Goal: Task Accomplishment & Management: Complete application form

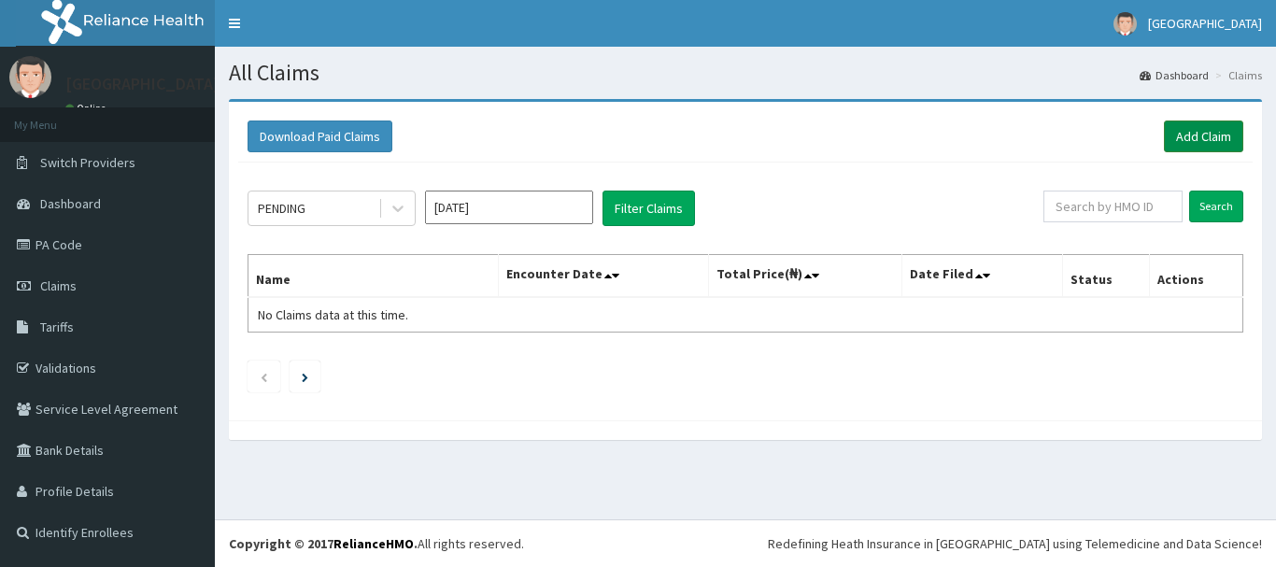
click at [1194, 140] on link "Add Claim" at bounding box center [1203, 137] width 79 height 32
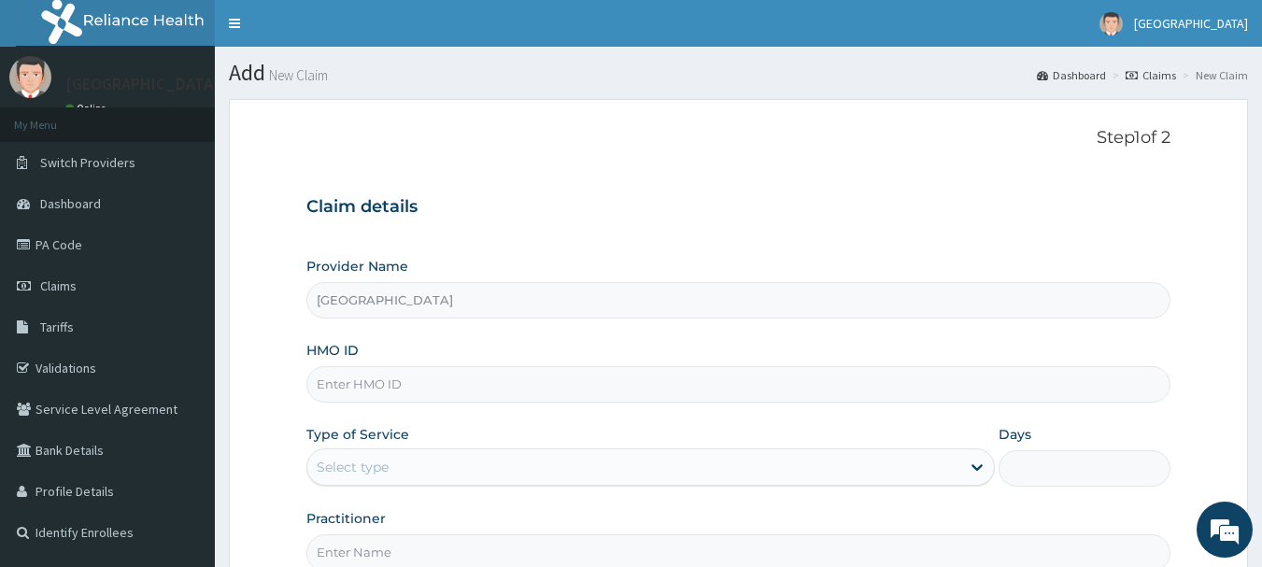
click at [919, 377] on input "HMO ID" at bounding box center [738, 384] width 865 height 36
click at [475, 371] on input "HMO ID" at bounding box center [738, 384] width 865 height 36
click at [482, 378] on input "HMO ID" at bounding box center [738, 384] width 865 height 36
click at [422, 380] on input "HMO ID" at bounding box center [738, 384] width 865 height 36
type input "swf/10450/b"
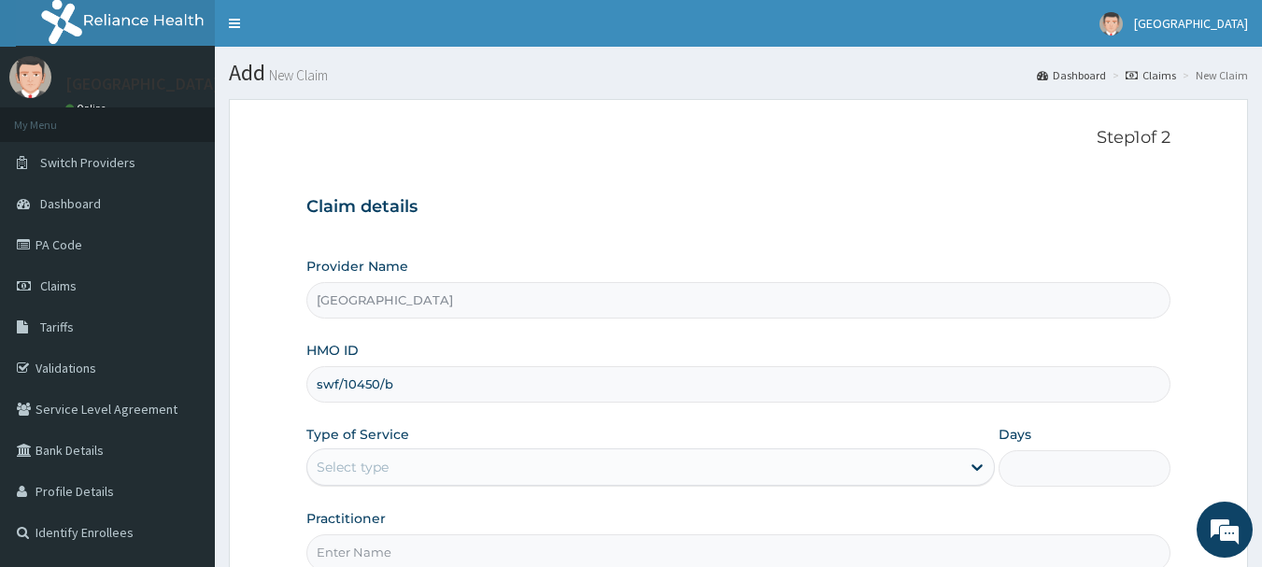
click at [763, 470] on div "Select type" at bounding box center [633, 467] width 653 height 30
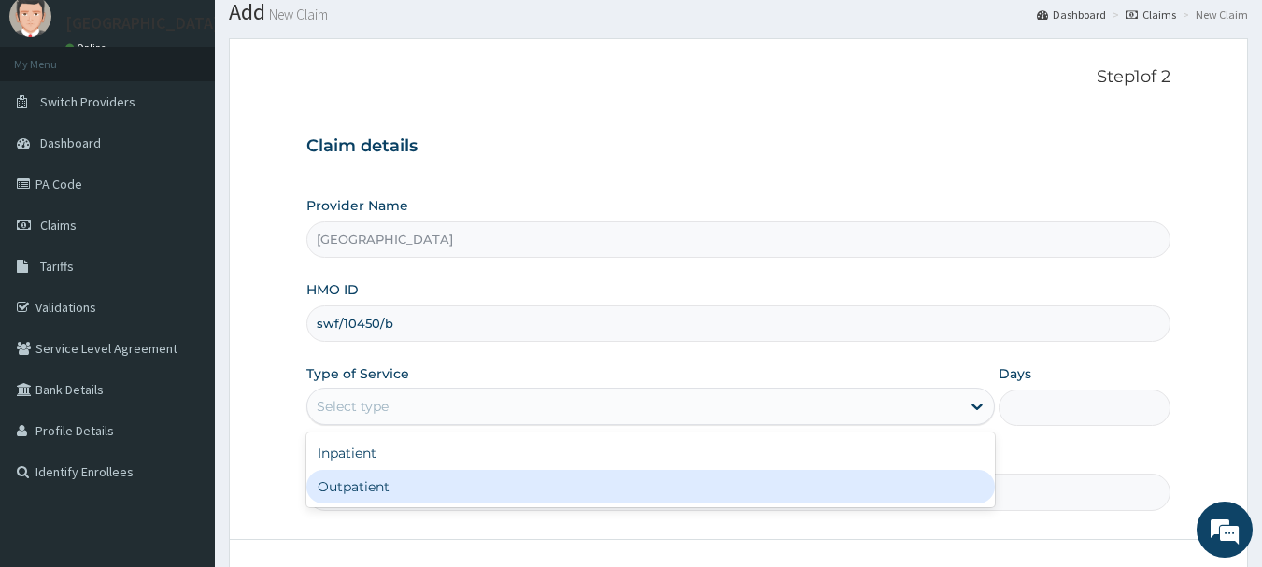
scroll to position [93, 0]
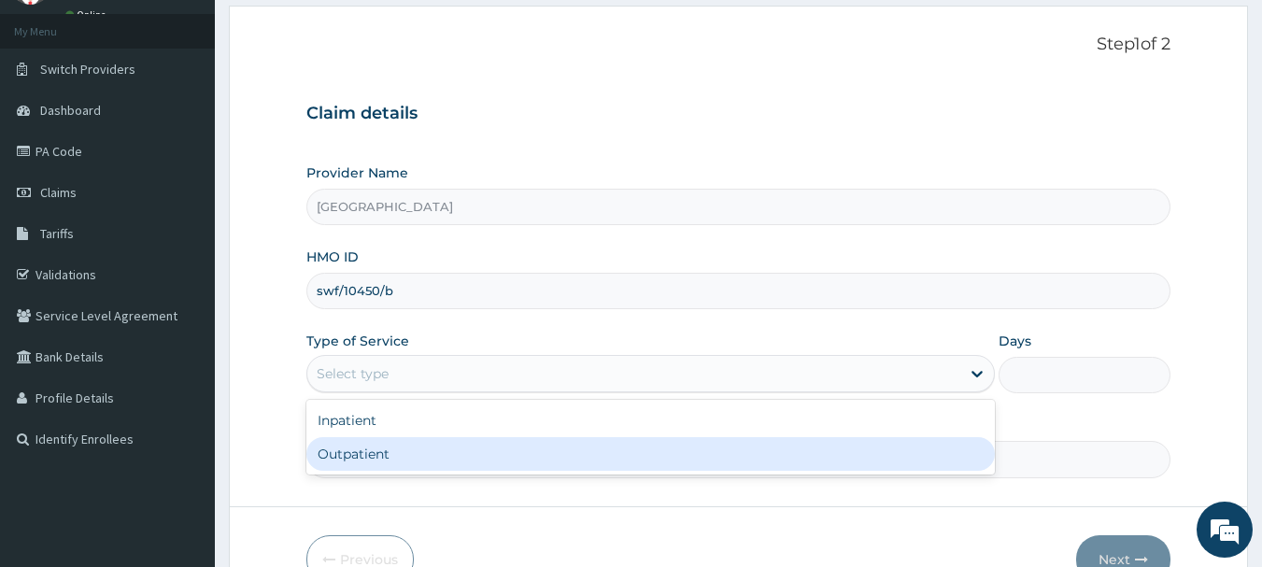
click at [549, 437] on div "Outpatient" at bounding box center [650, 454] width 688 height 34
type input "1"
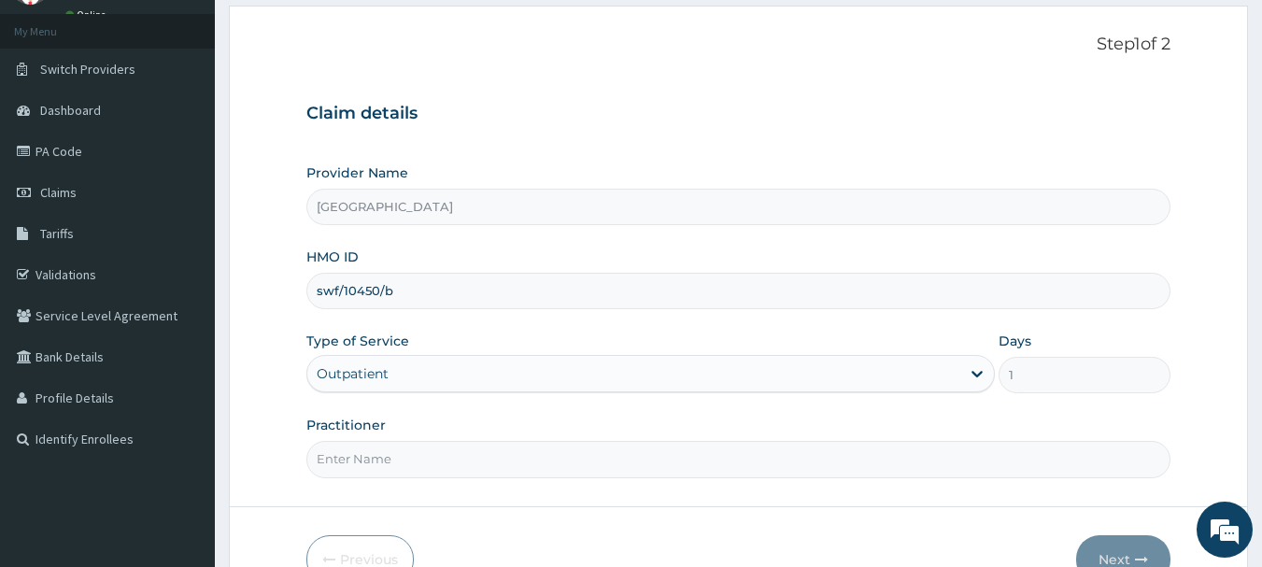
click at [509, 460] on input "Practitioner" at bounding box center [738, 459] width 865 height 36
click at [447, 299] on input "swf/10450/b" at bounding box center [738, 291] width 865 height 36
type input "swf/10450/d"
click at [682, 447] on input "Practitioner" at bounding box center [738, 459] width 865 height 36
click at [519, 450] on input "Practitioner" at bounding box center [738, 459] width 865 height 36
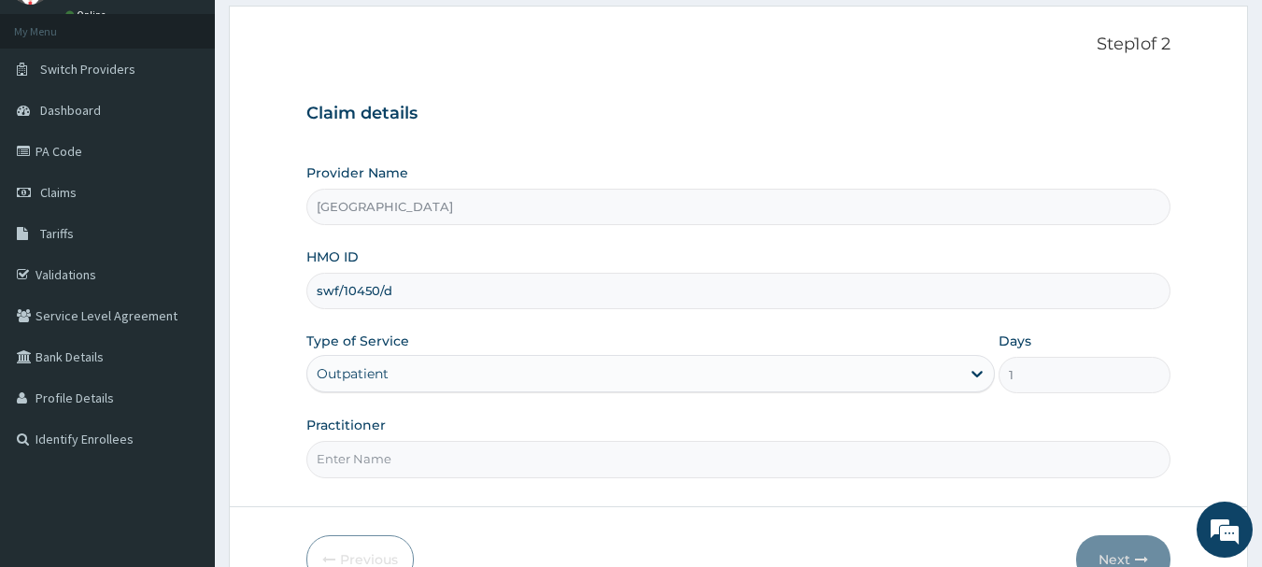
type input "Dr Okolonji Uchenna"
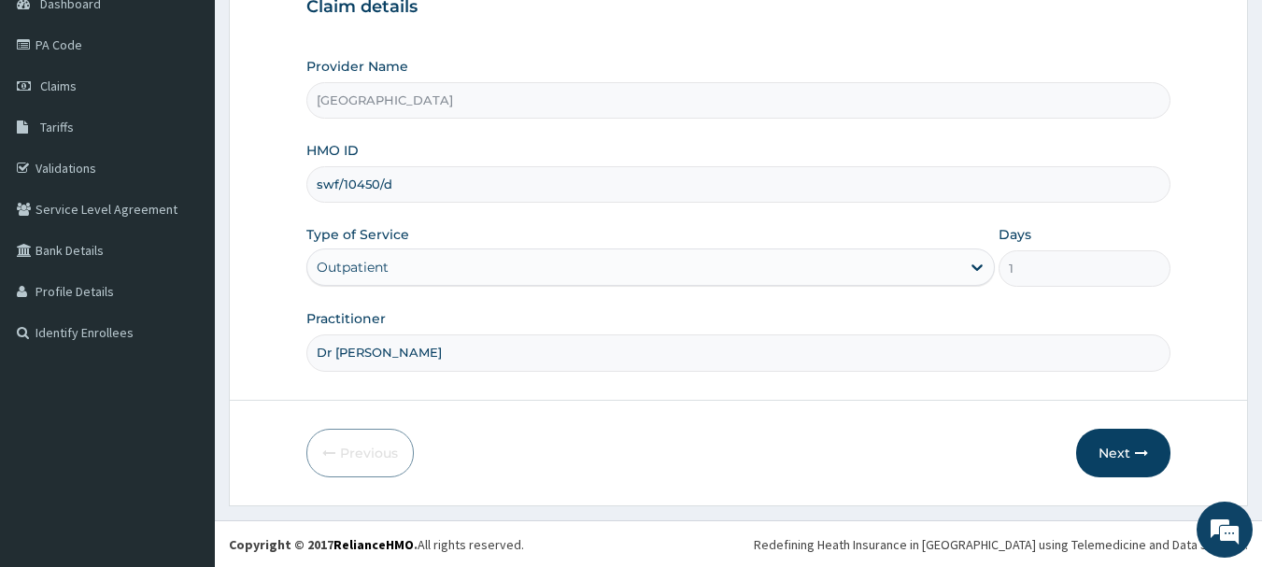
scroll to position [201, 0]
click at [1138, 454] on icon "button" at bounding box center [1141, 452] width 13 height 13
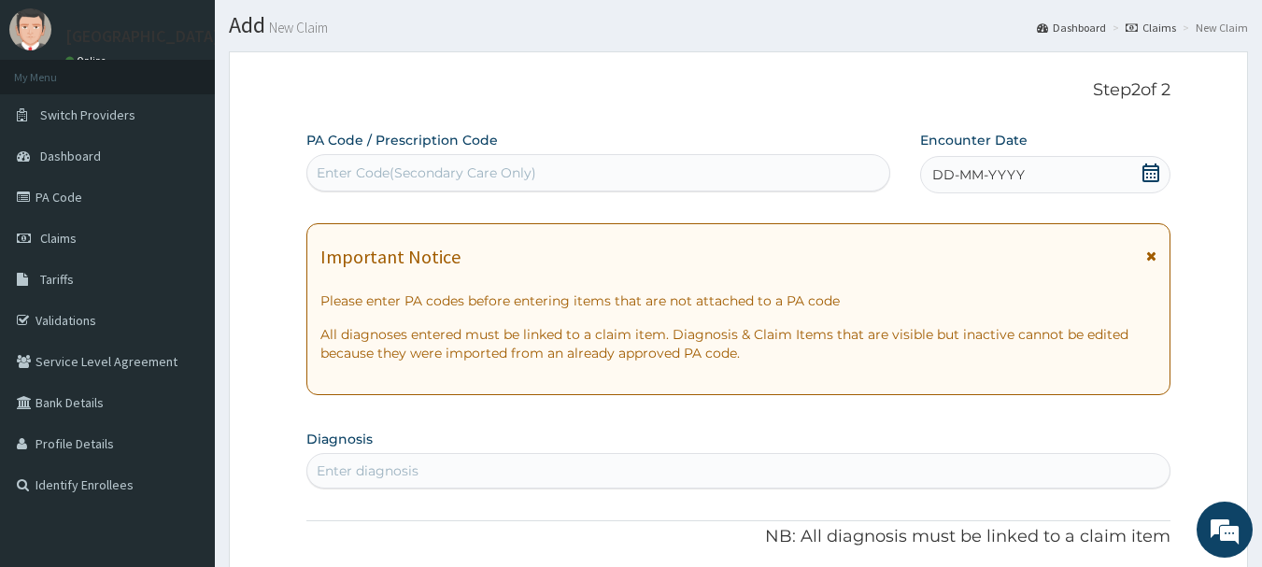
scroll to position [14, 0]
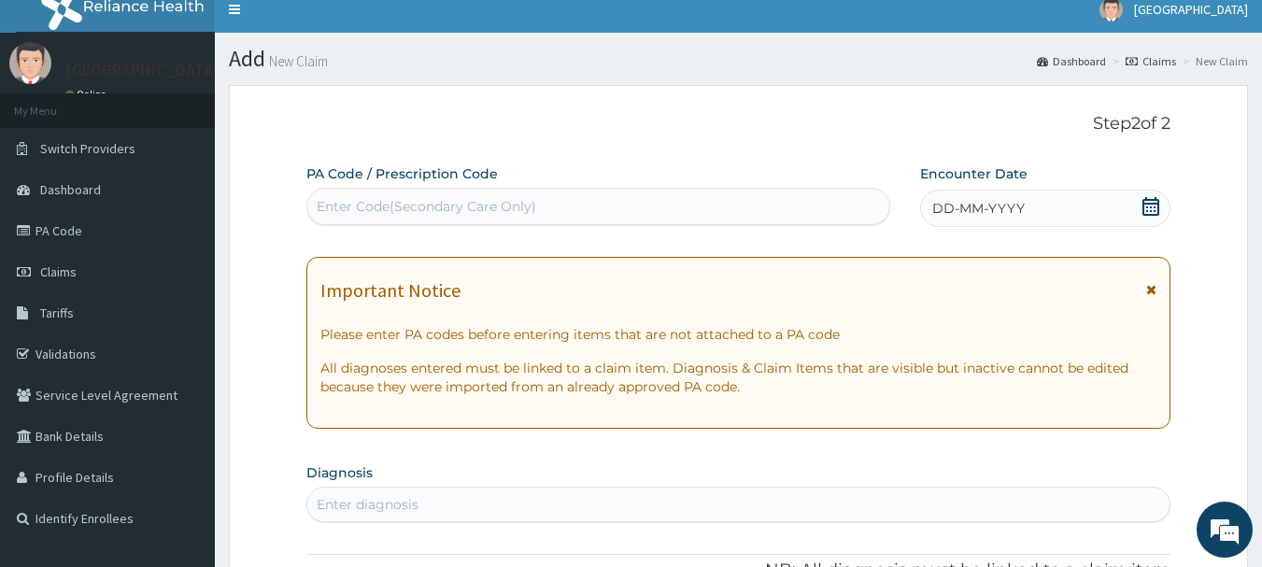
click at [1057, 202] on div "DD-MM-YYYY" at bounding box center [1045, 208] width 250 height 37
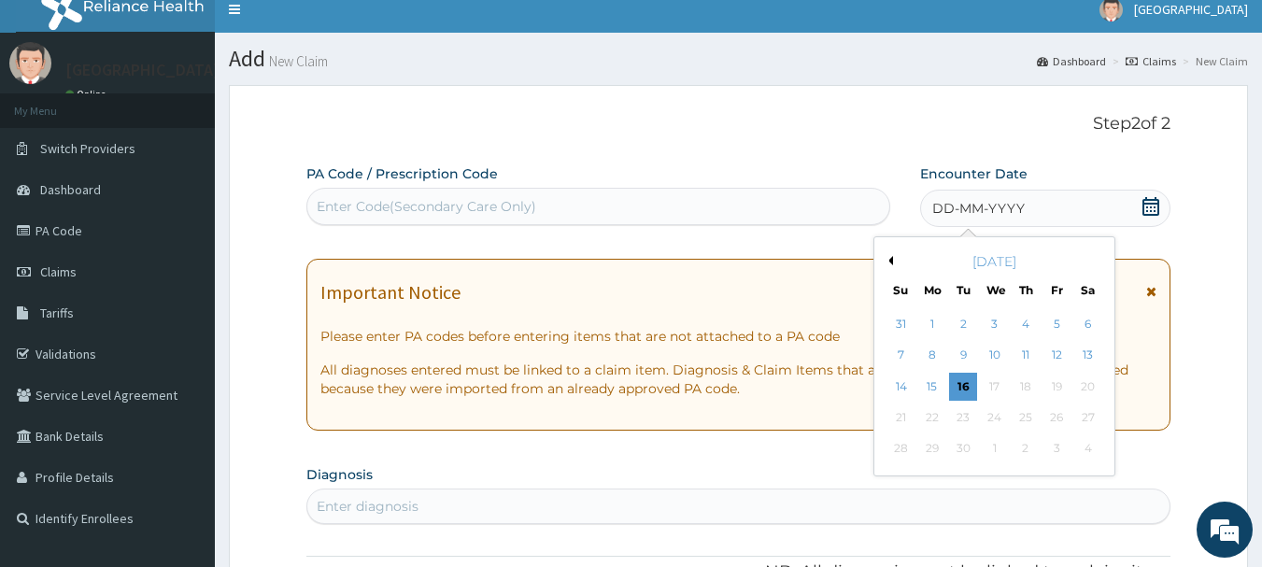
click at [890, 261] on button "Previous Month" at bounding box center [888, 260] width 9 height 9
click at [995, 412] on div "20" at bounding box center [995, 418] width 28 height 28
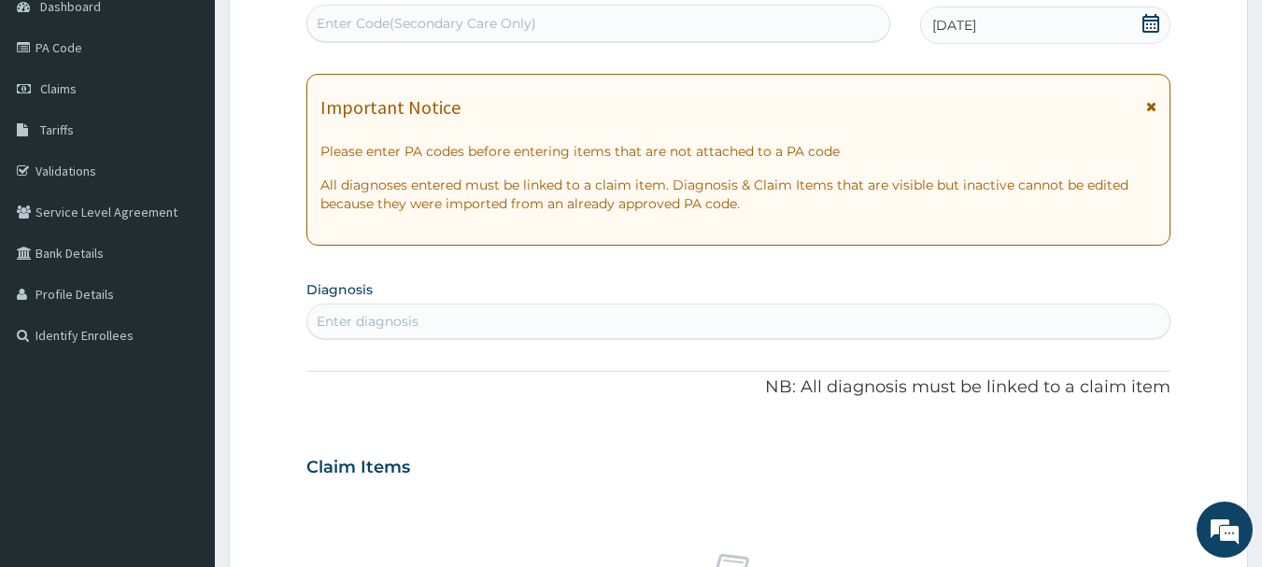
scroll to position [201, 0]
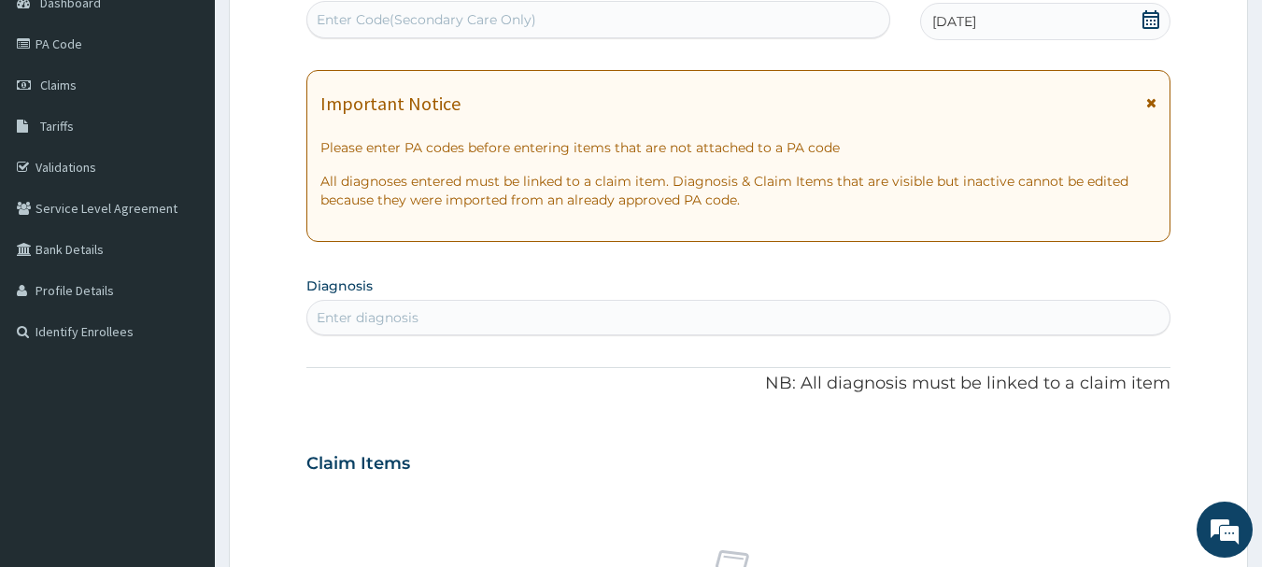
click at [473, 319] on div "Enter diagnosis" at bounding box center [738, 318] width 863 height 30
type input "malaria"
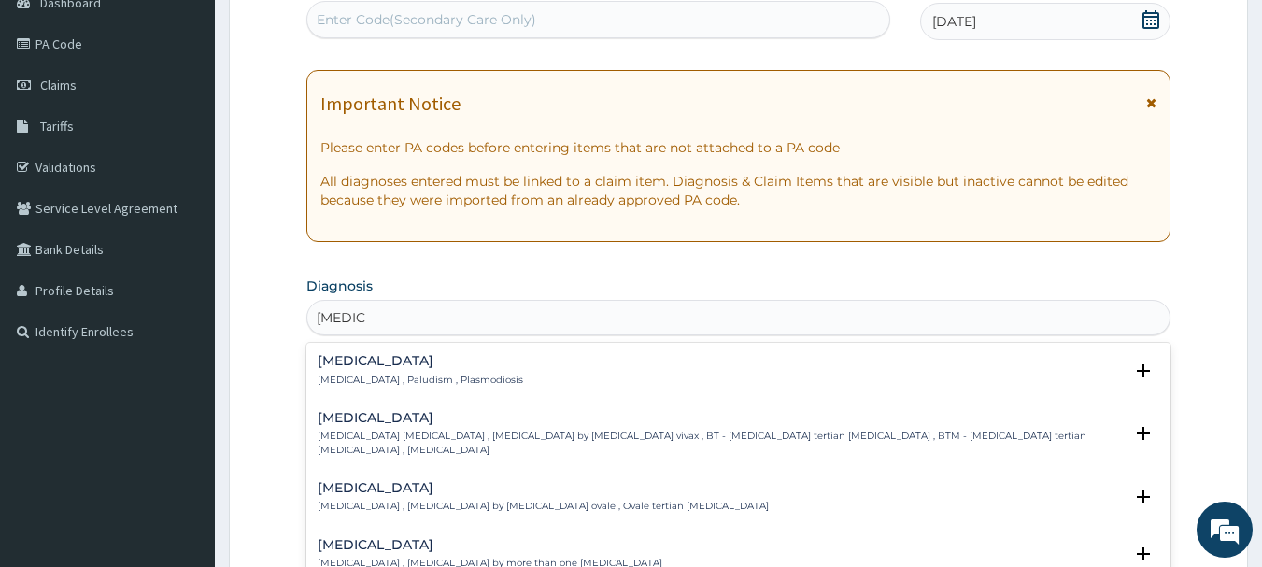
click at [459, 377] on div "Malaria Malaria , Paludism , Plasmodiosis" at bounding box center [739, 370] width 843 height 33
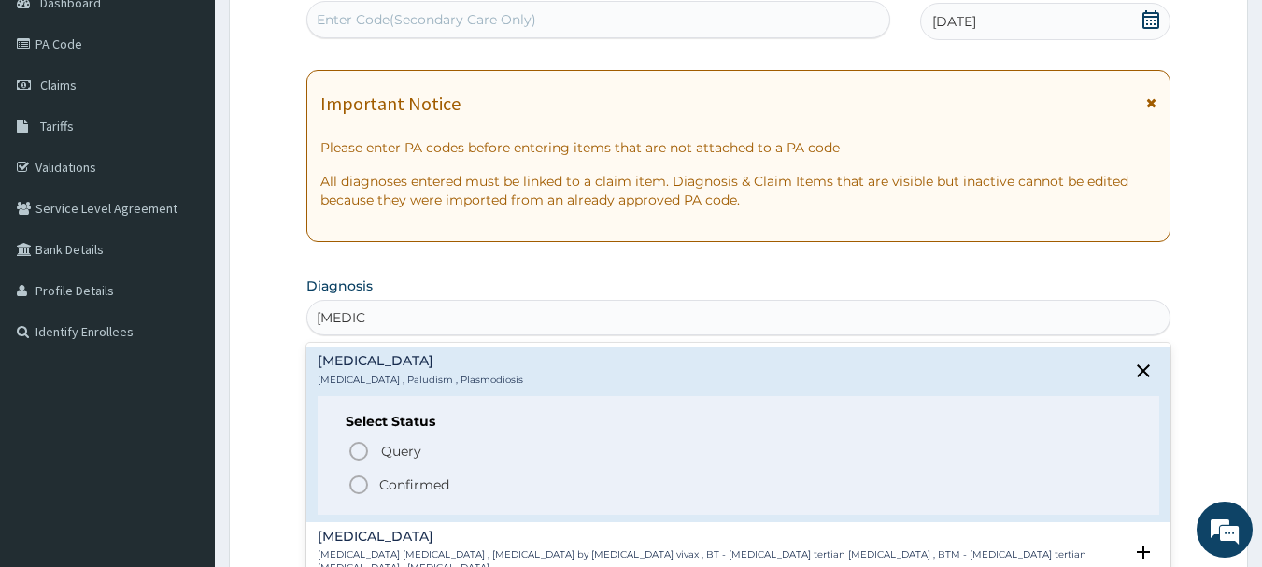
click at [388, 487] on p "Confirmed" at bounding box center [414, 484] width 70 height 19
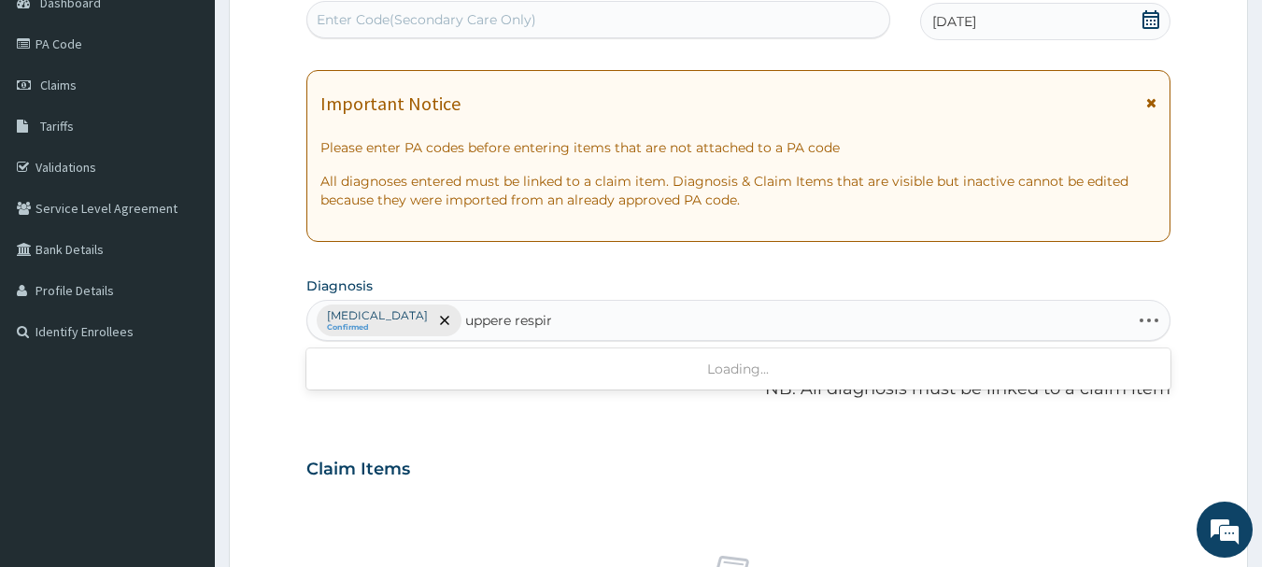
click at [465, 322] on input "uppere respira" at bounding box center [508, 320] width 86 height 19
type input "upper respira"
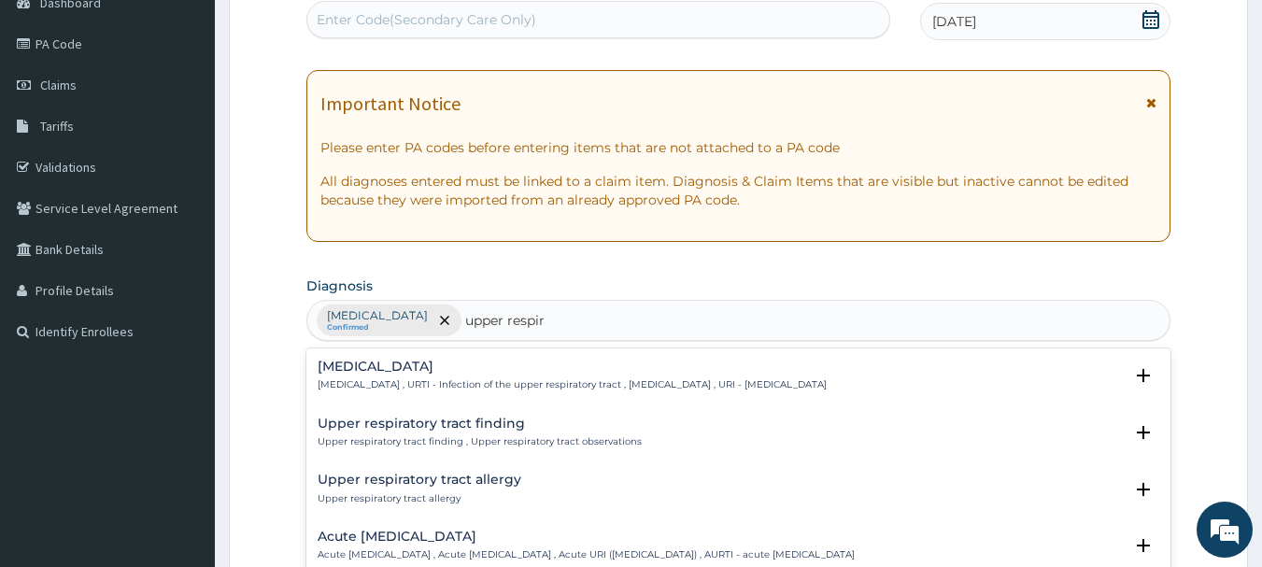
click at [496, 376] on div "Upper respiratory infection Upper respiratory infection , URTI - Infection of t…" at bounding box center [572, 376] width 509 height 33
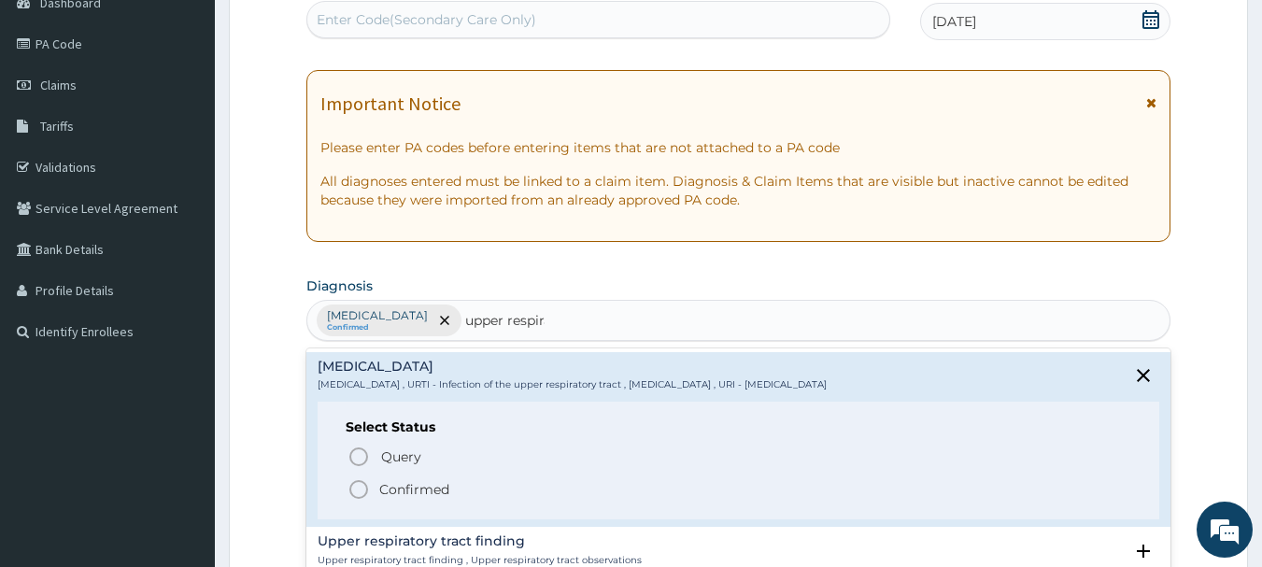
click at [369, 498] on icon "status option filled" at bounding box center [359, 489] width 22 height 22
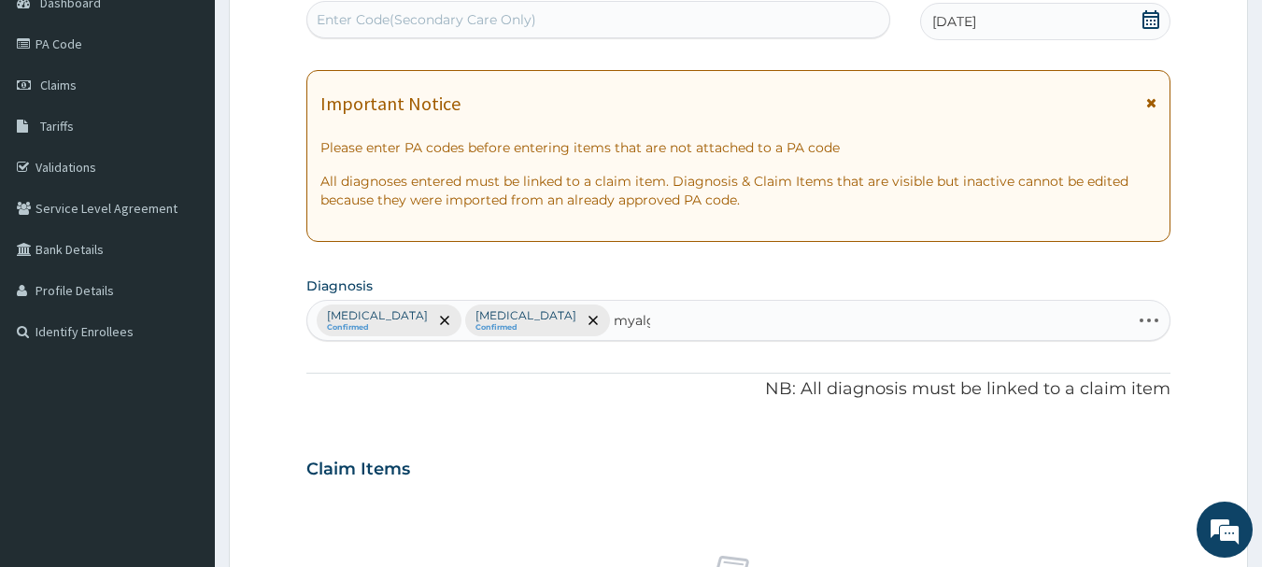
type input "myalgia"
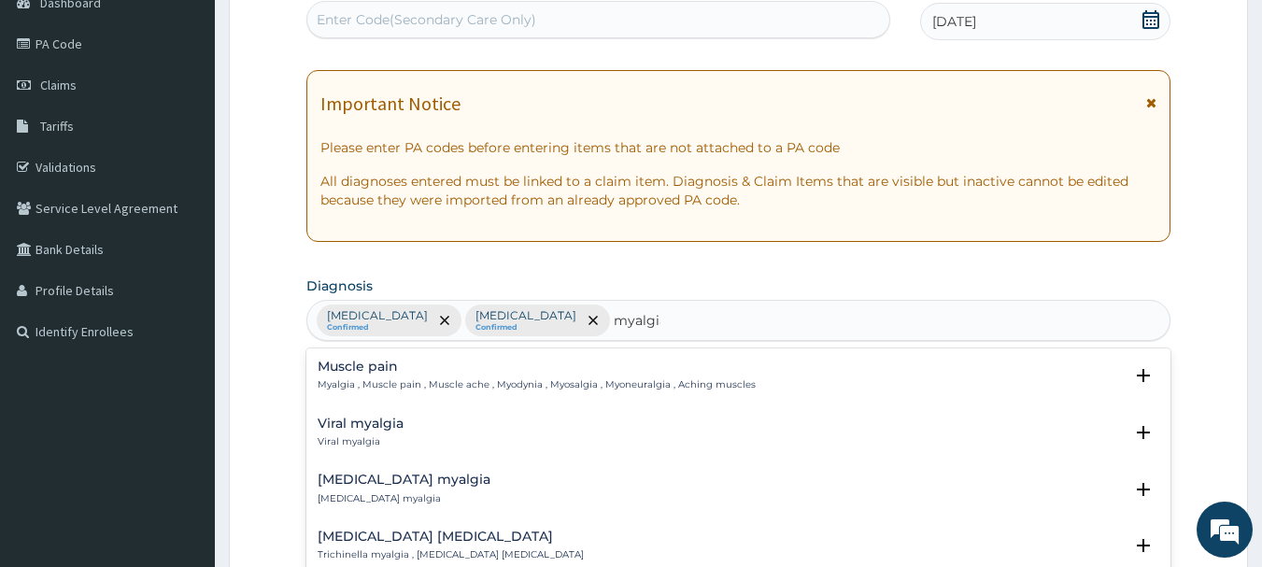
click at [352, 373] on h4 "Muscle pain" at bounding box center [537, 367] width 438 height 14
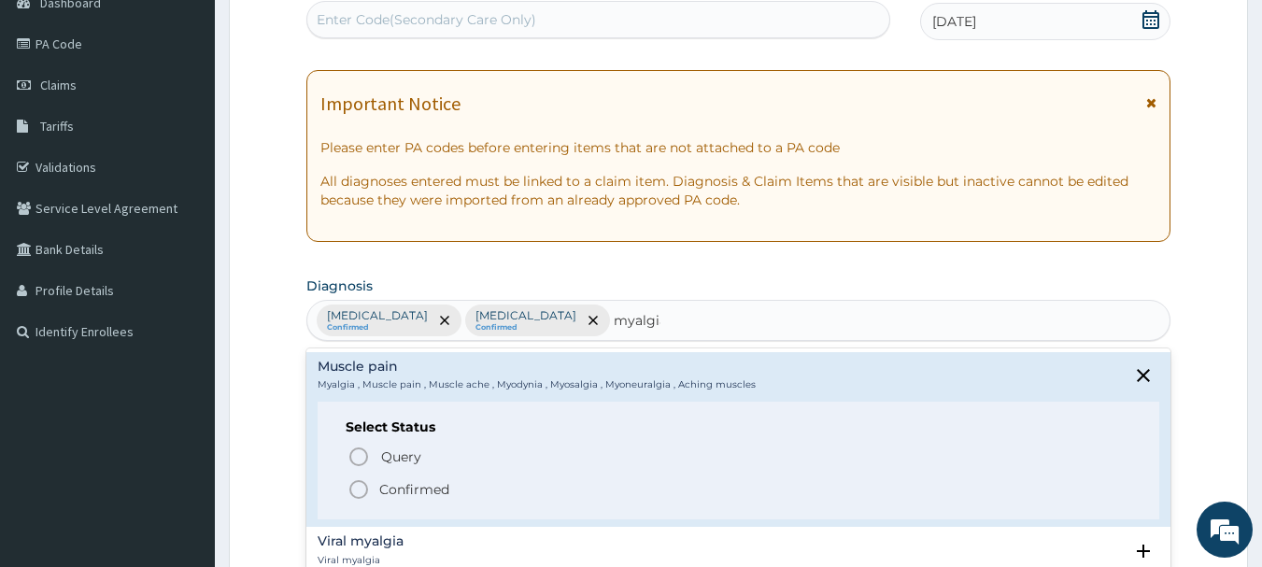
click at [379, 488] on p "Confirmed" at bounding box center [414, 489] width 70 height 19
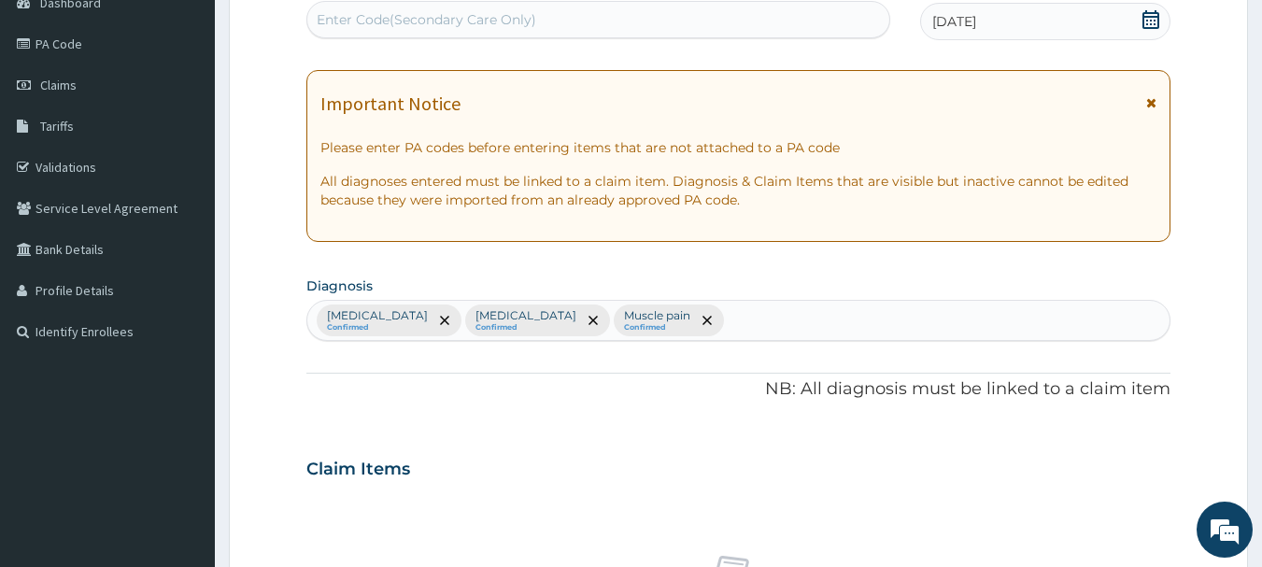
scroll to position [574, 0]
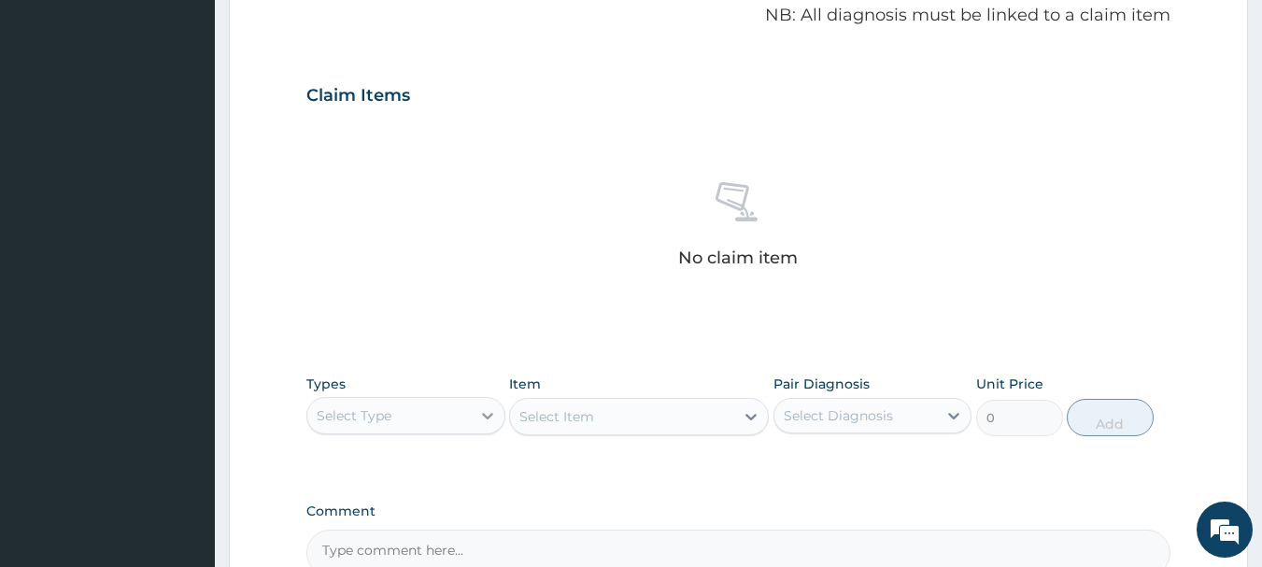
click at [490, 412] on icon at bounding box center [487, 415] width 19 height 19
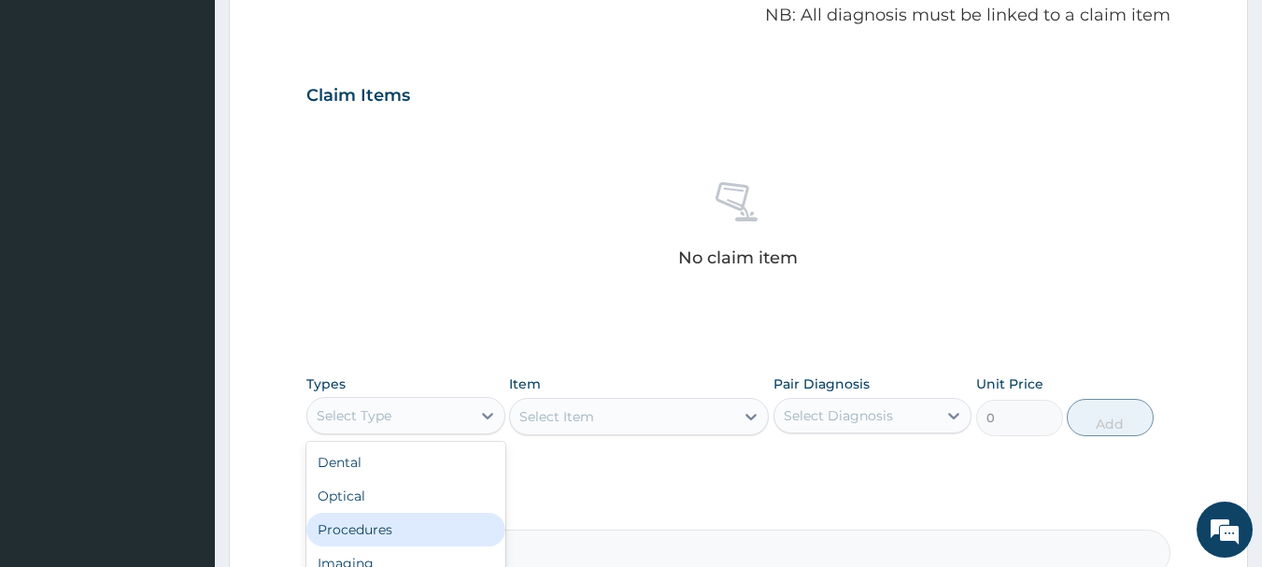
click at [390, 515] on div "Procedures" at bounding box center [405, 530] width 199 height 34
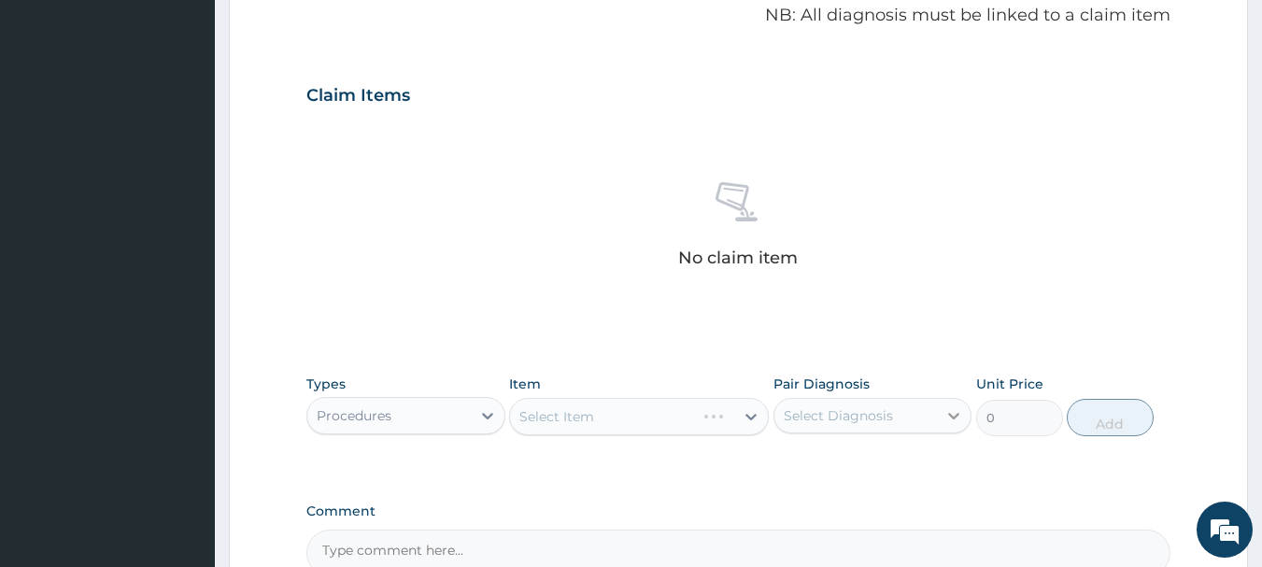
click at [952, 421] on icon at bounding box center [953, 415] width 19 height 19
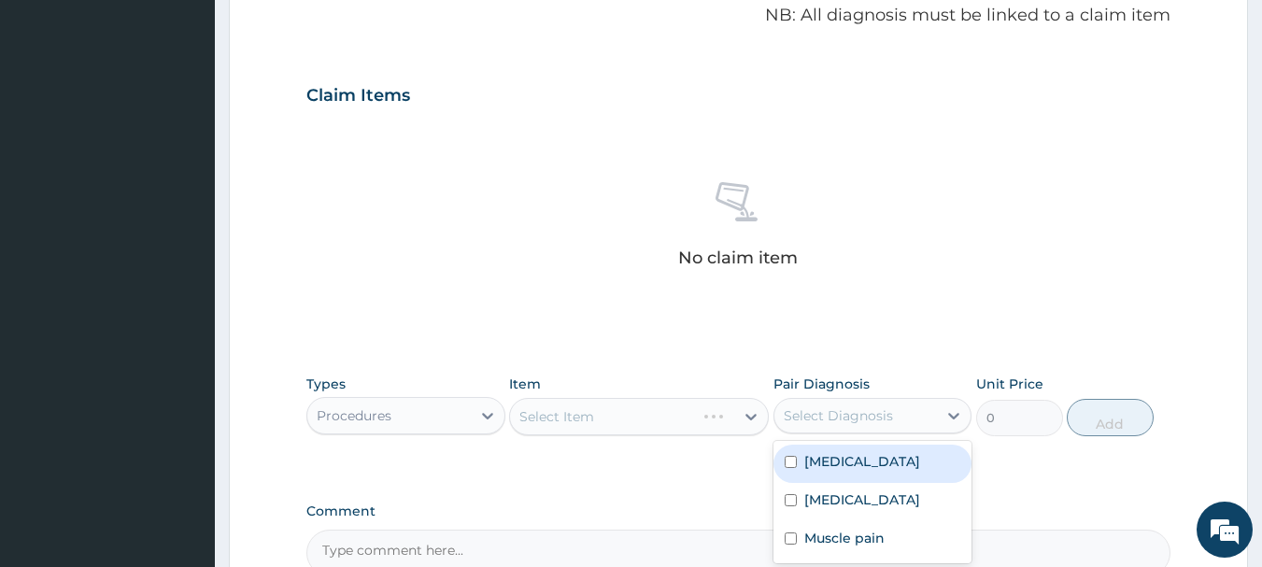
click at [891, 477] on div "Malaria" at bounding box center [872, 464] width 199 height 38
checkbox input "true"
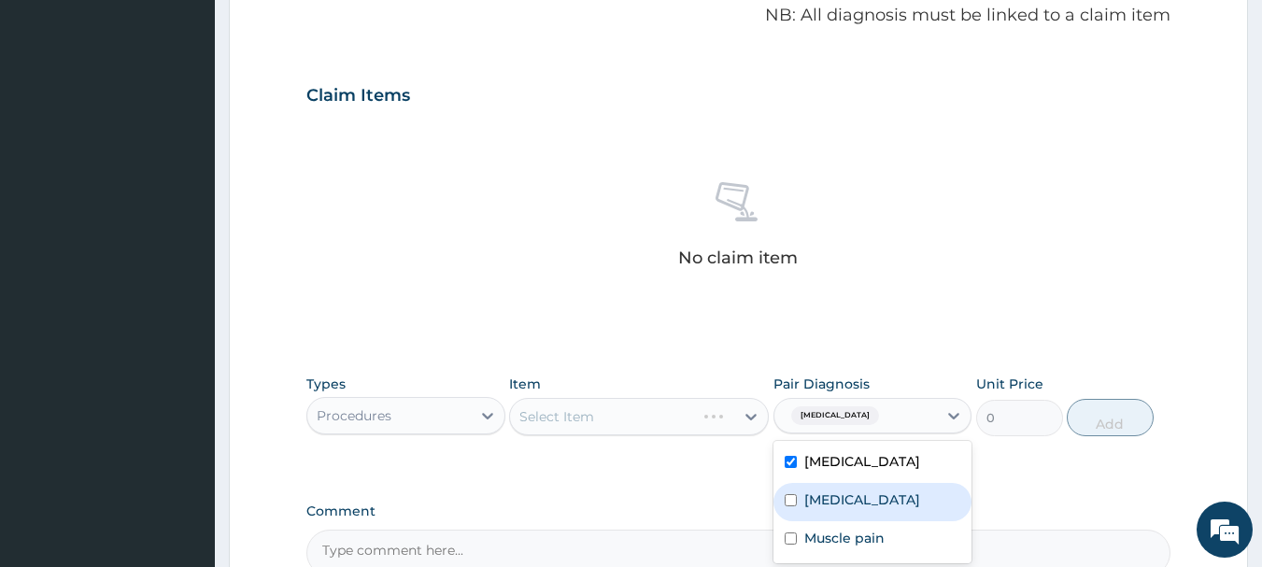
click at [876, 499] on label "Upper respiratory infection" at bounding box center [862, 499] width 116 height 19
checkbox input "true"
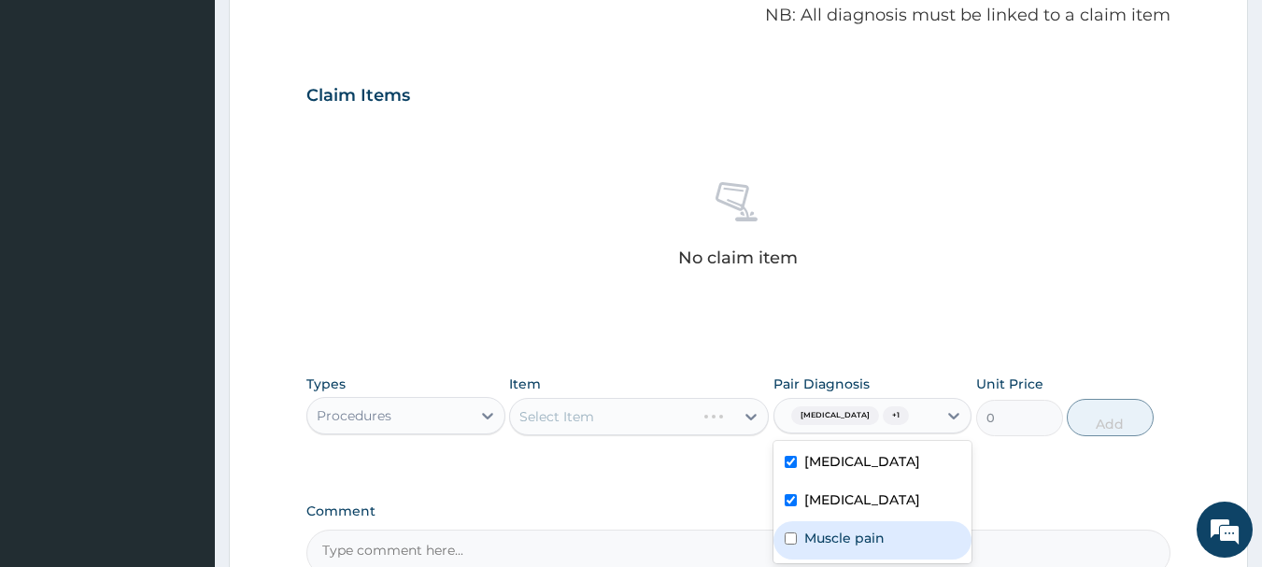
click at [864, 543] on label "Muscle pain" at bounding box center [844, 538] width 80 height 19
checkbox input "true"
click at [668, 469] on div "Types Procedures Item Select Item Pair Diagnosis option Muscle pain, selected. …" at bounding box center [738, 419] width 865 height 108
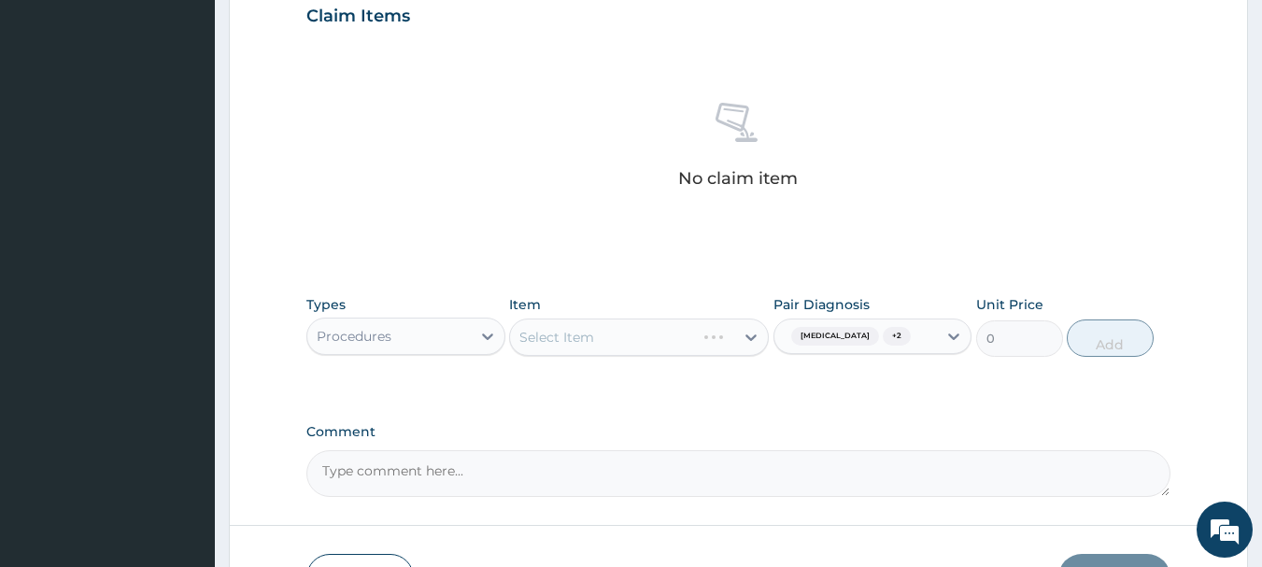
scroll to position [687, 0]
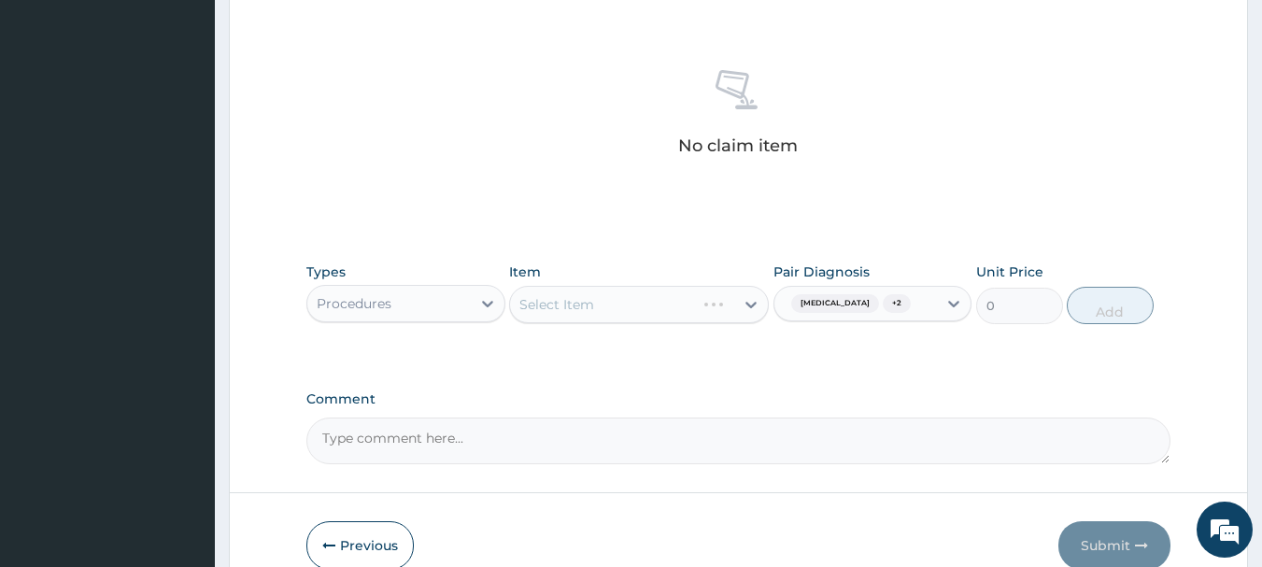
click at [758, 296] on div "Select Item" at bounding box center [639, 304] width 260 height 37
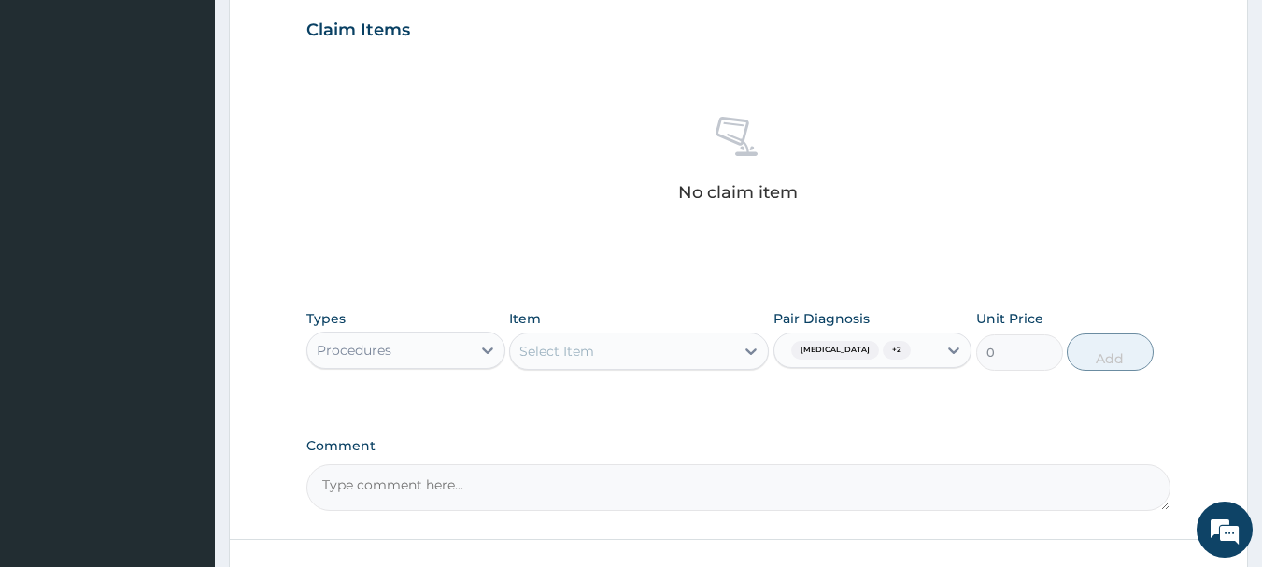
scroll to position [747, 0]
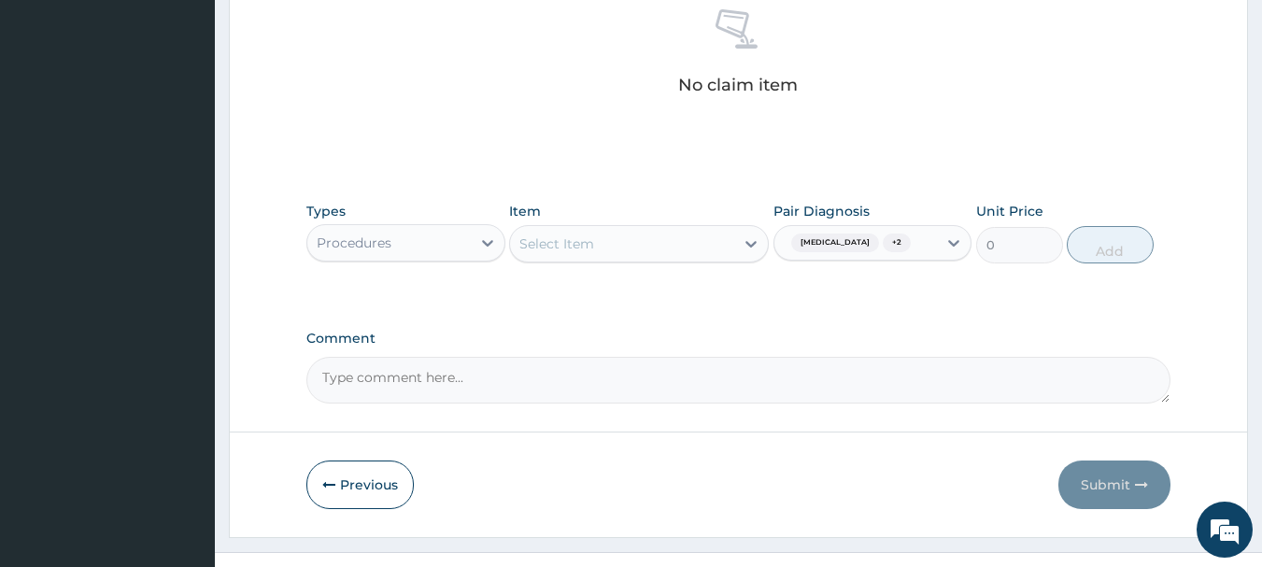
click at [719, 242] on div "Select Item" at bounding box center [622, 244] width 224 height 30
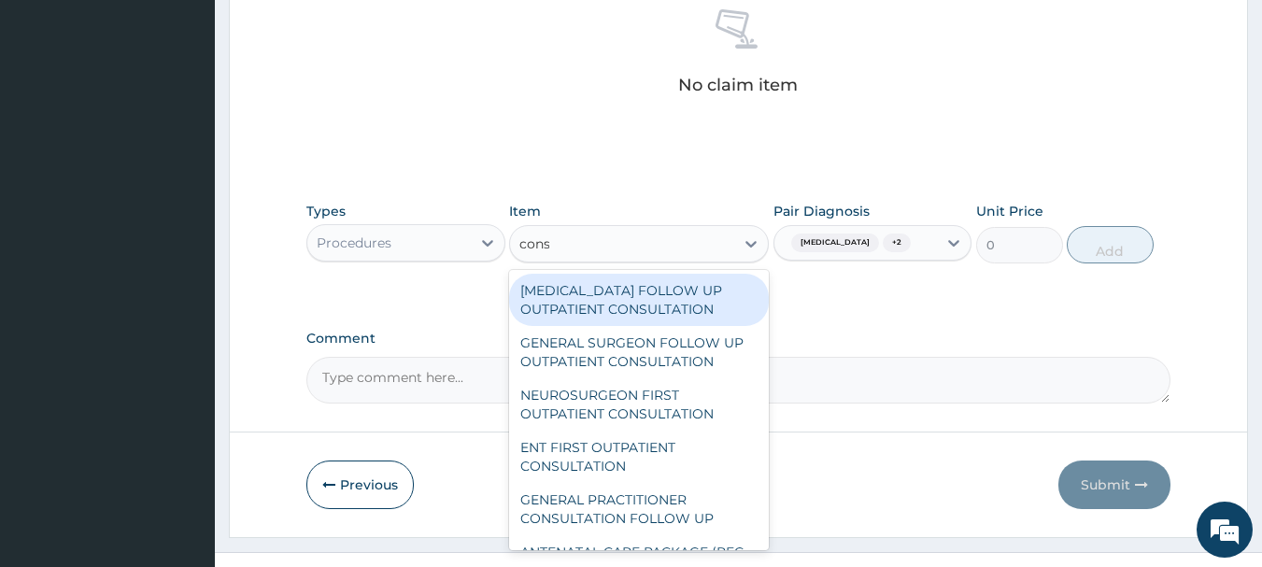
type input "consu"
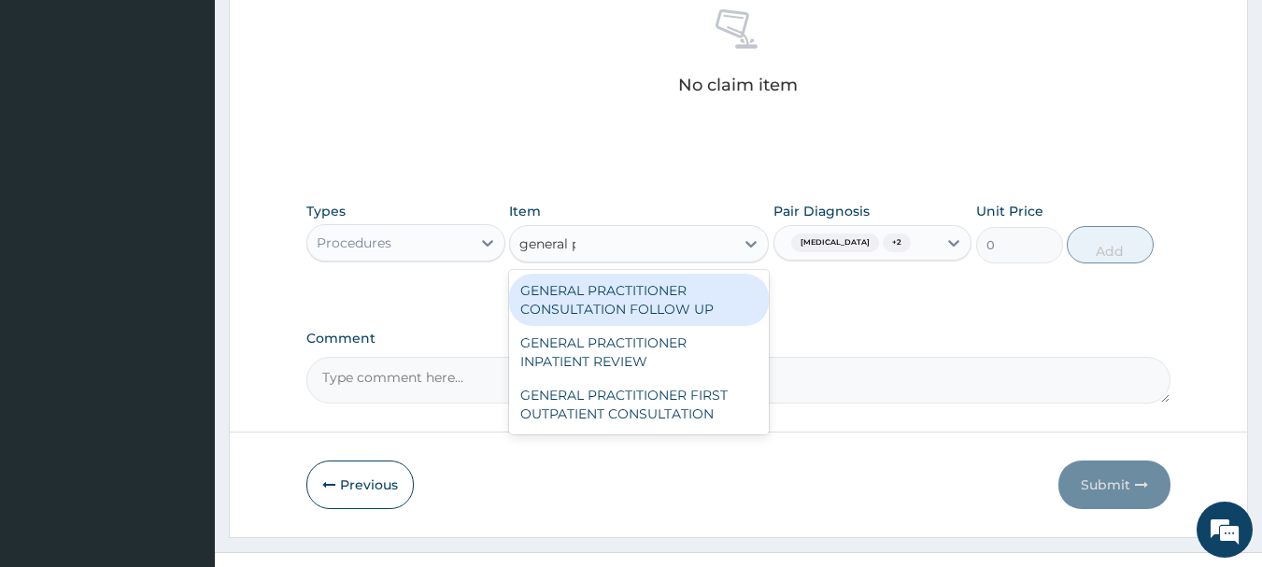
scroll to position [0, 0]
type input "general prac"
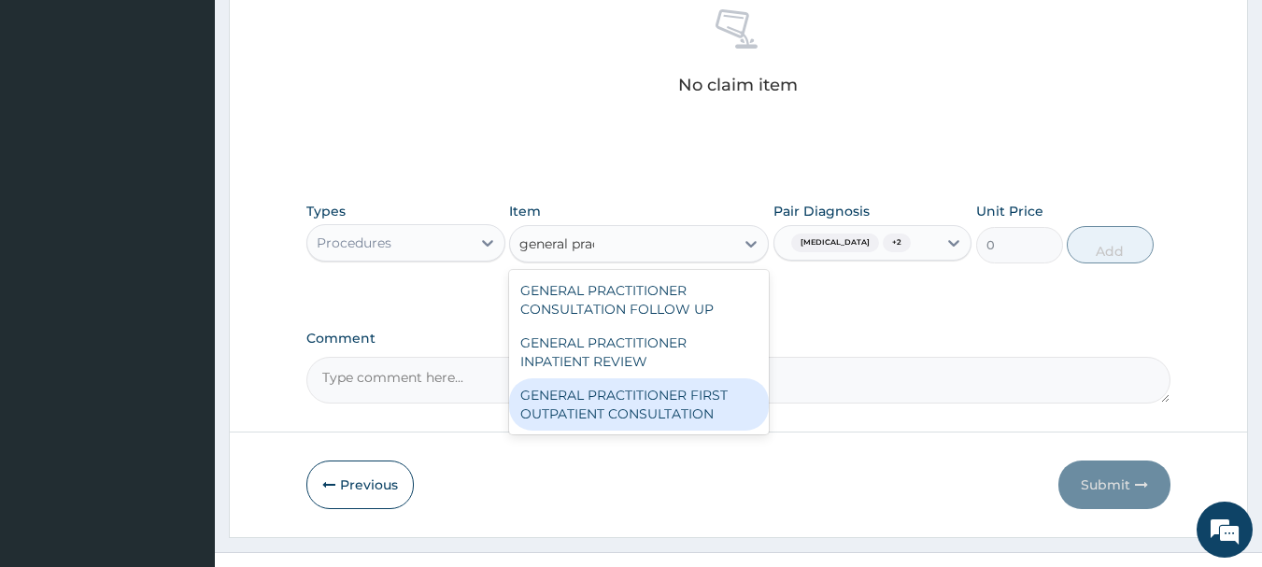
click at [560, 418] on div "GENERAL PRACTITIONER FIRST OUTPATIENT CONSULTATION" at bounding box center [639, 404] width 260 height 52
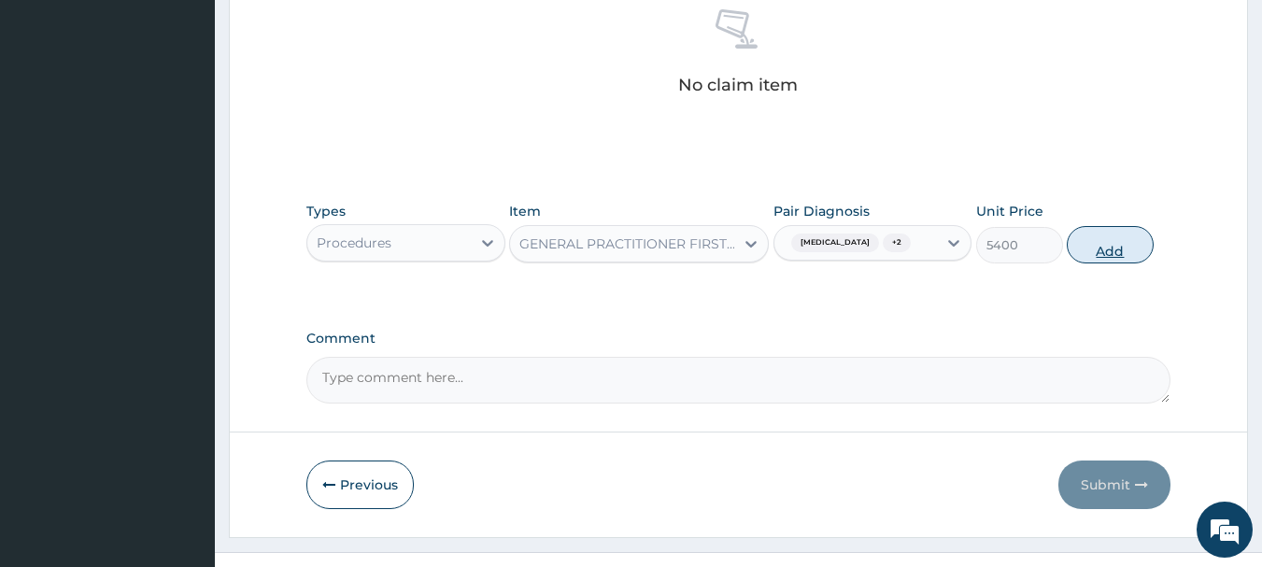
click at [1126, 248] on button "Add" at bounding box center [1110, 244] width 87 height 37
type input "0"
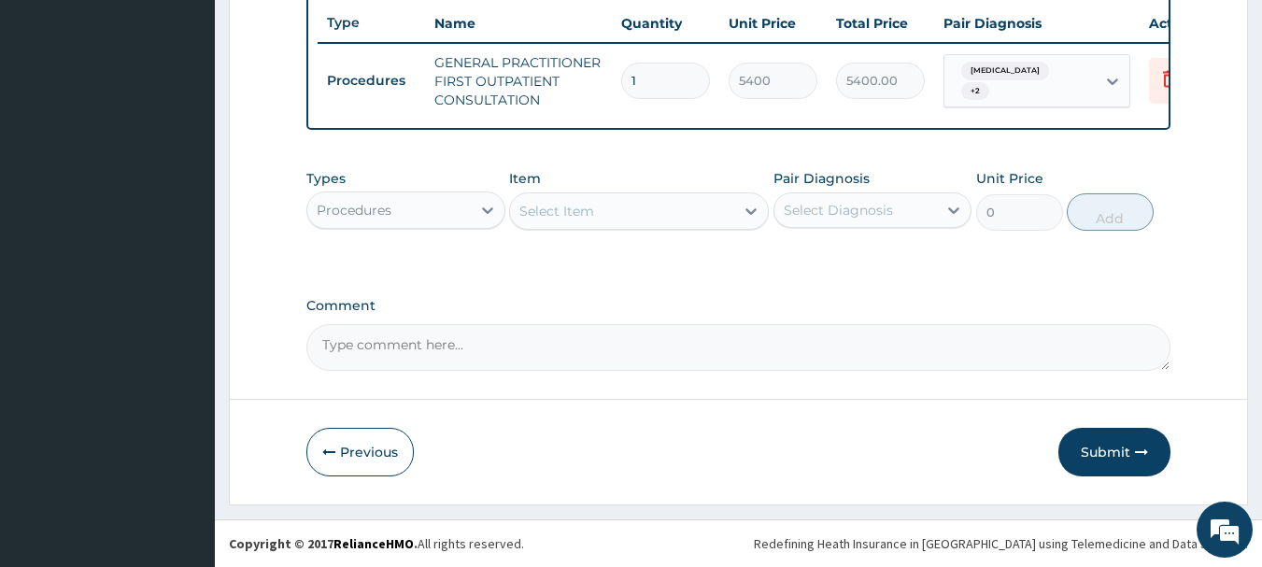
click at [899, 209] on div "Select Diagnosis" at bounding box center [855, 210] width 163 height 30
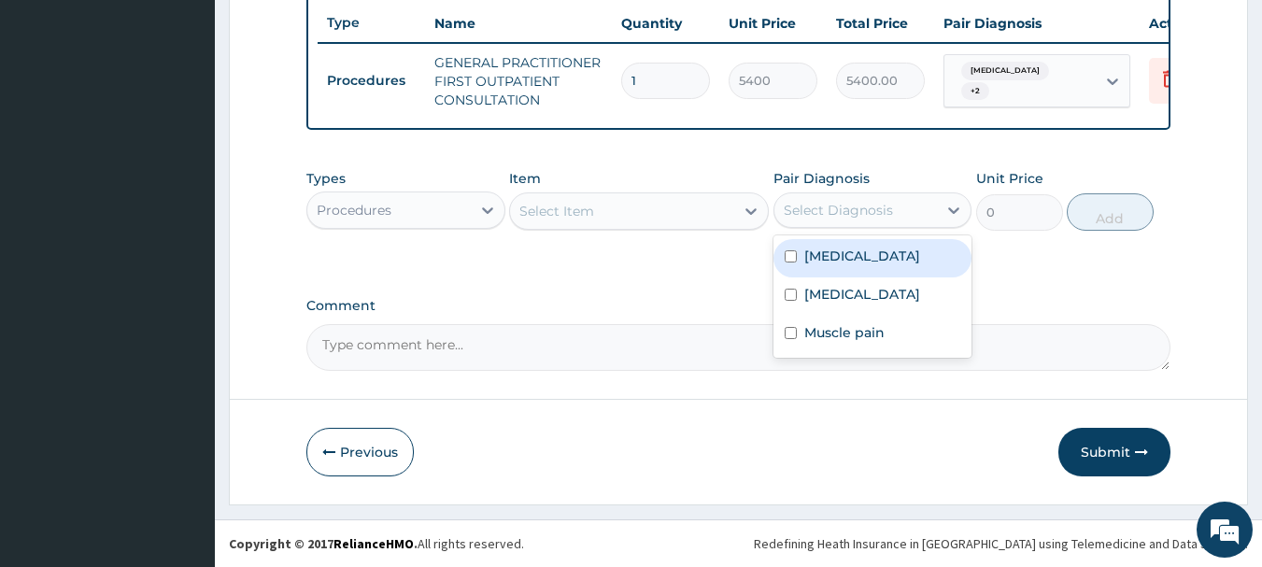
click at [914, 261] on div "Malaria" at bounding box center [872, 258] width 199 height 38
checkbox input "true"
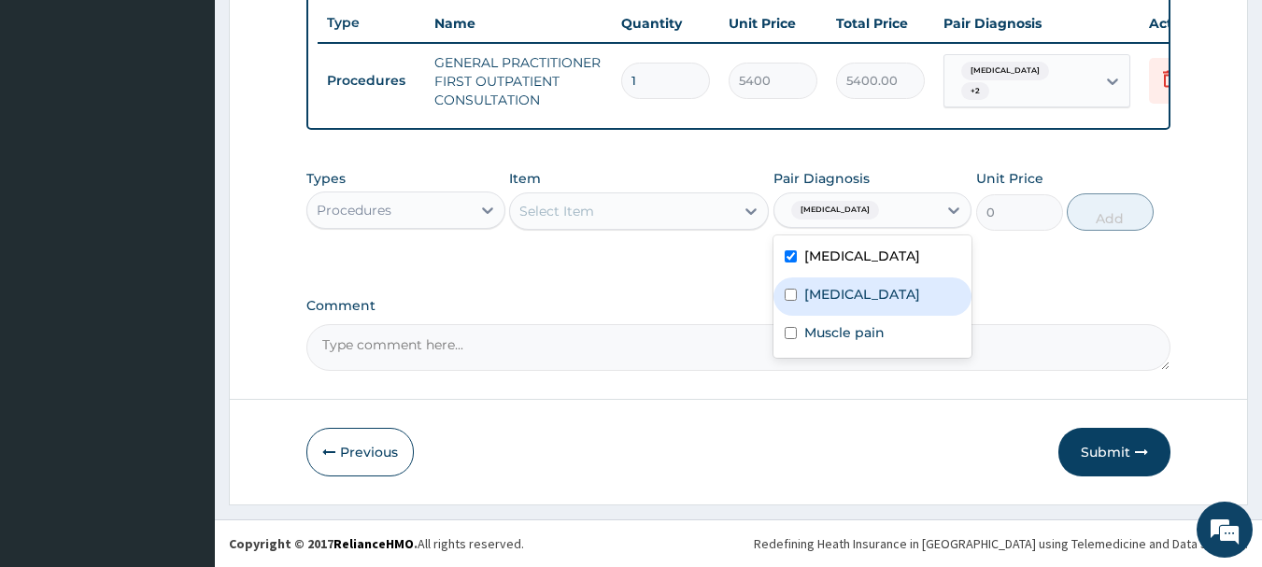
click at [400, 219] on div "Procedures" at bounding box center [388, 210] width 163 height 30
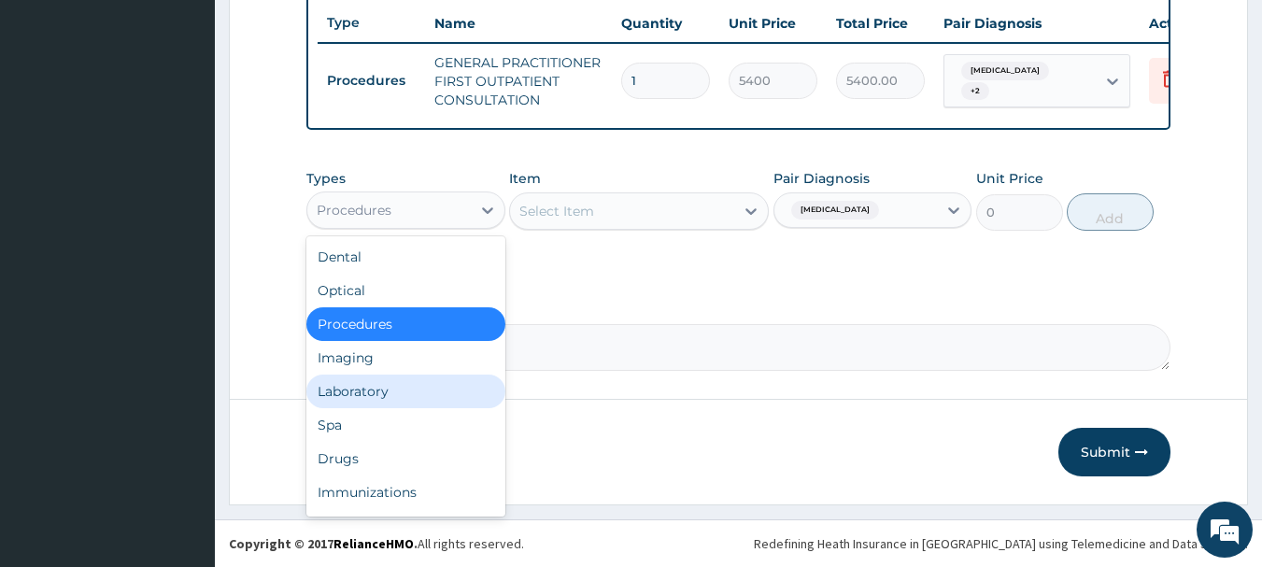
click at [372, 401] on div "Laboratory" at bounding box center [405, 392] width 199 height 34
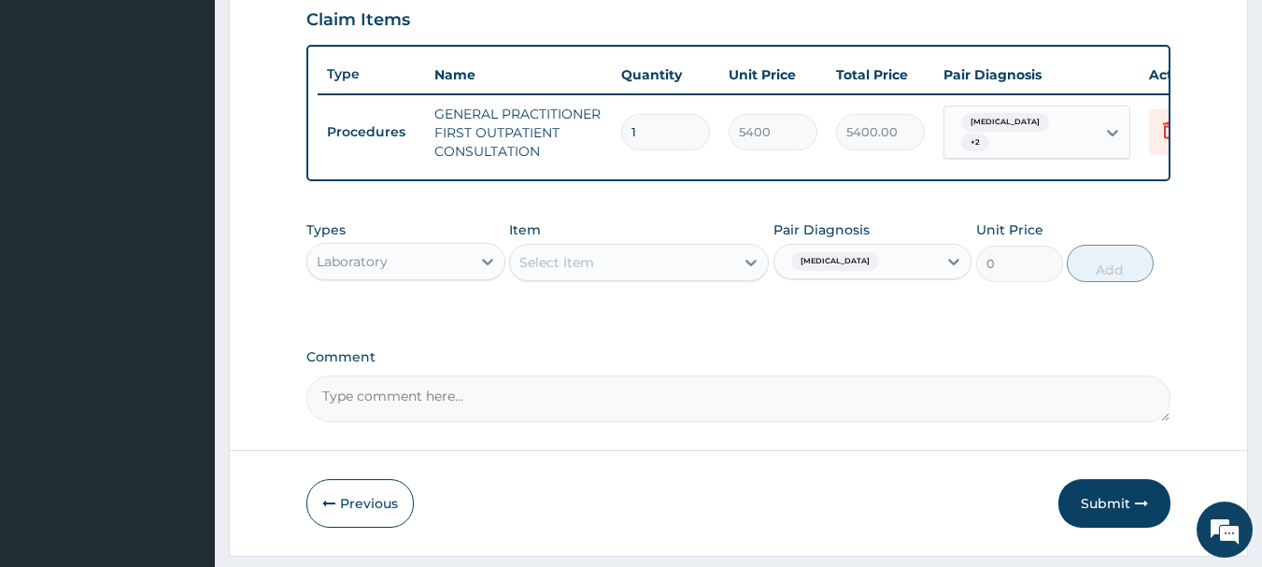
scroll to position [654, 0]
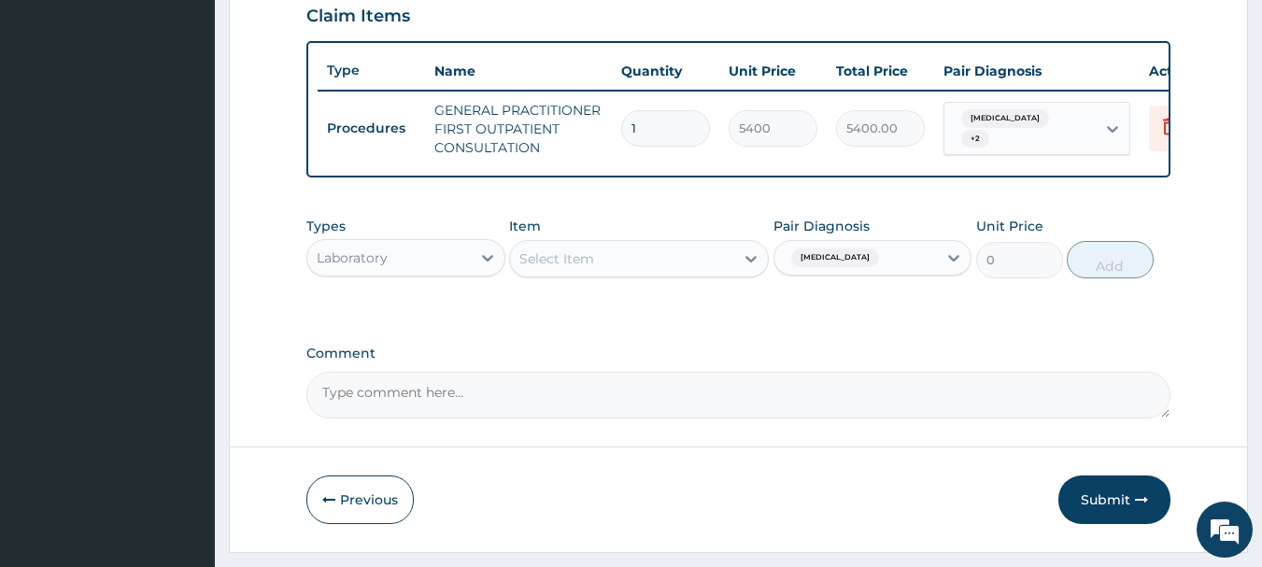
click at [724, 274] on div "Select Item" at bounding box center [622, 259] width 224 height 30
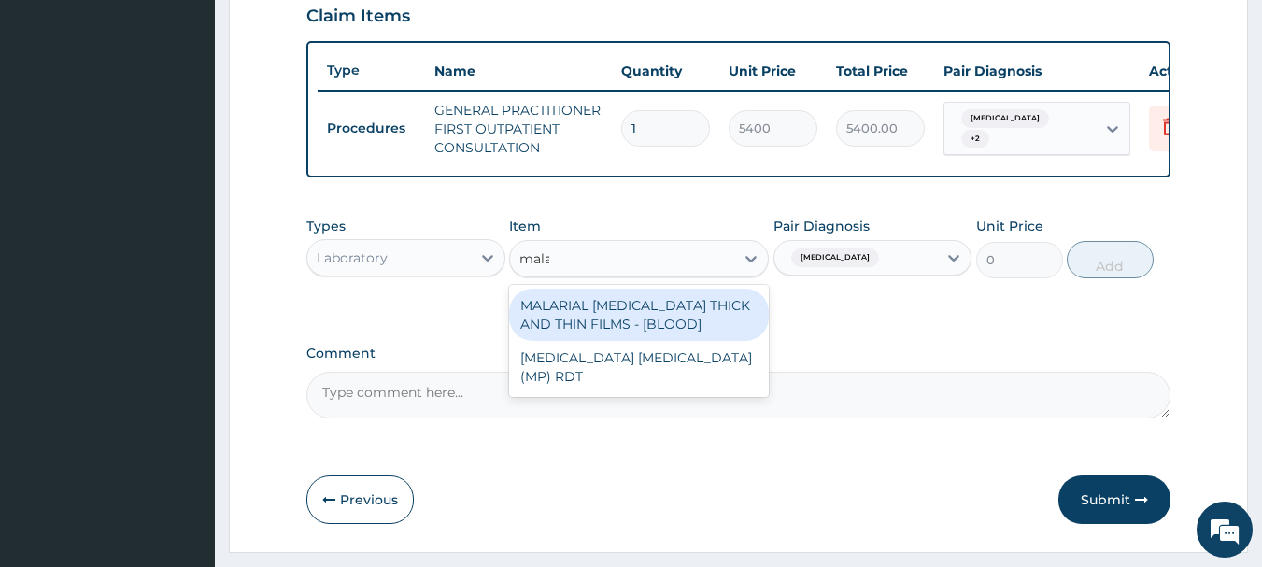
type input "malar"
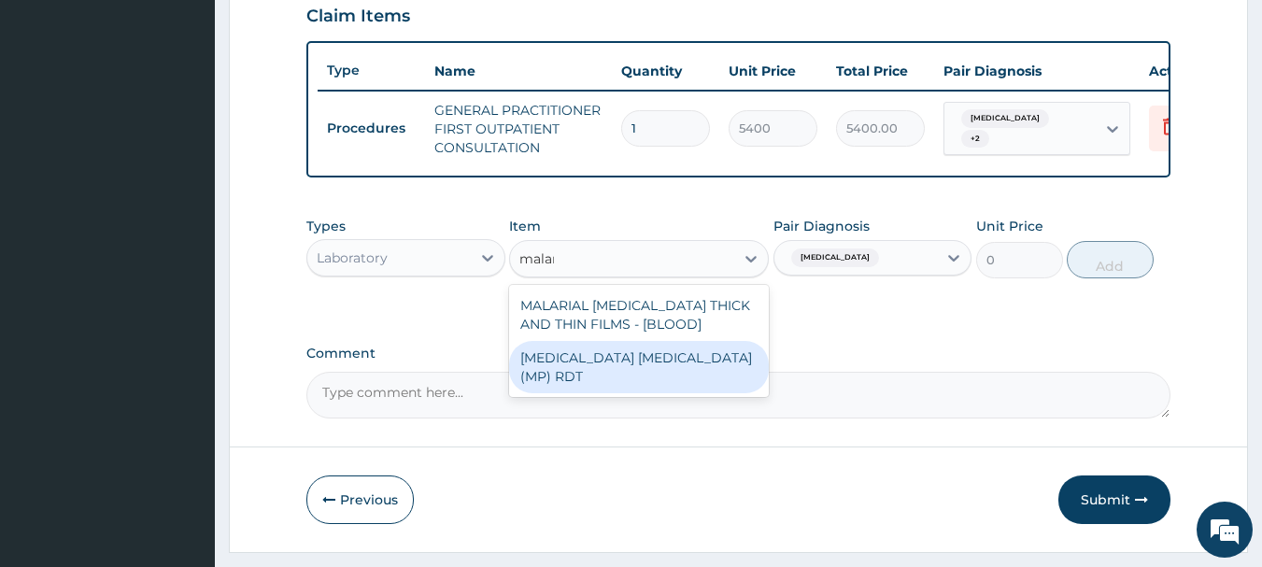
click at [707, 374] on div "MALARIA PARASITE (MP) RDT" at bounding box center [639, 367] width 260 height 52
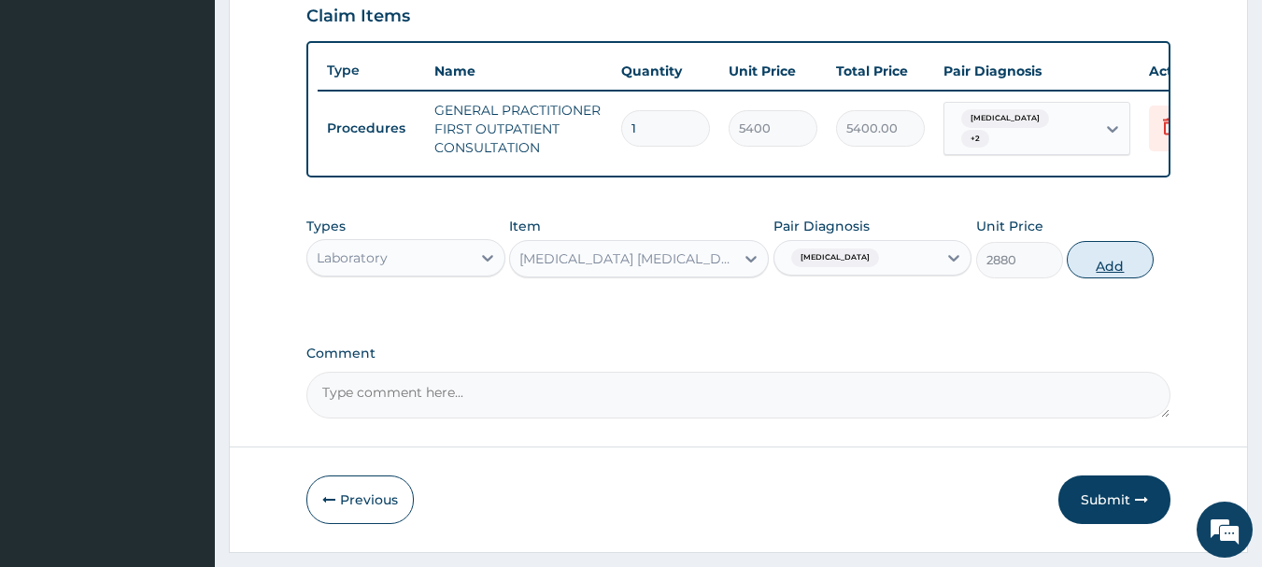
click at [1102, 270] on button "Add" at bounding box center [1110, 259] width 87 height 37
type input "0"
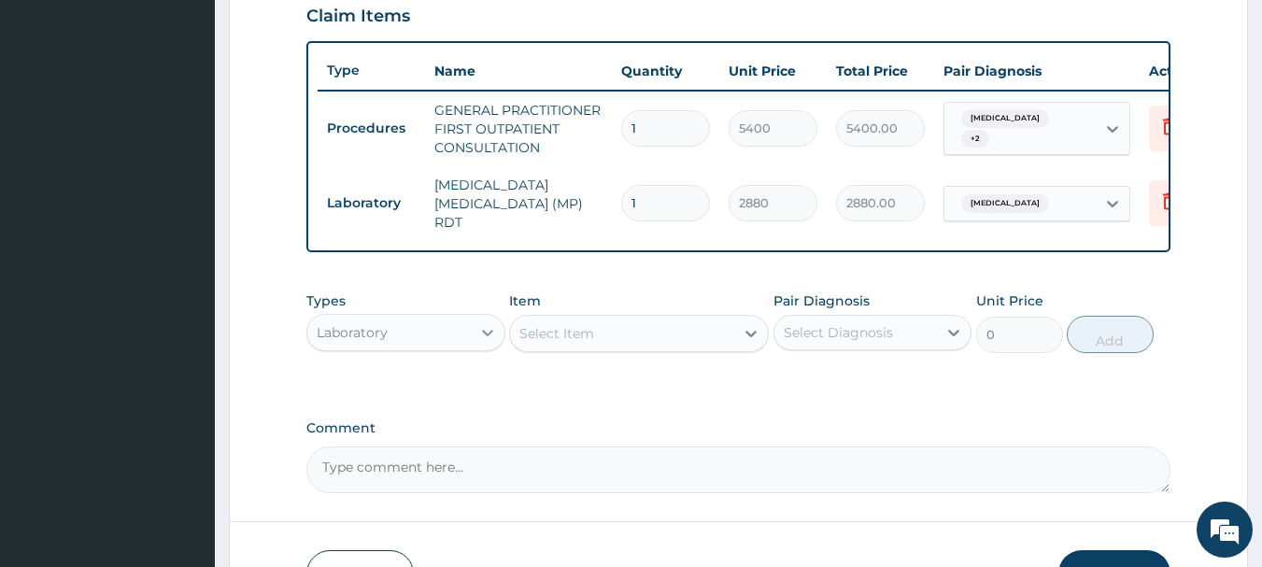
click at [486, 342] on icon at bounding box center [487, 332] width 19 height 19
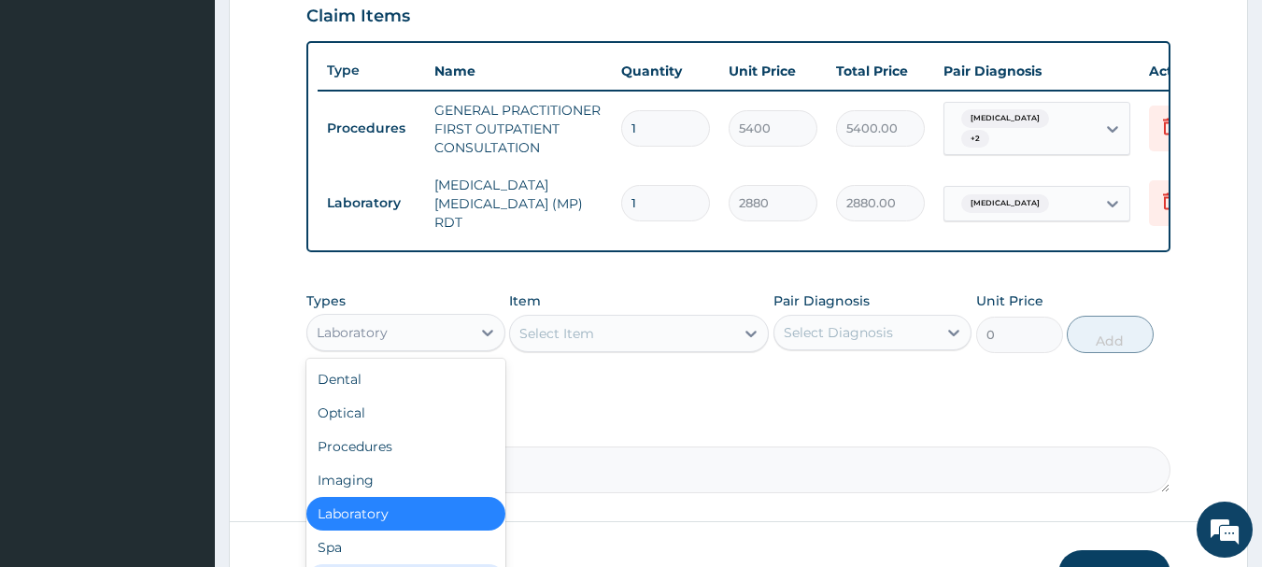
scroll to position [64, 0]
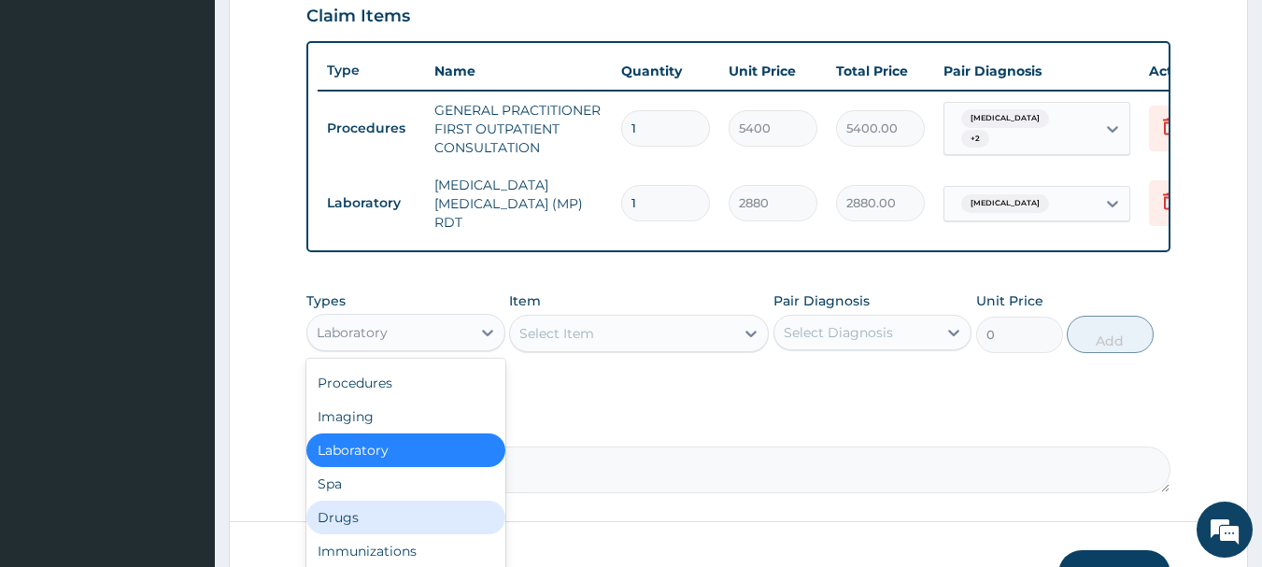
drag, startPoint x: 369, startPoint y: 508, endPoint x: 402, endPoint y: 491, distance: 36.8
click at [370, 509] on div "Drugs" at bounding box center [405, 518] width 199 height 34
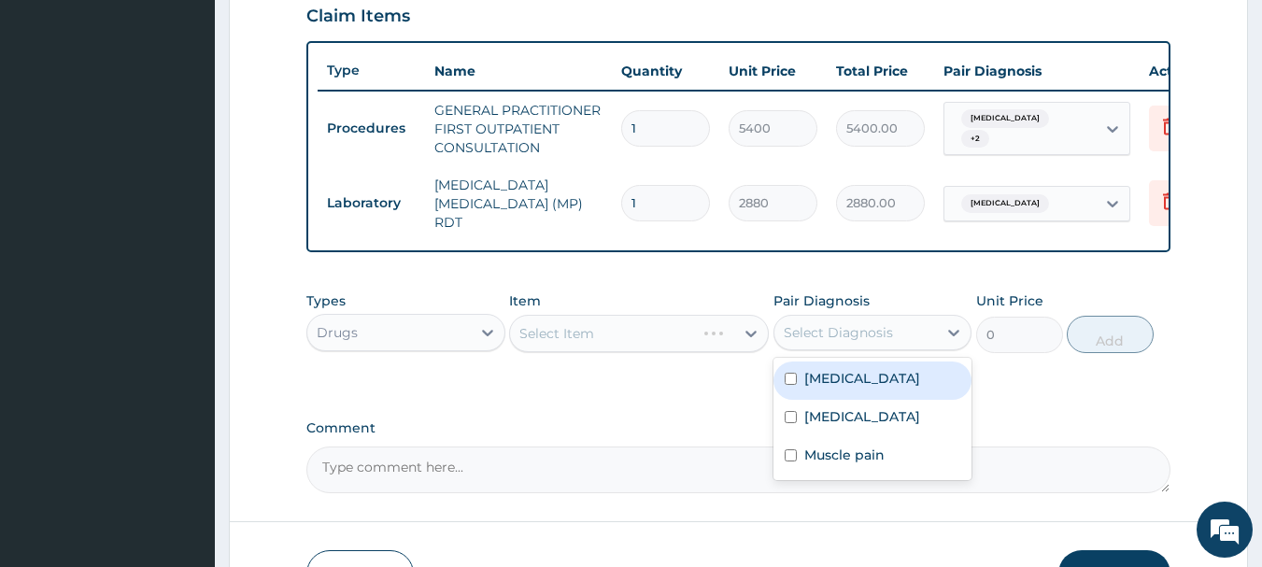
click at [924, 337] on div "Select Diagnosis" at bounding box center [855, 333] width 163 height 30
click at [905, 378] on div "Malaria" at bounding box center [872, 381] width 199 height 38
checkbox input "true"
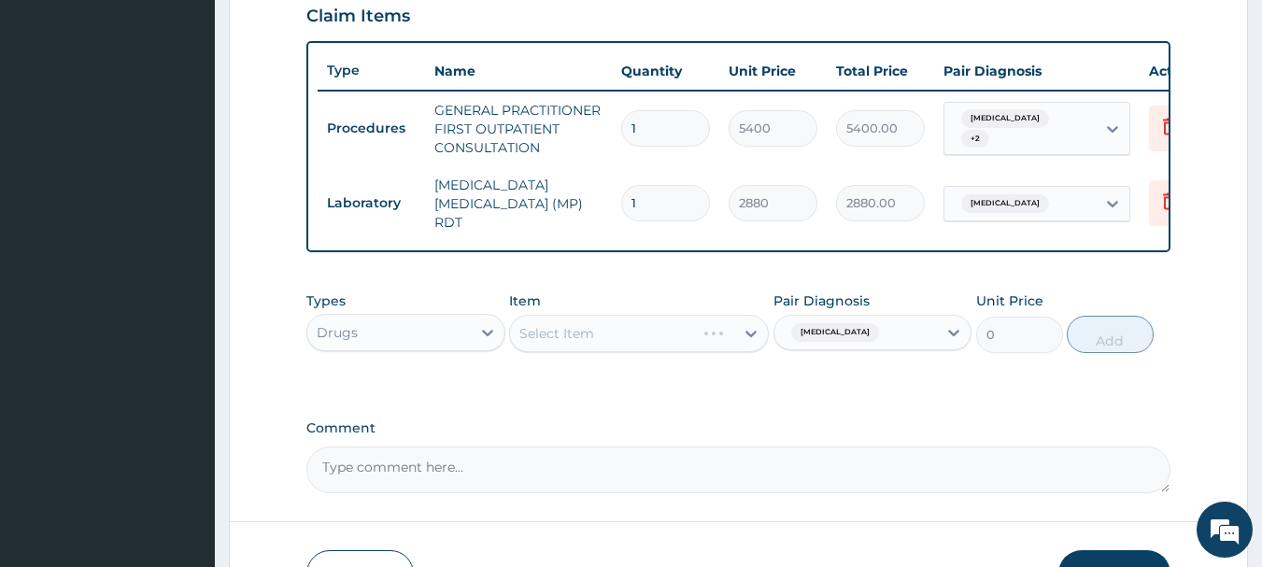
click at [756, 384] on div "Types Drugs Item Select Item Pair Diagnosis Malaria Unit Price 0 Add" at bounding box center [738, 336] width 865 height 108
click at [753, 333] on div "Select Item" at bounding box center [639, 333] width 260 height 37
click at [684, 337] on div "Select Item" at bounding box center [622, 334] width 224 height 30
type input "malaria"
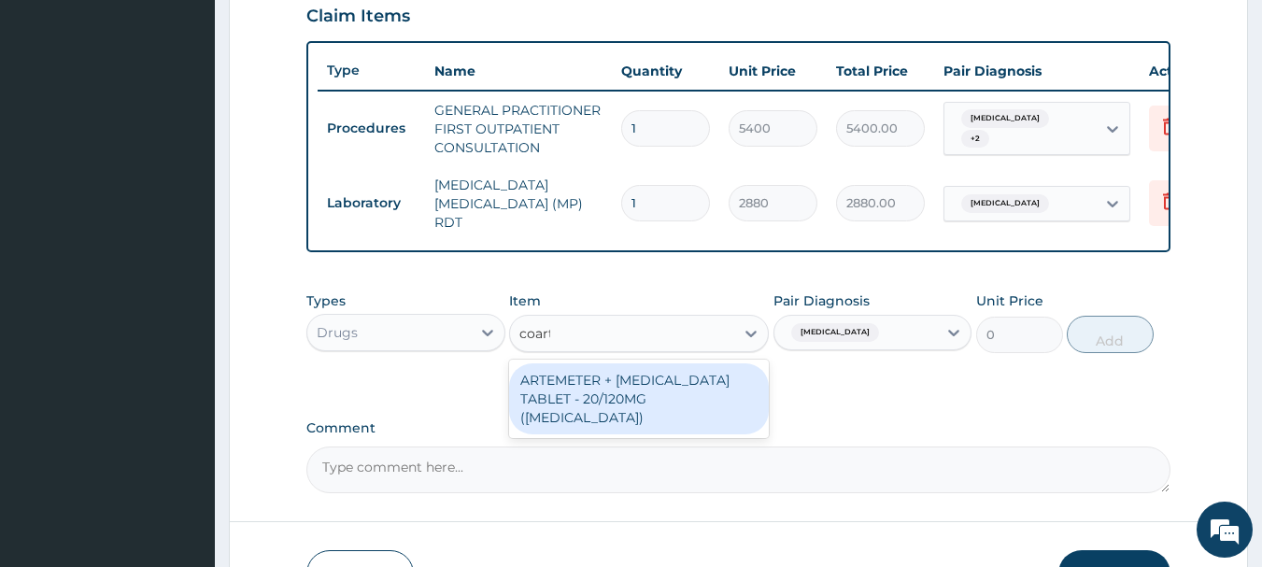
type input "coarte"
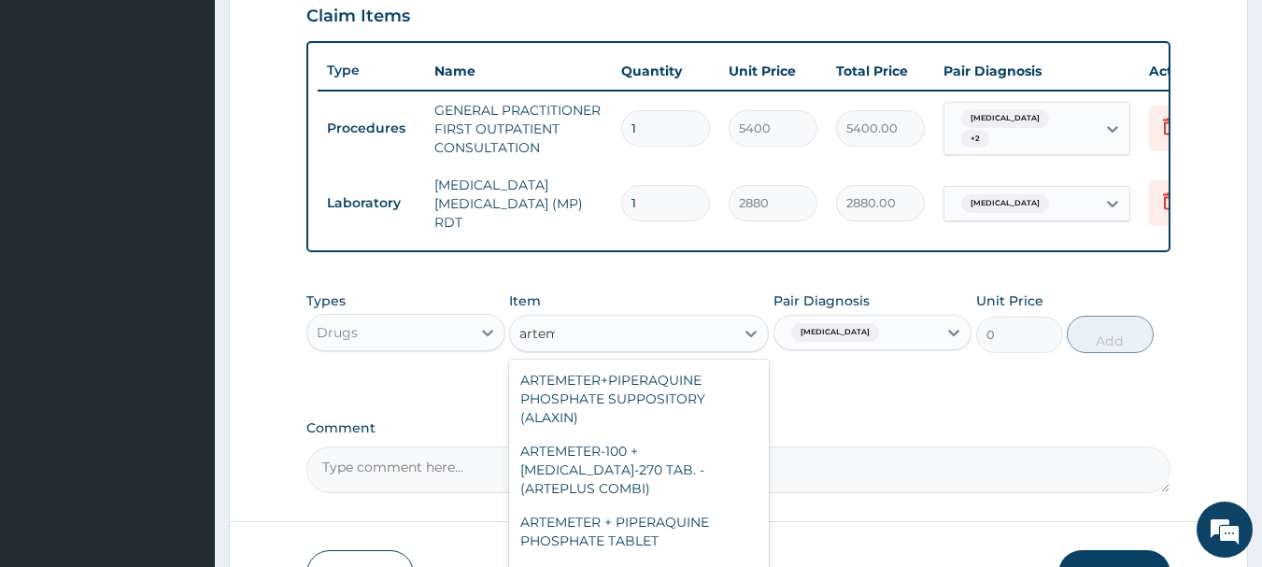
type input "arteme"
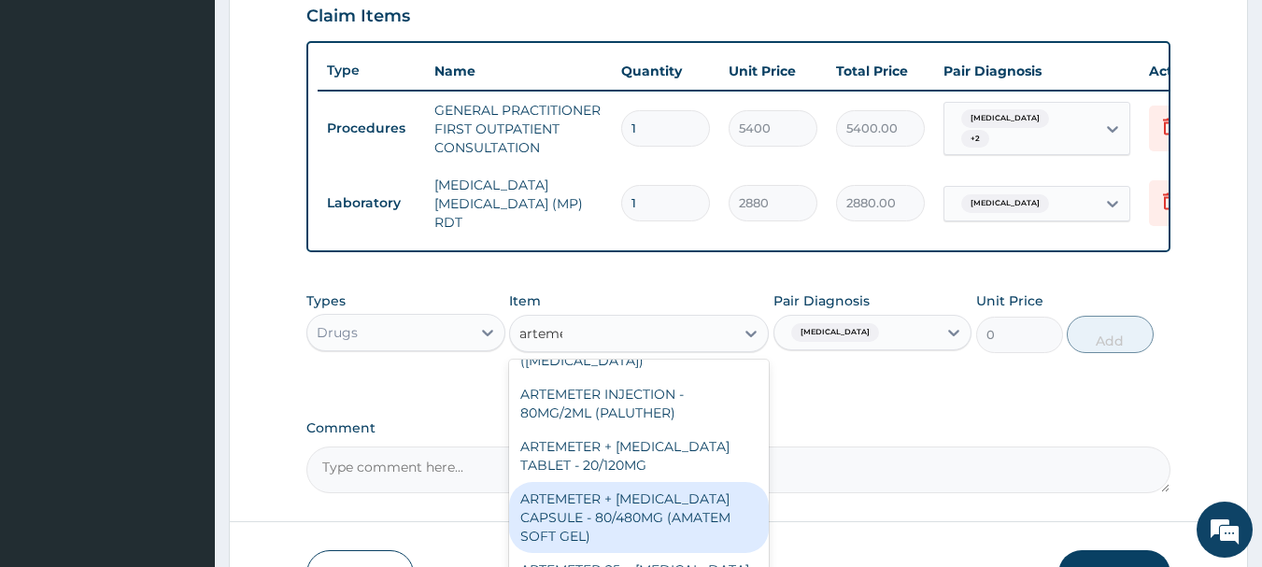
scroll to position [747, 0]
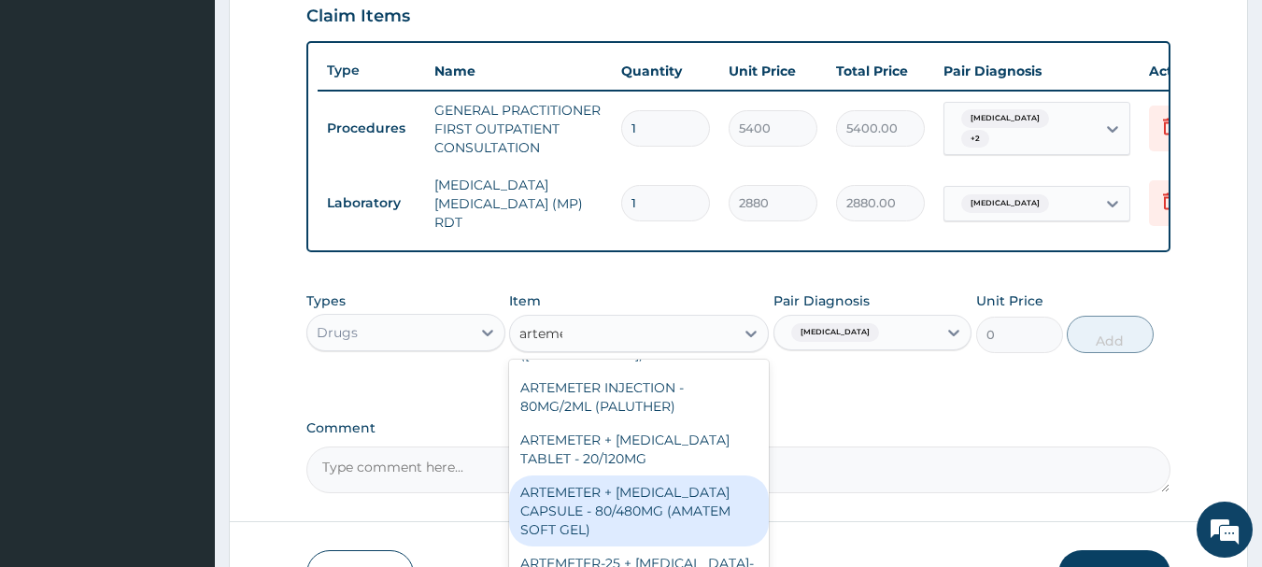
click at [676, 475] on div "ARTEMETER + [MEDICAL_DATA] CAPSULE - 80/480MG (AMATEM SOFT GEL)" at bounding box center [639, 510] width 260 height 71
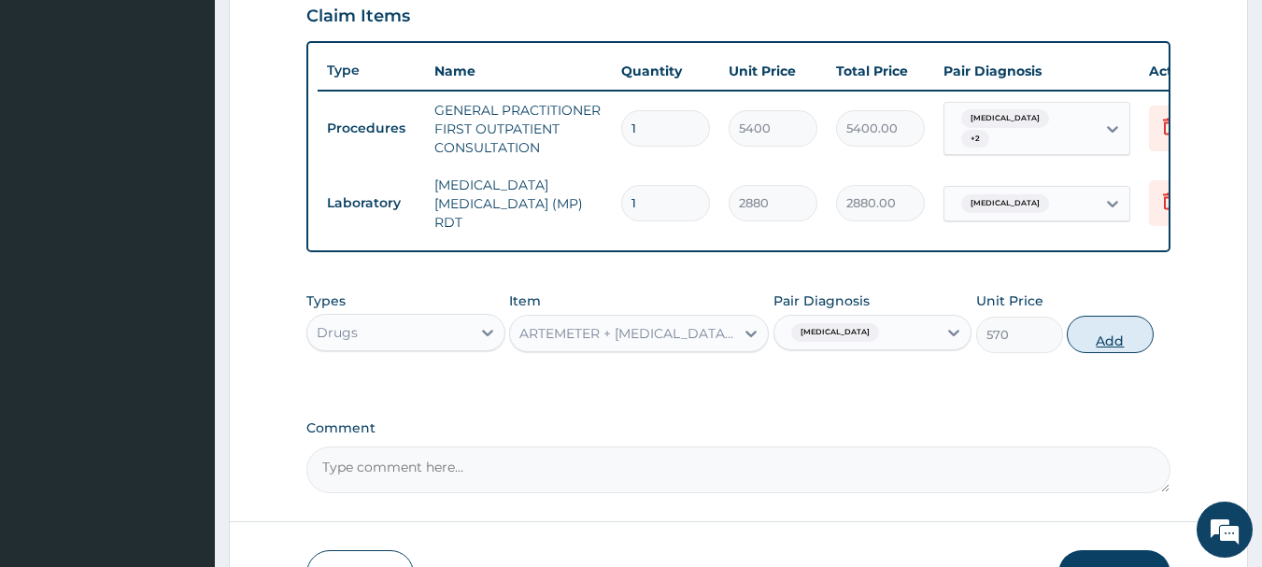
click at [1116, 340] on button "Add" at bounding box center [1110, 334] width 87 height 37
type input "0"
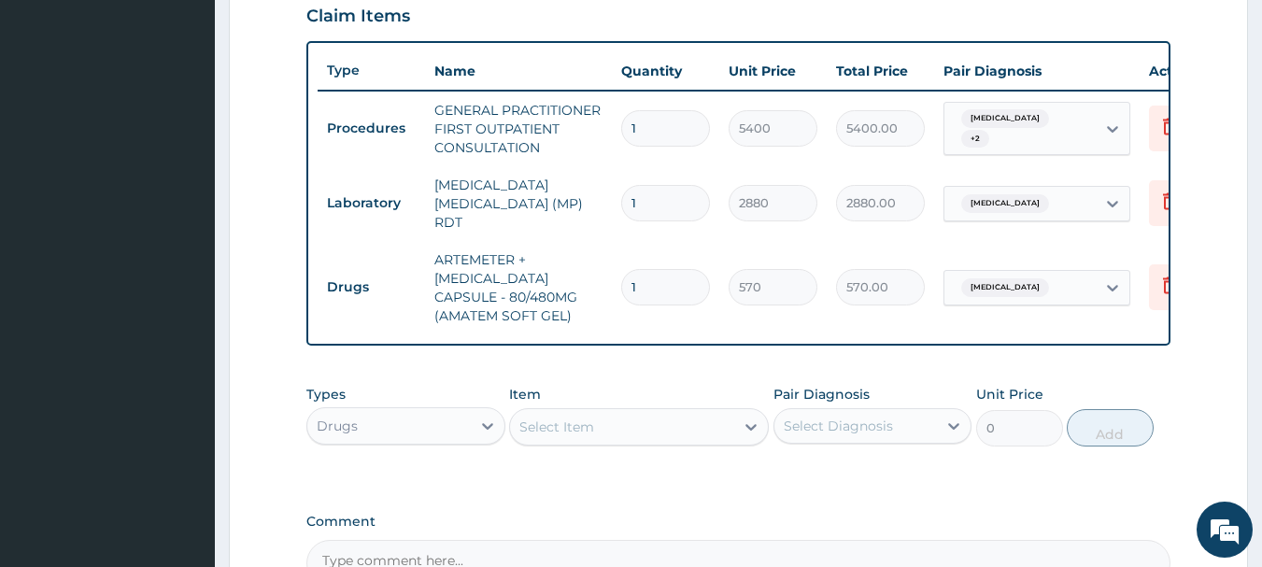
type input "0.00"
type input "6"
type input "3420.00"
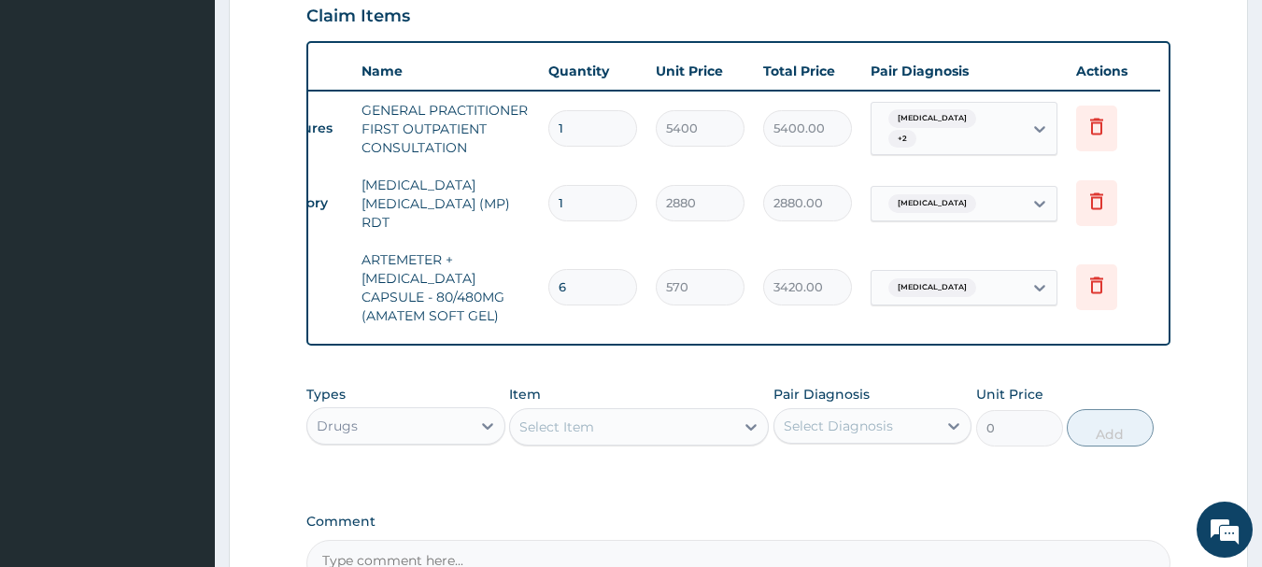
scroll to position [0, 0]
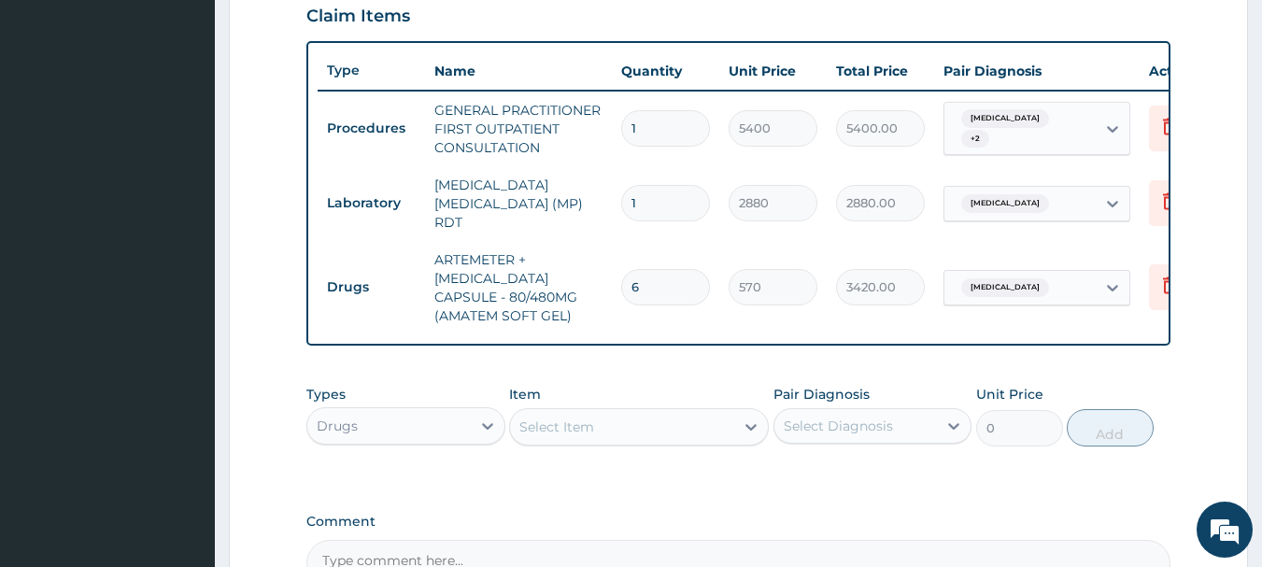
type input "6"
click at [861, 425] on div "Select Diagnosis" at bounding box center [838, 426] width 109 height 19
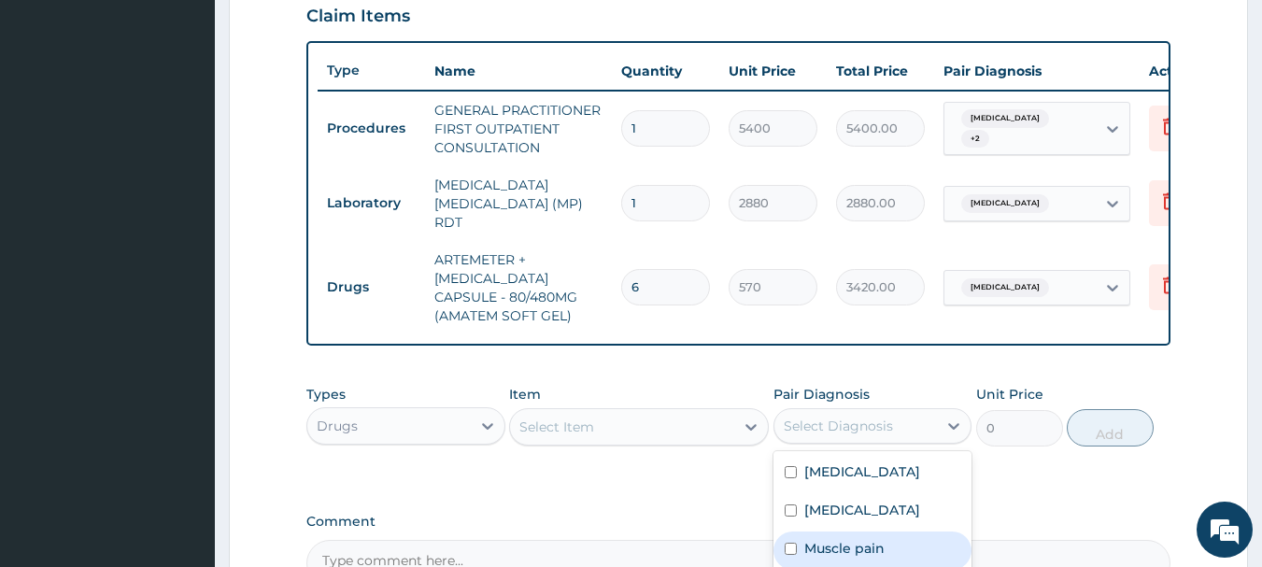
scroll to position [747, 0]
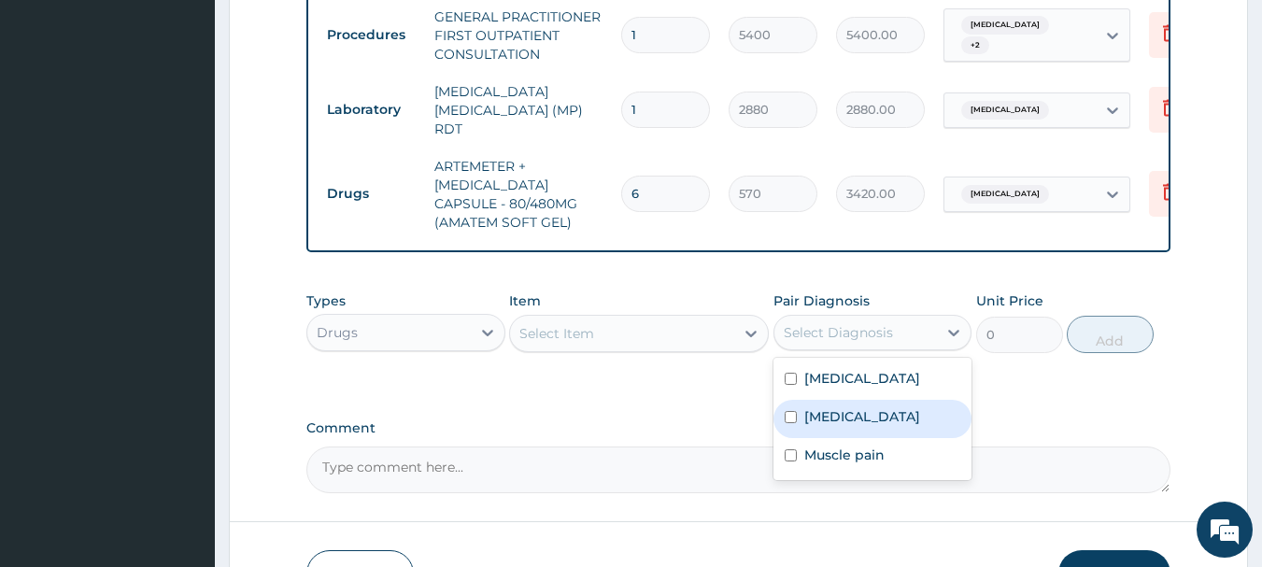
click at [825, 414] on label "Upper respiratory infection" at bounding box center [862, 416] width 116 height 19
checkbox input "true"
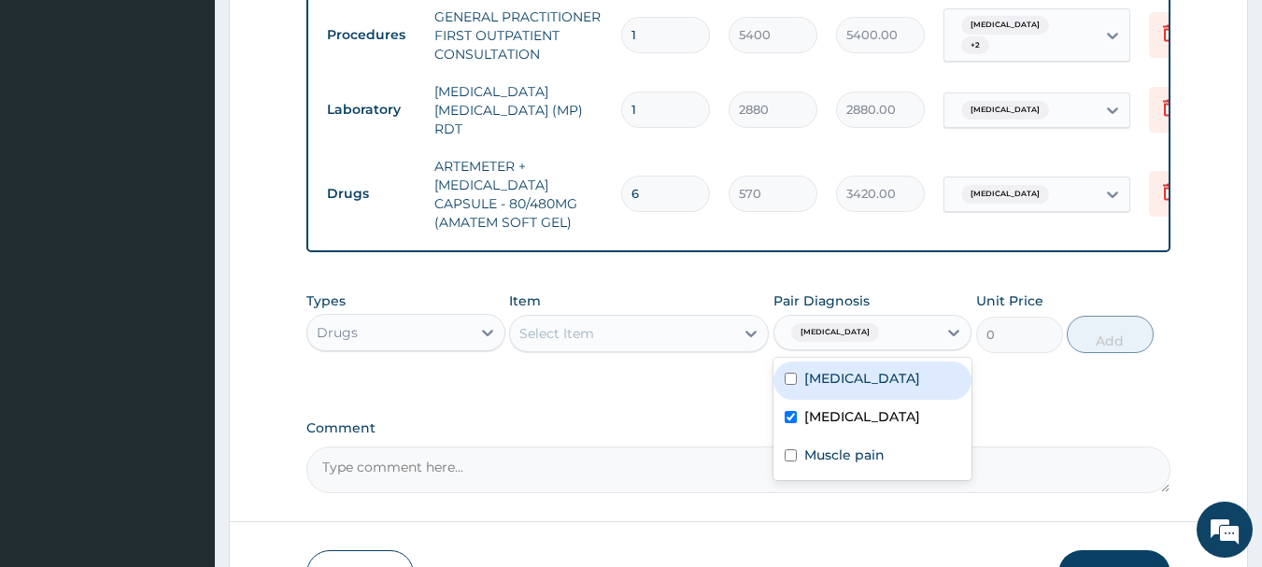
click at [819, 376] on label "Malaria" at bounding box center [862, 378] width 116 height 19
checkbox input "true"
click at [605, 362] on div "Types Drugs Item Select Item Pair Diagnosis option Malaria, selected. option Up…" at bounding box center [738, 322] width 865 height 80
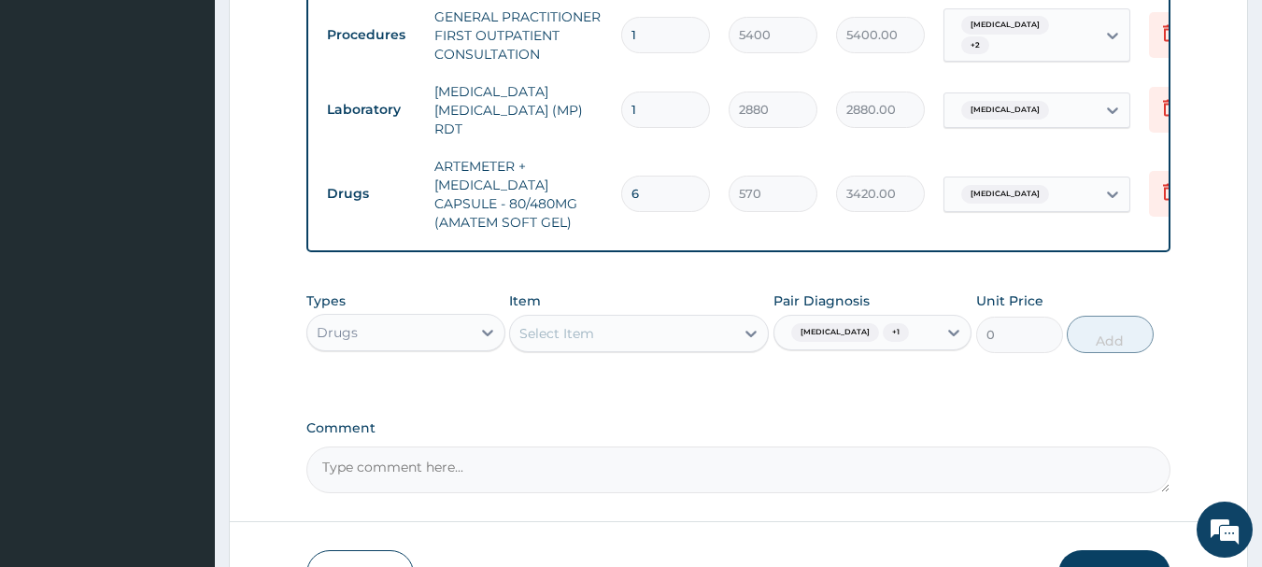
click at [642, 336] on div "Select Item" at bounding box center [622, 334] width 224 height 30
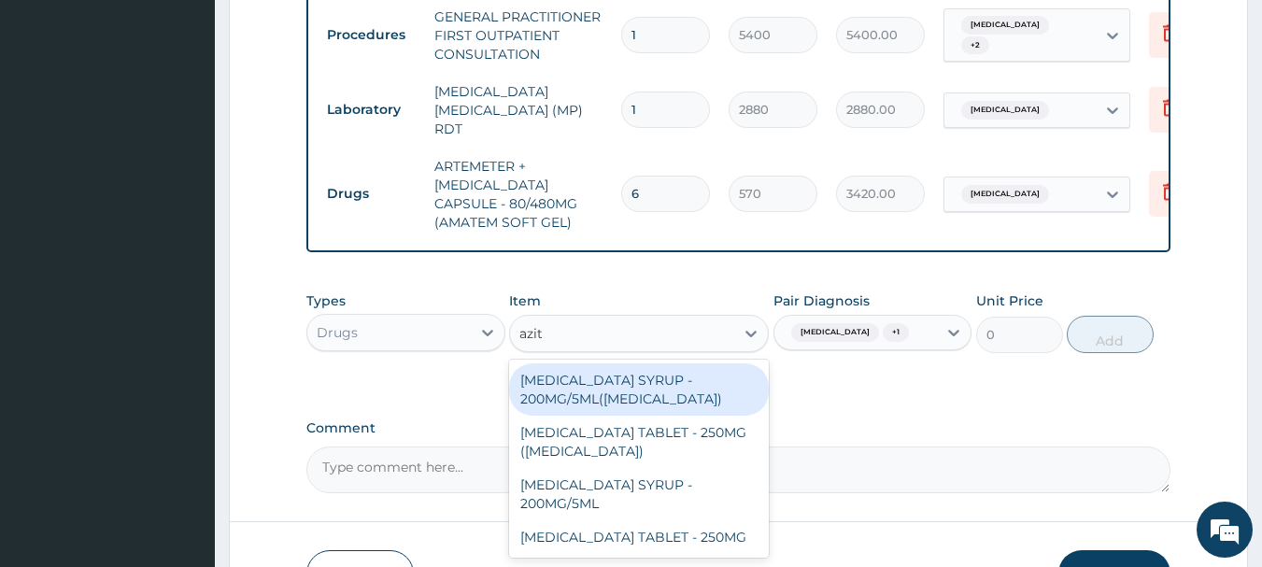
type input "azi"
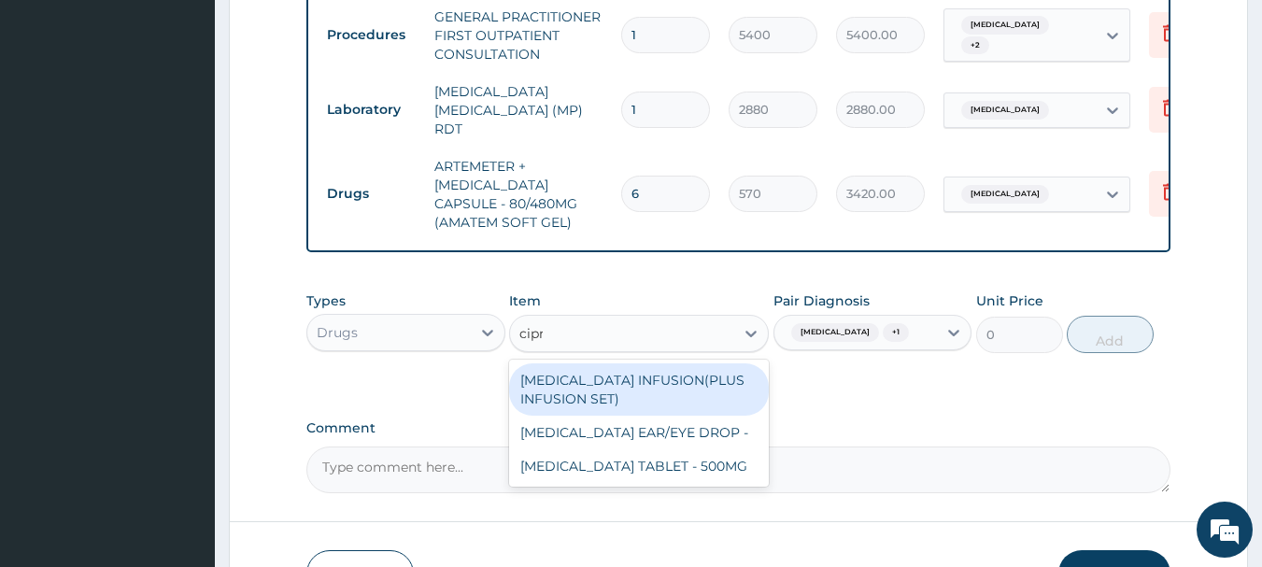
type input "cipro"
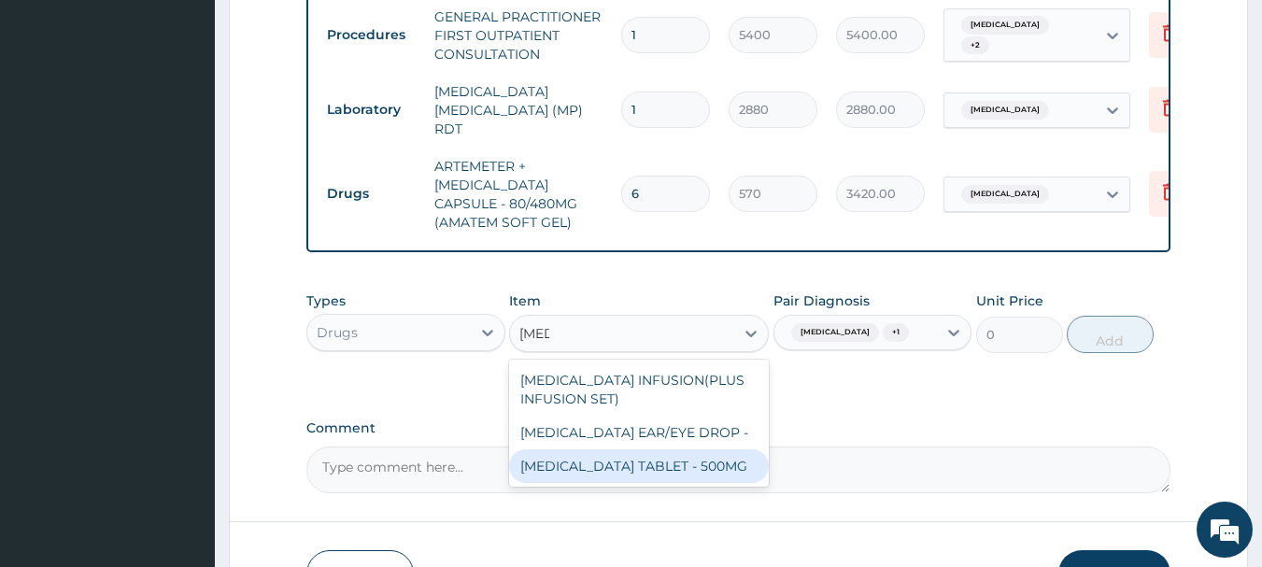
click at [659, 480] on div "CIPROFLOXACIN TABLET - 500MG" at bounding box center [639, 466] width 260 height 34
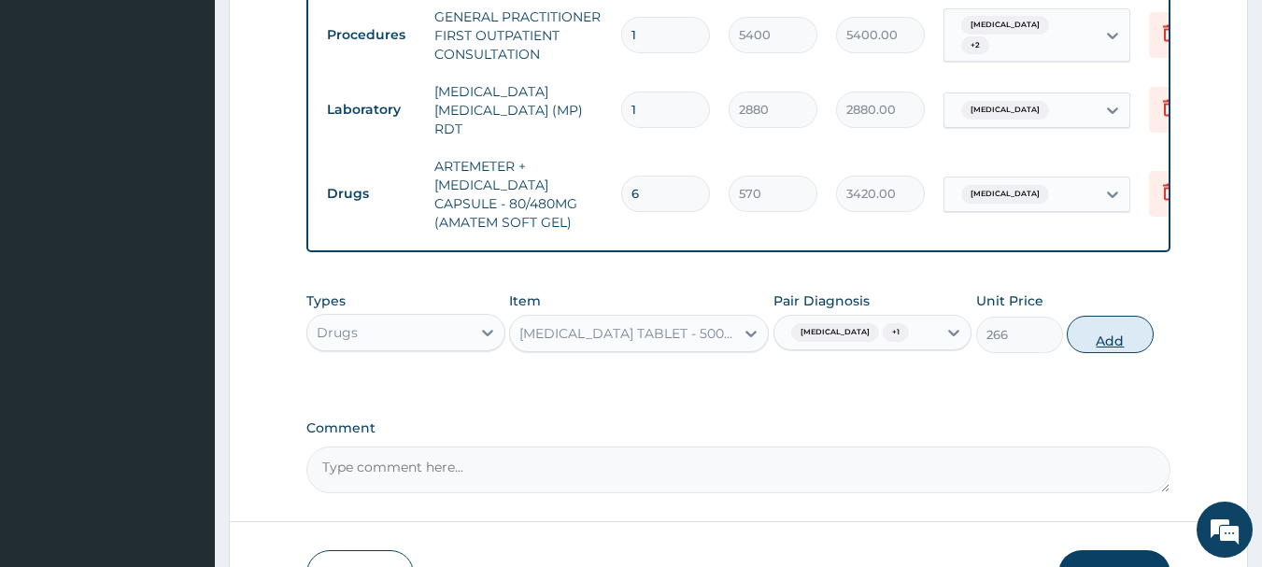
click at [1142, 345] on button "Add" at bounding box center [1110, 334] width 87 height 37
type input "0"
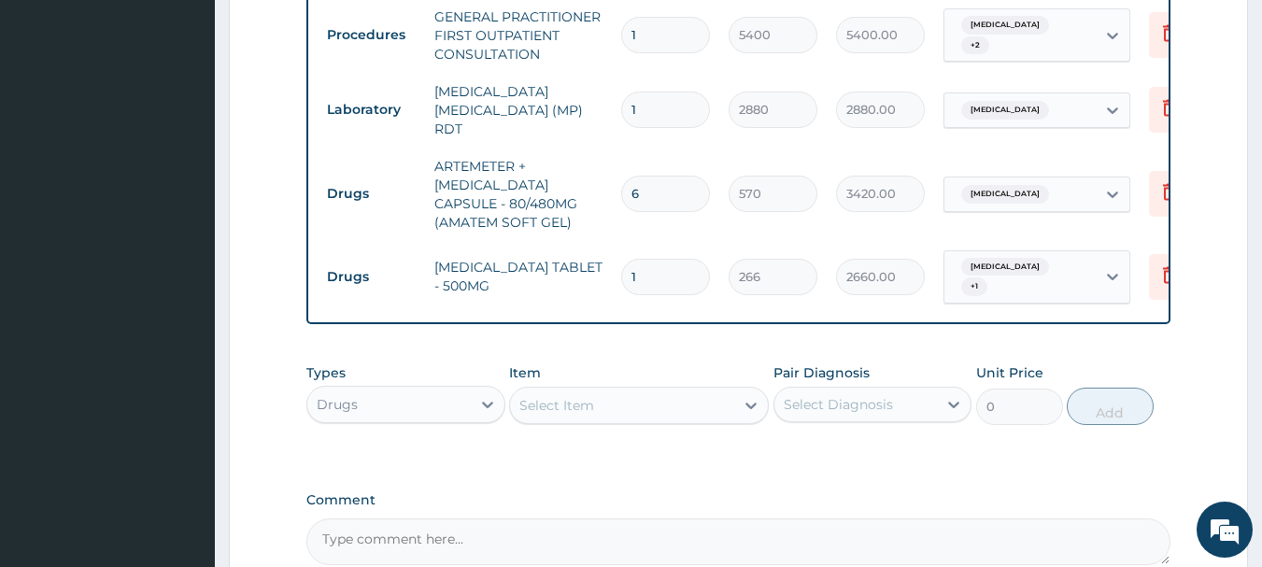
type input "10"
type input "2660.00"
type input "10"
click at [1049, 292] on div "Upper respiratory infection + 1" at bounding box center [1019, 277] width 151 height 52
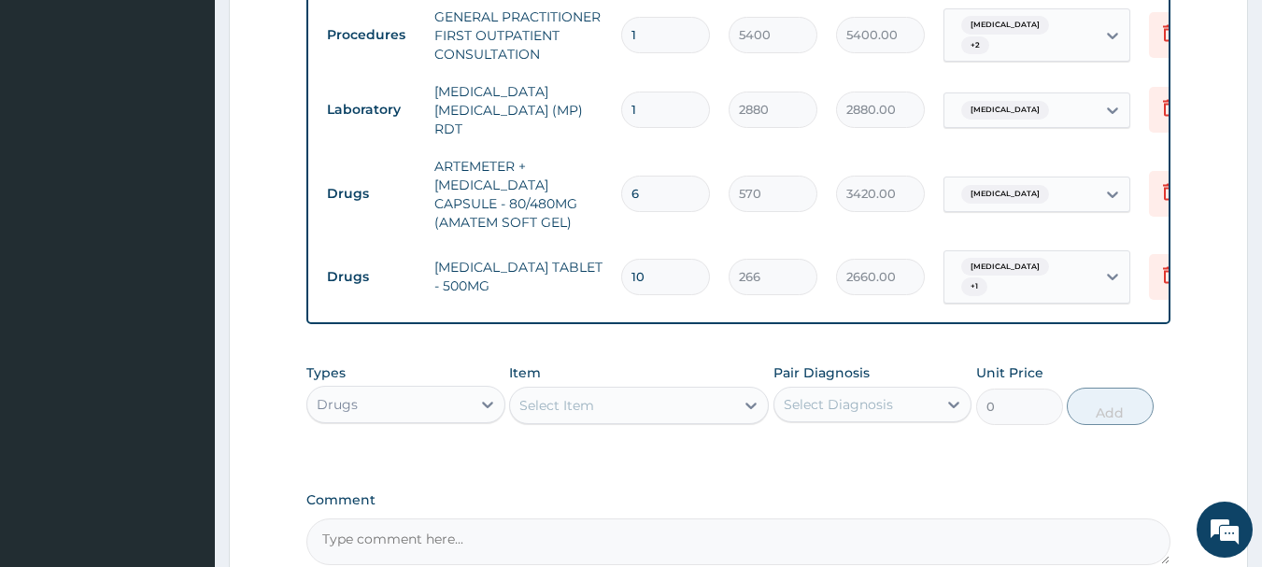
click at [1057, 292] on div "Upper respiratory infection + 1" at bounding box center [1019, 277] width 151 height 52
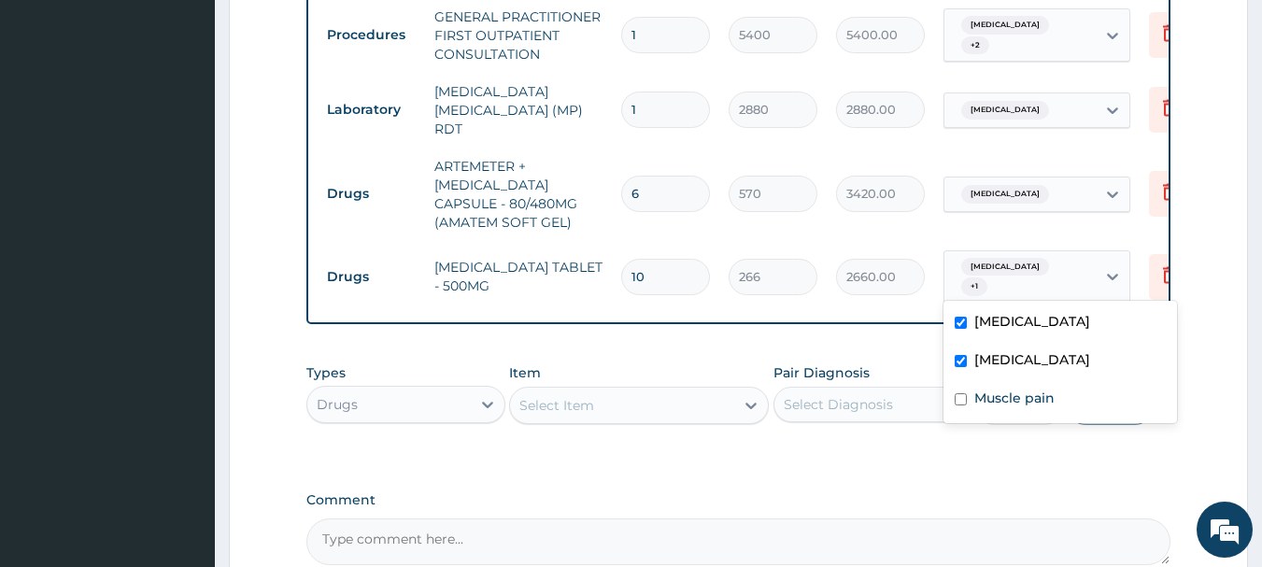
click at [1057, 292] on div "Upper respiratory infection + 1" at bounding box center [1019, 277] width 151 height 52
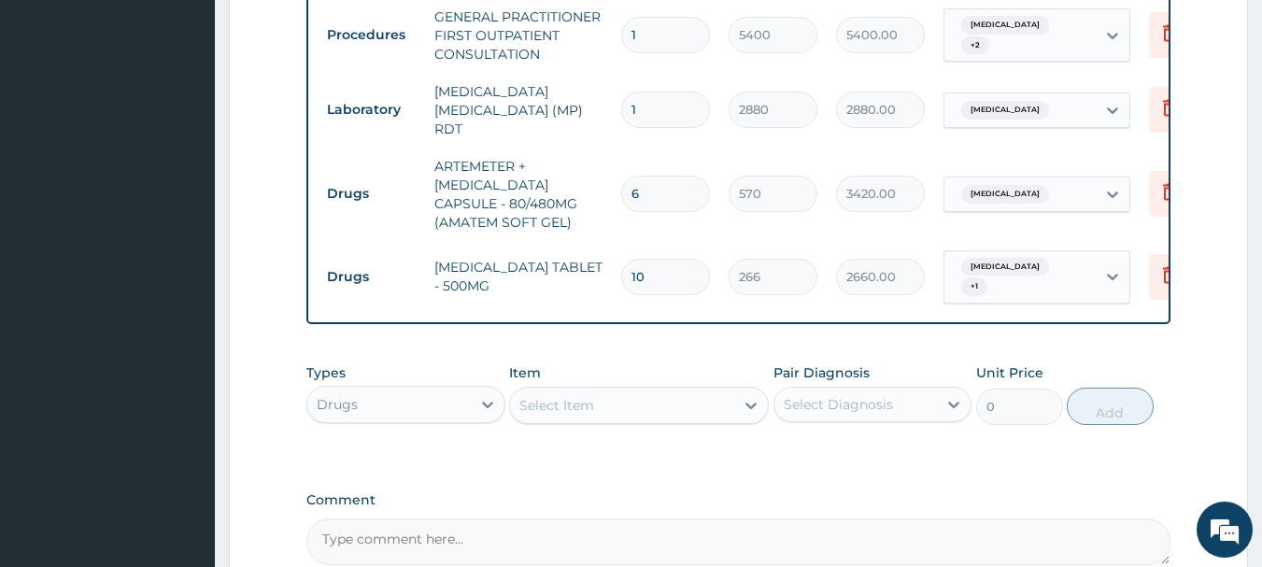
click at [692, 417] on div "Select Item" at bounding box center [622, 405] width 224 height 30
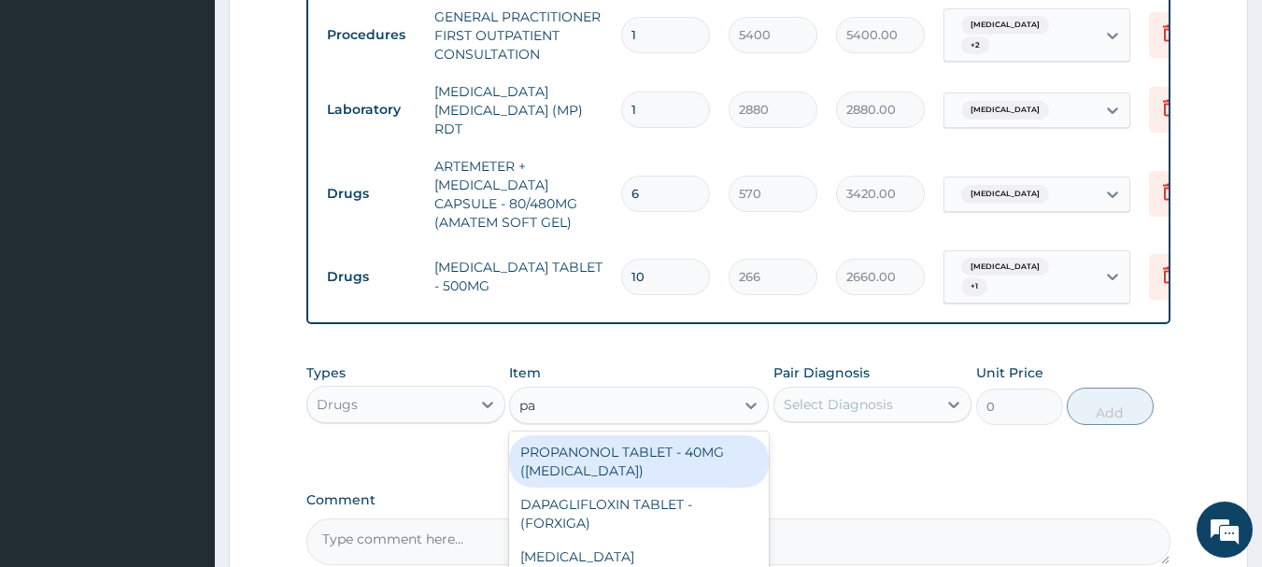
type input "parace"
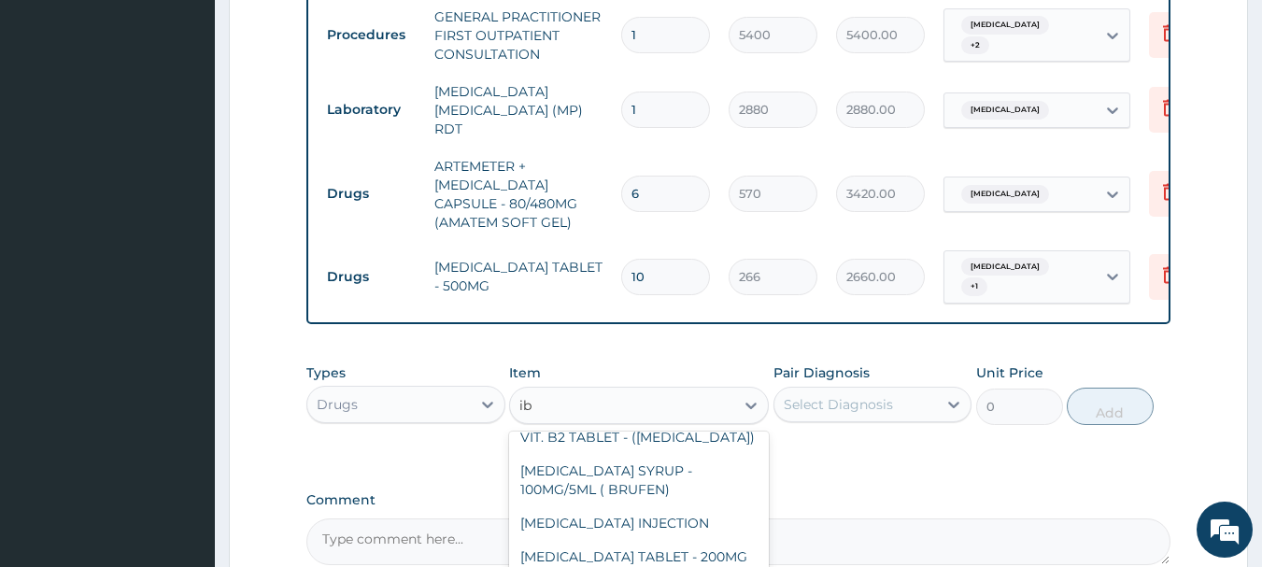
scroll to position [0, 0]
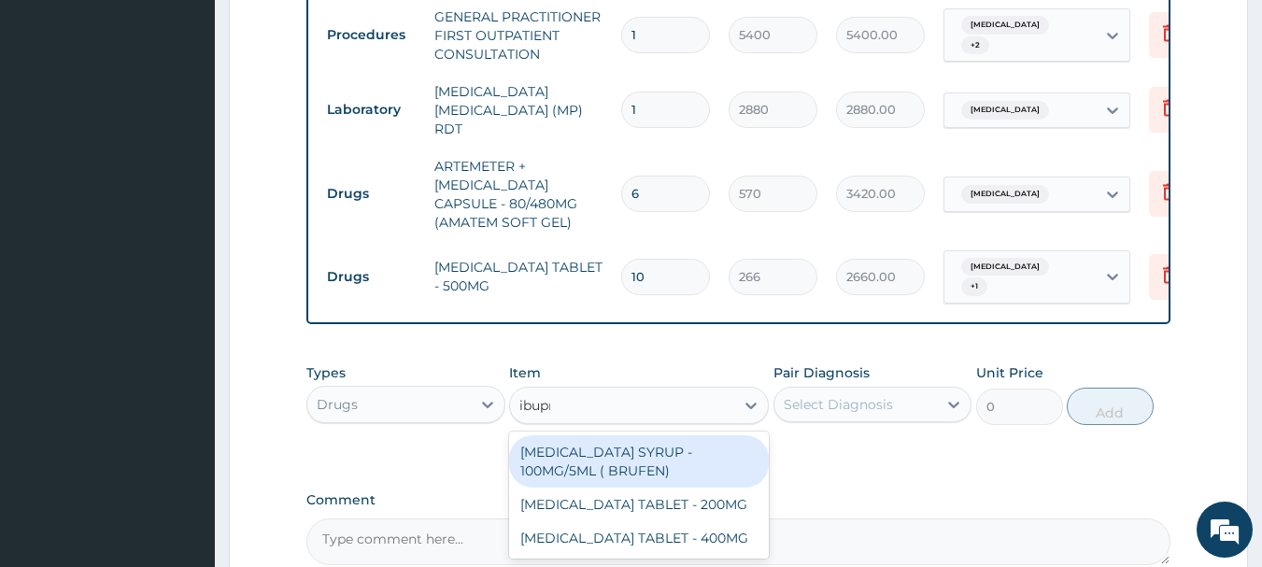
type input "ibupro"
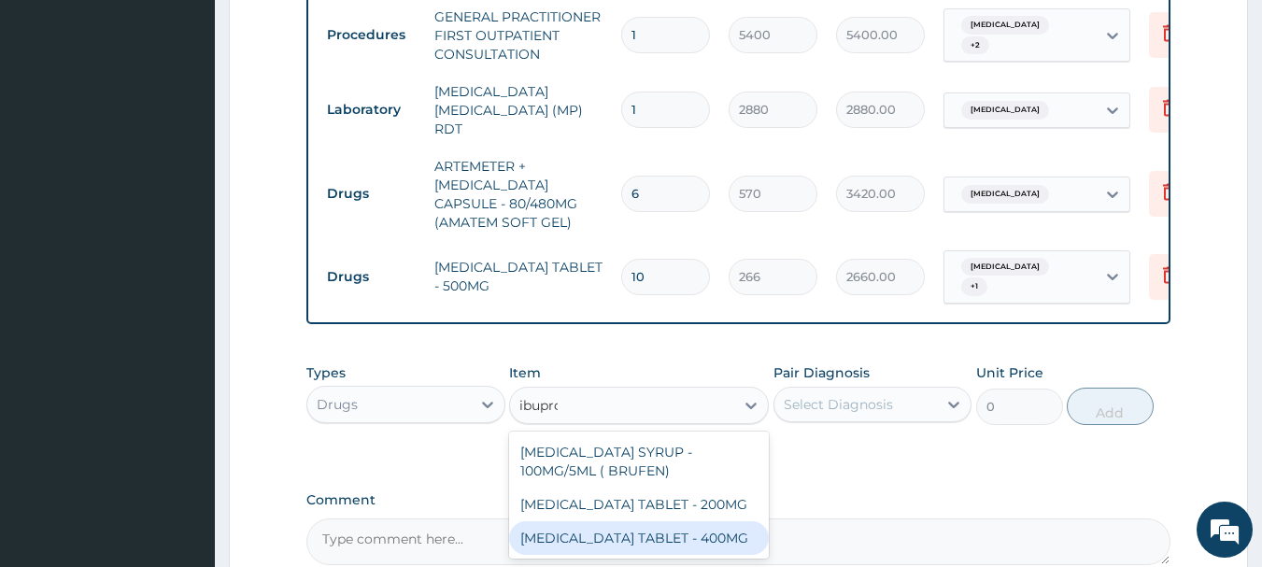
click at [702, 538] on div "IBUPROFEN TABLET - 400MG" at bounding box center [639, 538] width 260 height 34
type input "760"
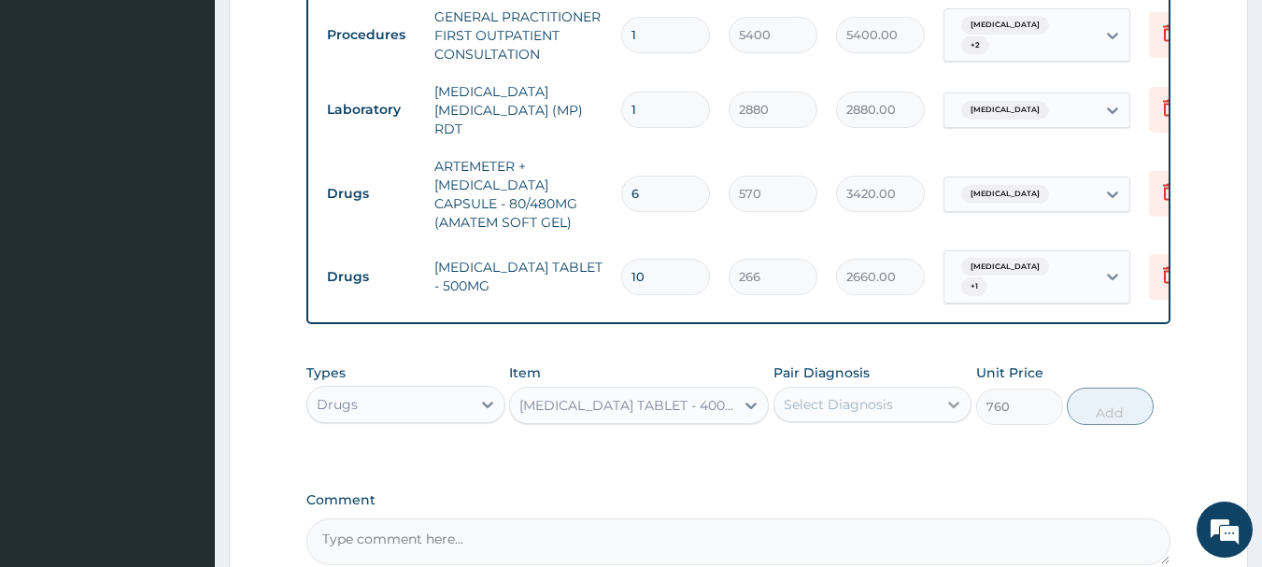
click at [951, 397] on div at bounding box center [954, 405] width 34 height 34
click at [921, 412] on div "Select Diagnosis" at bounding box center [855, 405] width 163 height 30
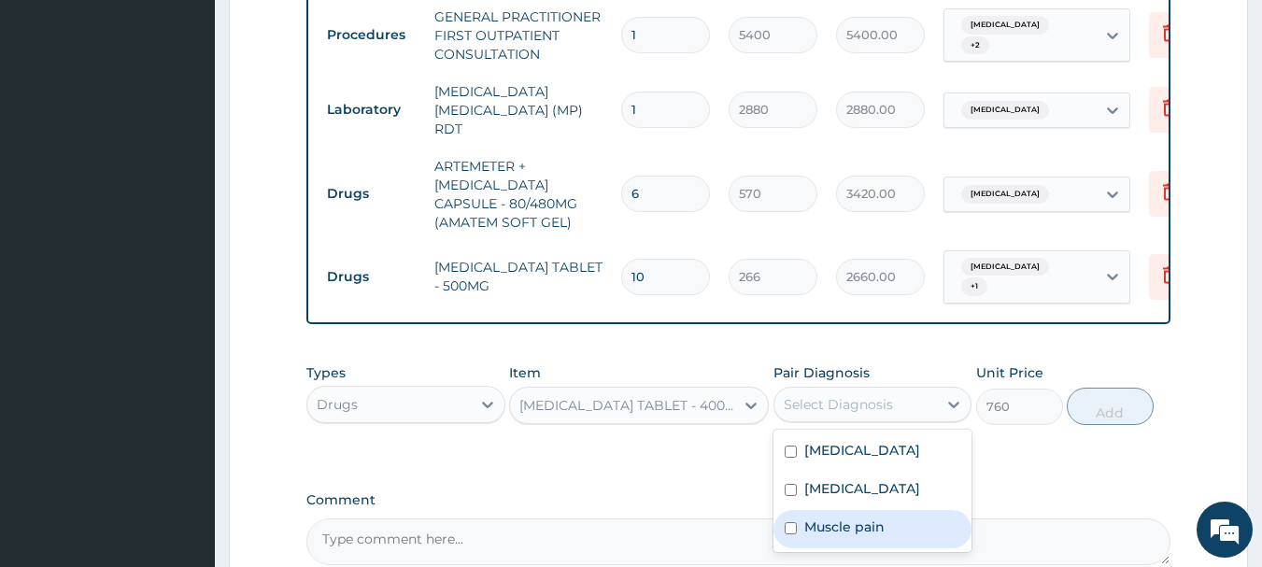
click at [870, 525] on label "Muscle pain" at bounding box center [844, 527] width 80 height 19
checkbox input "true"
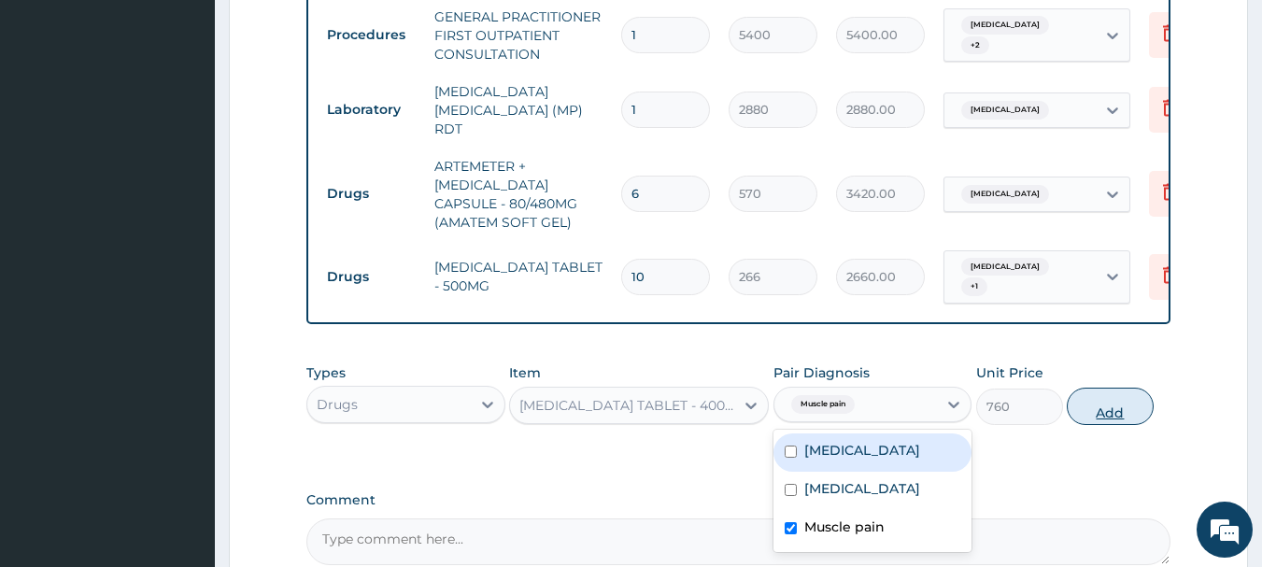
click at [1123, 409] on button "Add" at bounding box center [1110, 406] width 87 height 37
type input "0"
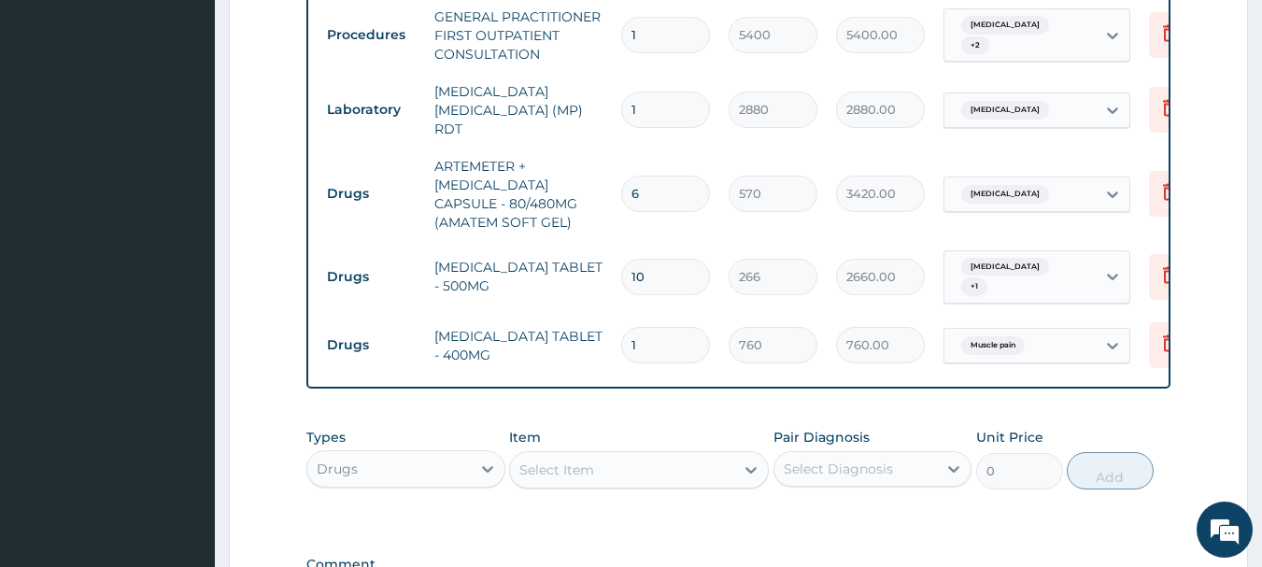
type input "10"
type input "7600.00"
type input "10"
click at [1164, 350] on icon at bounding box center [1169, 345] width 41 height 46
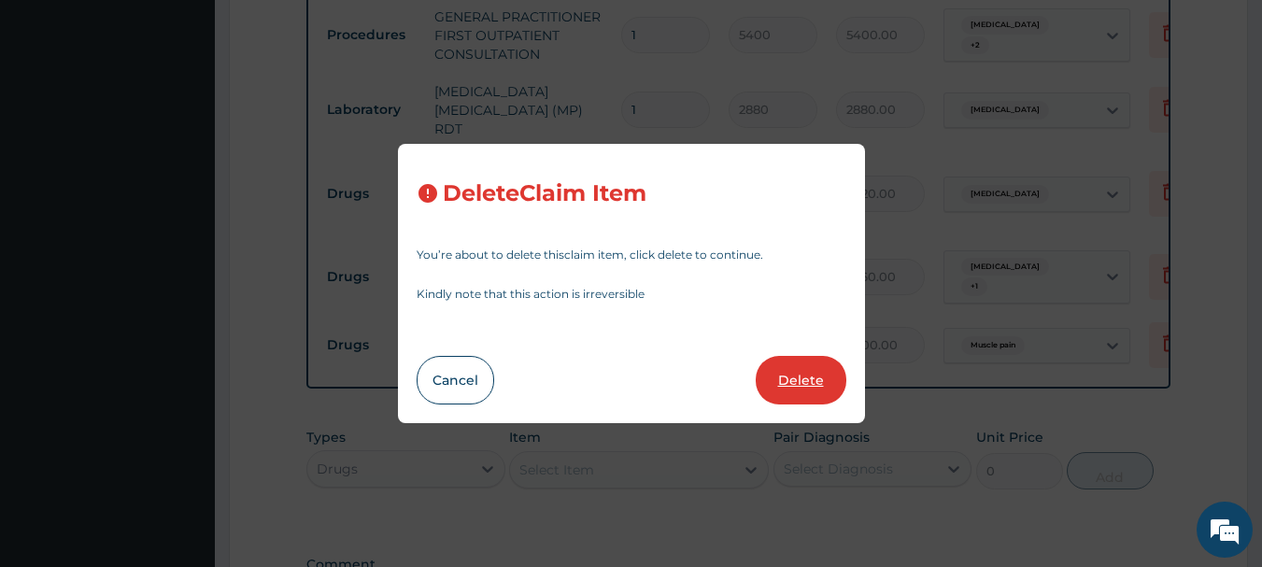
click at [816, 383] on button "Delete" at bounding box center [801, 380] width 91 height 49
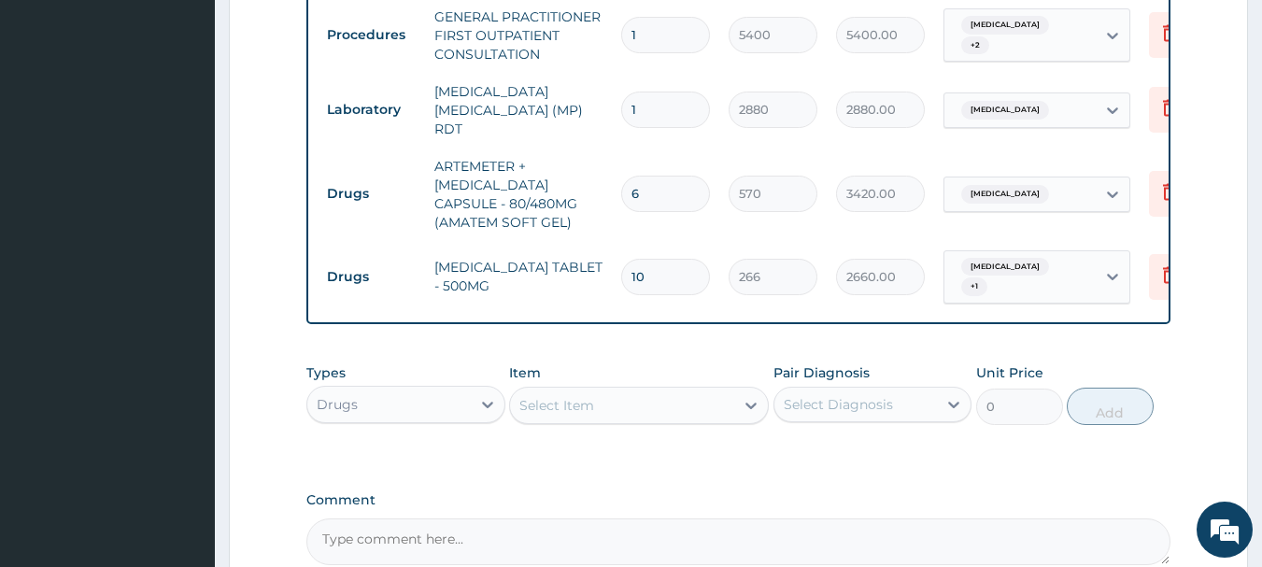
click at [603, 405] on div "Select Item" at bounding box center [622, 405] width 224 height 30
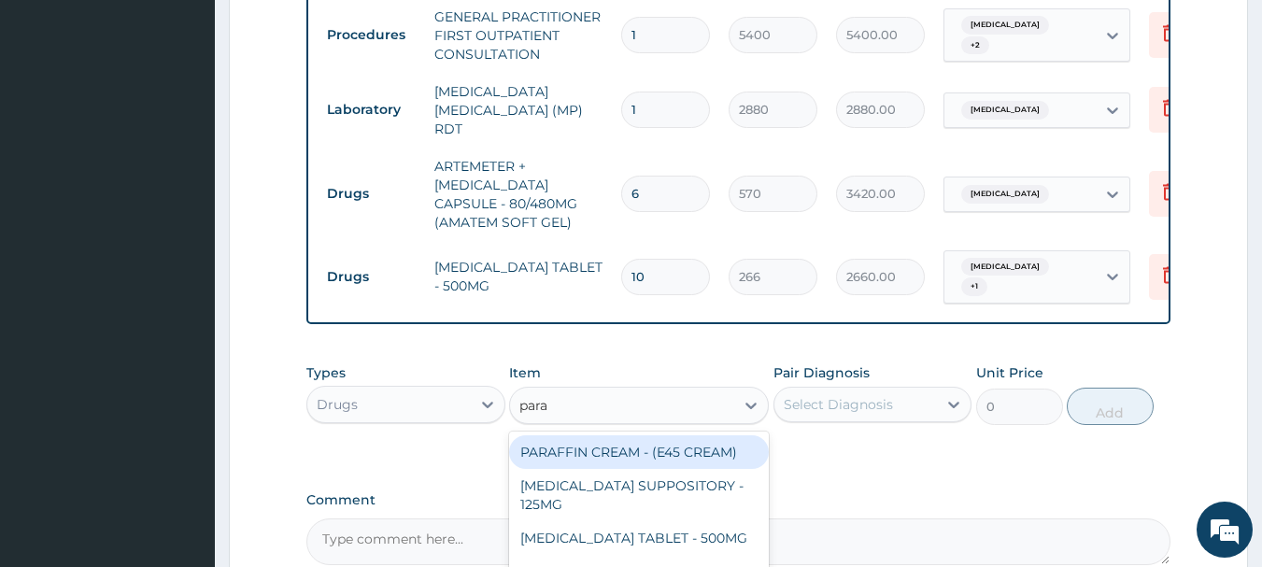
type input "parace"
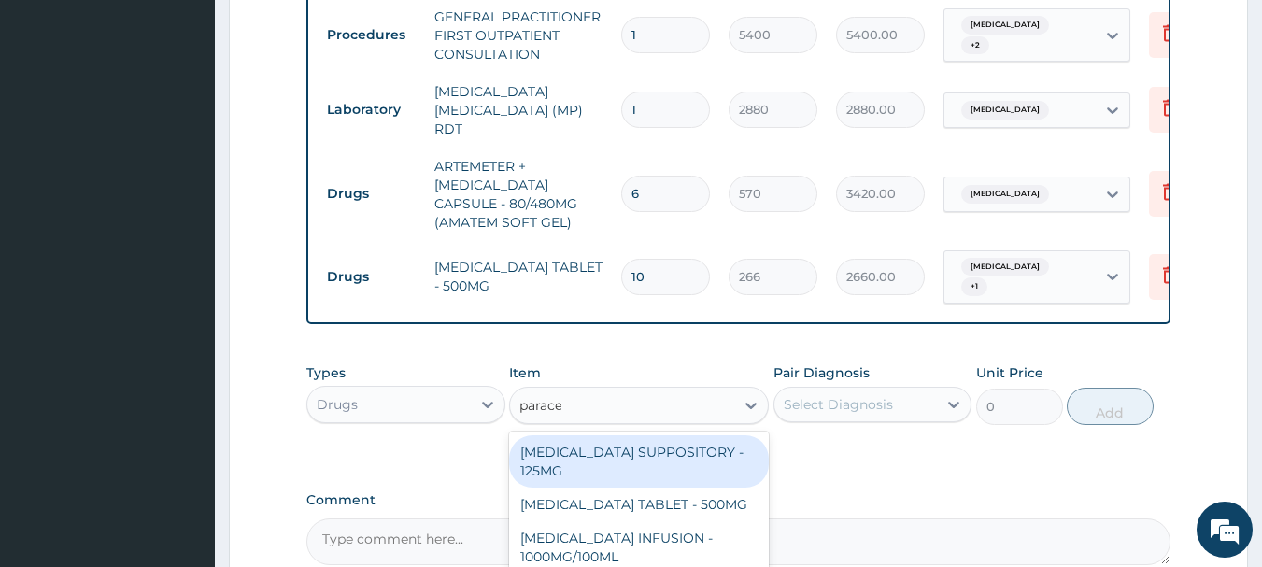
scroll to position [179, 0]
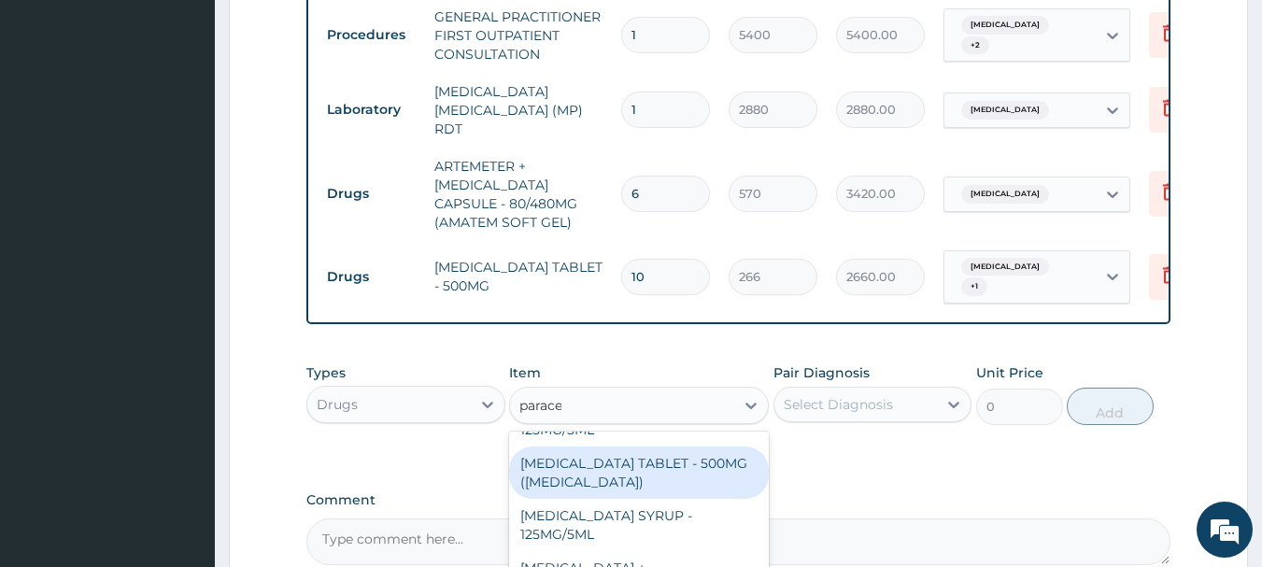
click at [730, 488] on div "PARACETAMOL TABLET - 500MG (PANADOL)" at bounding box center [639, 473] width 260 height 52
type input "57"
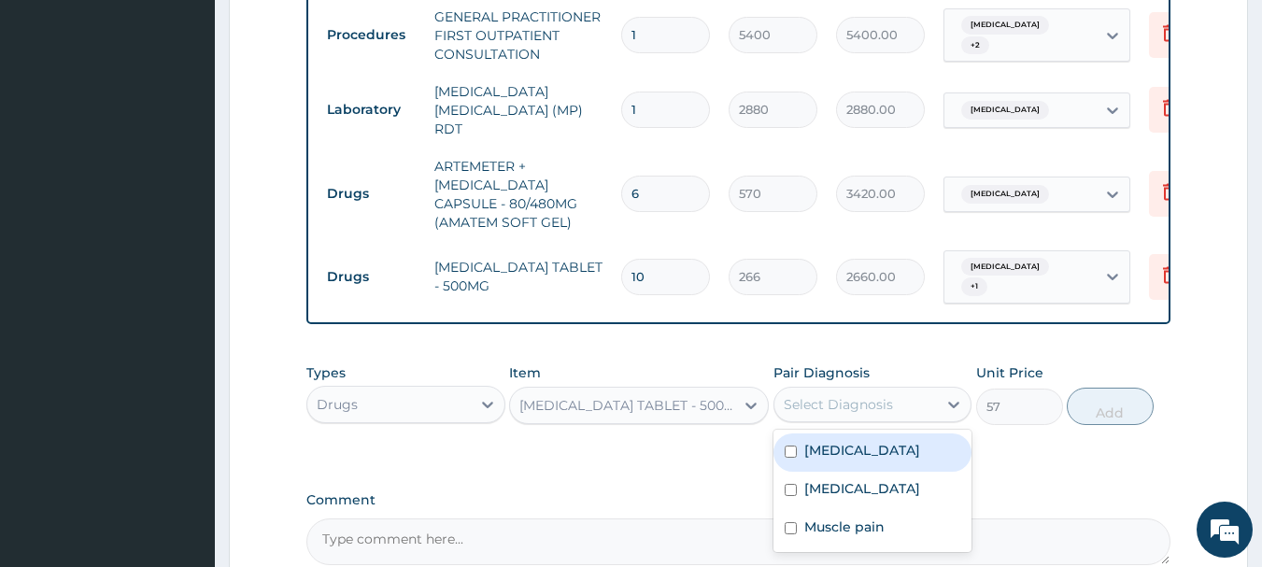
click at [879, 414] on div "Select Diagnosis" at bounding box center [838, 404] width 109 height 19
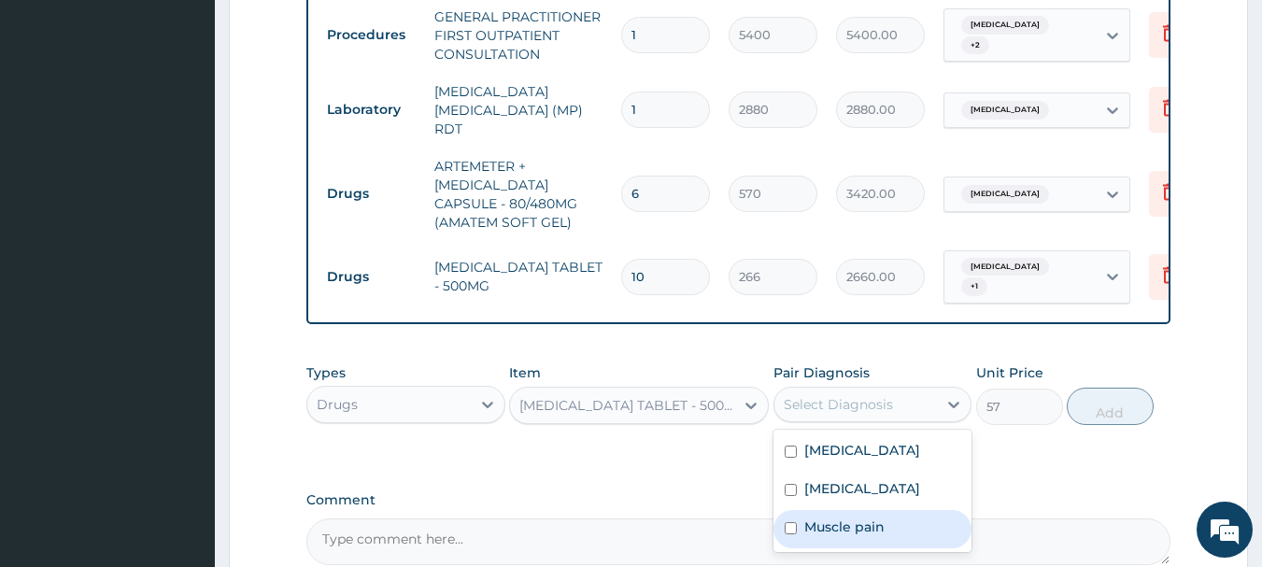
click at [856, 529] on label "Muscle pain" at bounding box center [844, 527] width 80 height 19
checkbox input "true"
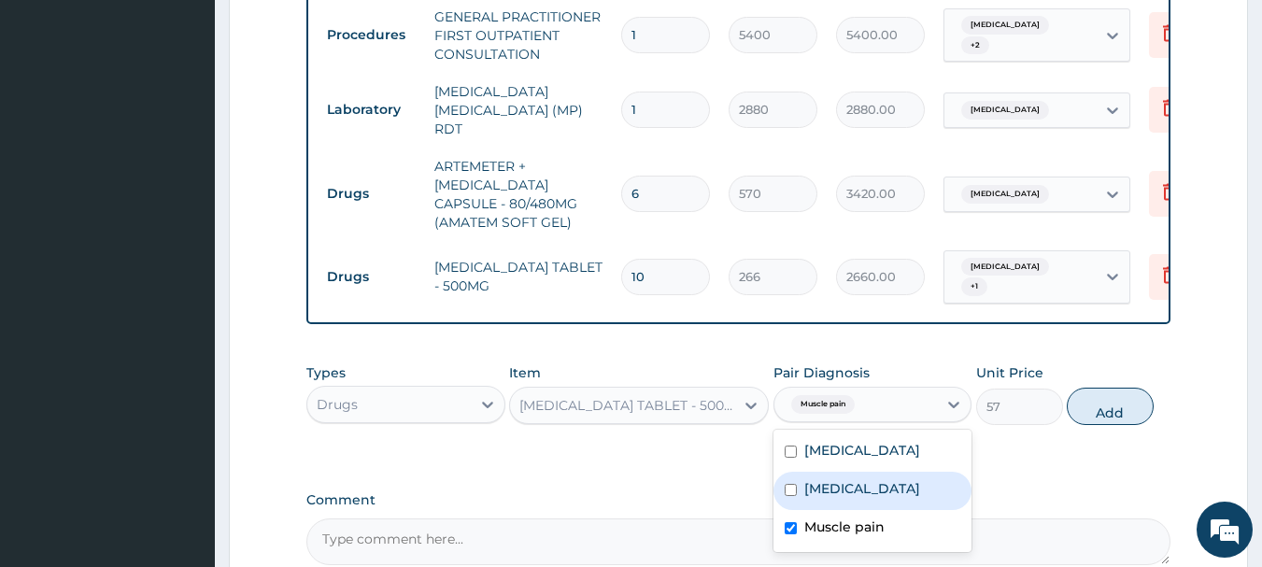
click at [867, 498] on label "Upper respiratory infection" at bounding box center [862, 488] width 116 height 19
checkbox input "false"
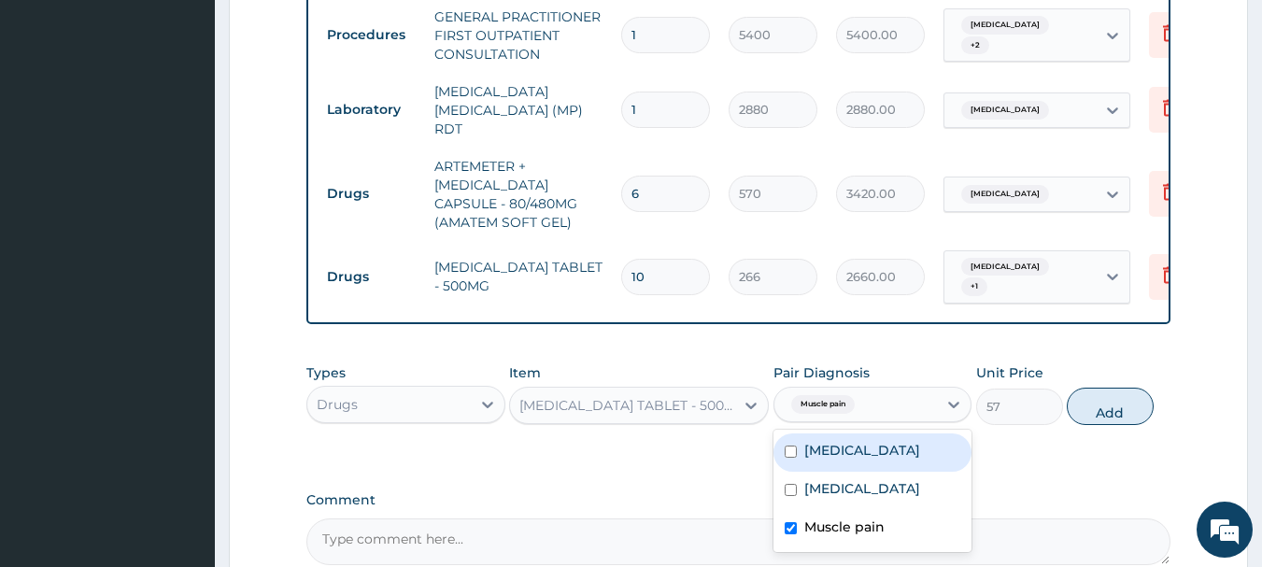
click at [860, 464] on div "Malaria" at bounding box center [872, 452] width 199 height 38
checkbox input "true"
click at [1101, 402] on button "Add" at bounding box center [1110, 406] width 87 height 37
type input "0"
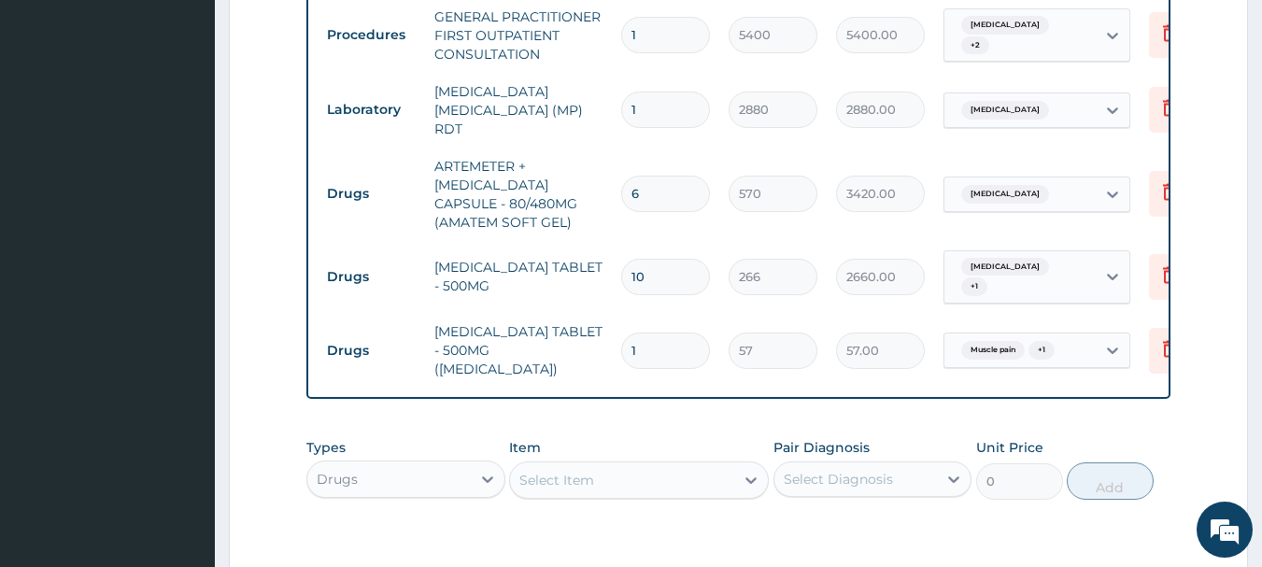
type input "10"
type input "570.00"
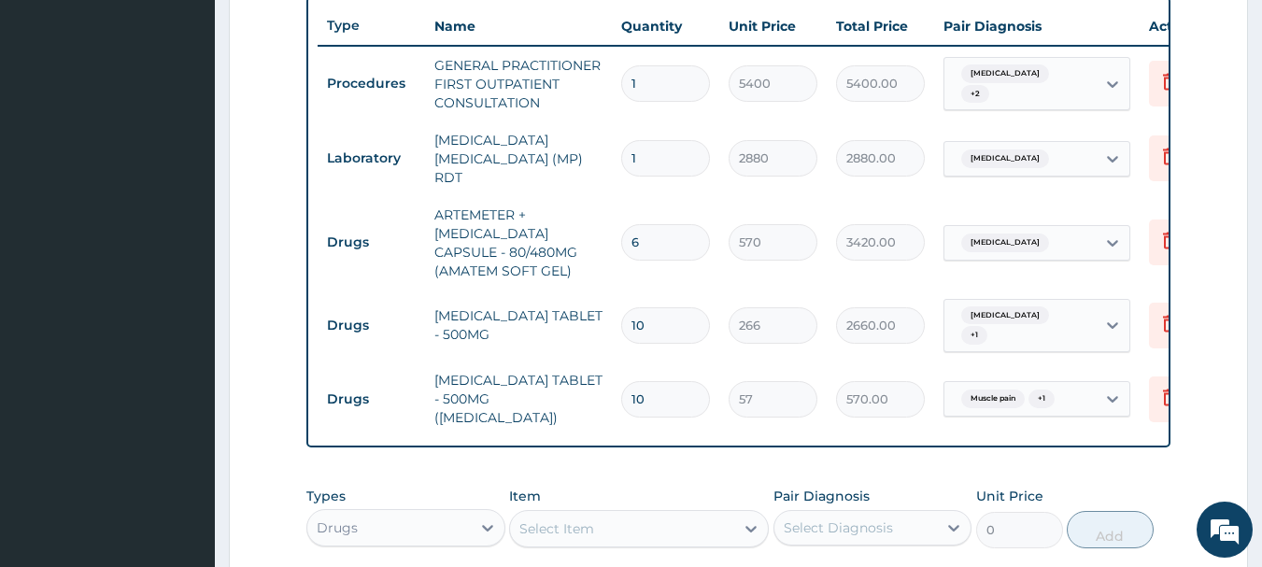
scroll to position [654, 0]
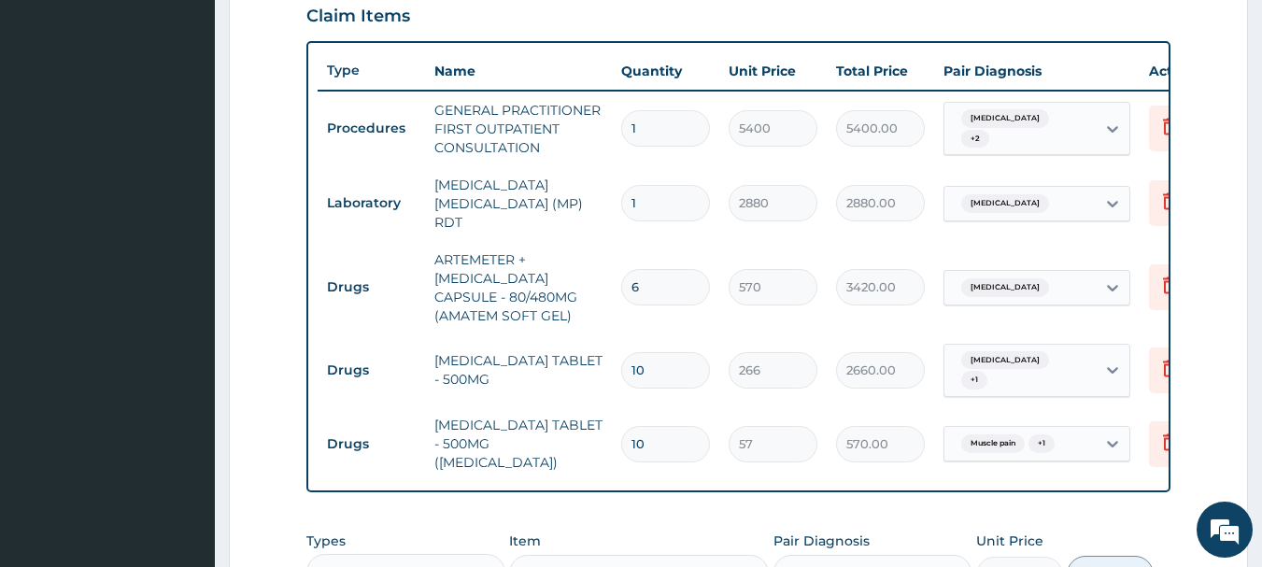
type input "10"
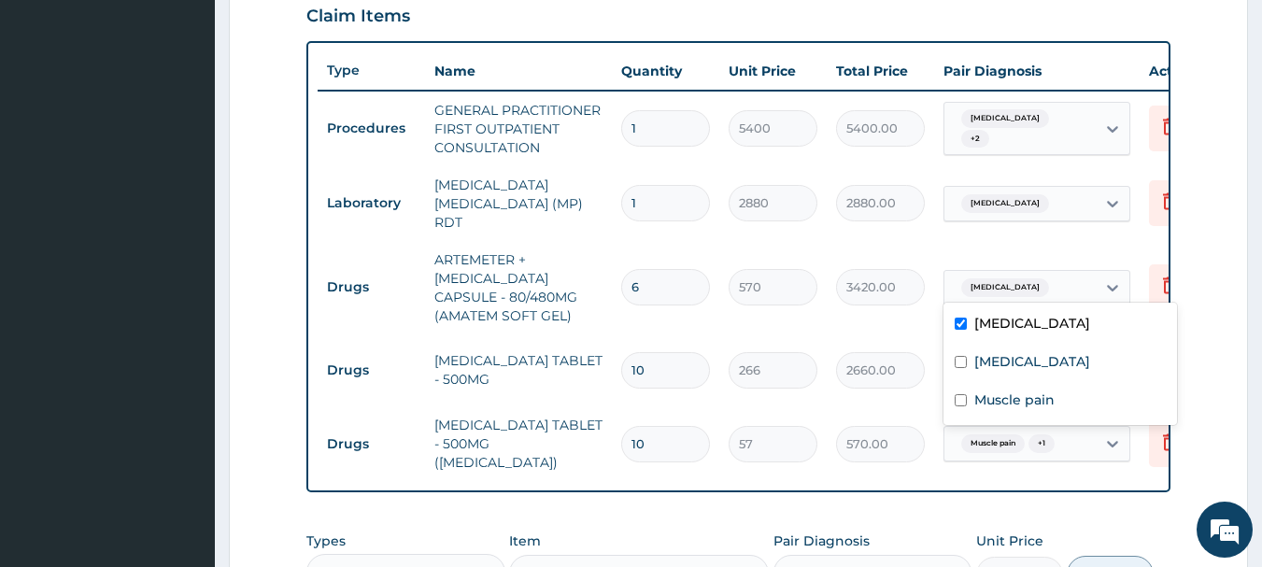
click at [1059, 281] on div "[MEDICAL_DATA]" at bounding box center [1019, 288] width 151 height 32
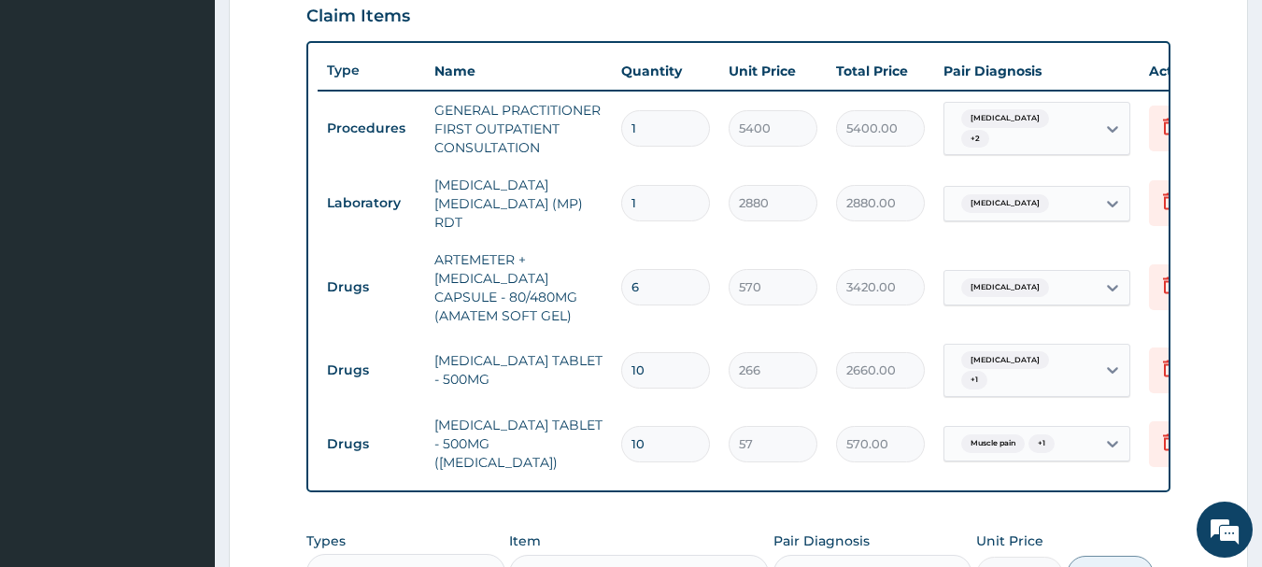
click at [1059, 281] on div "[MEDICAL_DATA]" at bounding box center [1019, 288] width 151 height 32
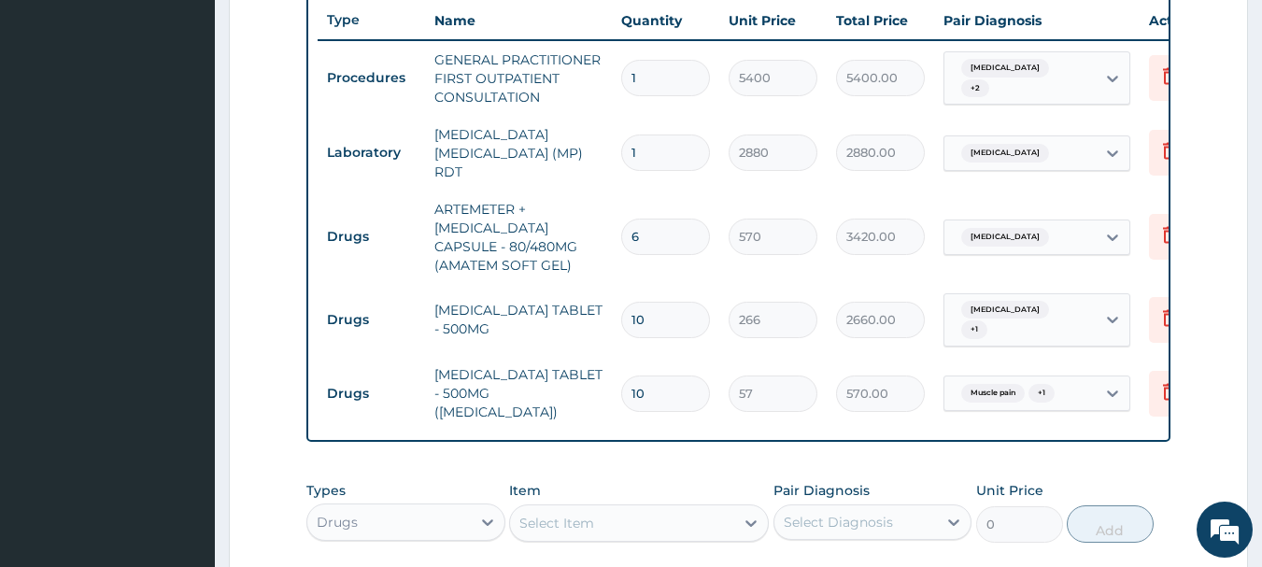
scroll to position [747, 0]
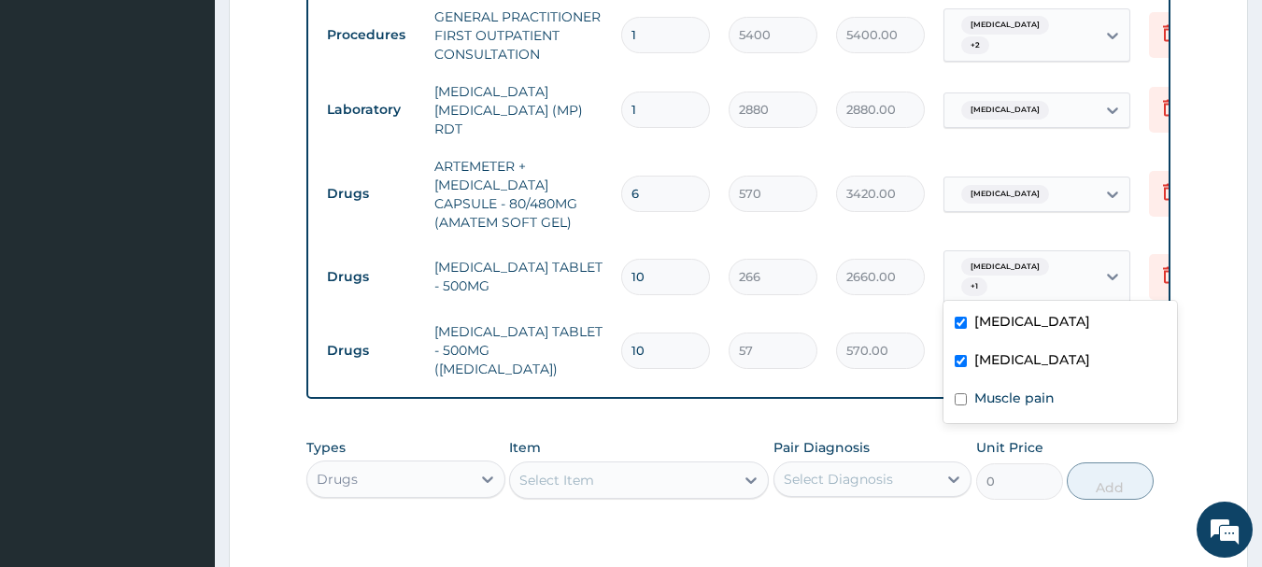
click at [1029, 267] on div "[MEDICAL_DATA] + 1" at bounding box center [1017, 277] width 127 height 45
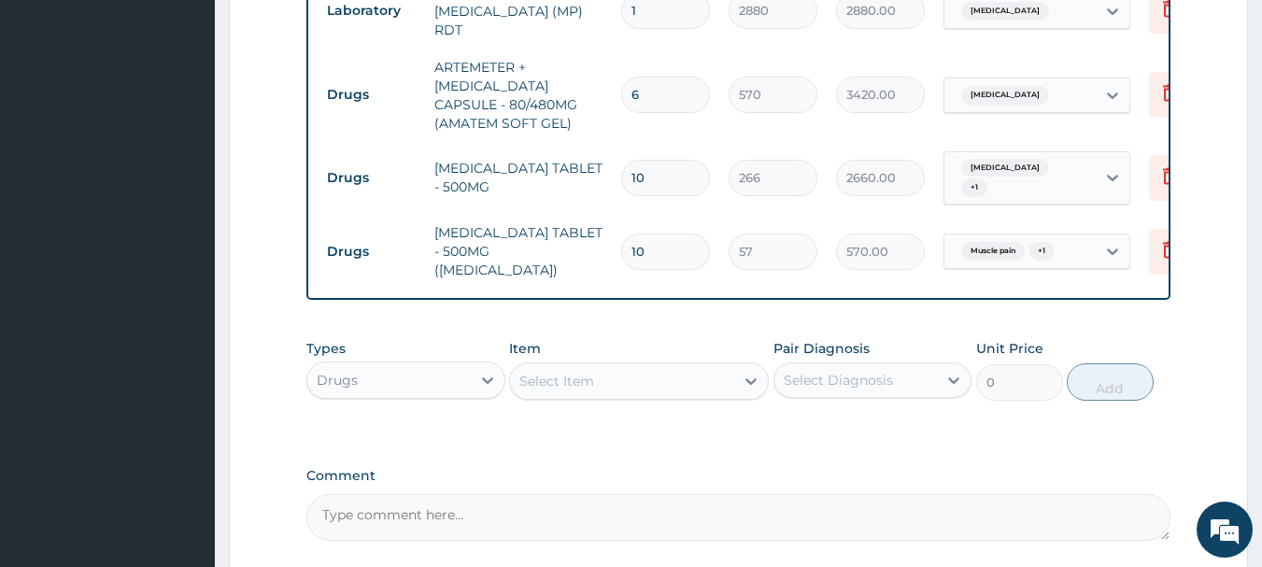
scroll to position [823, 0]
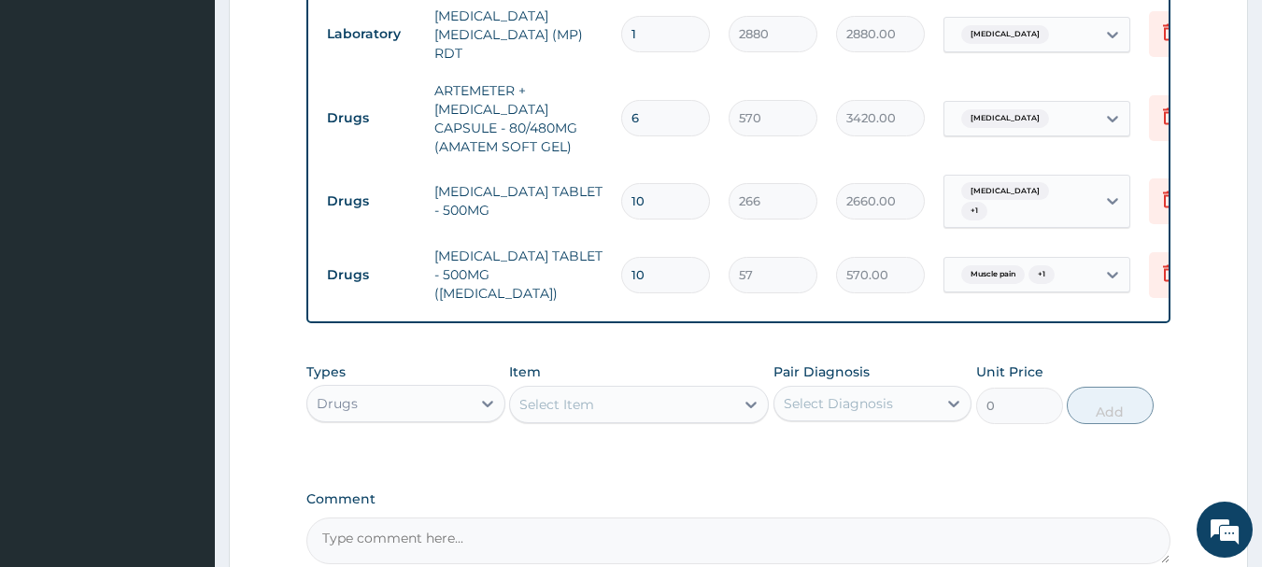
click at [657, 406] on div "Select Item" at bounding box center [622, 405] width 224 height 30
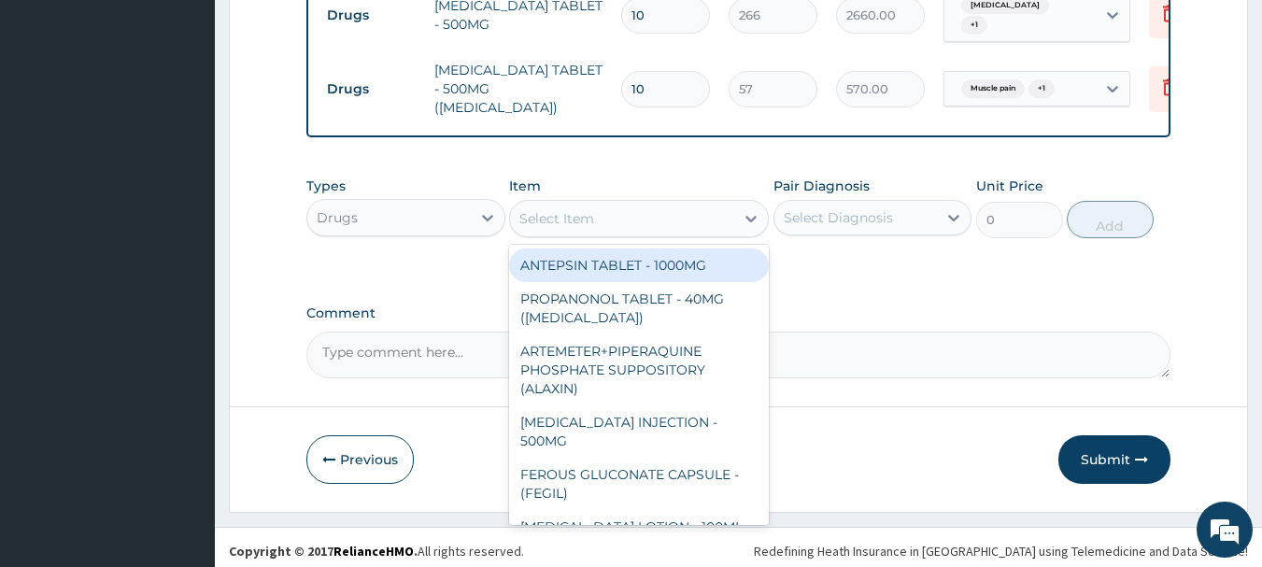
scroll to position [1010, 0]
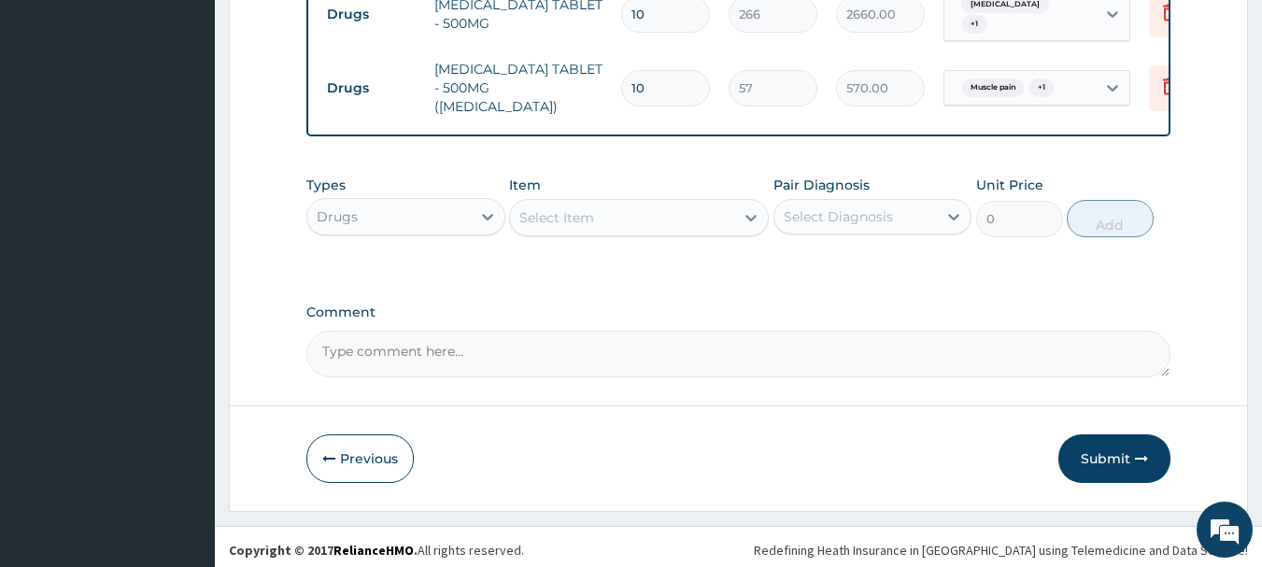
click at [1165, 342] on textarea "Comment" at bounding box center [738, 354] width 865 height 47
click at [1099, 467] on button "Submit" at bounding box center [1114, 458] width 112 height 49
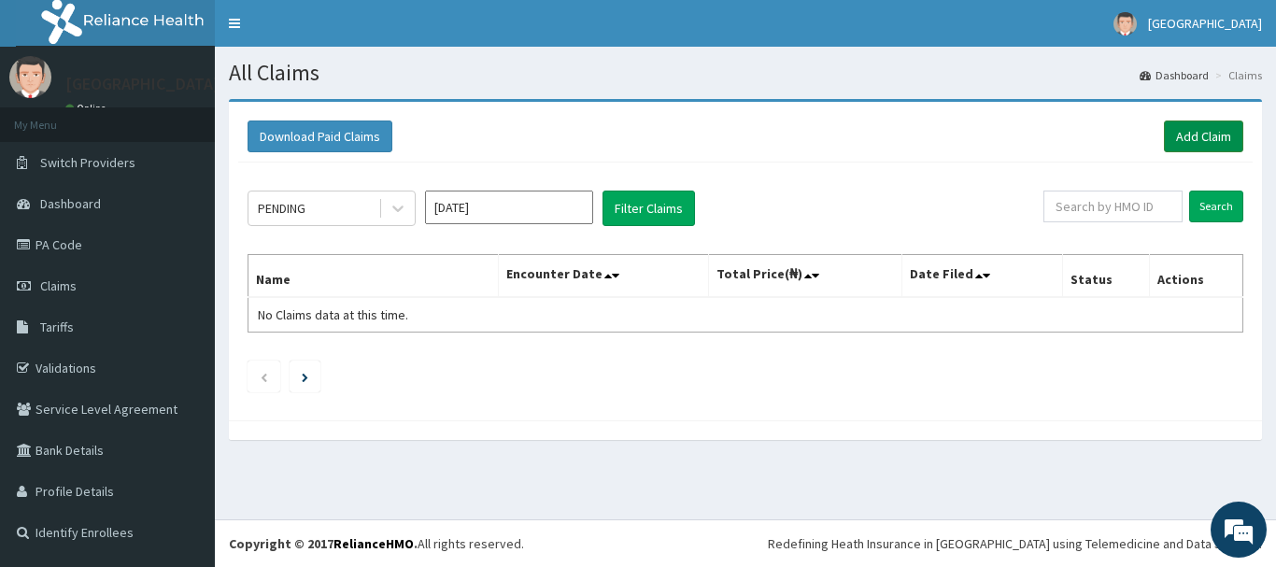
click at [1188, 132] on link "Add Claim" at bounding box center [1203, 137] width 79 height 32
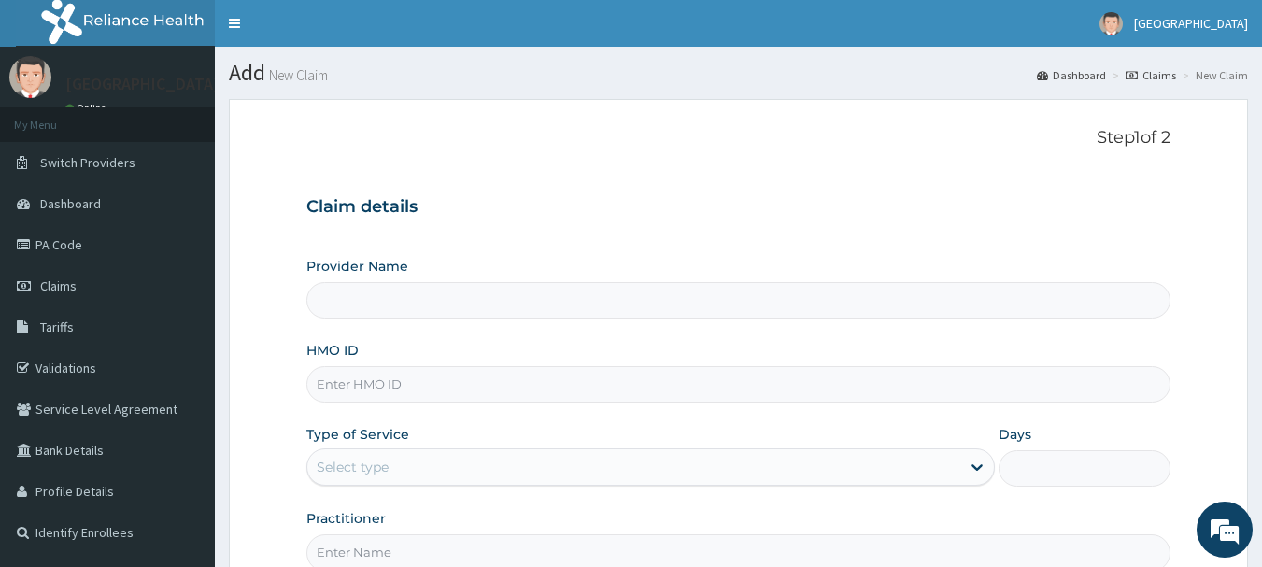
type input "[GEOGRAPHIC_DATA]"
click at [429, 380] on input "HMO ID" at bounding box center [738, 384] width 865 height 36
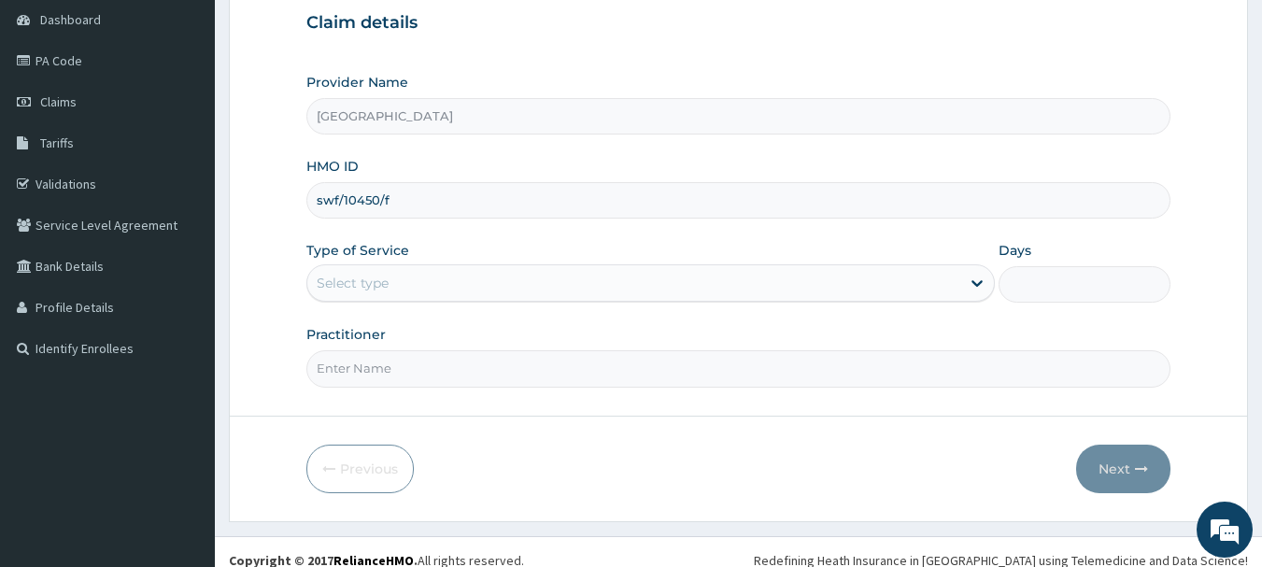
scroll to position [187, 0]
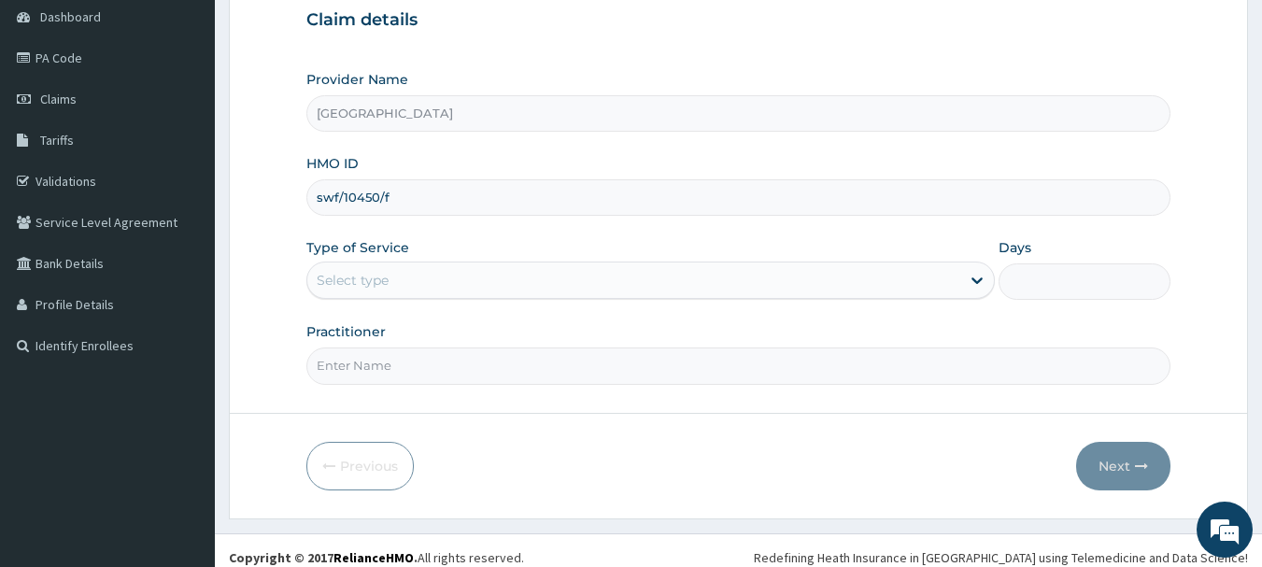
type input "swf/10450/f"
click at [652, 277] on div "Select type" at bounding box center [633, 280] width 653 height 30
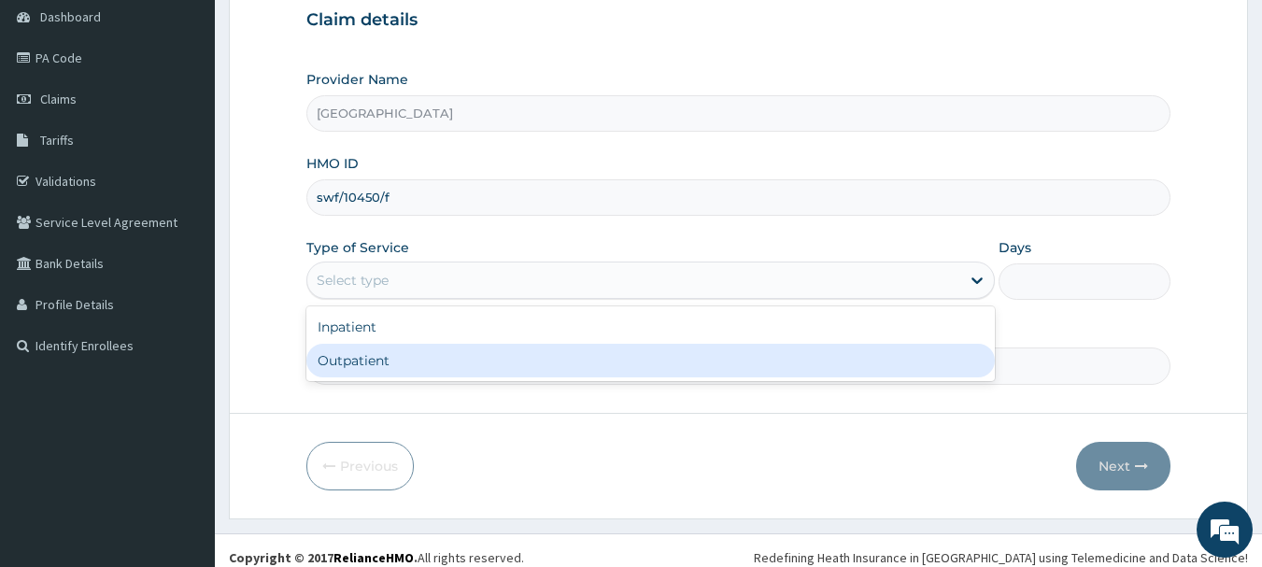
click at [620, 350] on div "Outpatient" at bounding box center [650, 361] width 688 height 34
type input "1"
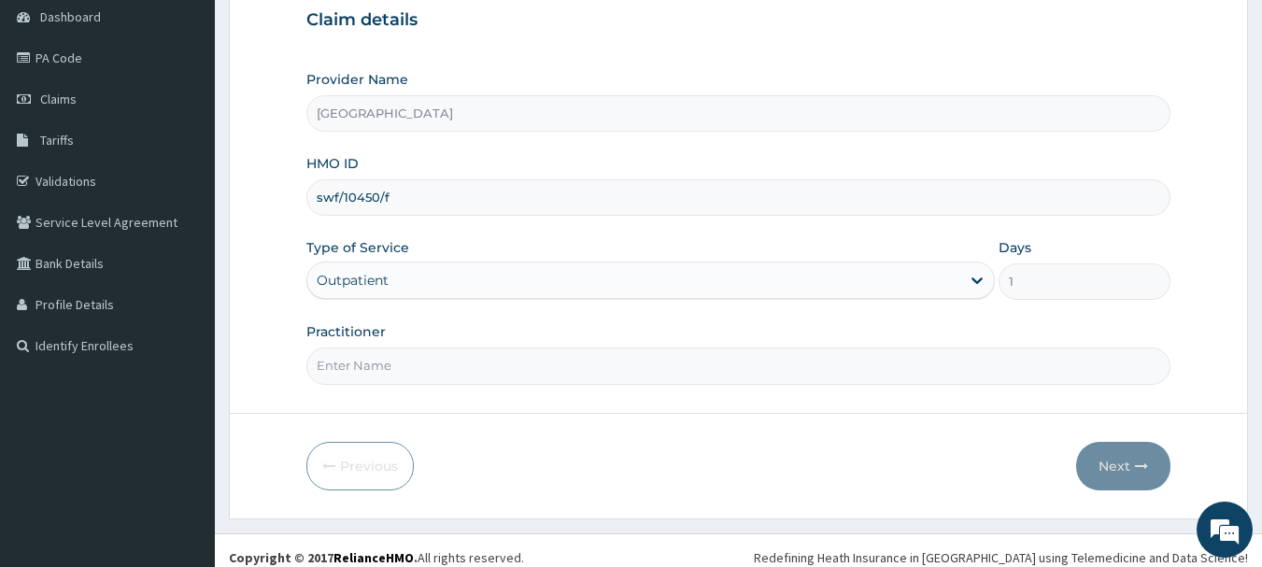
click at [631, 376] on input "Practitioner" at bounding box center [738, 366] width 865 height 36
type input "Dr Okolonji Uchenna"
click at [1120, 469] on button "Next" at bounding box center [1123, 466] width 94 height 49
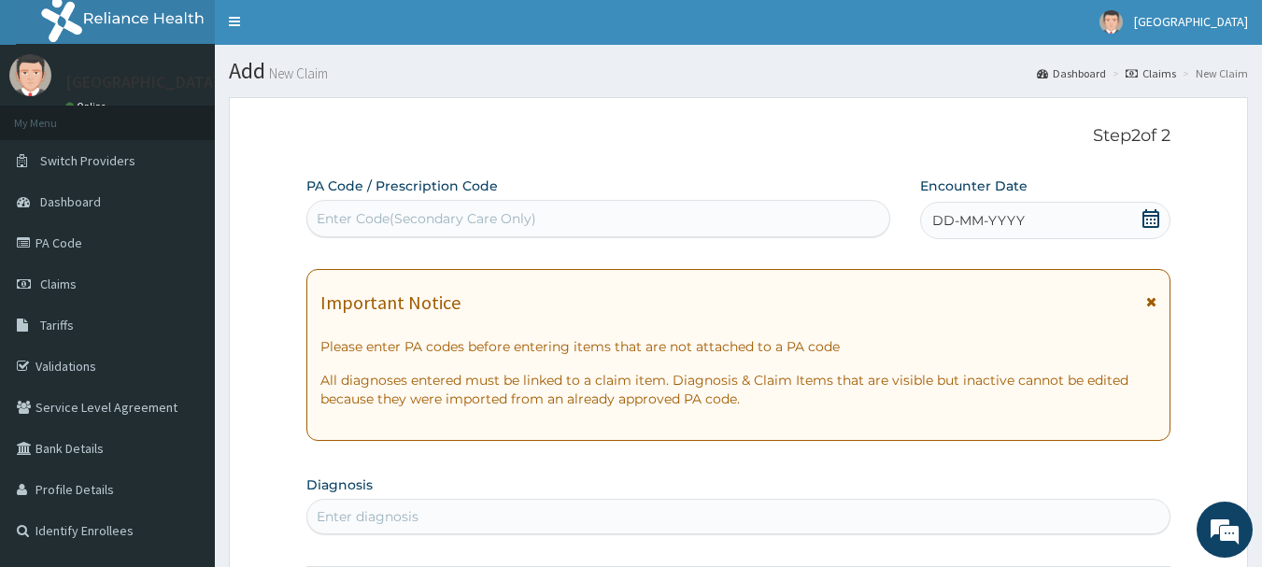
scroll to position [0, 0]
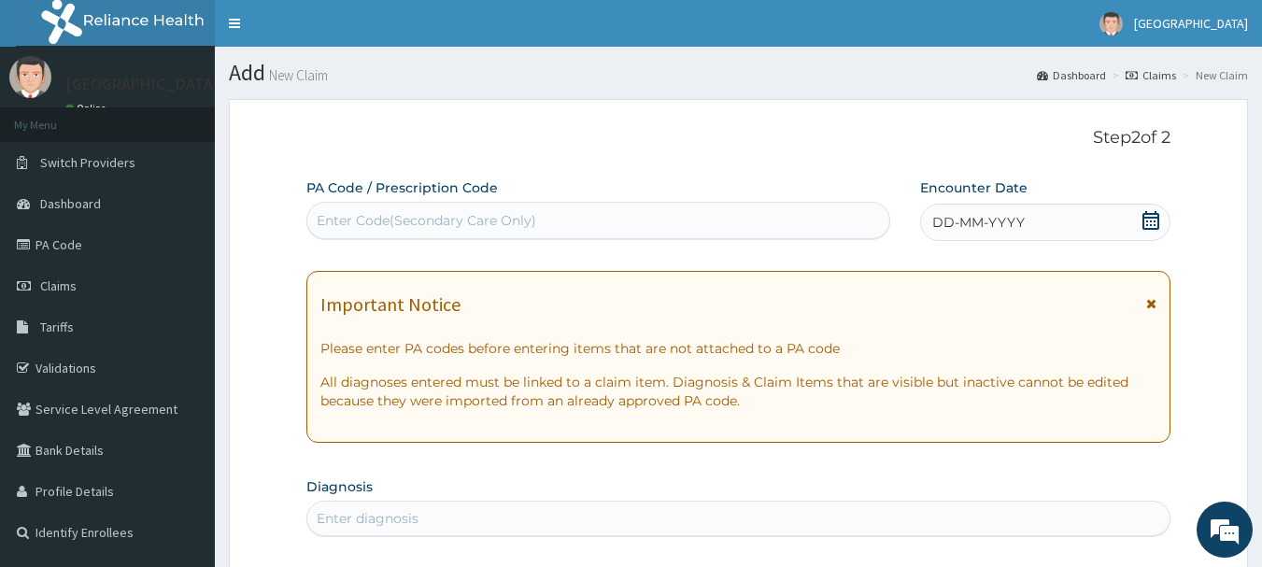
click at [621, 220] on div "Enter Code(Secondary Care Only)" at bounding box center [598, 221] width 583 height 30
paste input "PA/1DFCF4"
type input "PA/1DFCF4"
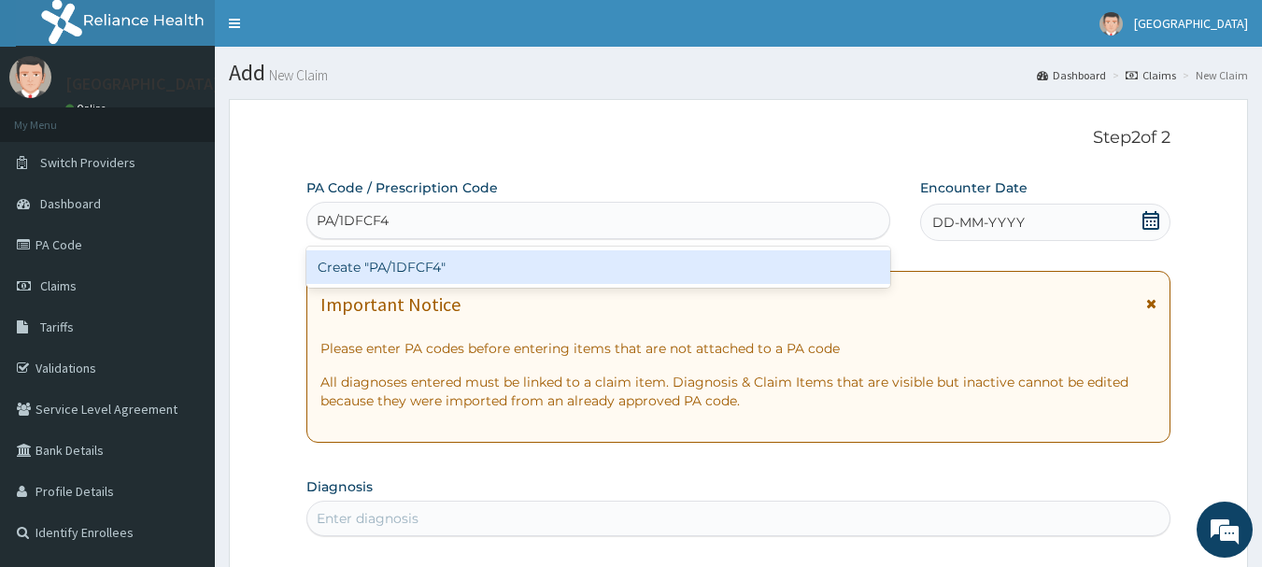
click at [572, 281] on div "Create "PA/1DFCF4"" at bounding box center [598, 267] width 585 height 34
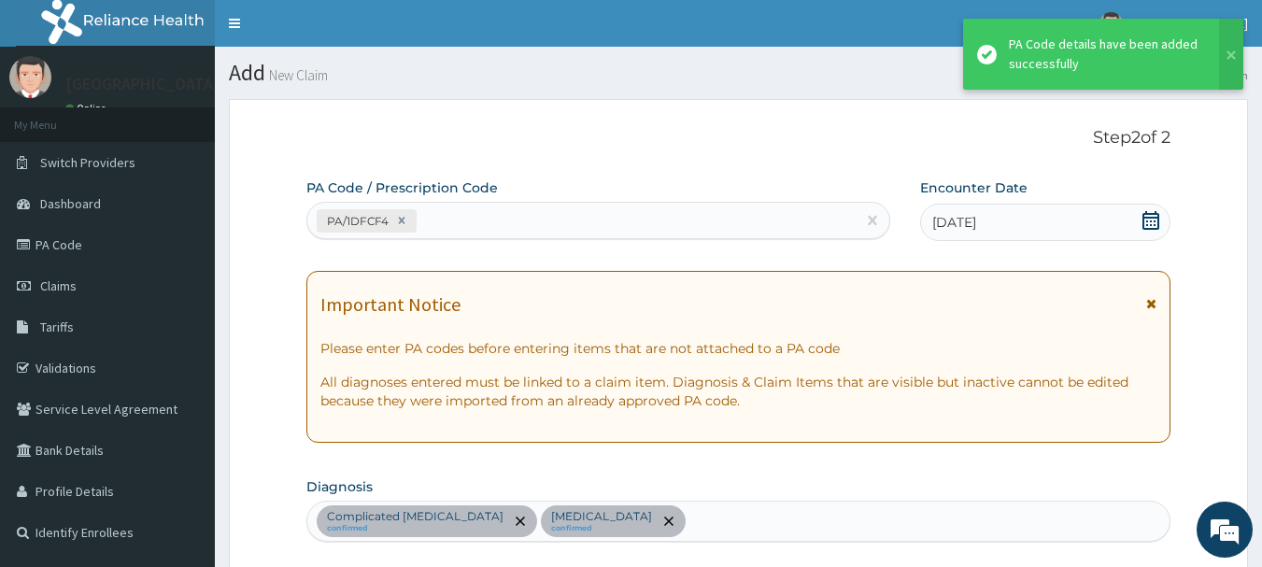
scroll to position [570, 0]
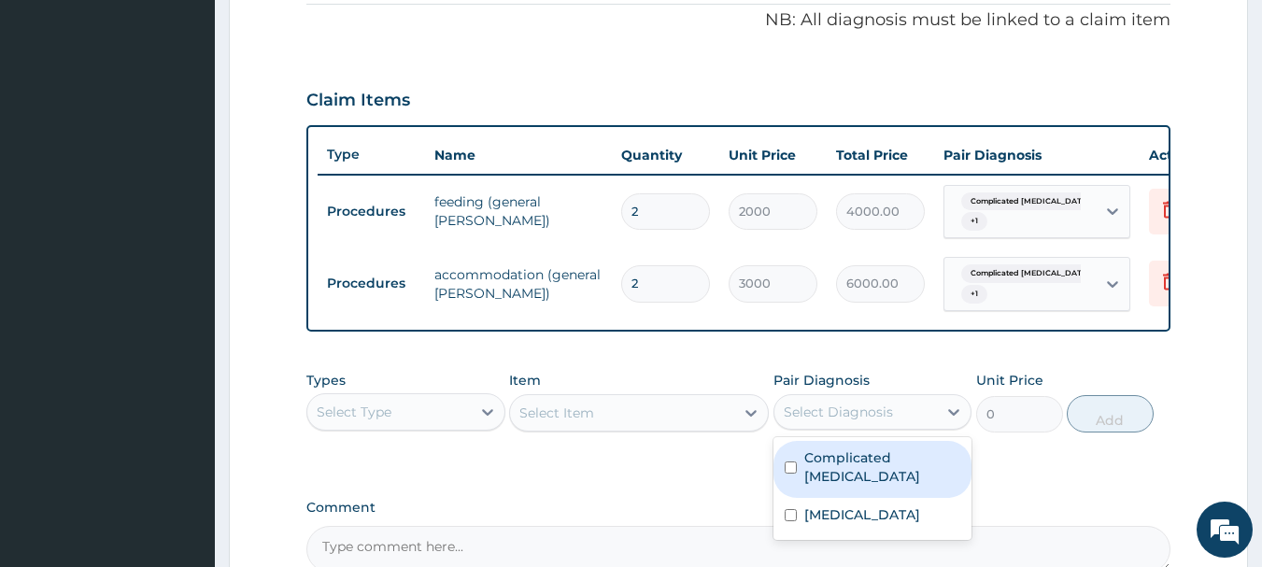
click at [890, 430] on div "Select Diagnosis" at bounding box center [872, 411] width 199 height 35
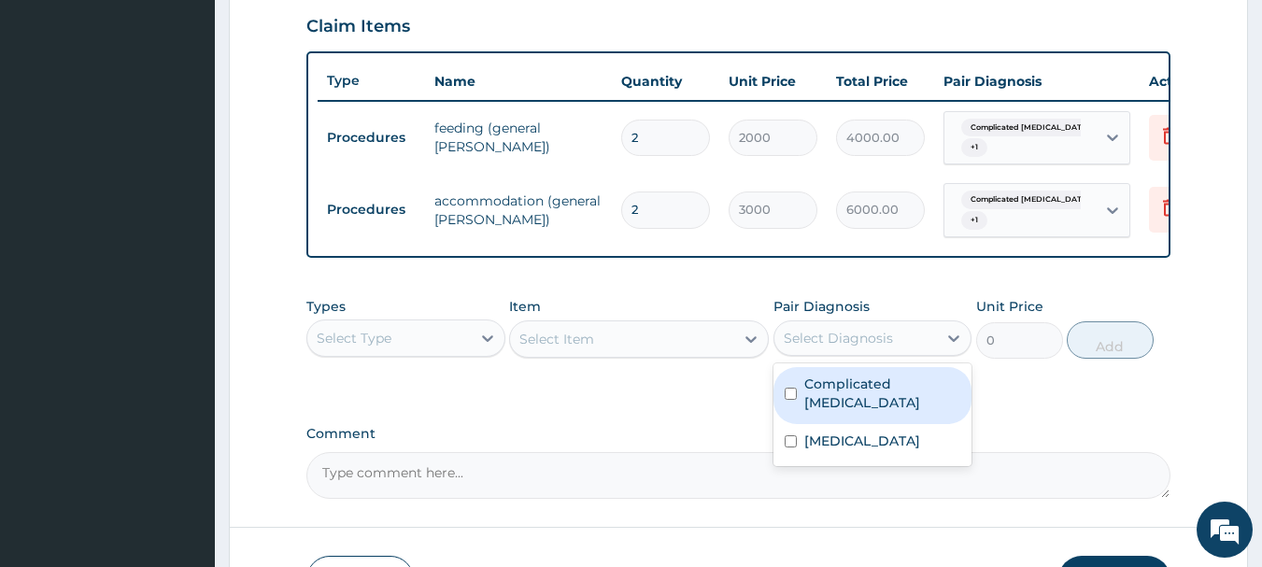
scroll to position [757, 0]
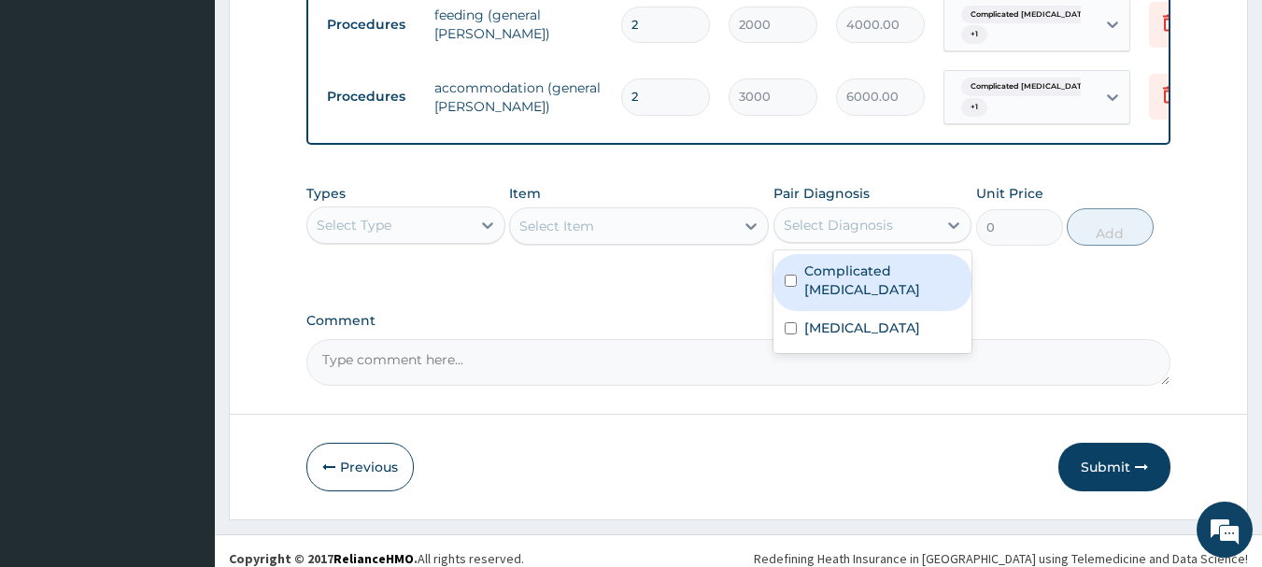
click at [851, 289] on label "Complicated malaria" at bounding box center [882, 280] width 157 height 37
checkbox input "true"
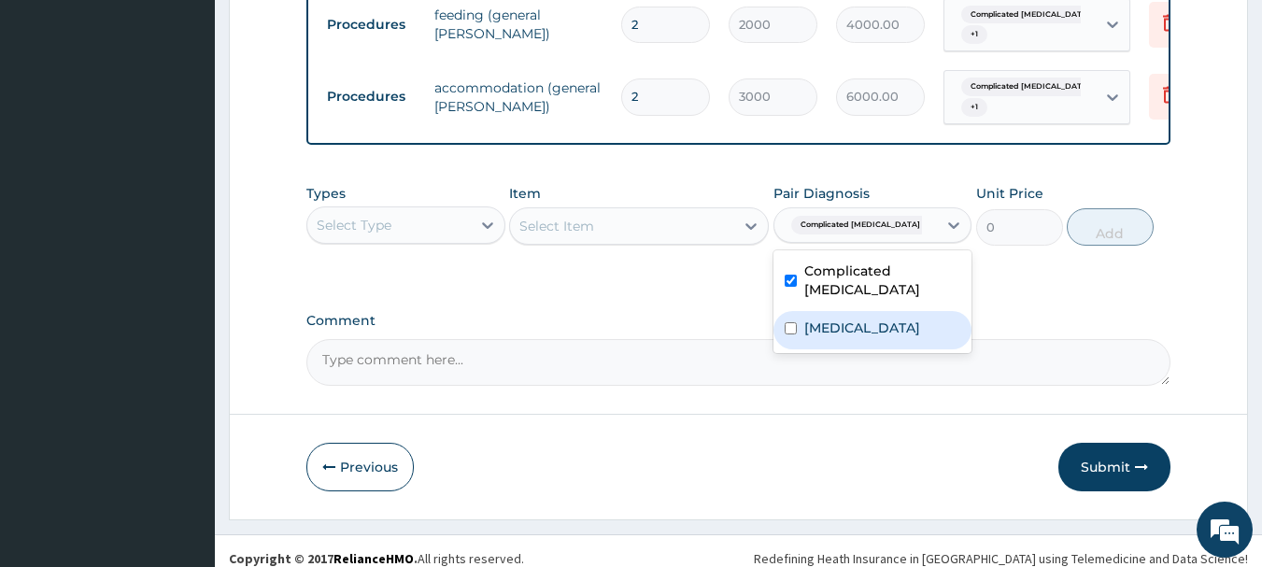
click at [846, 314] on div "Sepsis" at bounding box center [872, 330] width 199 height 38
checkbox input "true"
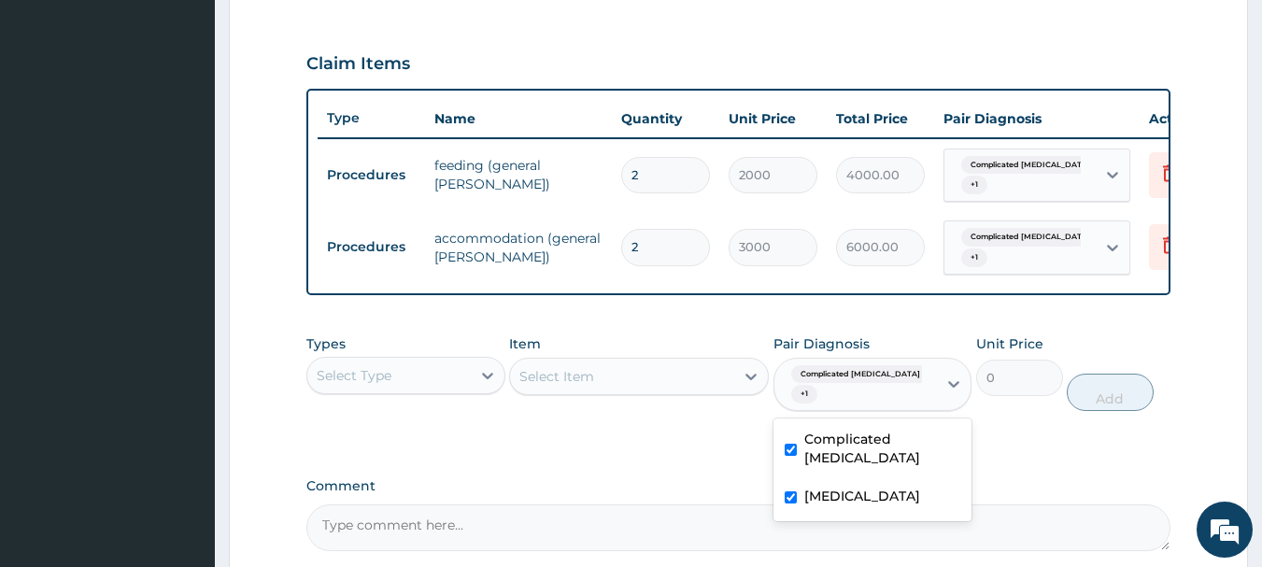
scroll to position [663, 0]
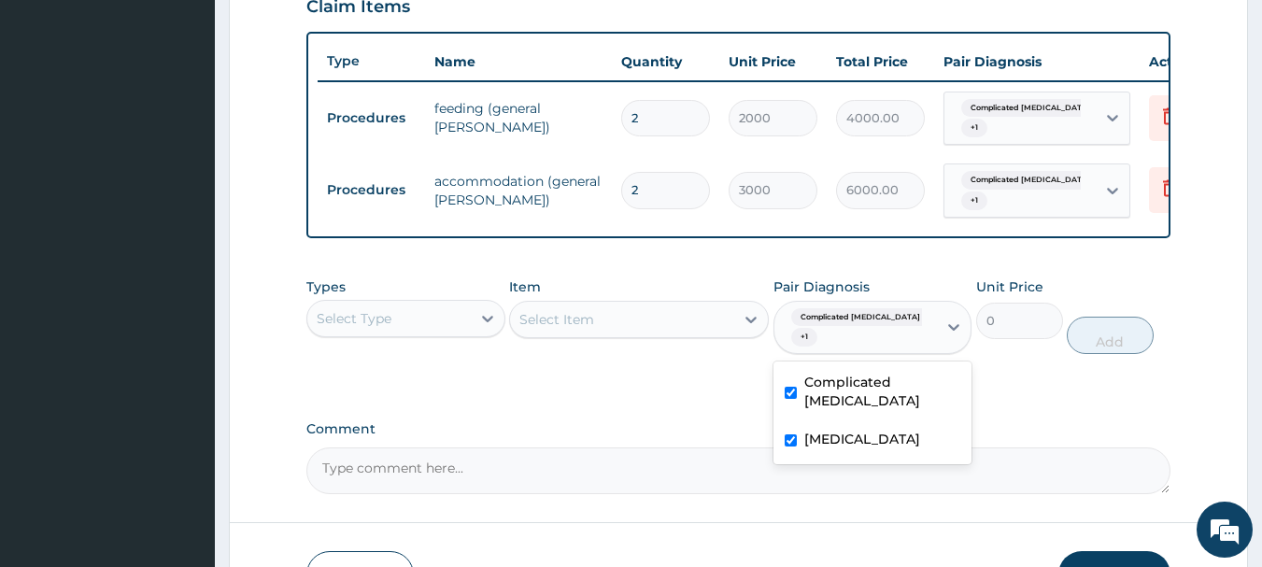
click at [409, 333] on div "Select Type" at bounding box center [388, 319] width 163 height 30
click at [437, 333] on div "Select Type" at bounding box center [388, 319] width 163 height 30
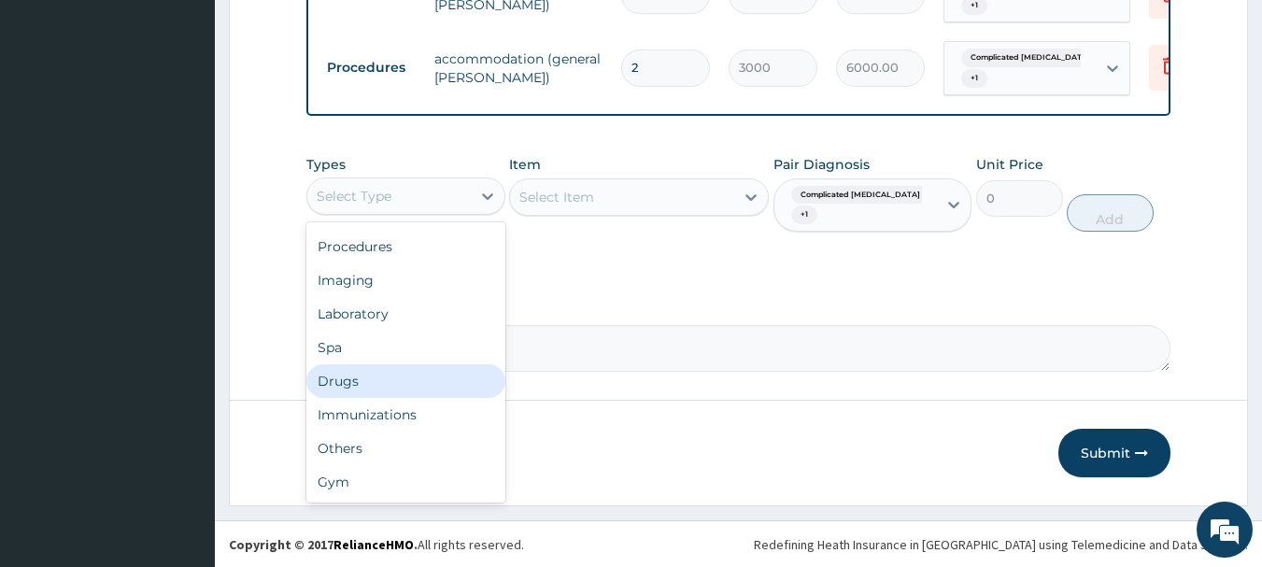
scroll to position [0, 0]
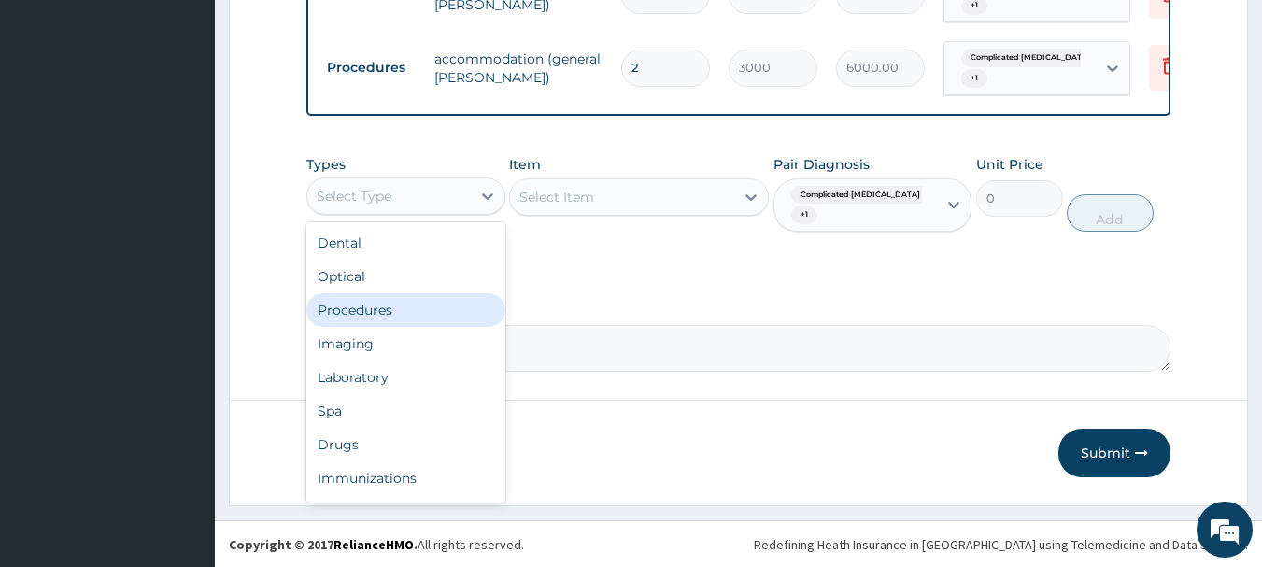
click at [473, 327] on div "Procedures" at bounding box center [405, 310] width 199 height 34
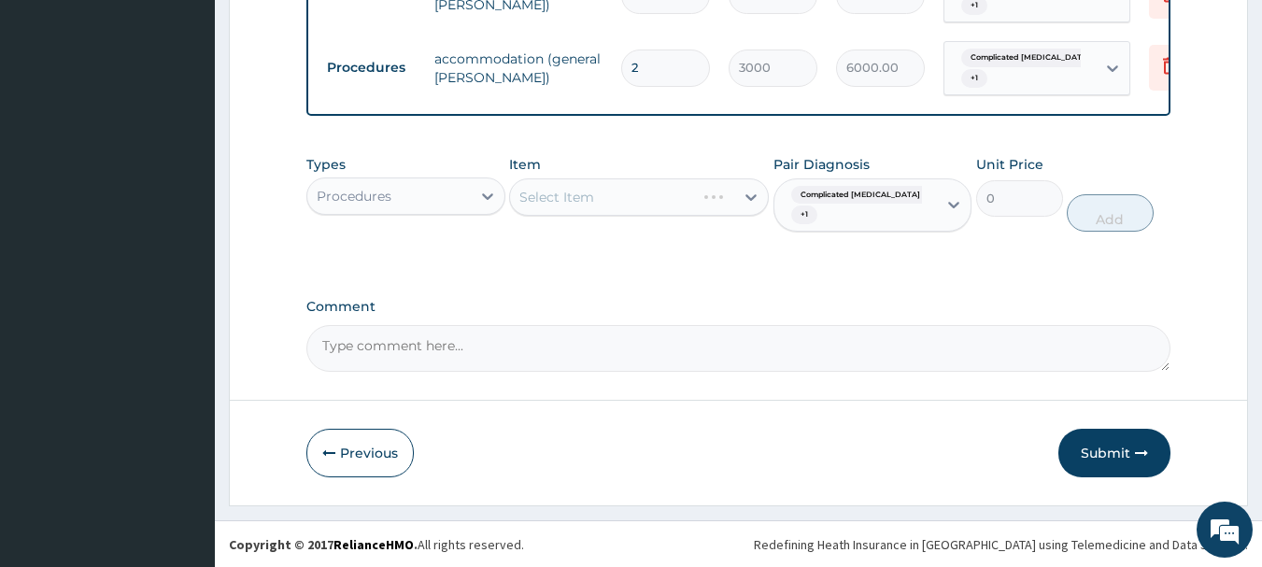
click at [757, 238] on div "Types Procedures Item Select Item Pair Diagnosis Complicated malaria + 1 Unit P…" at bounding box center [738, 194] width 865 height 96
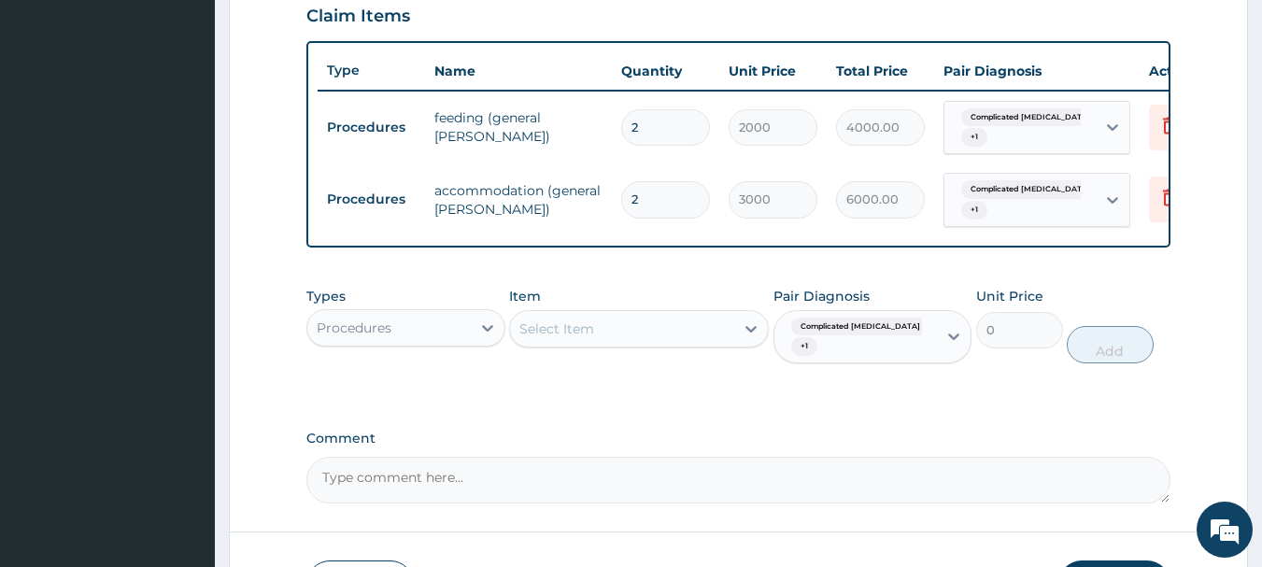
scroll to position [786, 0]
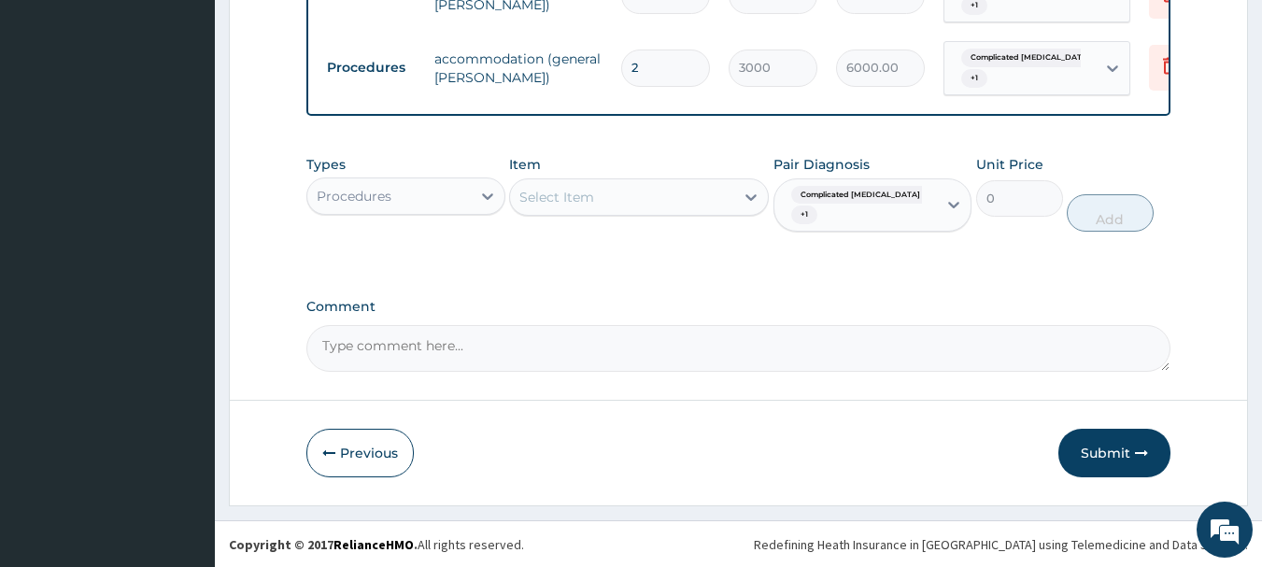
click at [690, 205] on div "Select Item" at bounding box center [622, 197] width 224 height 30
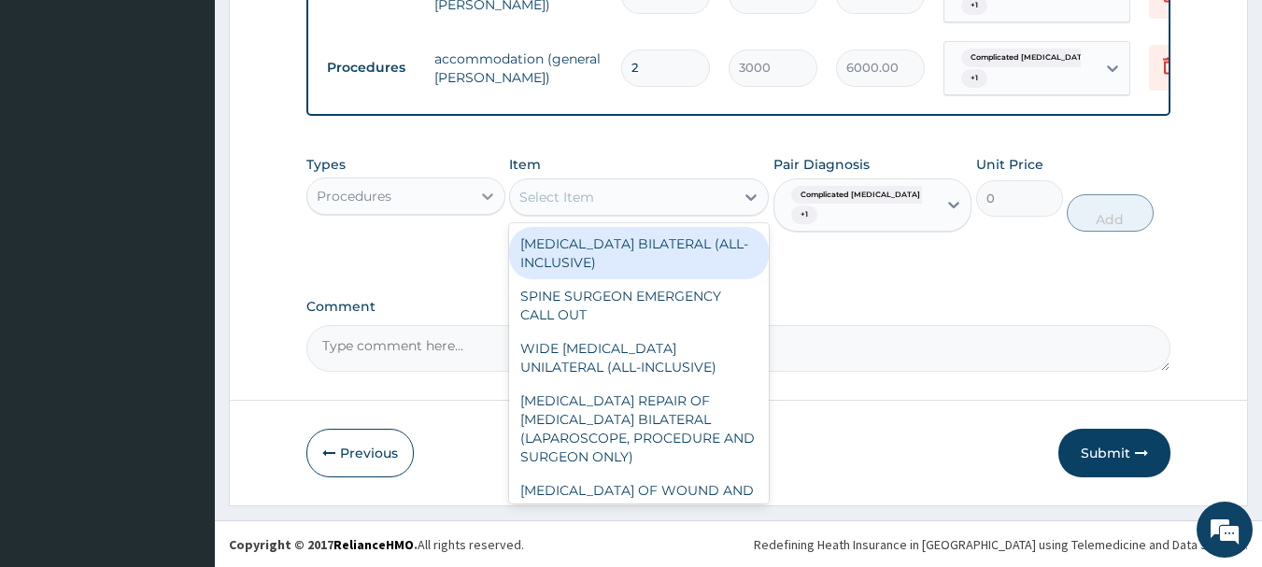
click at [475, 213] on div at bounding box center [488, 196] width 34 height 34
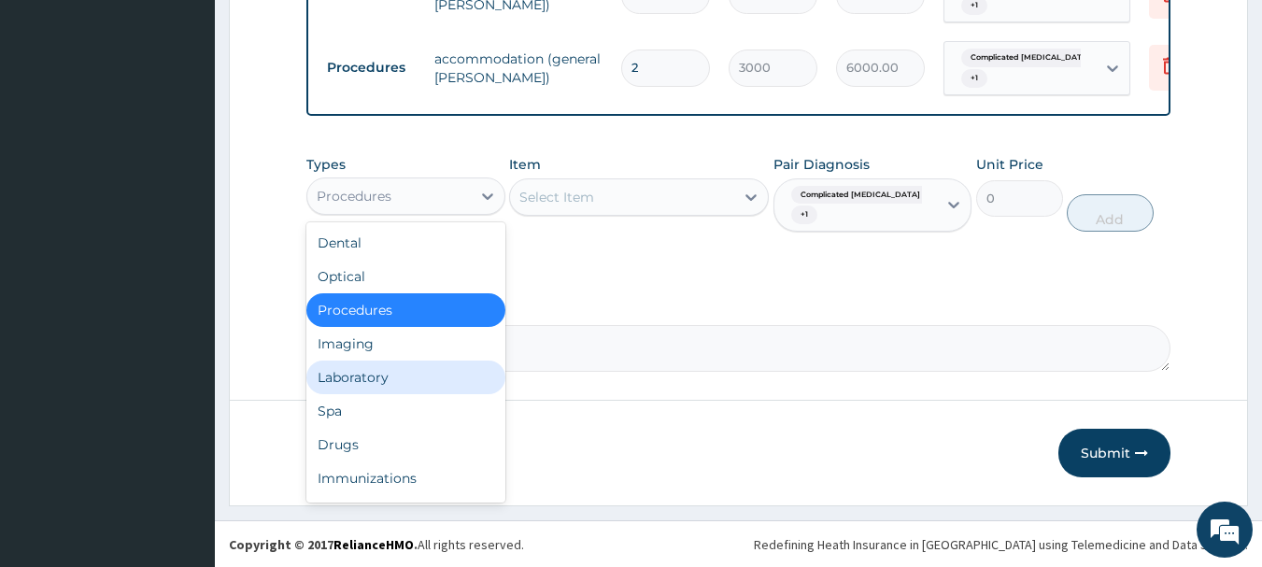
click at [410, 390] on div "Laboratory" at bounding box center [405, 378] width 199 height 34
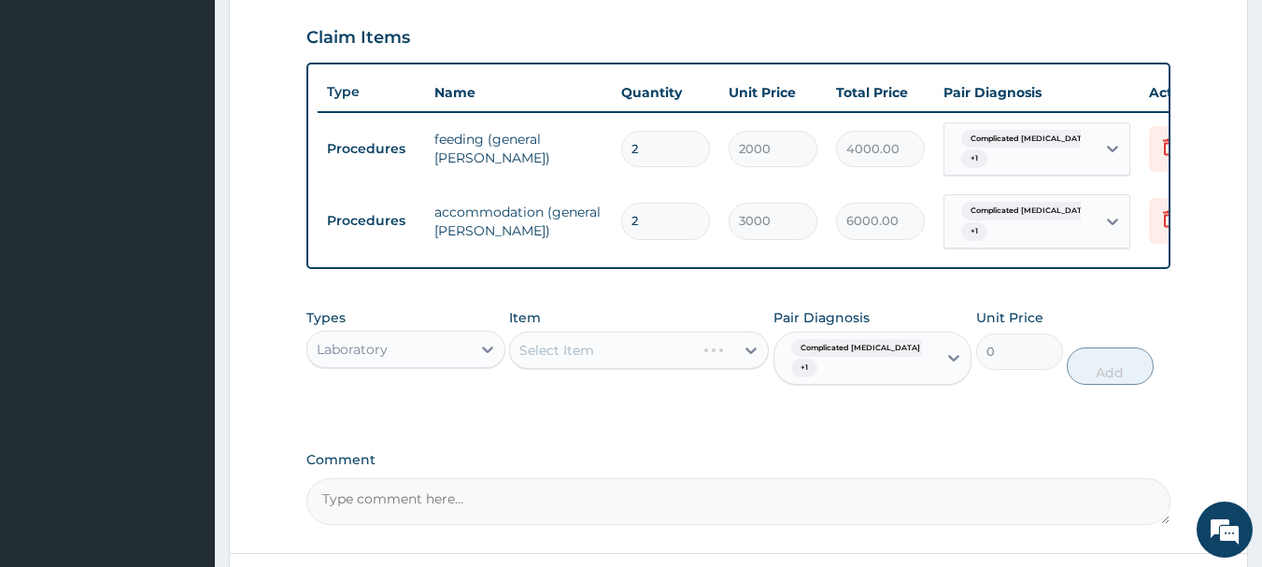
scroll to position [599, 0]
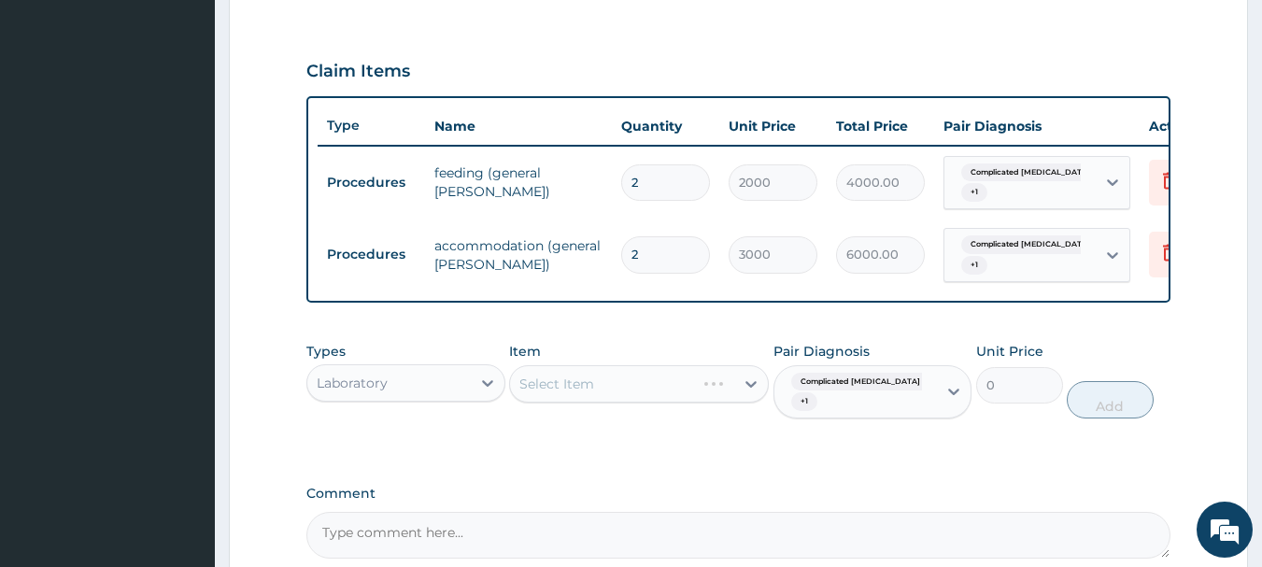
click at [817, 392] on span "+ 1" at bounding box center [804, 401] width 26 height 19
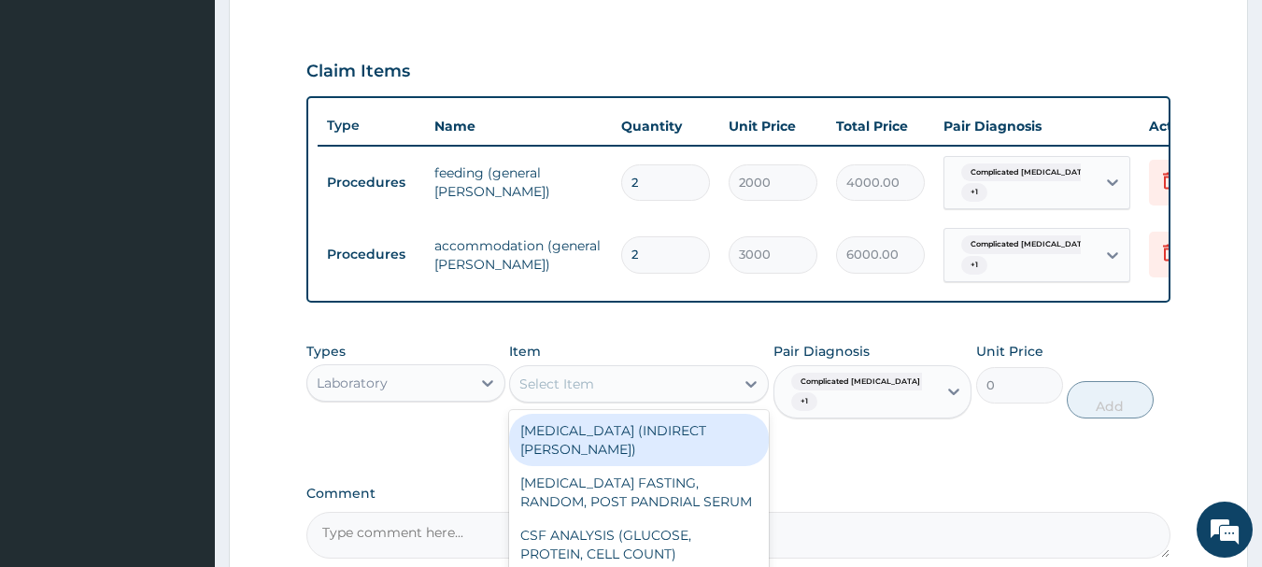
click at [695, 397] on div "Select Item" at bounding box center [622, 384] width 224 height 30
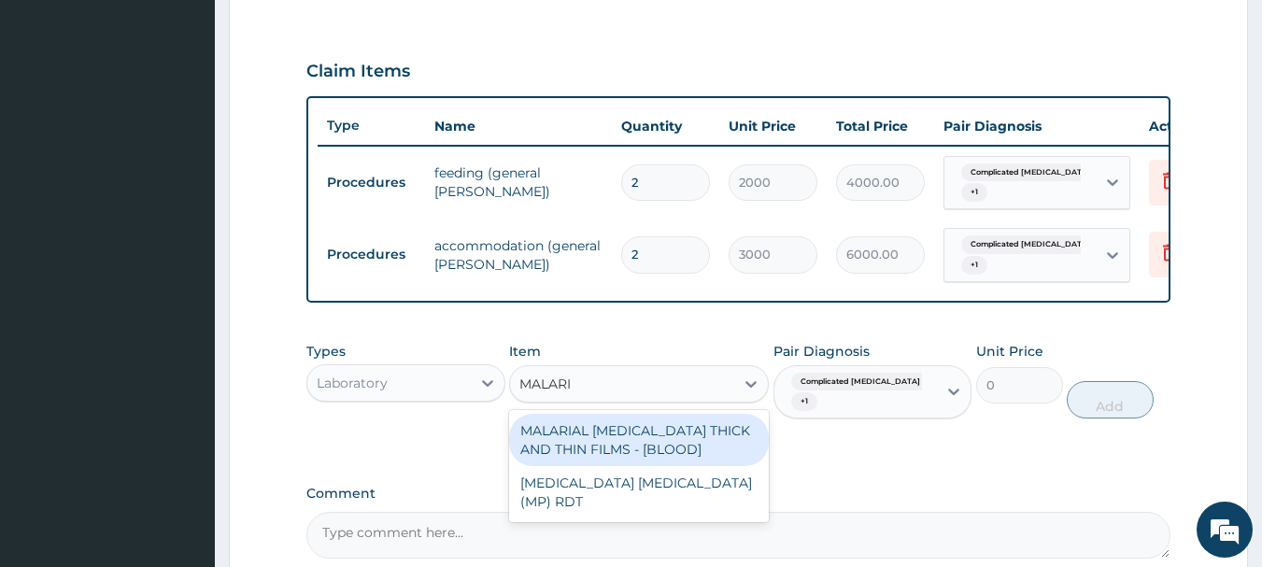
type input "MALARIA"
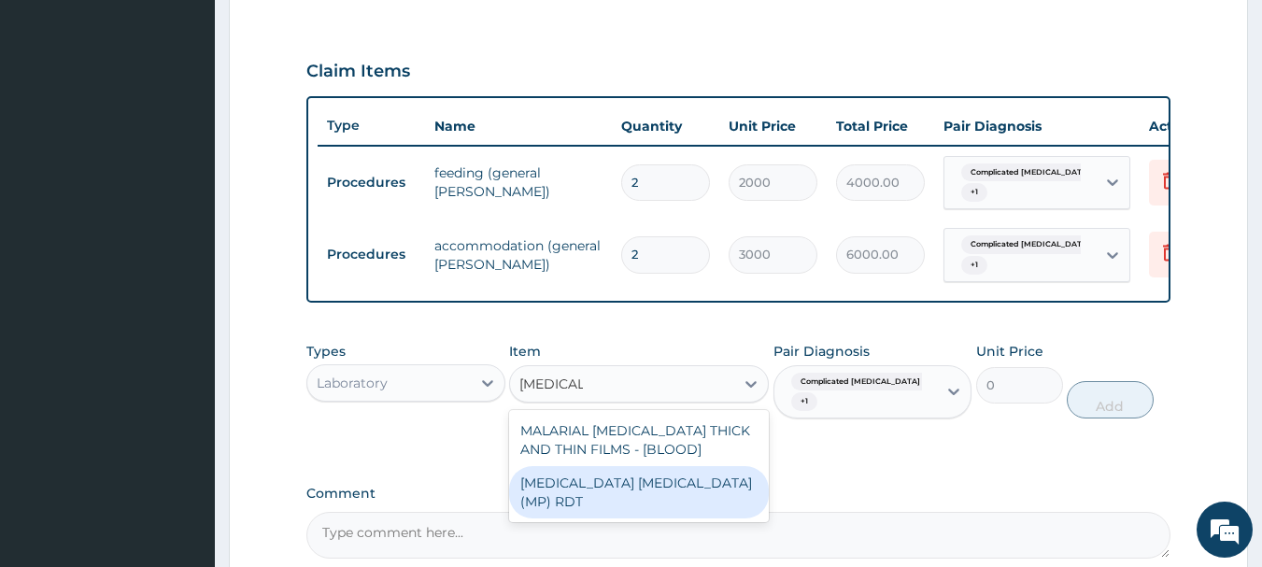
click at [637, 491] on div "MALARIA PARASITE (MP) RDT" at bounding box center [639, 492] width 260 height 52
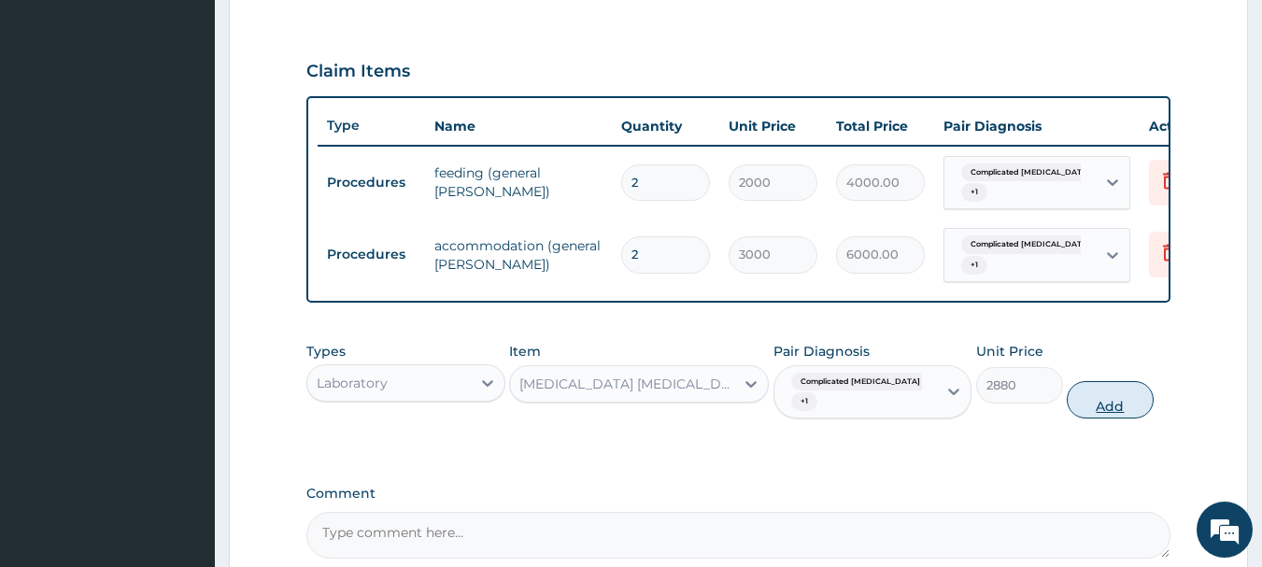
click at [1082, 402] on button "Add" at bounding box center [1110, 399] width 87 height 37
type input "0"
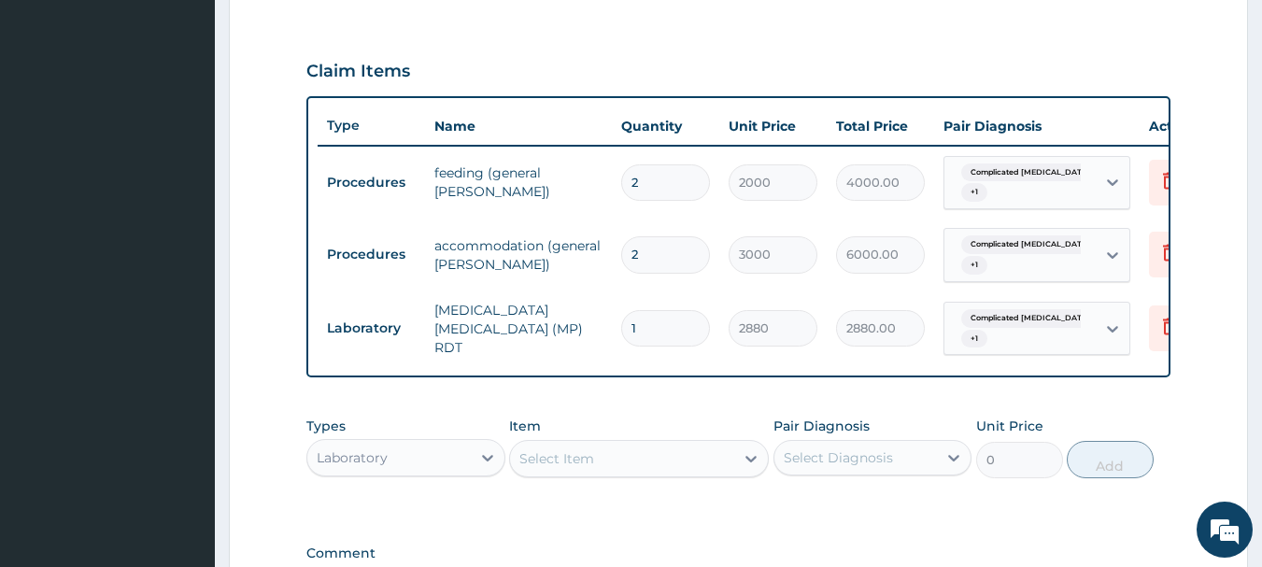
click at [692, 445] on div "Item Select Item" at bounding box center [639, 448] width 260 height 62
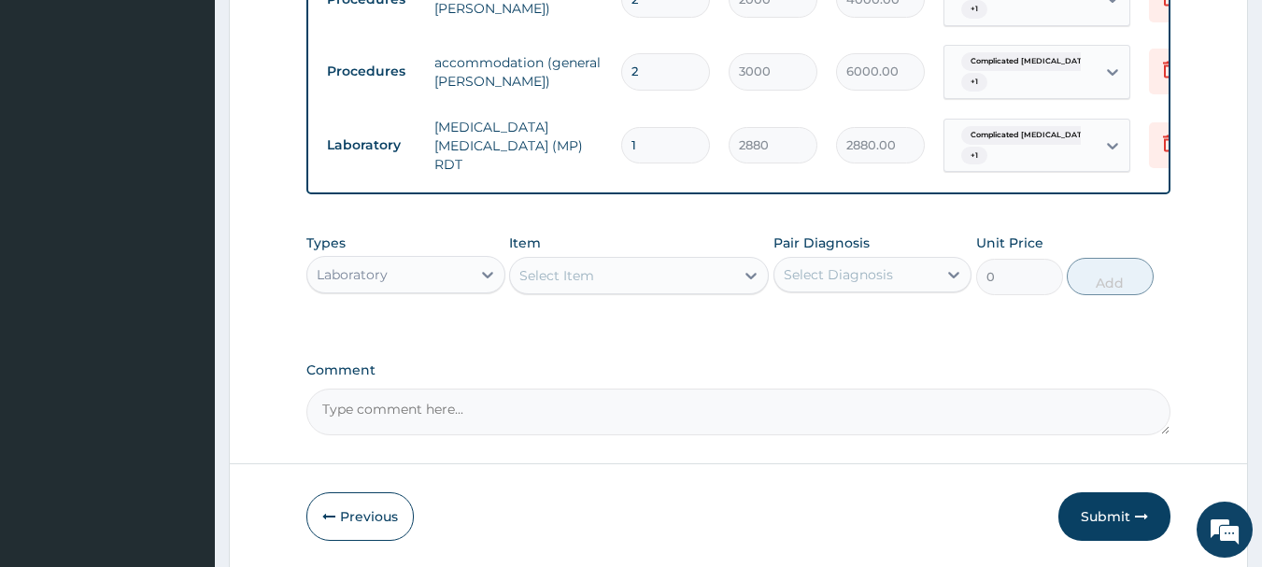
scroll to position [786, 0]
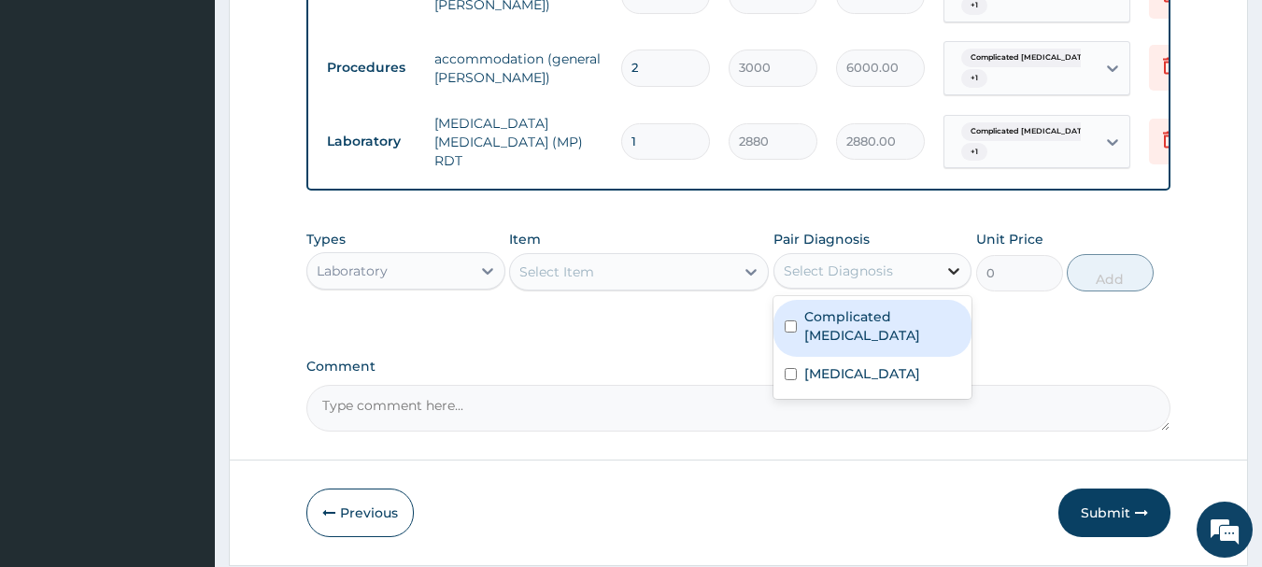
click at [942, 285] on div at bounding box center [954, 271] width 34 height 34
click at [883, 332] on label "Complicated malaria" at bounding box center [882, 325] width 157 height 37
checkbox input "true"
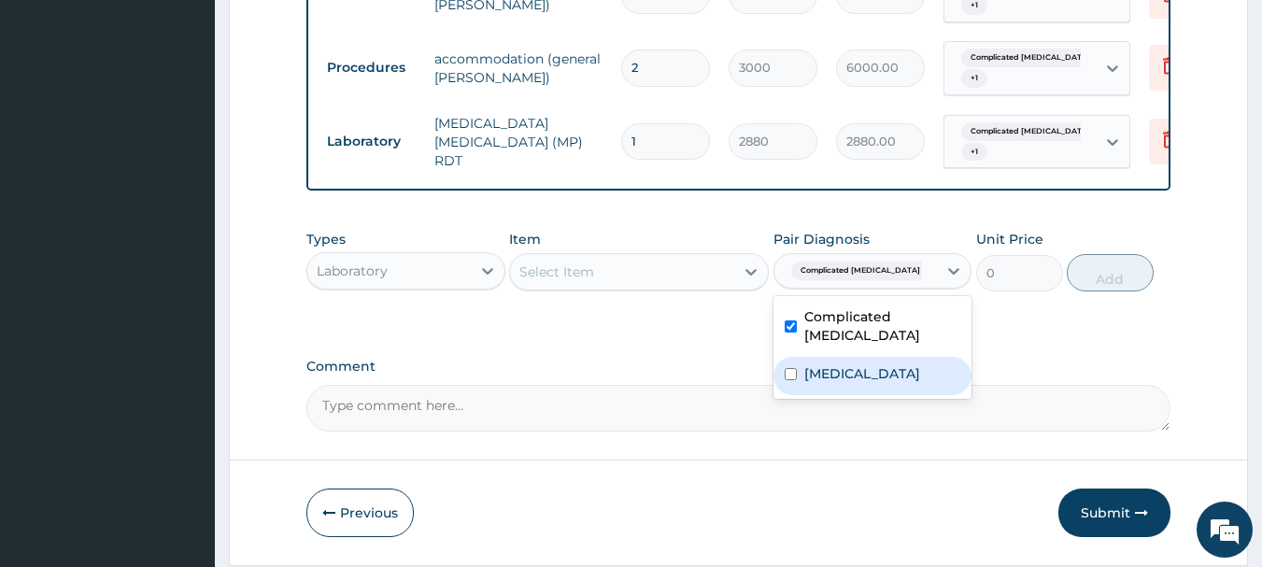
click at [446, 274] on div "Laboratory" at bounding box center [388, 271] width 163 height 30
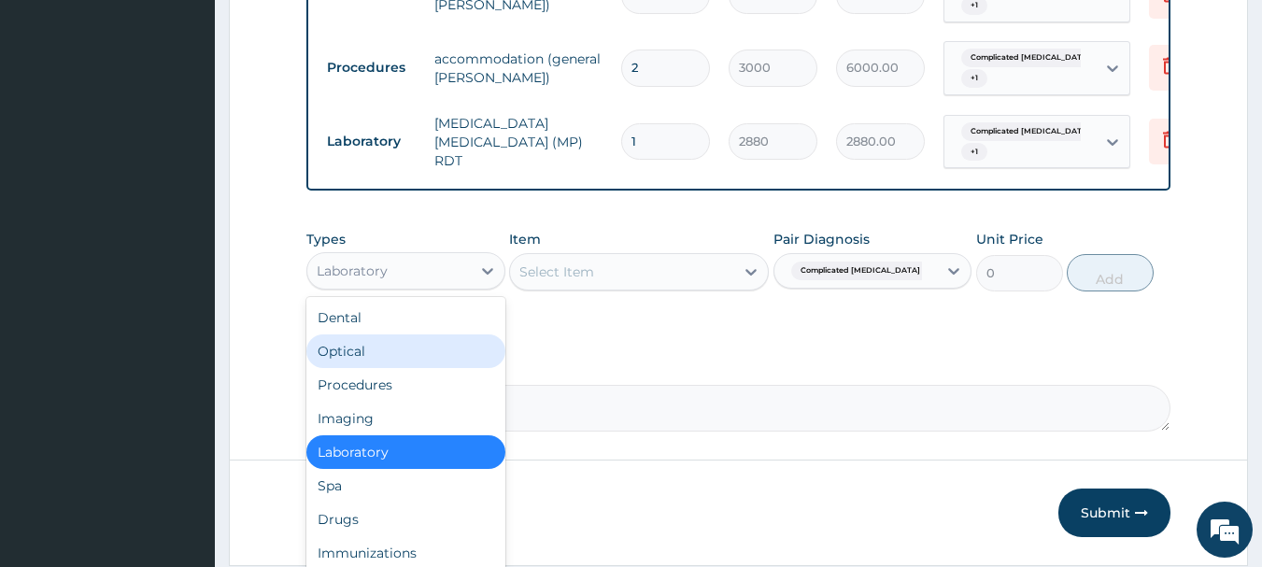
scroll to position [64, 0]
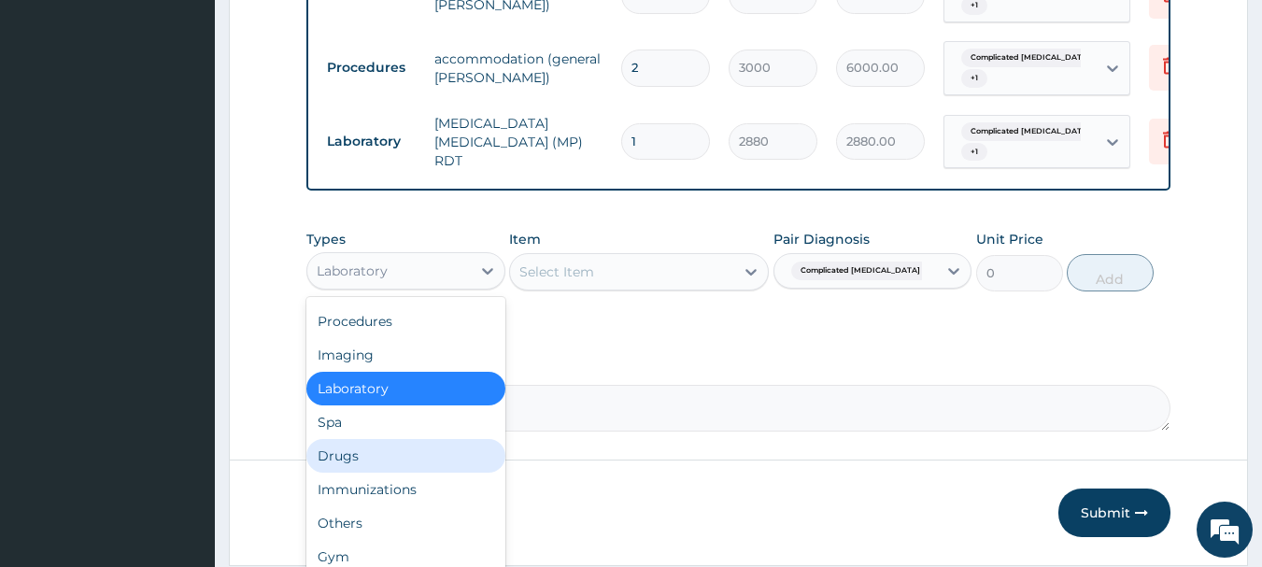
click at [455, 467] on div "Drugs" at bounding box center [405, 456] width 199 height 34
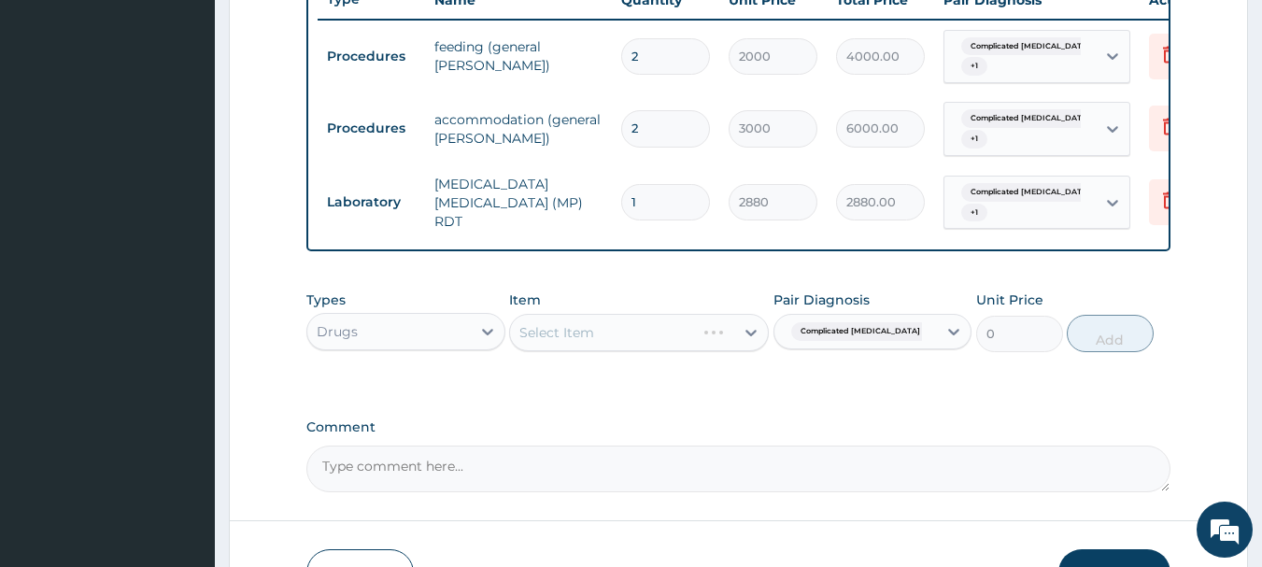
scroll to position [692, 0]
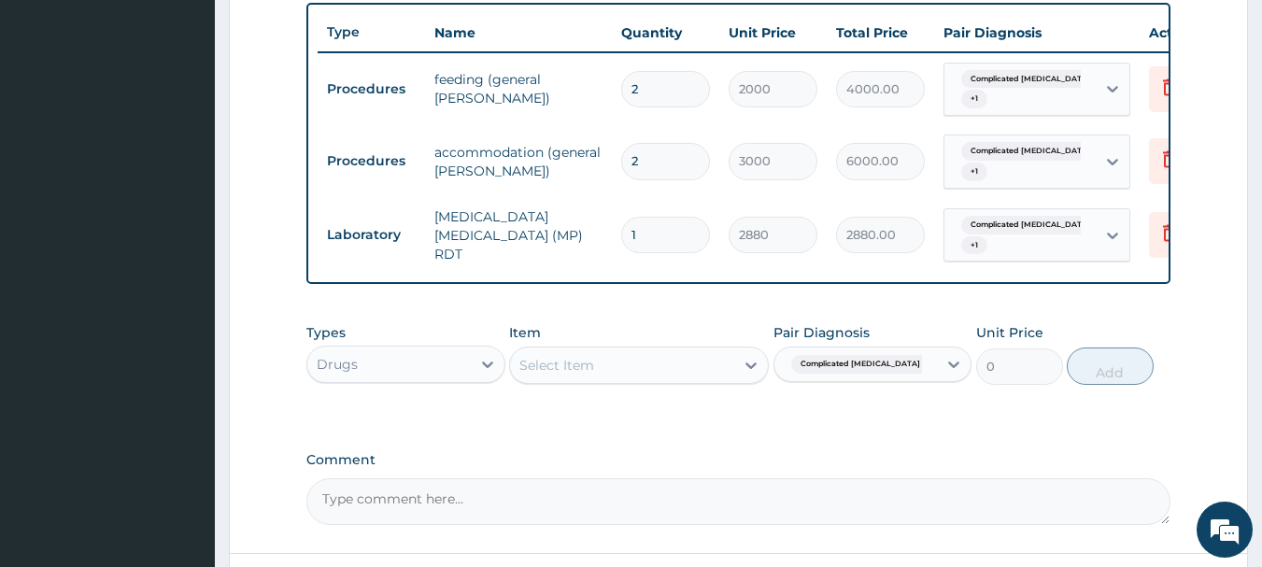
click at [727, 373] on div "Select Item" at bounding box center [622, 365] width 224 height 30
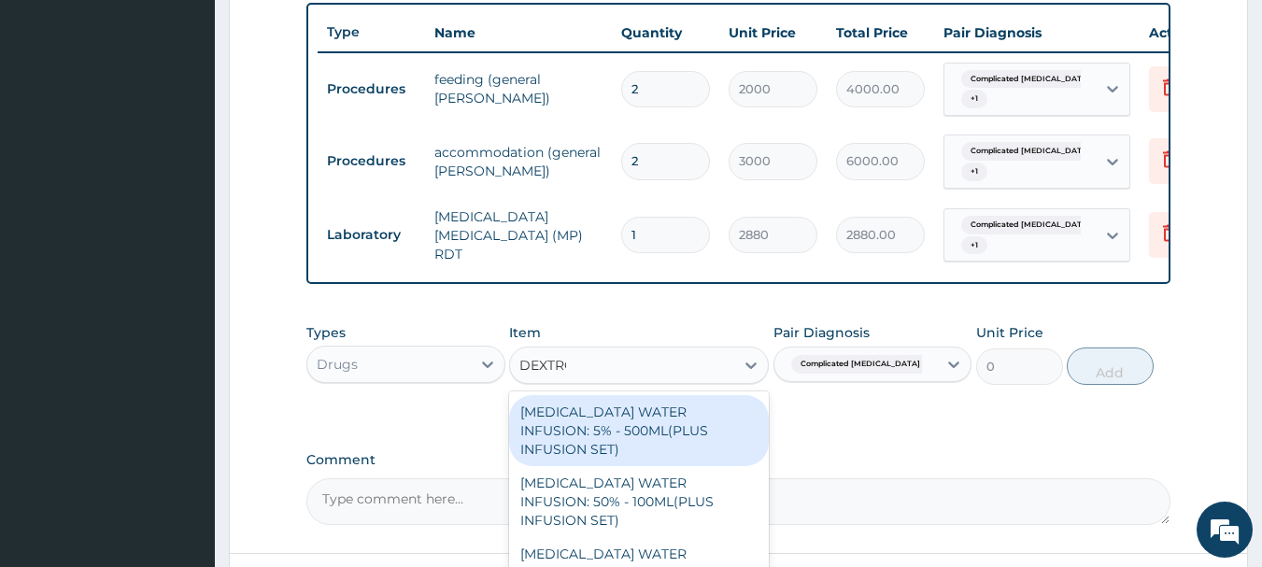
type input "DEXTROS"
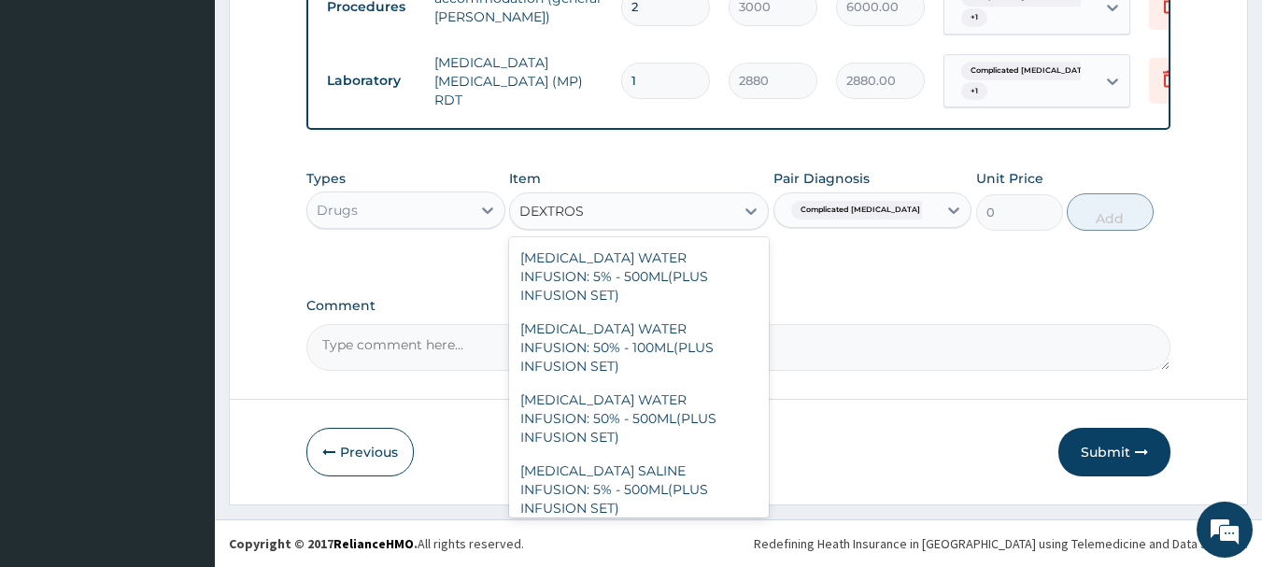
scroll to position [78, 0]
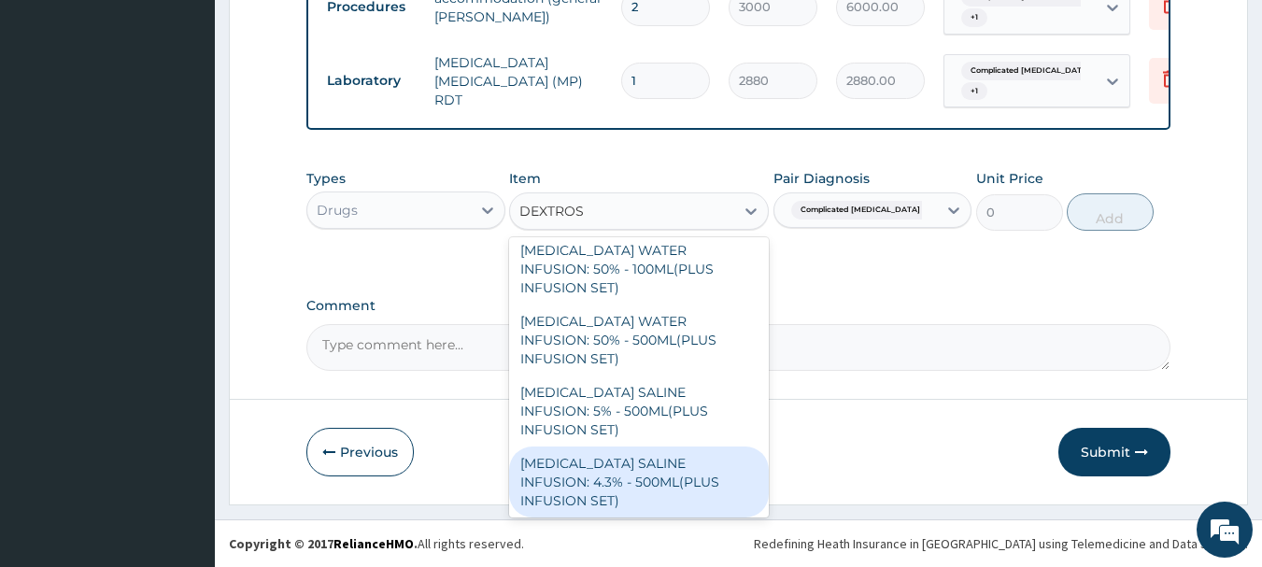
click at [714, 447] on div "[MEDICAL_DATA] SALINE INFUSION: 4.3% - 500ML(PLUS INFUSION SET)" at bounding box center [639, 482] width 260 height 71
type input "1482"
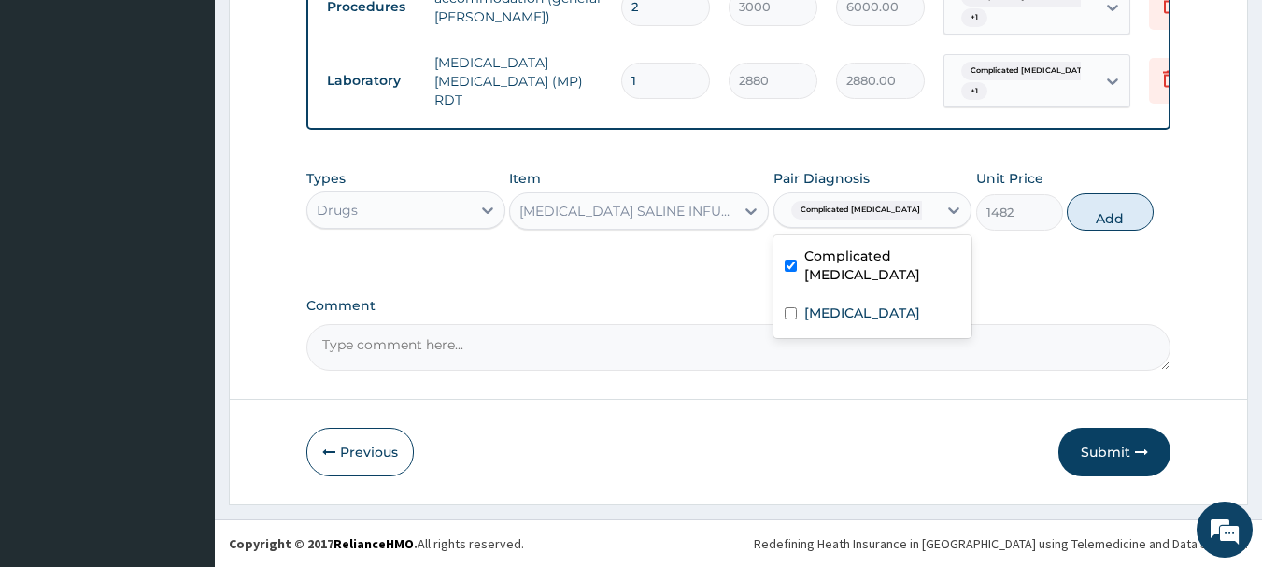
click at [795, 210] on span "Complicated malaria" at bounding box center [860, 210] width 138 height 19
drag, startPoint x: 837, startPoint y: 311, endPoint x: 1256, endPoint y: 257, distance: 422.9
click at [837, 311] on div "Sepsis" at bounding box center [872, 315] width 199 height 38
checkbox input "true"
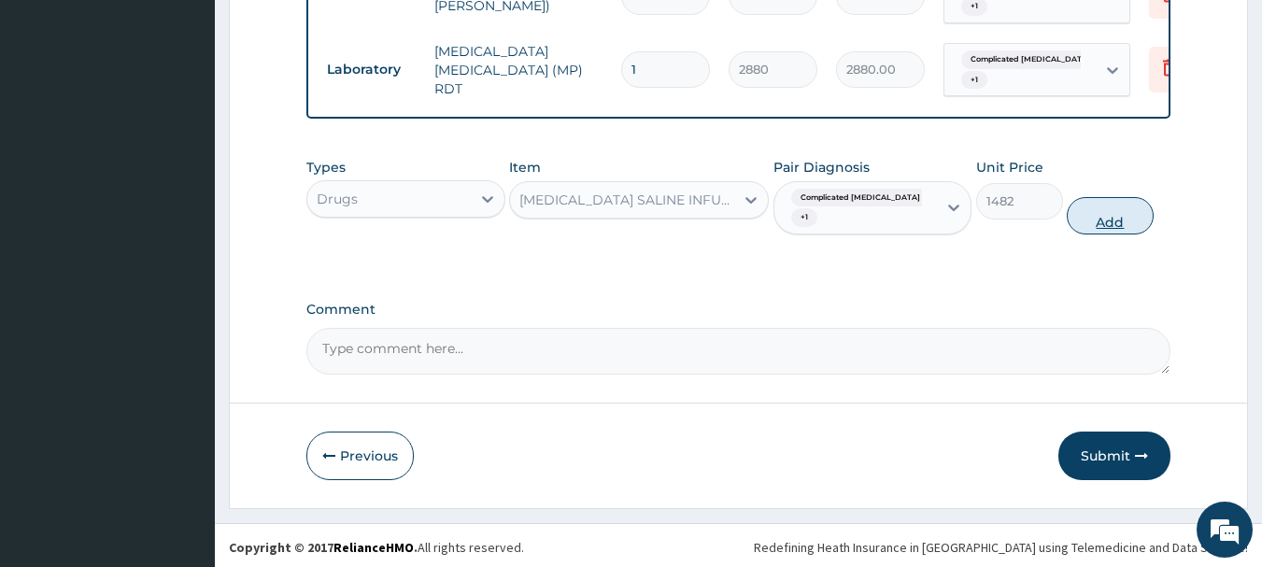
click at [1113, 223] on button "Add" at bounding box center [1110, 215] width 87 height 37
type input "0"
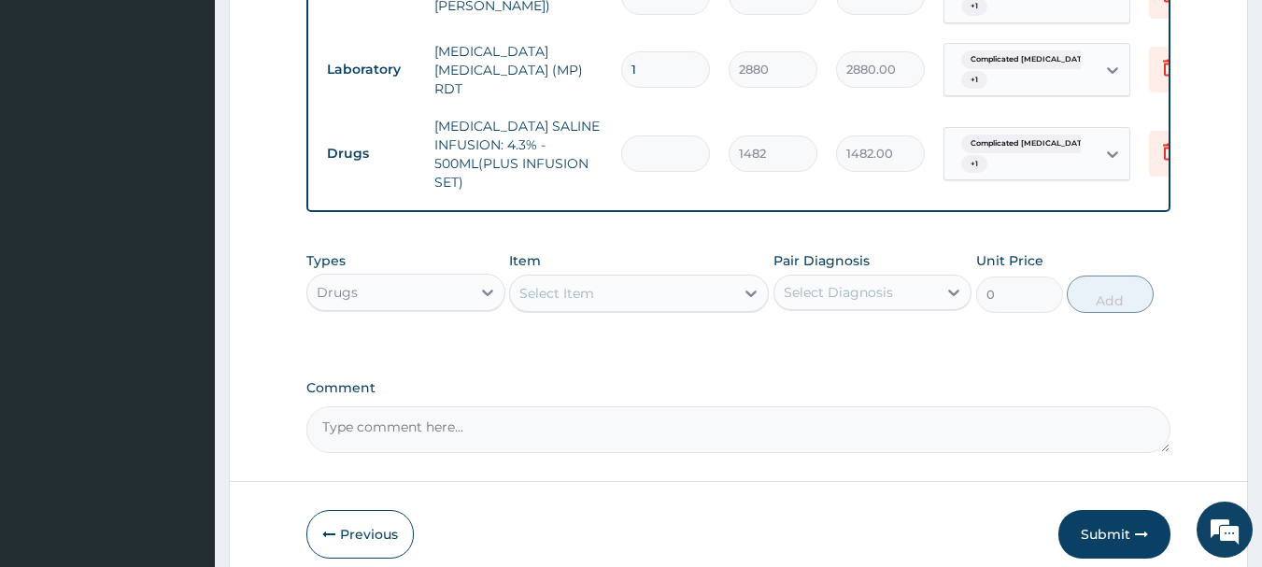
type input "0.00"
type input "3"
type input "4446.00"
type input "3"
click at [885, 302] on div "Select Diagnosis" at bounding box center [838, 292] width 109 height 19
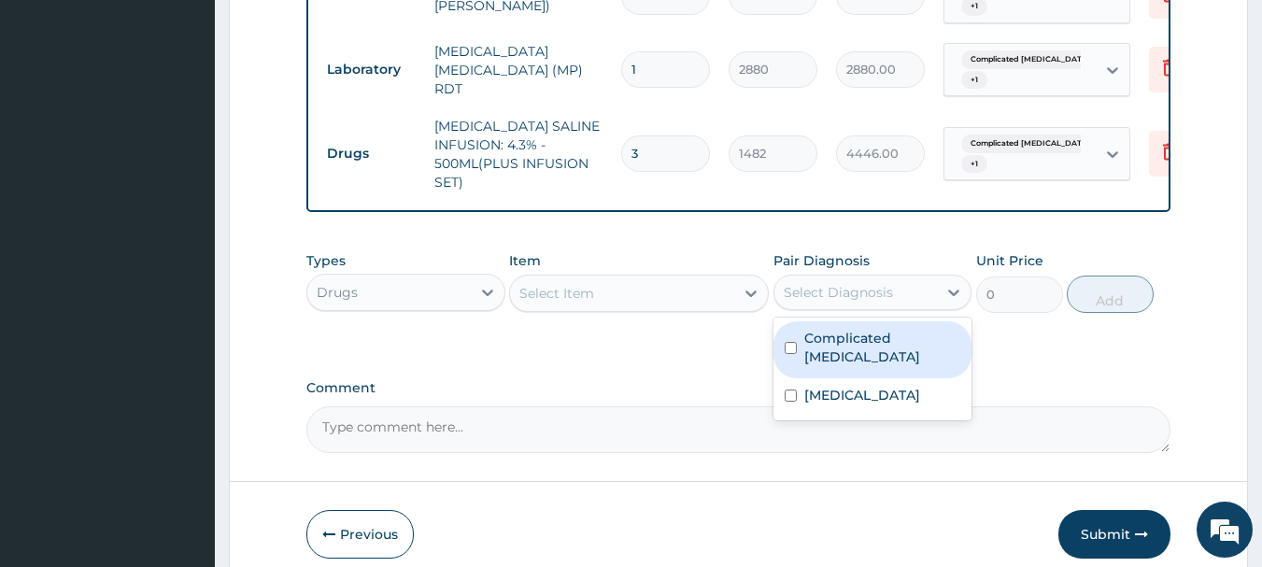
click at [870, 341] on label "Complicated malaria" at bounding box center [882, 347] width 157 height 37
checkbox input "true"
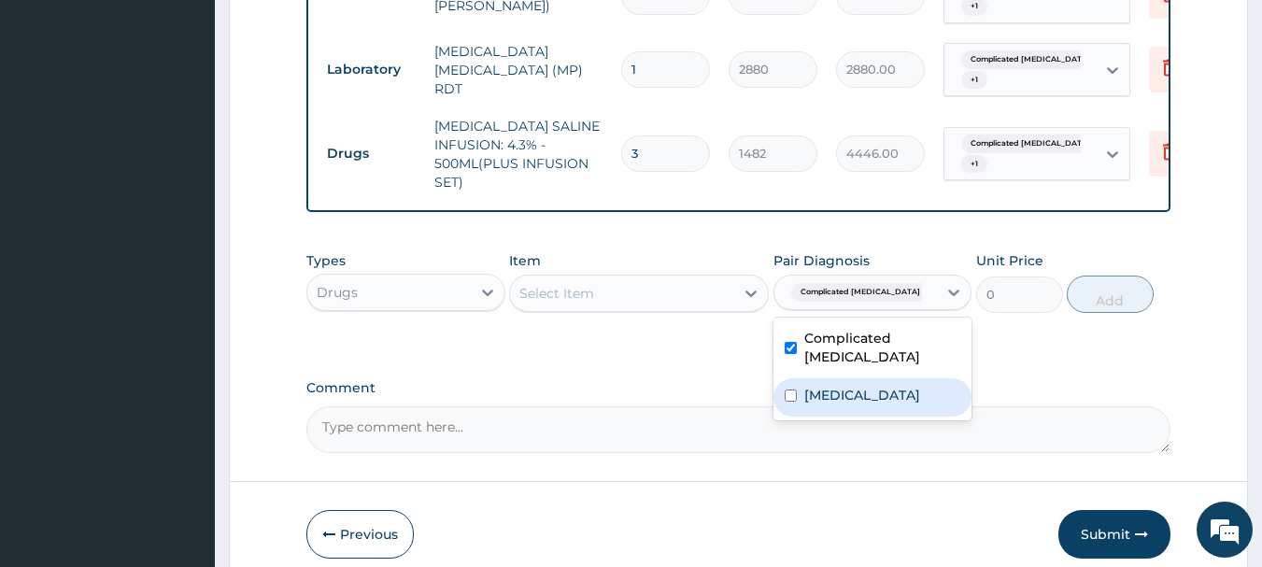
click at [796, 395] on div "Sepsis" at bounding box center [872, 397] width 199 height 38
checkbox input "true"
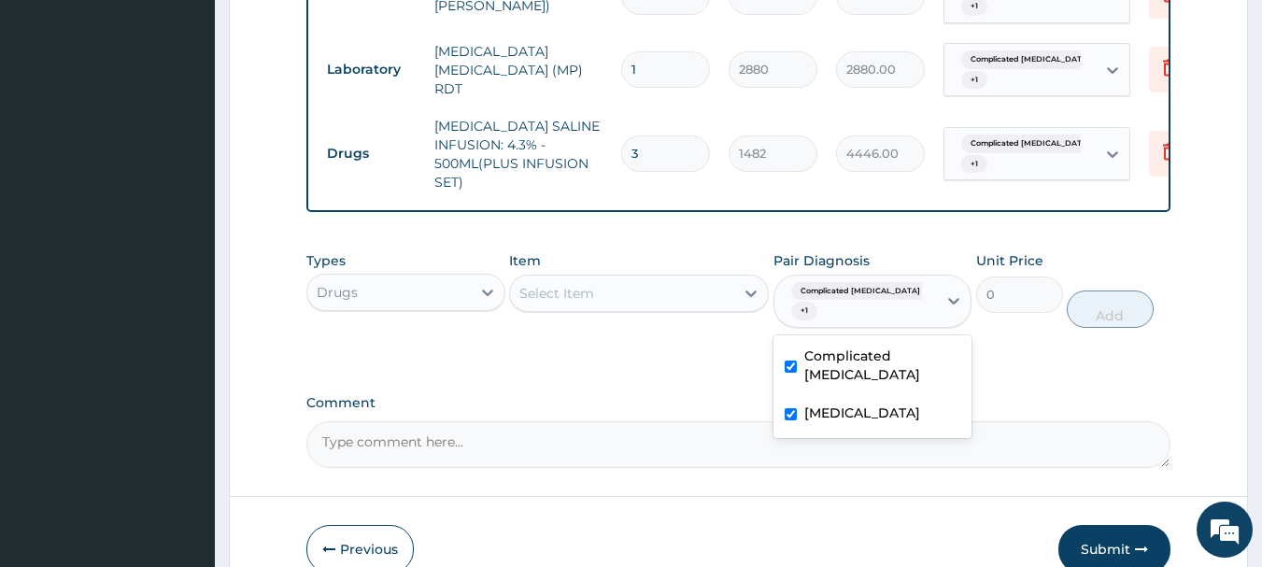
click at [713, 285] on div "Item Select Item" at bounding box center [639, 290] width 260 height 78
click at [625, 308] on div "Select Item" at bounding box center [622, 293] width 224 height 30
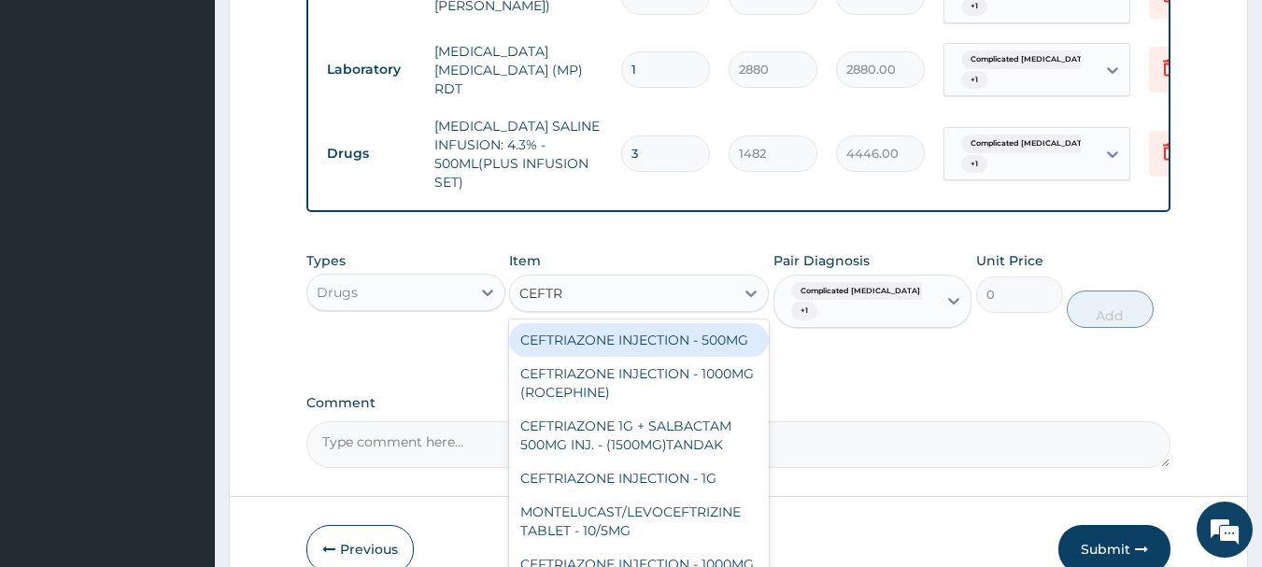
type input "CEFTRI"
click at [700, 357] on div "CEFTRIAZONE INJECTION - 500MG" at bounding box center [639, 340] width 260 height 34
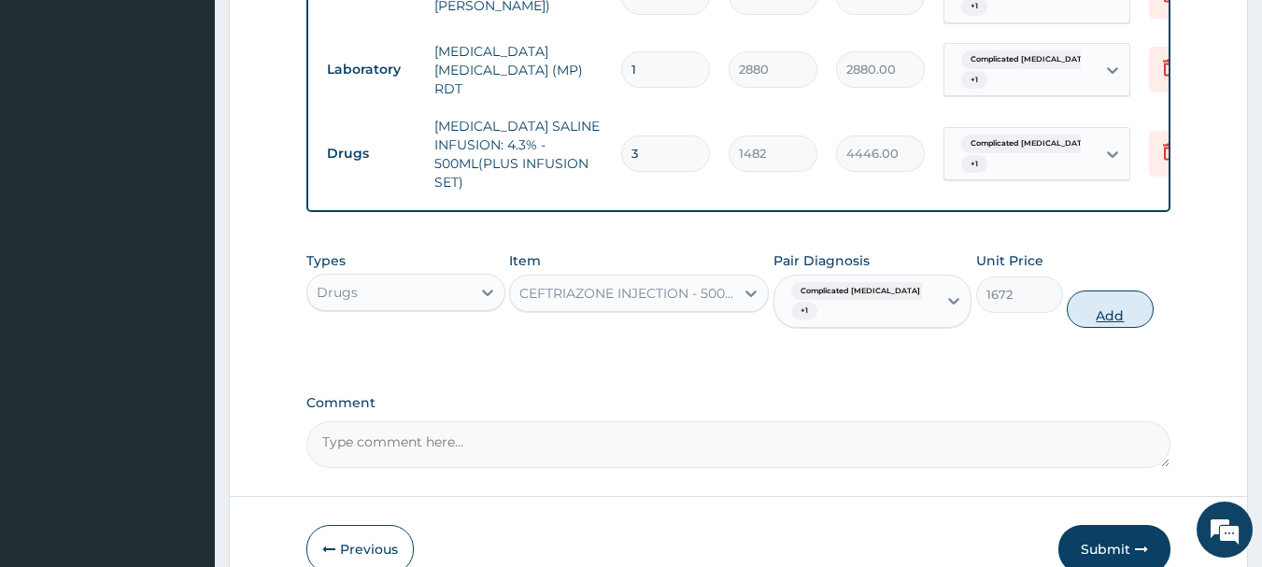
click at [1117, 301] on button "Add" at bounding box center [1110, 309] width 87 height 37
type input "0"
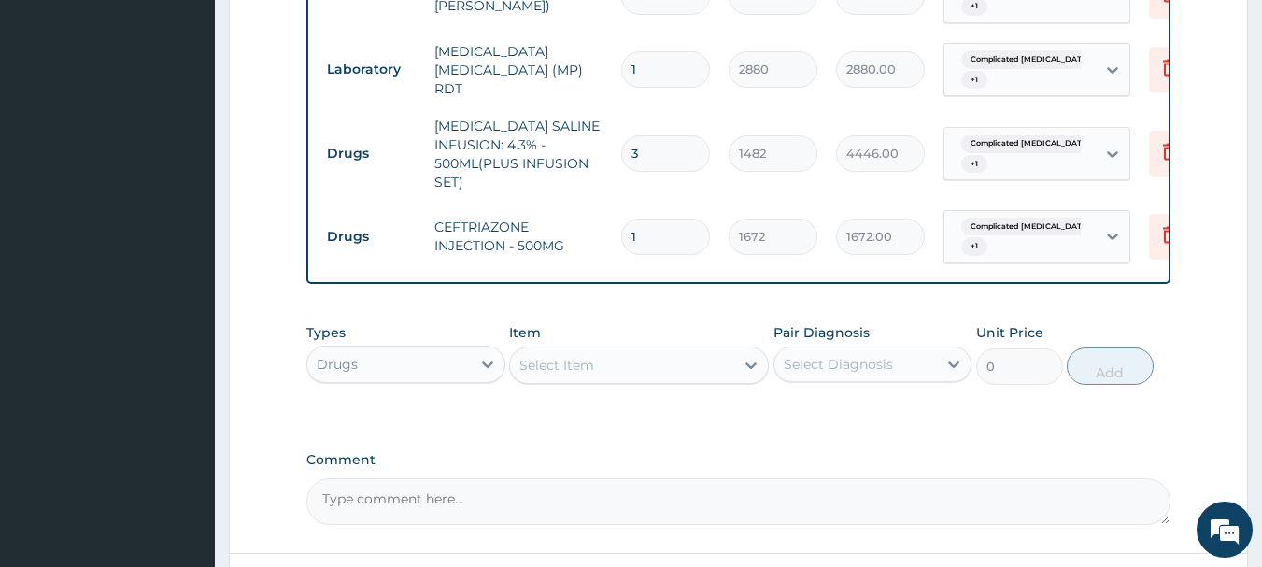
type input "0.00"
type input "2"
type input "3344.00"
type input "0.00"
type input "3"
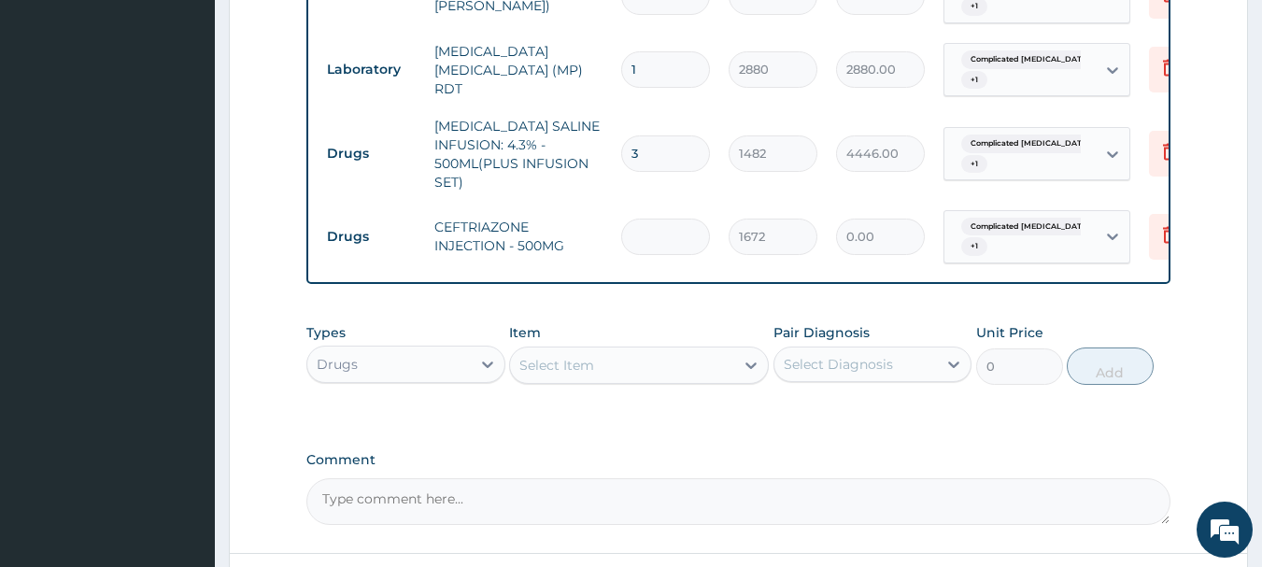
type input "5016.00"
type input "3"
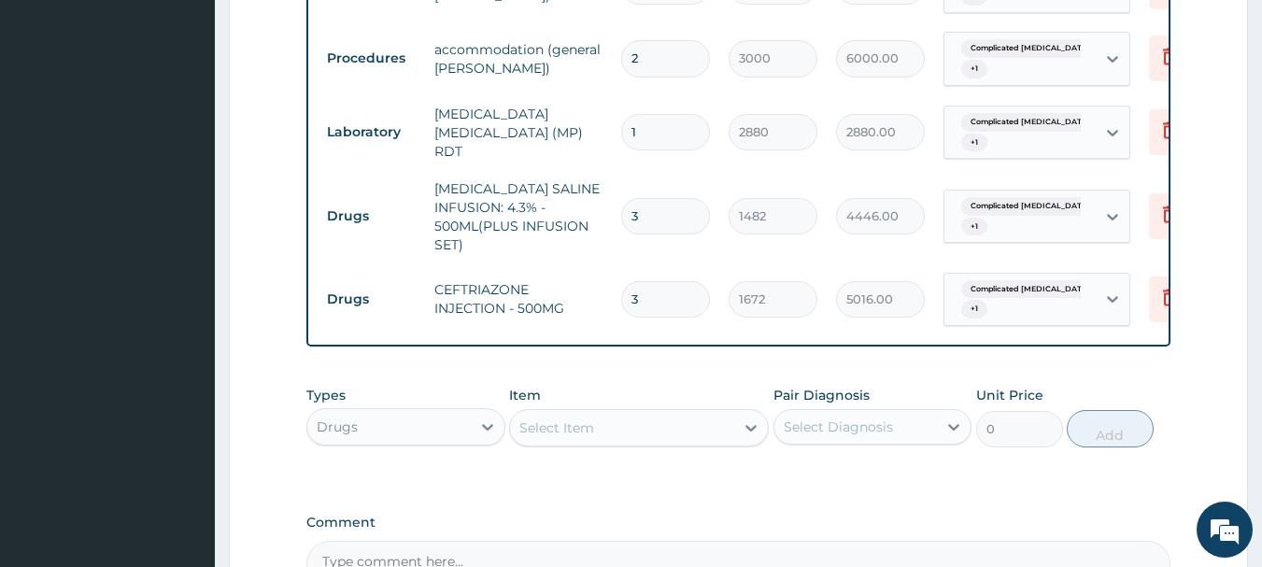
scroll to position [951, 0]
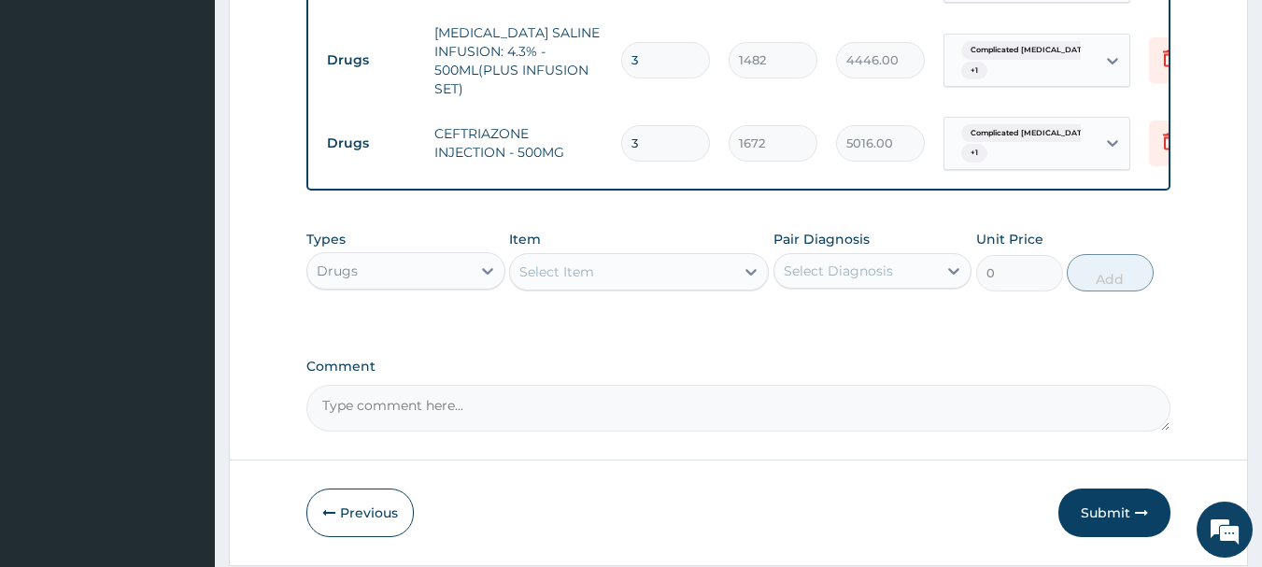
click at [901, 281] on div "Select Diagnosis" at bounding box center [855, 271] width 163 height 30
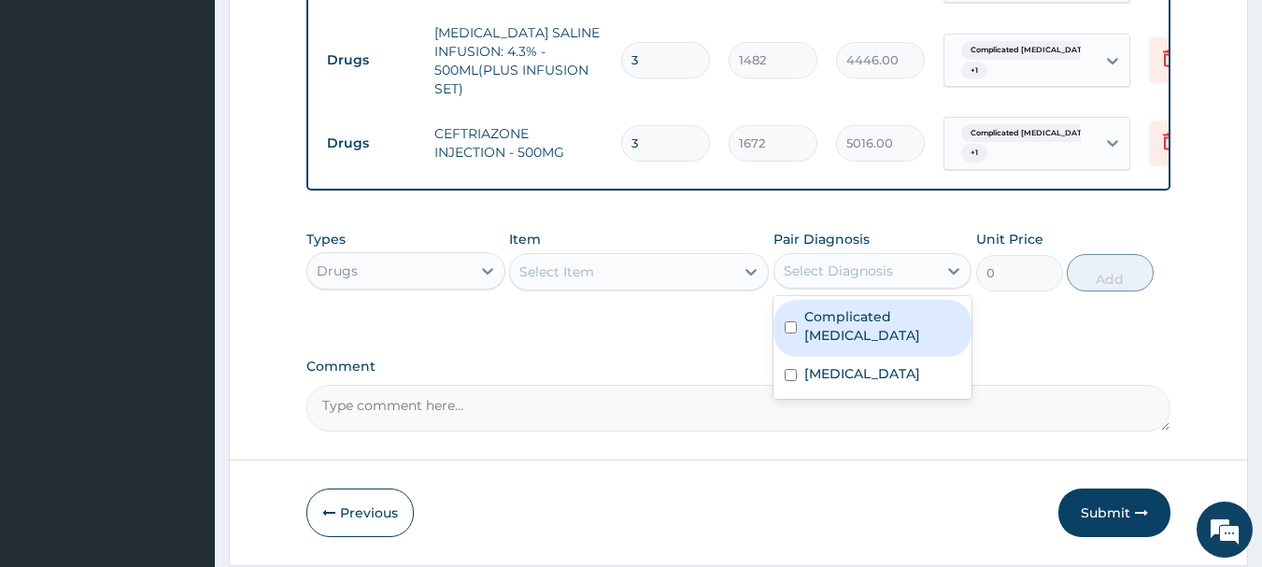
click at [904, 335] on label "Complicated malaria" at bounding box center [882, 325] width 157 height 37
checkbox input "true"
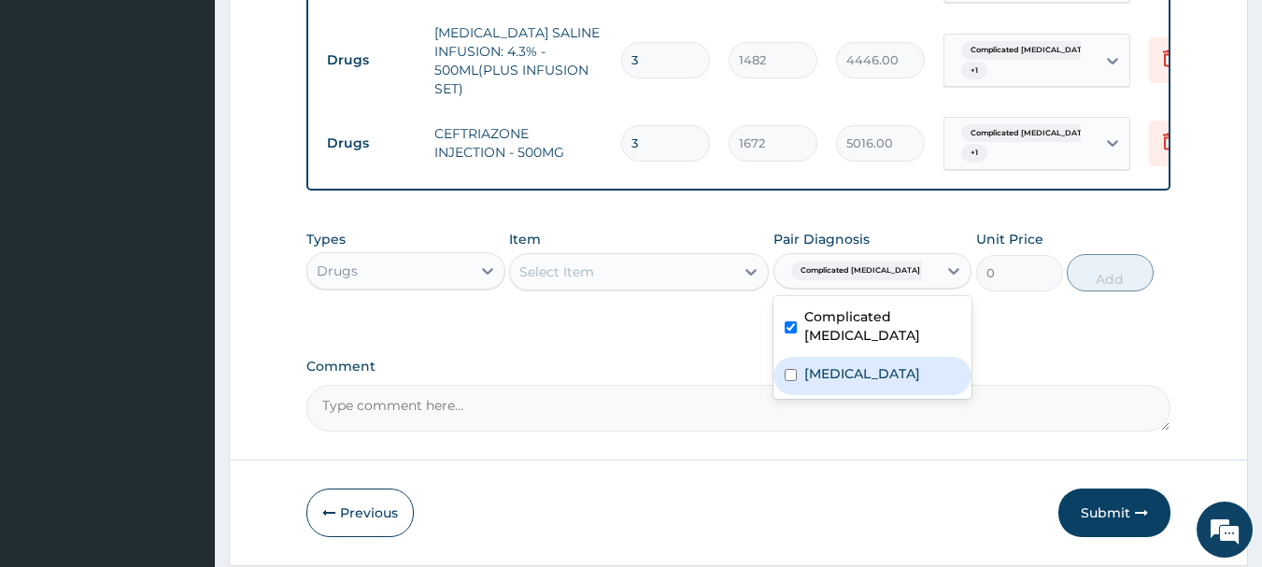
click at [818, 357] on div "Sepsis" at bounding box center [872, 376] width 199 height 38
checkbox input "true"
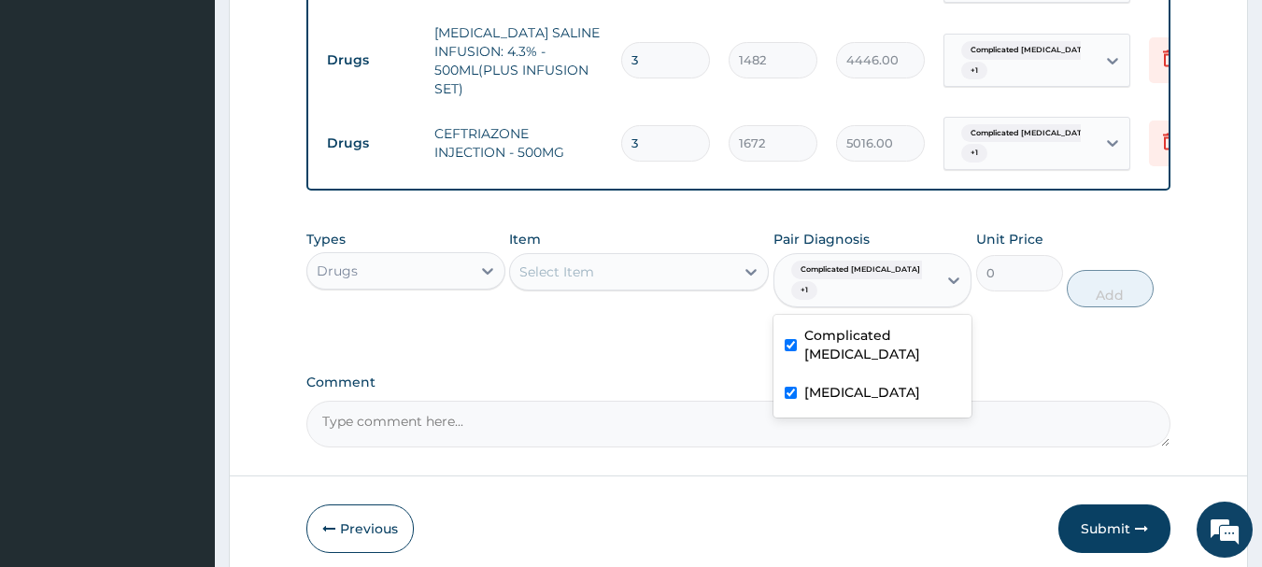
click at [730, 287] on div "Select Item" at bounding box center [622, 272] width 224 height 30
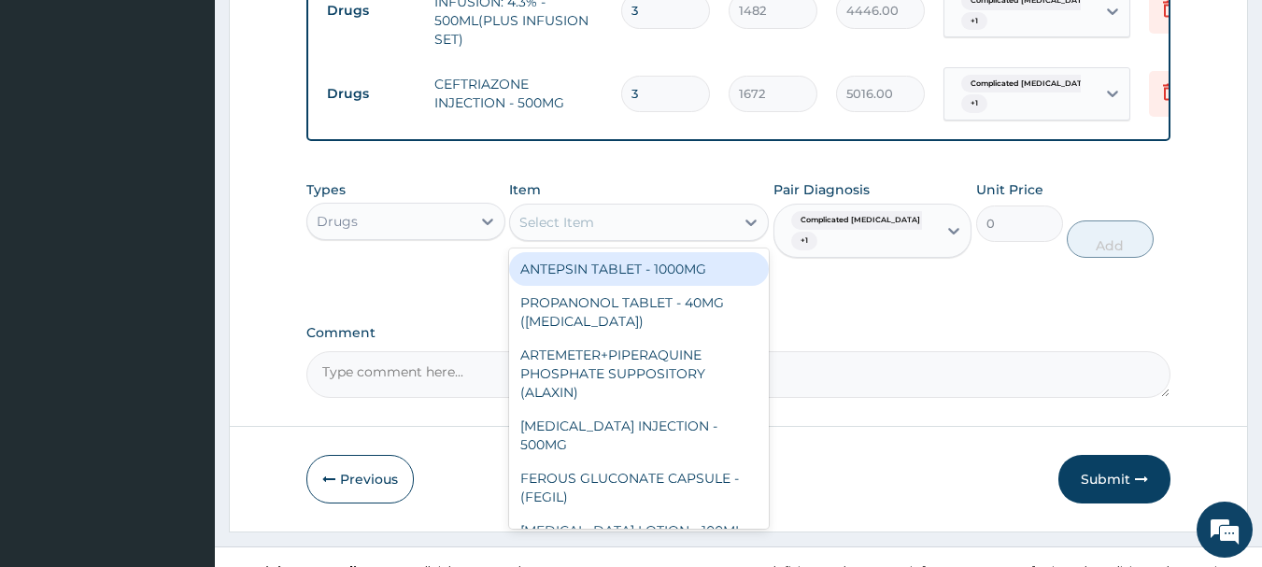
scroll to position [1024, 0]
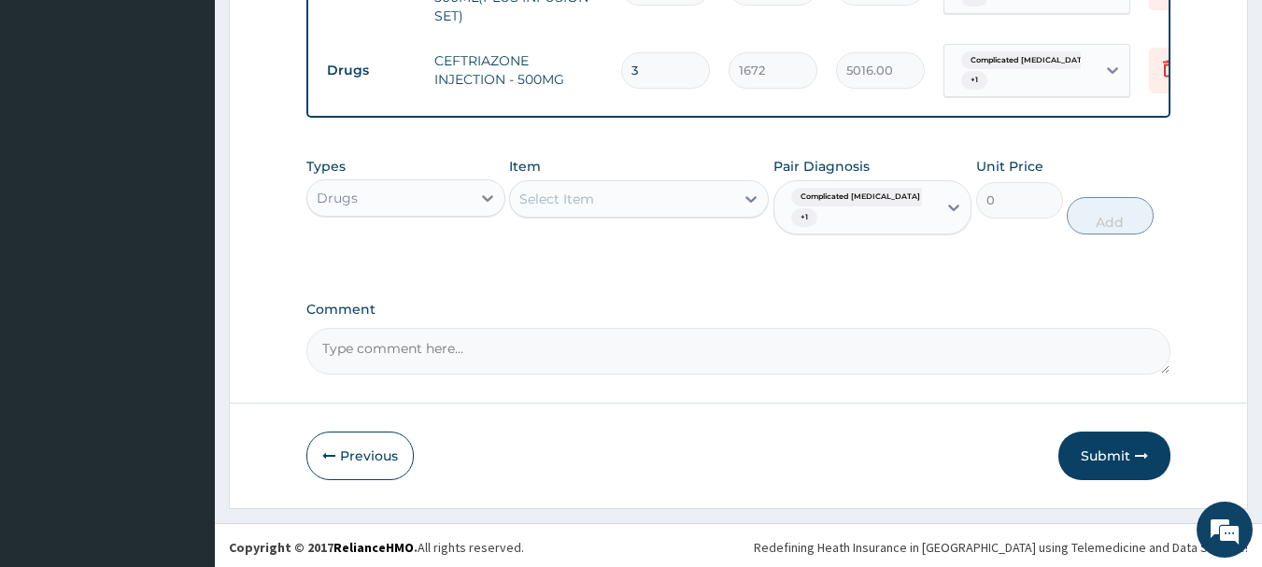
click at [717, 212] on div "Select Item" at bounding box center [622, 199] width 224 height 30
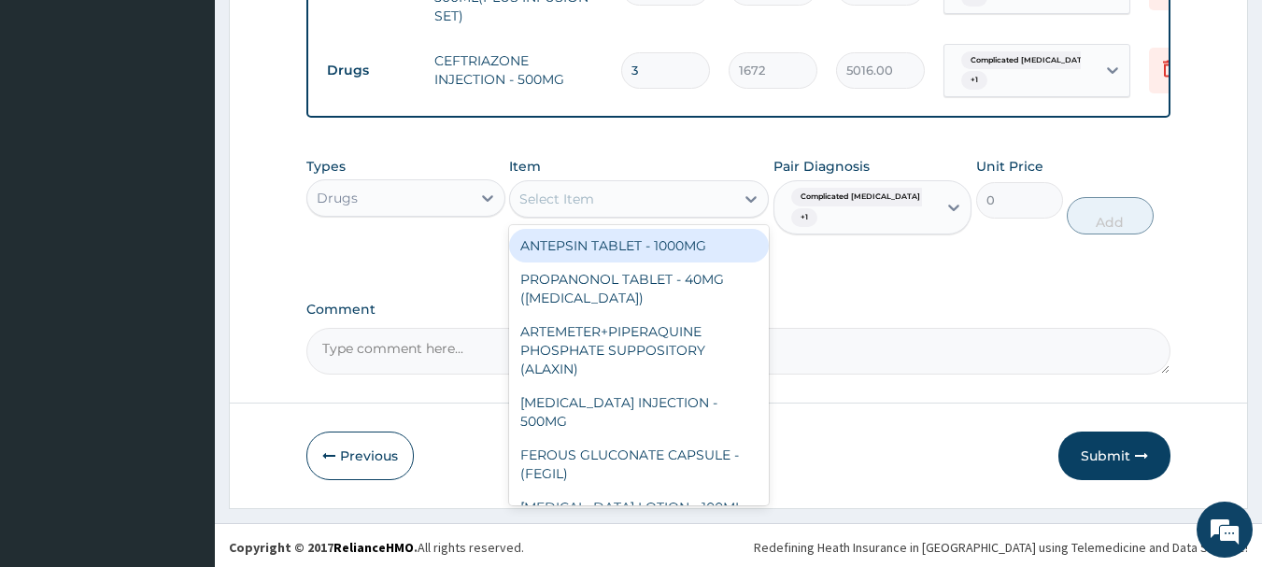
click at [717, 212] on div "Select Item" at bounding box center [622, 199] width 224 height 30
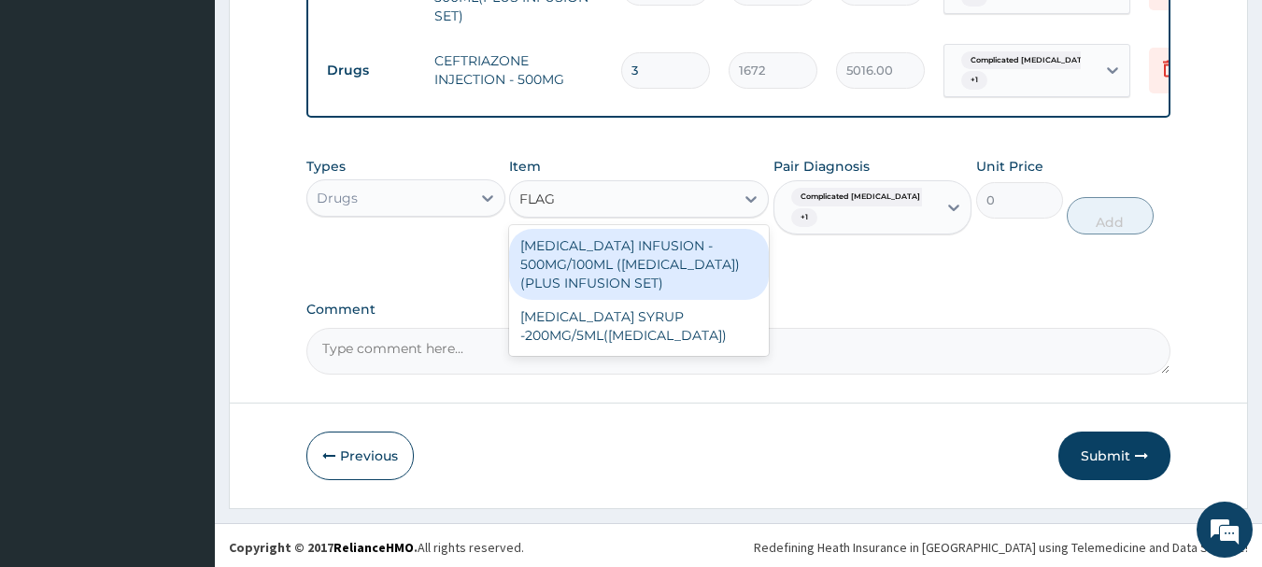
type input "FLAGY"
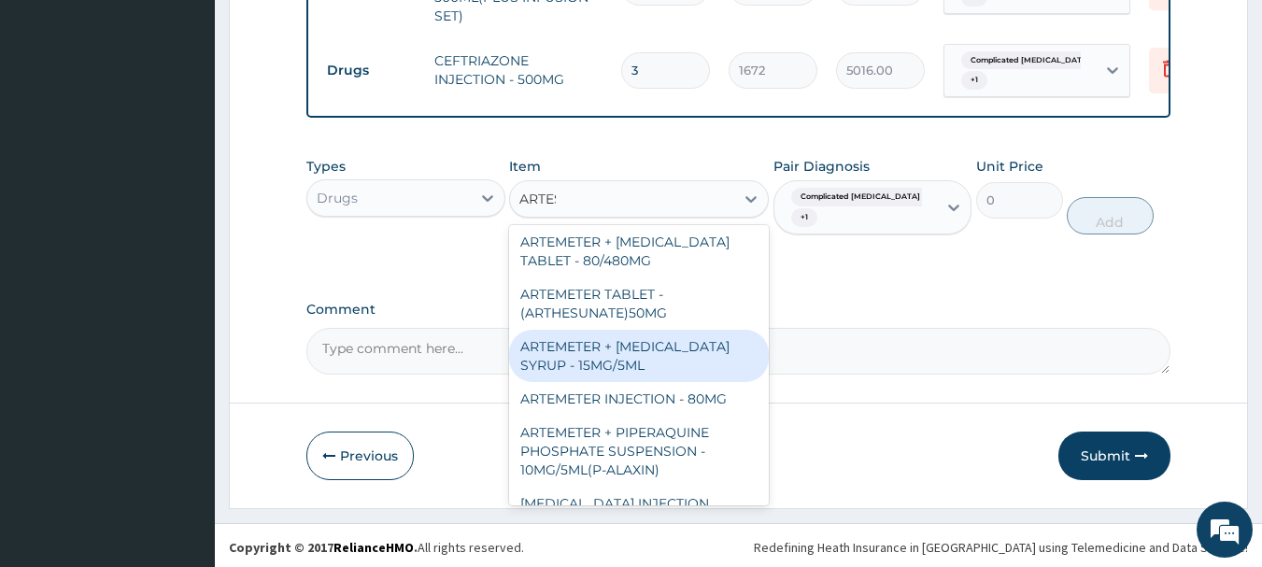
scroll to position [0, 0]
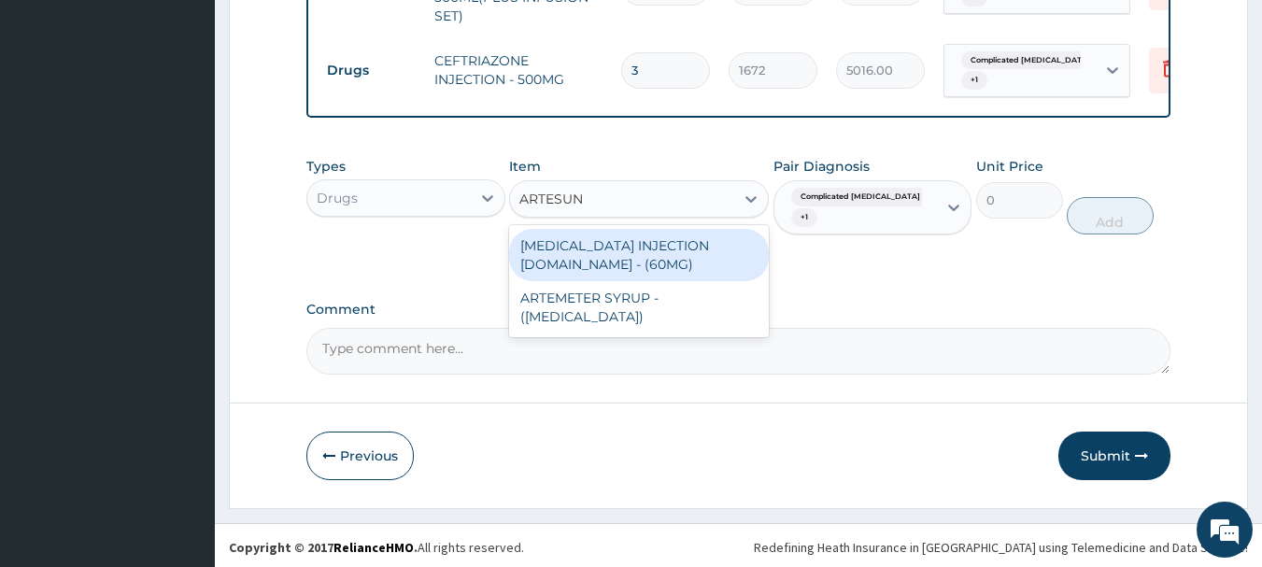
type input "ARTESUNA"
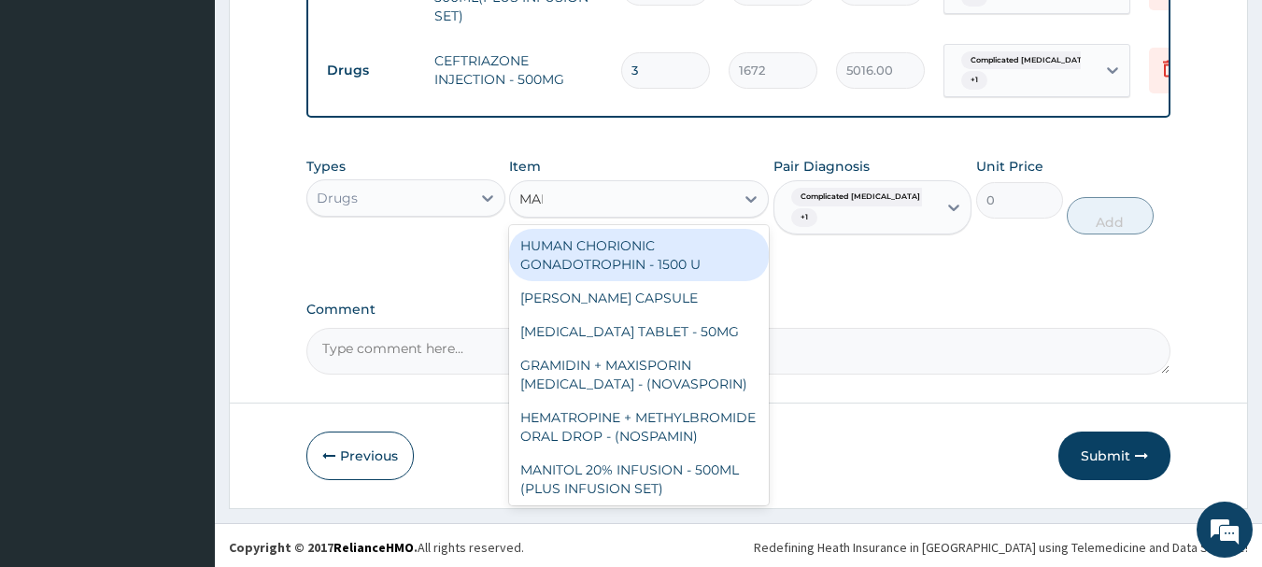
type input "MALA"
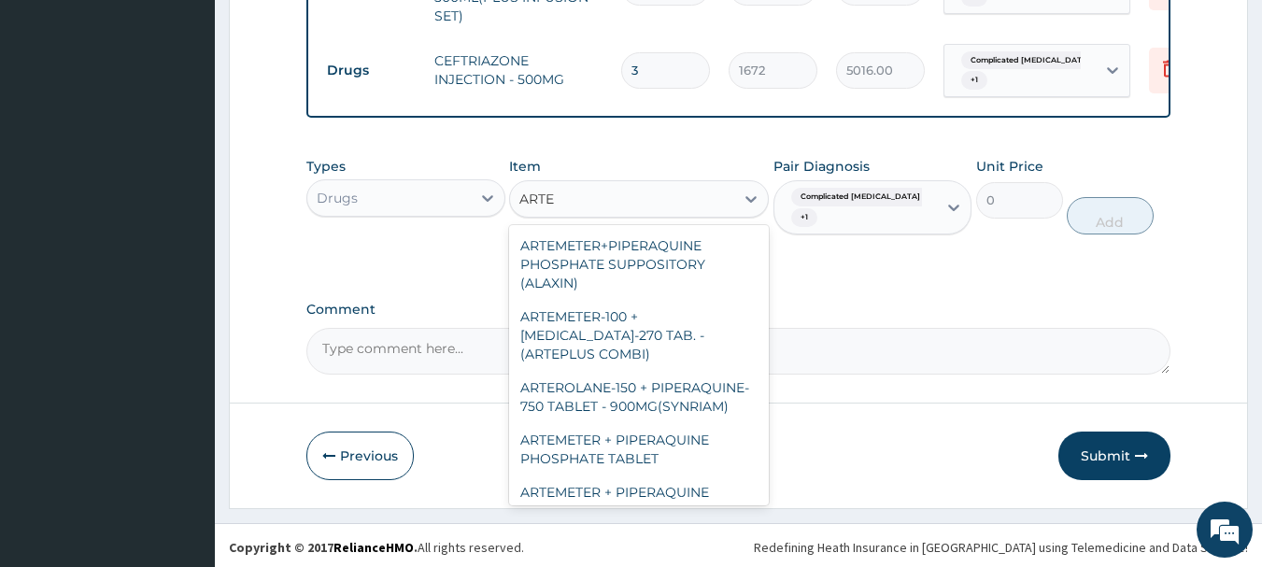
type input "ART"
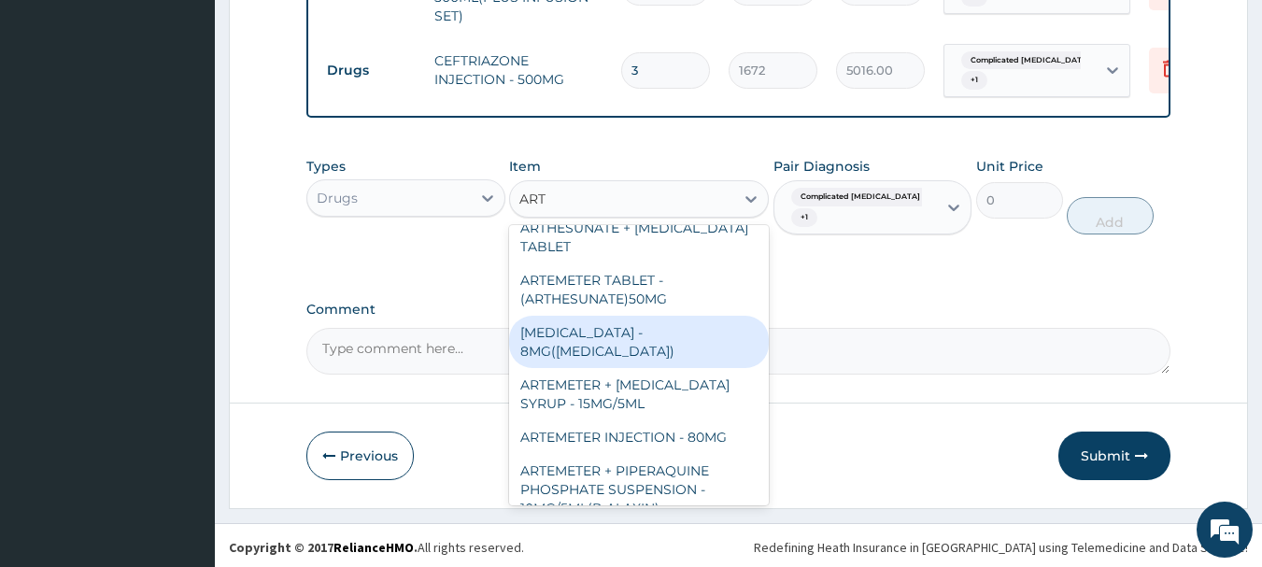
scroll to position [1028, 0]
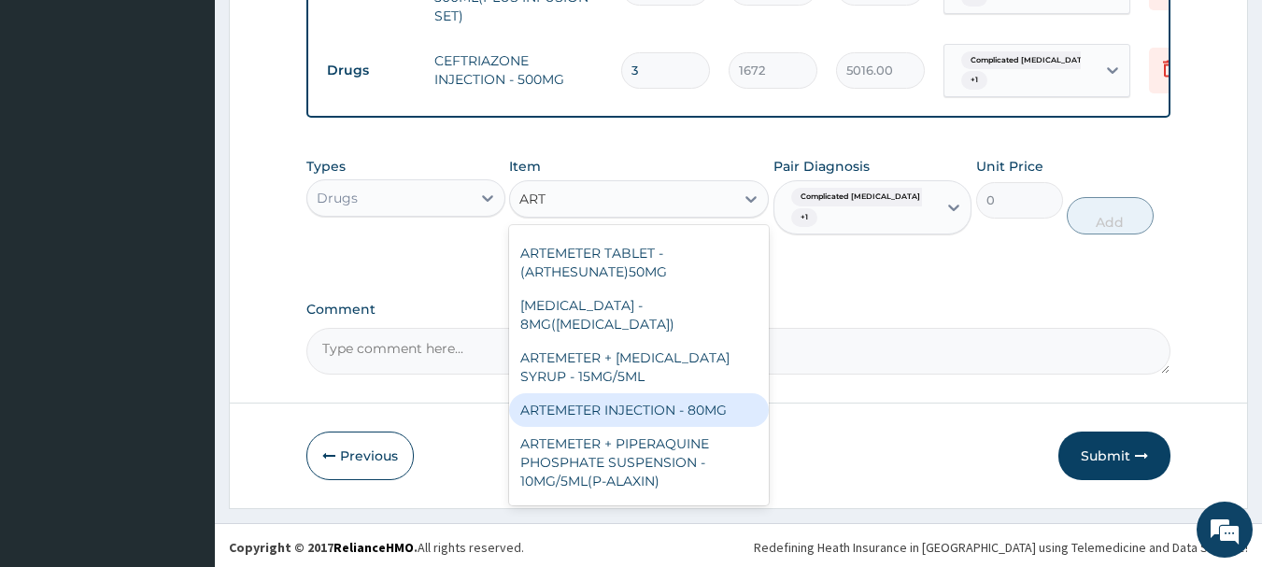
click at [651, 411] on div "ARTEMETER INJECTION - 80MG" at bounding box center [639, 410] width 260 height 34
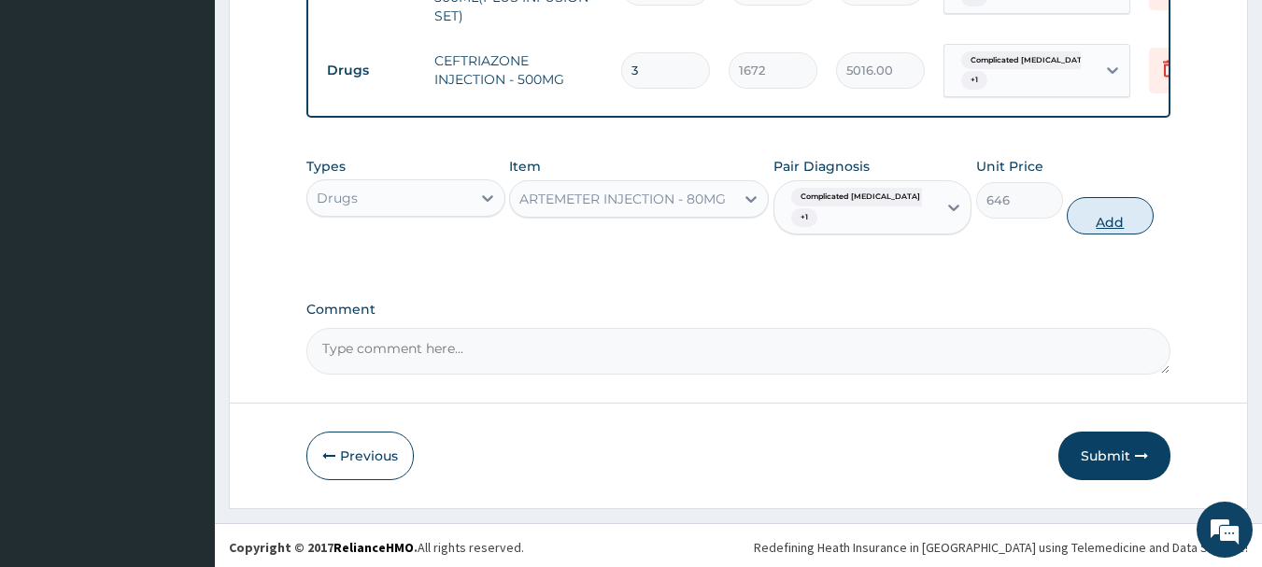
click at [1109, 215] on button "Add" at bounding box center [1110, 215] width 87 height 37
type input "0"
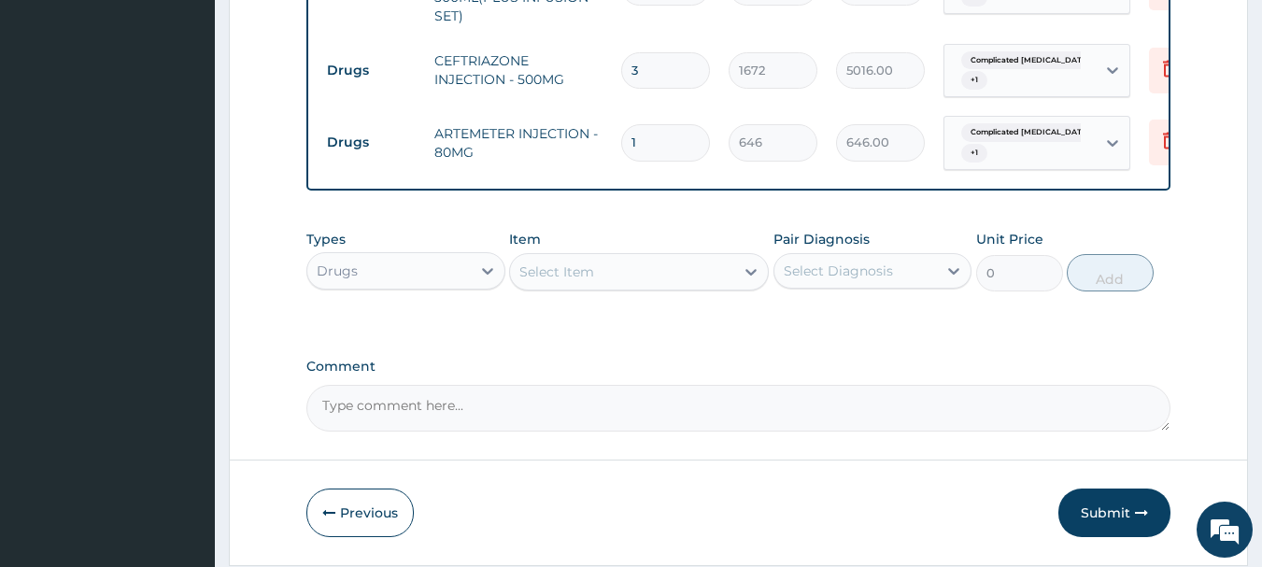
type input "0.00"
type input "3"
type input "1938.00"
type input "3"
click at [683, 68] on input "3" at bounding box center [665, 70] width 89 height 36
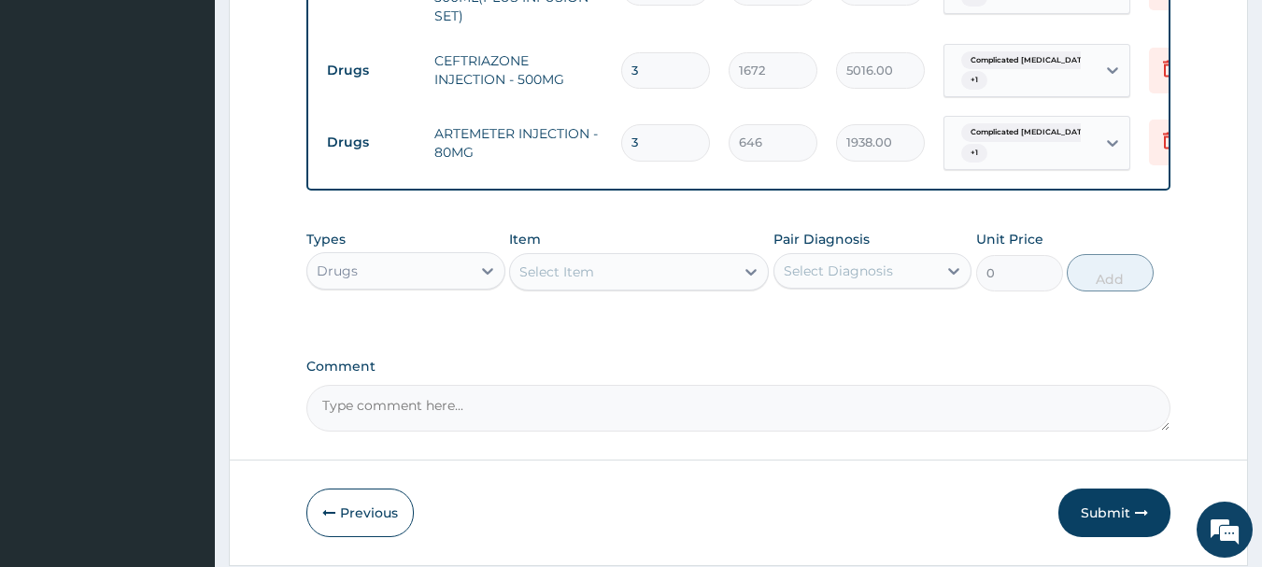
type input "0.00"
type input "2"
type input "3344.00"
type input "0.00"
type input "4"
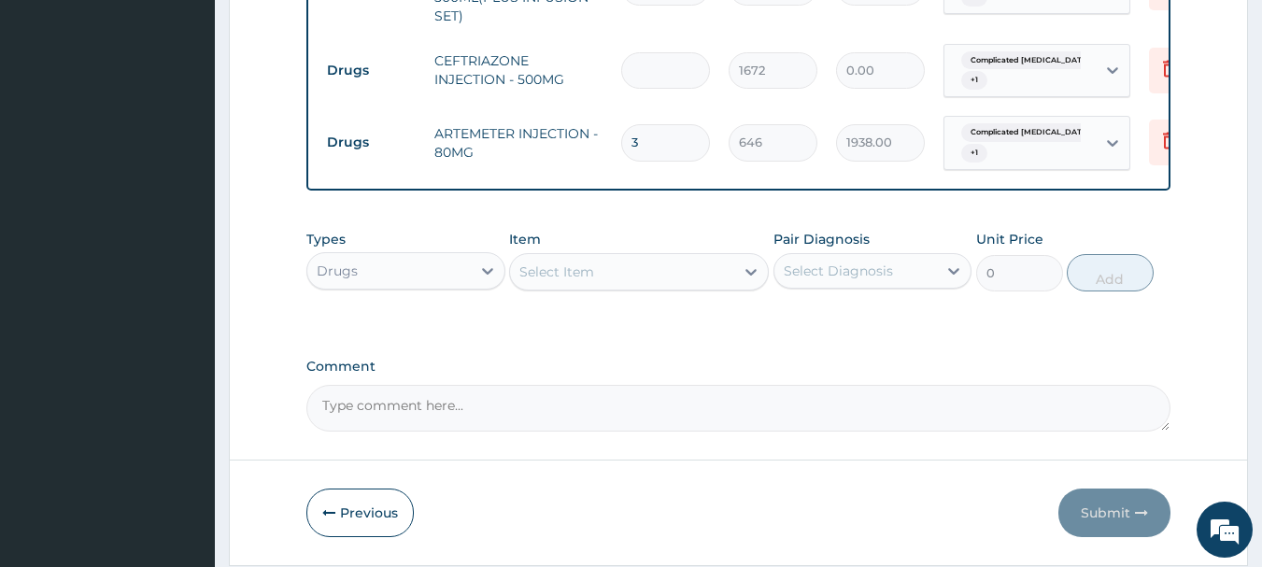
type input "6688.00"
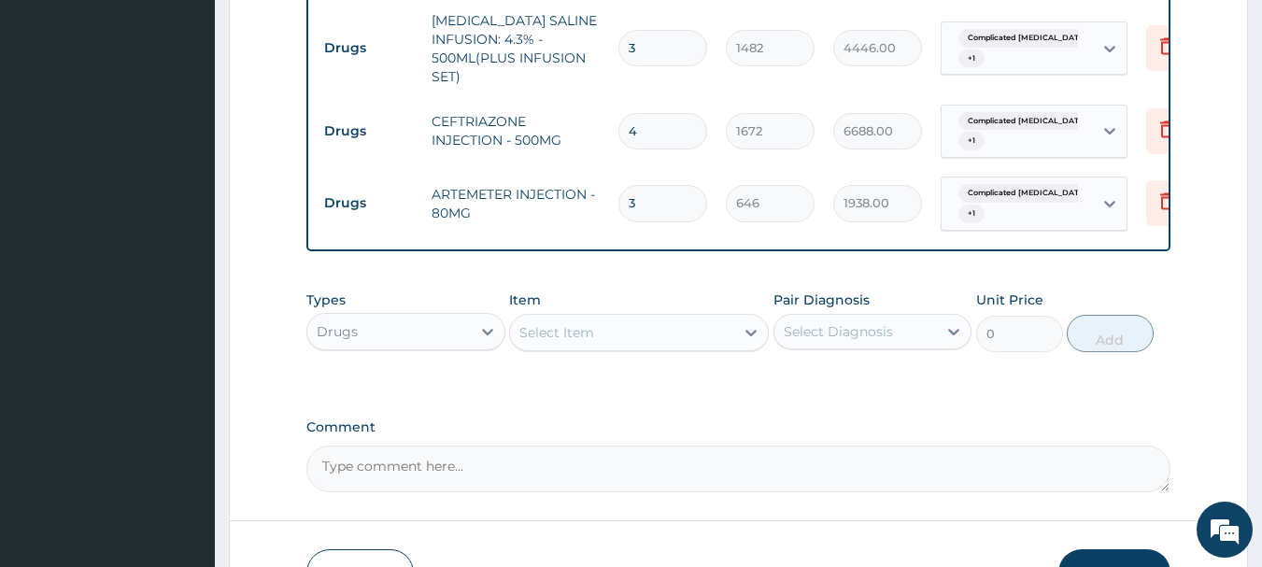
scroll to position [930, 0]
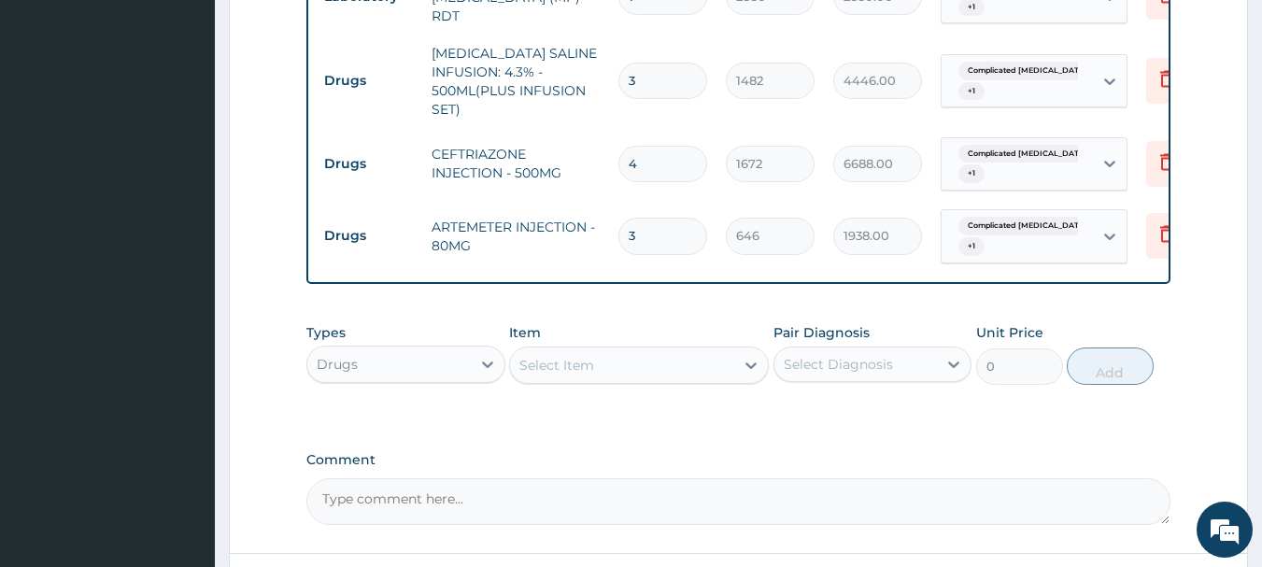
type input "4"
click at [793, 374] on div "Select Diagnosis" at bounding box center [838, 364] width 109 height 19
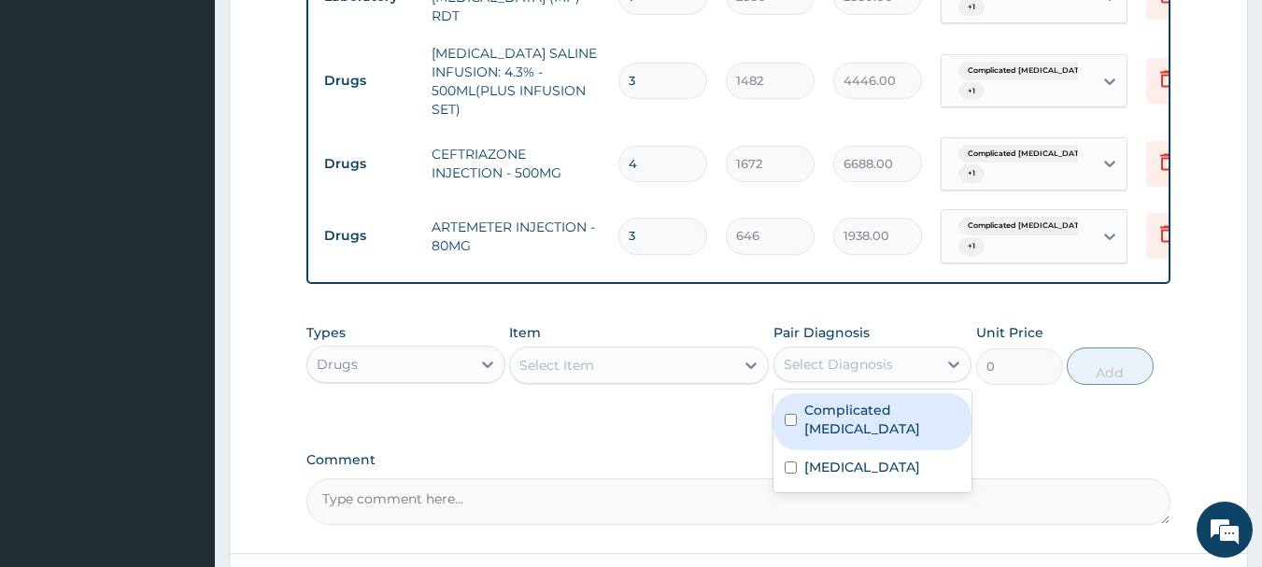
click at [831, 421] on label "Complicated malaria" at bounding box center [882, 419] width 157 height 37
checkbox input "true"
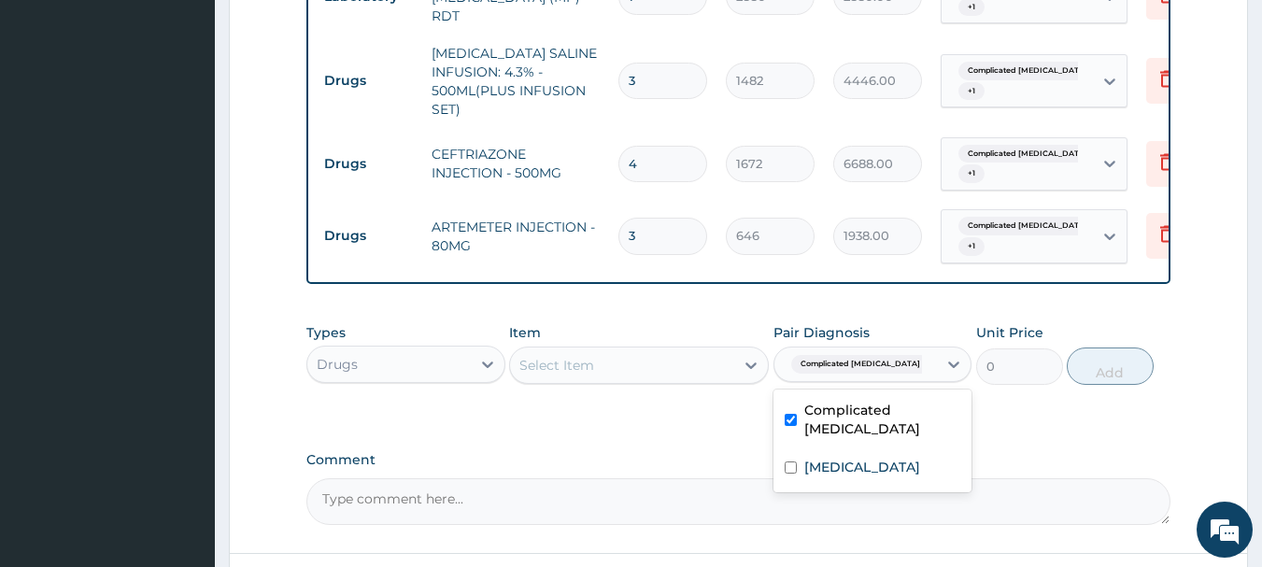
click at [687, 380] on div "Select Item" at bounding box center [622, 365] width 224 height 30
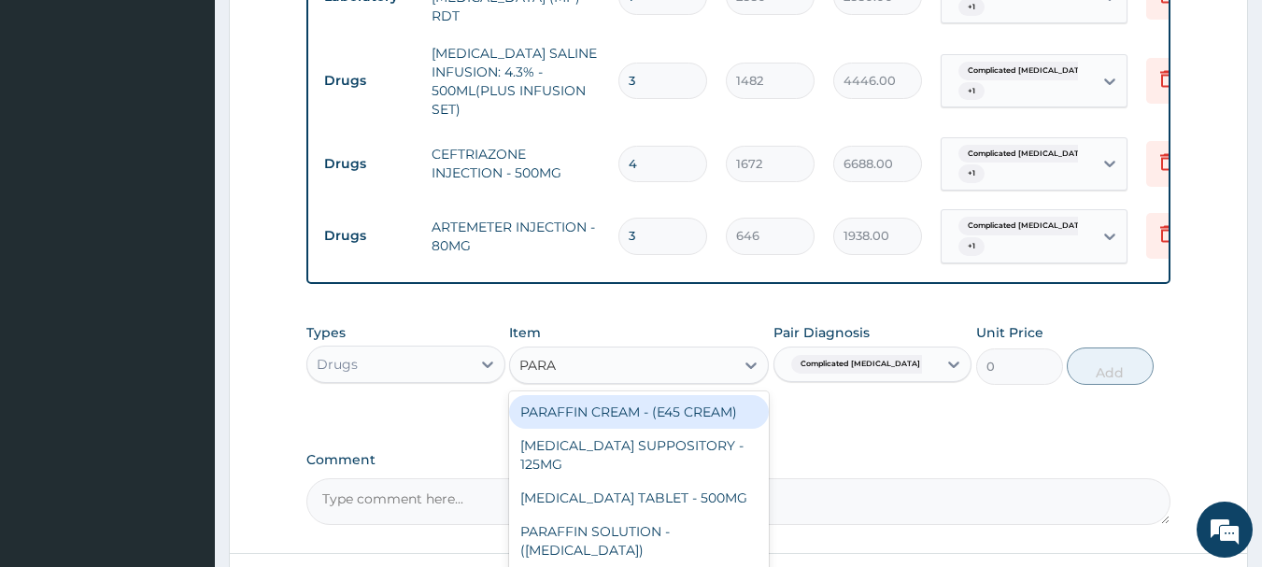
type input "PARAC"
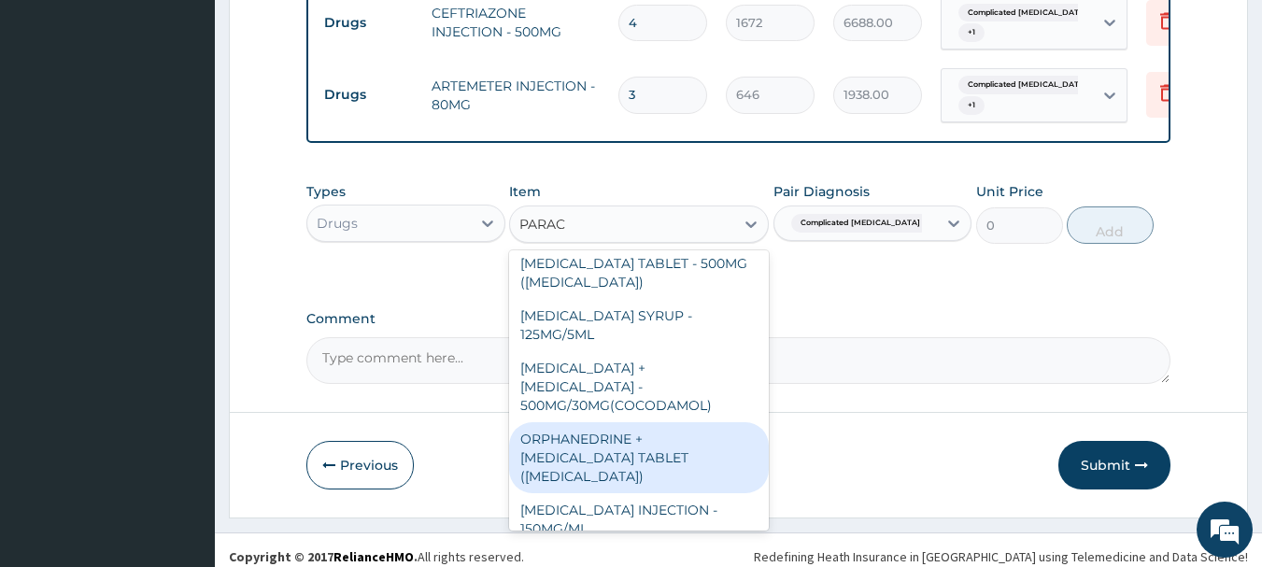
scroll to position [1096, 0]
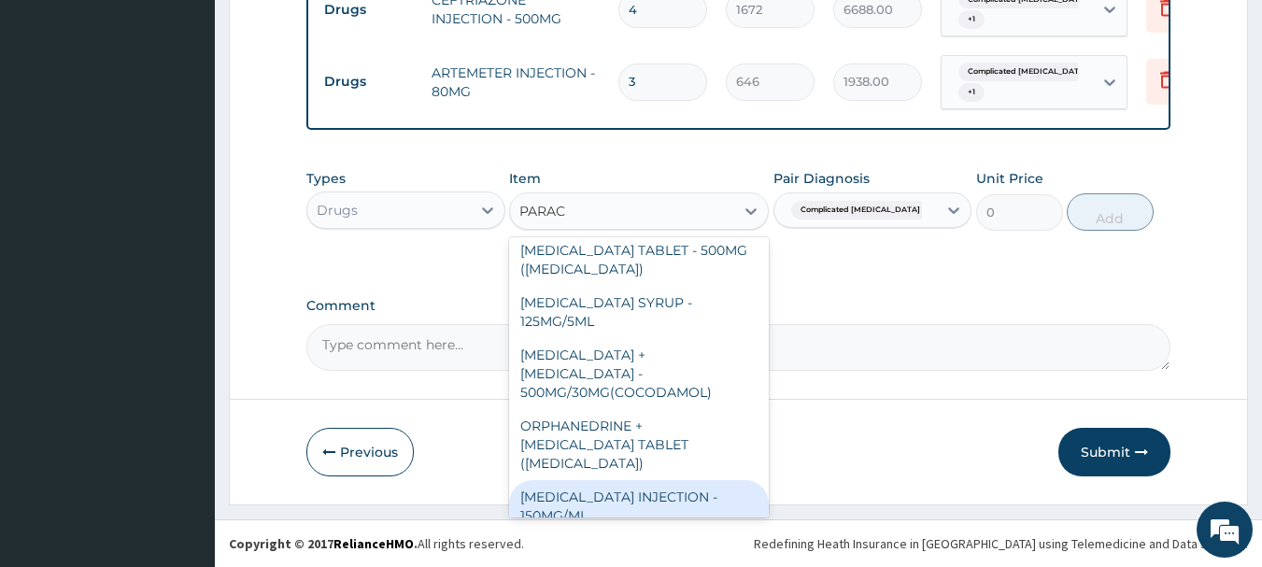
click at [669, 498] on div "[MEDICAL_DATA] INJECTION - 150MG/ML" at bounding box center [639, 506] width 260 height 52
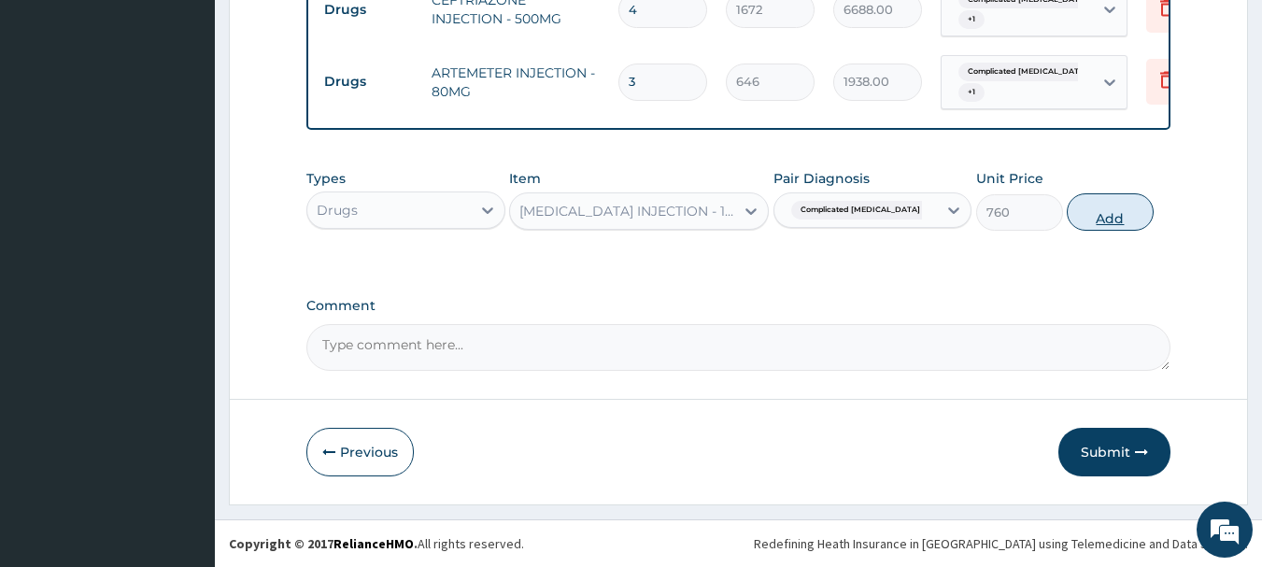
click at [1090, 223] on button "Add" at bounding box center [1110, 211] width 87 height 37
type input "0"
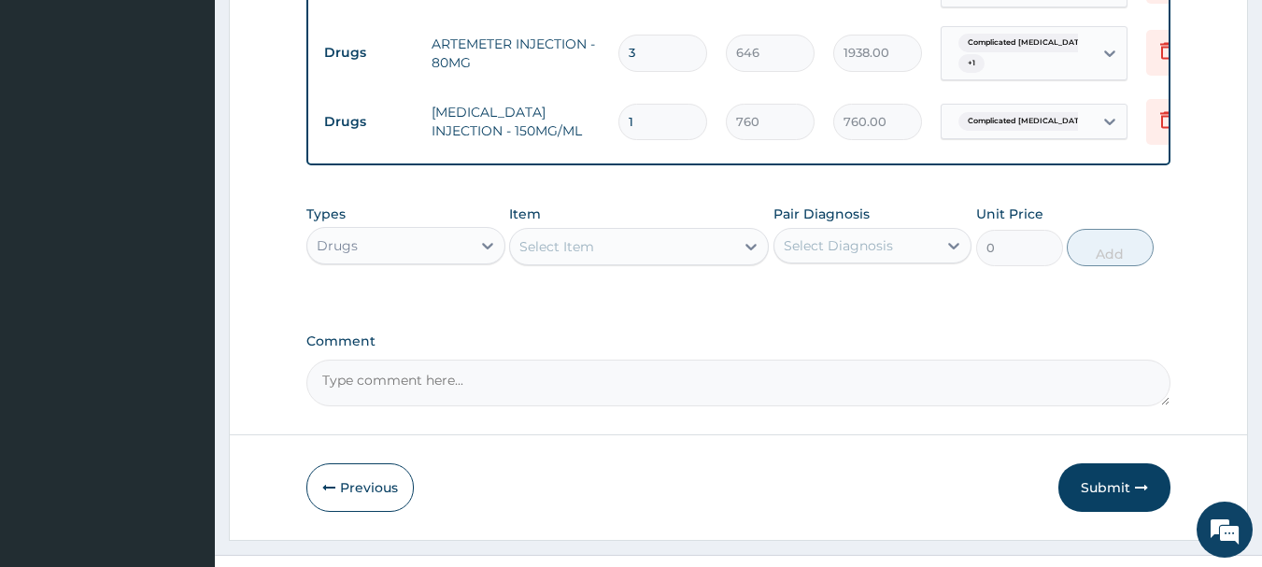
scroll to position [1121, 0]
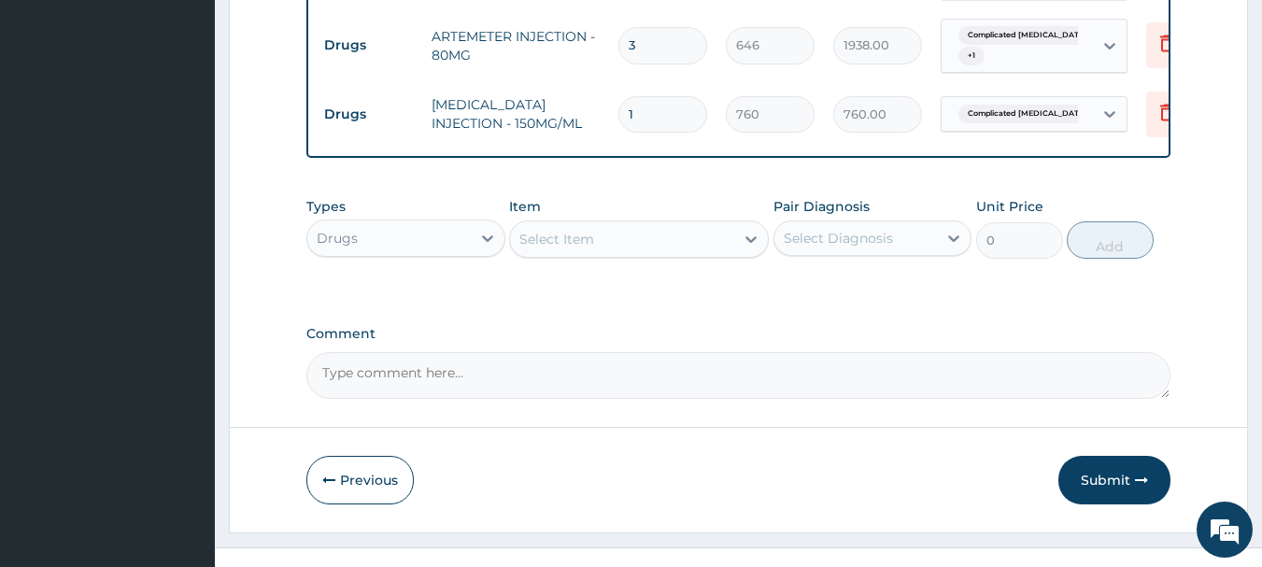
click at [699, 250] on div "Select Item" at bounding box center [622, 239] width 224 height 30
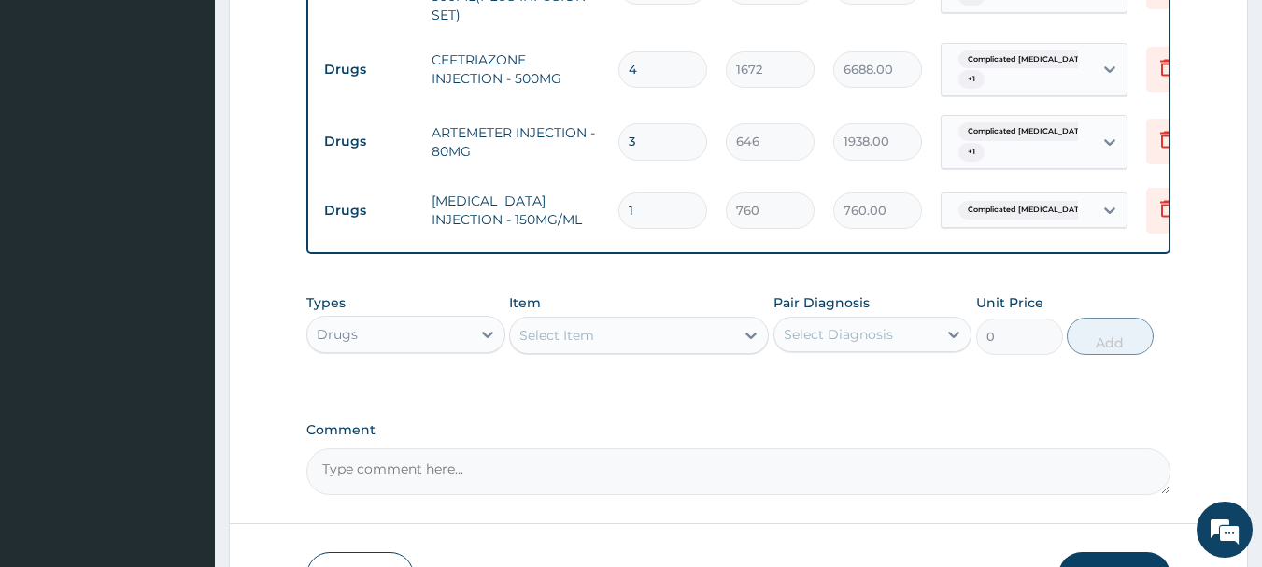
scroll to position [934, 0]
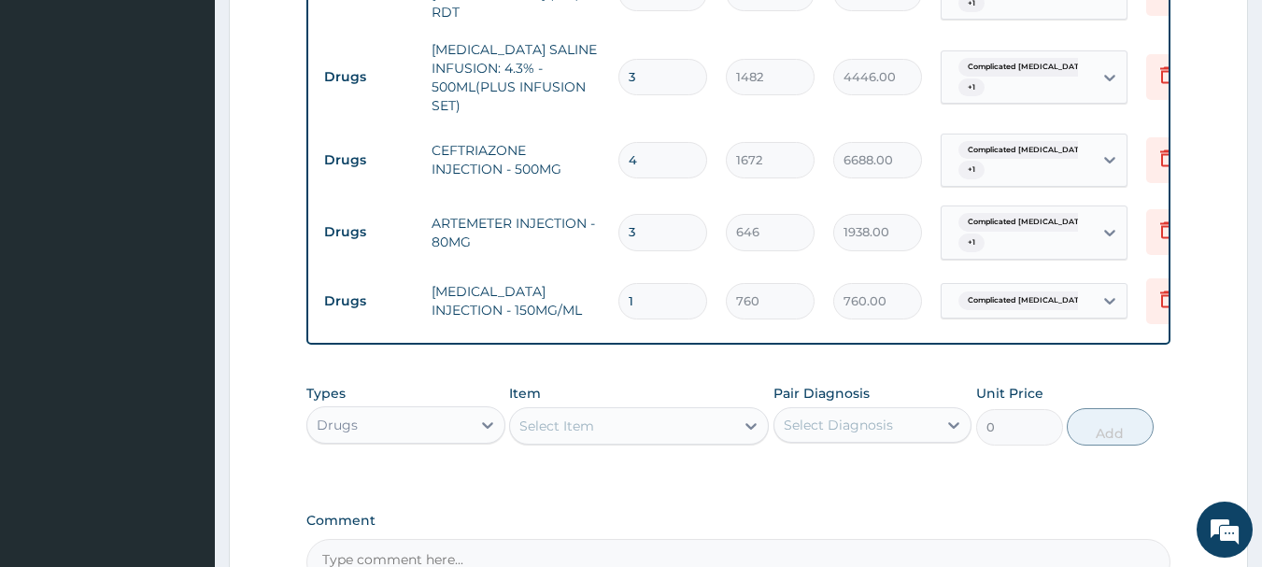
click at [836, 418] on div "Pair Diagnosis Select Diagnosis" at bounding box center [872, 415] width 199 height 62
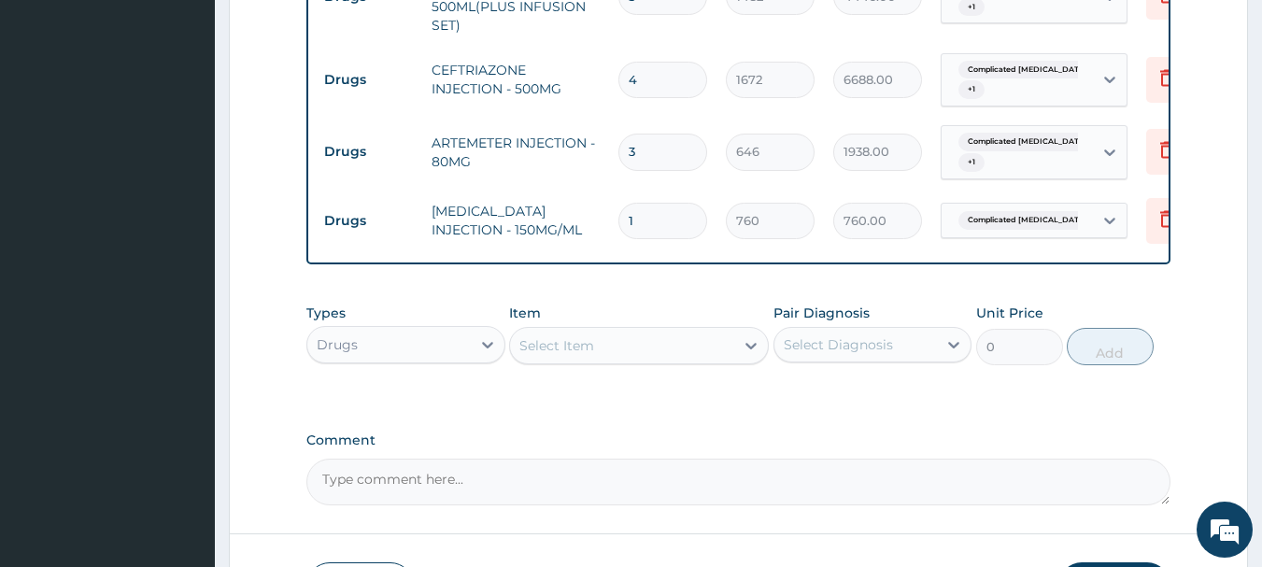
scroll to position [1121, 0]
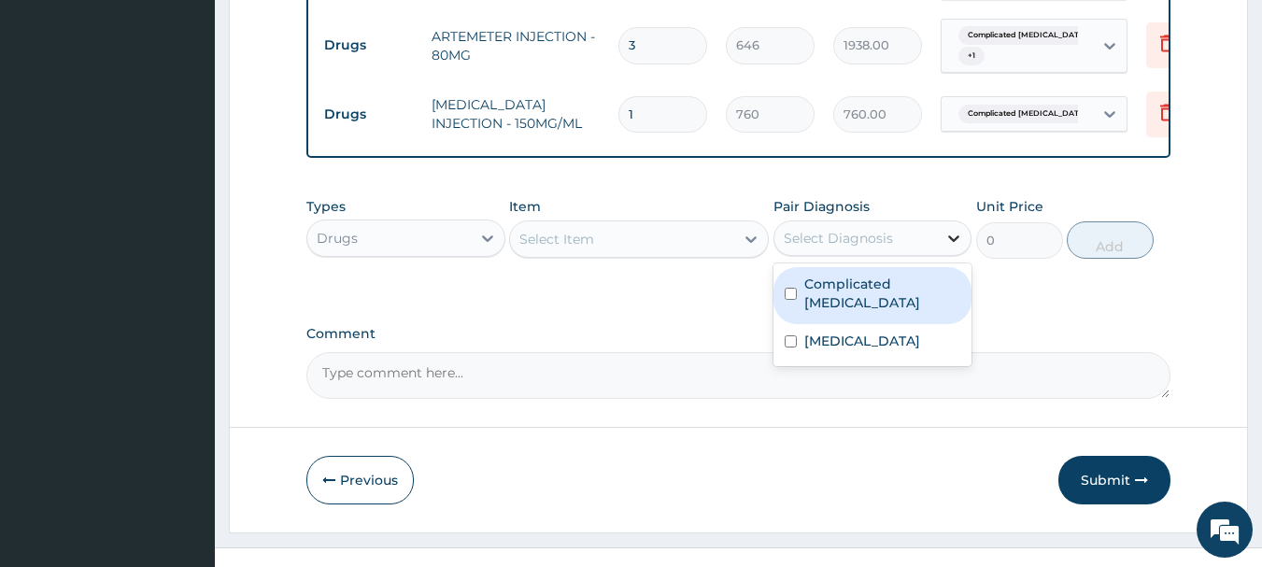
click at [938, 254] on div at bounding box center [954, 238] width 34 height 34
click at [908, 312] on div "Complicated malaria" at bounding box center [872, 295] width 199 height 57
checkbox input "true"
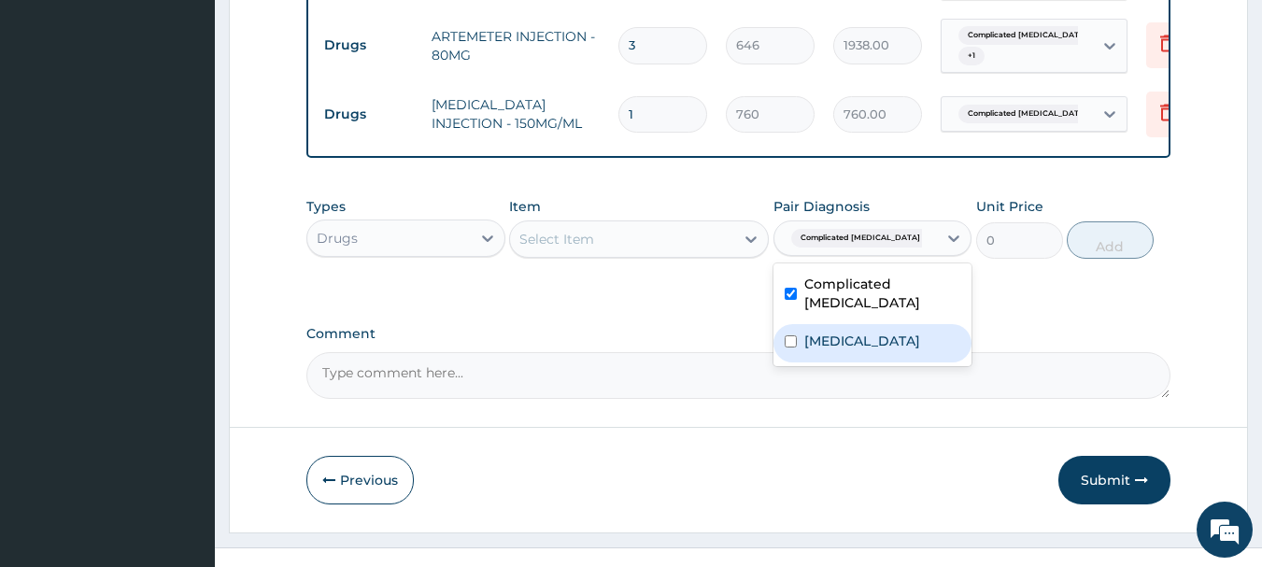
click at [877, 324] on div "Sepsis" at bounding box center [872, 343] width 199 height 38
checkbox input "true"
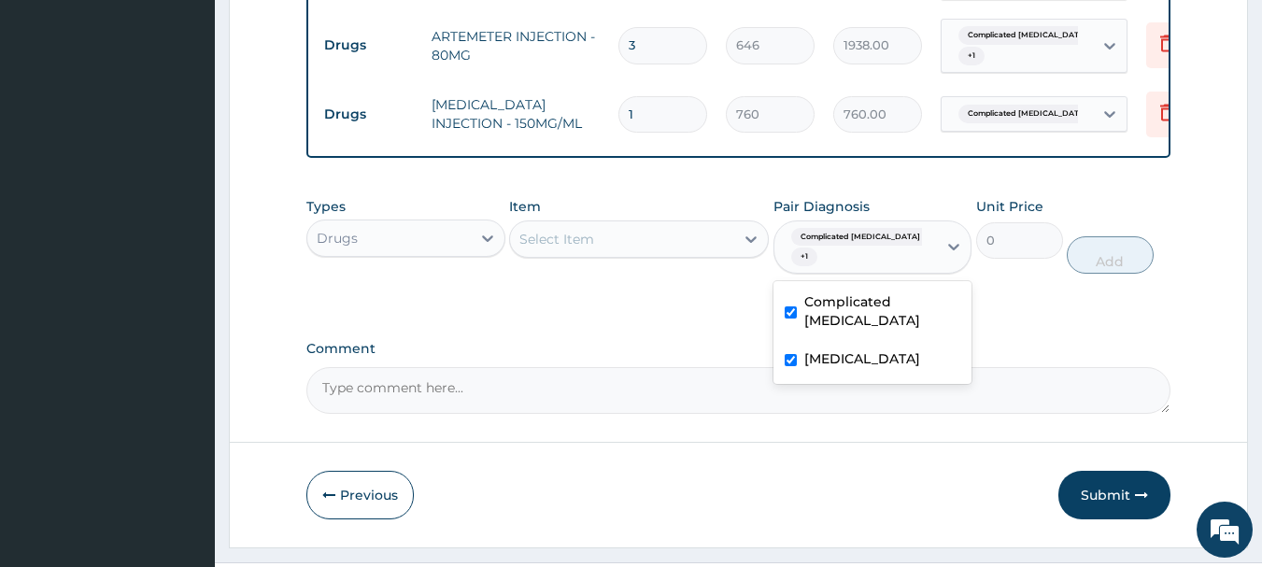
click at [705, 254] on div "Select Item" at bounding box center [622, 239] width 224 height 30
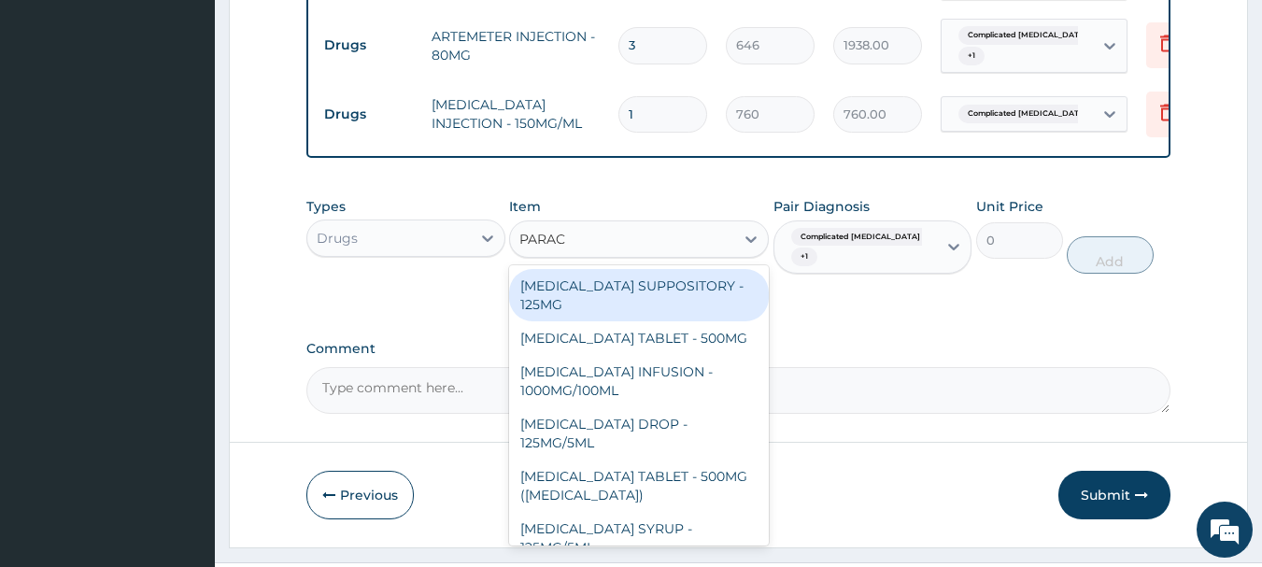
type input "PARAC"
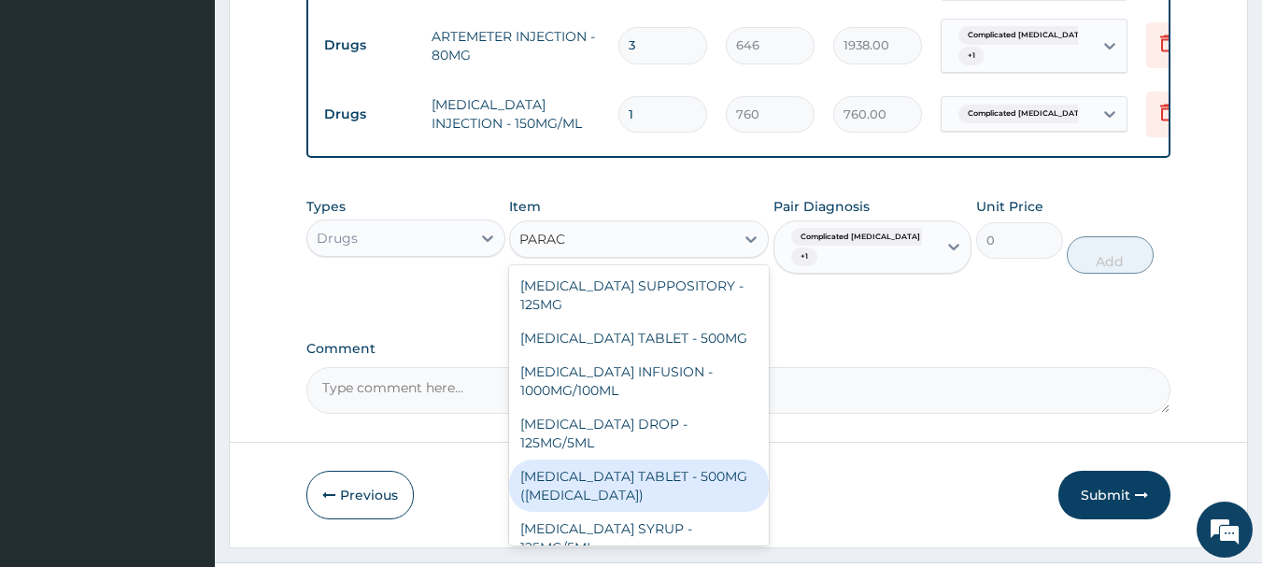
click at [669, 505] on div "PARACETAMOL TABLET - 500MG (PANADOL)" at bounding box center [639, 486] width 260 height 52
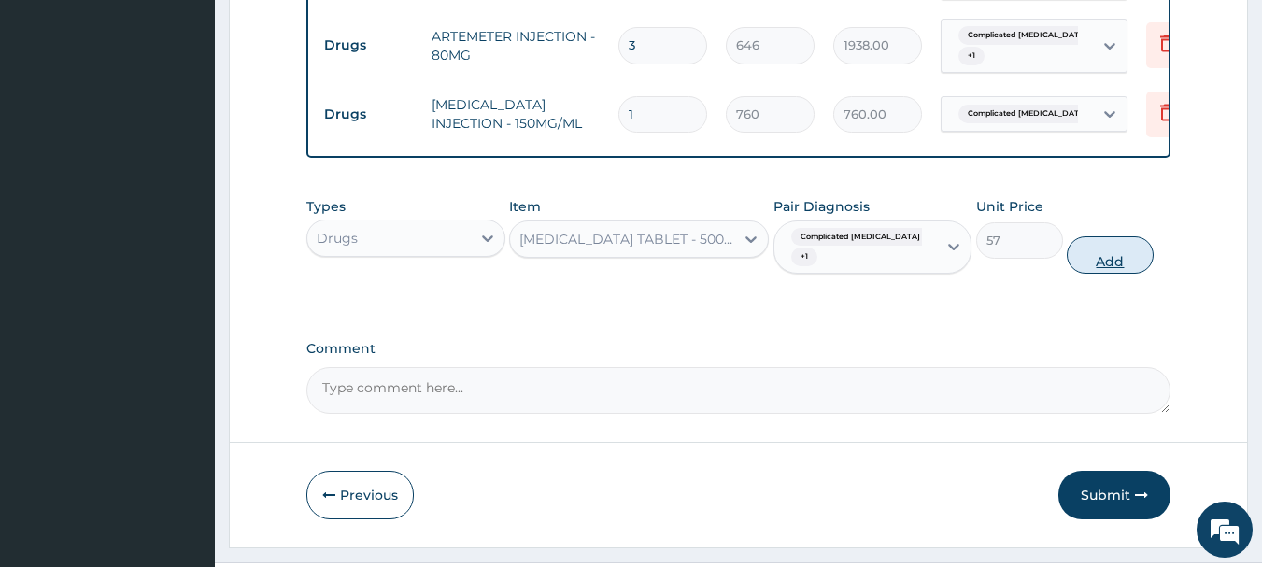
click at [1121, 251] on button "Add" at bounding box center [1110, 254] width 87 height 37
type input "0"
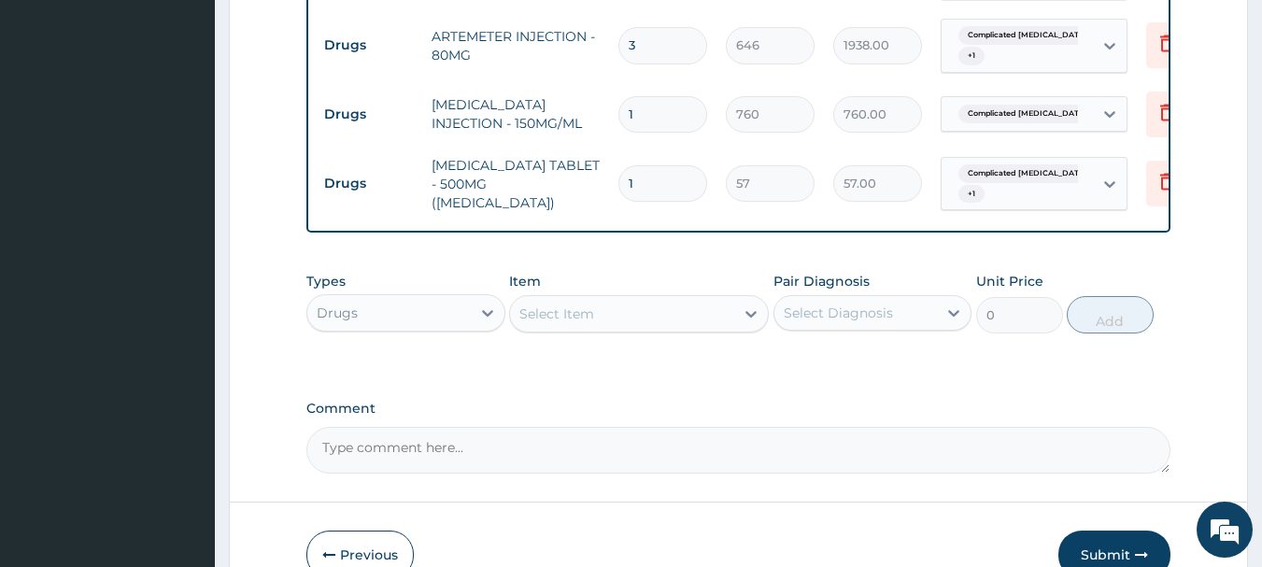
type input "10"
type input "570.00"
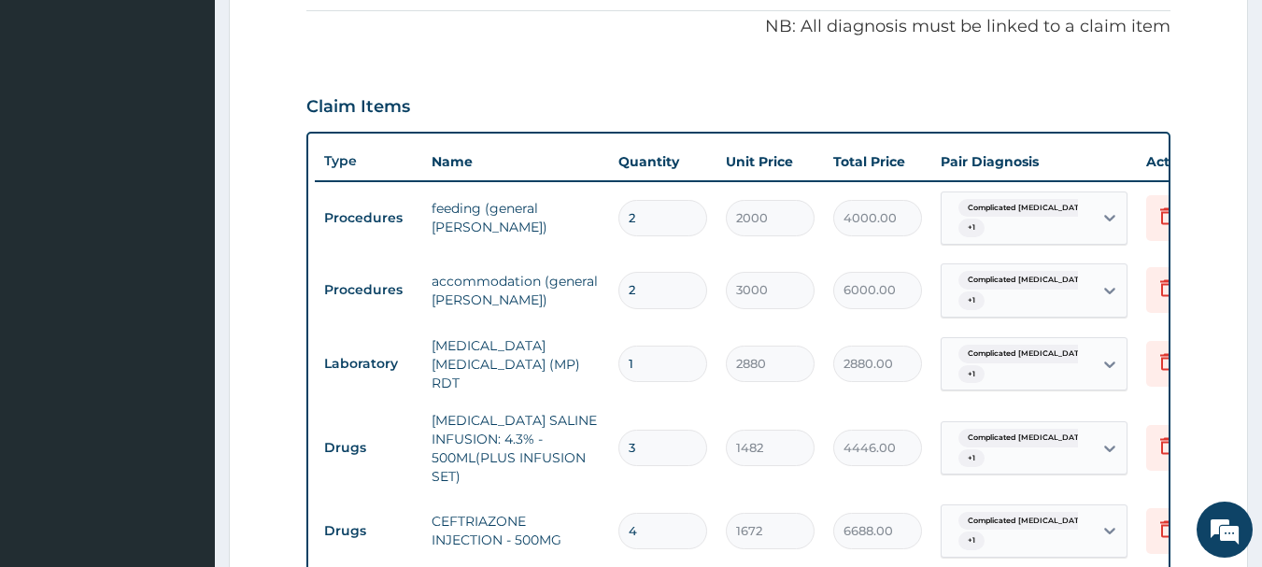
scroll to position [560, 0]
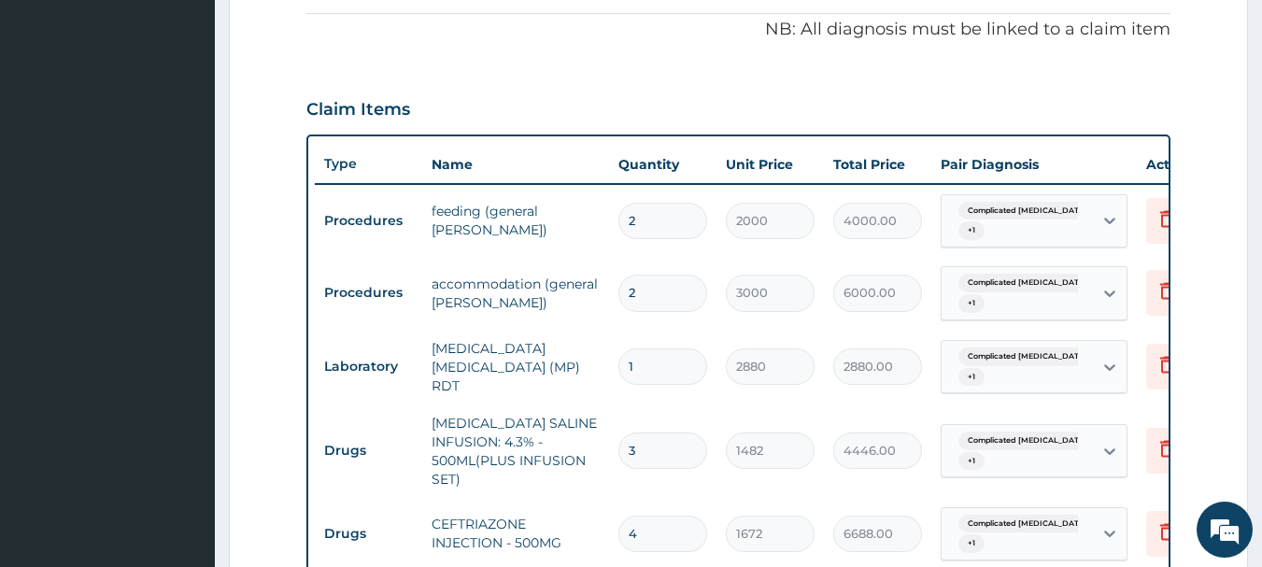
type input "10"
click at [738, 48] on div "PA Code / Prescription Code PA/1DFCF4 Encounter Date 31-08-2025 Important Notic…" at bounding box center [738, 326] width 865 height 1416
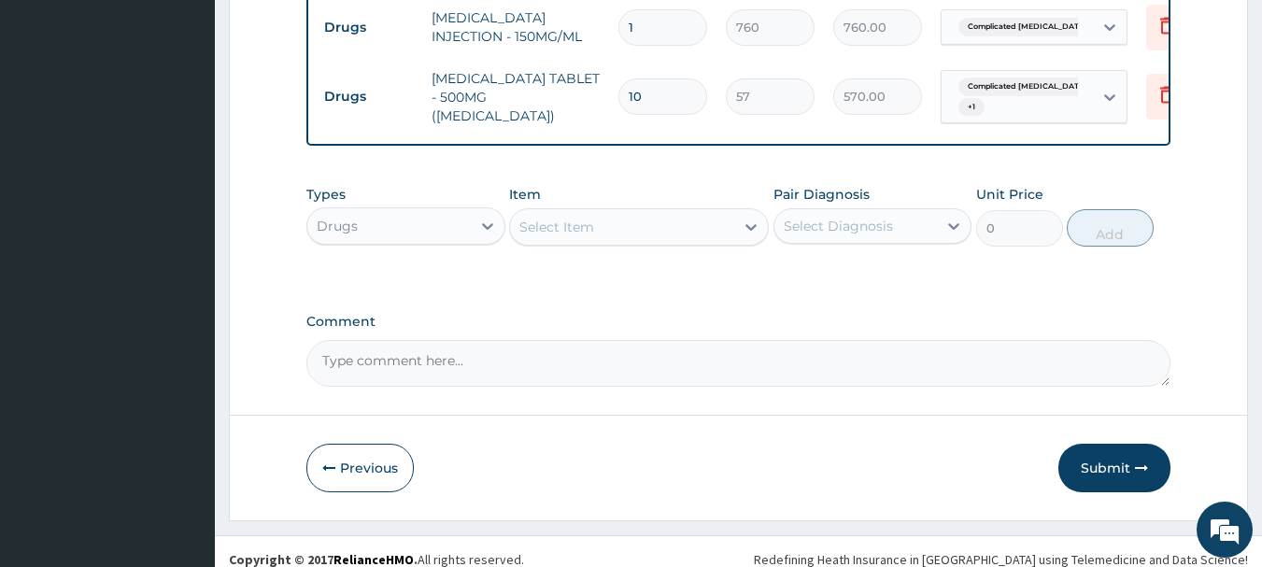
scroll to position [1214, 0]
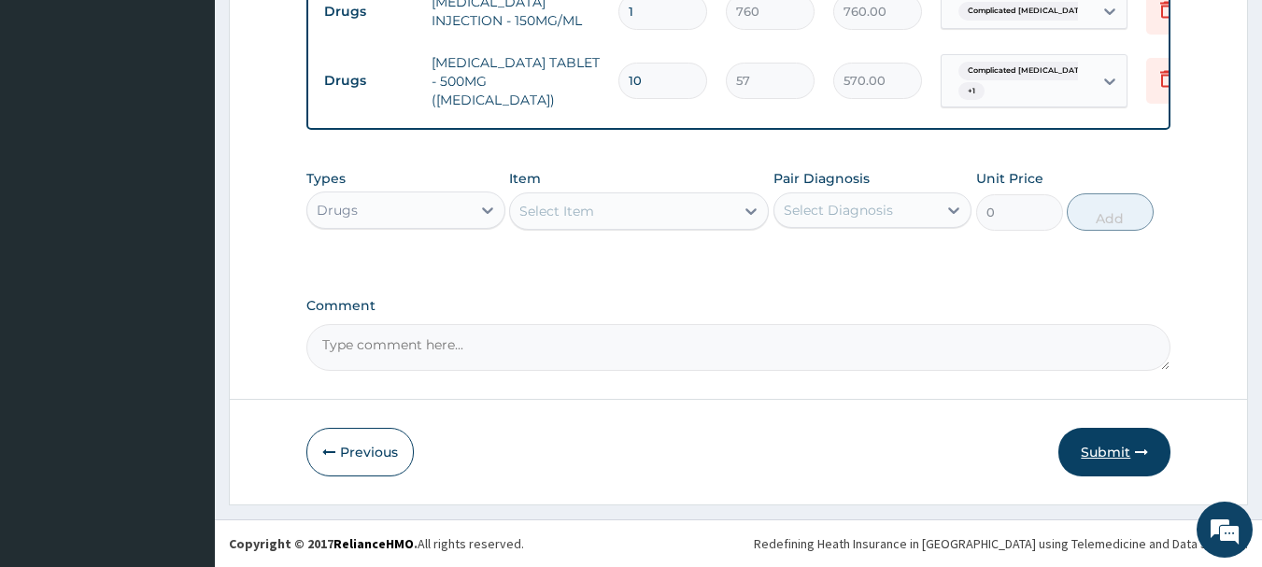
click at [1092, 458] on button "Submit" at bounding box center [1114, 452] width 112 height 49
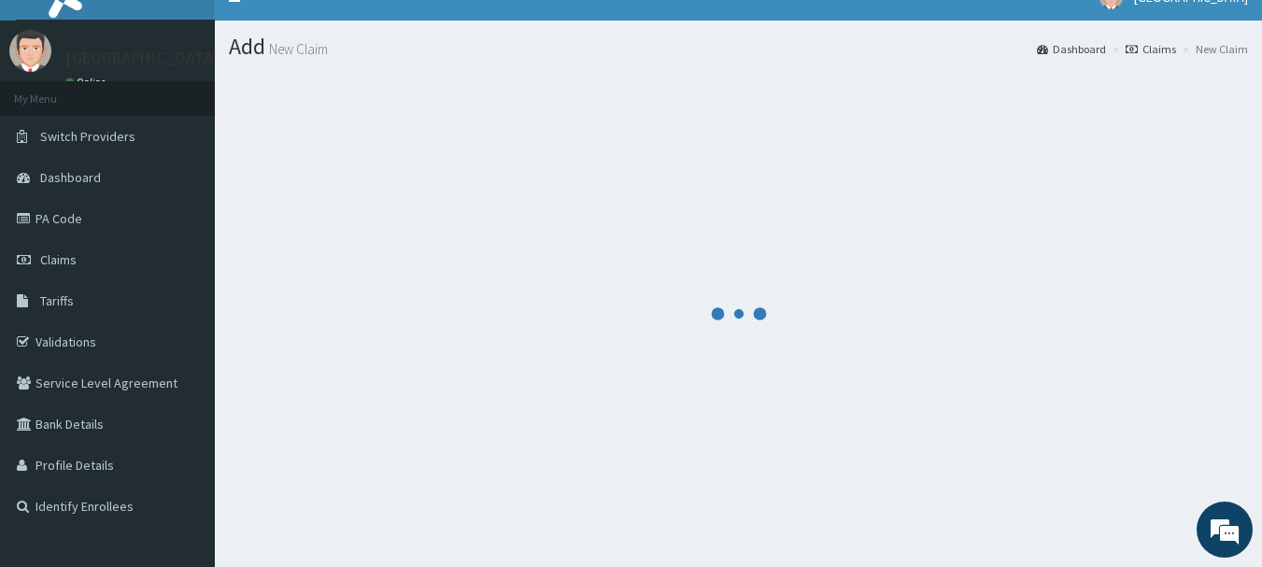
scroll to position [0, 0]
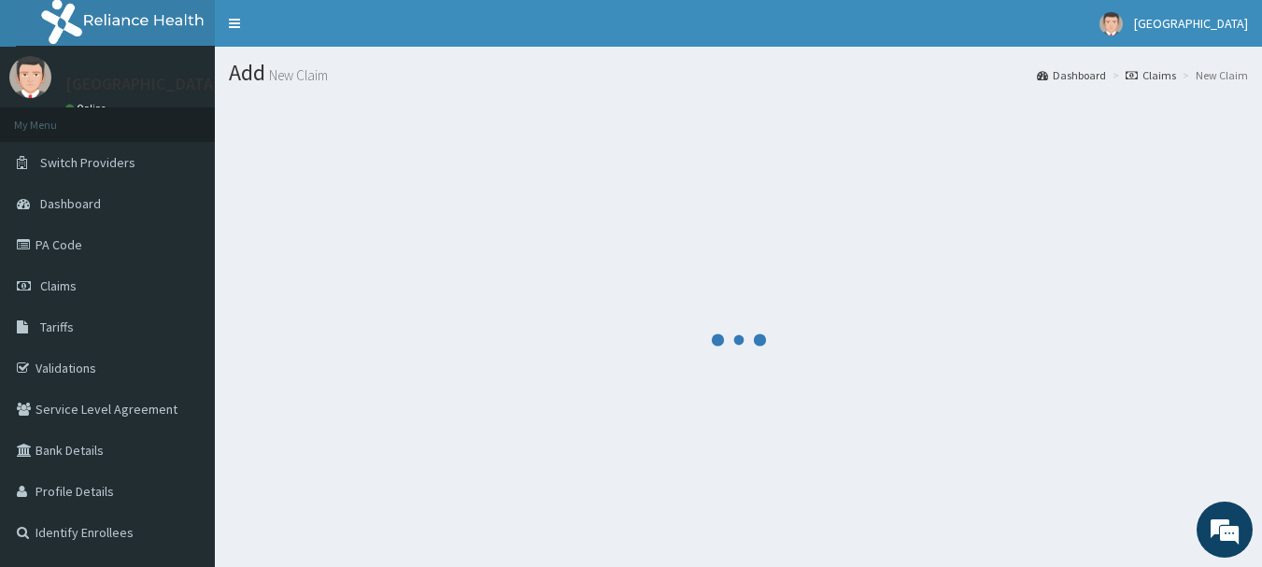
click at [1117, 433] on div at bounding box center [738, 340] width 1019 height 482
click at [766, 473] on div at bounding box center [738, 340] width 1019 height 482
click at [1172, 460] on div at bounding box center [738, 340] width 1019 height 482
click at [827, 378] on div at bounding box center [738, 340] width 1019 height 482
drag, startPoint x: 75, startPoint y: 0, endPoint x: 283, endPoint y: 55, distance: 215.5
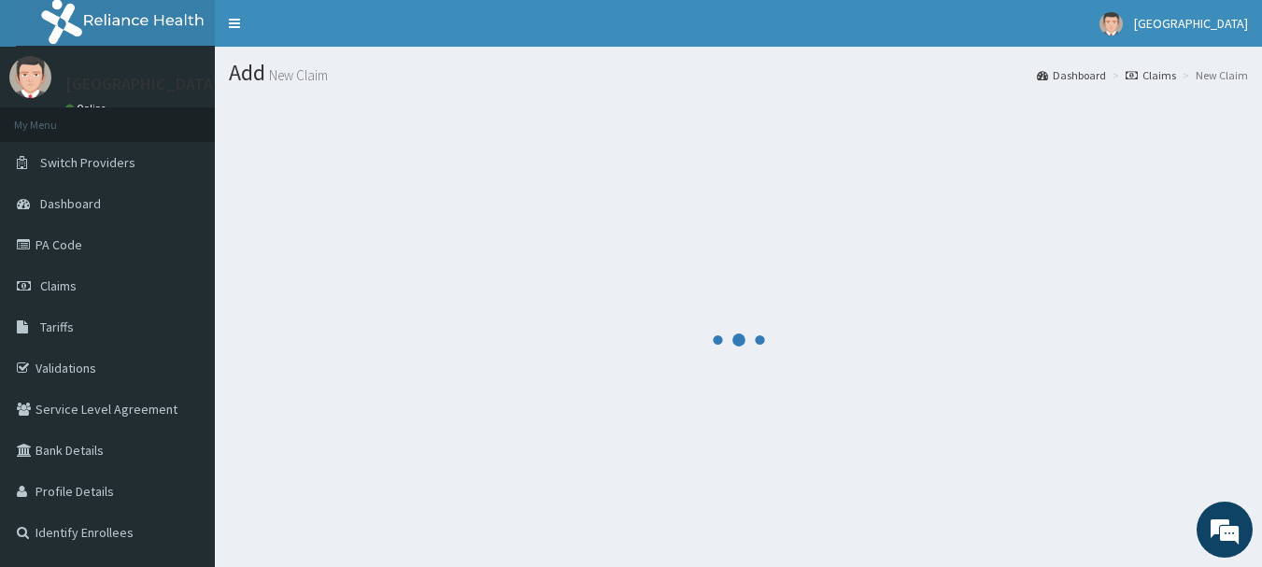
click at [283, 55] on section "Add New Claim Dashboard Claims New Claim" at bounding box center [738, 66] width 1047 height 38
click at [869, 281] on div at bounding box center [738, 340] width 1019 height 482
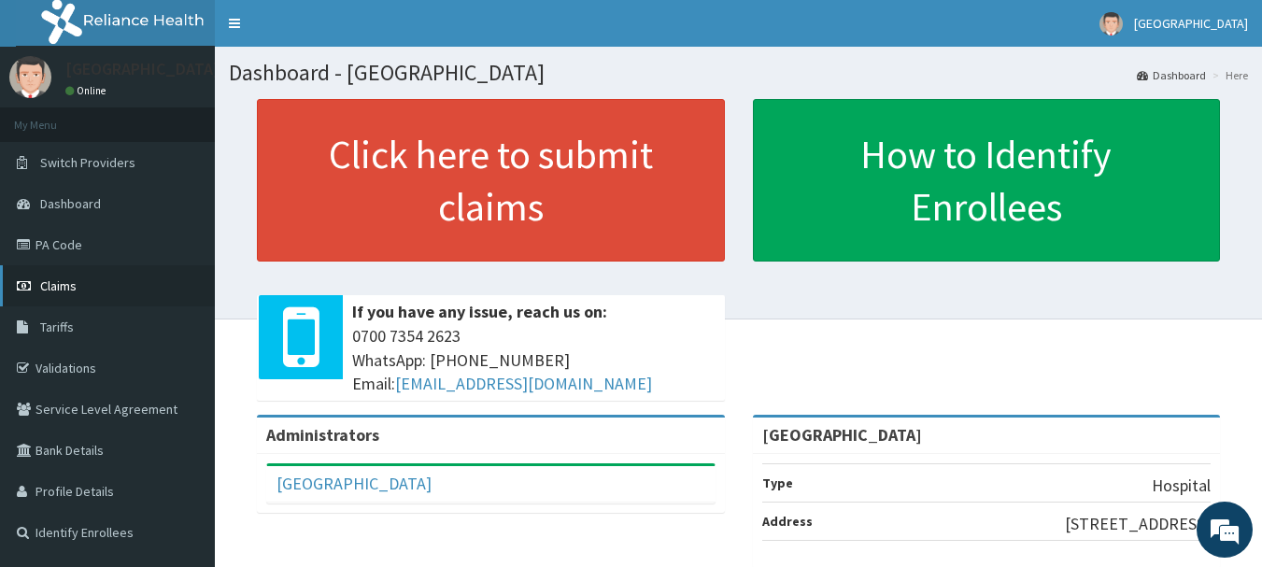
click at [125, 277] on link "Claims" at bounding box center [107, 285] width 215 height 41
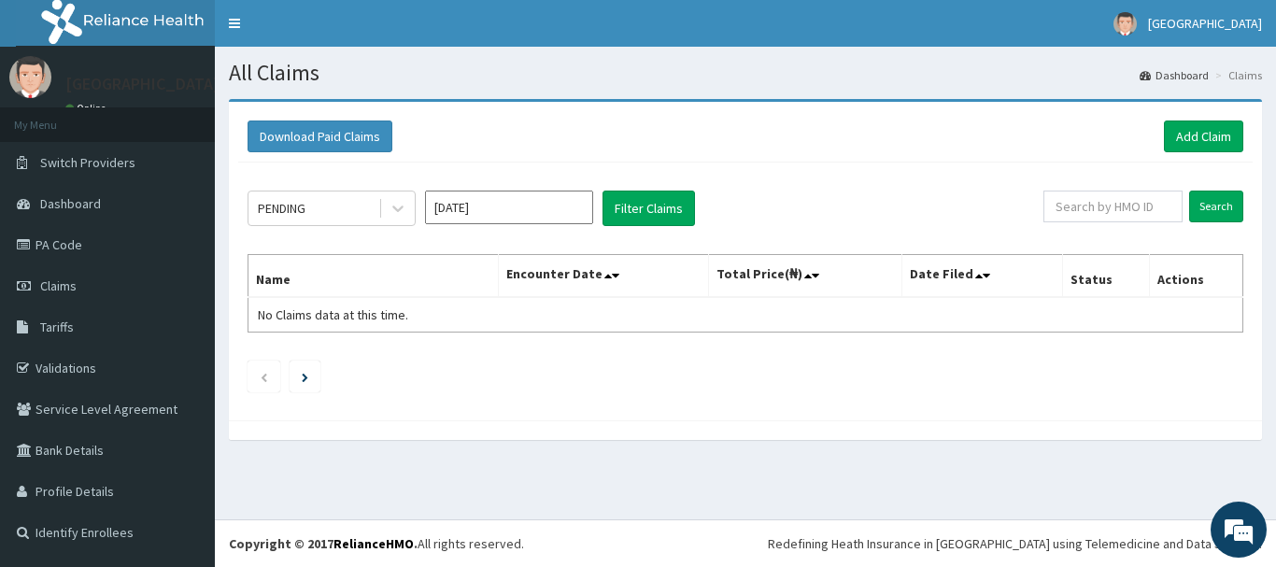
click at [521, 198] on input "[DATE]" at bounding box center [509, 208] width 168 height 34
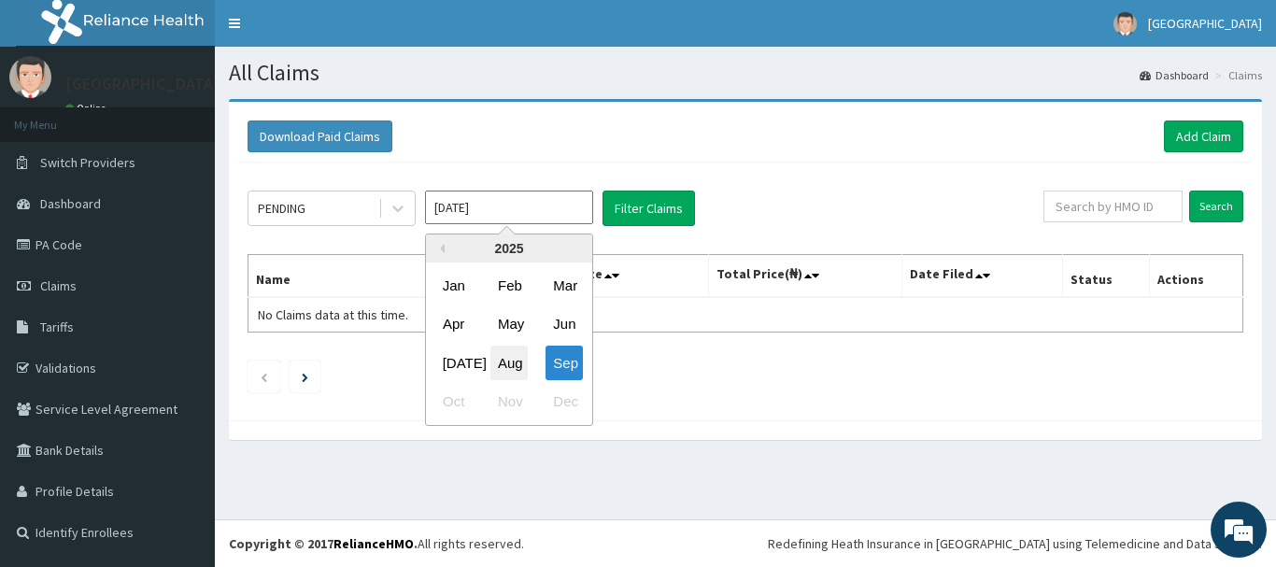
click at [527, 359] on div "Aug" at bounding box center [508, 363] width 37 height 35
type input "Aug 2025"
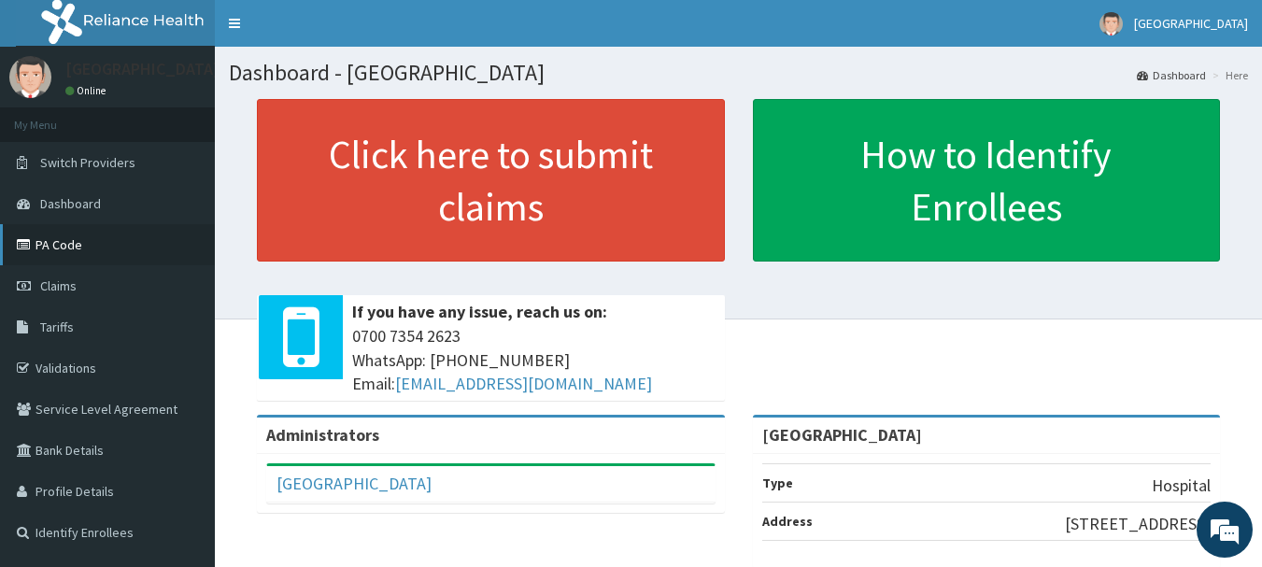
click at [93, 248] on link "PA Code" at bounding box center [107, 244] width 215 height 41
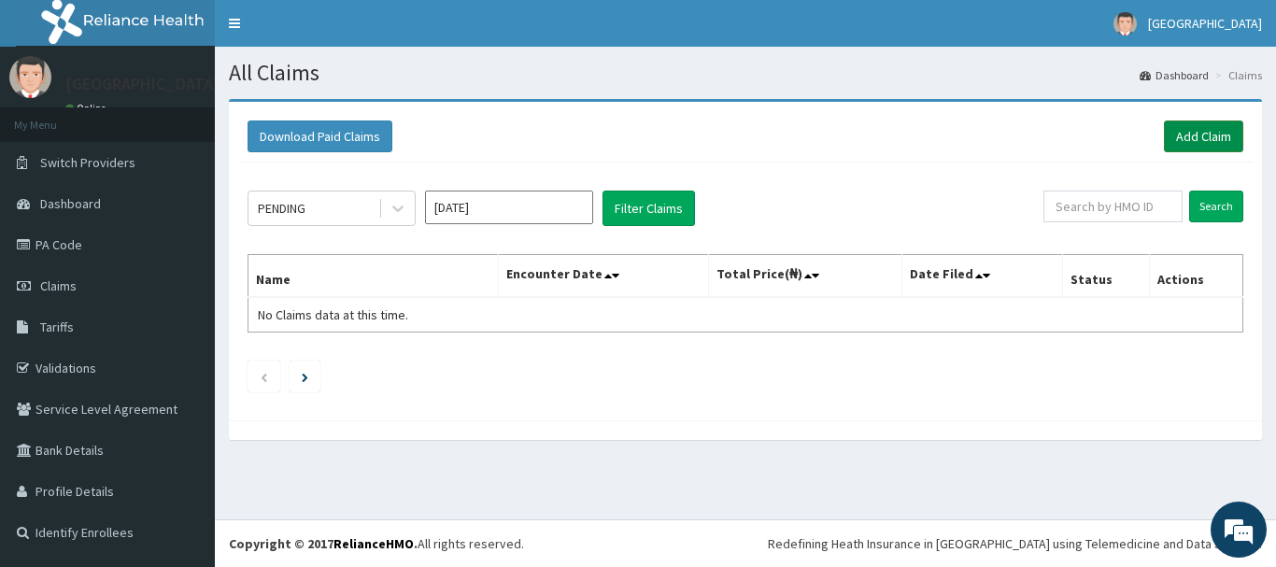
click at [1209, 144] on link "Add Claim" at bounding box center [1203, 137] width 79 height 32
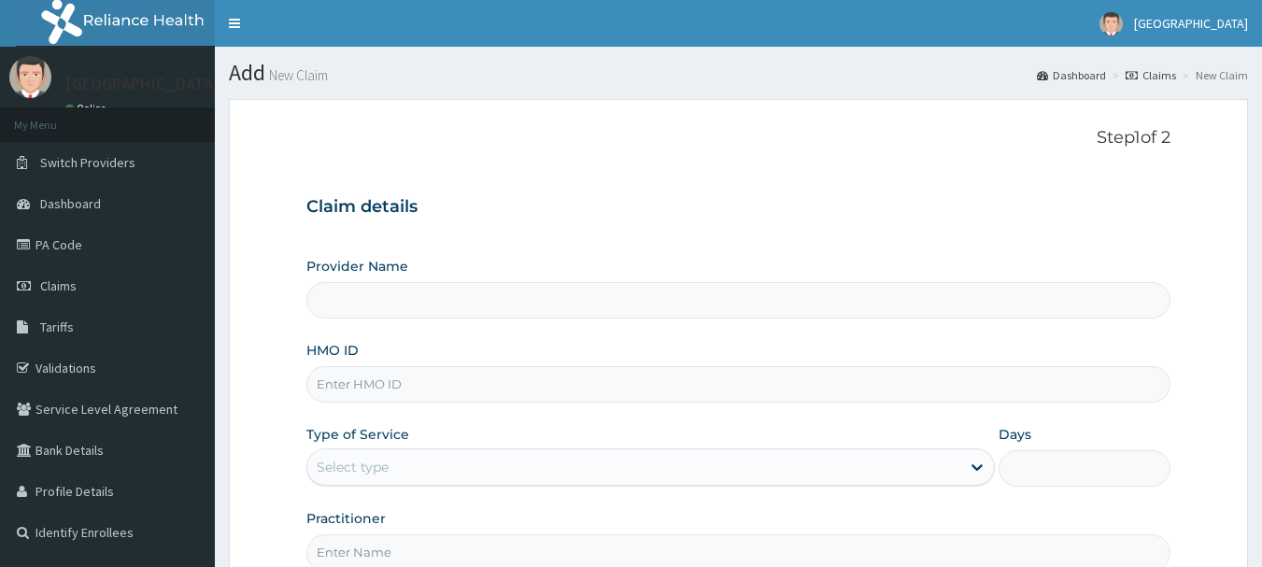
type input "[GEOGRAPHIC_DATA]"
click at [470, 385] on input "HMO ID" at bounding box center [738, 384] width 865 height 36
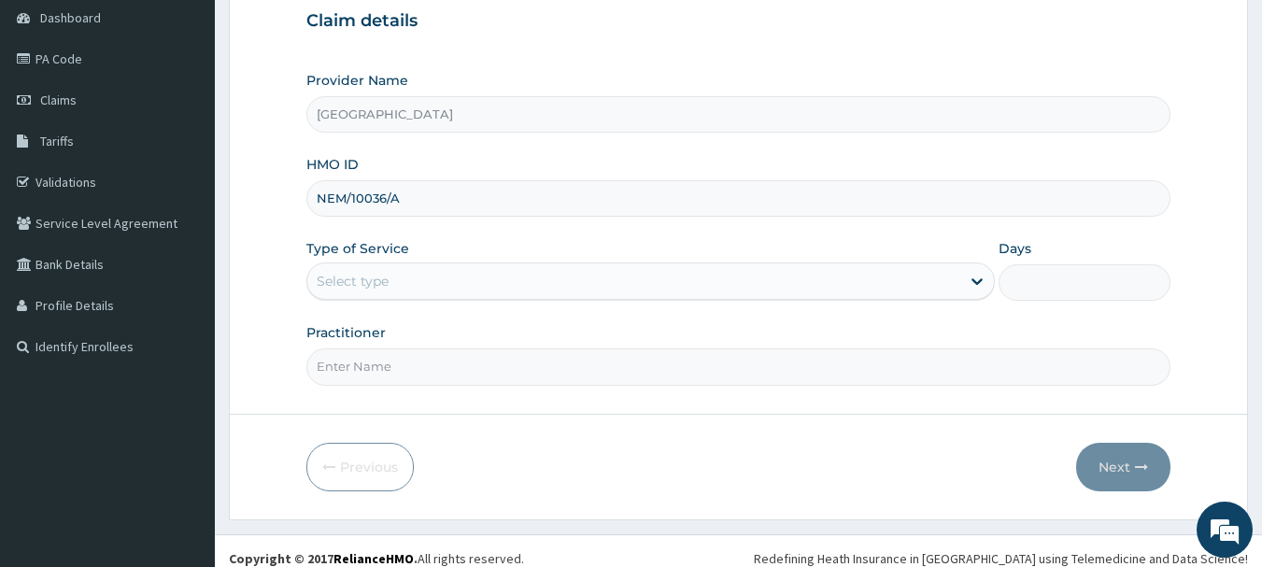
scroll to position [201, 0]
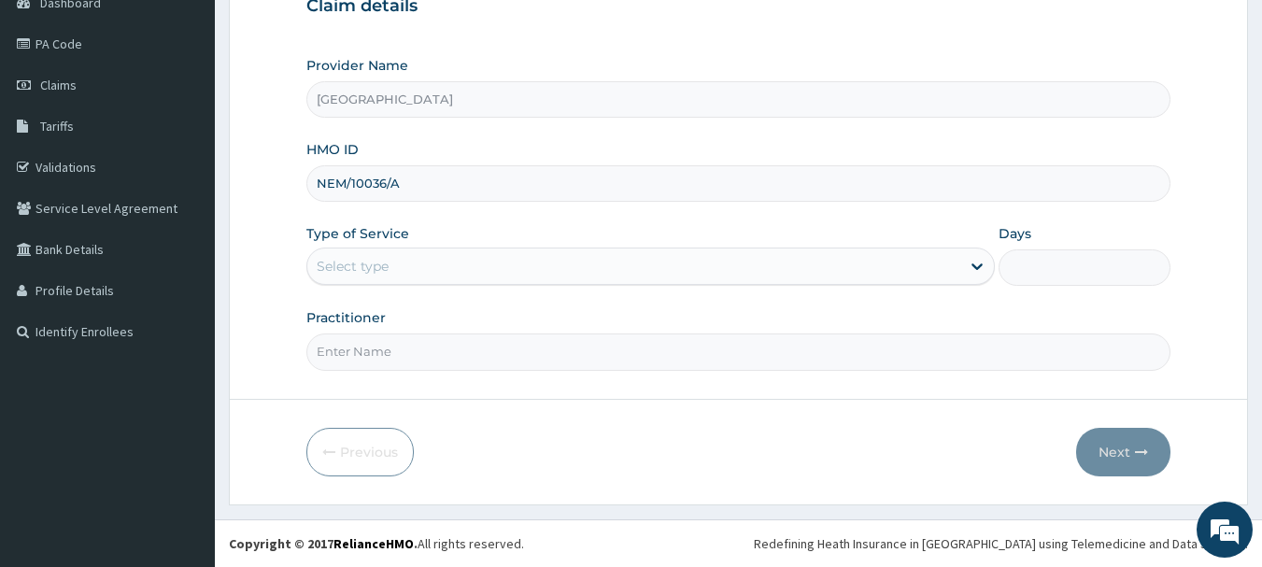
type input "NEM/10036/A"
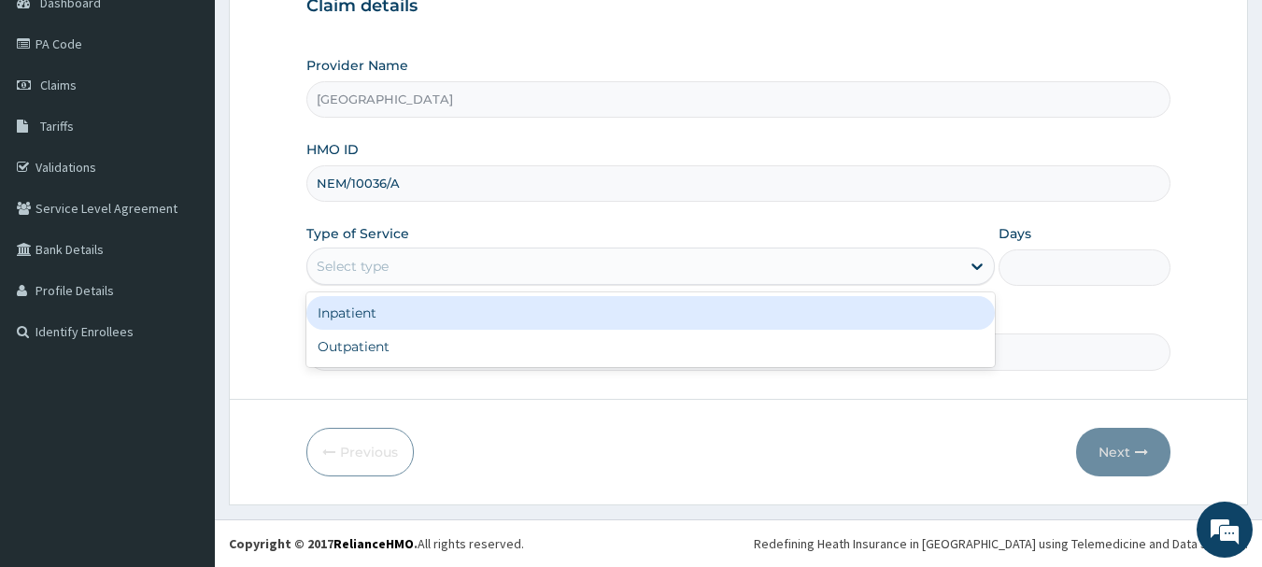
click at [788, 278] on div "Select type" at bounding box center [633, 266] width 653 height 30
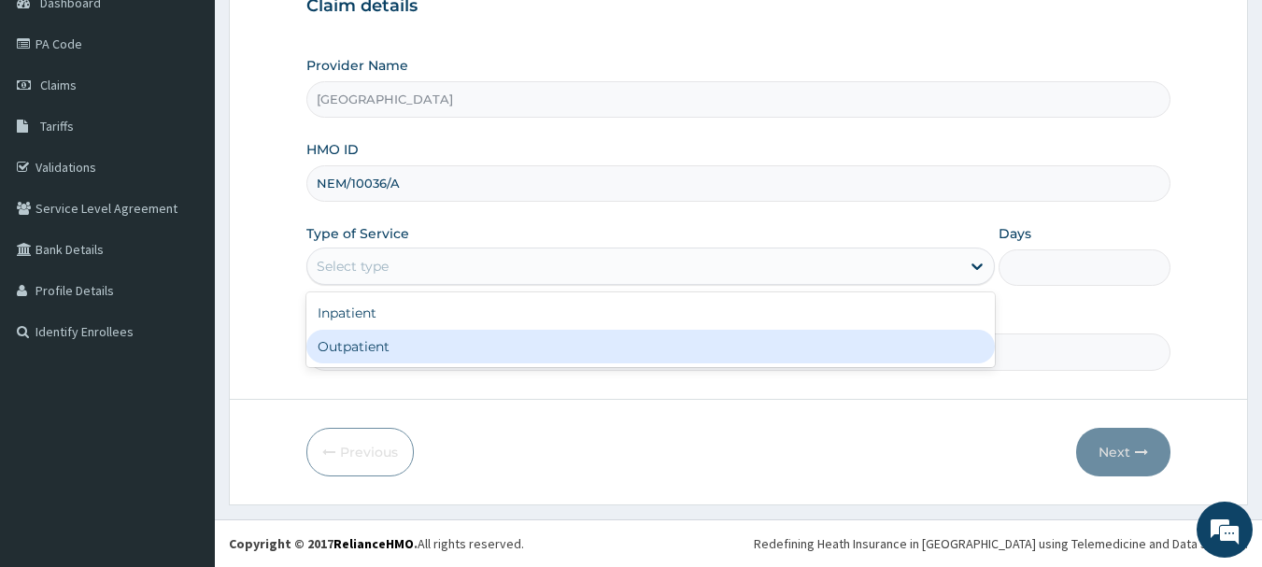
click at [657, 355] on div "Outpatient" at bounding box center [650, 347] width 688 height 34
type input "1"
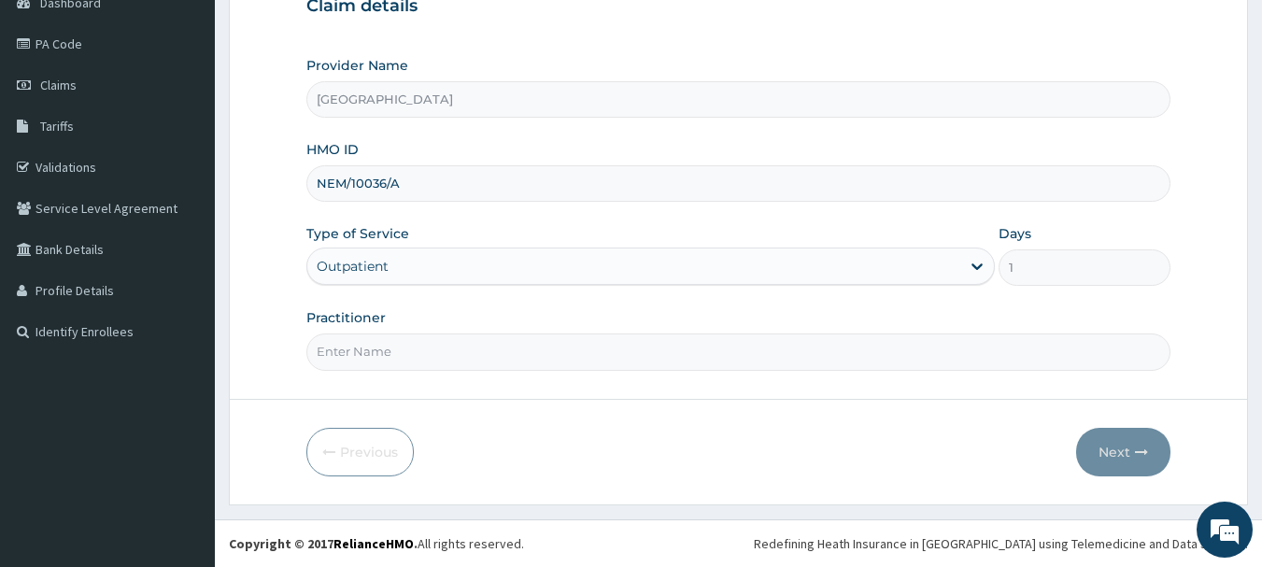
click at [630, 383] on form "Step 1 of 2 Claim details Provider Name BREMA HOSPITAL HMO ID NEM/10036/A Type …" at bounding box center [738, 201] width 1019 height 606
click at [623, 358] on input "Practitioner" at bounding box center [738, 351] width 865 height 36
type input "Dr [PERSON_NAME]"
click at [1139, 461] on button "Next" at bounding box center [1123, 452] width 94 height 49
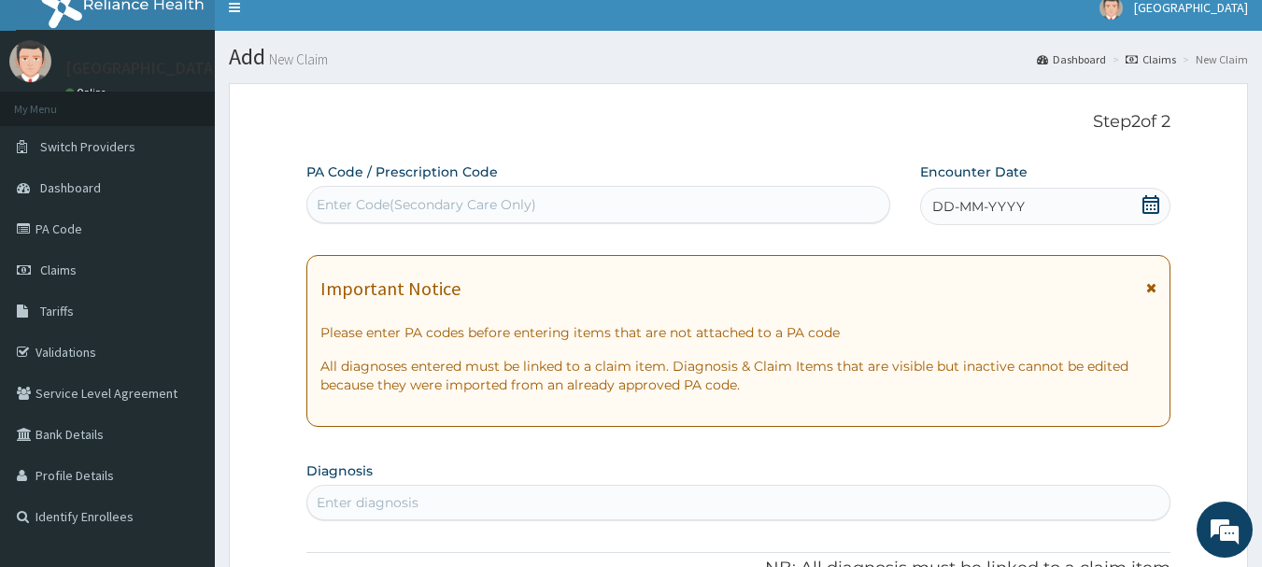
scroll to position [14, 0]
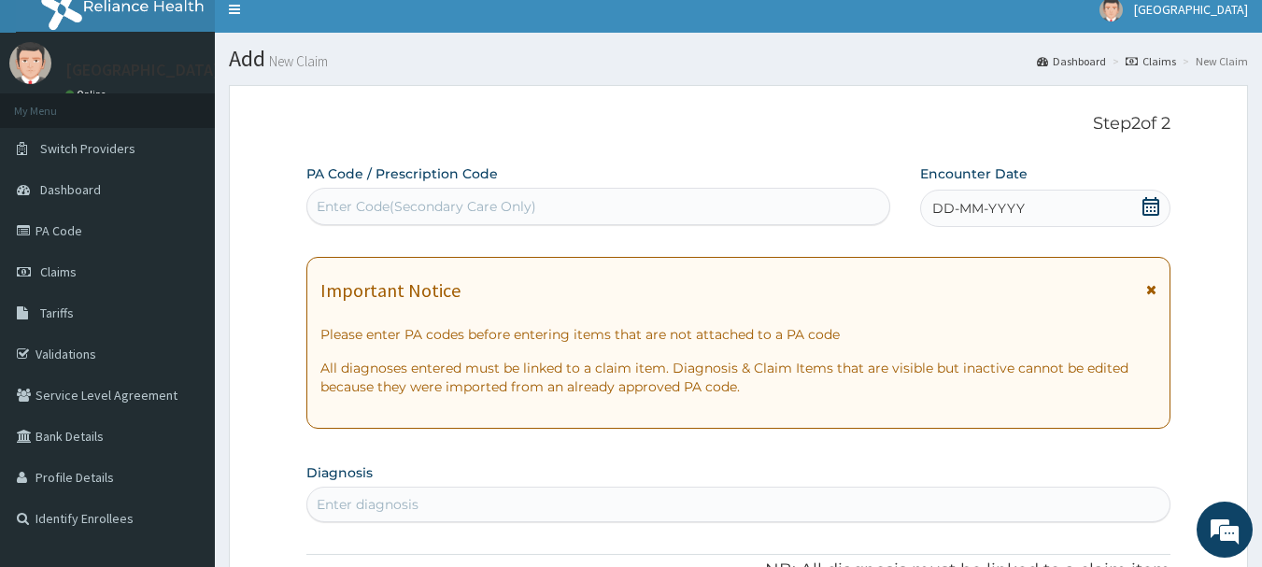
click at [1043, 207] on div "DD-MM-YYYY" at bounding box center [1045, 208] width 250 height 37
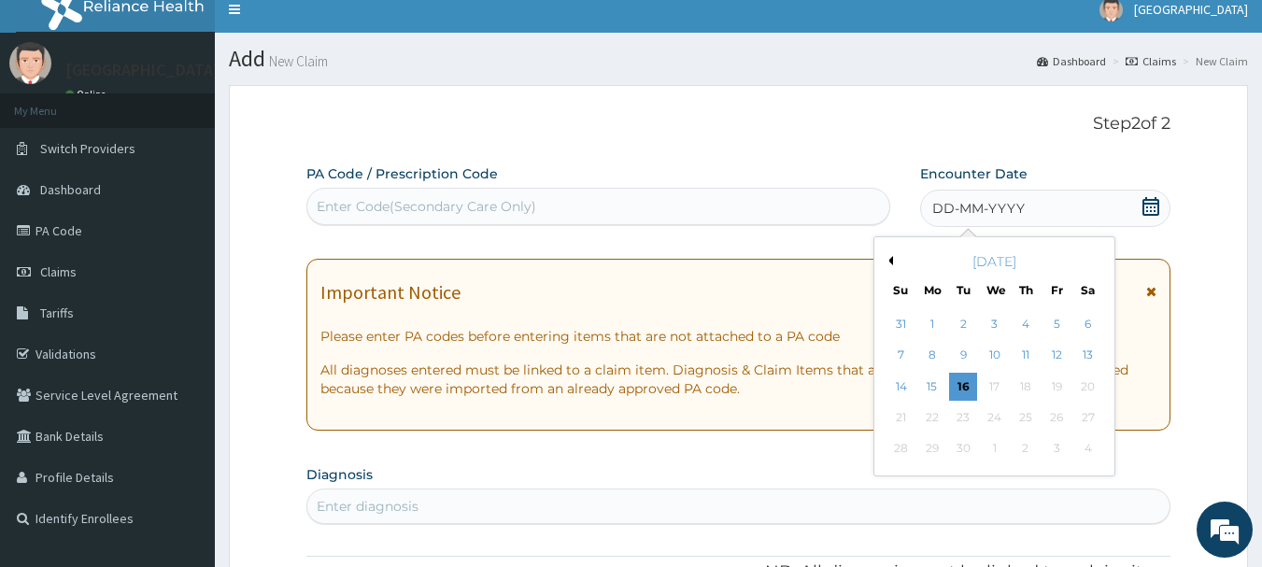
click at [889, 260] on button "Previous Month" at bounding box center [888, 260] width 9 height 9
click at [1038, 453] on div "28" at bounding box center [1026, 449] width 28 height 28
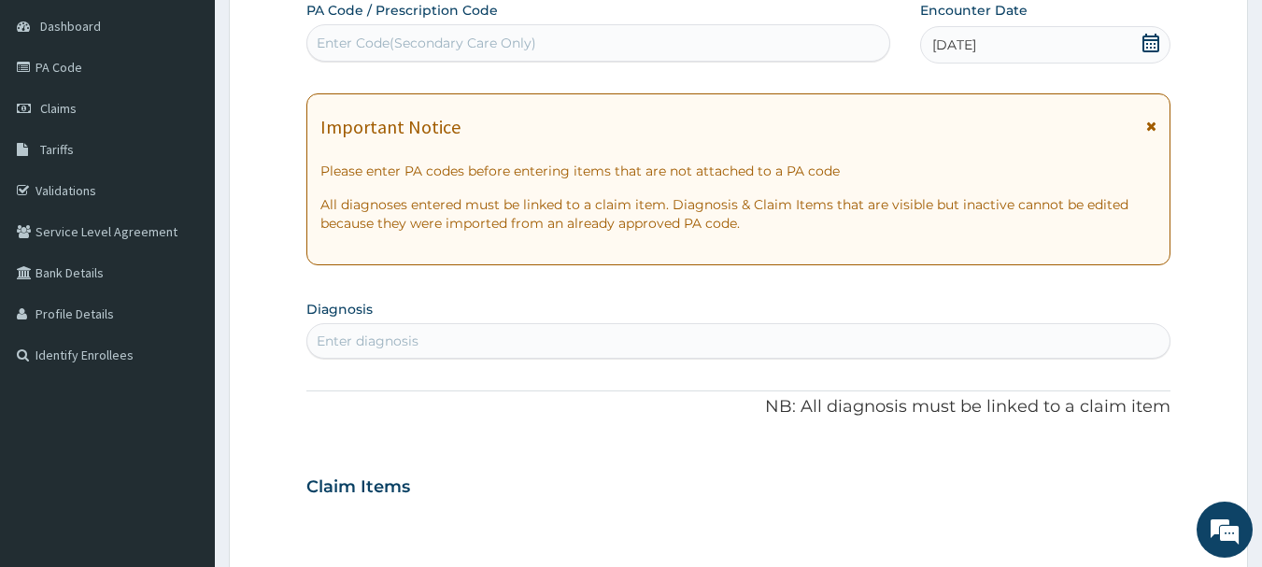
scroll to position [201, 0]
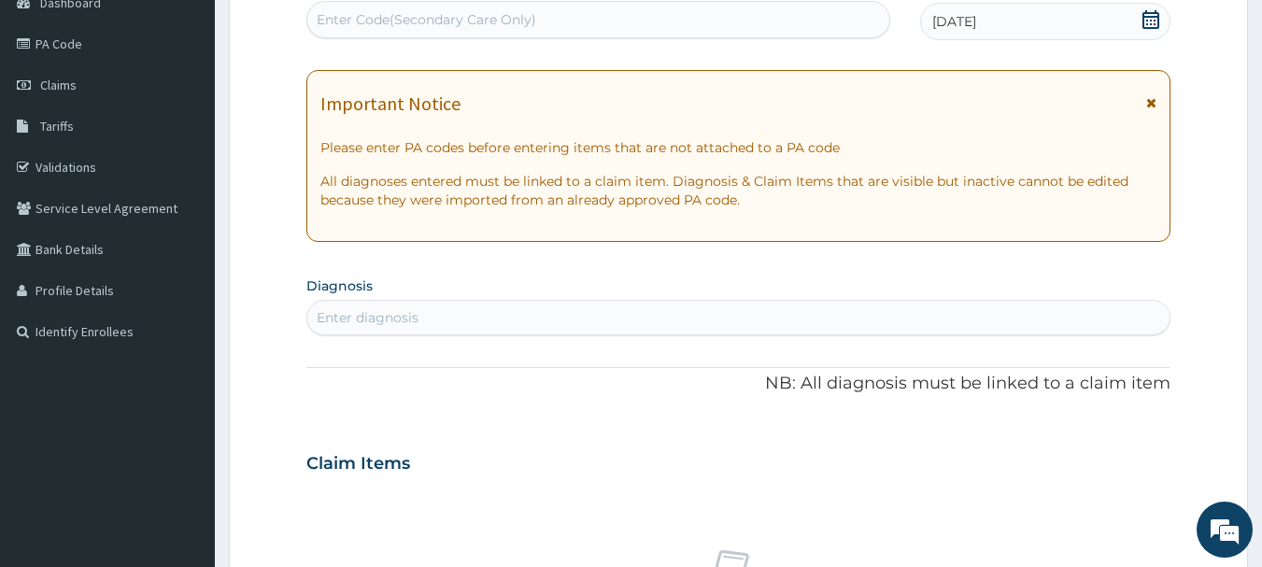
click at [439, 328] on div "Enter diagnosis" at bounding box center [738, 318] width 863 height 30
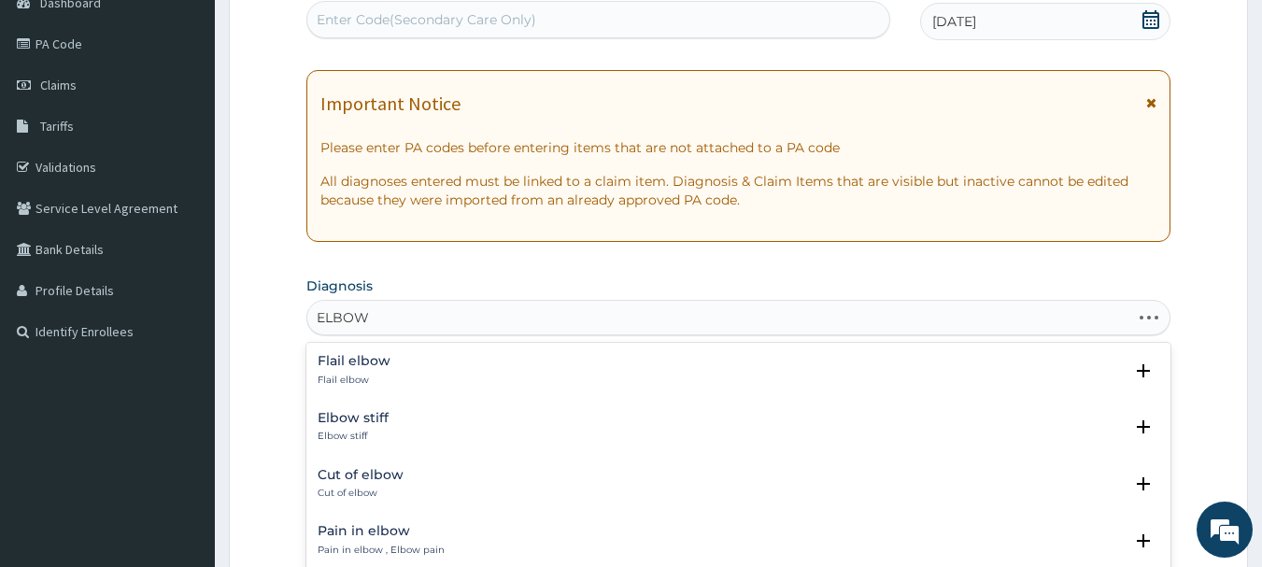
type input "ELBOW"
click at [404, 545] on p "Pain in elbow , Elbow pain" at bounding box center [381, 550] width 127 height 13
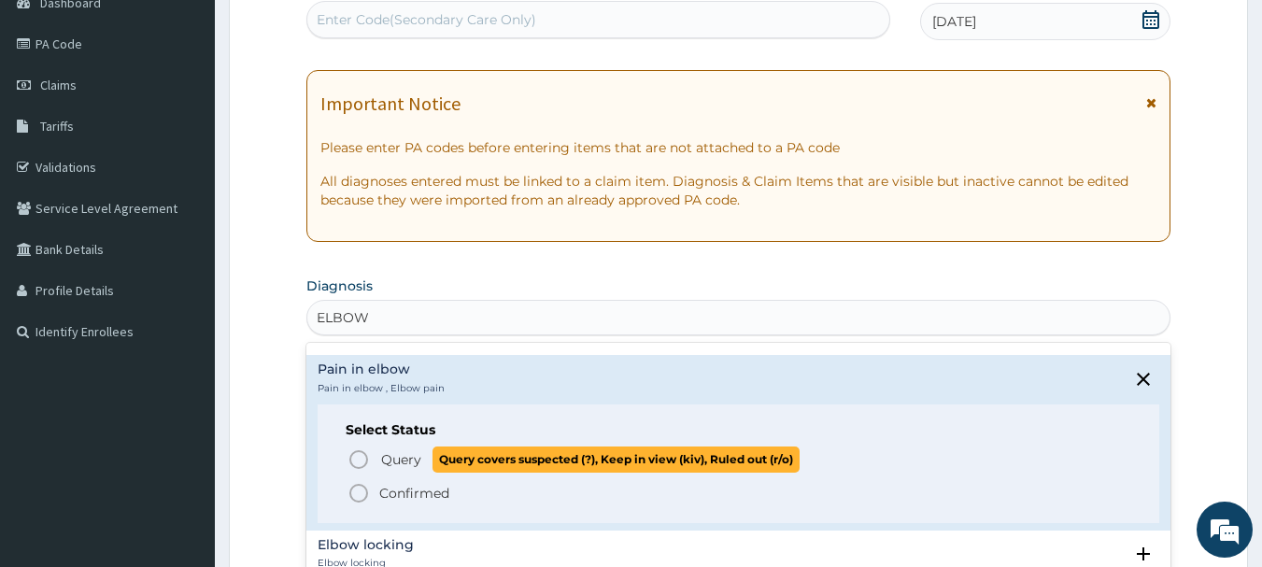
scroll to position [187, 0]
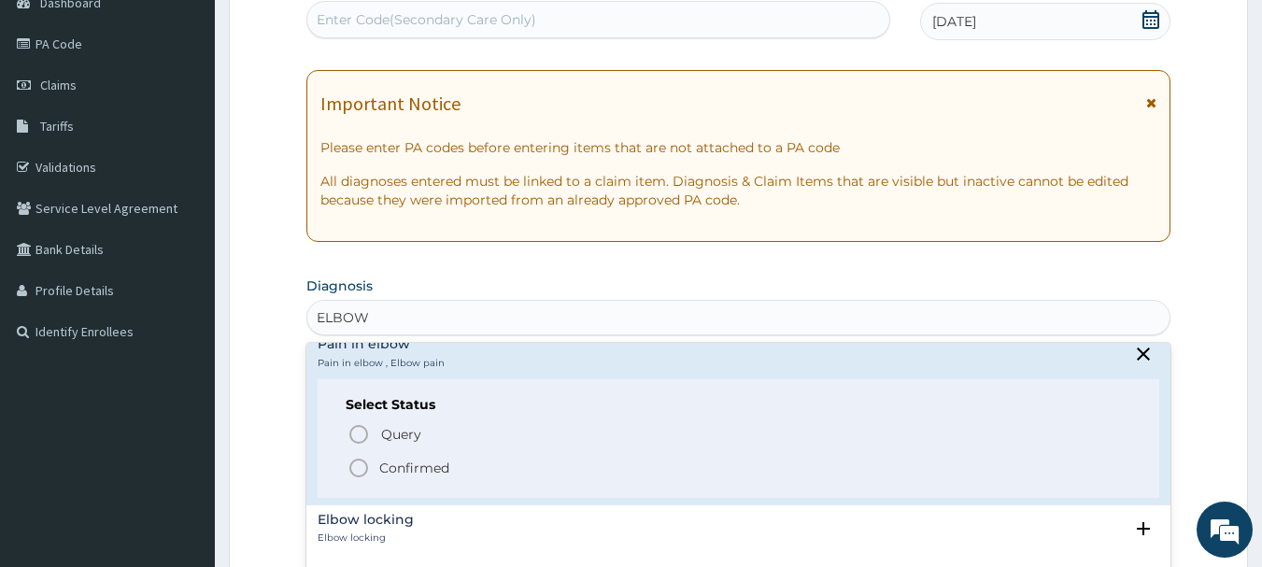
click at [387, 468] on p "Confirmed" at bounding box center [414, 468] width 70 height 19
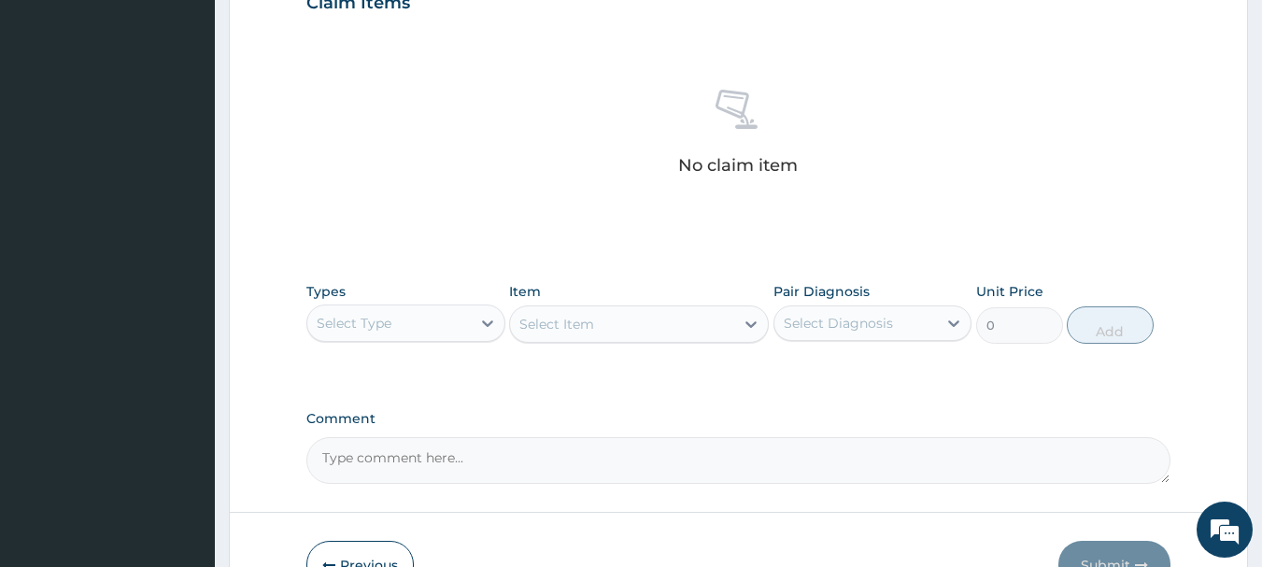
scroll to position [668, 0]
click at [483, 326] on icon at bounding box center [487, 322] width 19 height 19
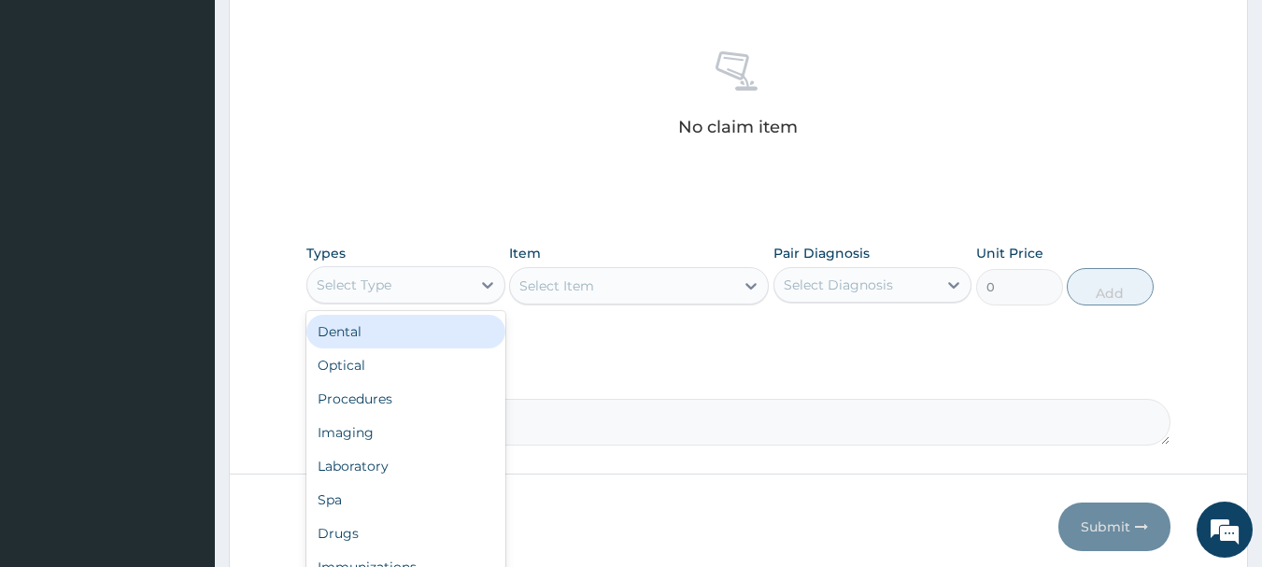
scroll to position [761, 0]
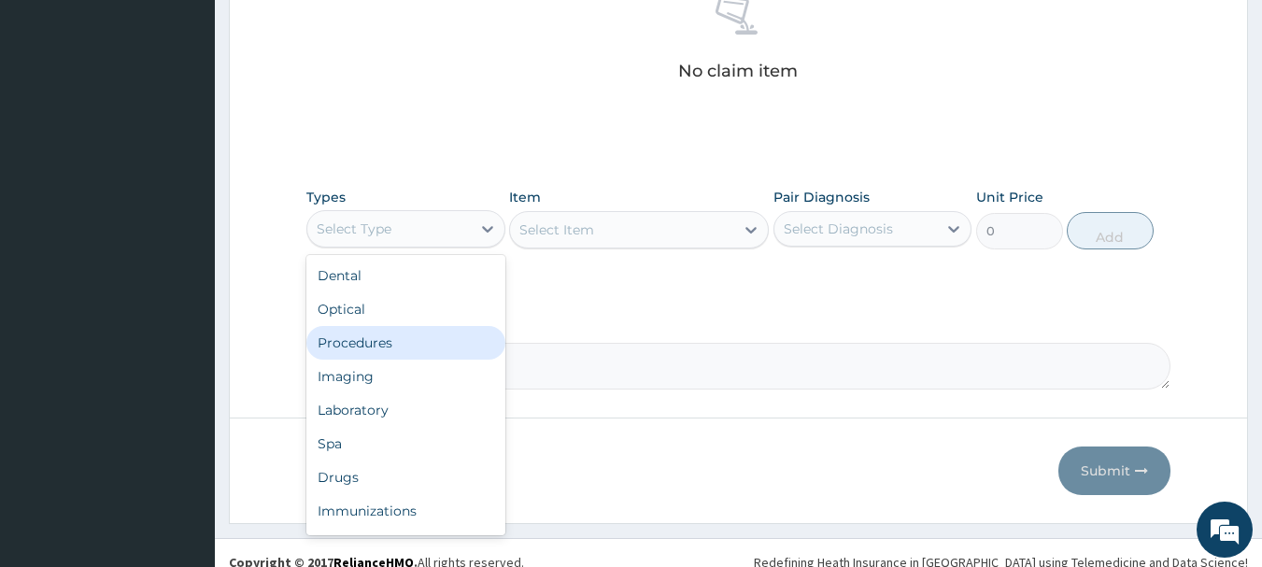
click at [380, 345] on div "Procedures" at bounding box center [405, 343] width 199 height 34
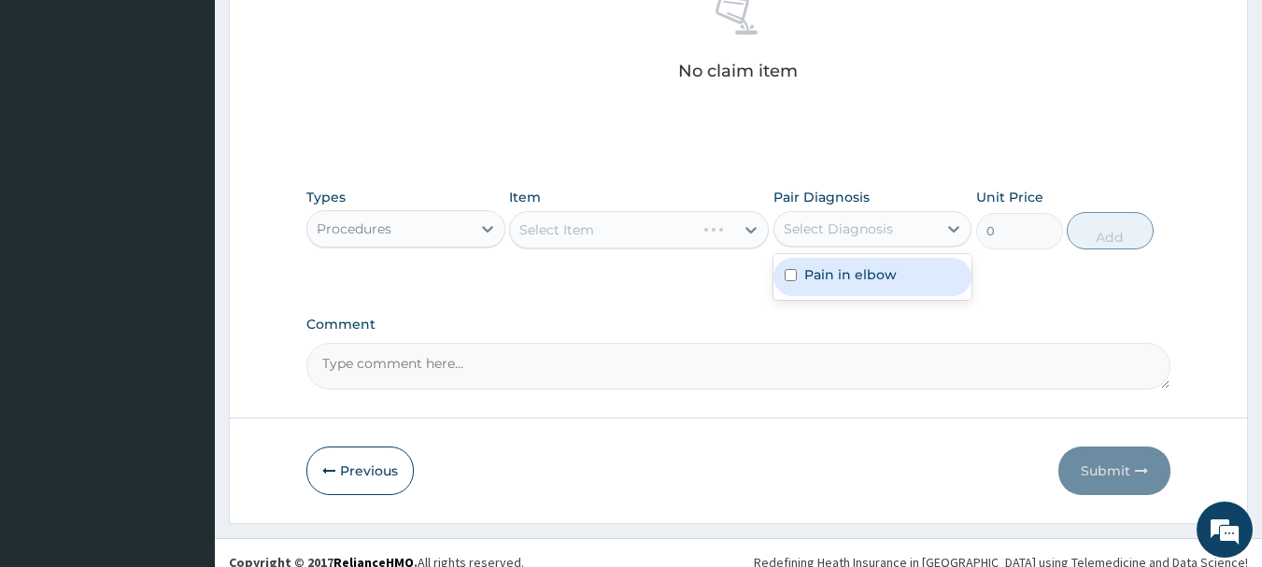
click at [862, 230] on div "Select Diagnosis" at bounding box center [838, 229] width 109 height 19
click at [868, 263] on div "Pain in elbow" at bounding box center [872, 277] width 199 height 38
checkbox input "true"
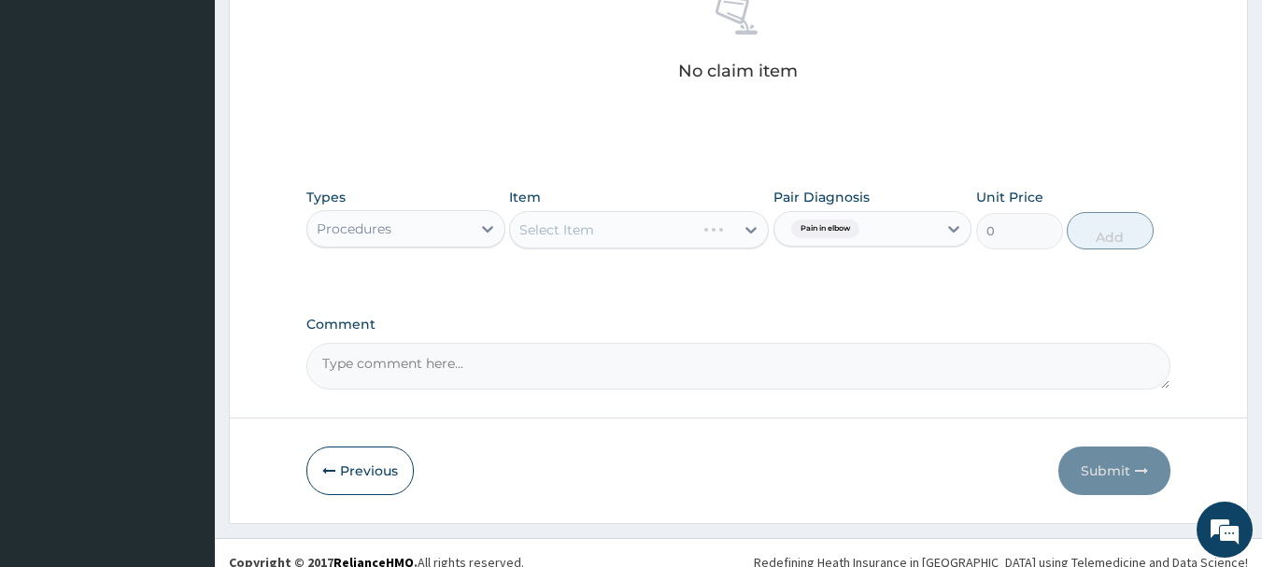
click at [680, 215] on div "Select Item" at bounding box center [622, 230] width 224 height 30
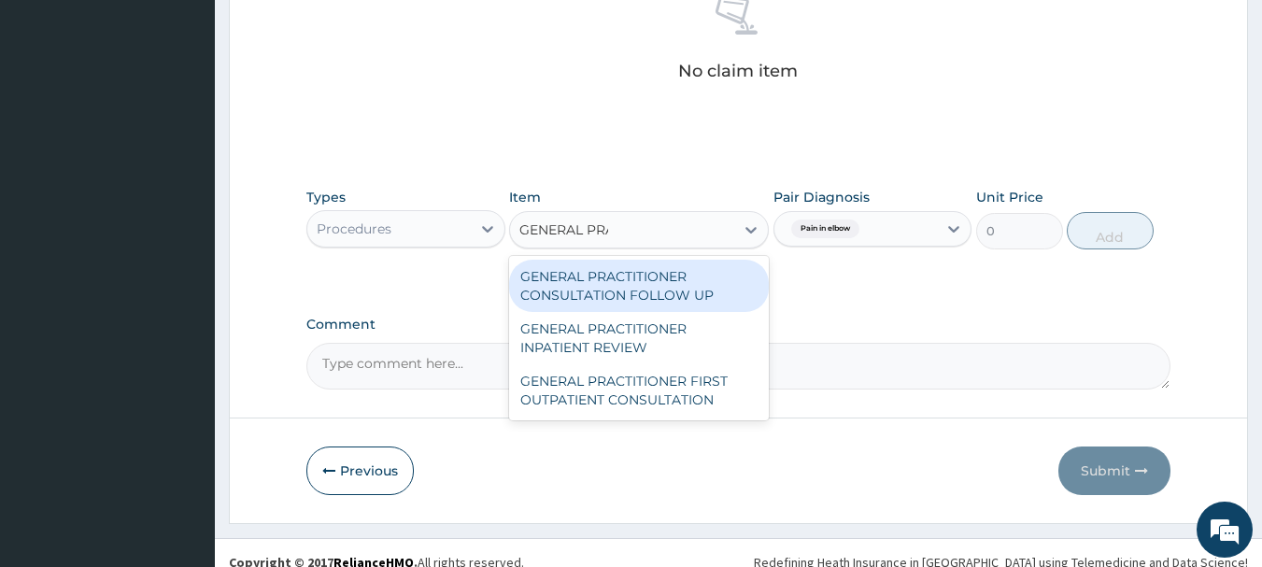
type input "GENERAL PRAC"
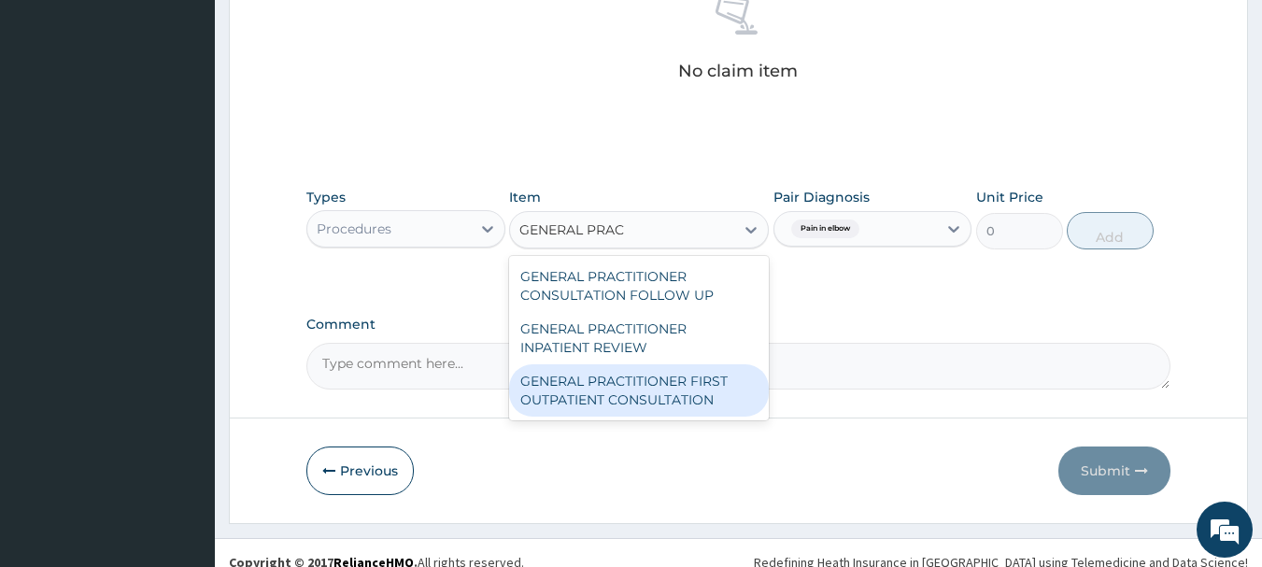
click at [648, 382] on div "GENERAL PRACTITIONER FIRST OUTPATIENT CONSULTATION" at bounding box center [639, 390] width 260 height 52
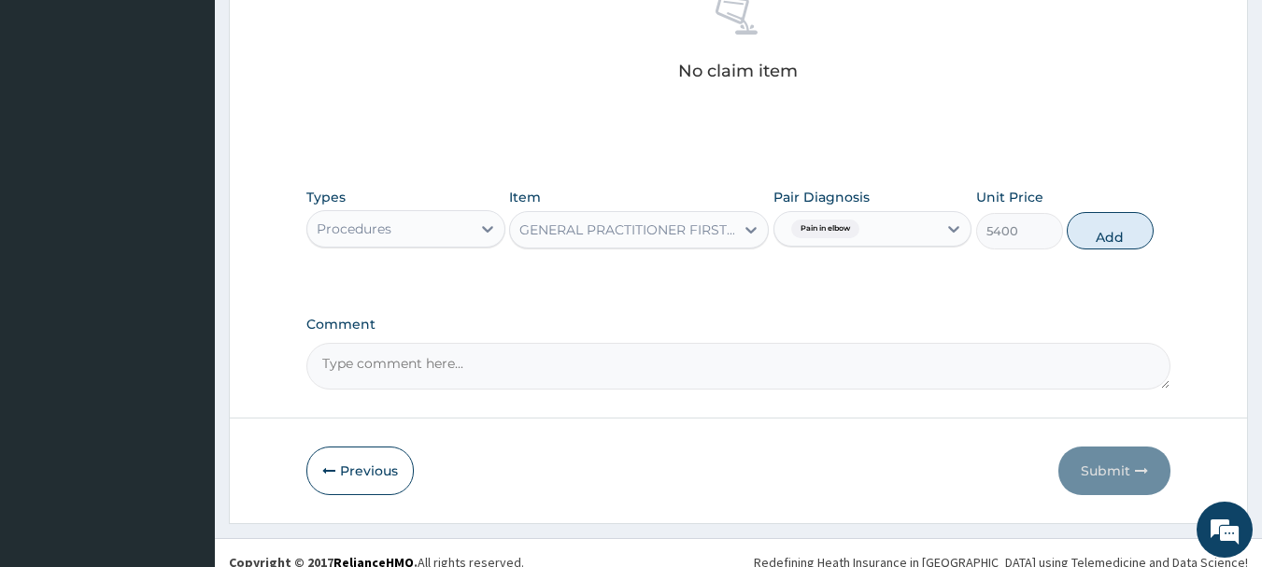
drag, startPoint x: 1116, startPoint y: 242, endPoint x: 1068, endPoint y: 241, distance: 48.6
click at [1116, 242] on button "Add" at bounding box center [1110, 230] width 87 height 37
type input "0"
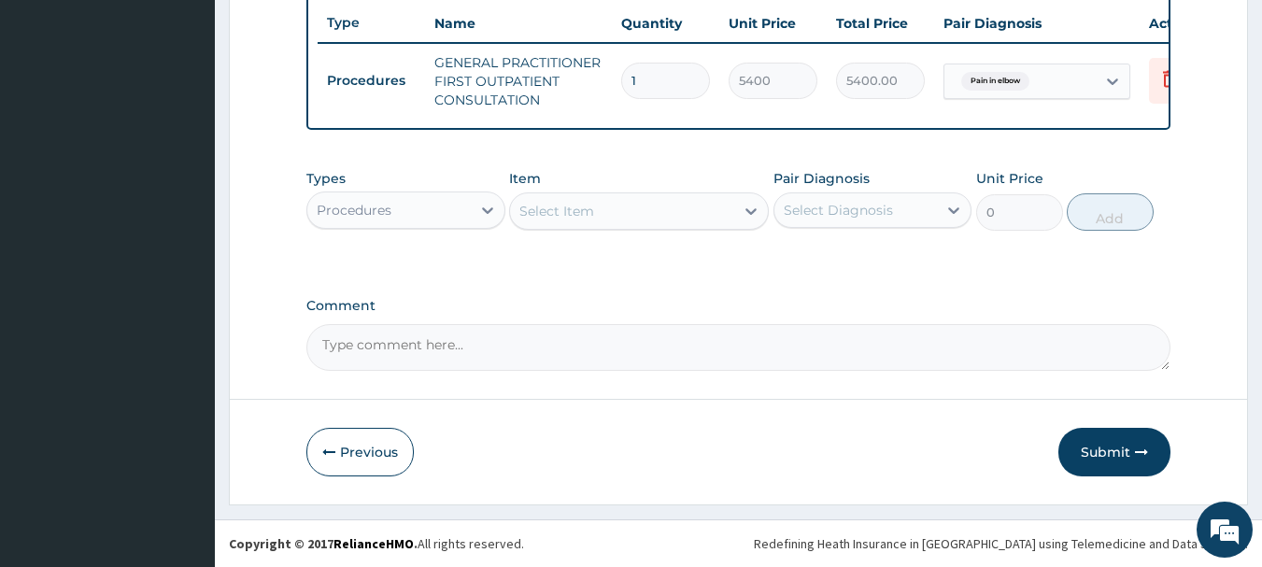
scroll to position [716, 0]
click at [435, 203] on div "Procedures" at bounding box center [388, 210] width 163 height 30
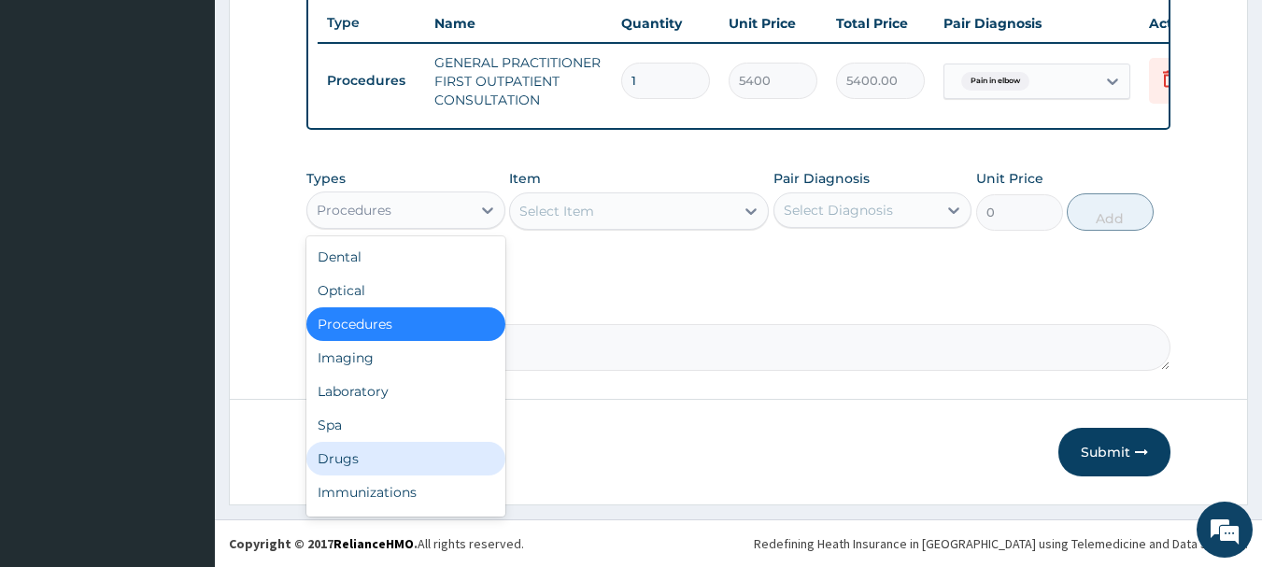
click at [418, 447] on div "Drugs" at bounding box center [405, 459] width 199 height 34
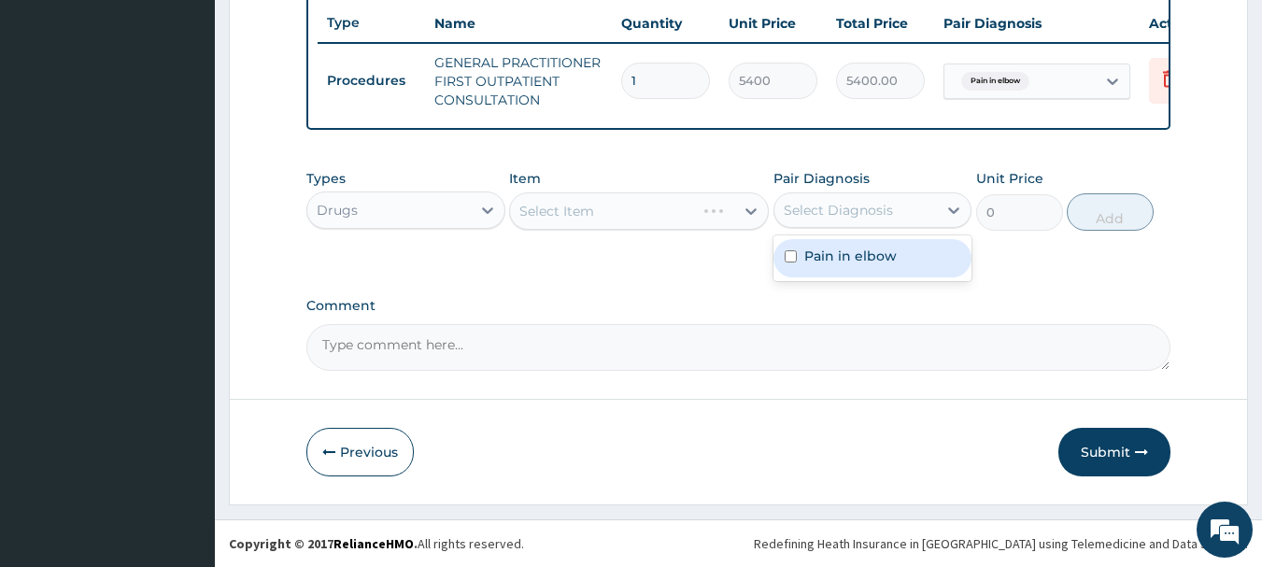
click at [818, 211] on div "Select Diagnosis" at bounding box center [838, 210] width 109 height 19
click at [823, 247] on label "Pain in elbow" at bounding box center [850, 256] width 92 height 19
checkbox input "true"
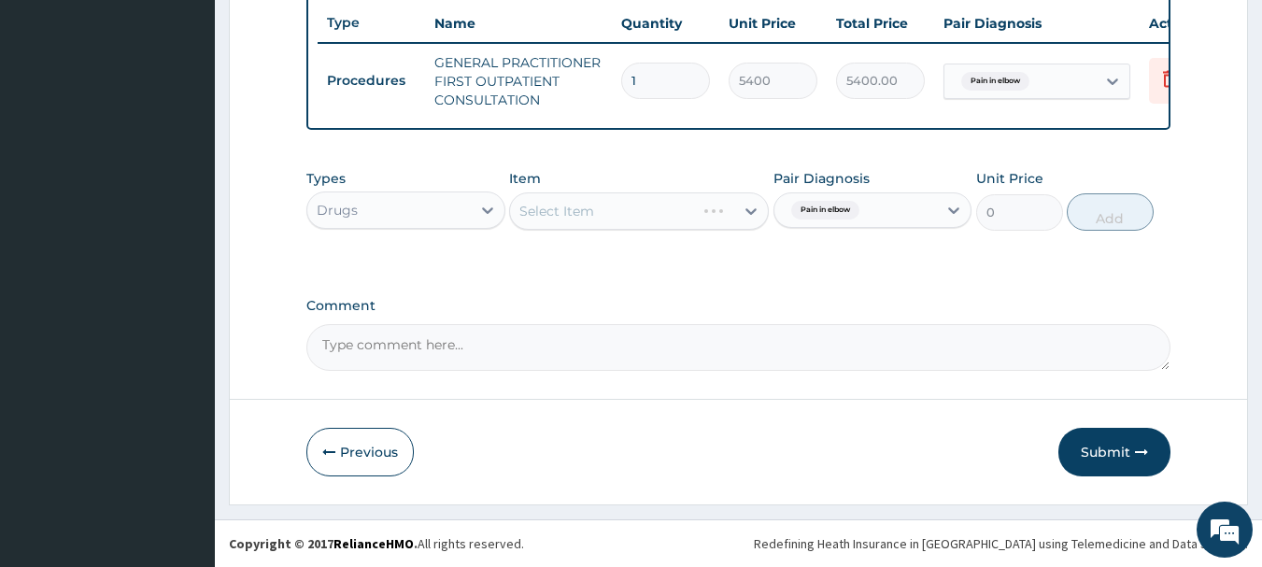
click at [707, 199] on div "Select Item" at bounding box center [622, 211] width 224 height 30
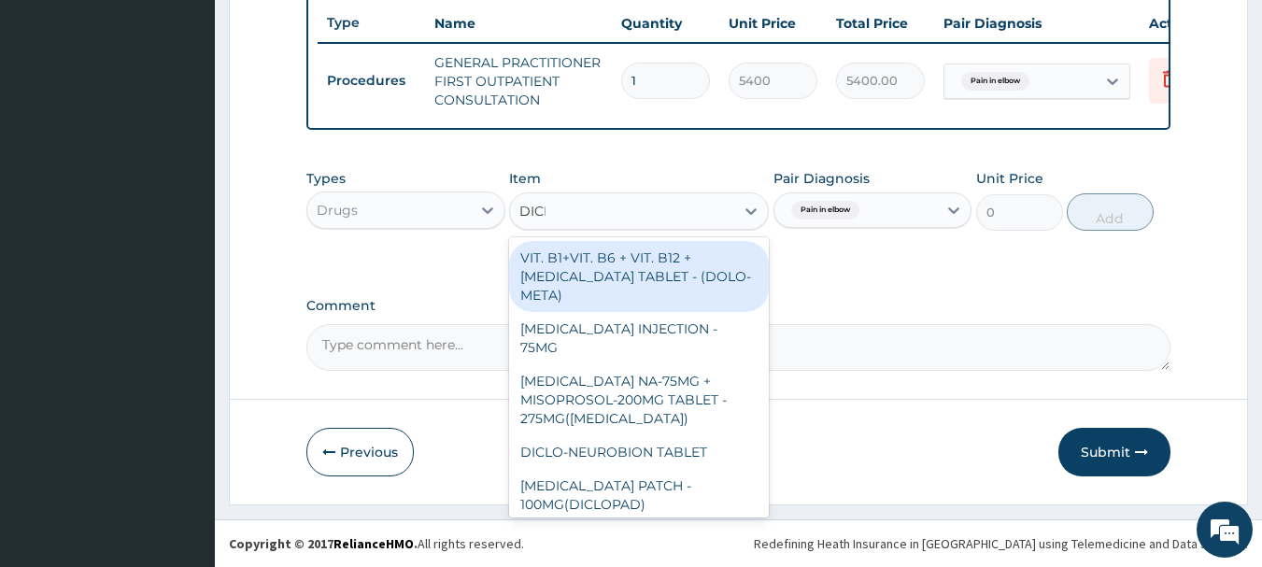
type input "DICLO"
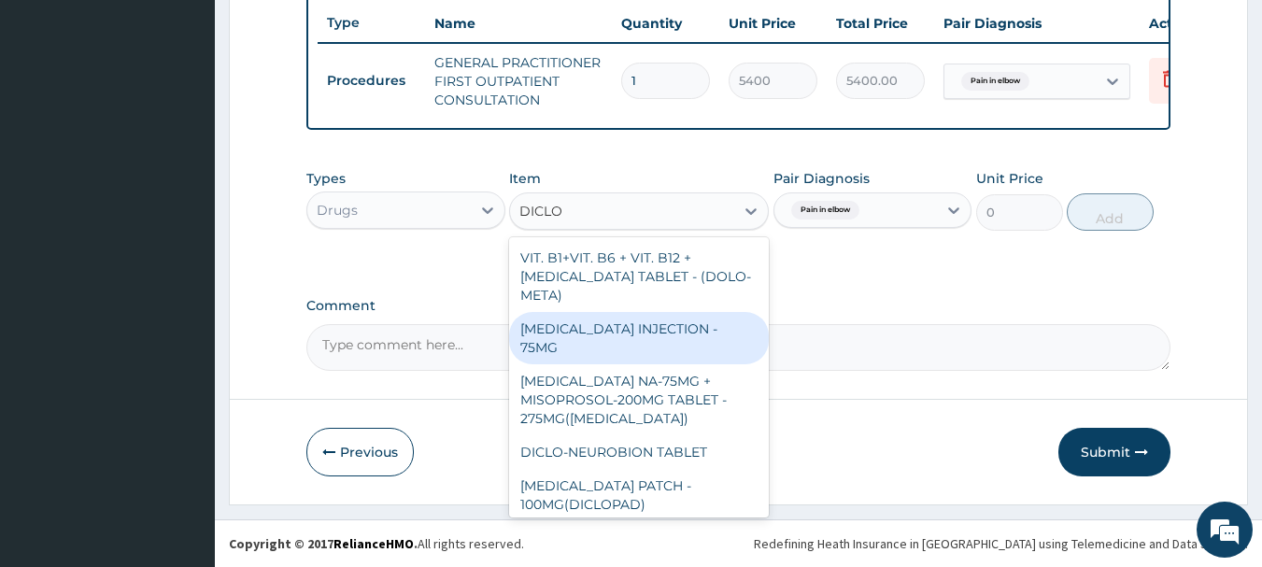
click at [702, 318] on div "[MEDICAL_DATA] INJECTION - 75MG" at bounding box center [639, 338] width 260 height 52
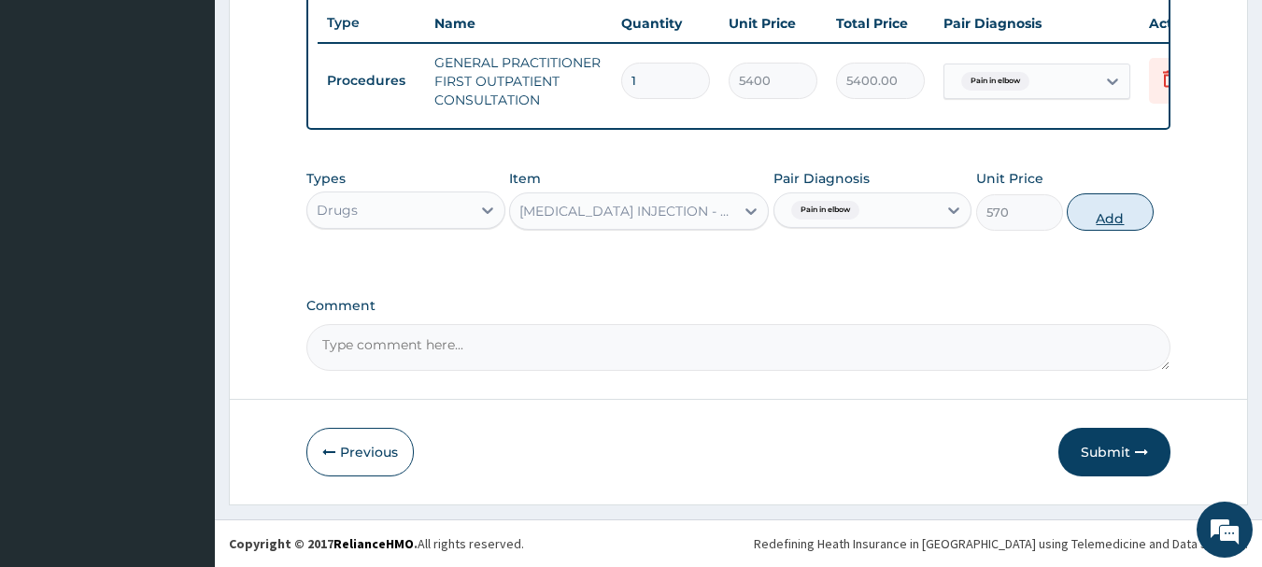
click at [1112, 218] on button "Add" at bounding box center [1110, 211] width 87 height 37
type input "0"
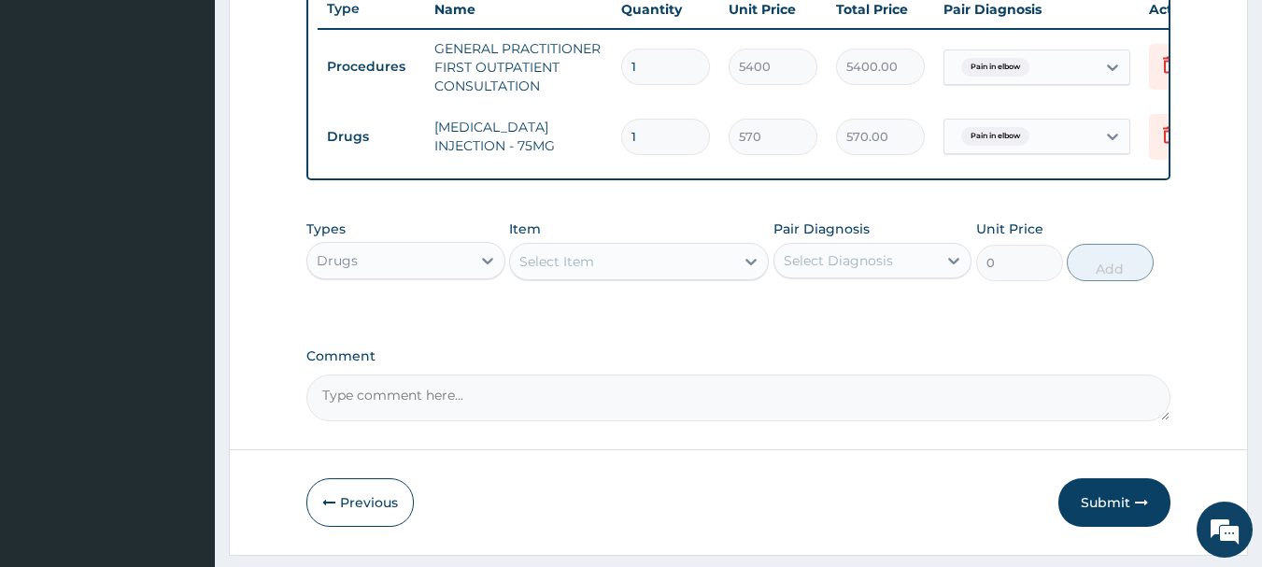
click at [624, 277] on div "Select Item" at bounding box center [622, 262] width 224 height 30
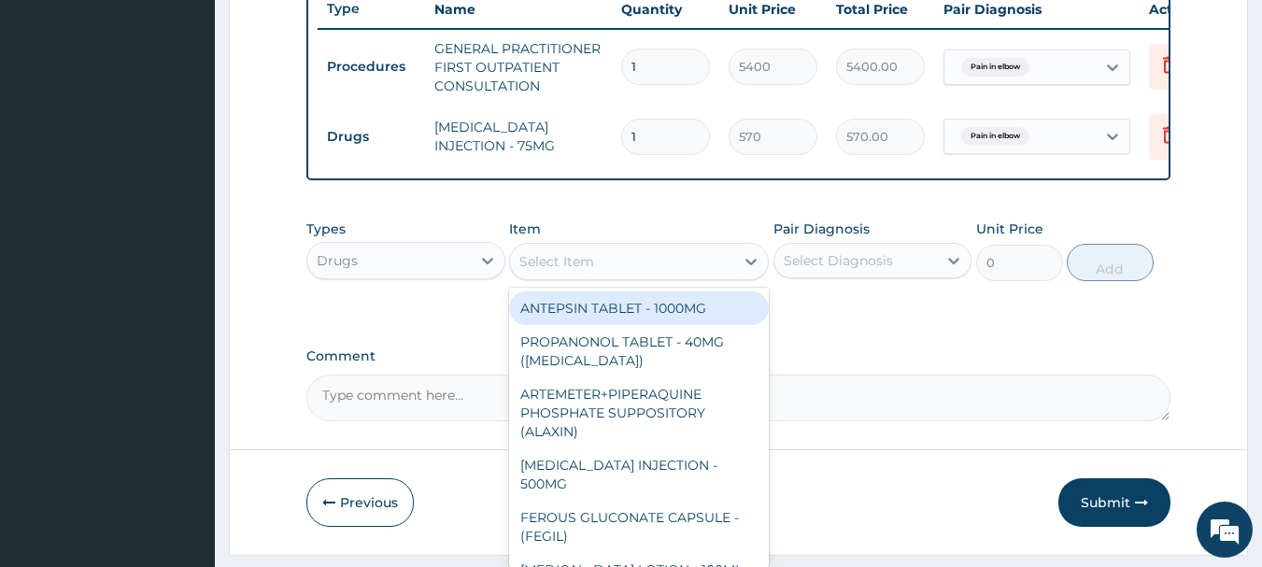
type input "M"
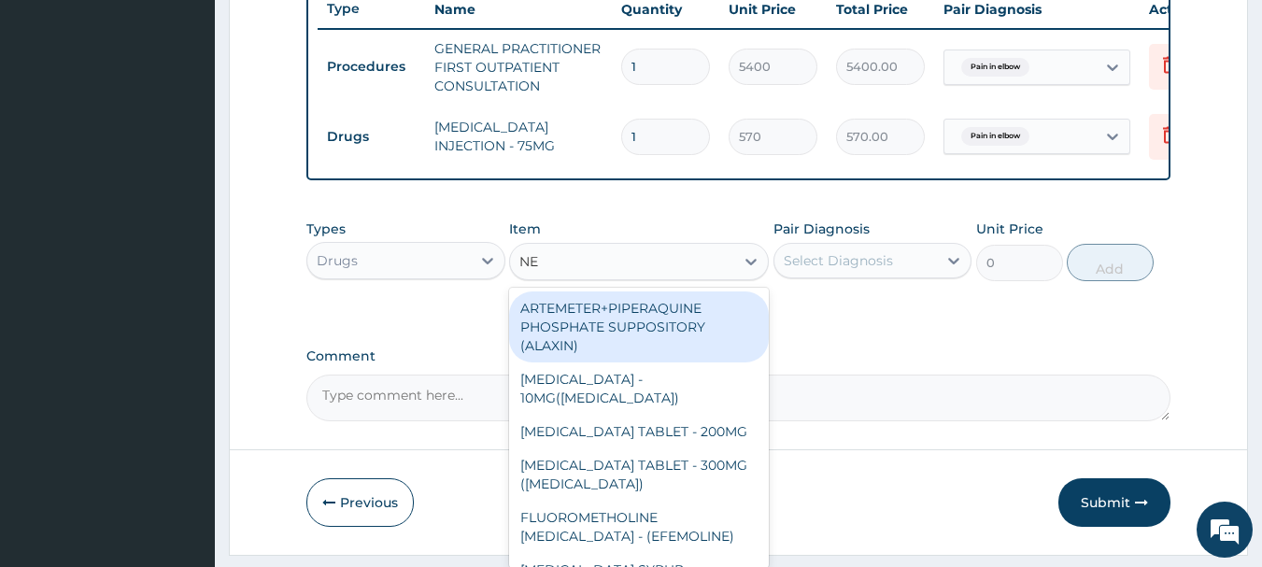
type input "NEM"
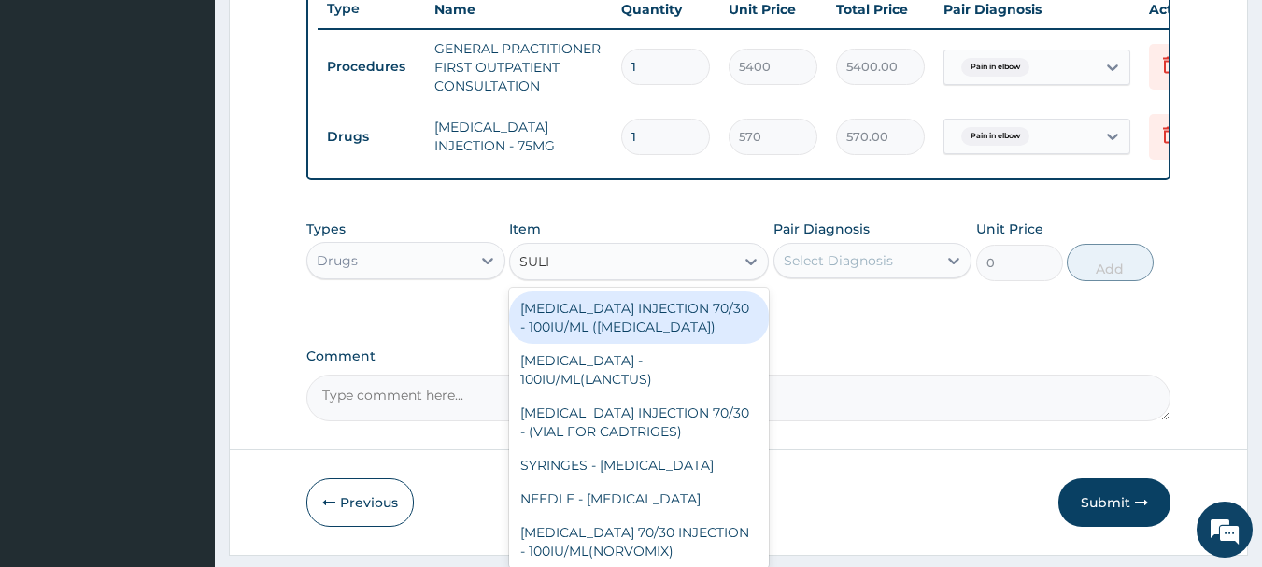
type input "SULID"
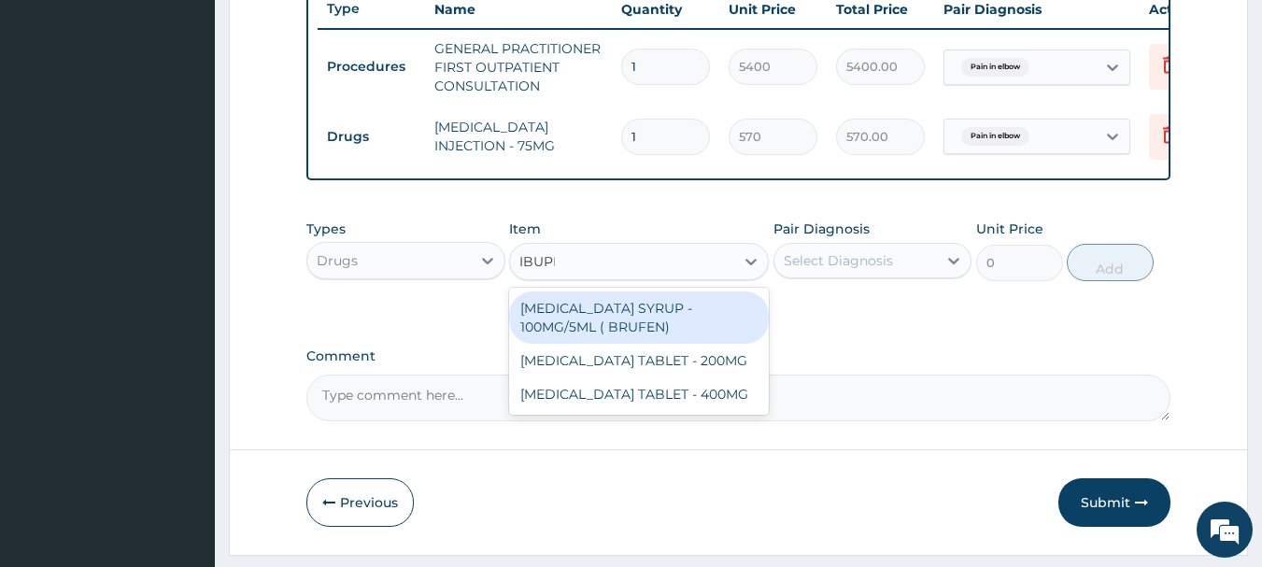
type input "IBUPRO"
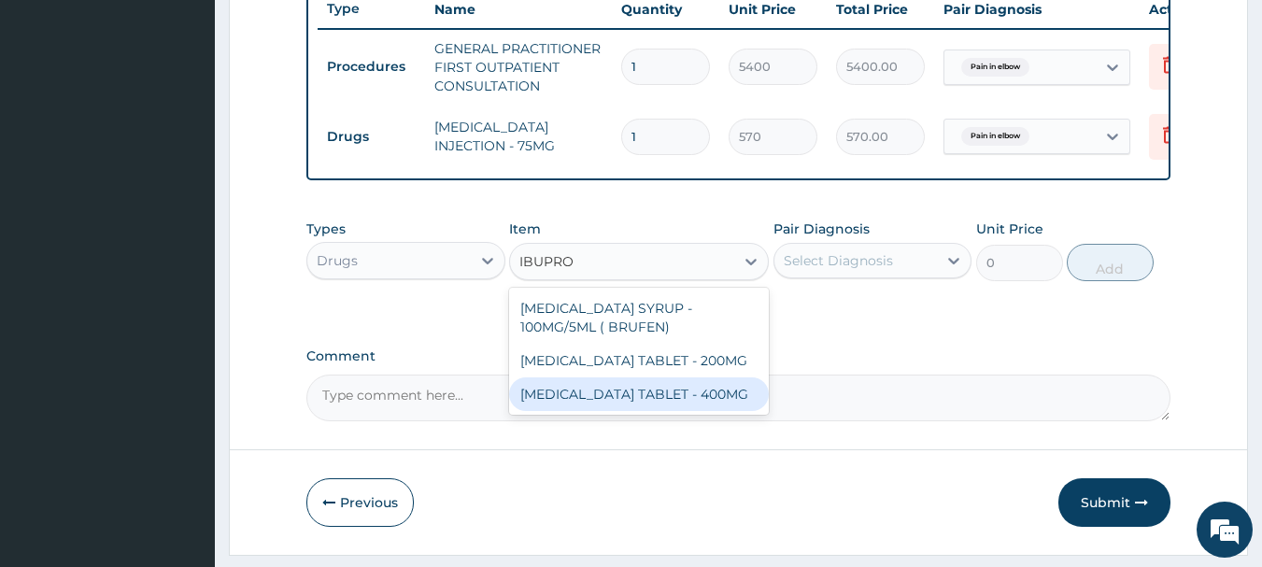
click at [696, 411] on div "[MEDICAL_DATA] TABLET - 400MG" at bounding box center [639, 394] width 260 height 34
type input "760"
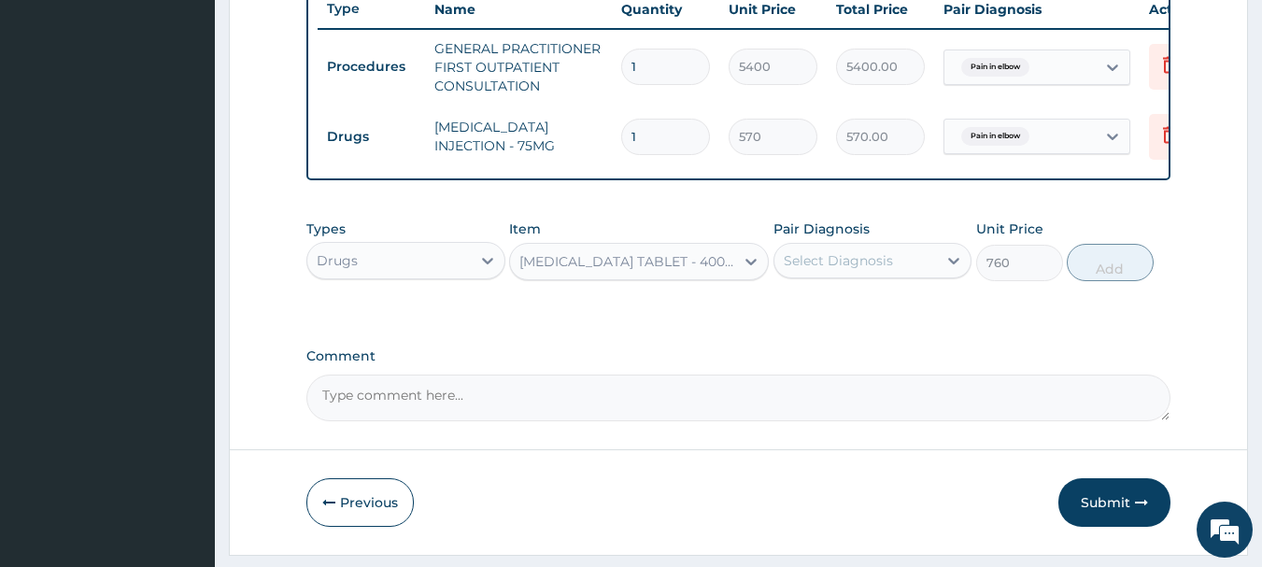
click at [901, 259] on div "Select Diagnosis" at bounding box center [855, 261] width 163 height 30
click at [885, 316] on label "Pain in elbow" at bounding box center [850, 306] width 92 height 19
checkbox input "true"
click at [1113, 281] on button "Add" at bounding box center [1110, 262] width 87 height 37
type input "0"
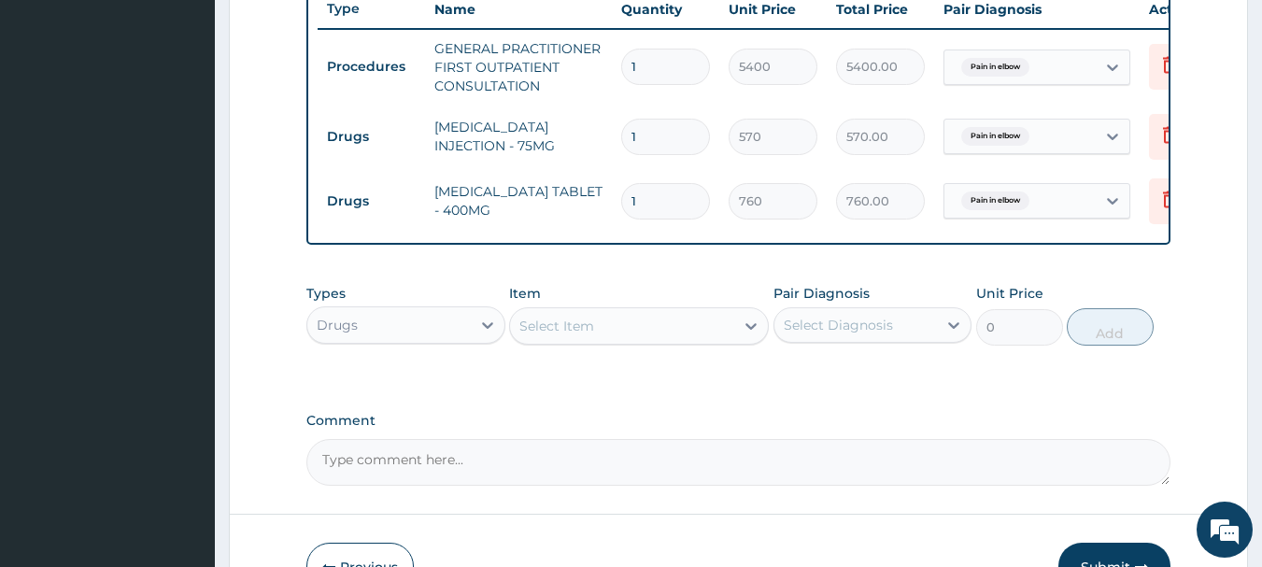
type input "10"
type input "7600.00"
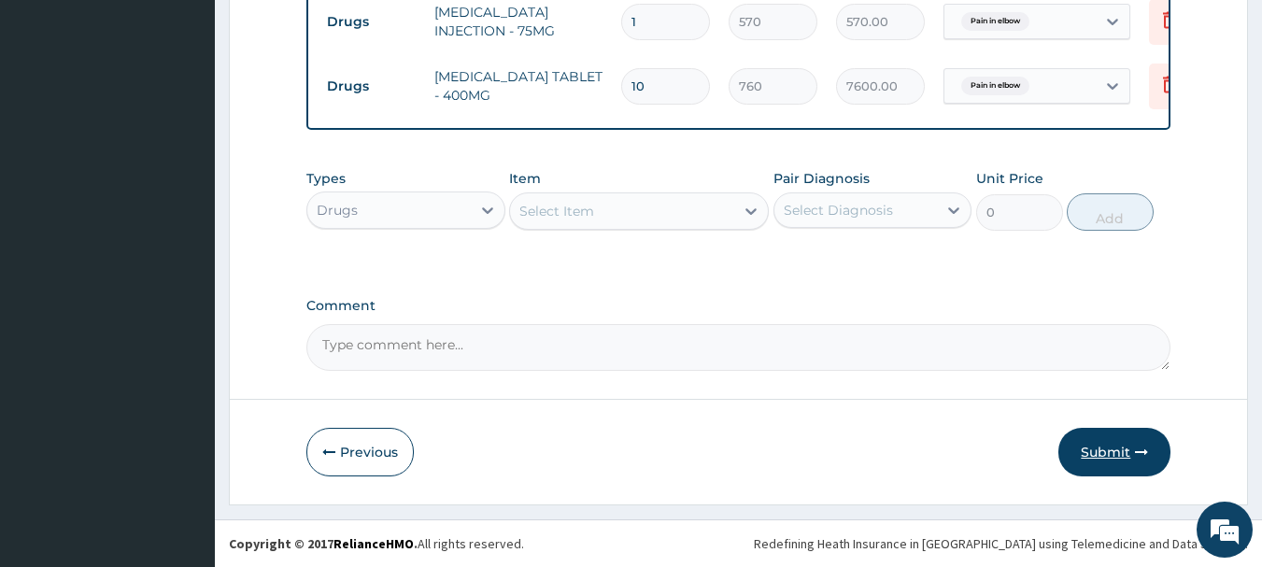
type input "10"
click at [1128, 454] on button "Submit" at bounding box center [1114, 452] width 112 height 49
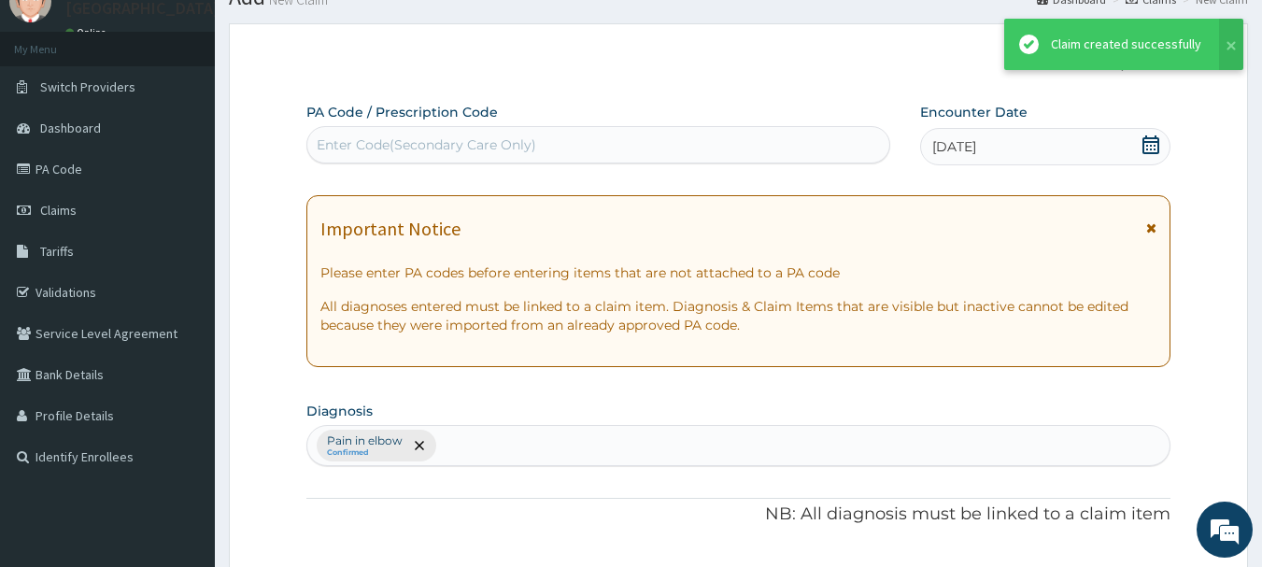
scroll to position [844, 0]
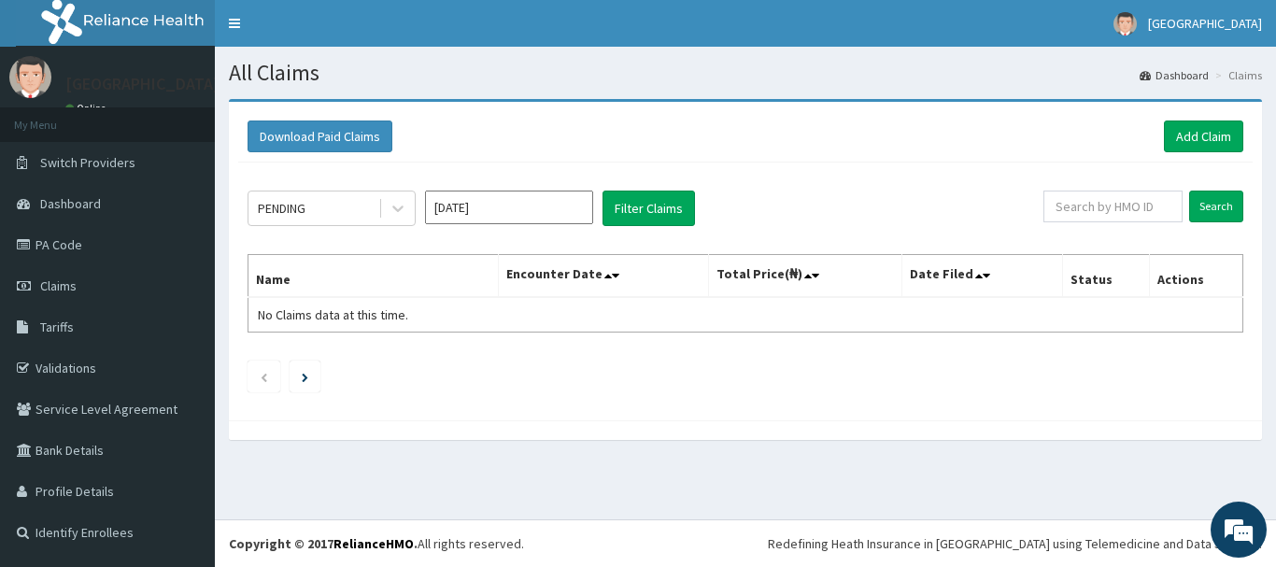
click at [538, 206] on input "[DATE]" at bounding box center [509, 208] width 168 height 34
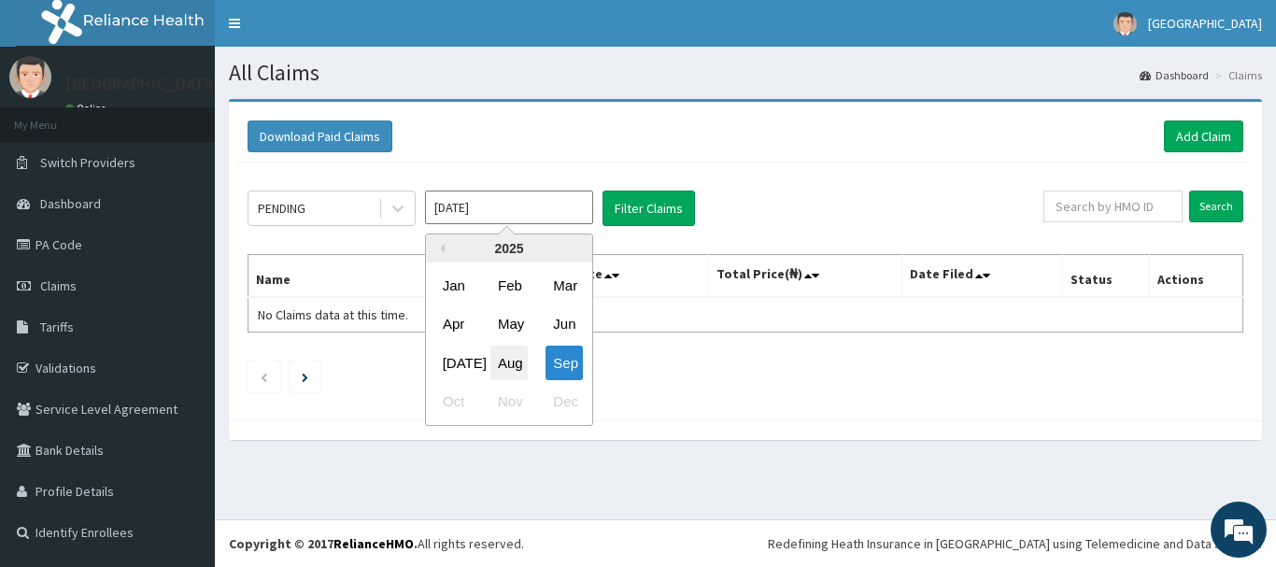
click at [522, 367] on div "Aug" at bounding box center [508, 363] width 37 height 35
type input "[DATE]"
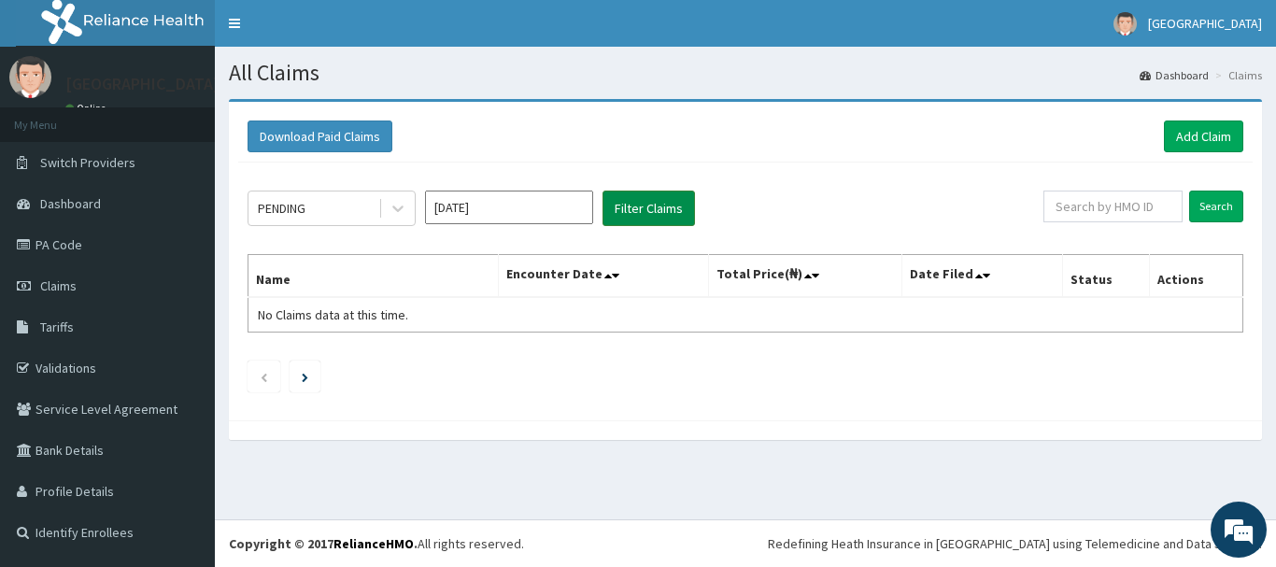
click at [640, 212] on button "Filter Claims" at bounding box center [649, 208] width 92 height 35
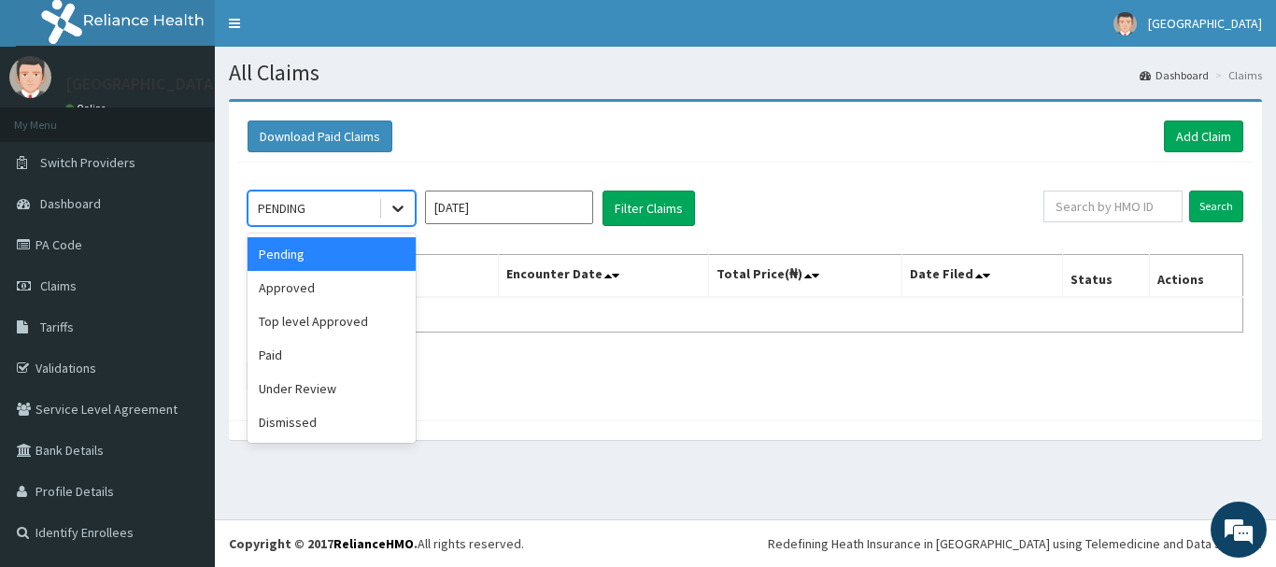
click at [410, 214] on div at bounding box center [398, 208] width 34 height 34
click at [383, 287] on div "Approved" at bounding box center [332, 288] width 168 height 34
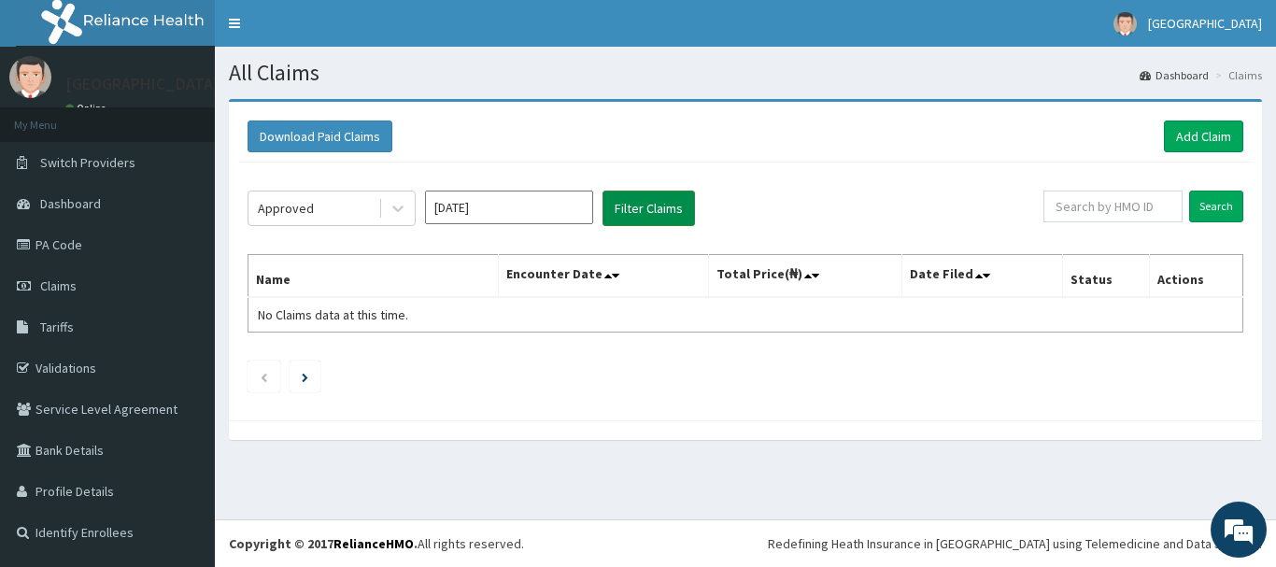
click at [631, 196] on button "Filter Claims" at bounding box center [649, 208] width 92 height 35
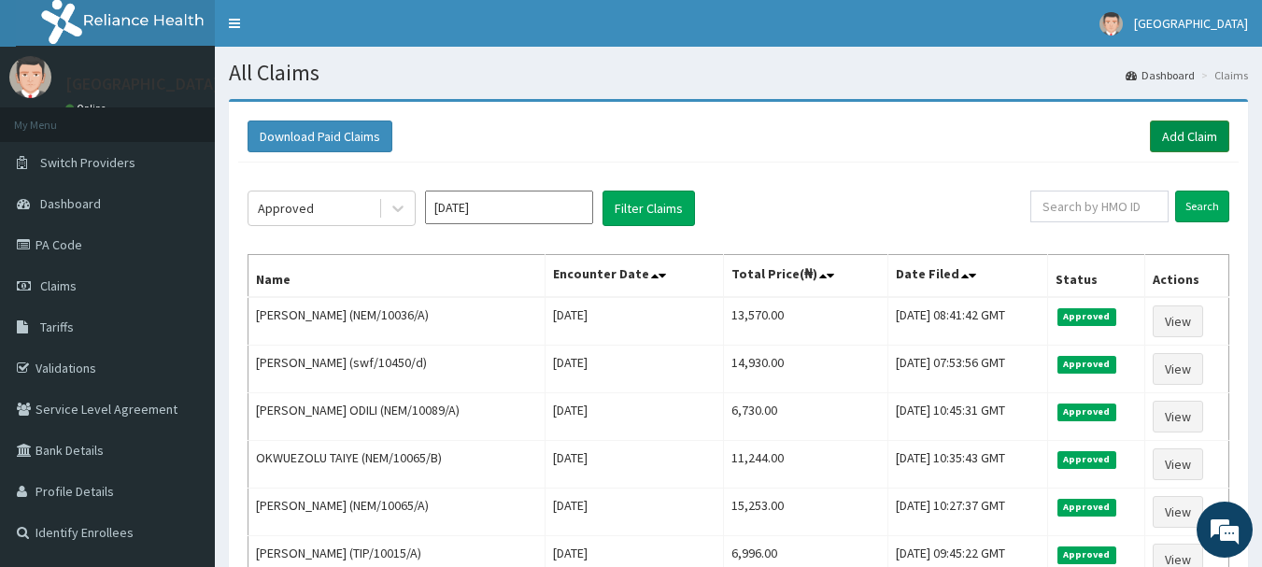
click at [1182, 142] on link "Add Claim" at bounding box center [1189, 137] width 79 height 32
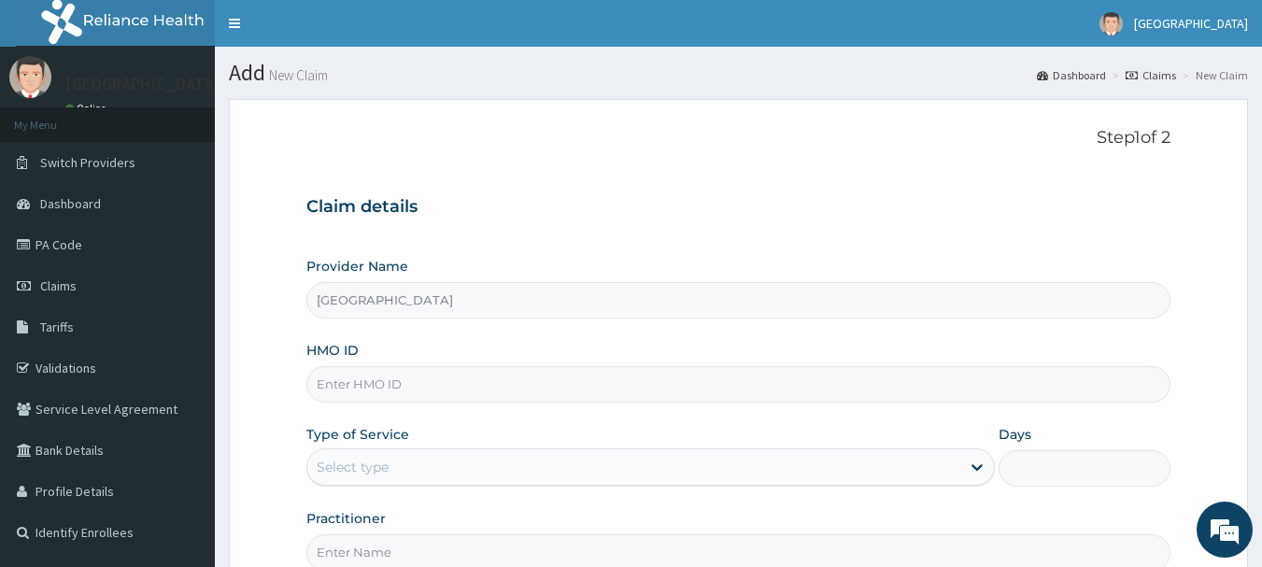
click at [417, 398] on input "HMO ID" at bounding box center [738, 384] width 865 height 36
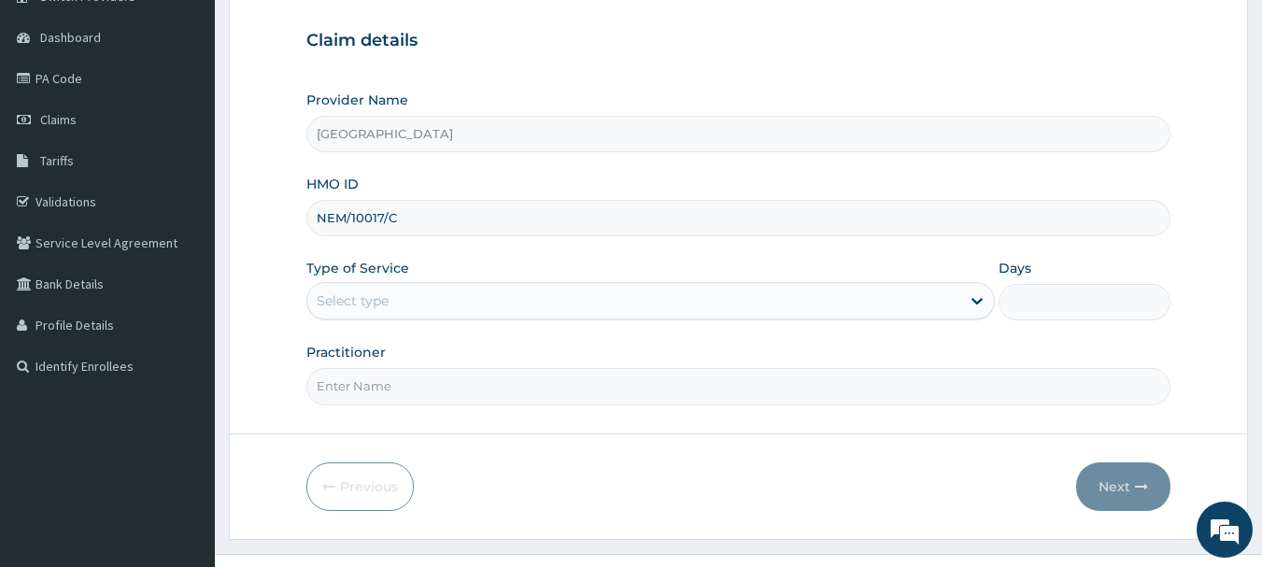
scroll to position [187, 0]
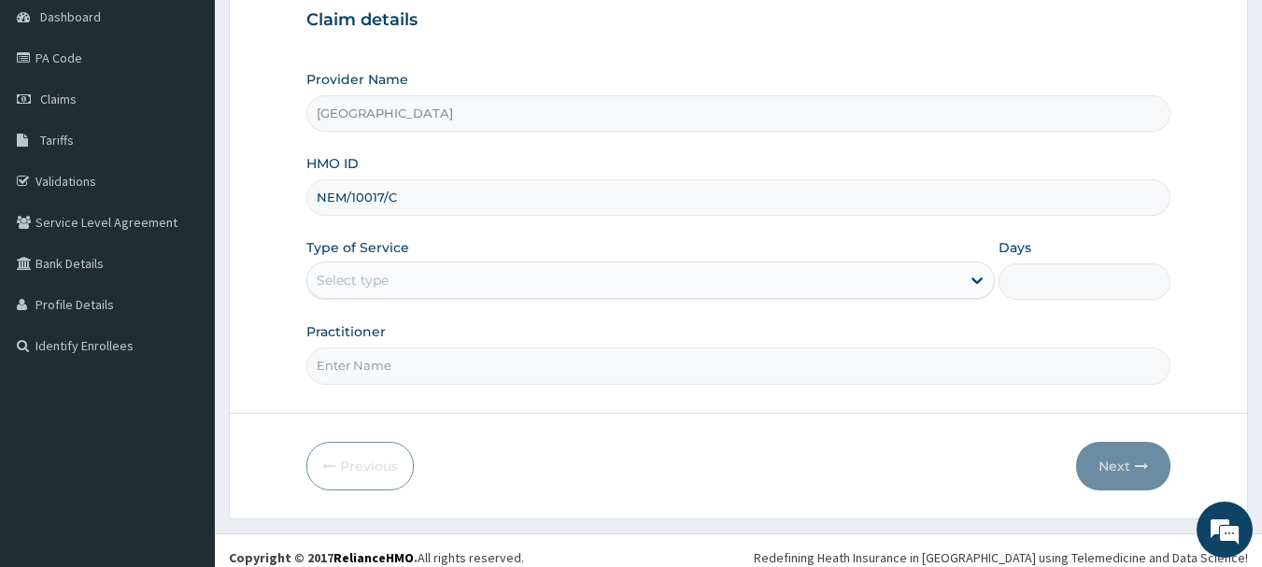
type input "NEM/10017/C"
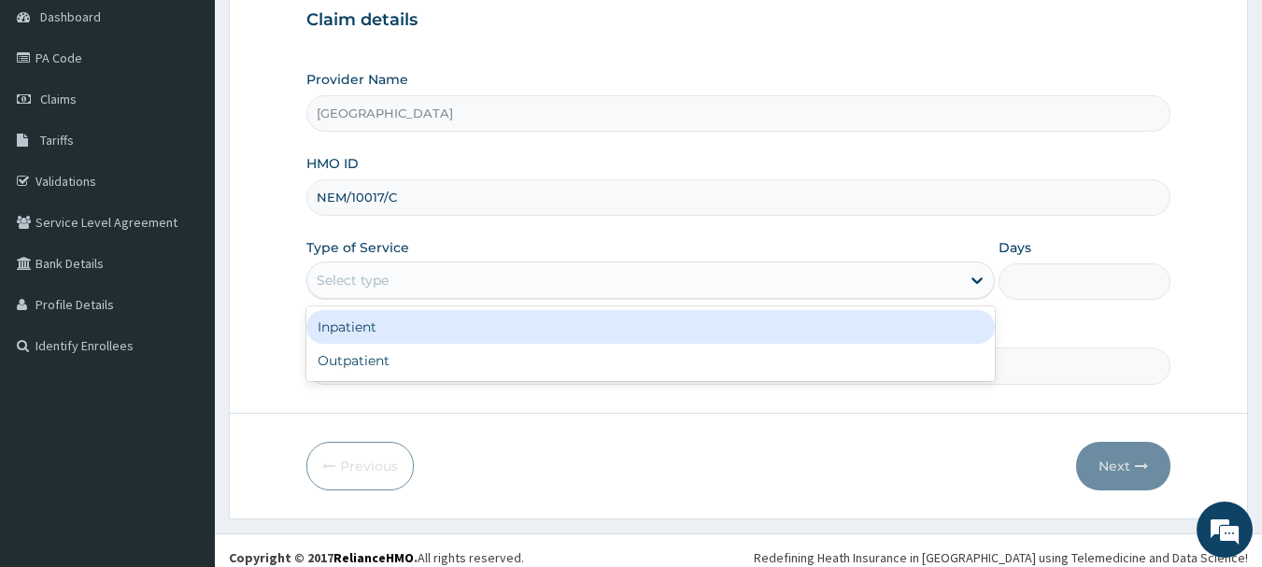
click at [519, 291] on div "Select type" at bounding box center [633, 280] width 653 height 30
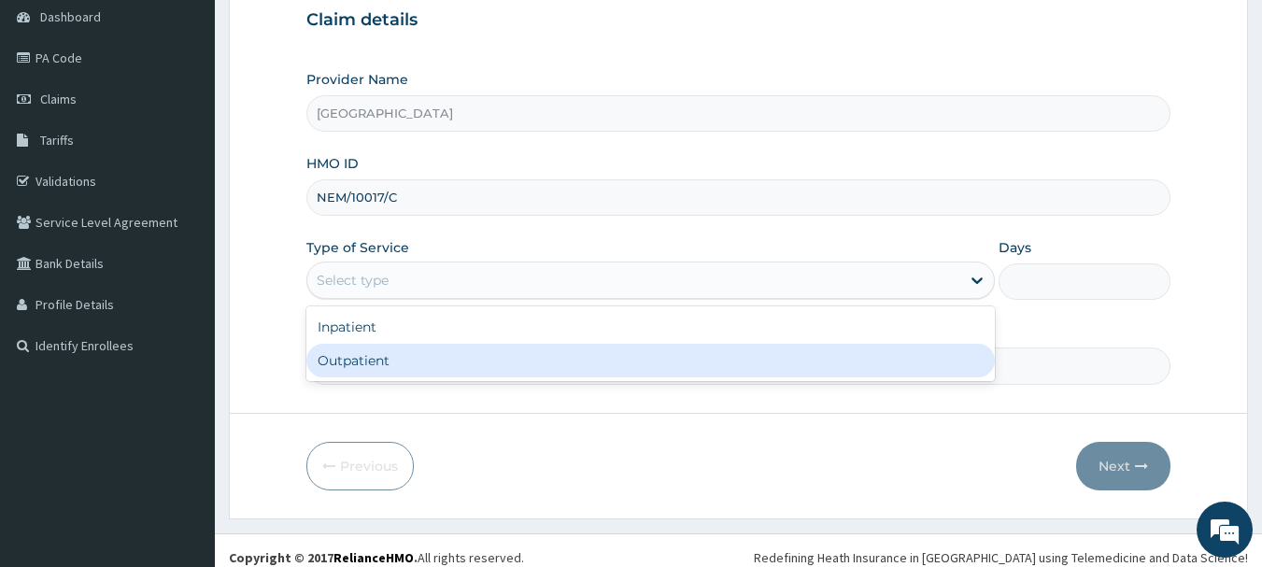
click at [505, 364] on div "Outpatient" at bounding box center [650, 361] width 688 height 34
type input "1"
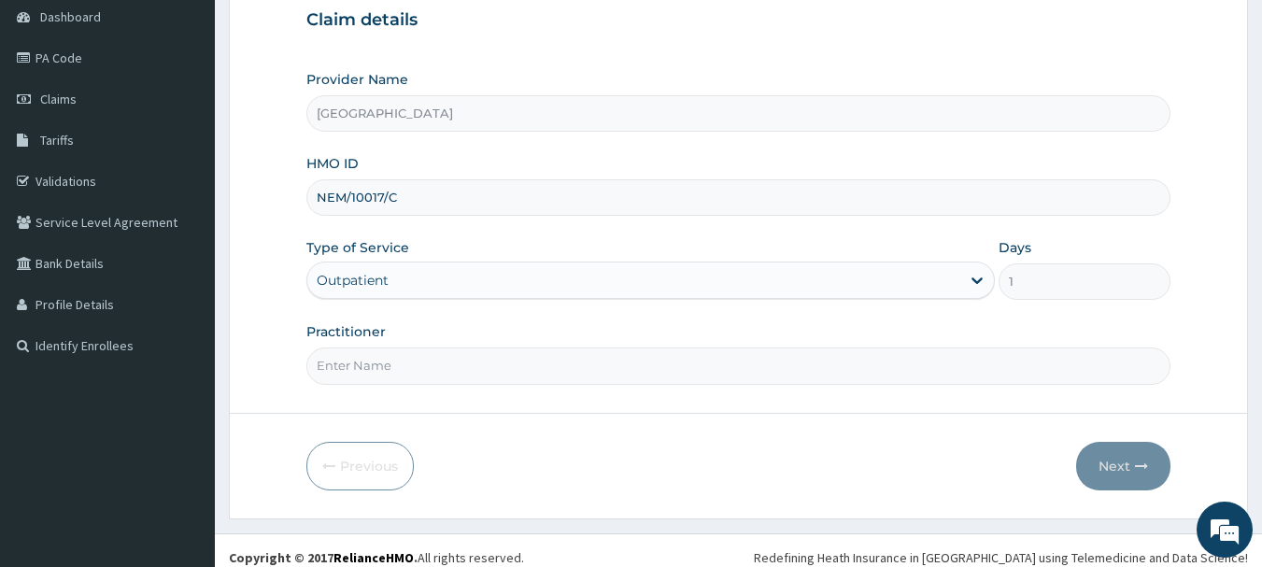
click at [503, 384] on input "Practitioner" at bounding box center [738, 366] width 865 height 36
type input "Dr Okolonji Uchenna"
click at [1121, 475] on button "Next" at bounding box center [1123, 466] width 94 height 49
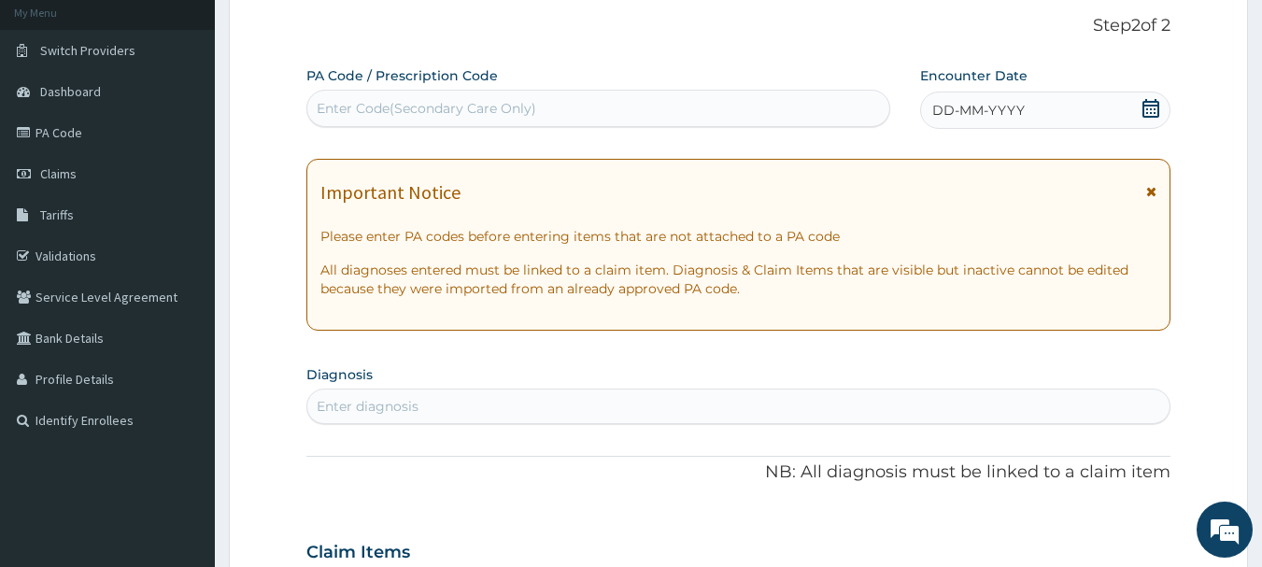
scroll to position [0, 0]
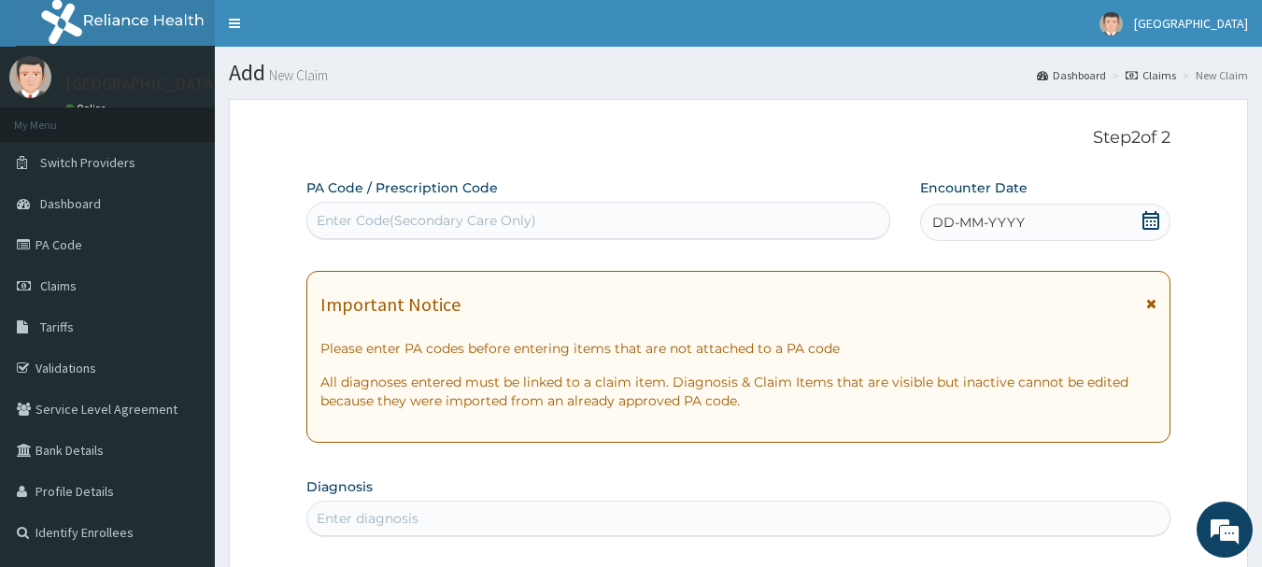
click at [1128, 218] on div "DD-MM-YYYY" at bounding box center [1045, 222] width 250 height 37
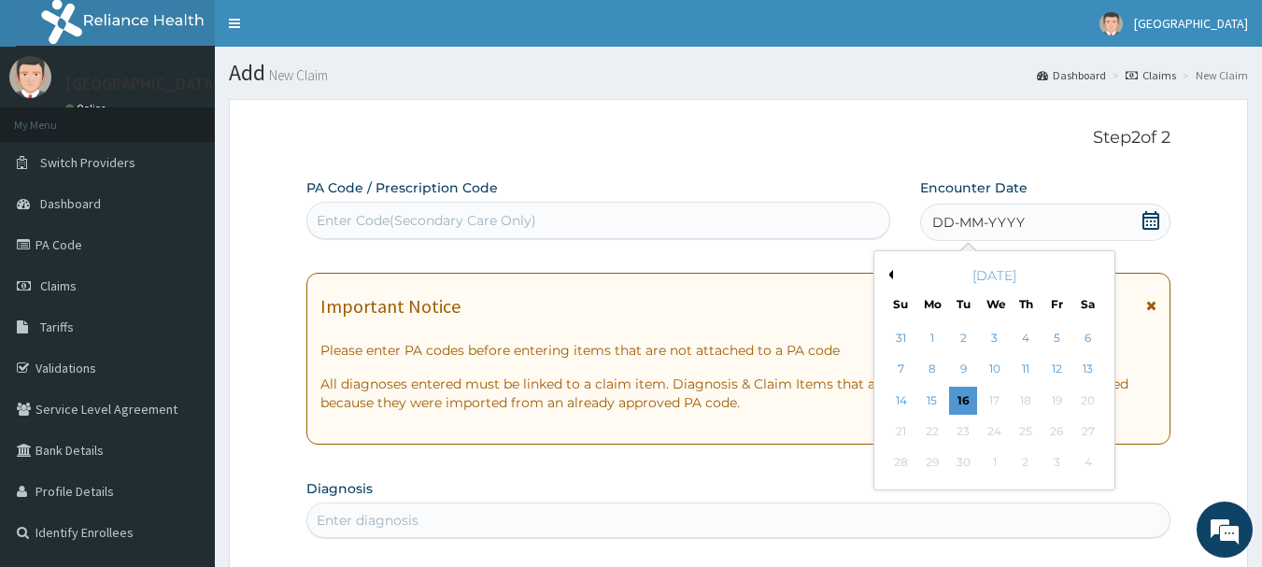
click at [888, 277] on button "Previous Month" at bounding box center [888, 274] width 9 height 9
drag, startPoint x: 956, startPoint y: 463, endPoint x: 966, endPoint y: 444, distance: 22.1
click at [956, 463] on div "26" at bounding box center [964, 463] width 28 height 28
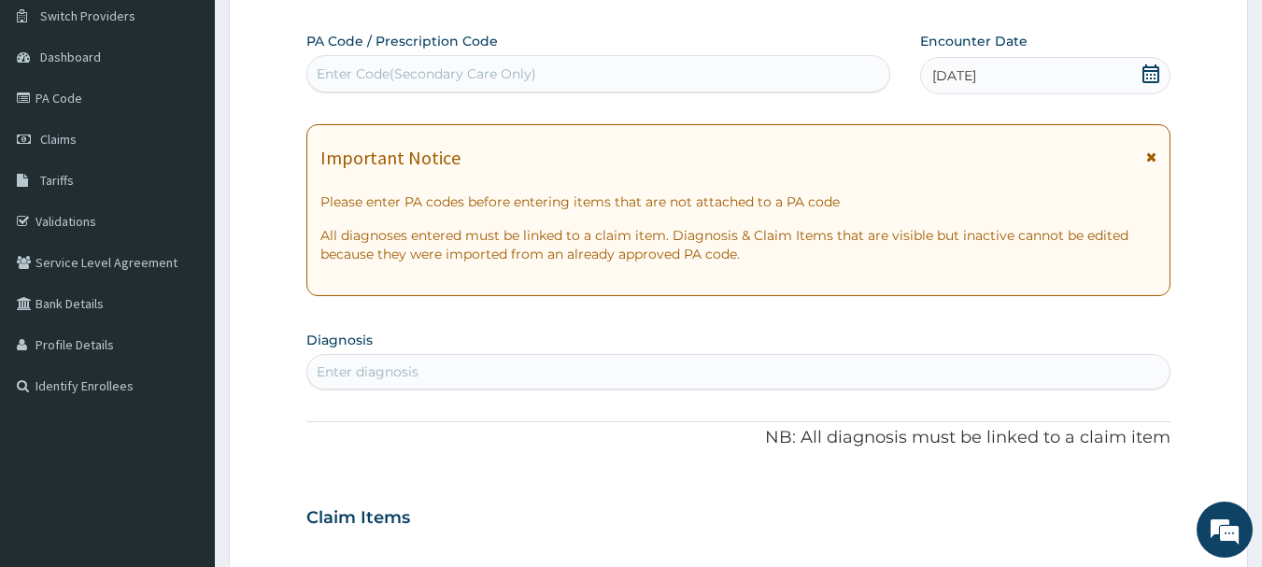
scroll to position [187, 0]
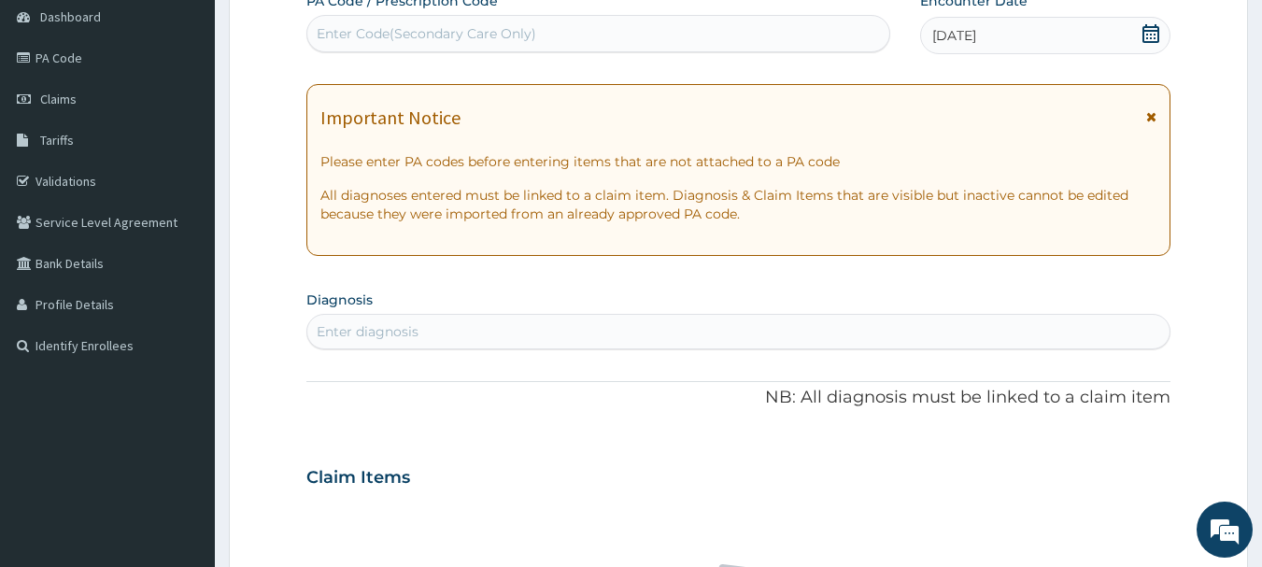
click at [644, 332] on div "Enter diagnosis" at bounding box center [738, 332] width 863 height 30
type input "MALARIA"
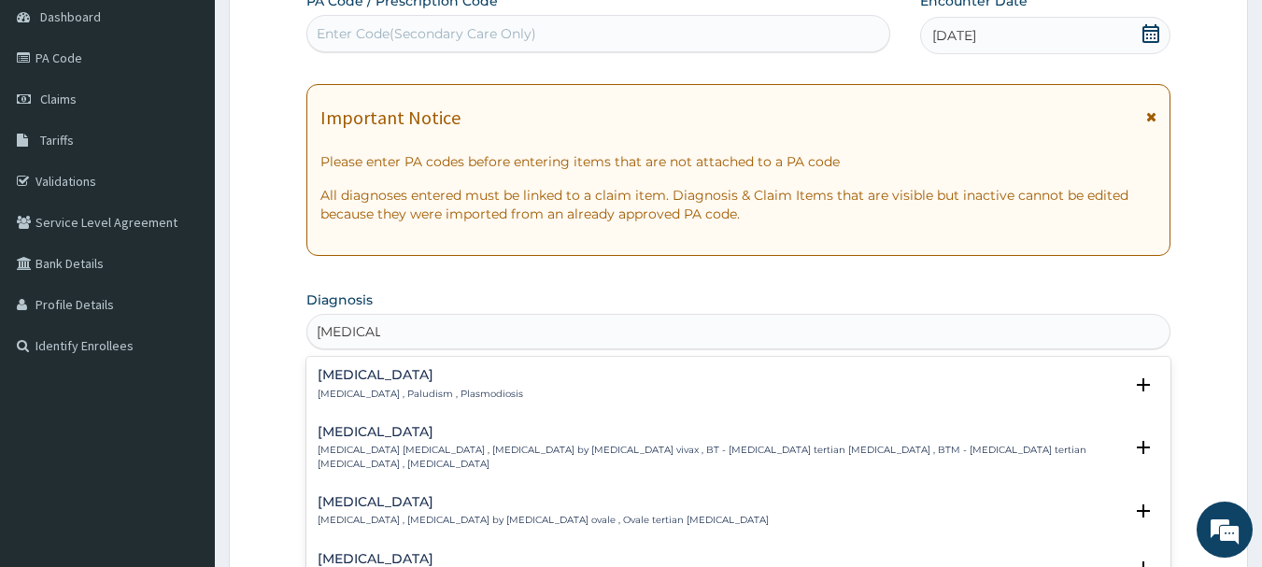
click at [434, 377] on h4 "[MEDICAL_DATA]" at bounding box center [421, 375] width 206 height 14
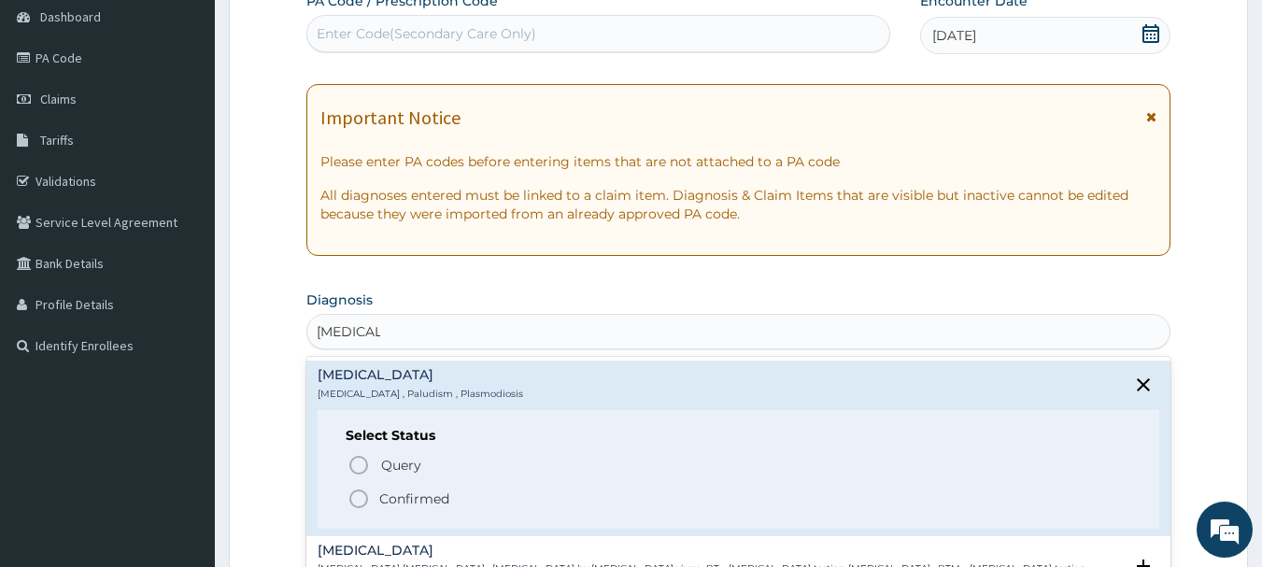
click at [389, 489] on p "Confirmed" at bounding box center [414, 498] width 70 height 19
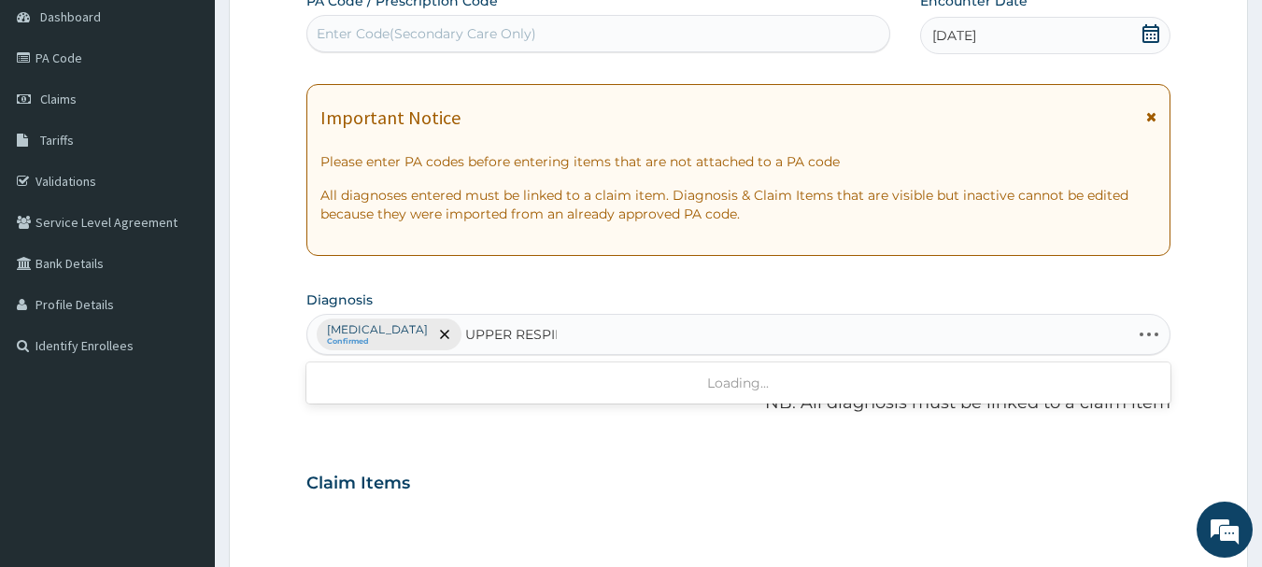
type input "UPPER RESPIRA"
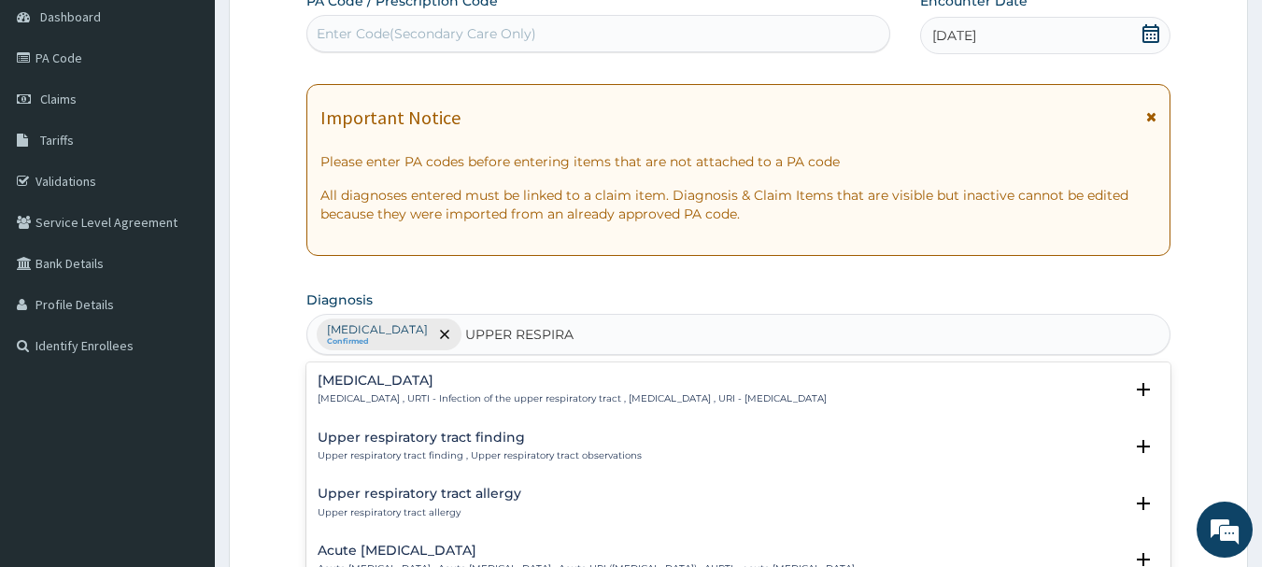
click at [524, 406] on div "Upper respiratory infection Upper respiratory infection , URTI - Infection of t…" at bounding box center [739, 395] width 843 height 42
click at [485, 374] on h4 "Upper respiratory infection" at bounding box center [572, 381] width 509 height 14
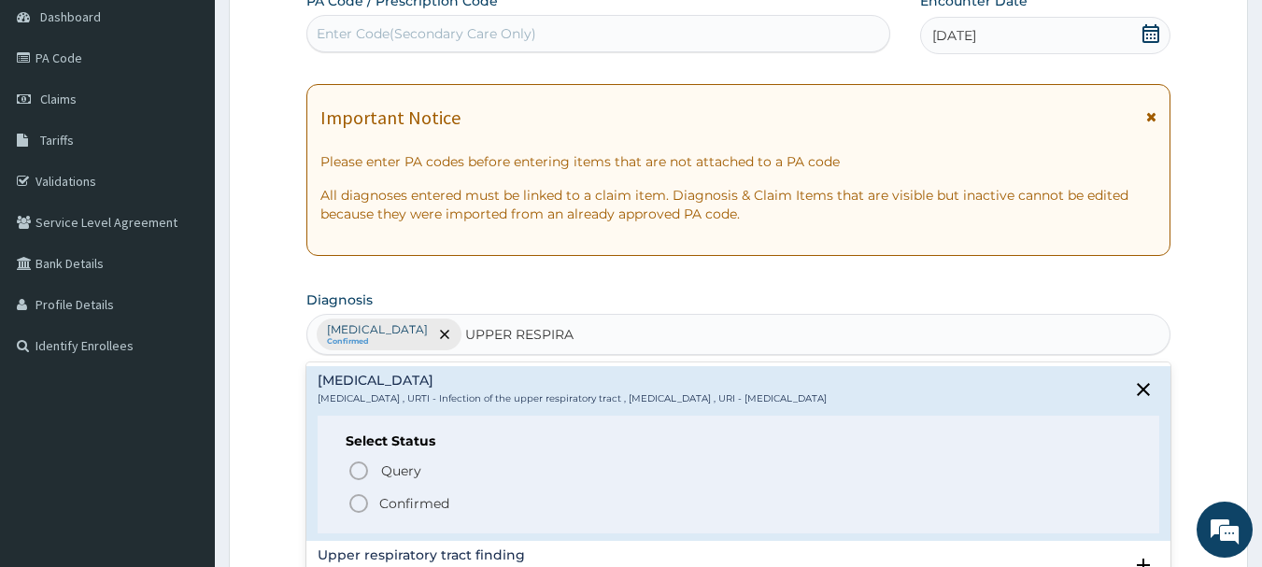
click at [406, 501] on p "Confirmed" at bounding box center [414, 503] width 70 height 19
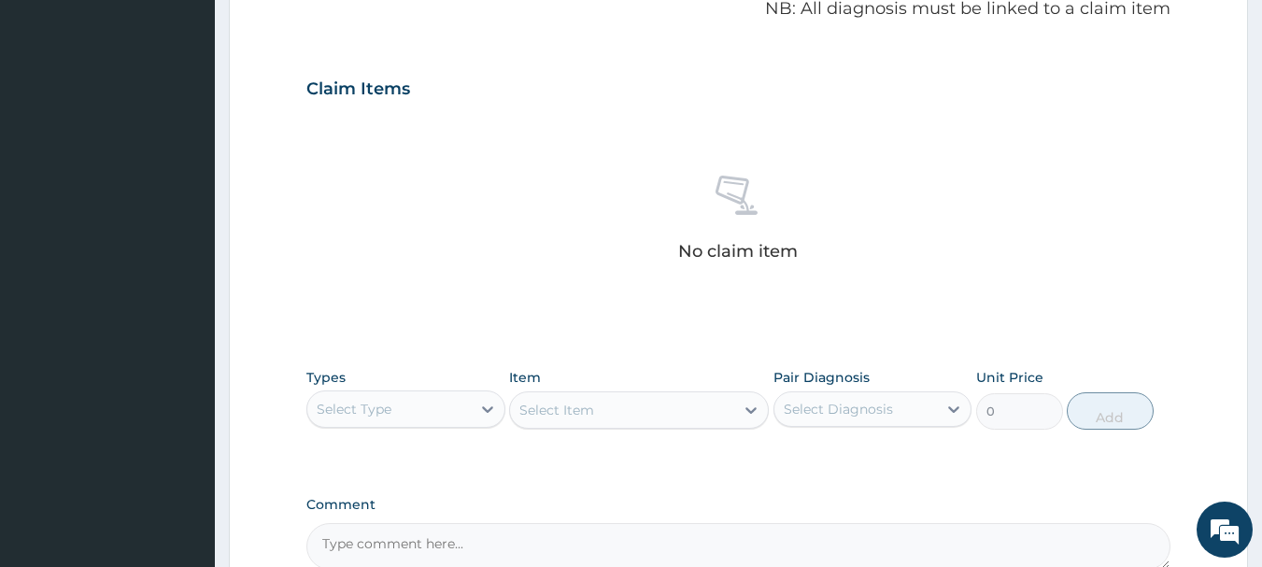
scroll to position [654, 0]
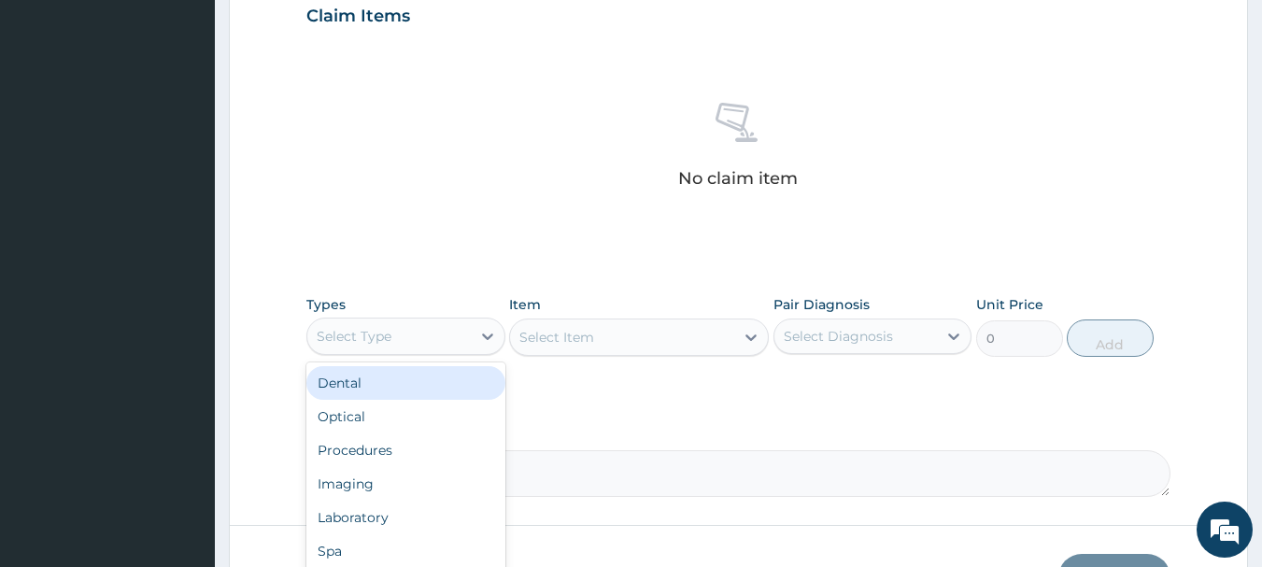
click at [461, 339] on div "Select Type" at bounding box center [388, 336] width 163 height 30
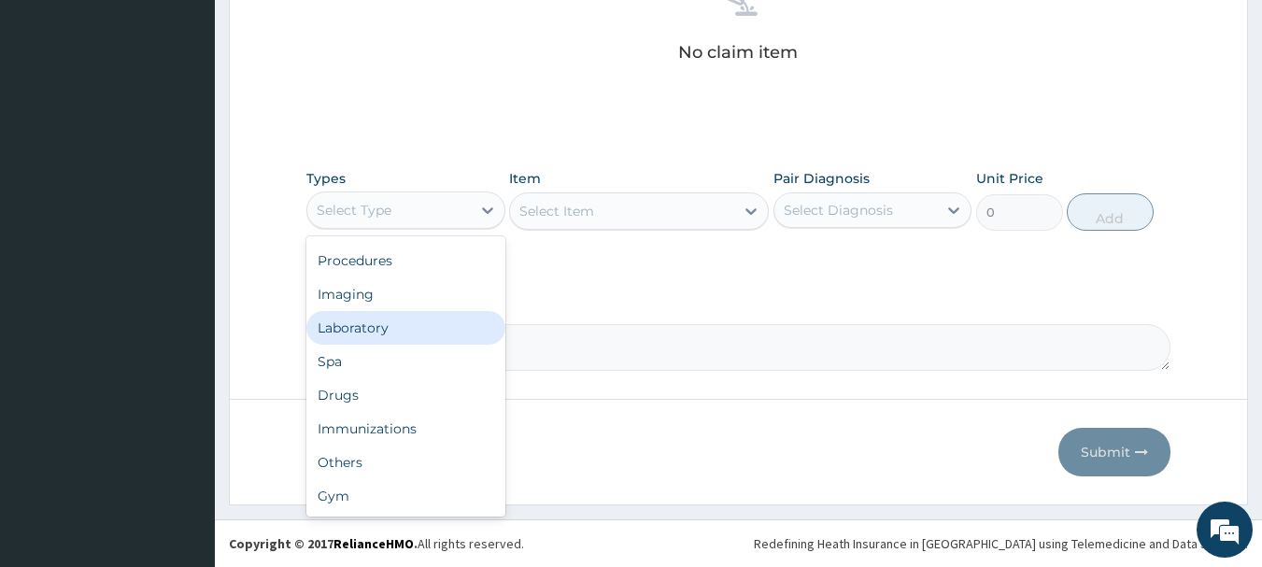
scroll to position [0, 0]
click at [420, 326] on div "Procedures" at bounding box center [405, 324] width 199 height 34
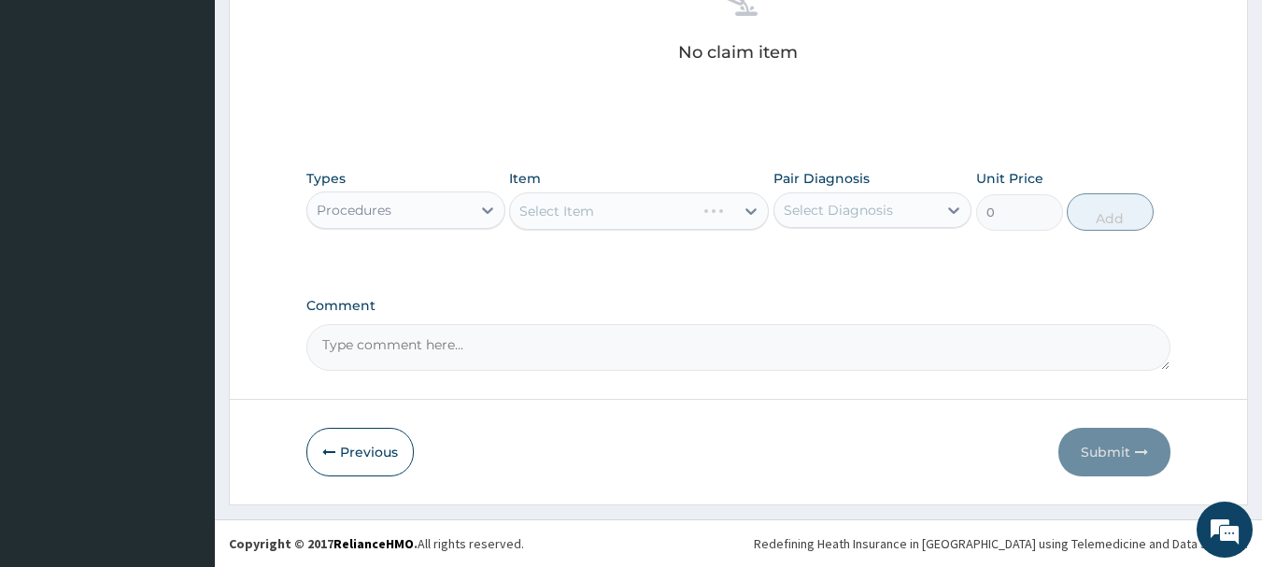
click at [861, 202] on div "Select Diagnosis" at bounding box center [838, 210] width 109 height 19
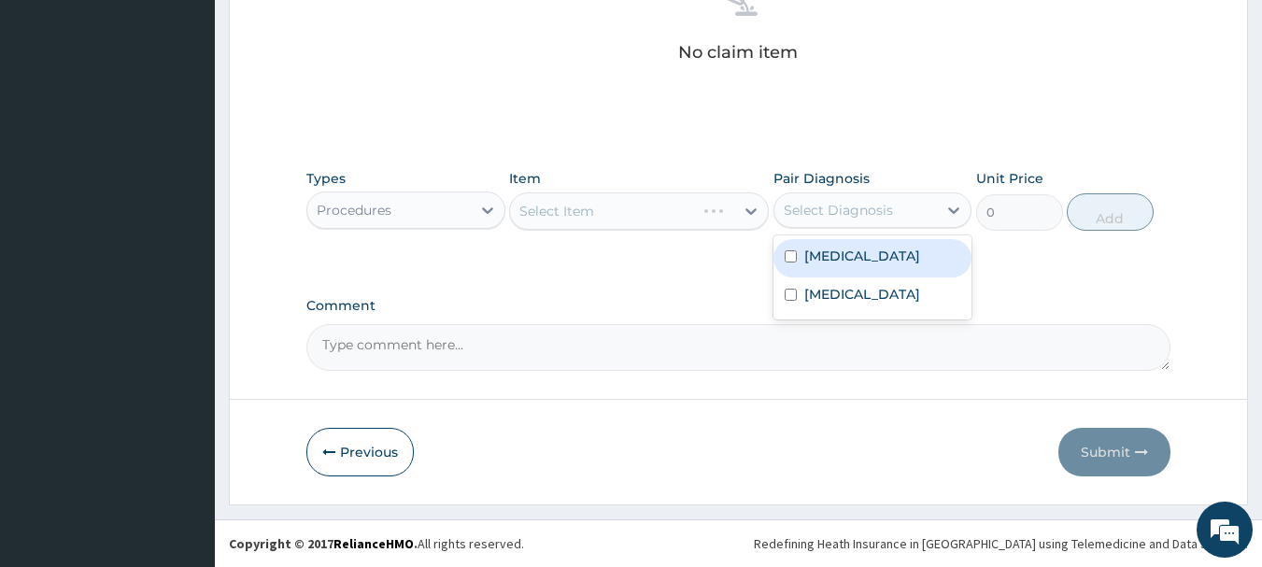
click at [846, 262] on label "Malaria" at bounding box center [862, 256] width 116 height 19
checkbox input "true"
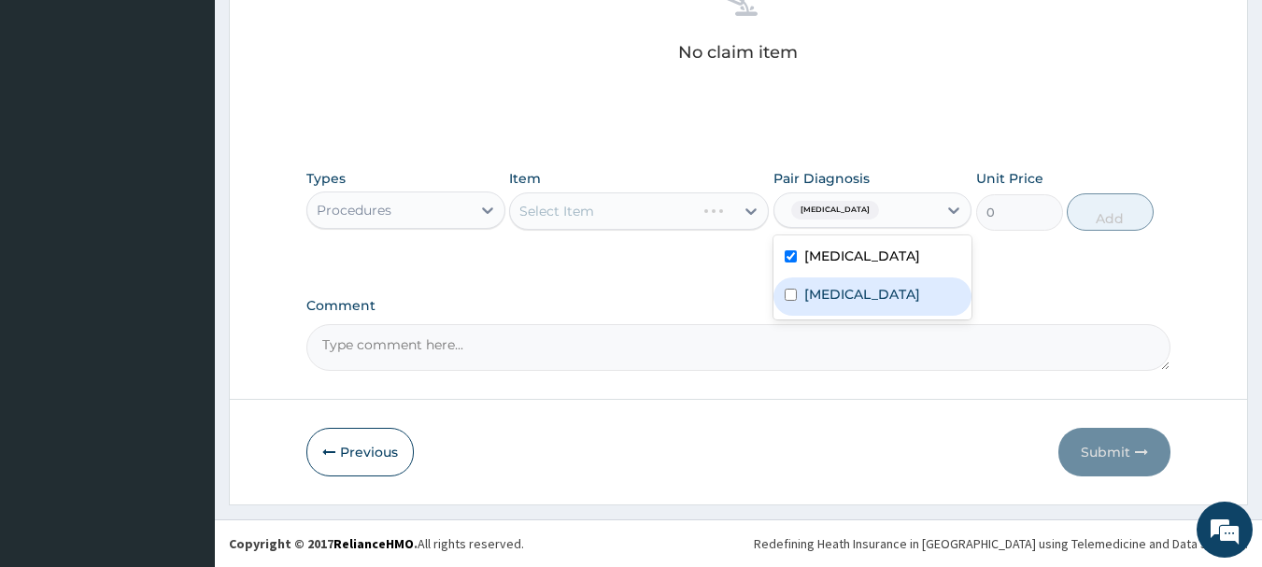
click at [840, 301] on label "[MEDICAL_DATA]" at bounding box center [862, 294] width 116 height 19
checkbox input "true"
click at [683, 298] on label "Comment" at bounding box center [738, 306] width 865 height 16
click at [683, 324] on textarea "Comment" at bounding box center [738, 347] width 865 height 47
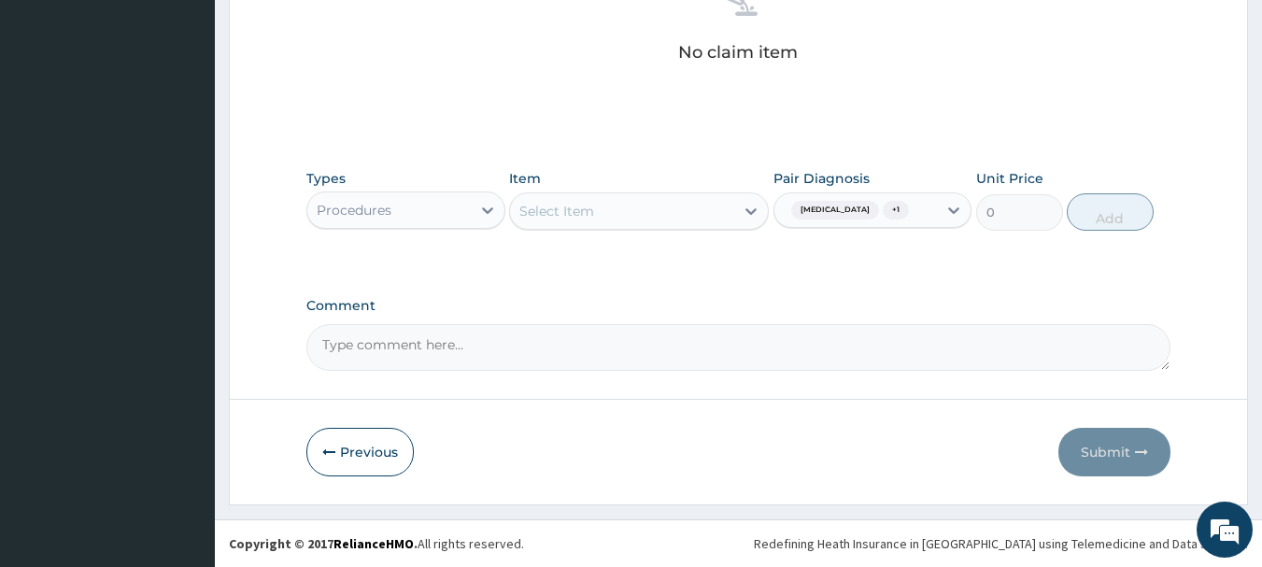
click at [710, 227] on div "Select Item" at bounding box center [639, 210] width 260 height 37
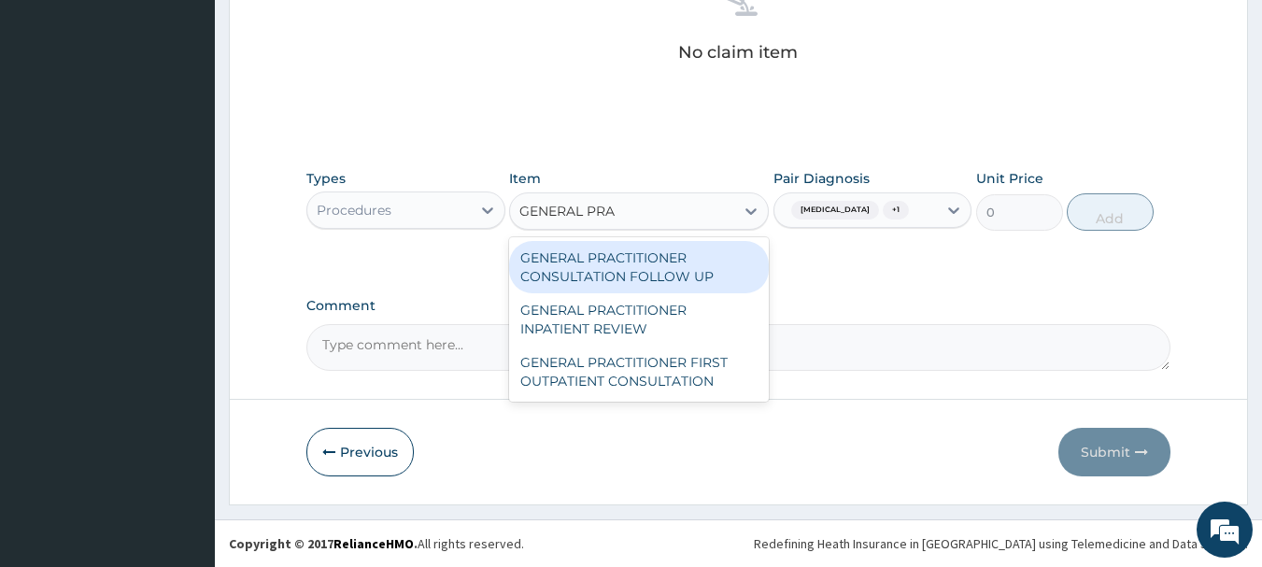
type input "GENERAL PRAC"
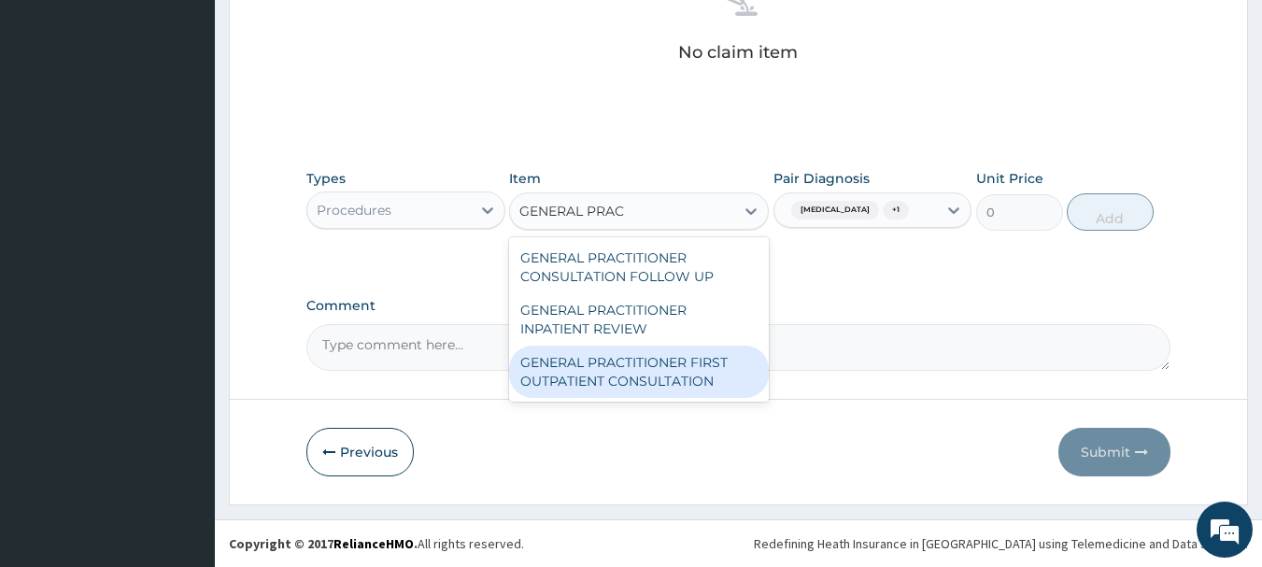
click at [620, 378] on div "GENERAL PRACTITIONER FIRST OUTPATIENT CONSULTATION" at bounding box center [639, 372] width 260 height 52
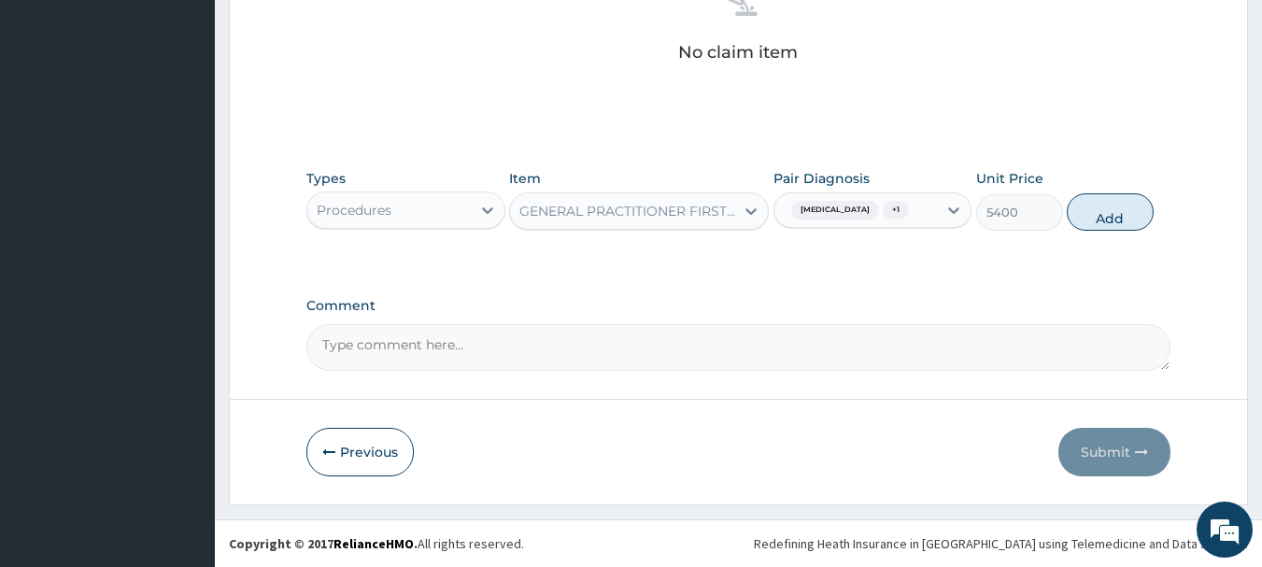
click at [1148, 196] on div "Types Procedures Item option GENERAL PRACTITIONER FIRST OUTPATIENT CONSULTATION…" at bounding box center [738, 200] width 865 height 80
click at [1127, 203] on button "Add" at bounding box center [1110, 211] width 87 height 37
type input "0"
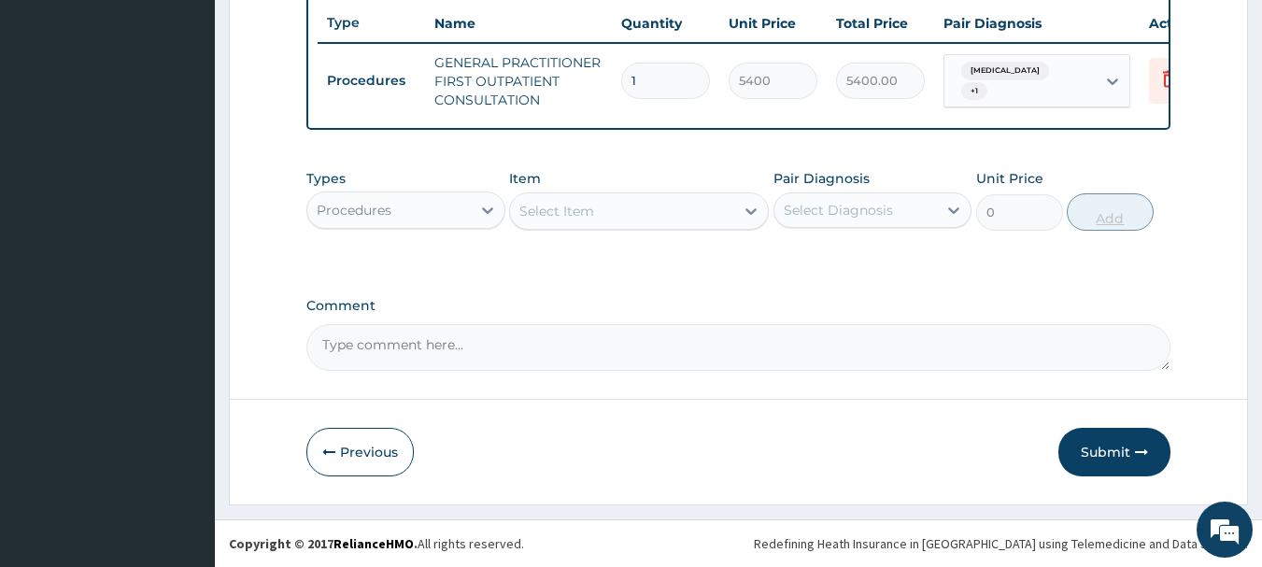
scroll to position [716, 0]
drag, startPoint x: 412, startPoint y: 195, endPoint x: 451, endPoint y: 199, distance: 39.4
click at [412, 195] on div "Procedures" at bounding box center [388, 210] width 163 height 30
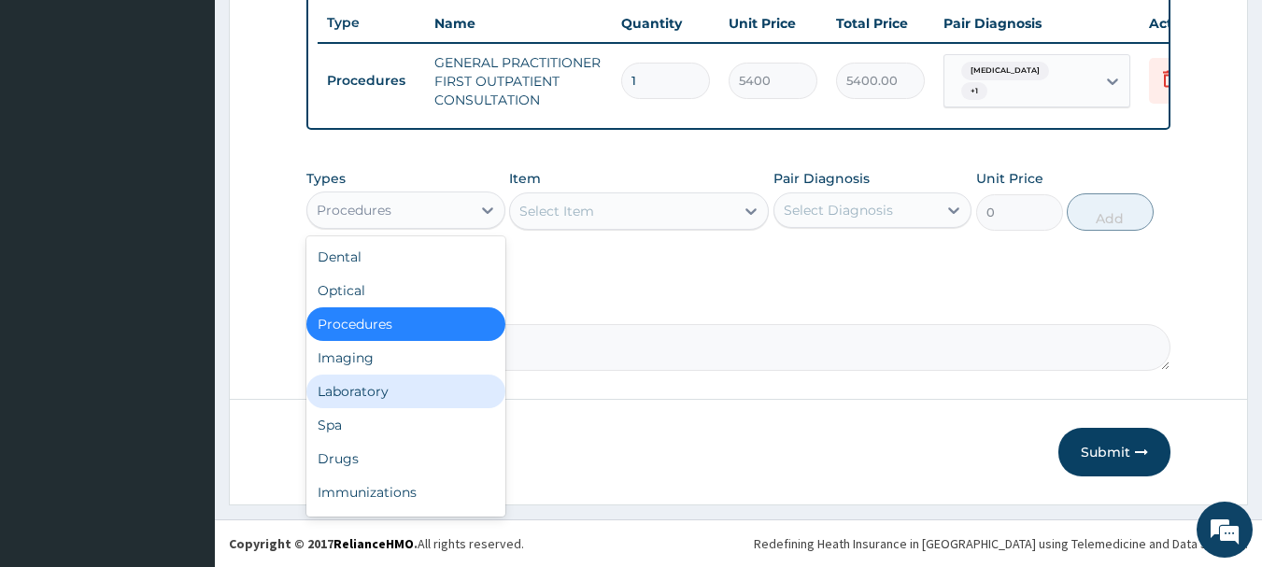
click at [464, 384] on div "Laboratory" at bounding box center [405, 392] width 199 height 34
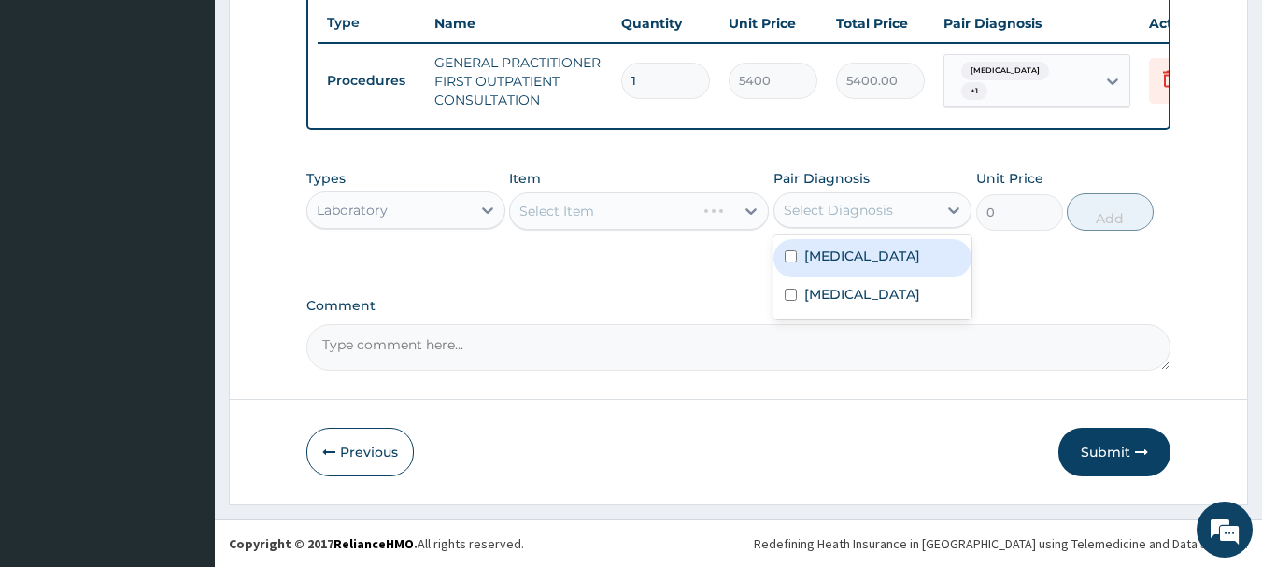
click at [880, 216] on div "Select Diagnosis" at bounding box center [838, 210] width 109 height 19
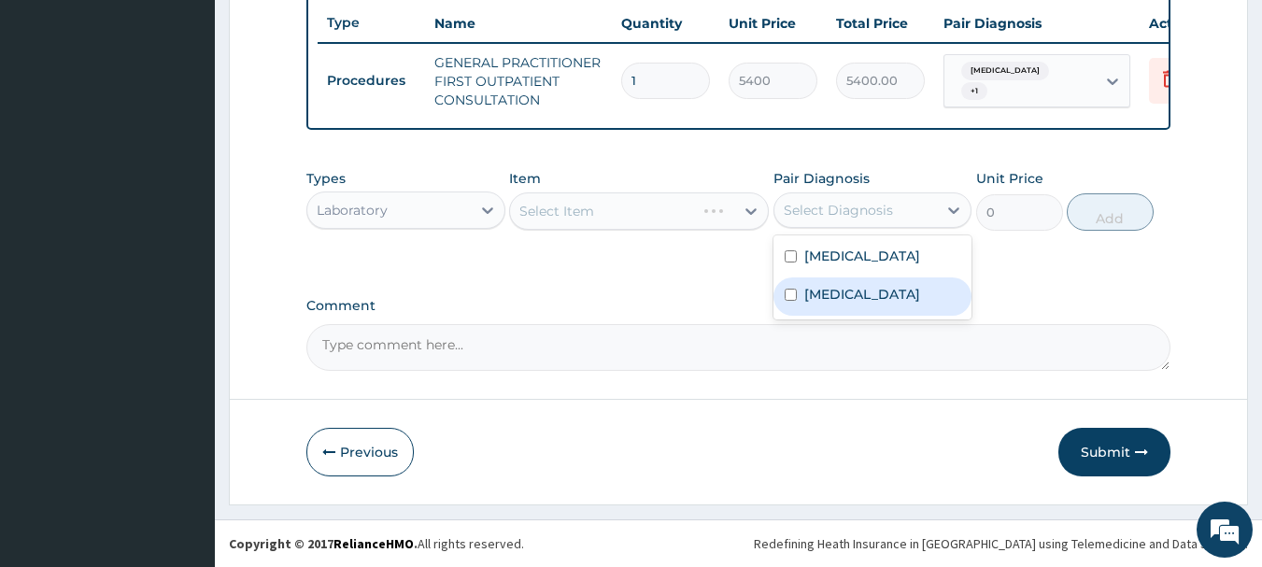
click at [879, 299] on label "[MEDICAL_DATA]" at bounding box center [862, 294] width 116 height 19
checkbox input "true"
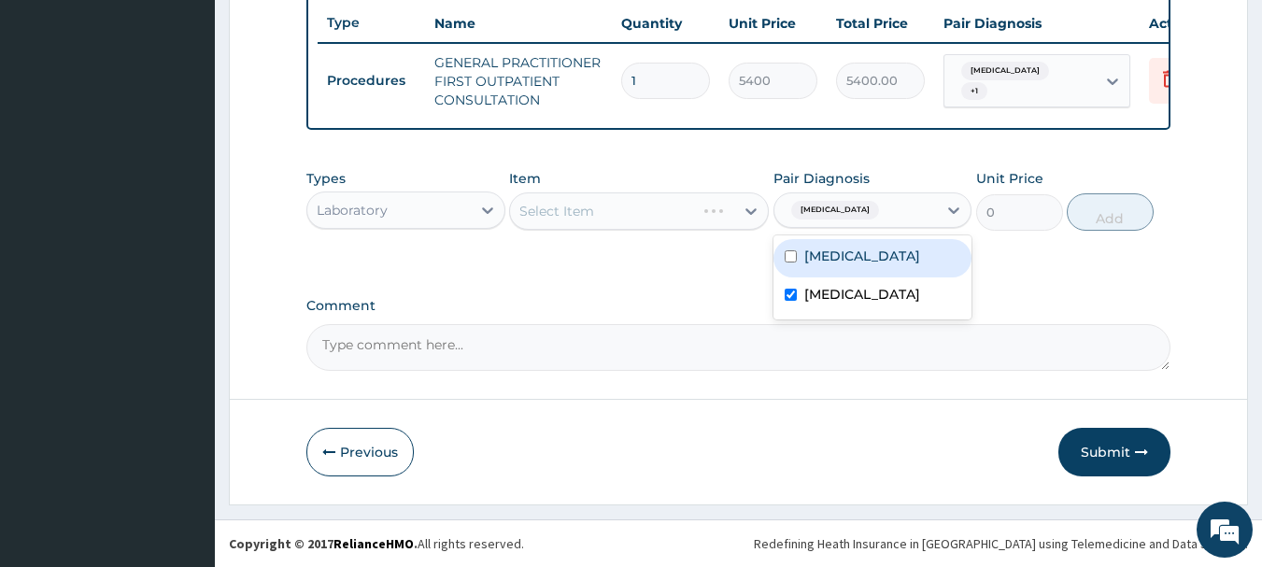
click at [849, 275] on div "[MEDICAL_DATA]" at bounding box center [872, 258] width 199 height 38
checkbox input "true"
click at [857, 296] on div "[MEDICAL_DATA]" at bounding box center [872, 296] width 199 height 38
checkbox input "false"
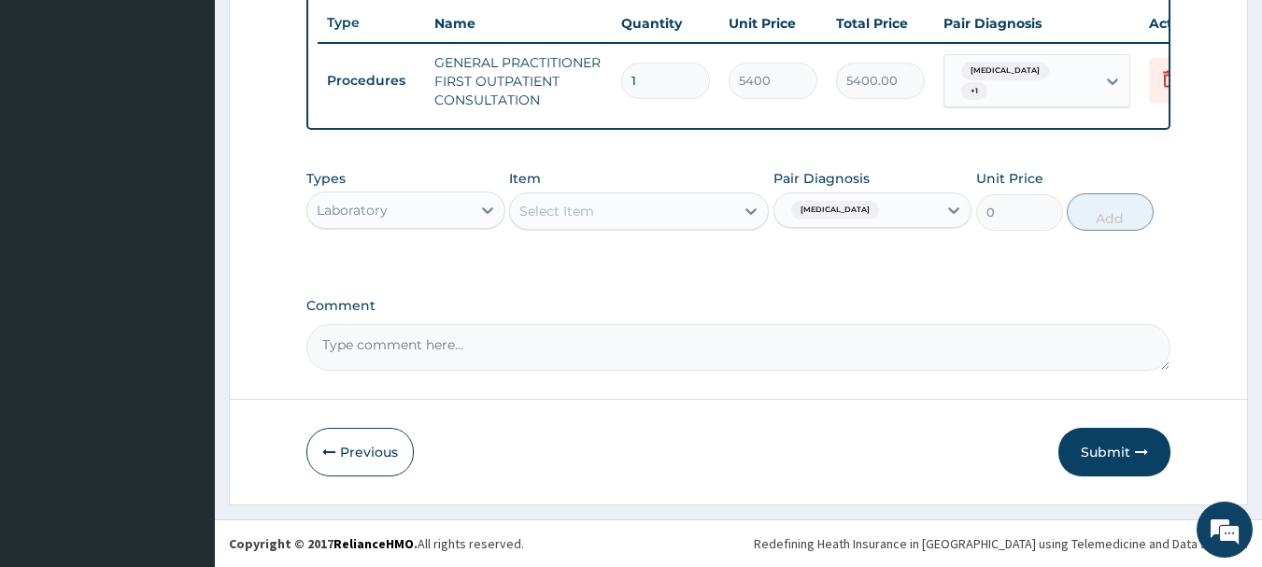
click at [713, 212] on div "Select Item" at bounding box center [622, 211] width 224 height 30
type input "MLAR"
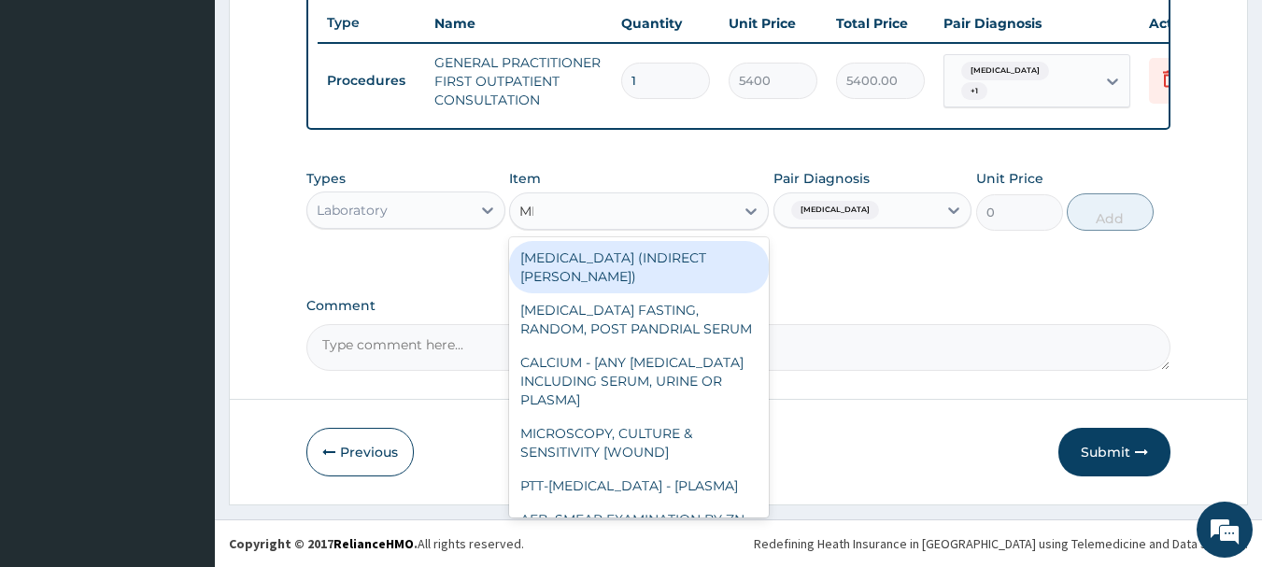
type input "MLAA"
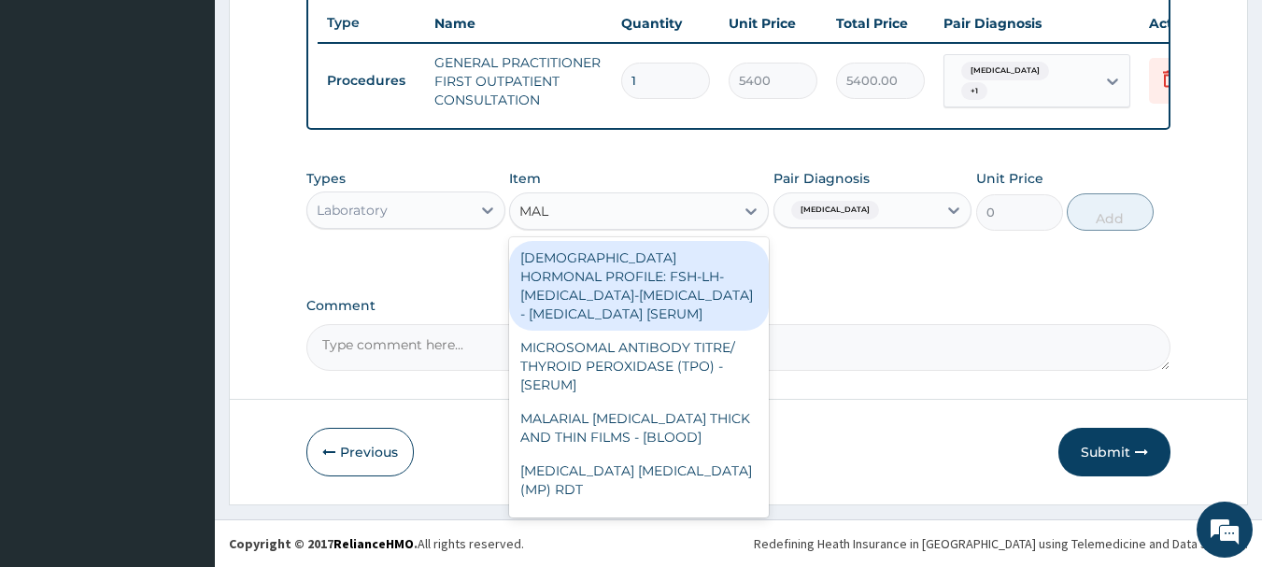
type input "MALA"
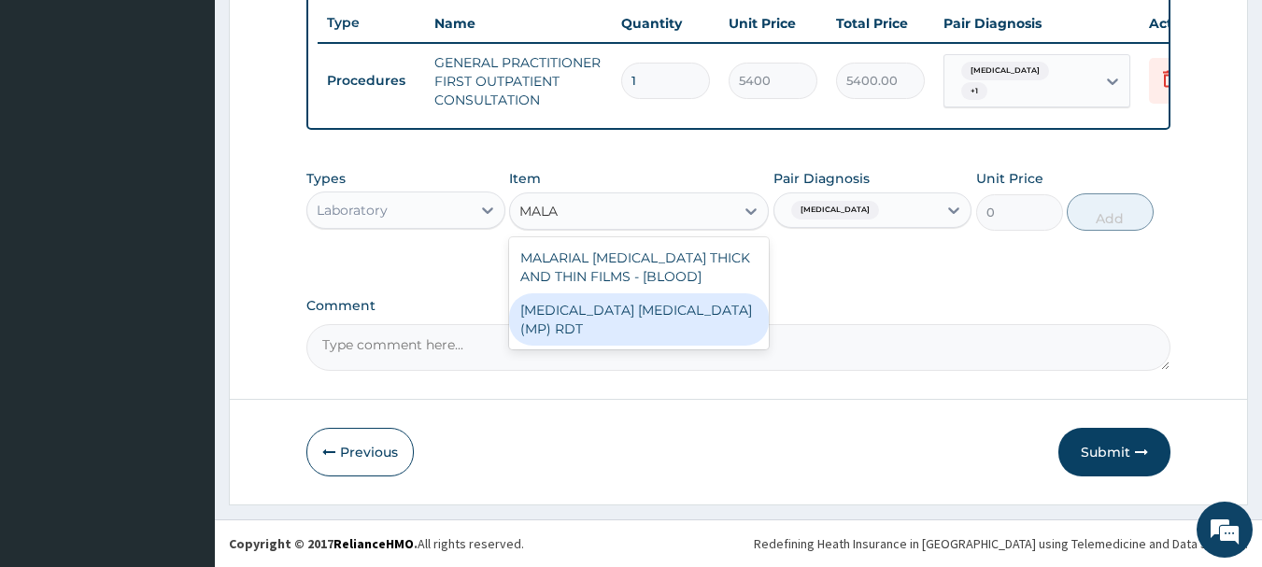
click at [680, 313] on div "[MEDICAL_DATA] [MEDICAL_DATA] (MP) RDT" at bounding box center [639, 319] width 260 height 52
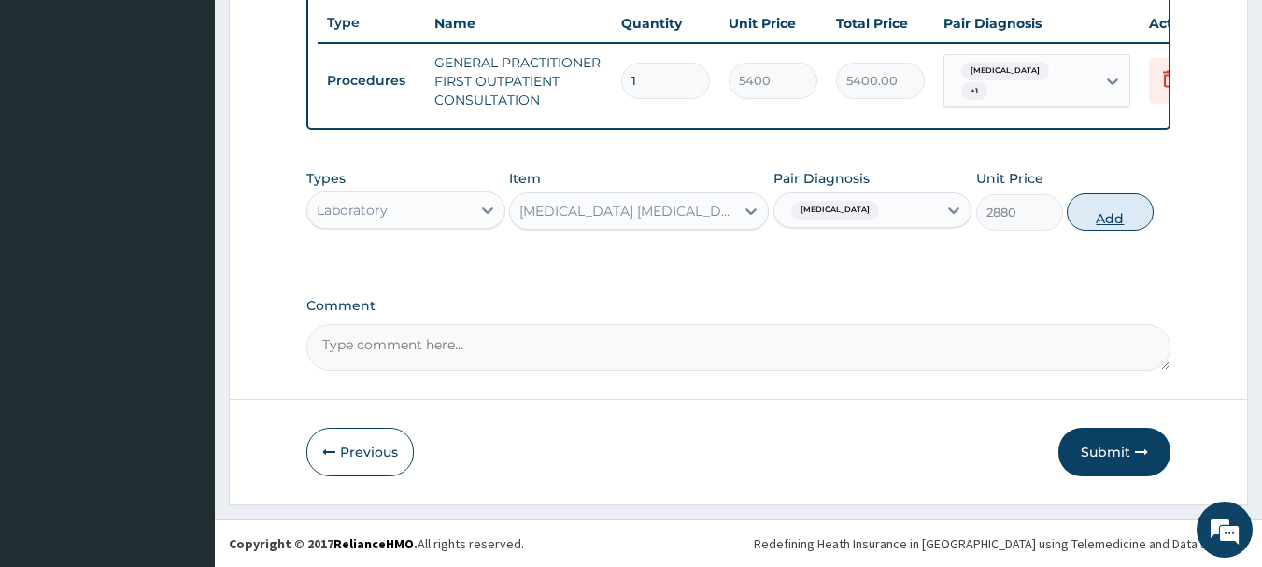
click at [1089, 209] on button "Add" at bounding box center [1110, 211] width 87 height 37
type input "0"
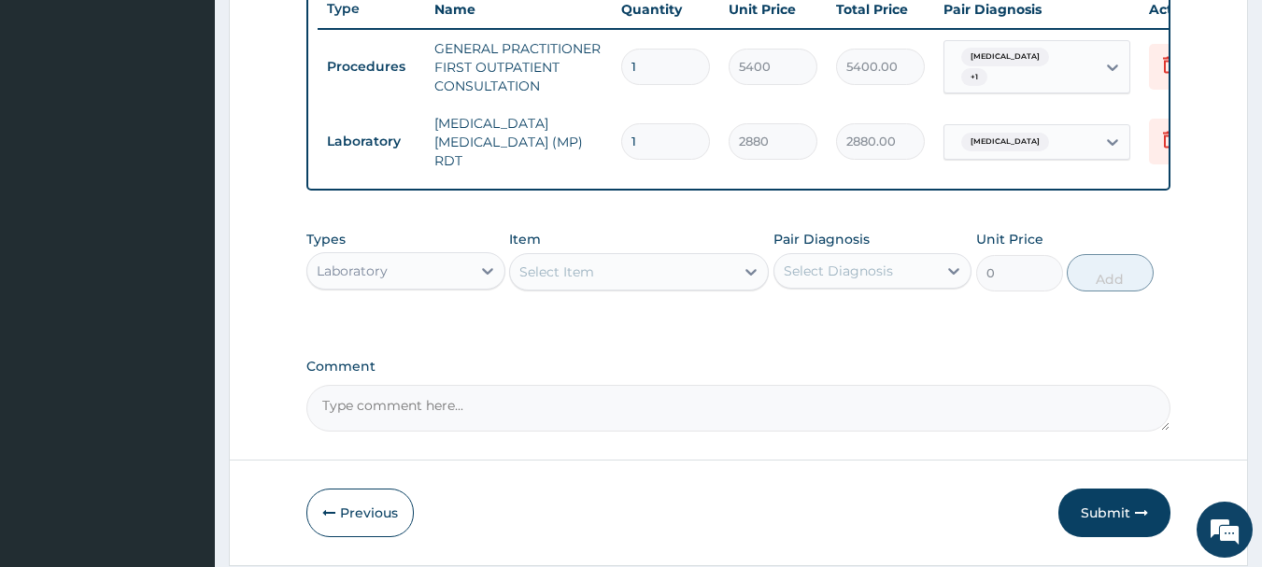
click at [457, 282] on div "Laboratory" at bounding box center [388, 271] width 163 height 30
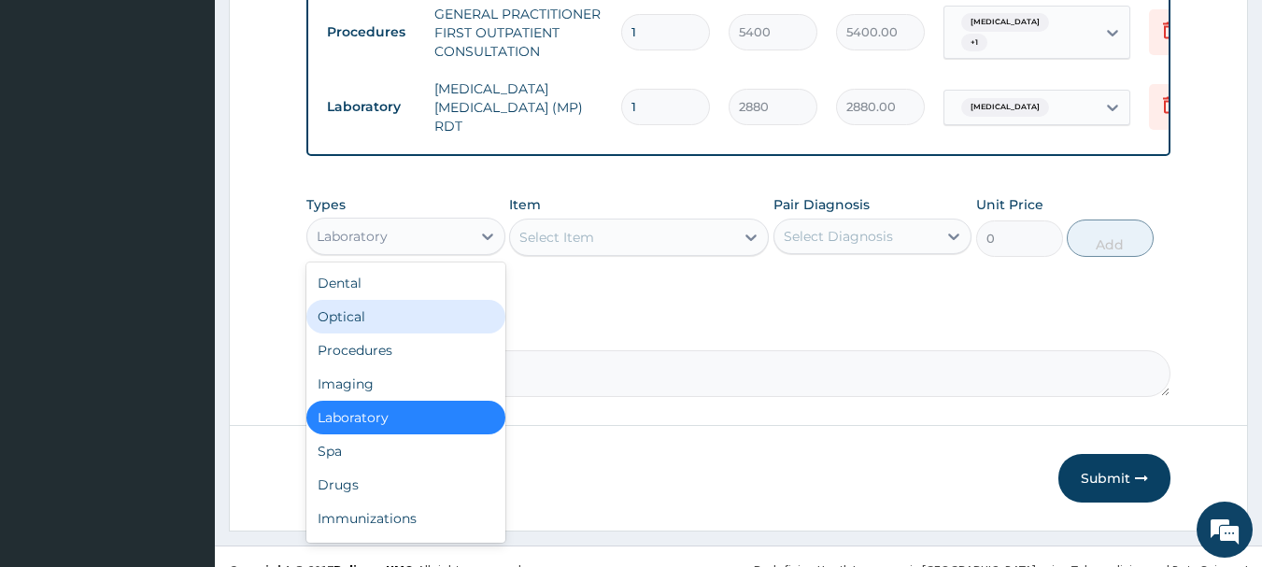
scroll to position [780, 0]
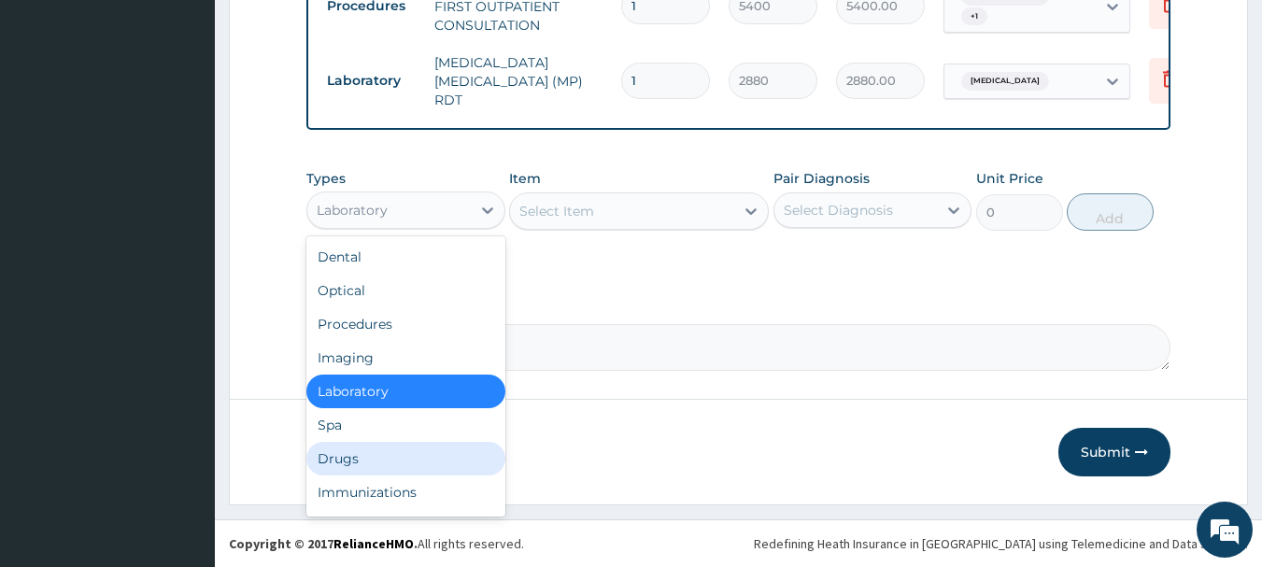
click at [375, 466] on div "Drugs" at bounding box center [405, 459] width 199 height 34
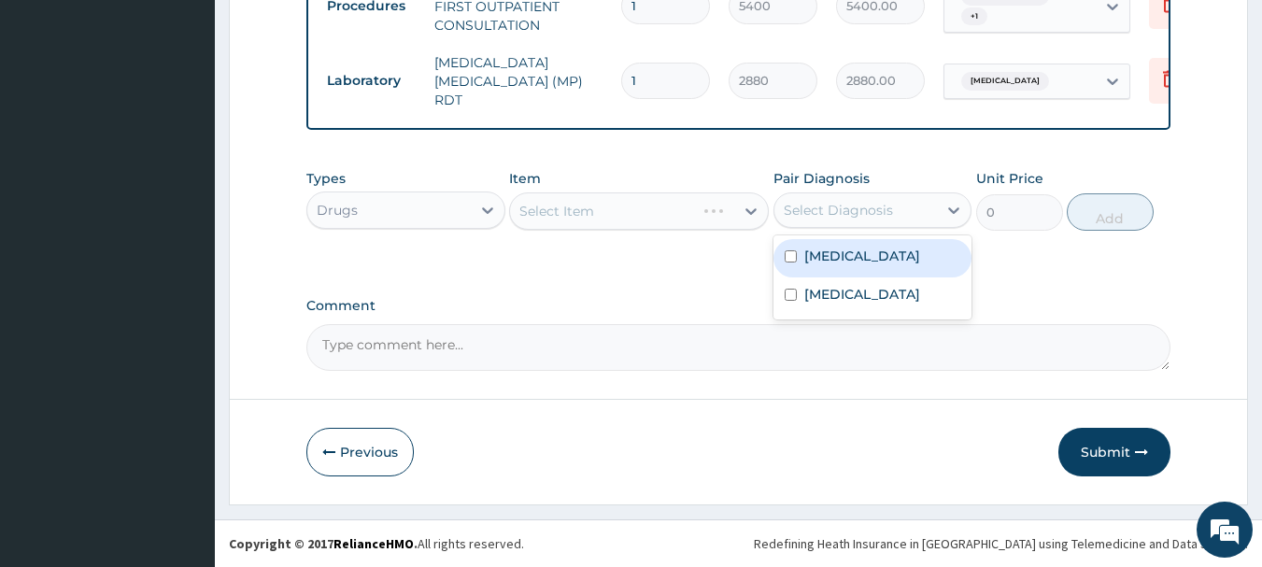
click at [924, 211] on div "Select Diagnosis" at bounding box center [855, 210] width 163 height 30
click at [921, 252] on div "[MEDICAL_DATA]" at bounding box center [872, 258] width 199 height 38
click at [912, 276] on div "[MEDICAL_DATA]" at bounding box center [872, 258] width 199 height 38
checkbox input "false"
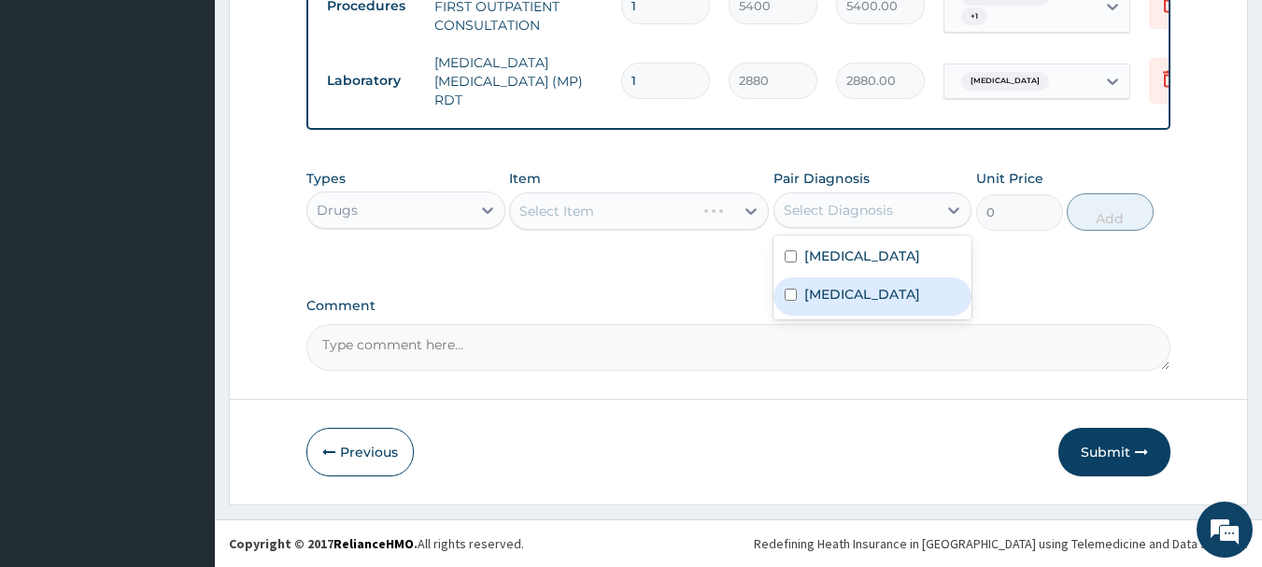
click at [891, 297] on label "[MEDICAL_DATA]" at bounding box center [862, 294] width 116 height 19
checkbox input "true"
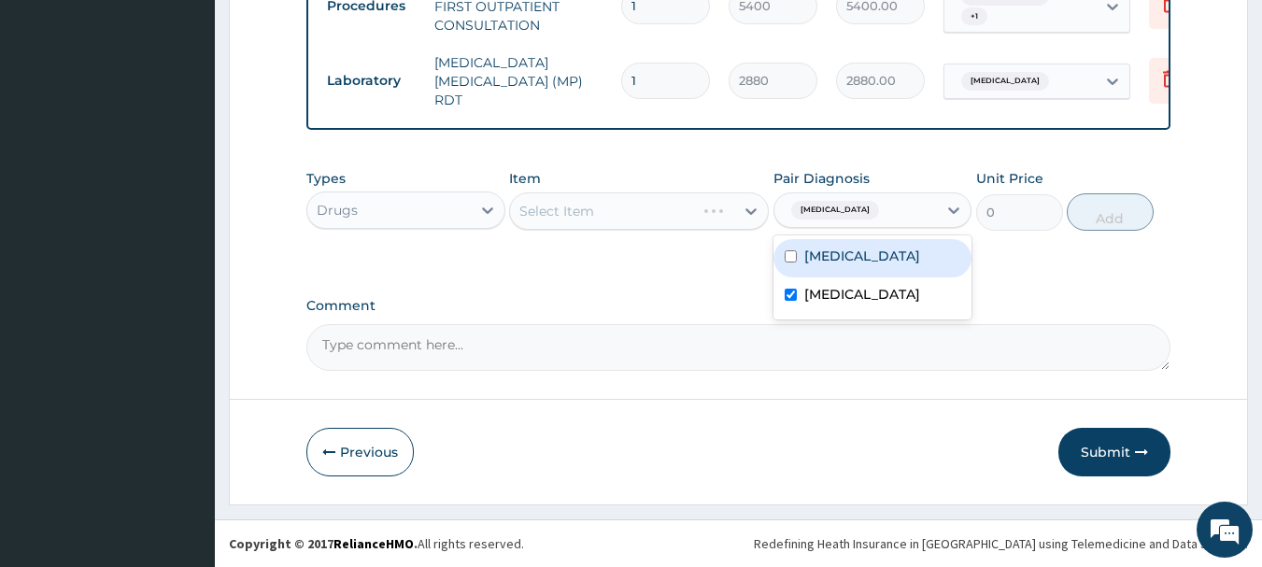
click at [880, 264] on div "[MEDICAL_DATA]" at bounding box center [872, 258] width 199 height 38
checkbox input "true"
click at [626, 206] on div "Select Item" at bounding box center [622, 211] width 224 height 30
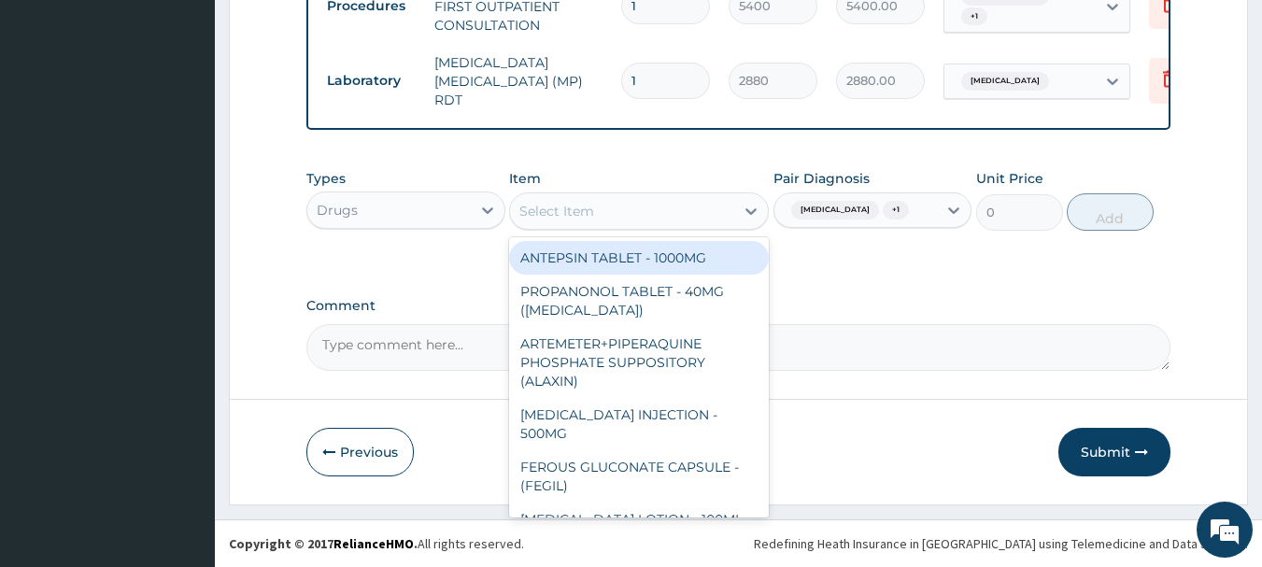
click at [631, 207] on div "Select Item" at bounding box center [622, 211] width 224 height 30
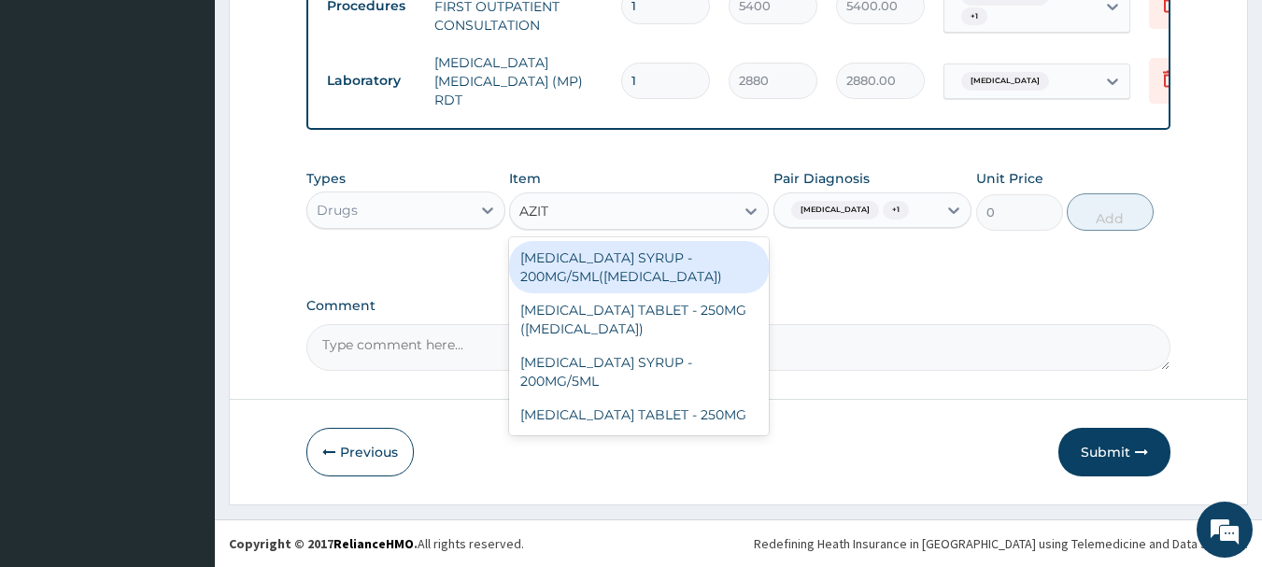
type input "AZITH"
click at [654, 259] on div "[MEDICAL_DATA] SYRUP - 200MG/5ML([MEDICAL_DATA])" at bounding box center [639, 267] width 260 height 52
type input "7600"
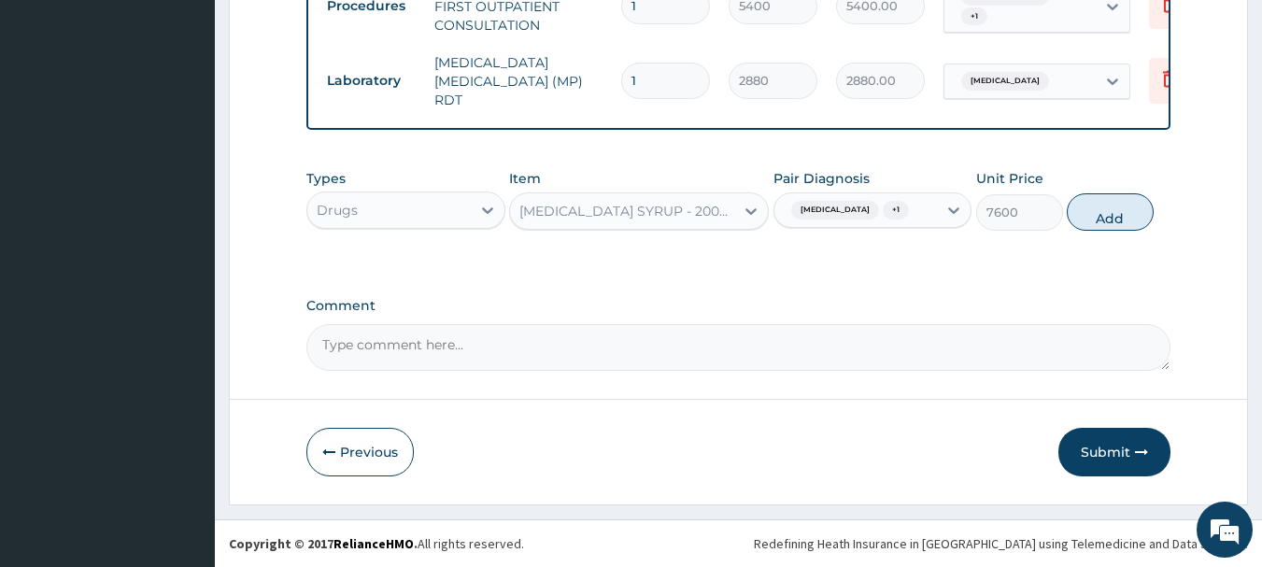
click at [662, 212] on div "[MEDICAL_DATA] SYRUP - 200MG/5ML([MEDICAL_DATA])" at bounding box center [627, 211] width 217 height 19
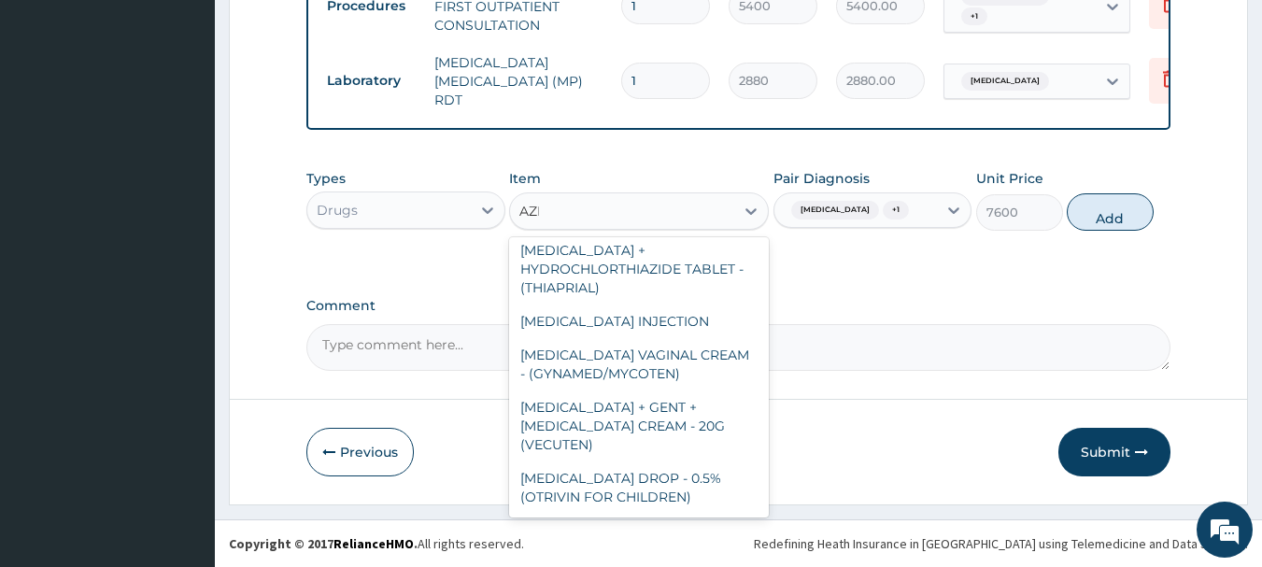
scroll to position [283, 0]
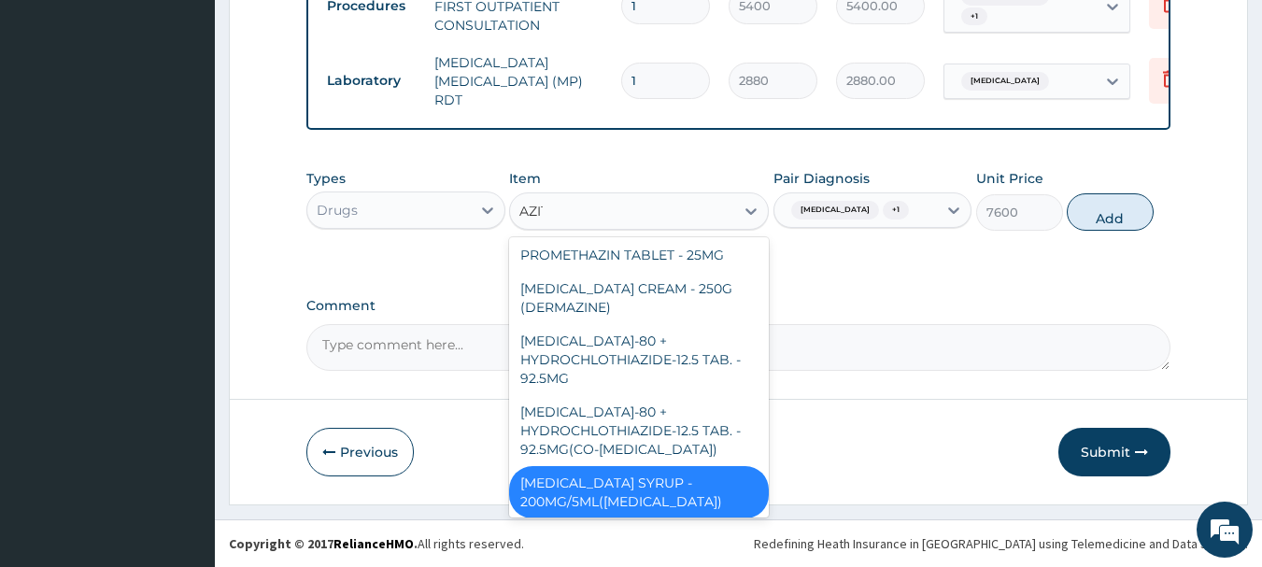
type input "AZITH"
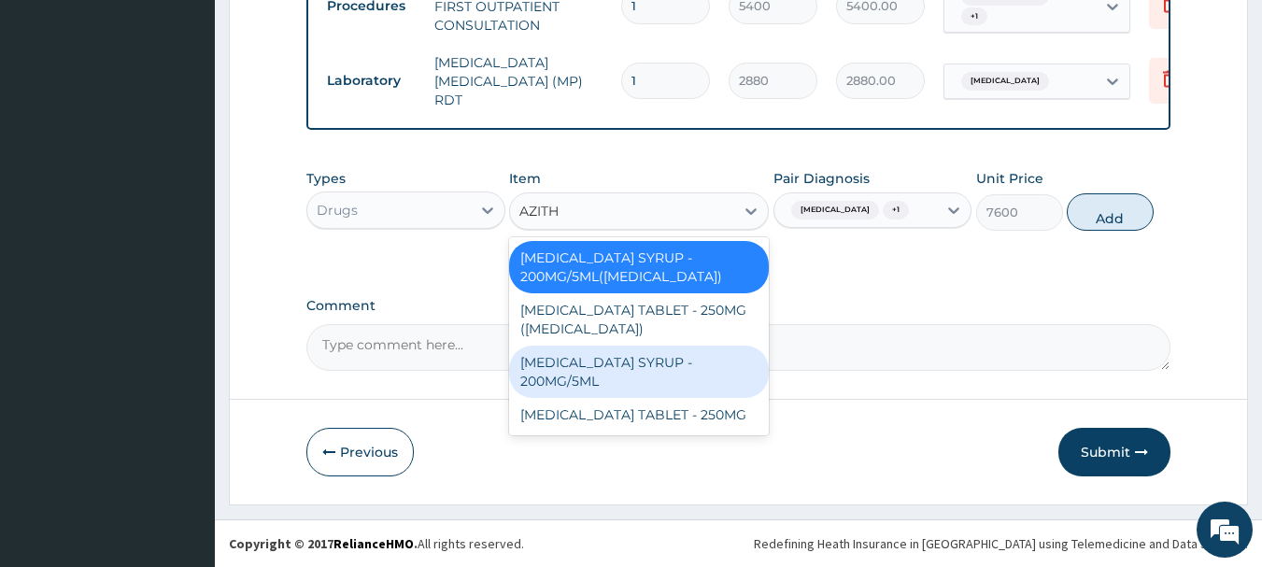
click at [684, 382] on div "[MEDICAL_DATA] SYRUP - 200MG/5ML" at bounding box center [639, 372] width 260 height 52
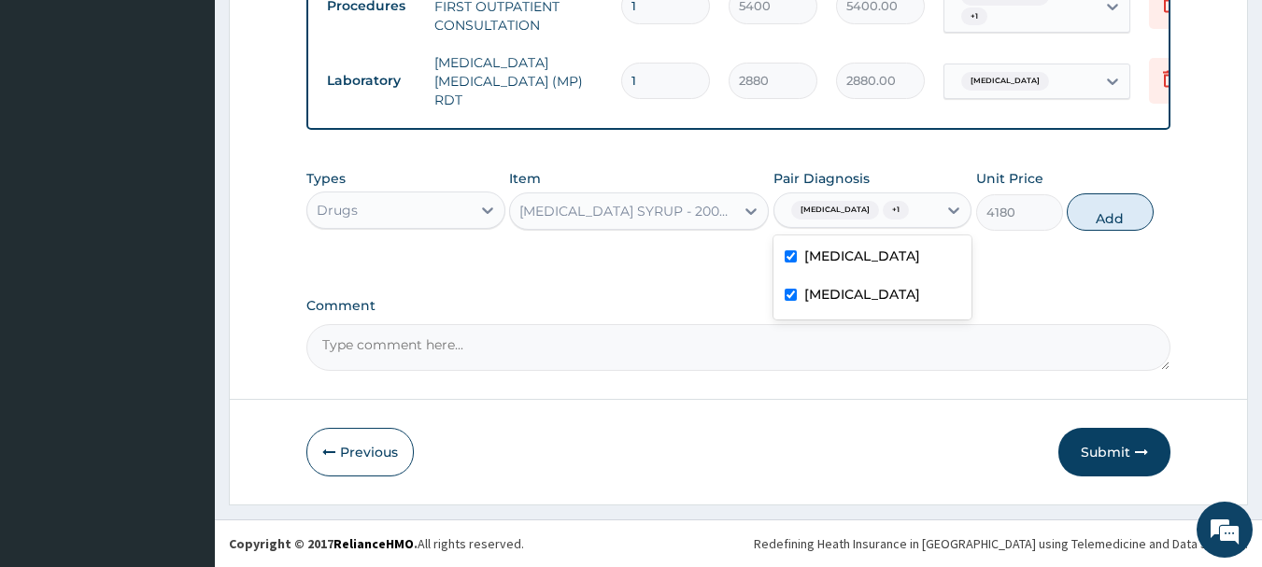
click at [912, 222] on div "Upper respiratory infection + 1" at bounding box center [848, 210] width 128 height 24
click at [1118, 220] on button "Add" at bounding box center [1110, 211] width 87 height 37
type input "0"
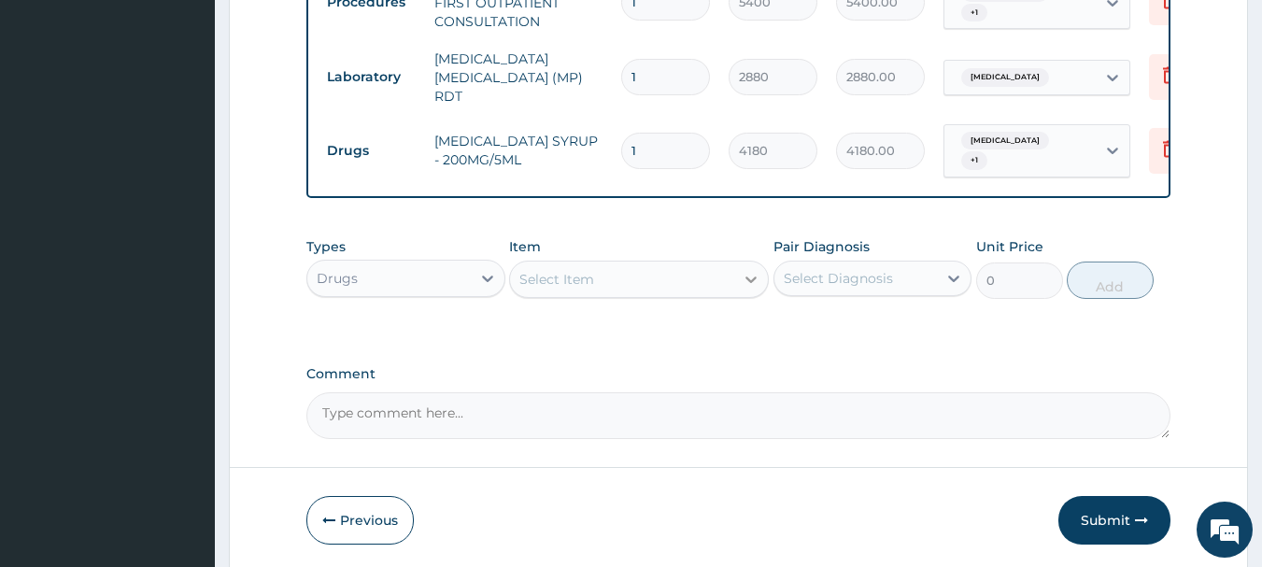
click at [737, 290] on div at bounding box center [751, 279] width 34 height 34
type input "ARTH"
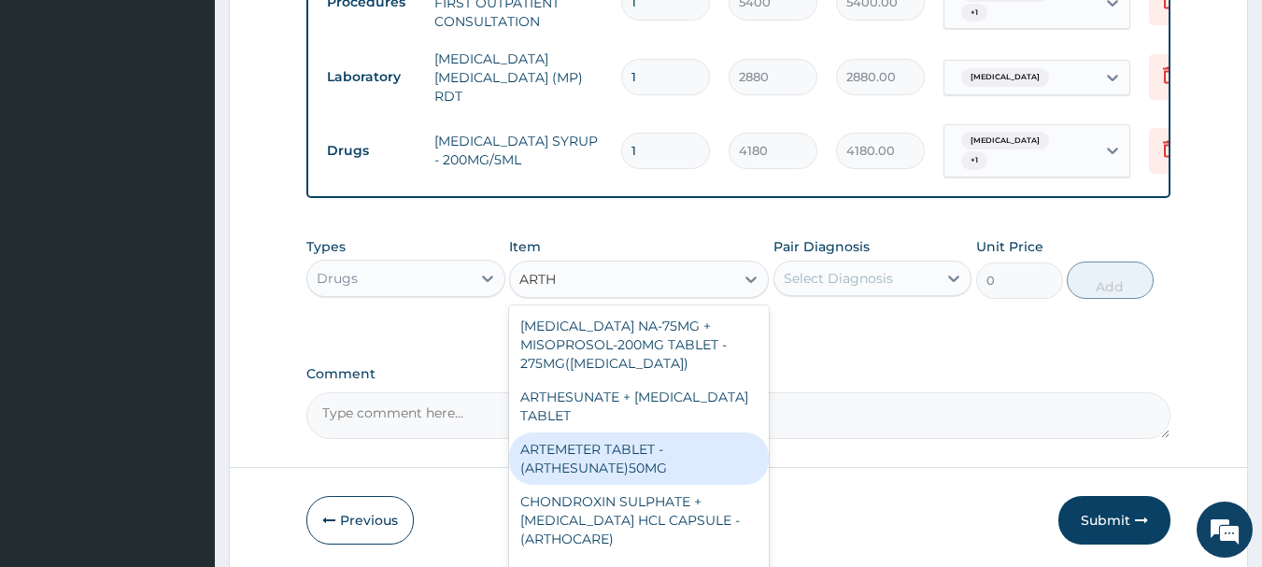
scroll to position [45, 0]
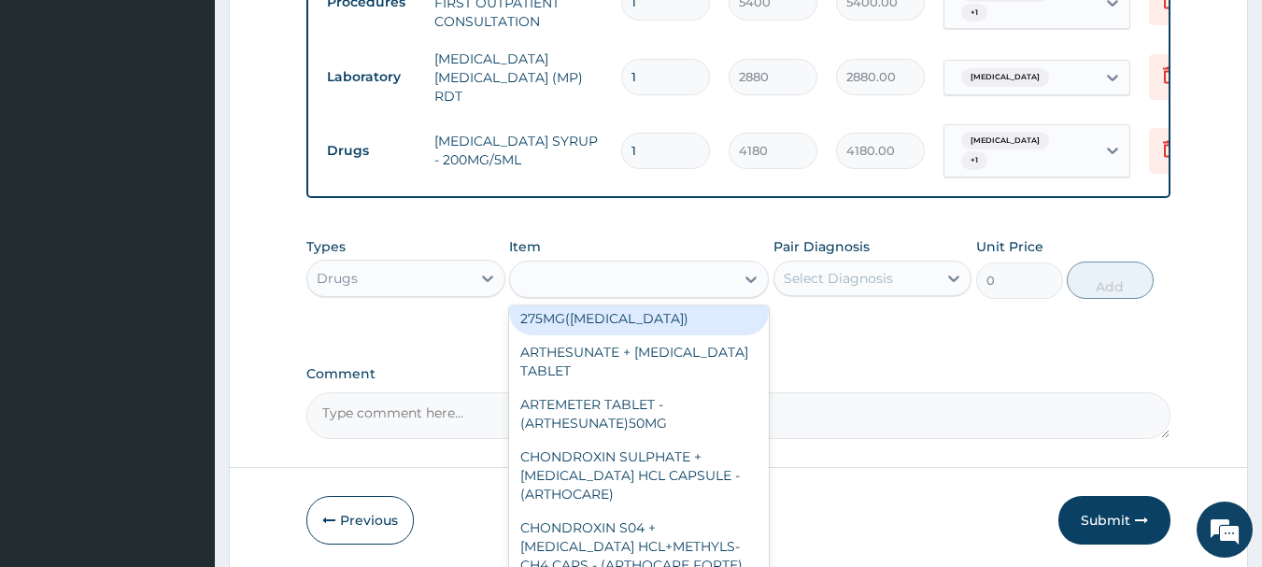
type input "380"
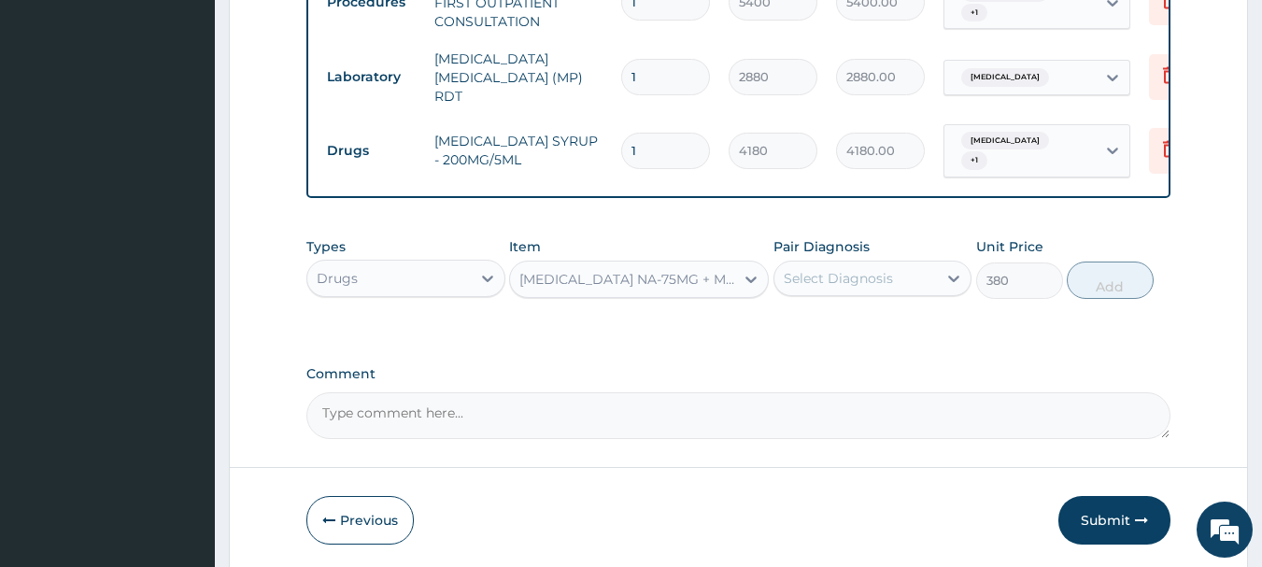
type input "E"
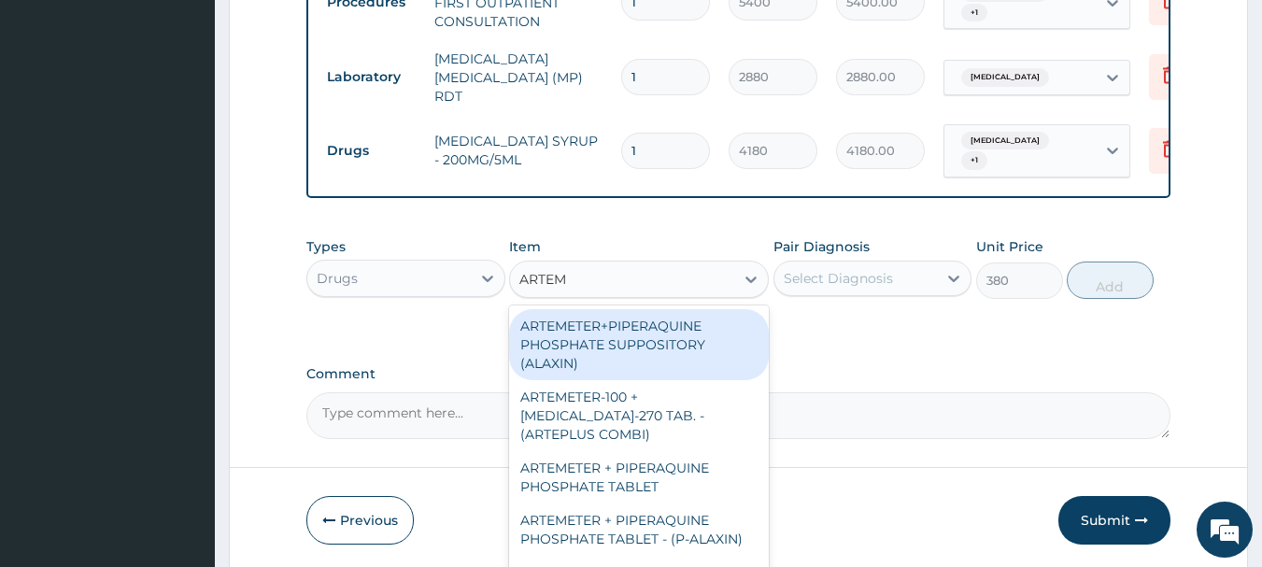
type input "ARTEME"
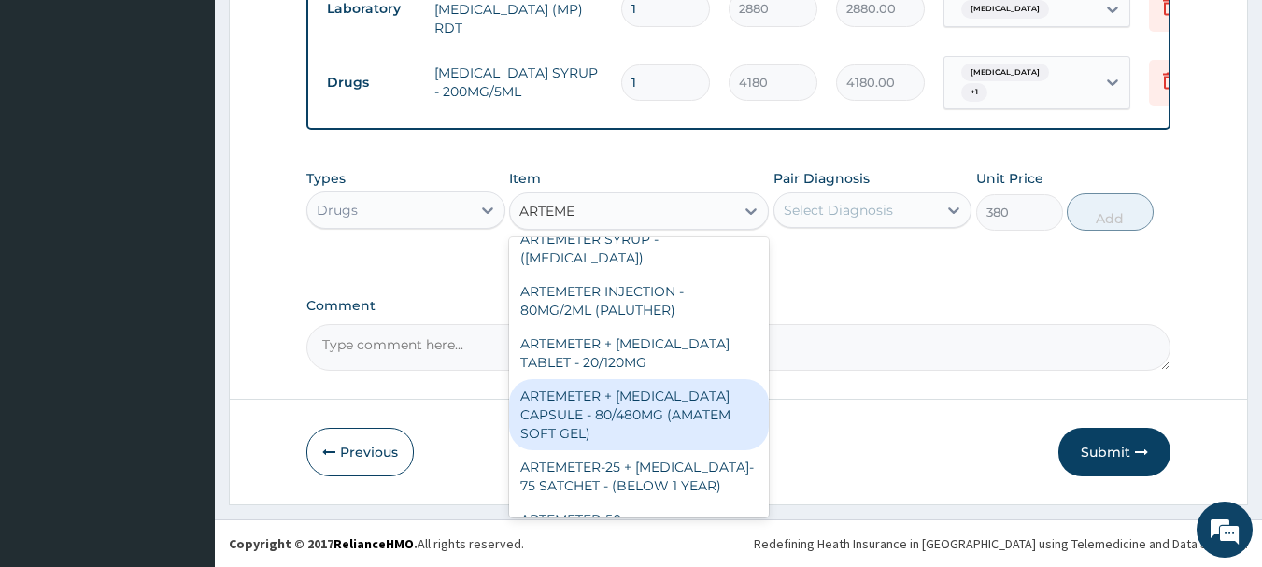
scroll to position [815, 0]
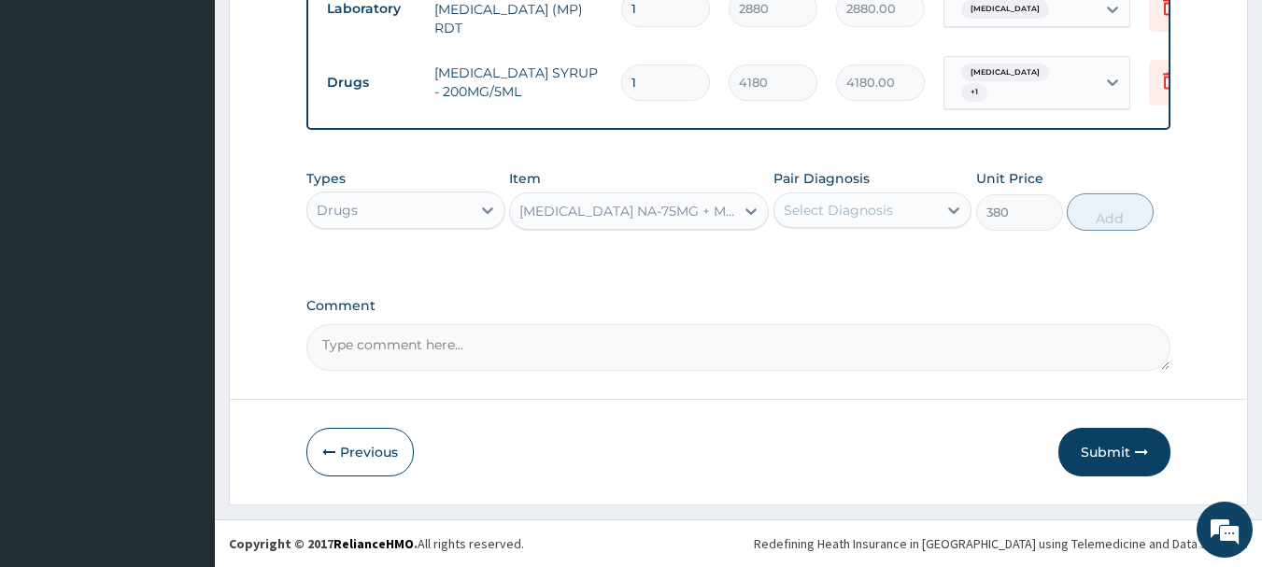
click at [674, 217] on div "DICLOFENAC NA-75MG + MISOPROSOL-200MG TABLET - 275MG(ARTHROTEC)" at bounding box center [622, 211] width 224 height 30
click at [671, 216] on div "DICLOFENAC NA-75MG + MISOPROSOL-200MG TABLET - 275MG(ARTHROTEC)" at bounding box center [627, 211] width 217 height 19
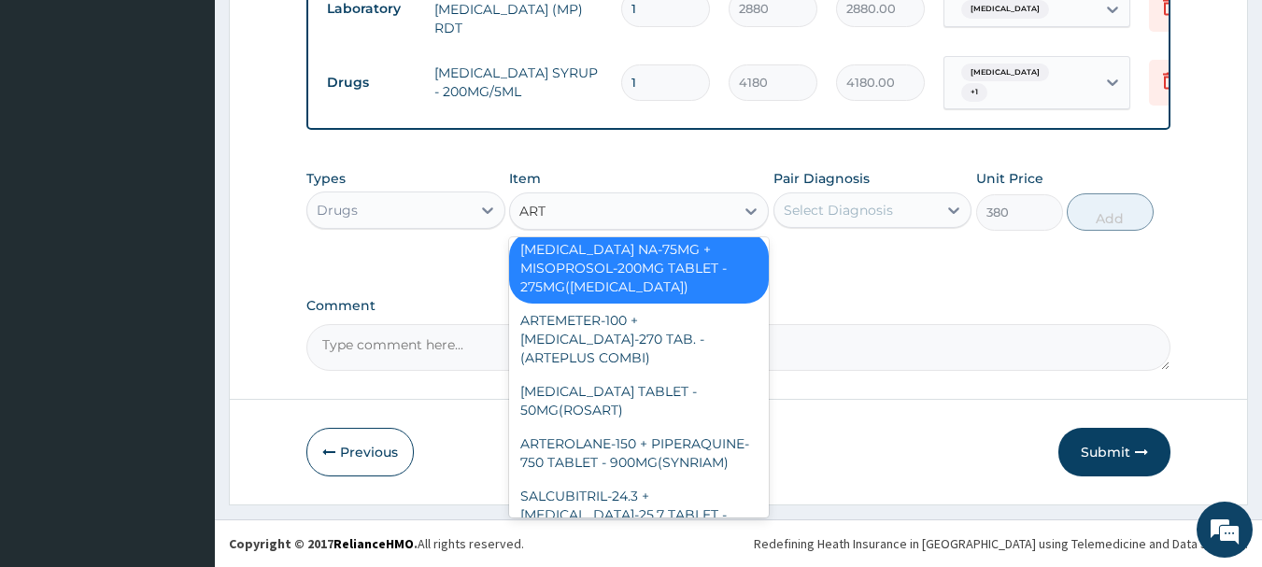
scroll to position [0, 0]
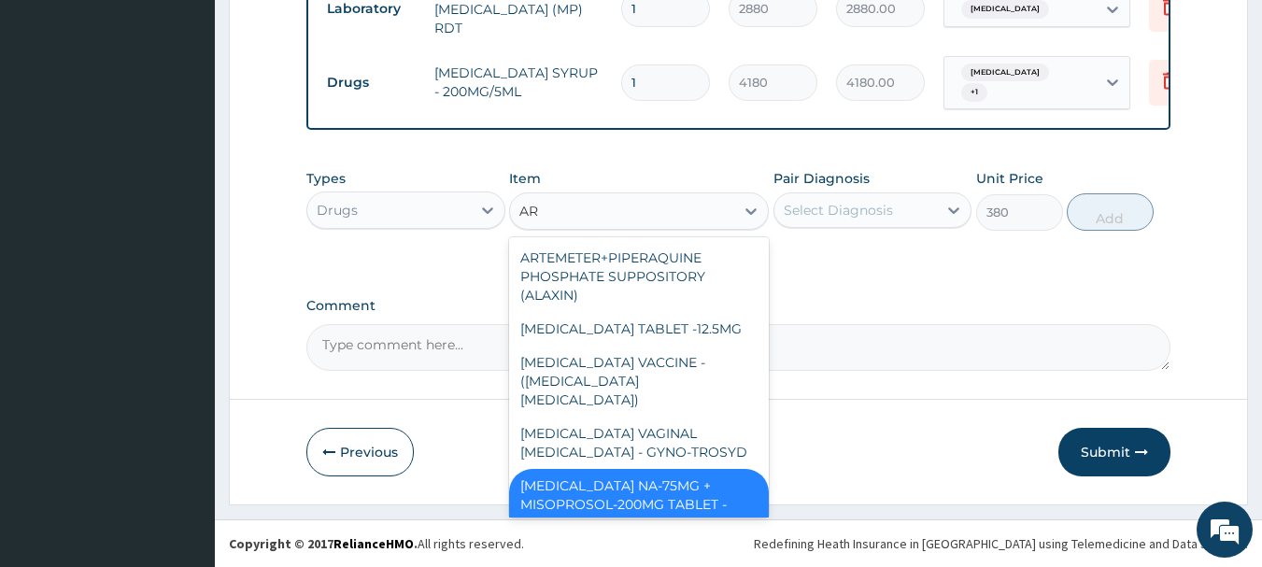
type input "A"
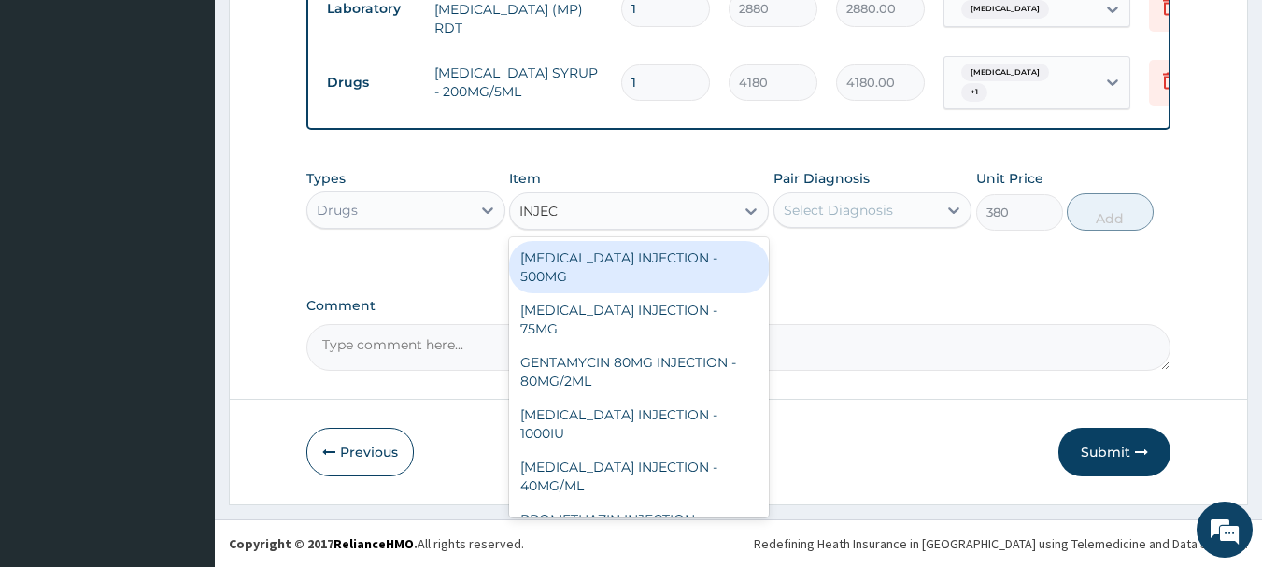
type input "INJECT"
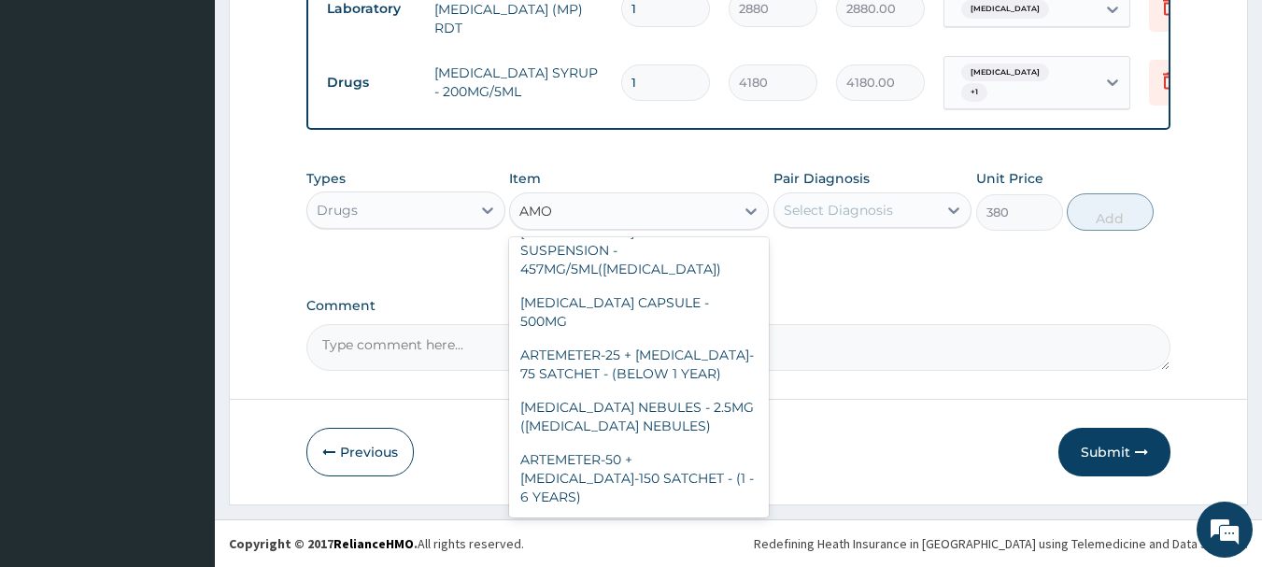
scroll to position [191, 0]
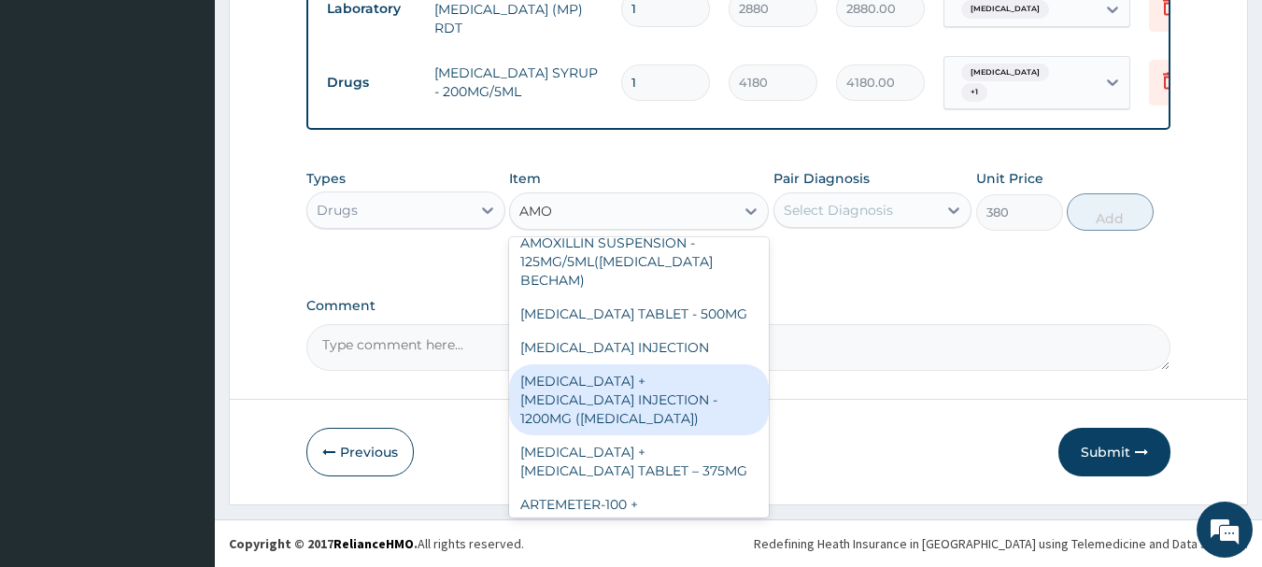
type input "AMOX"
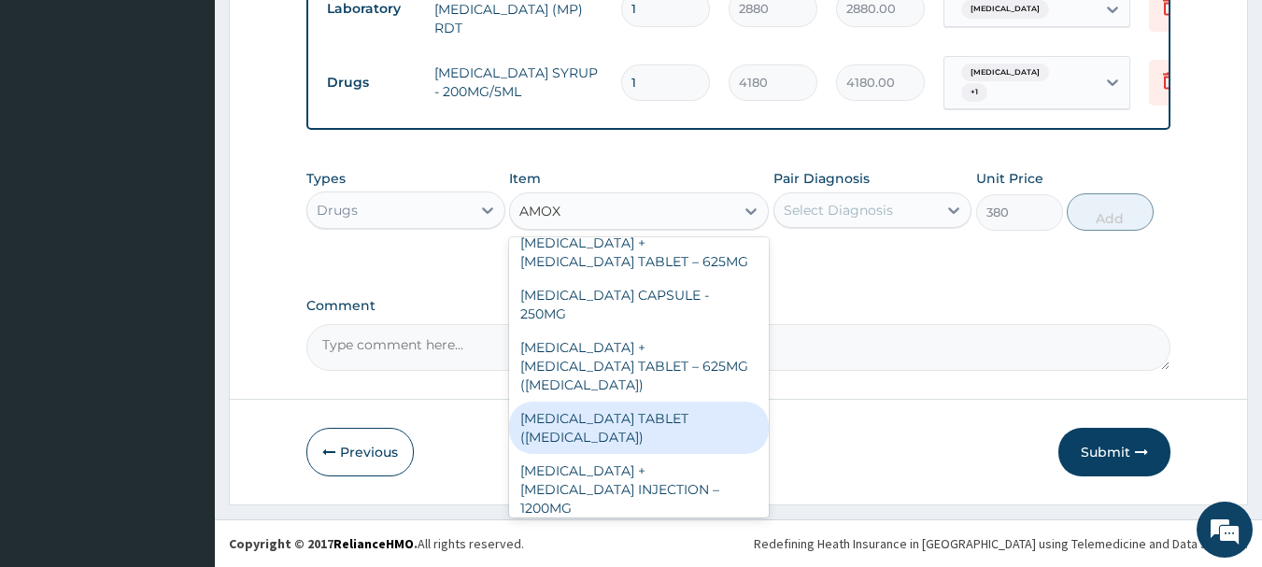
scroll to position [220, 0]
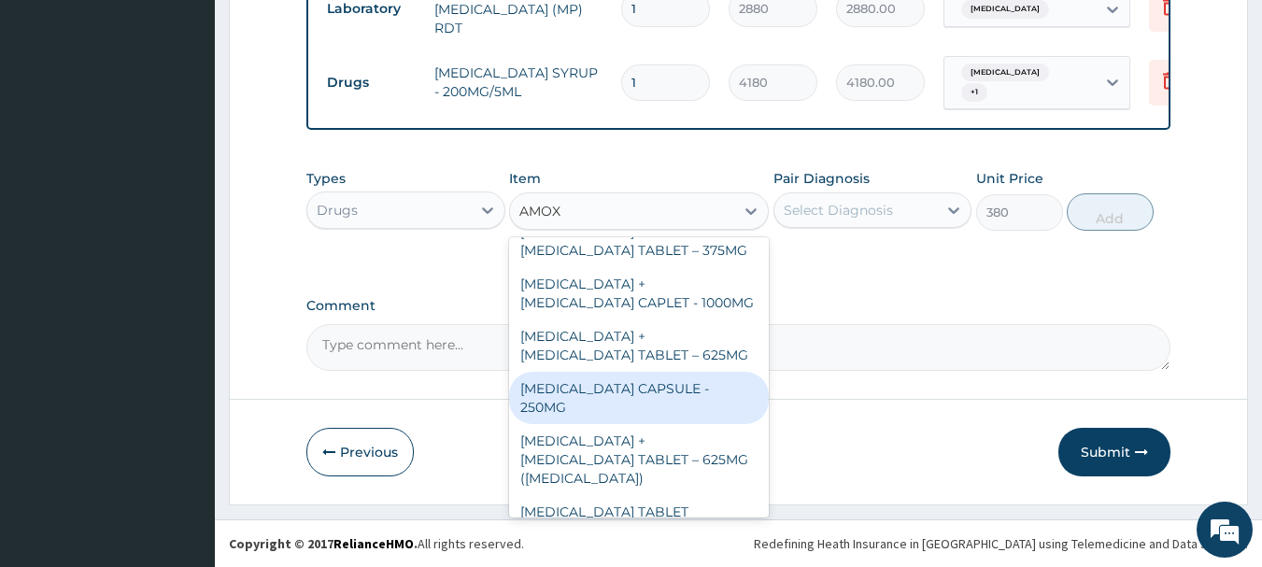
click at [732, 372] on div "AMOXICILLIN CAPSULE - 250MG" at bounding box center [639, 398] width 260 height 52
type input "76"
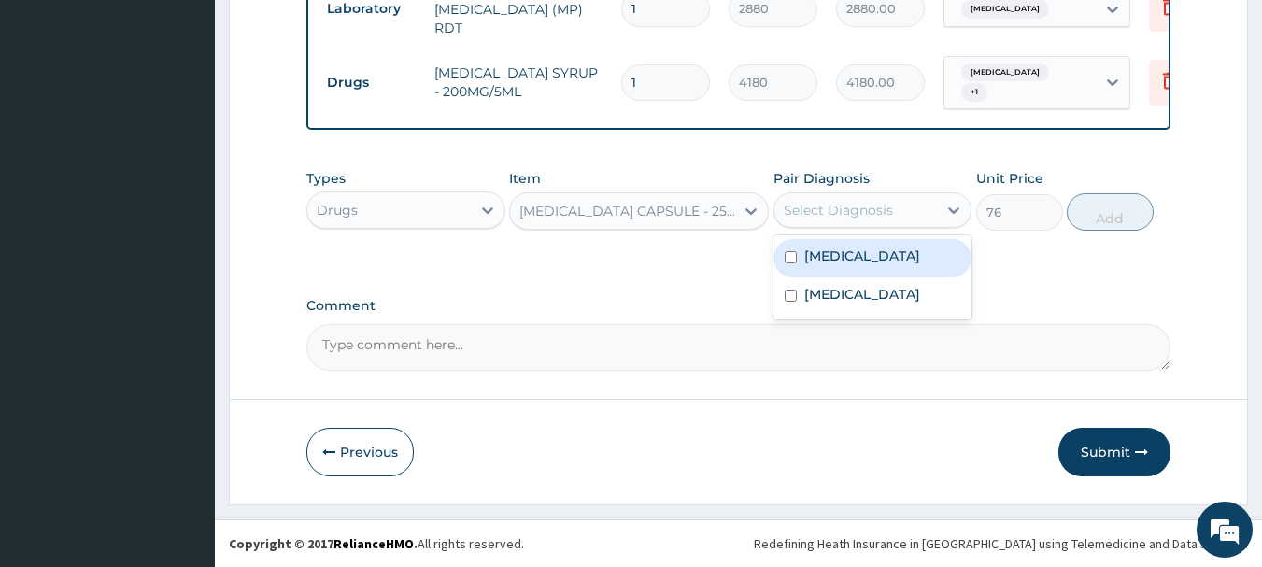
click at [904, 198] on div "Select Diagnosis" at bounding box center [855, 210] width 163 height 30
click at [904, 258] on div "Malaria" at bounding box center [872, 258] width 199 height 38
checkbox input "true"
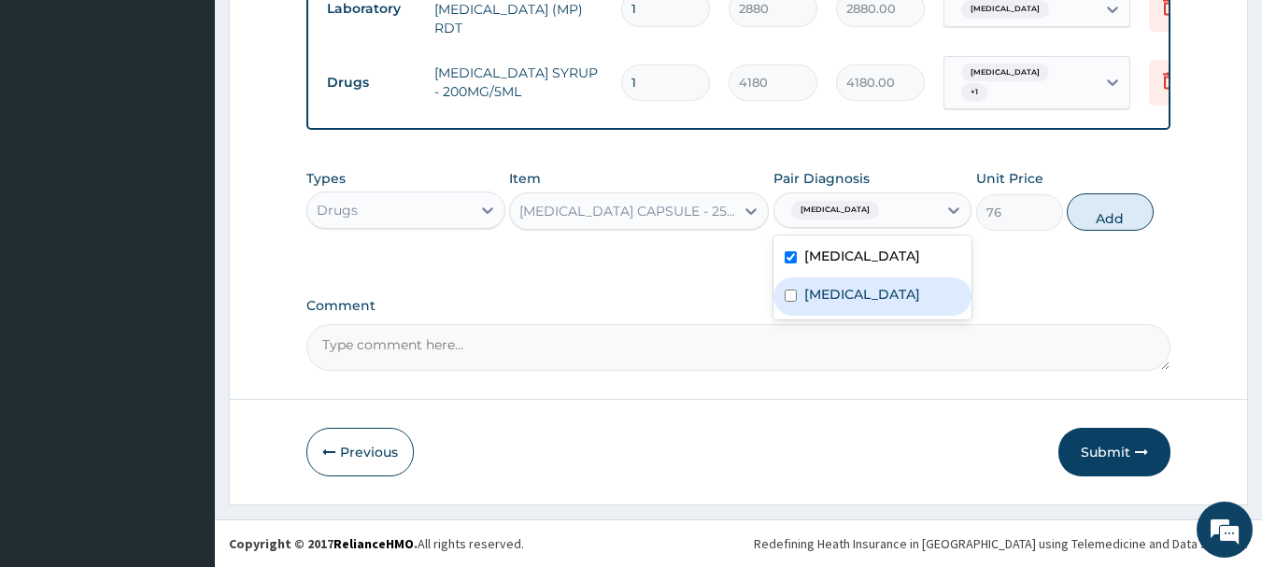
click at [907, 287] on label "Upper respiratory infection" at bounding box center [862, 294] width 116 height 19
checkbox input "true"
click at [1078, 217] on button "Add" at bounding box center [1110, 211] width 87 height 37
type input "0"
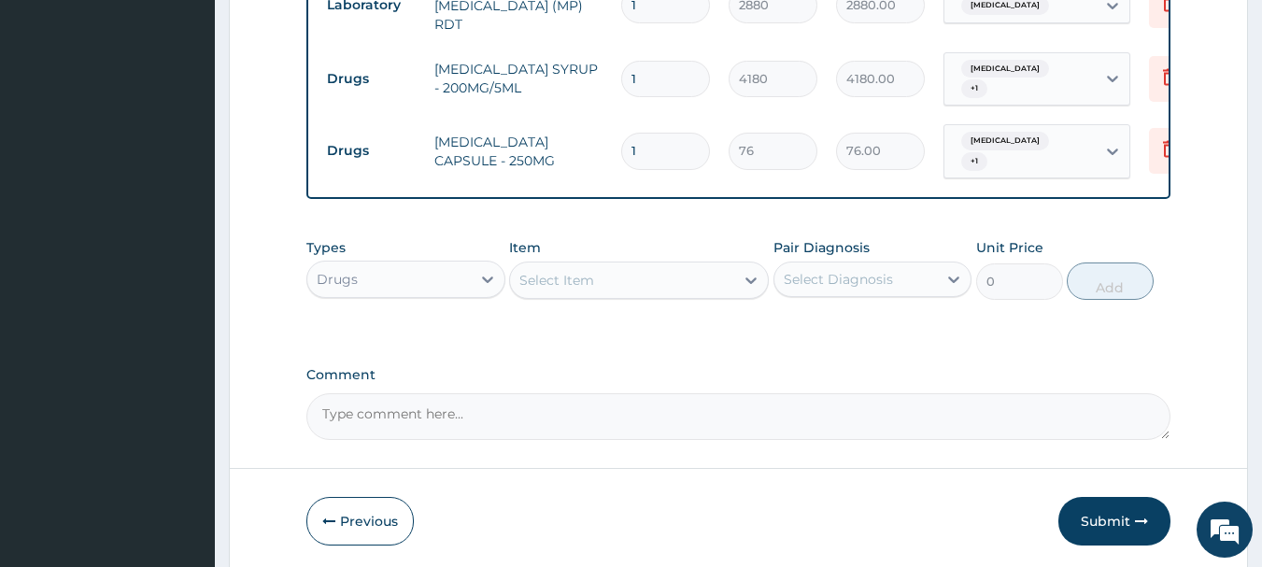
scroll to position [759, 0]
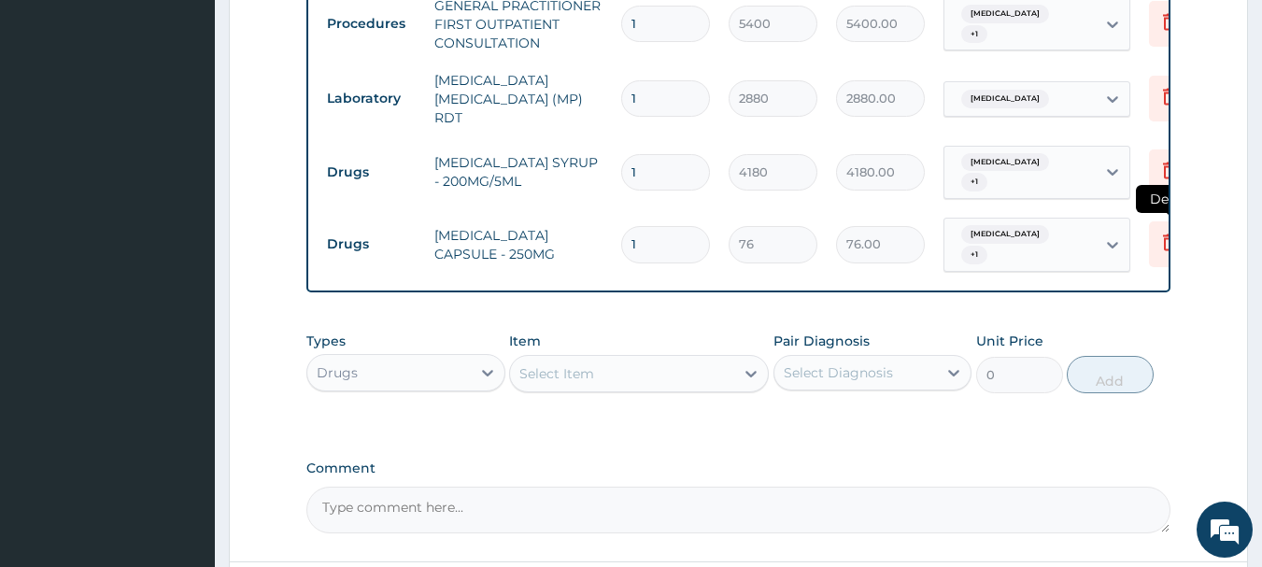
click at [1161, 233] on icon at bounding box center [1169, 242] width 22 height 22
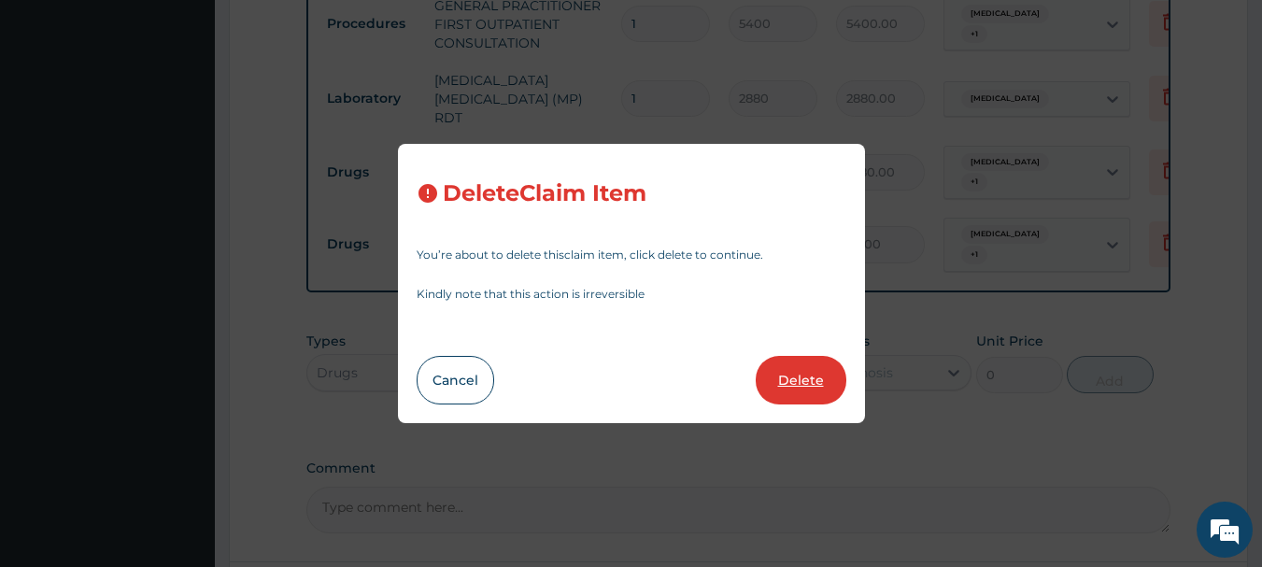
click at [791, 389] on button "Delete" at bounding box center [801, 380] width 91 height 49
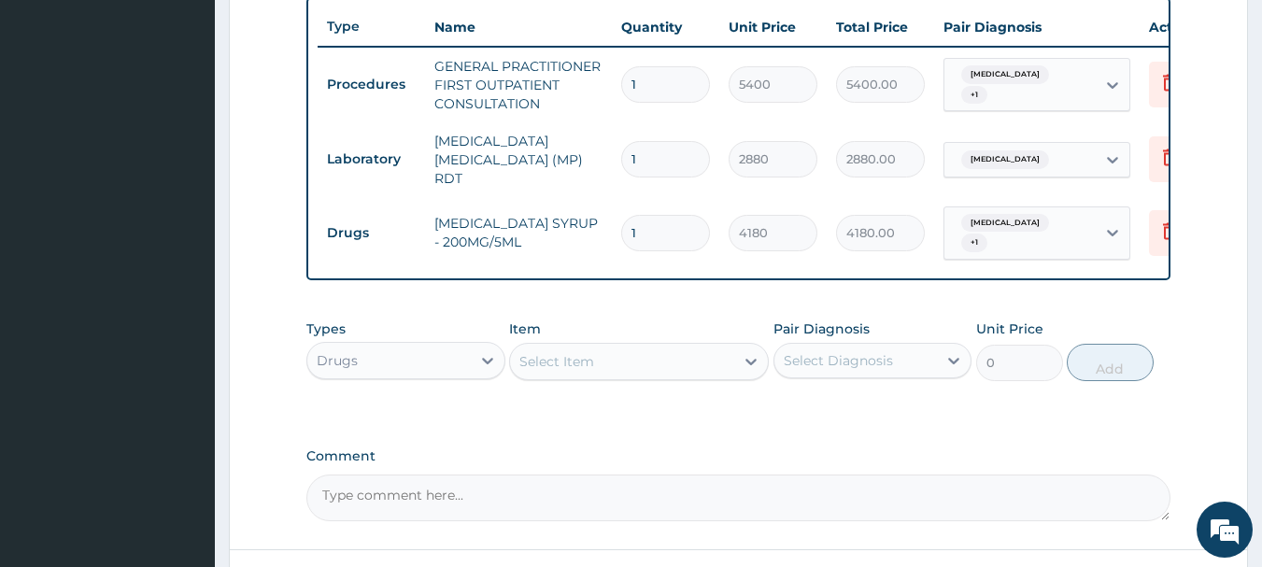
scroll to position [665, 0]
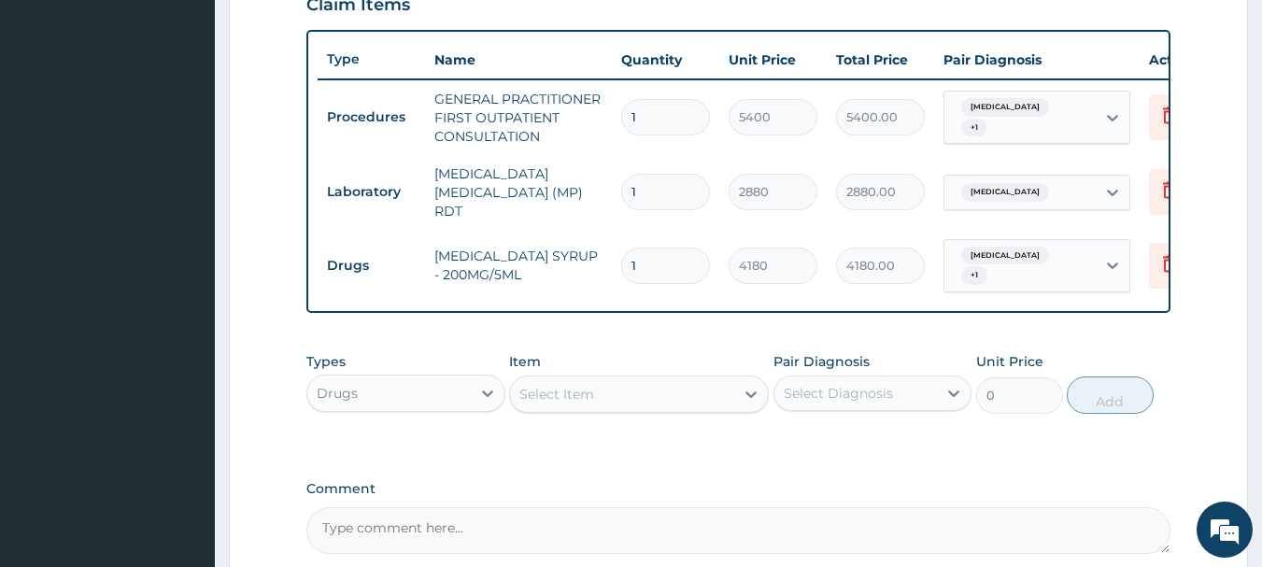
click at [617, 409] on div "Select Item" at bounding box center [622, 394] width 224 height 30
click at [614, 409] on div "Select Item" at bounding box center [622, 394] width 224 height 30
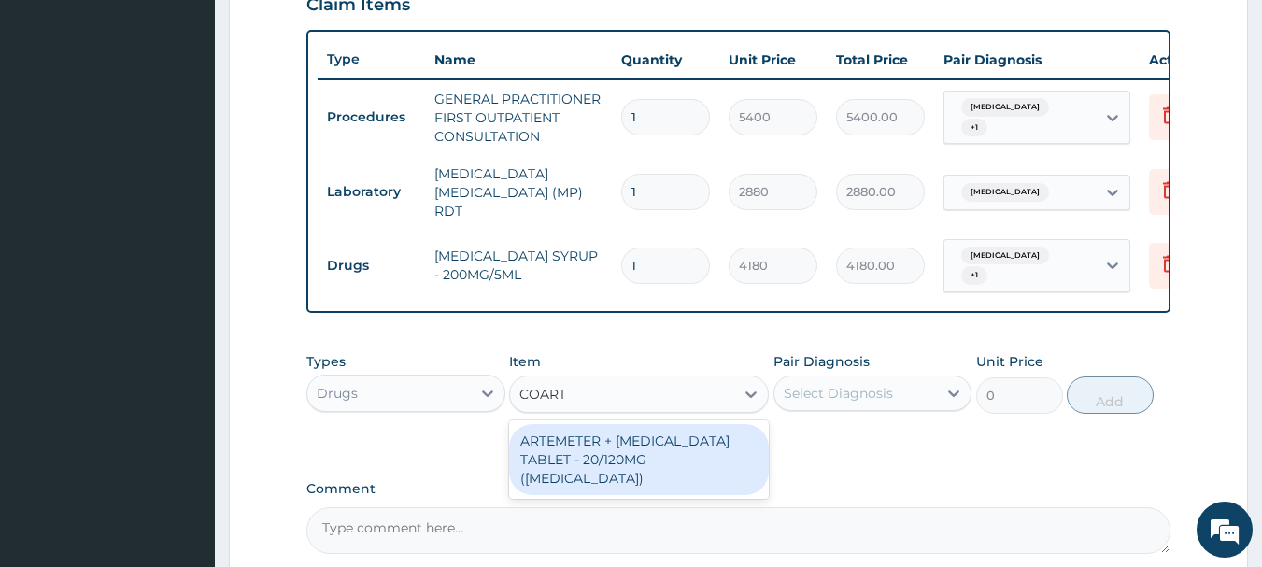
type input "COARTE"
click at [635, 452] on div "ARTEMETER + LUMEFANTRINE TABLET - 20/120MG (COARTEM)" at bounding box center [639, 459] width 260 height 71
type input "285"
click at [635, 451] on div "Types Drugs Item option AMOXICILLIN CAPSULE - 250MG, selected. option ARTEMETER…" at bounding box center [738, 397] width 865 height 108
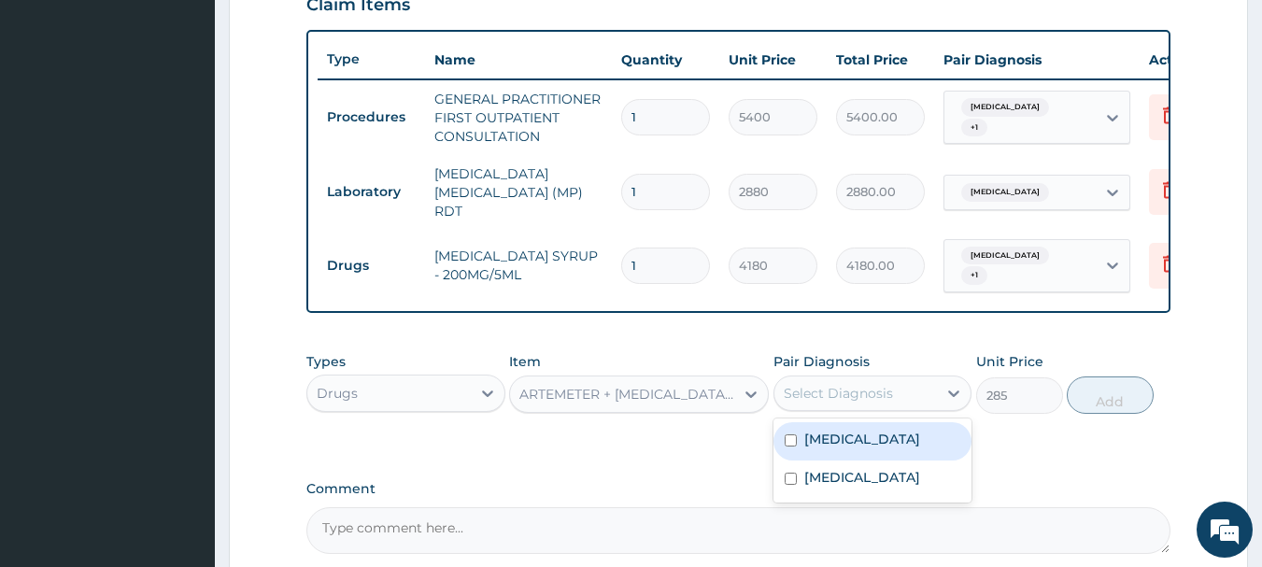
click at [890, 403] on div "Select Diagnosis" at bounding box center [838, 393] width 109 height 19
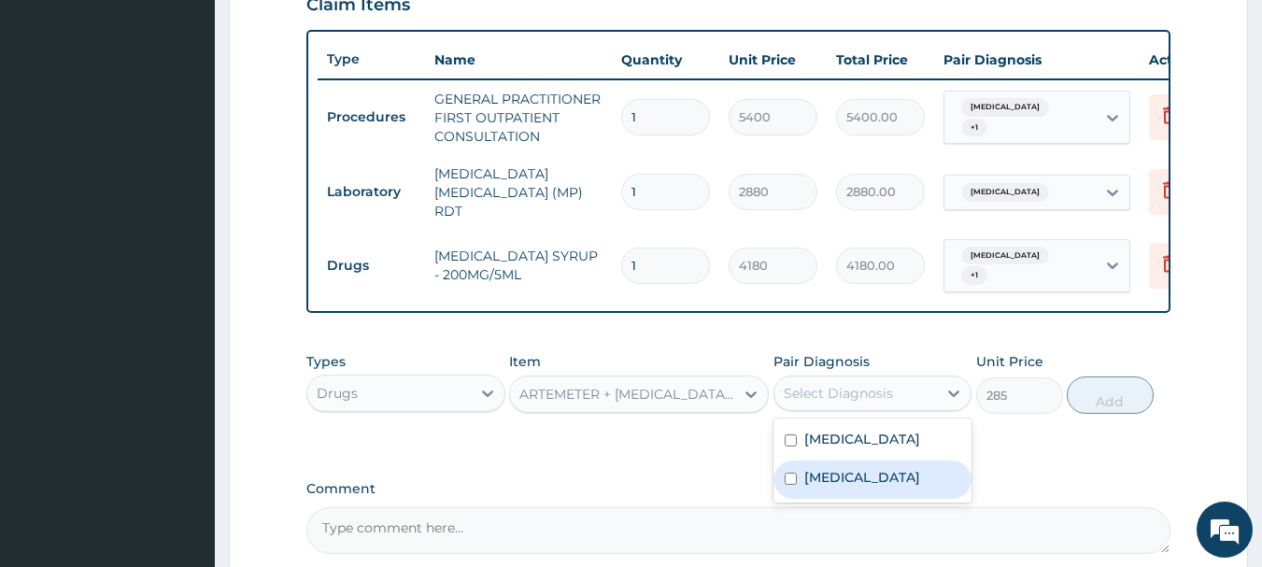
click at [844, 487] on label "Upper respiratory infection" at bounding box center [862, 477] width 116 height 19
checkbox input "true"
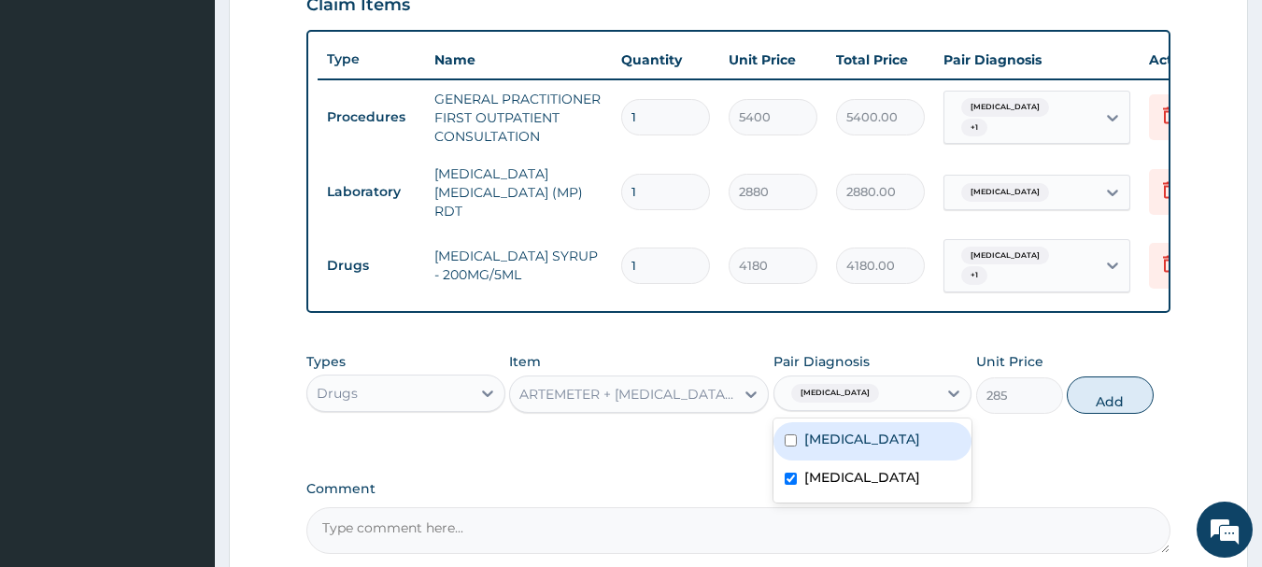
click at [870, 458] on div "Malaria" at bounding box center [872, 441] width 199 height 38
checkbox input "true"
click at [843, 487] on label "Upper respiratory infection" at bounding box center [862, 477] width 116 height 19
checkbox input "false"
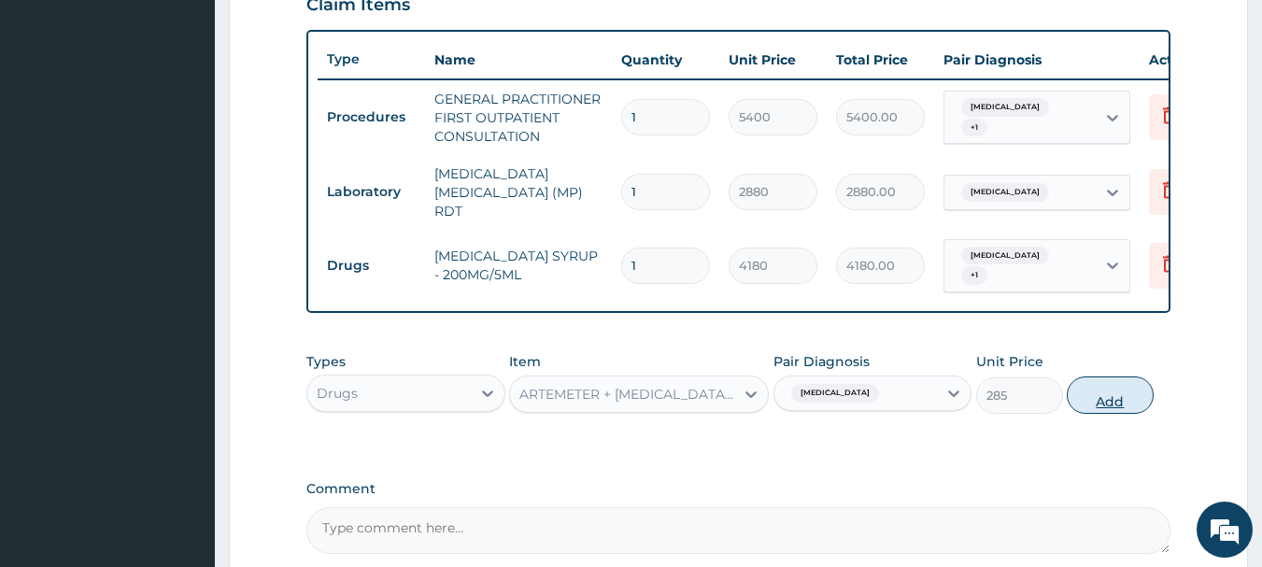
click at [1122, 387] on button "Add" at bounding box center [1110, 394] width 87 height 37
type input "0"
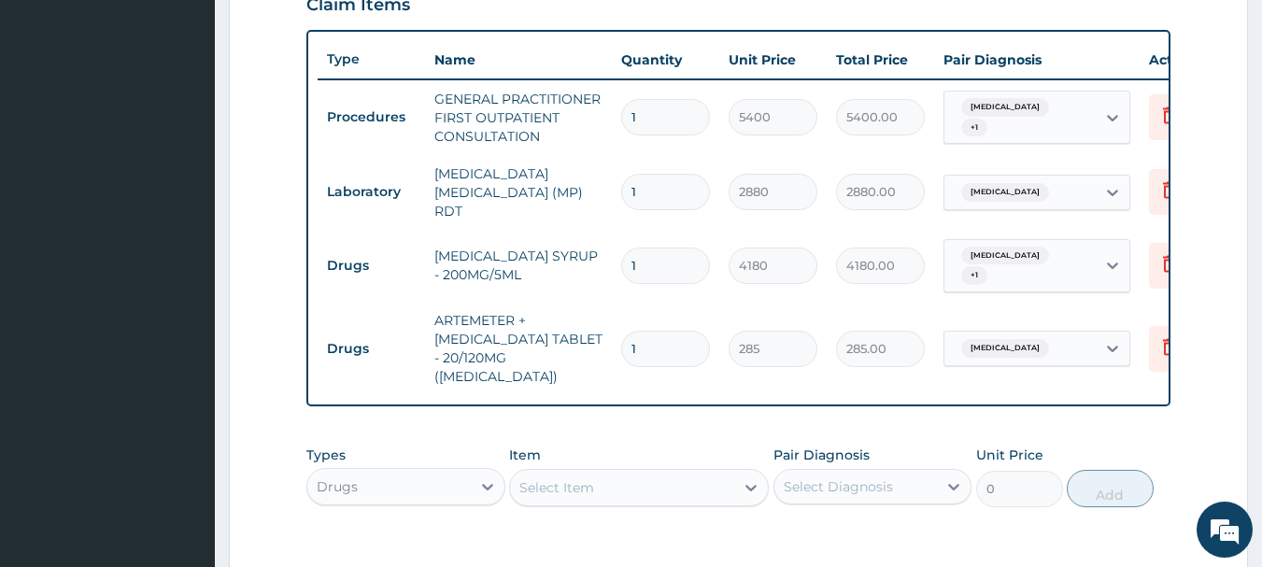
type input "0.00"
type input "3"
type input "855.00"
type input "3"
click at [852, 477] on div "Select Diagnosis" at bounding box center [838, 486] width 109 height 19
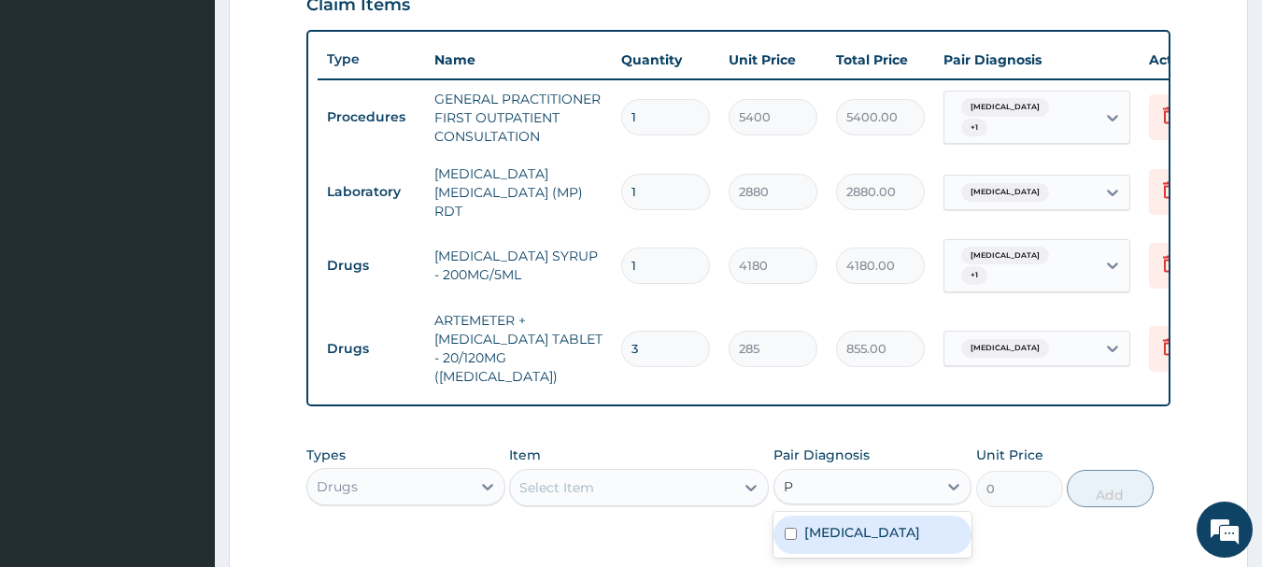
type input "PA"
click at [630, 474] on div "Select Item" at bounding box center [622, 488] width 224 height 30
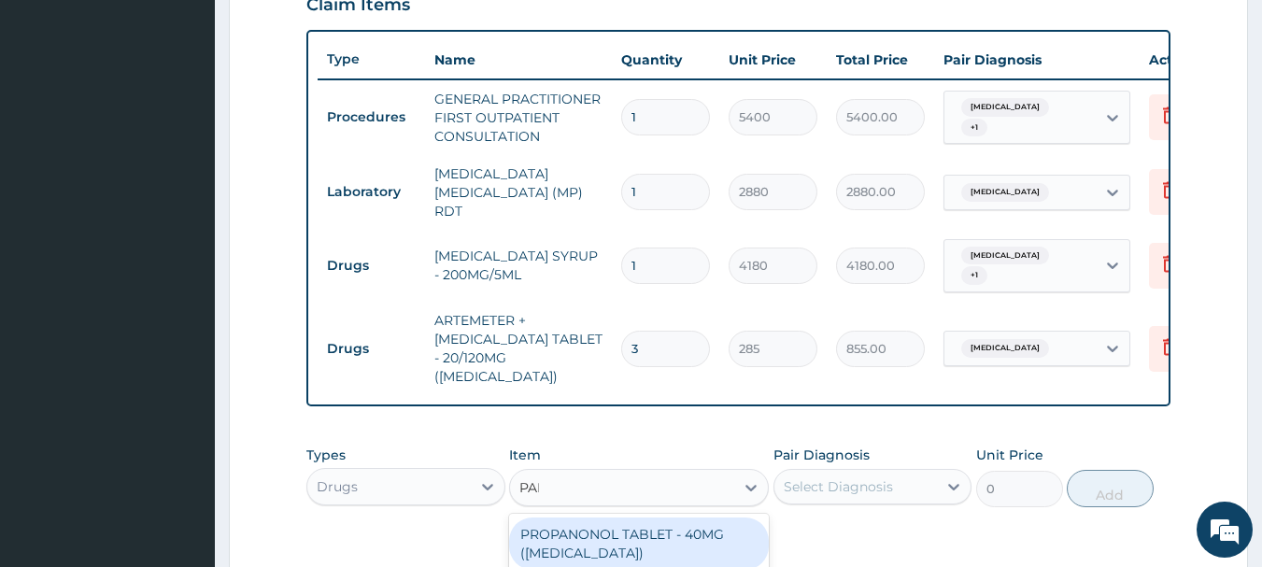
type input "PARA"
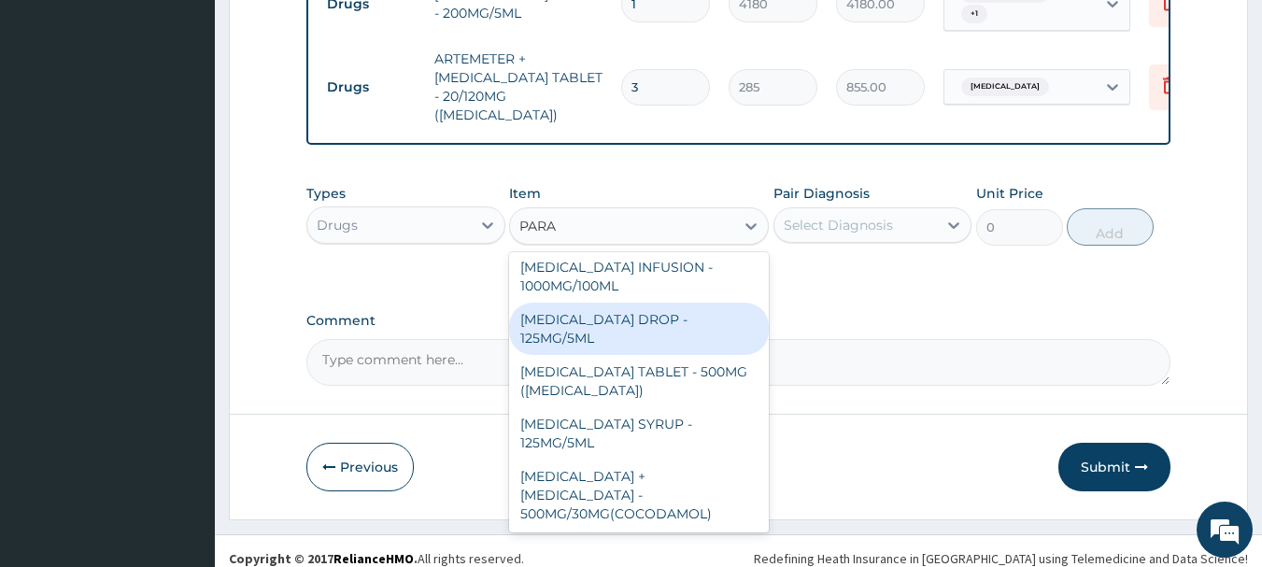
scroll to position [187, 0]
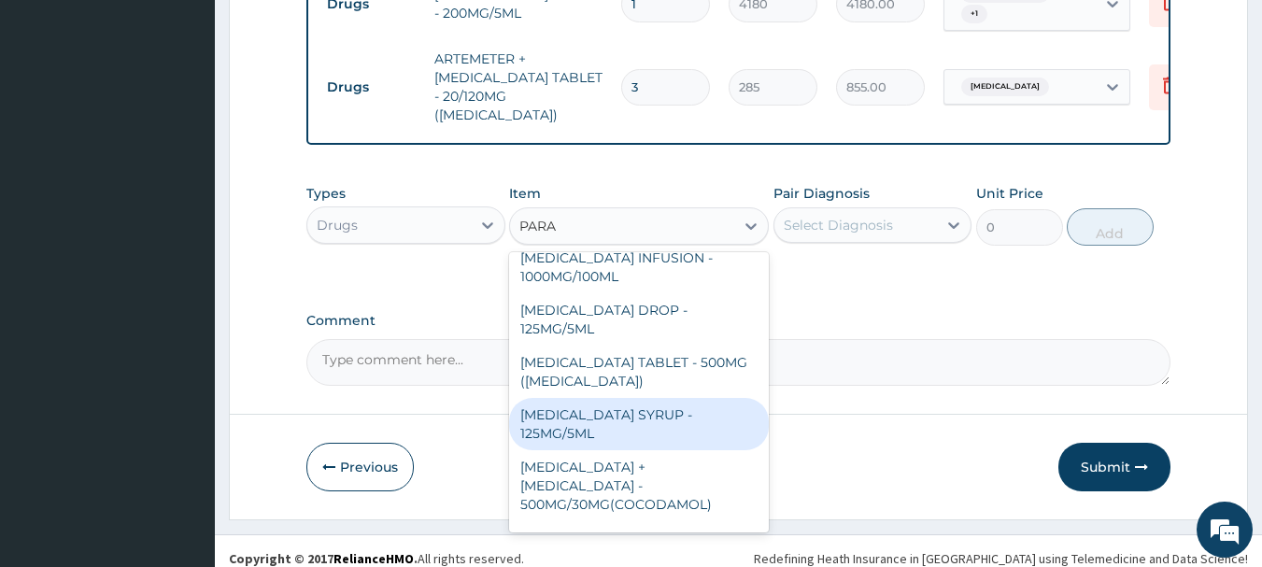
click at [693, 424] on div "PARACETAMOL SYRUP - 125MG/5ML" at bounding box center [639, 424] width 260 height 52
type input "1140"
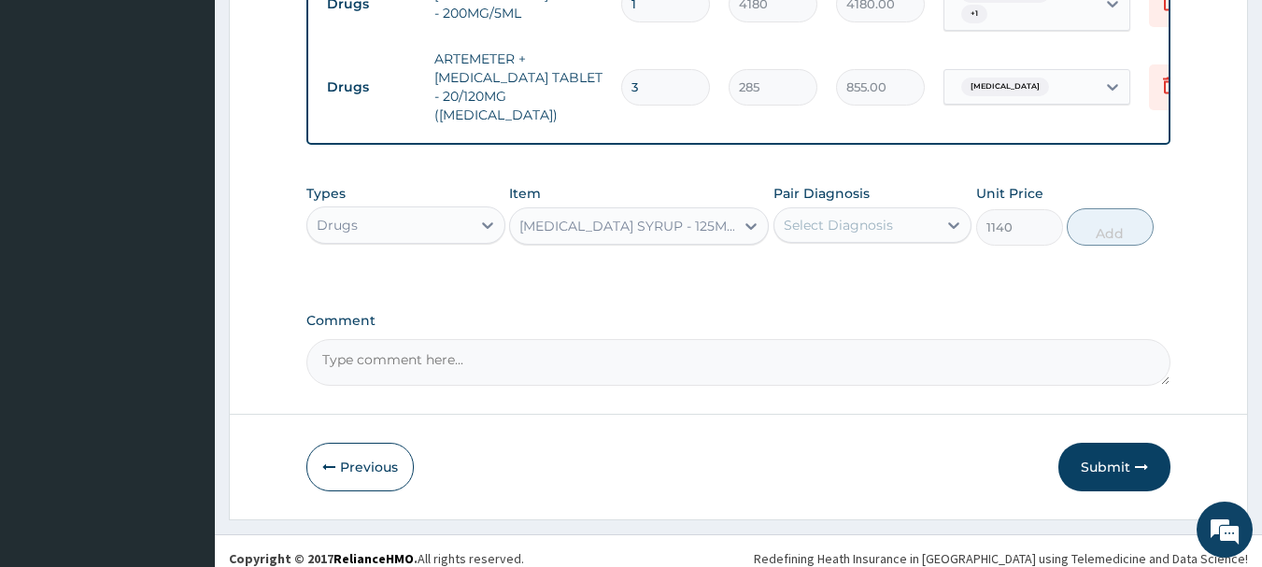
click at [923, 216] on div "Select Diagnosis" at bounding box center [855, 225] width 163 height 30
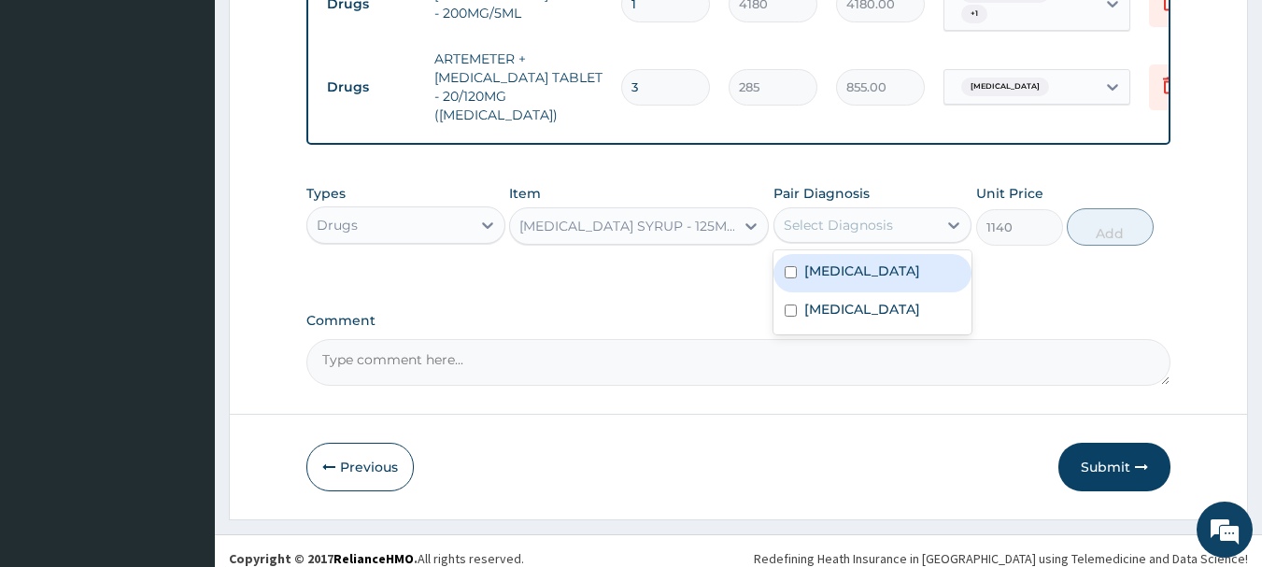
click at [894, 276] on div "Malaria" at bounding box center [872, 273] width 199 height 38
checkbox input "true"
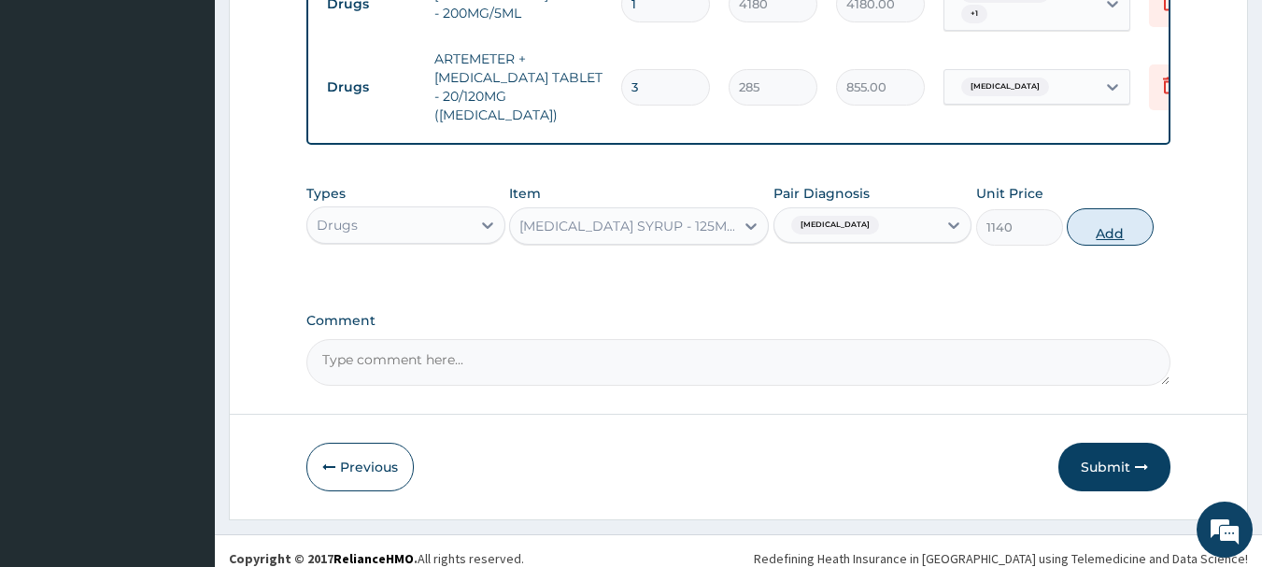
click at [1142, 208] on button "Add" at bounding box center [1110, 226] width 87 height 37
type input "0"
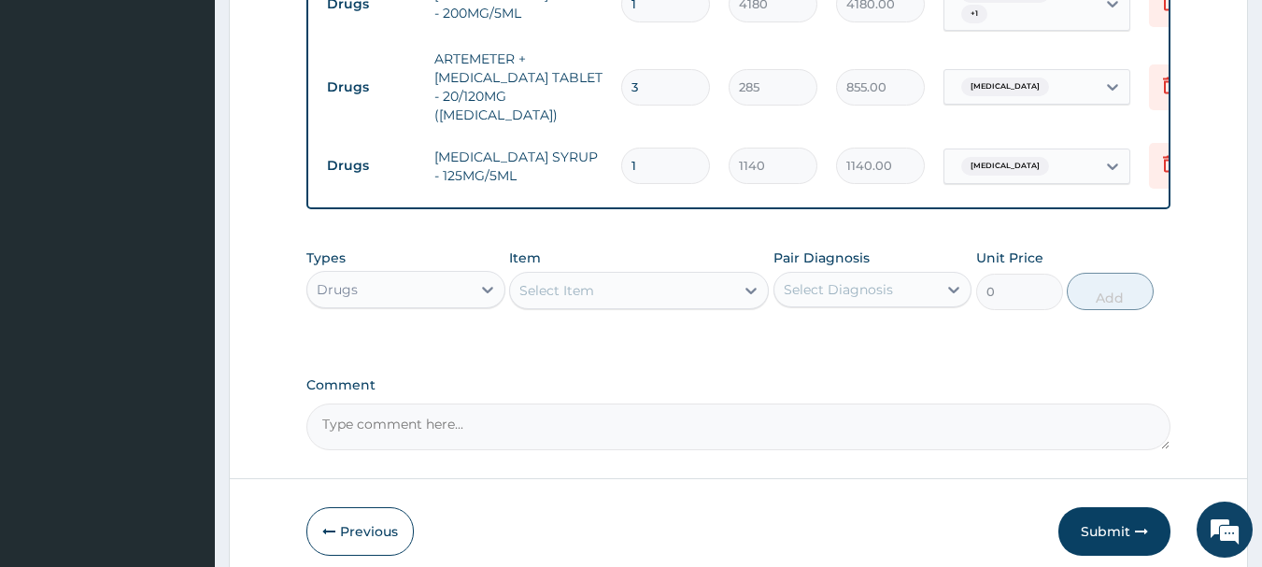
scroll to position [991, 0]
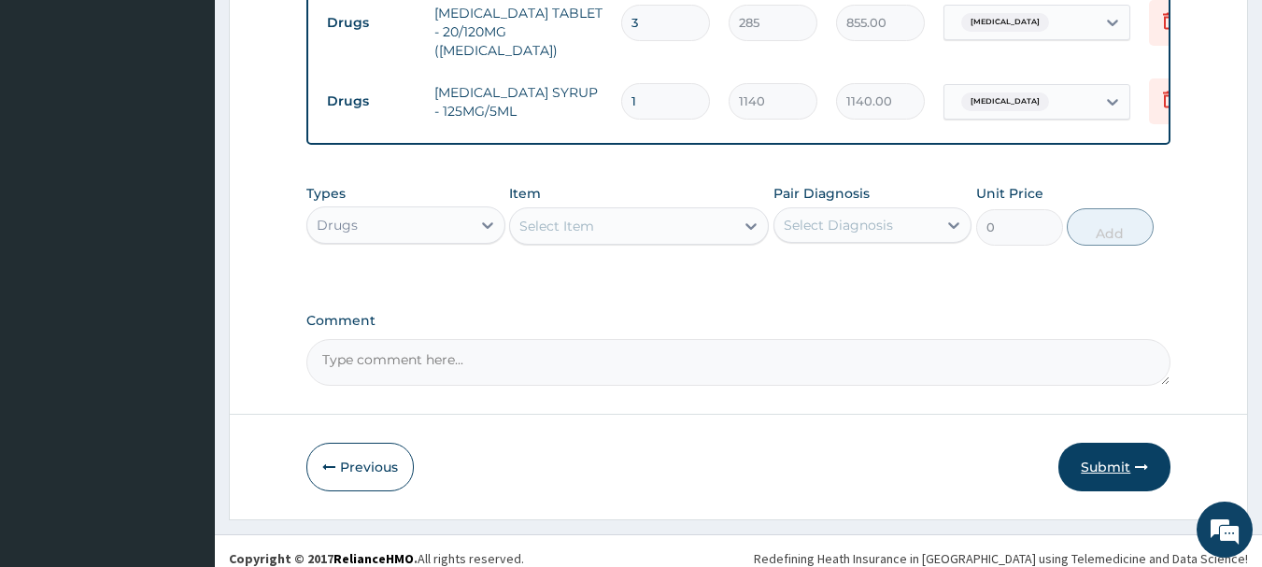
click at [1072, 450] on button "Submit" at bounding box center [1114, 467] width 112 height 49
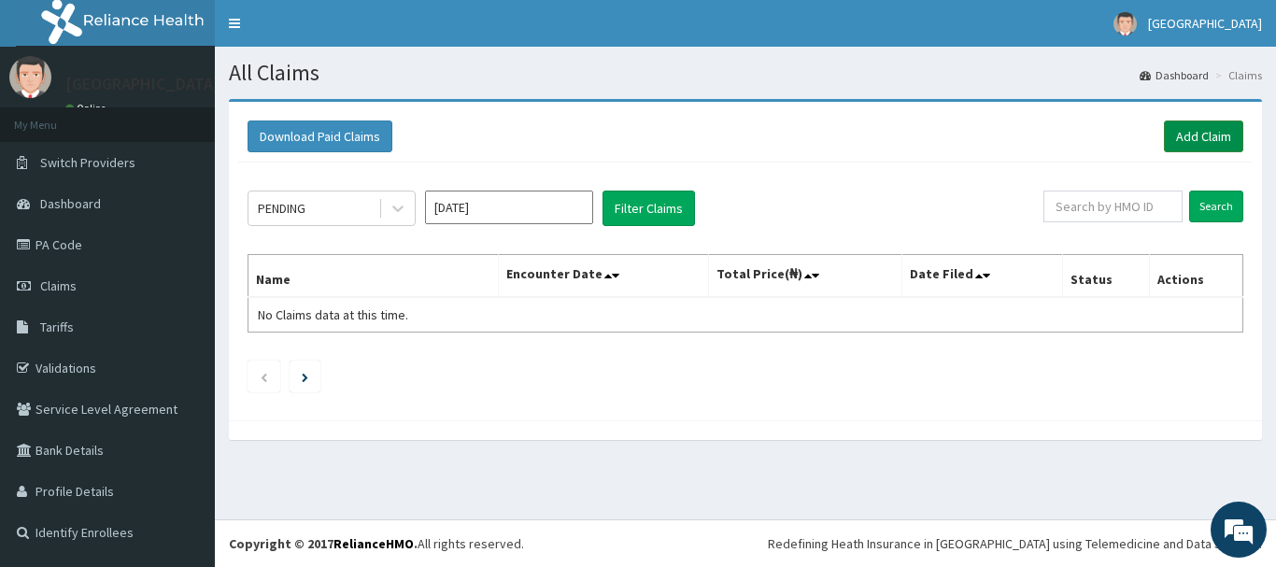
click at [1199, 123] on link "Add Claim" at bounding box center [1203, 137] width 79 height 32
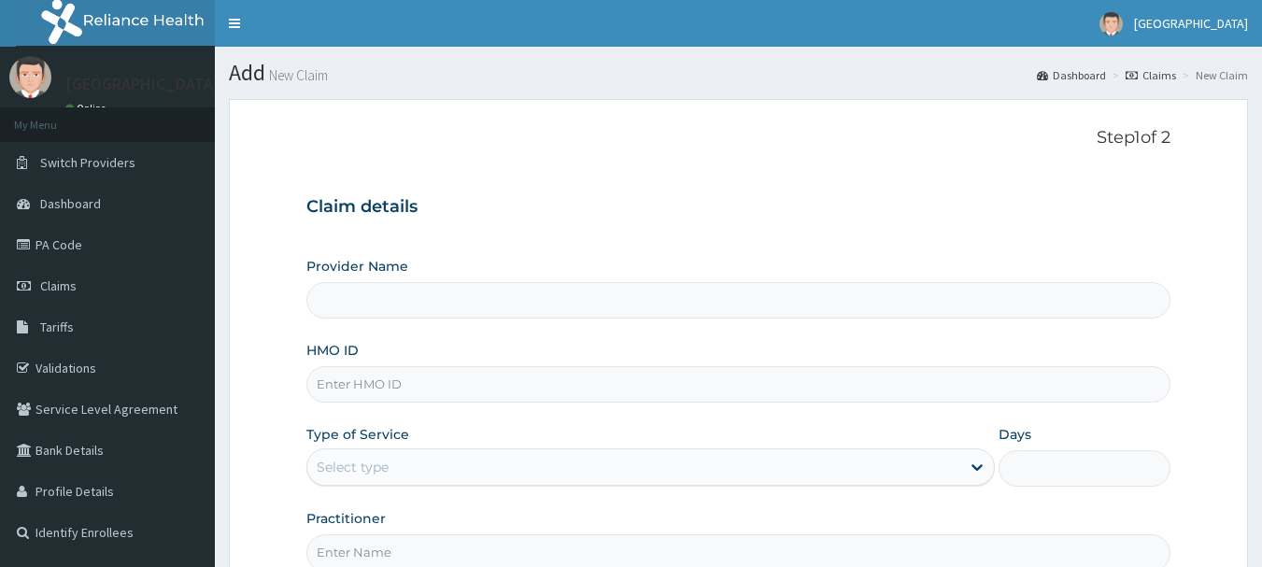
type input "[GEOGRAPHIC_DATA]"
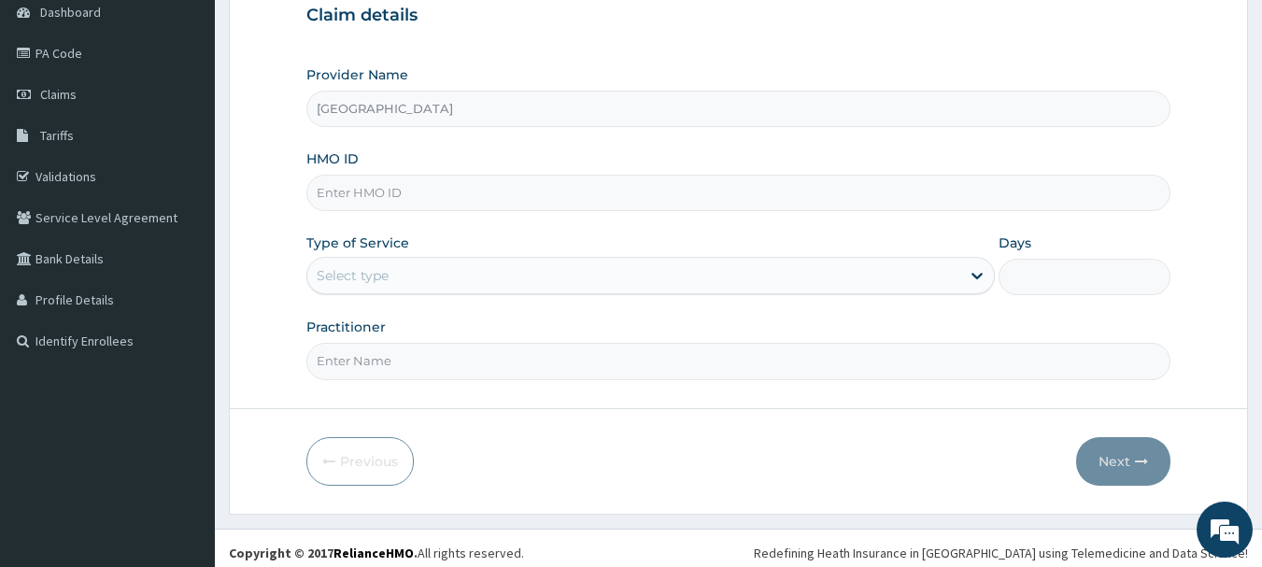
scroll to position [201, 0]
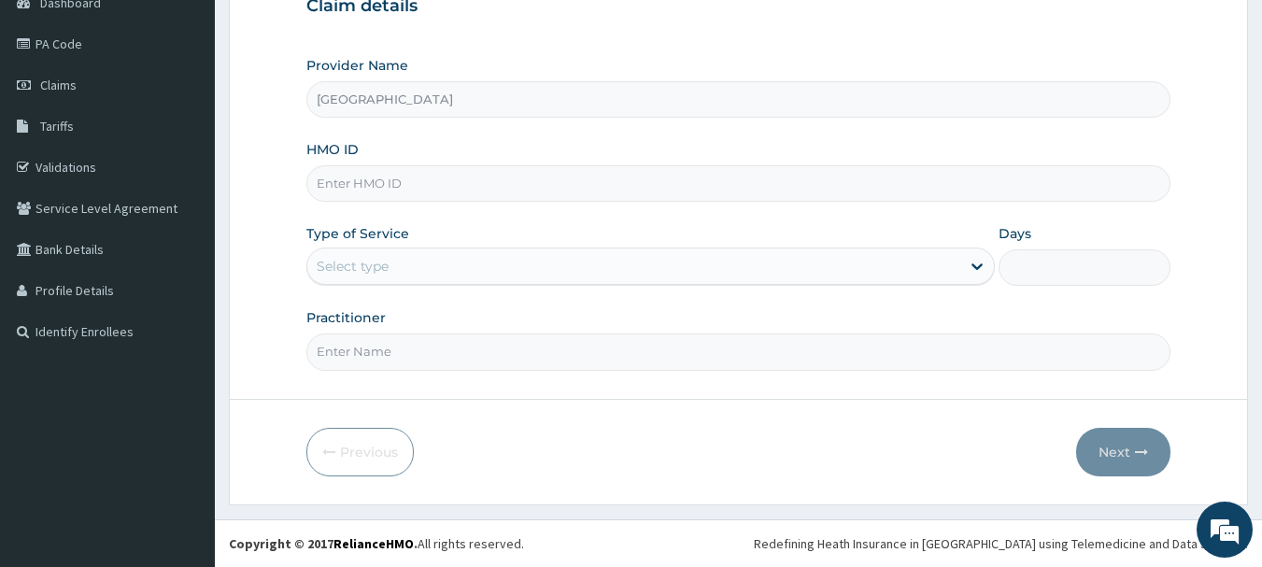
click at [501, 184] on input "HMO ID" at bounding box center [738, 183] width 865 height 36
type input "SWF/10281/A"
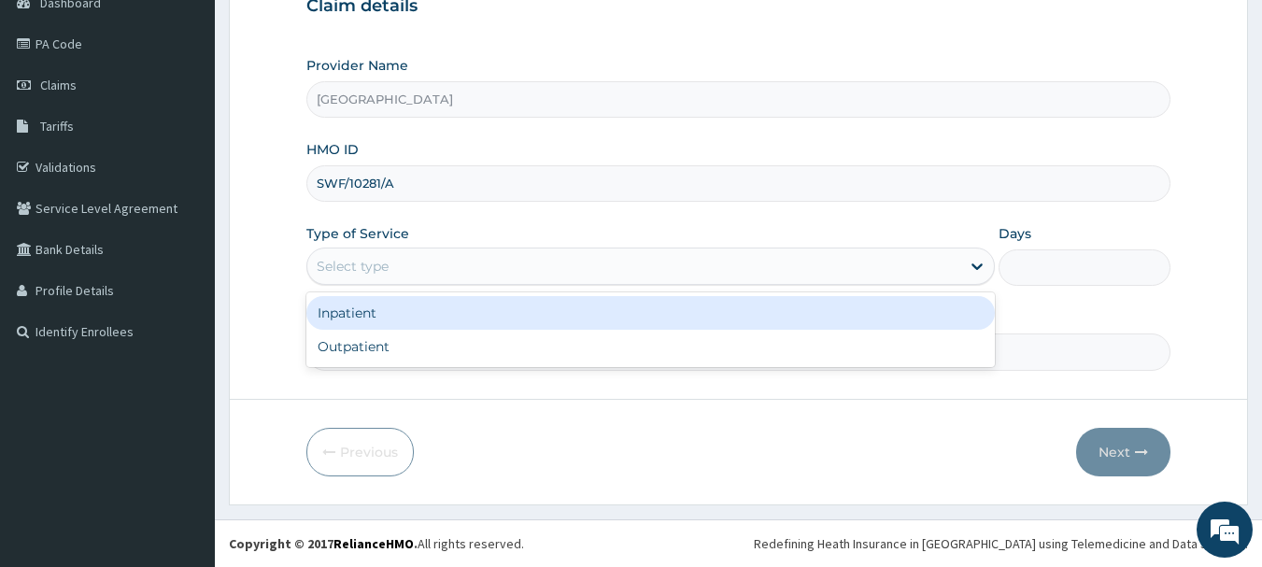
click at [493, 248] on div "Select type" at bounding box center [650, 266] width 688 height 37
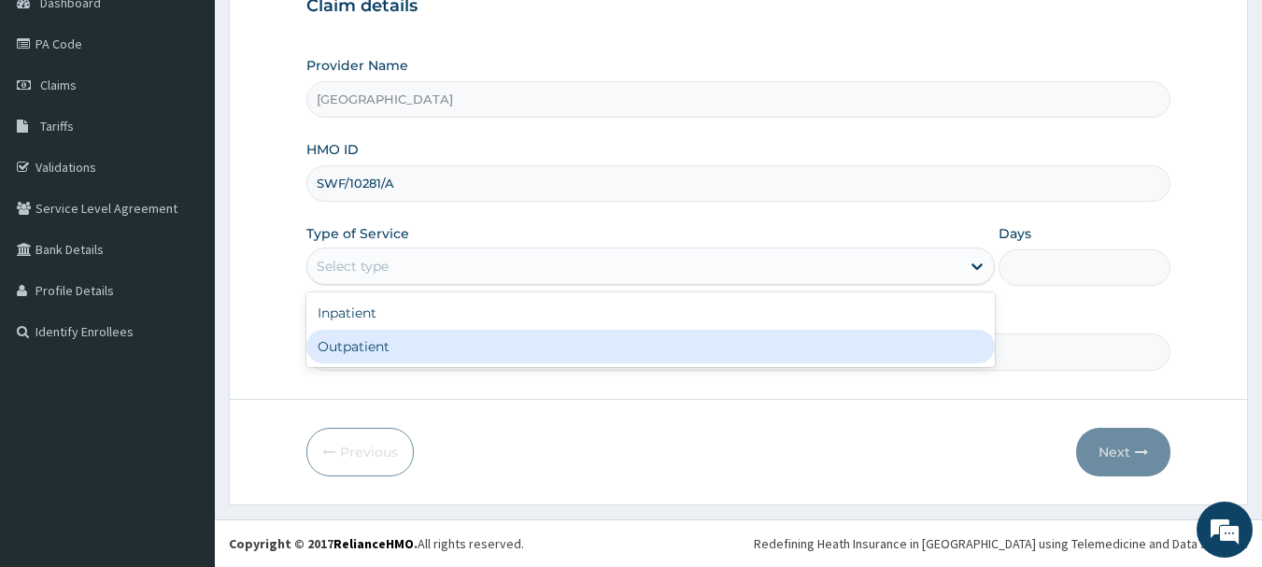
click at [444, 348] on div "Outpatient" at bounding box center [650, 347] width 688 height 34
type input "1"
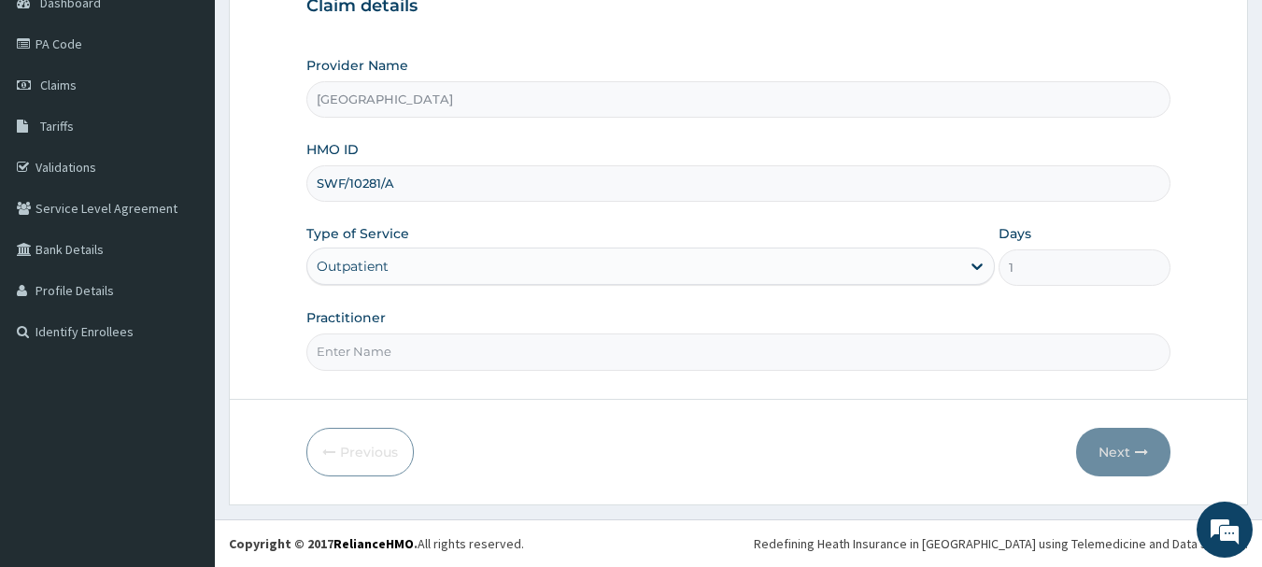
click at [445, 348] on input "Practitioner" at bounding box center [738, 351] width 865 height 36
type input "Dr [PERSON_NAME]"
click at [1114, 454] on button "Next" at bounding box center [1123, 452] width 94 height 49
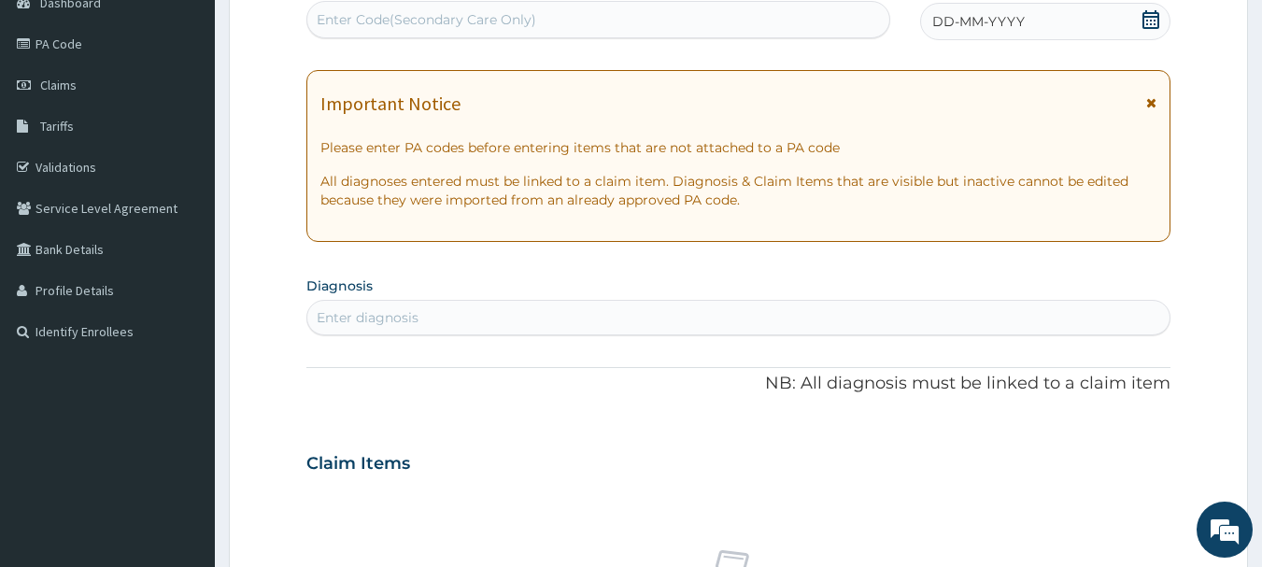
click at [1094, 34] on div "DD-MM-YYYY" at bounding box center [1045, 21] width 250 height 37
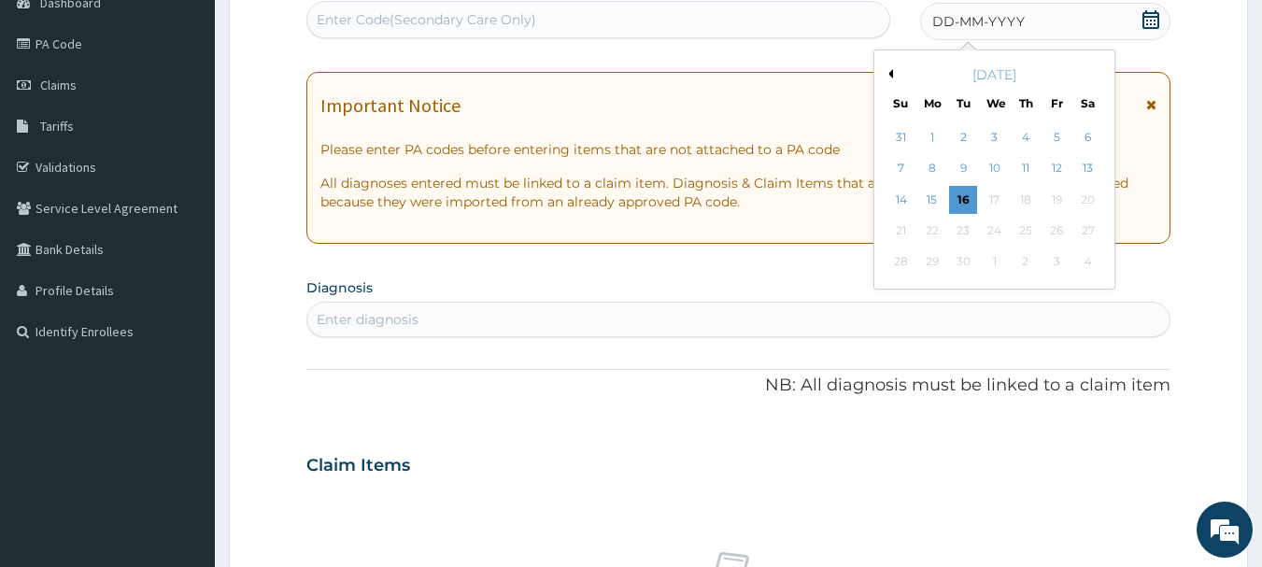
click at [886, 71] on button "Previous Month" at bounding box center [888, 73] width 9 height 9
click at [1076, 140] on div "2" at bounding box center [1088, 137] width 28 height 28
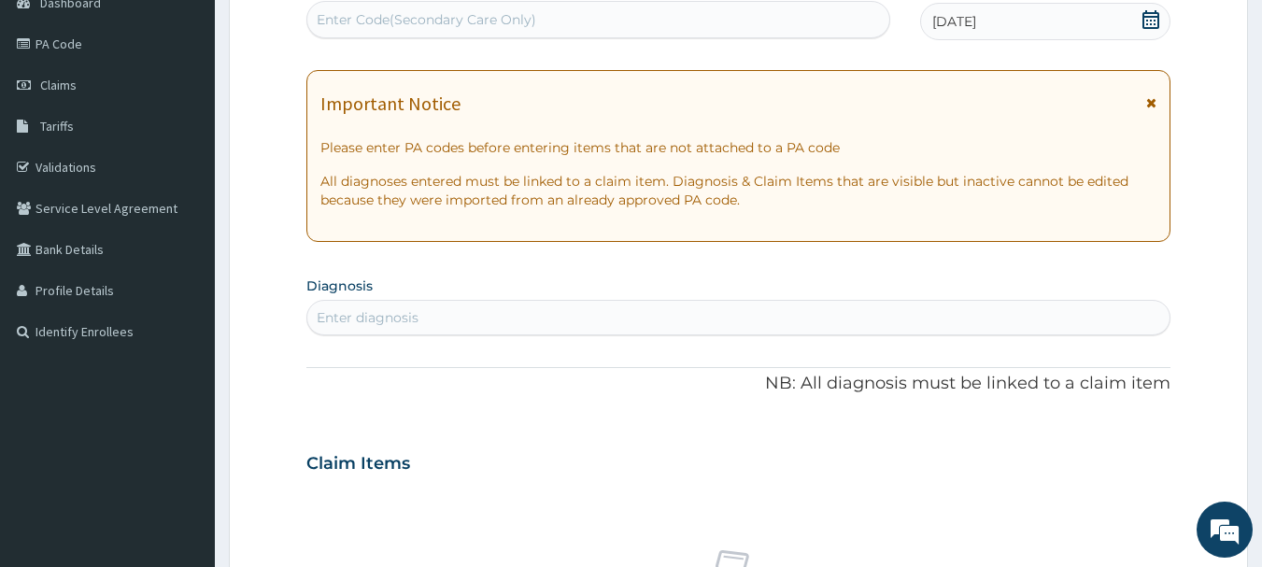
click at [562, 313] on div "Enter diagnosis" at bounding box center [738, 318] width 863 height 30
click at [582, 327] on div "Enter diagnosis" at bounding box center [738, 318] width 863 height 30
type input "TYPHOID"
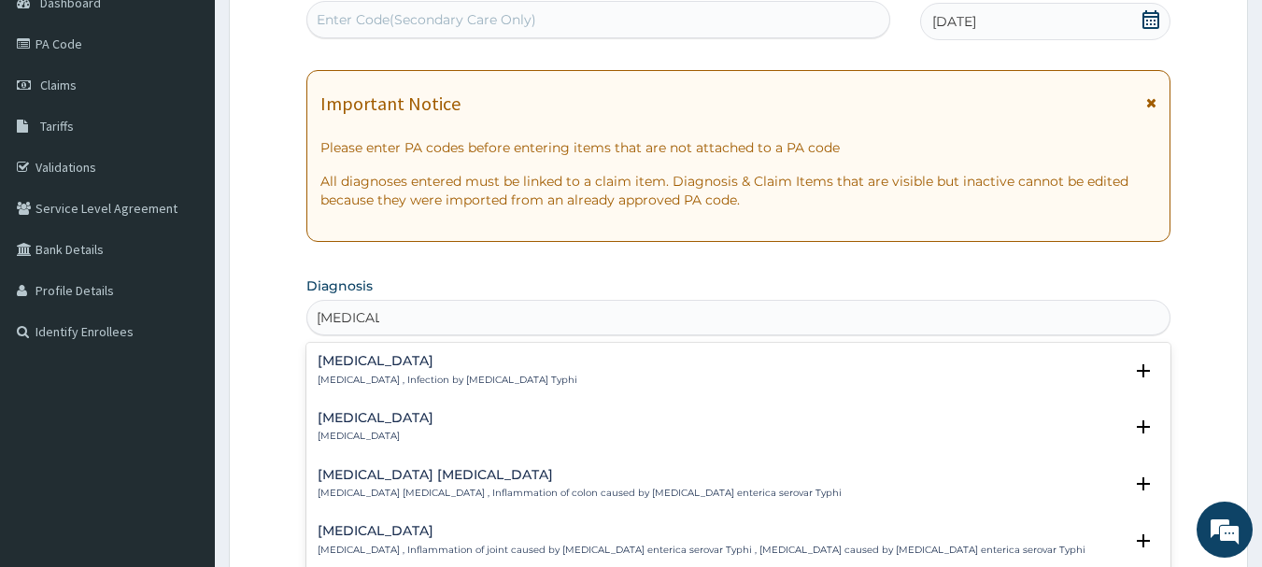
click at [472, 379] on p "Typhoid fever , Infection by Salmonella Typhi" at bounding box center [448, 380] width 260 height 13
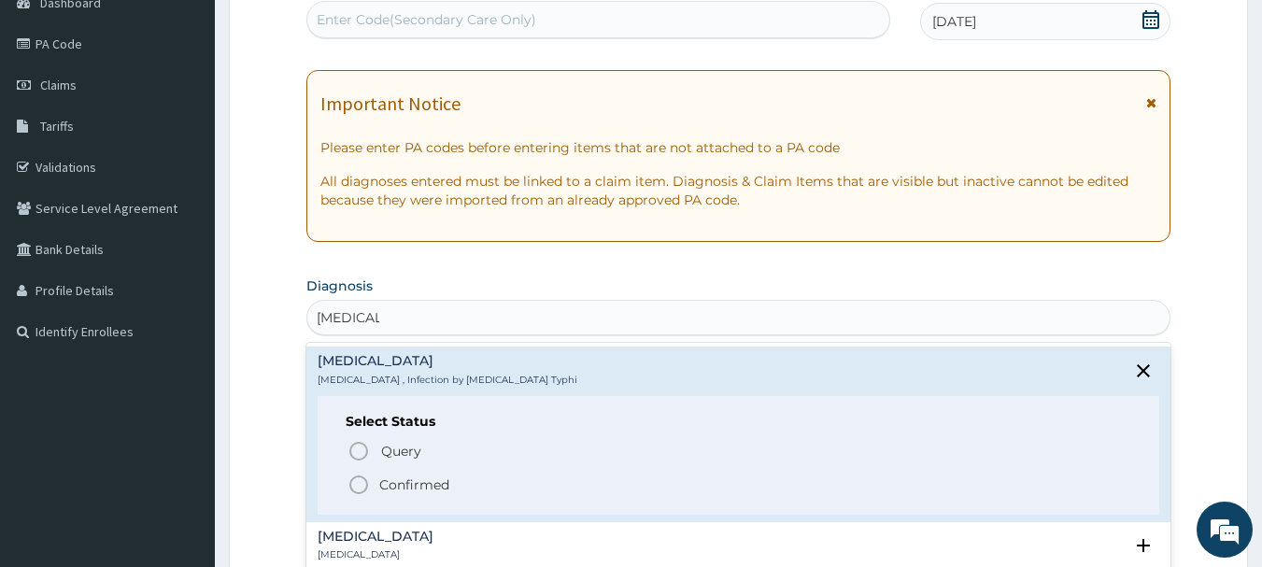
click at [421, 494] on span "Confirmed" at bounding box center [740, 485] width 785 height 22
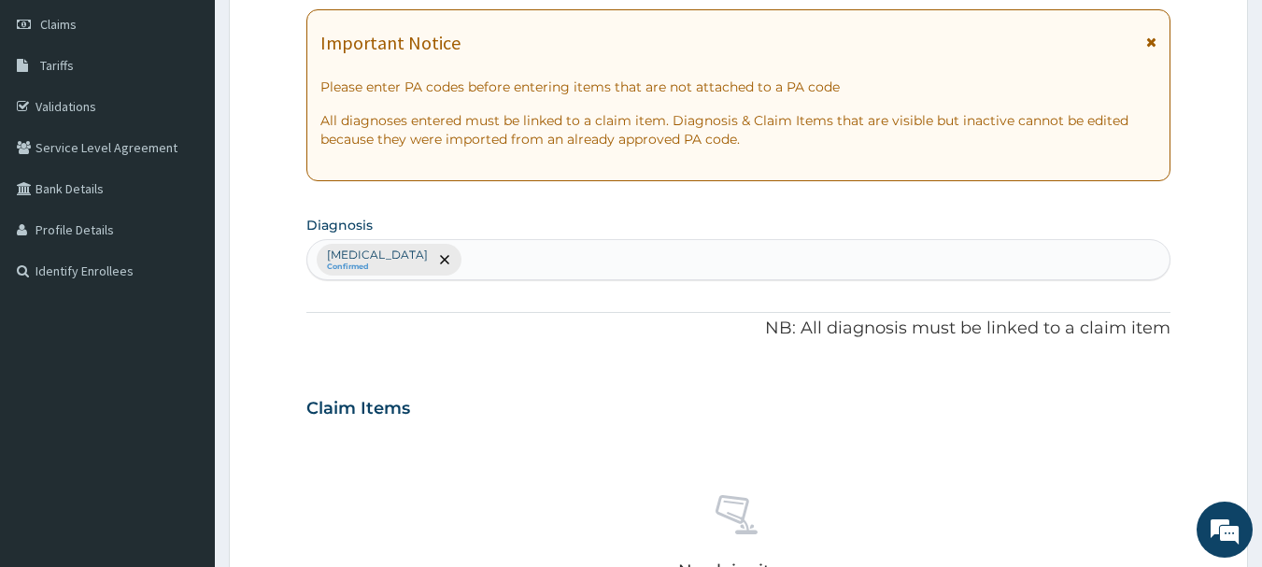
scroll to position [481, 0]
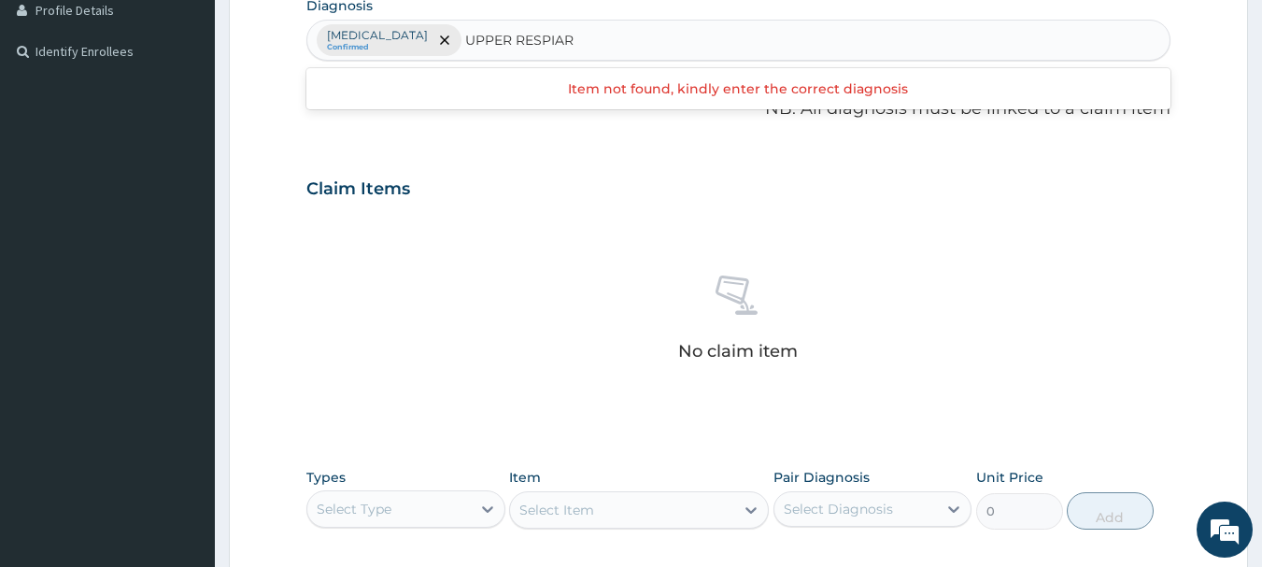
type input "UPPER"
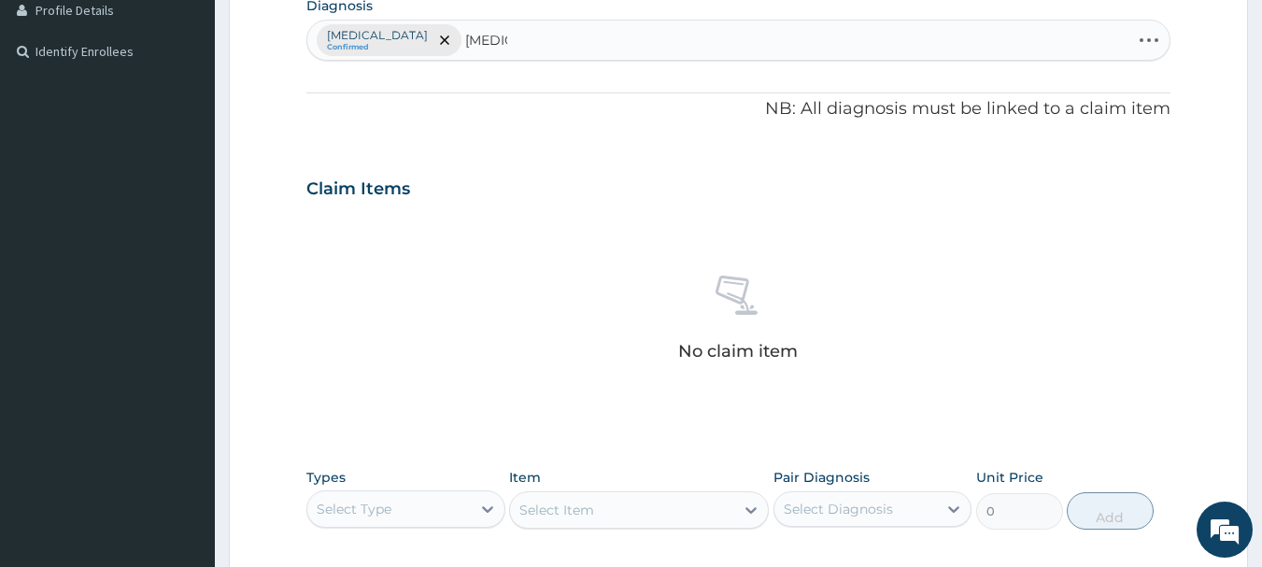
type input "TINEA"
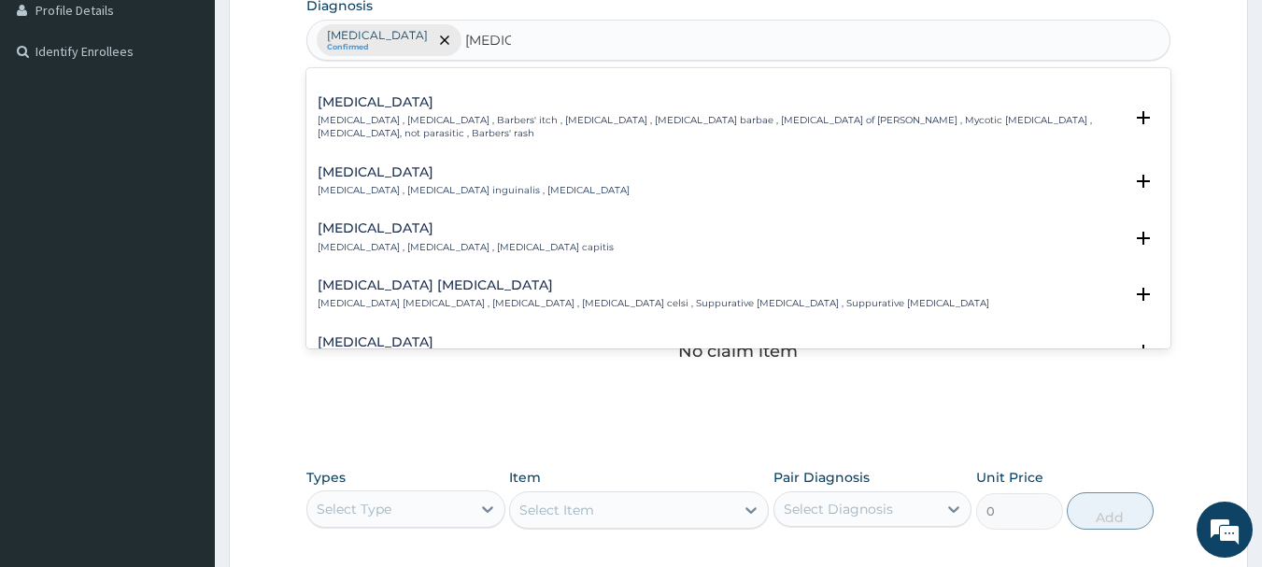
scroll to position [374, 0]
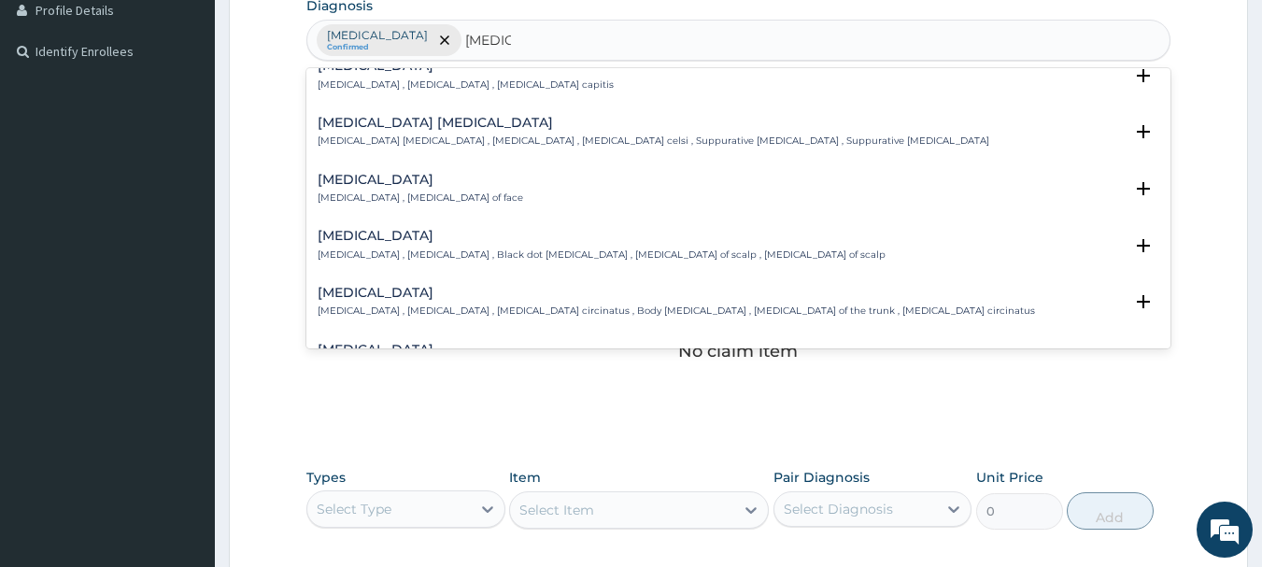
click at [421, 291] on div "Tinea corporis Tinea corporis , Tinea circinata , Herpes circinatus , Body tine…" at bounding box center [676, 302] width 717 height 33
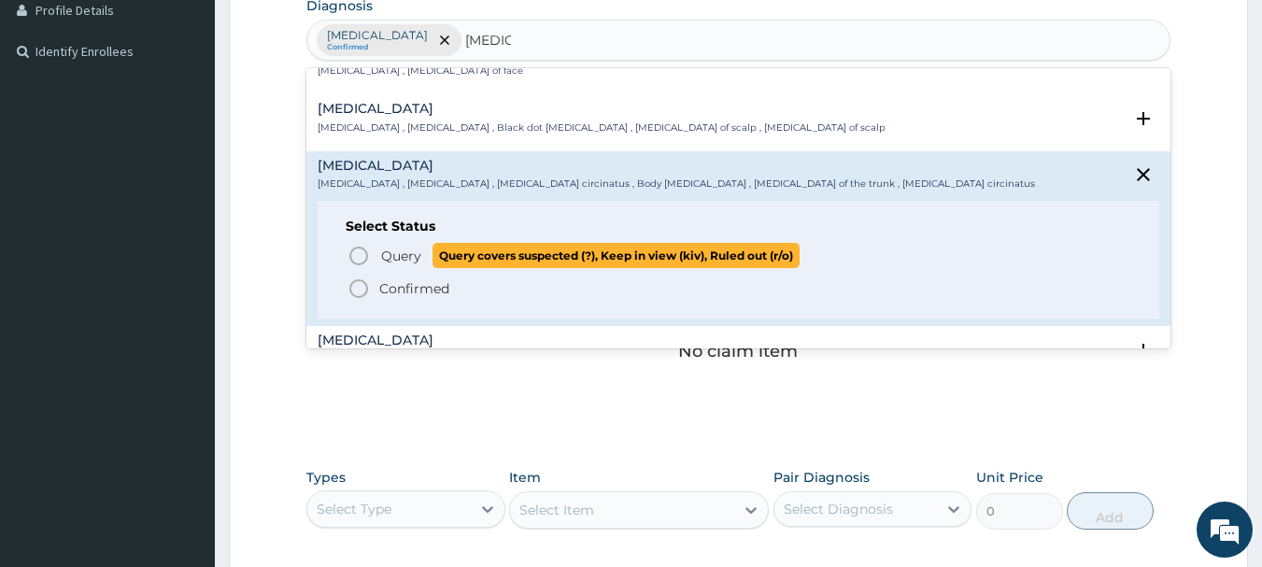
scroll to position [560, 0]
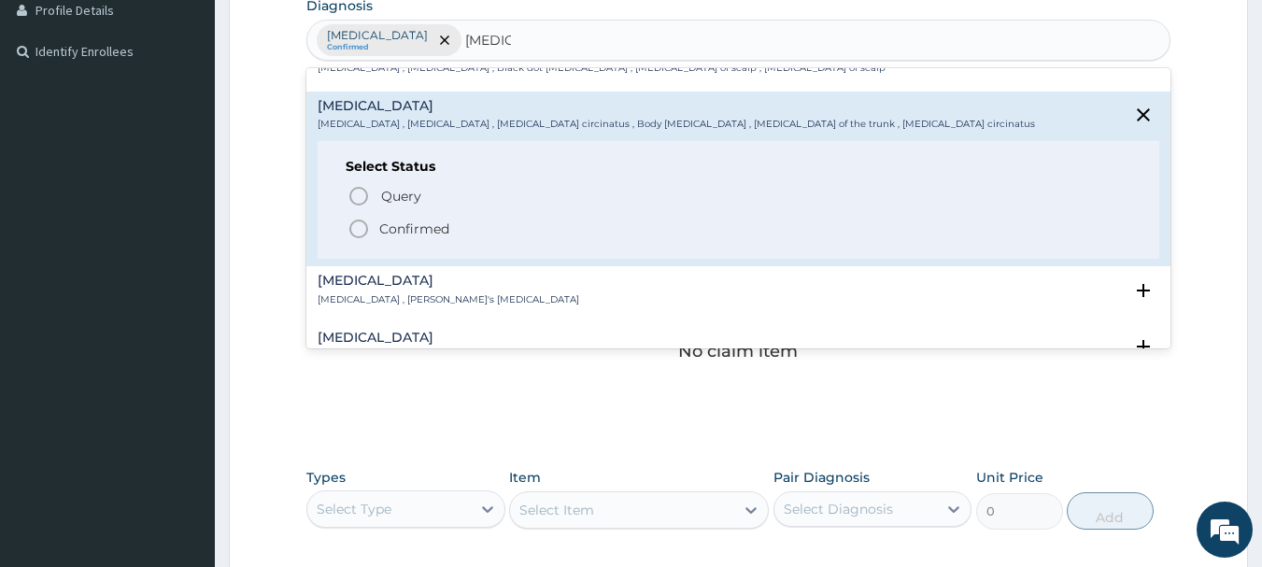
click at [415, 220] on p "Confirmed" at bounding box center [414, 229] width 70 height 19
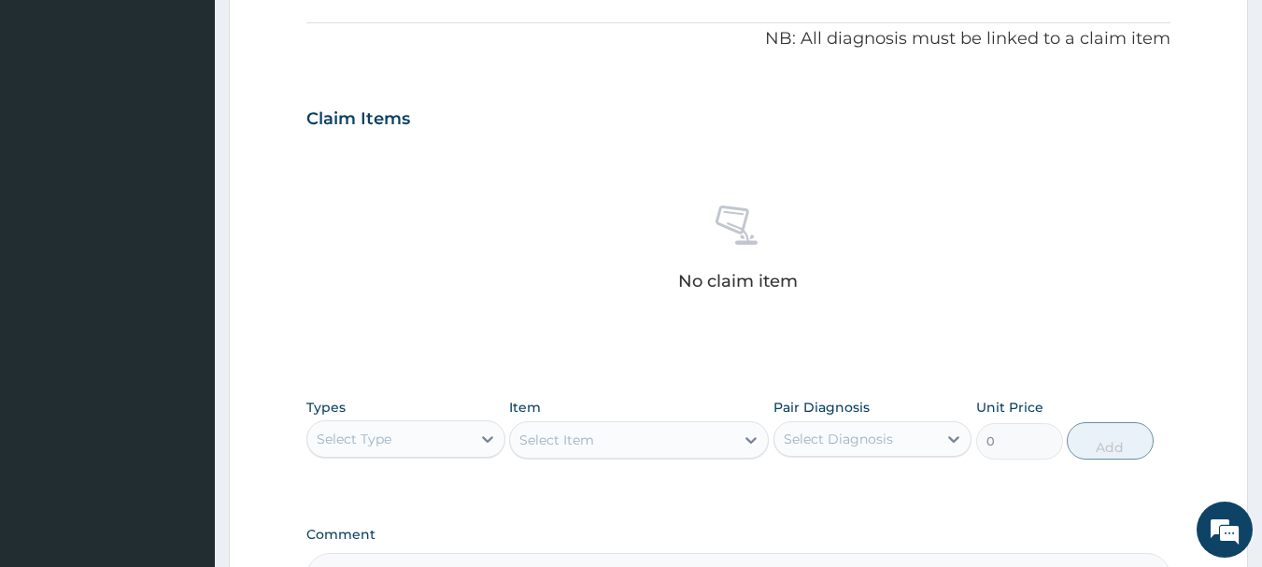
scroll to position [668, 0]
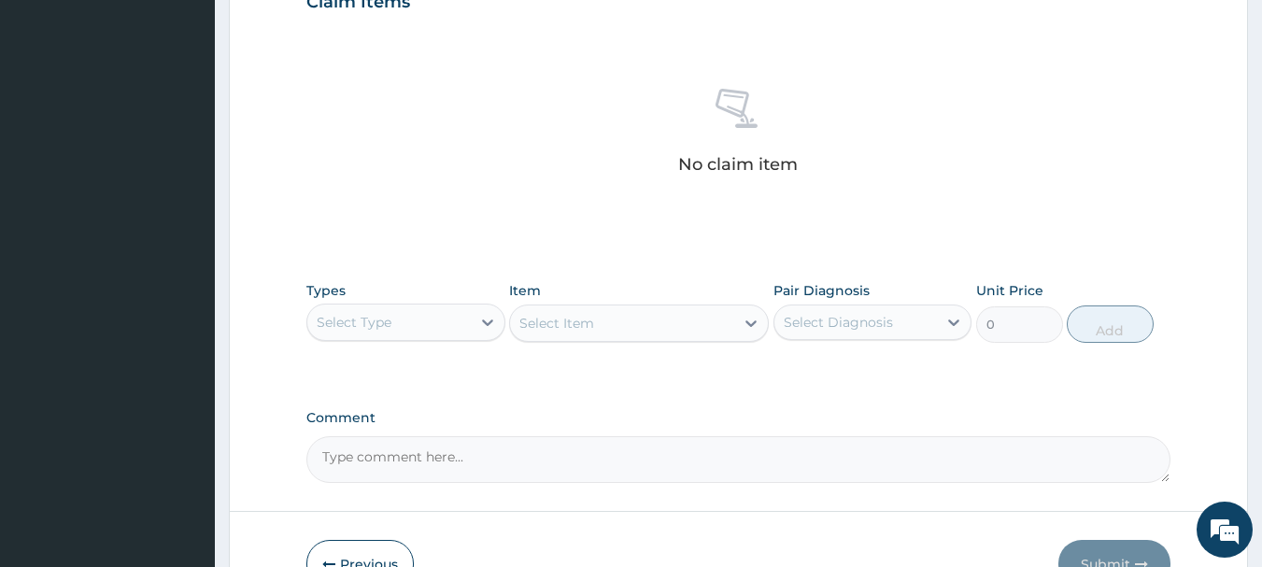
click at [598, 319] on div "Select Item" at bounding box center [639, 323] width 260 height 37
click at [461, 323] on div "Select Type" at bounding box center [388, 322] width 163 height 30
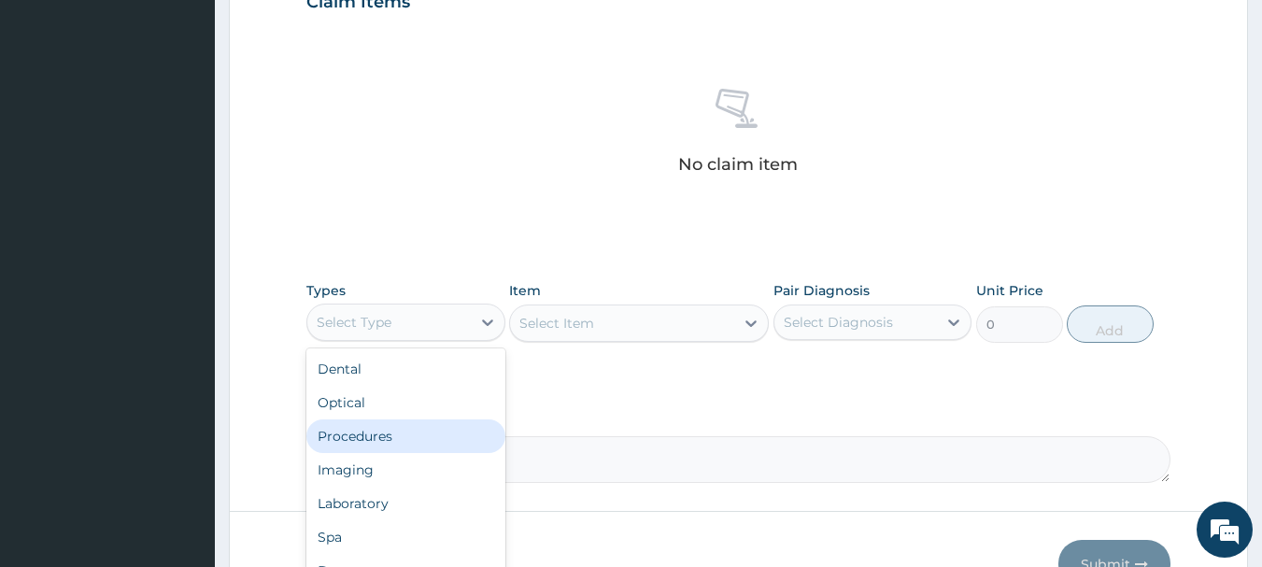
click at [436, 443] on div "Procedures" at bounding box center [405, 436] width 199 height 34
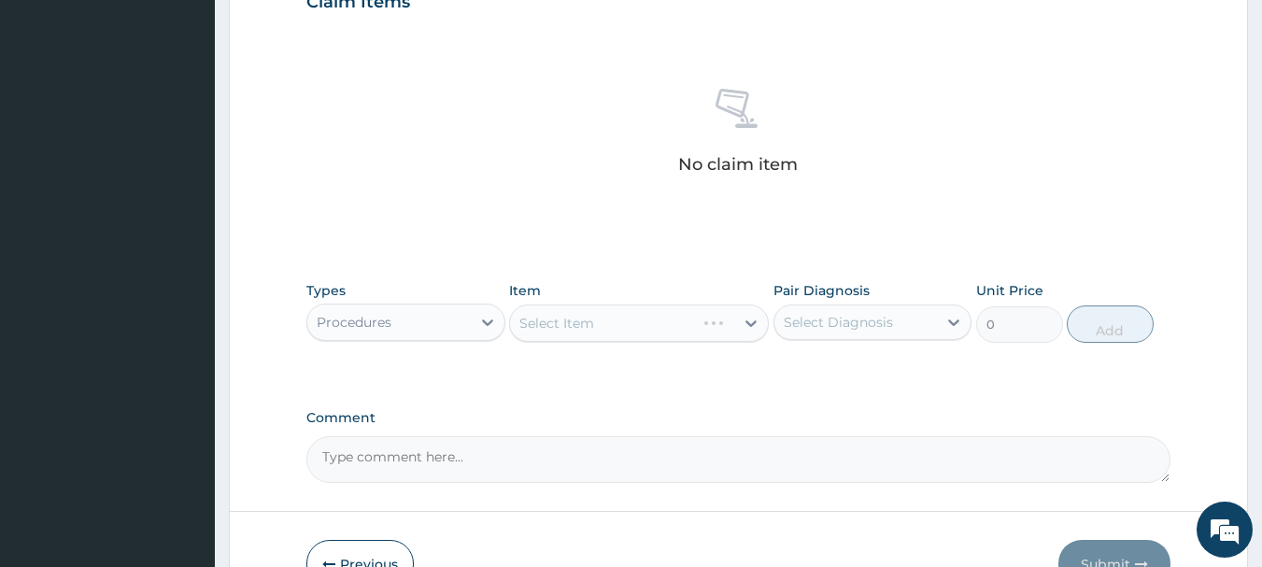
click at [884, 321] on div "Select Diagnosis" at bounding box center [838, 322] width 109 height 19
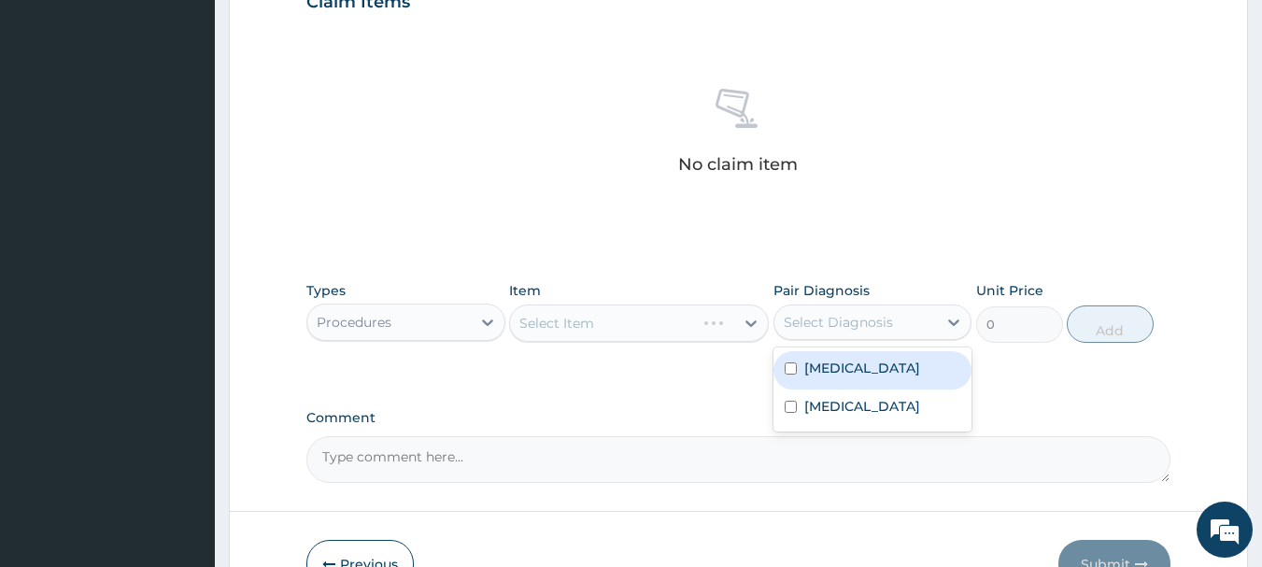
click at [895, 375] on div "[MEDICAL_DATA]" at bounding box center [872, 370] width 199 height 38
checkbox input "true"
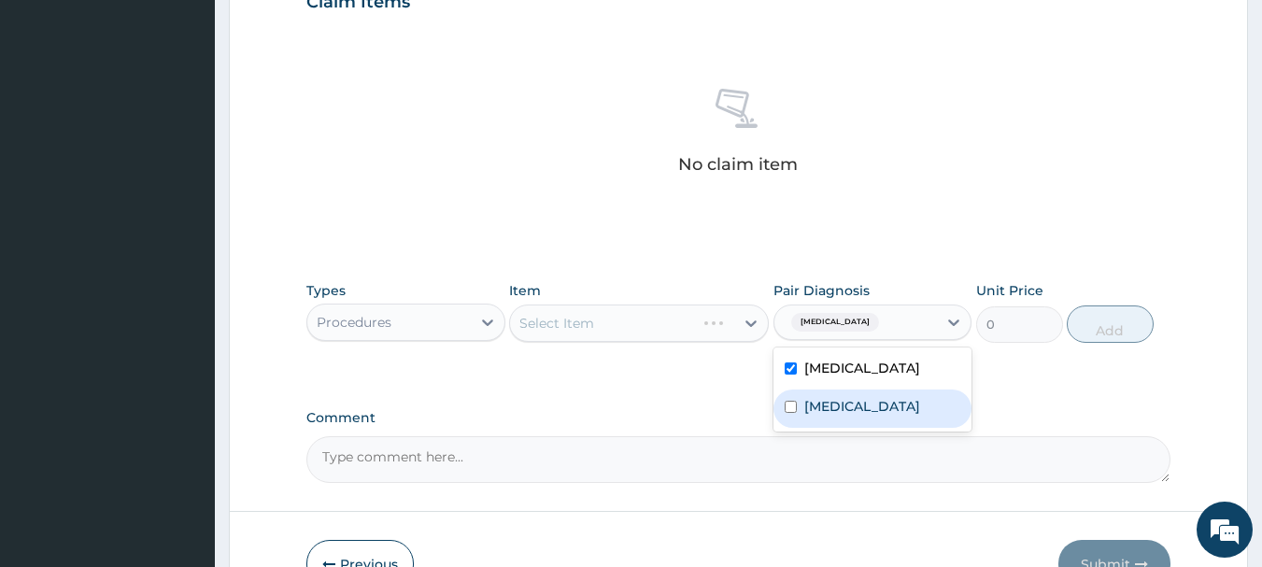
click at [872, 426] on div "Tinea corporis" at bounding box center [872, 409] width 199 height 38
checkbox input "true"
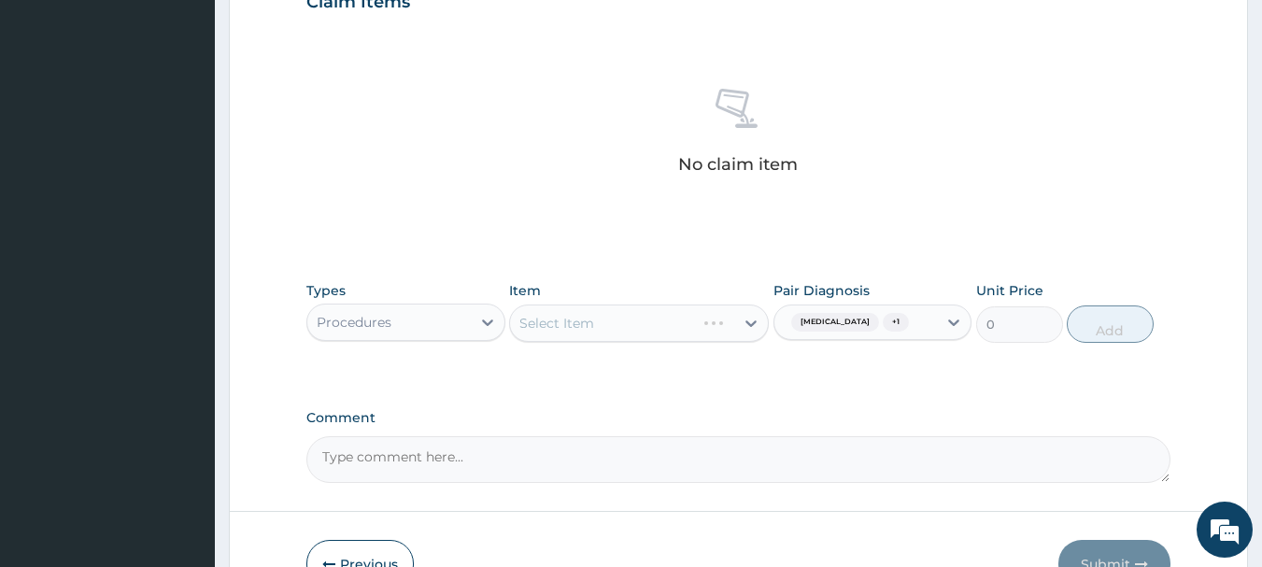
click at [691, 370] on div "Types Procedures Item Select Item Pair Diagnosis Typhoid fever + 1 Unit Price 0…" at bounding box center [738, 326] width 865 height 108
click at [648, 317] on div "Select Item" at bounding box center [622, 323] width 224 height 30
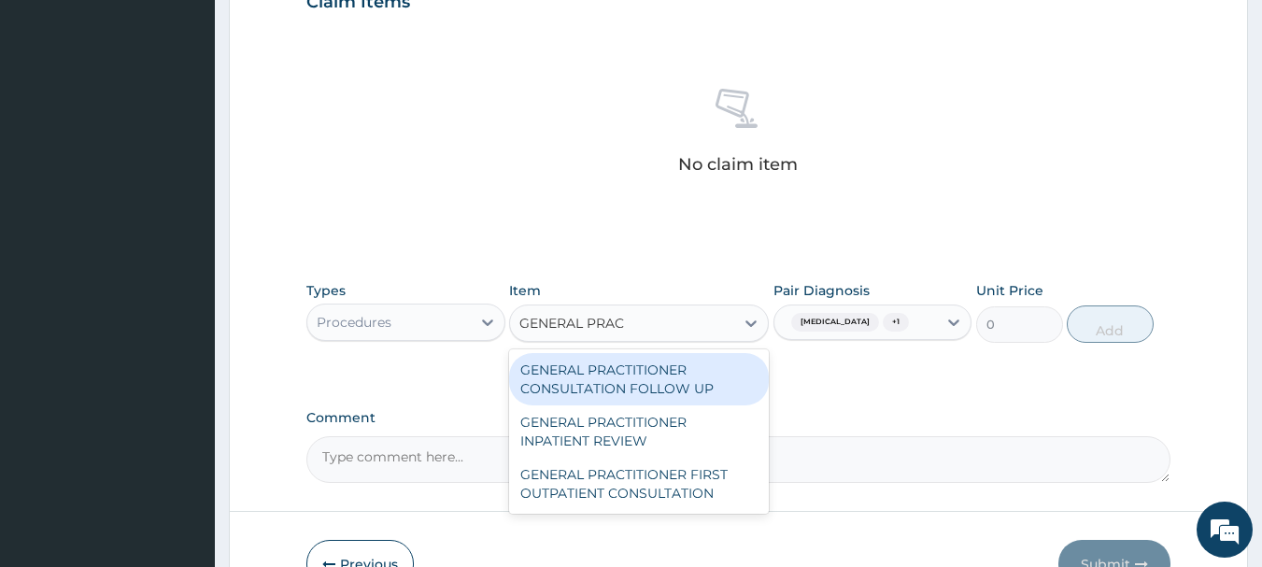
type input "GENERAL PRACT"
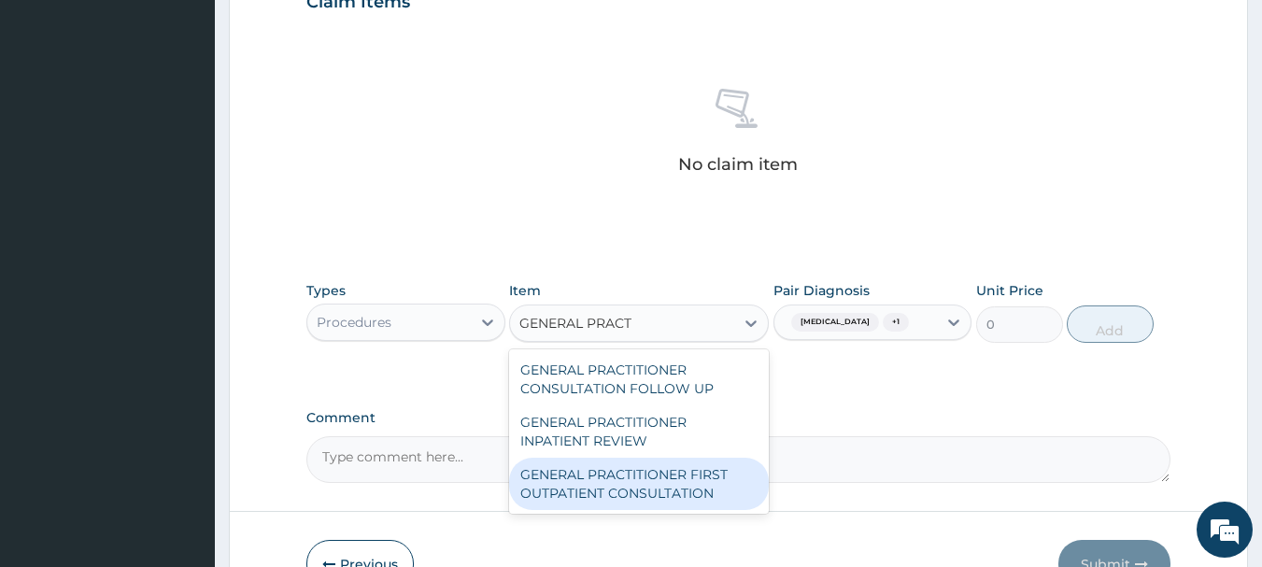
click at [693, 469] on div "GENERAL PRACTITIONER FIRST OUTPATIENT CONSULTATION" at bounding box center [639, 484] width 260 height 52
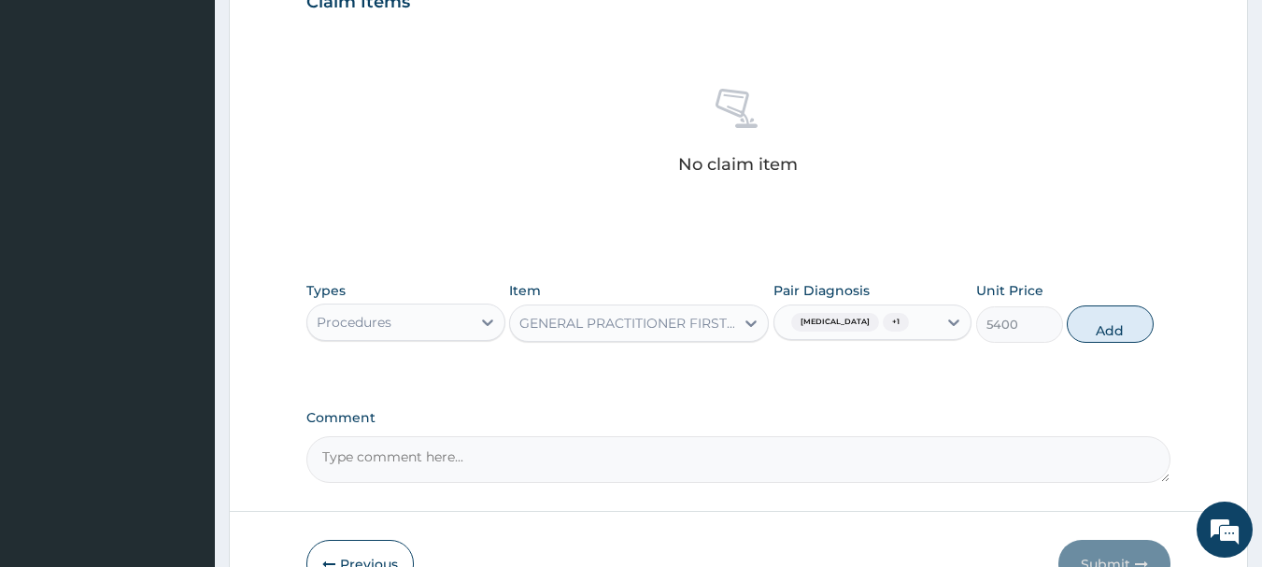
click at [1123, 347] on div "Types Procedures Item option GENERAL PRACTITIONER FIRST OUTPATIENT CONSULTATION…" at bounding box center [738, 312] width 865 height 80
click at [1103, 319] on button "Add" at bounding box center [1110, 323] width 87 height 37
type input "0"
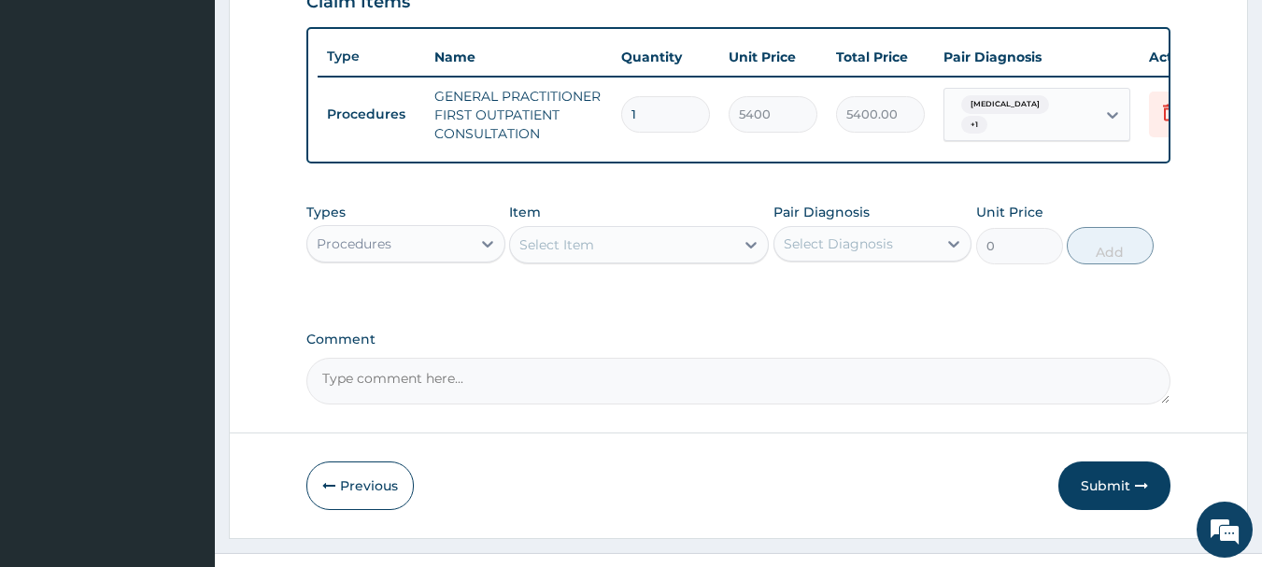
click at [858, 262] on div "Select Diagnosis" at bounding box center [872, 243] width 199 height 35
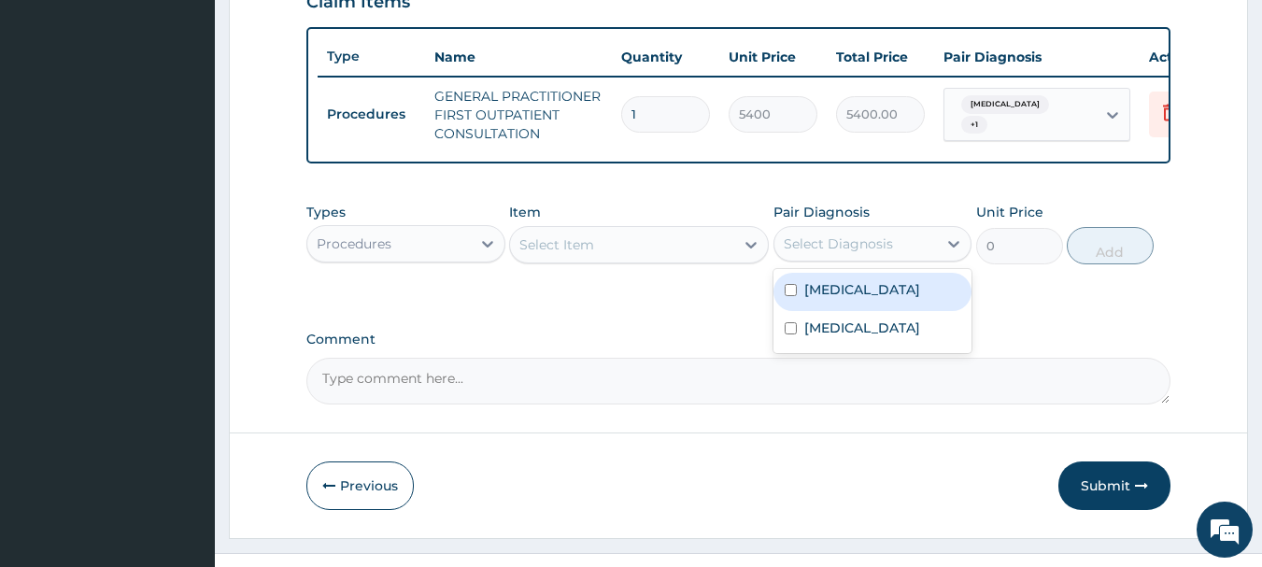
click at [782, 304] on div "Typhoid fever" at bounding box center [872, 292] width 199 height 38
checkbox input "true"
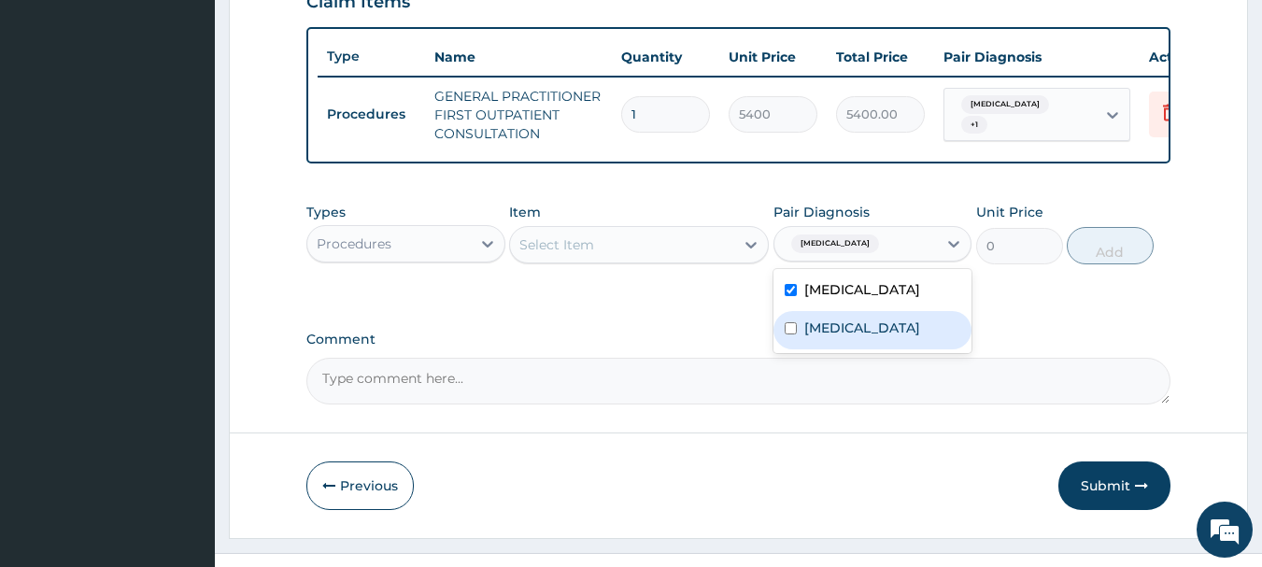
click at [390, 230] on div "Types Procedures" at bounding box center [405, 234] width 199 height 62
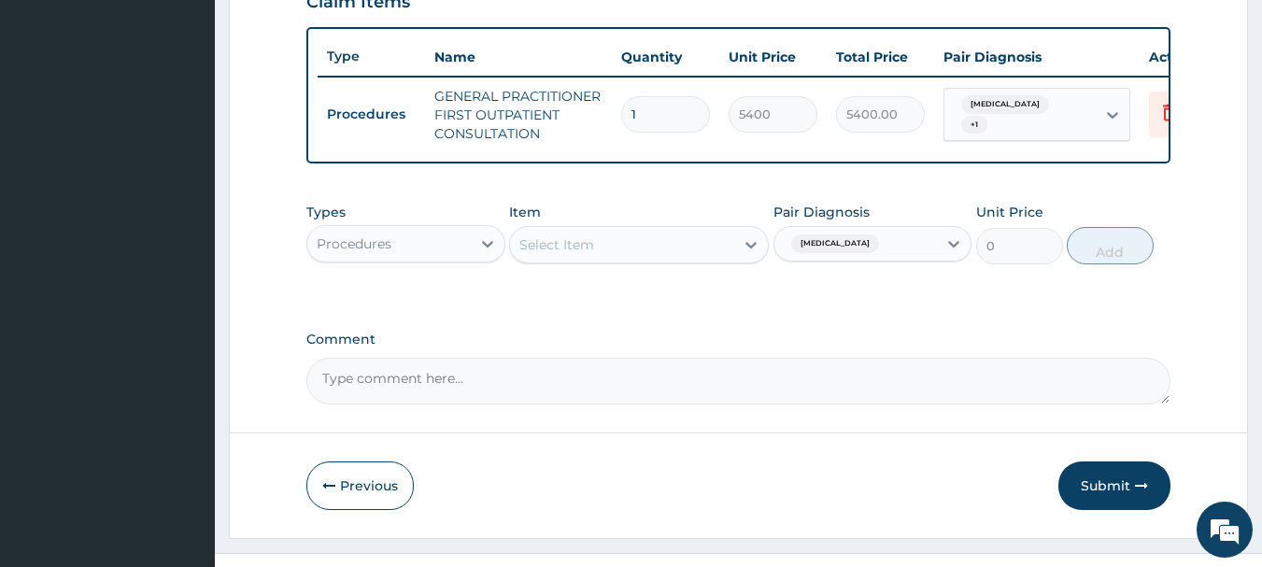
click at [402, 259] on div "Procedures" at bounding box center [388, 244] width 163 height 30
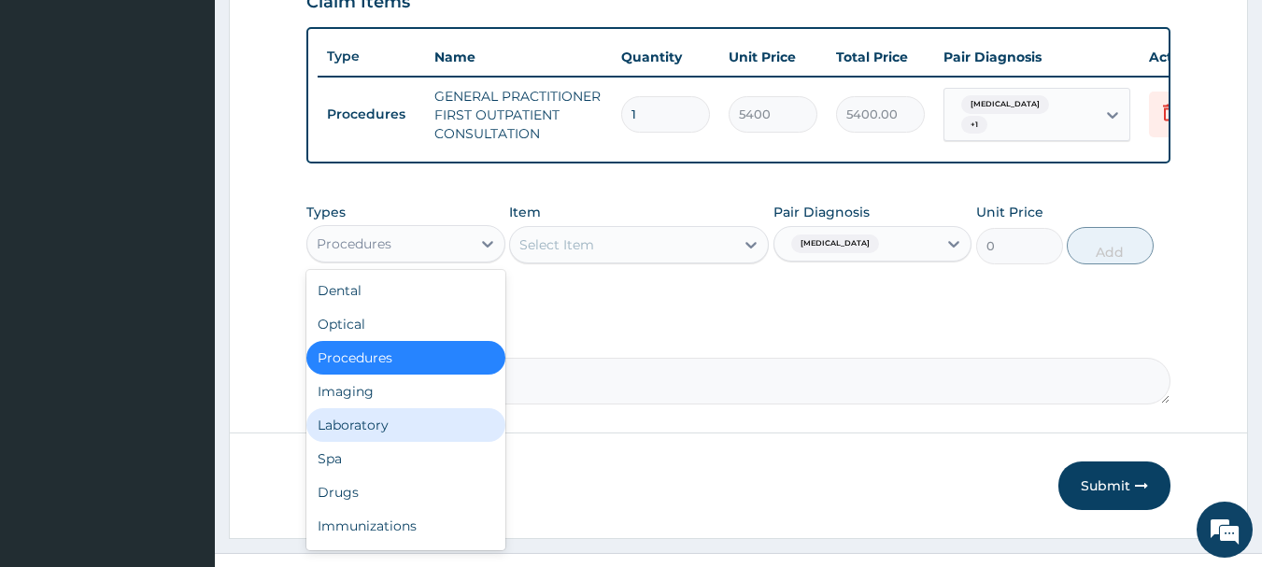
drag, startPoint x: 399, startPoint y: 496, endPoint x: 394, endPoint y: 450, distance: 46.0
click at [394, 450] on div "Dental Optical Procedures Imaging Laboratory Spa Drugs Immunizations Others Gym" at bounding box center [405, 410] width 199 height 280
click at [394, 442] on div "Laboratory" at bounding box center [405, 425] width 199 height 34
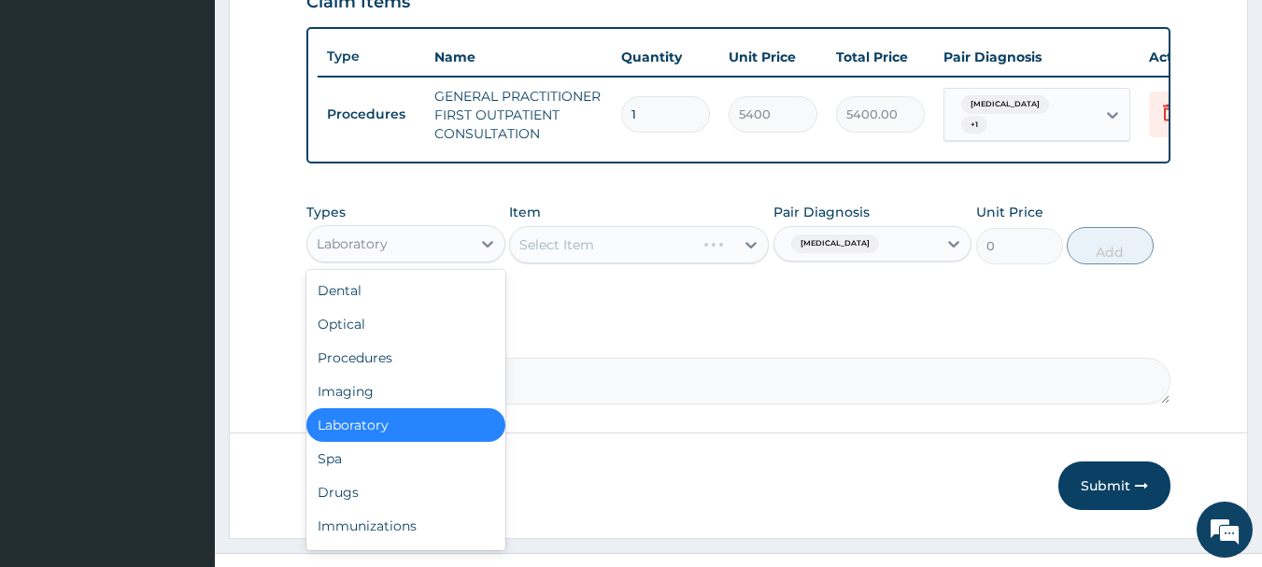
click at [446, 250] on div "Laboratory" at bounding box center [388, 244] width 163 height 30
click at [333, 509] on div "Drugs" at bounding box center [405, 492] width 199 height 34
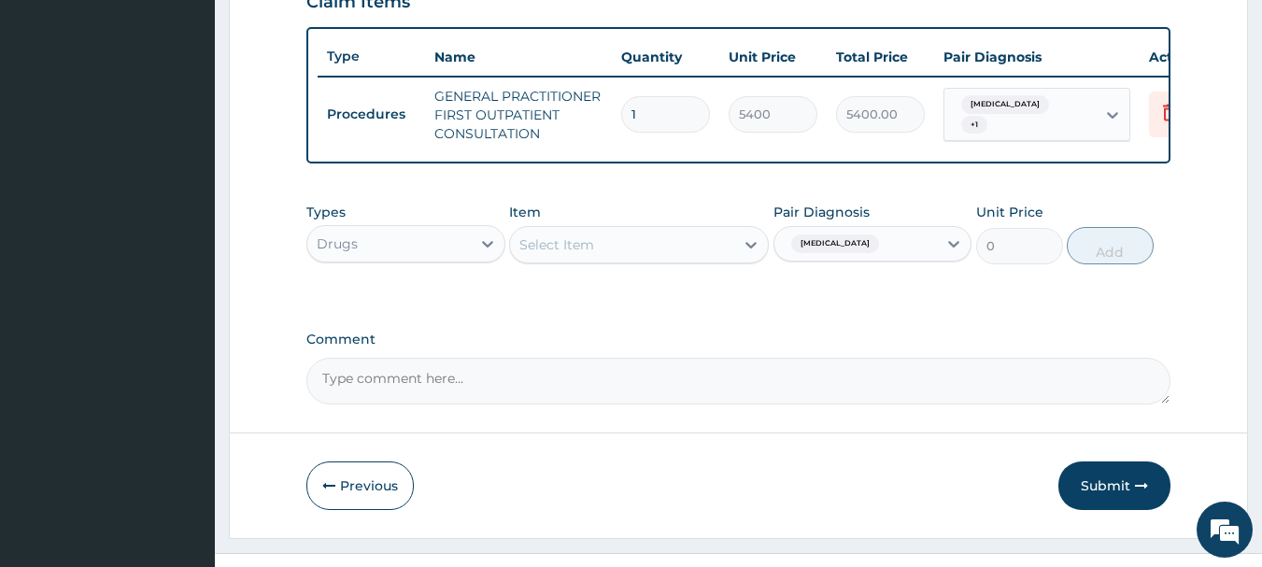
click at [576, 263] on div "Select Item" at bounding box center [639, 244] width 260 height 37
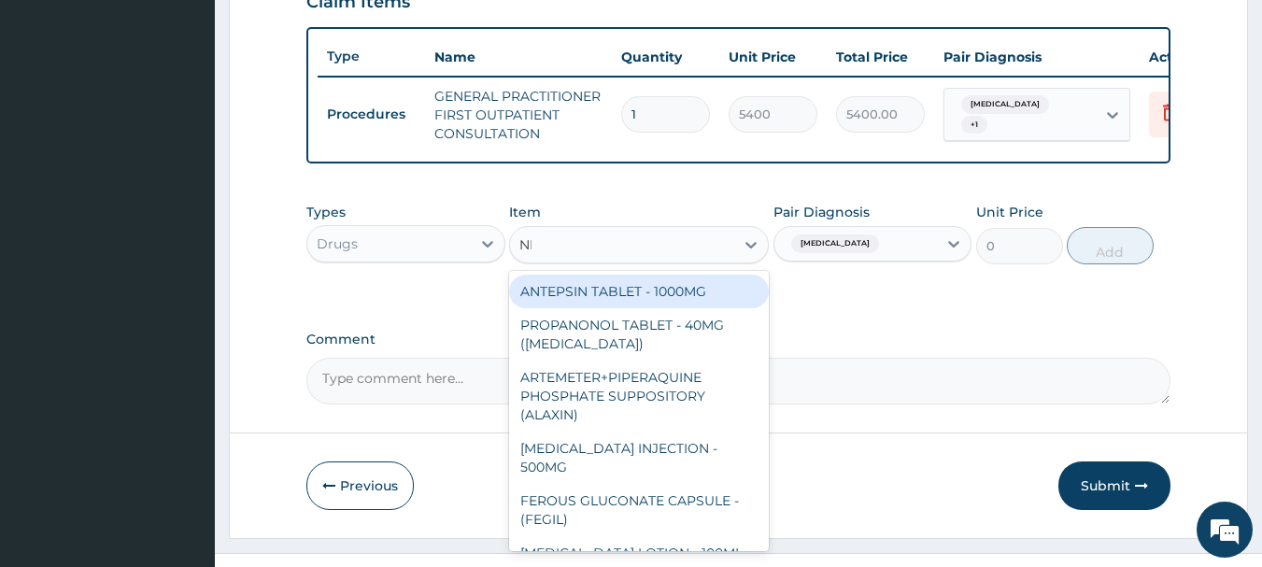
type input "NIZO"
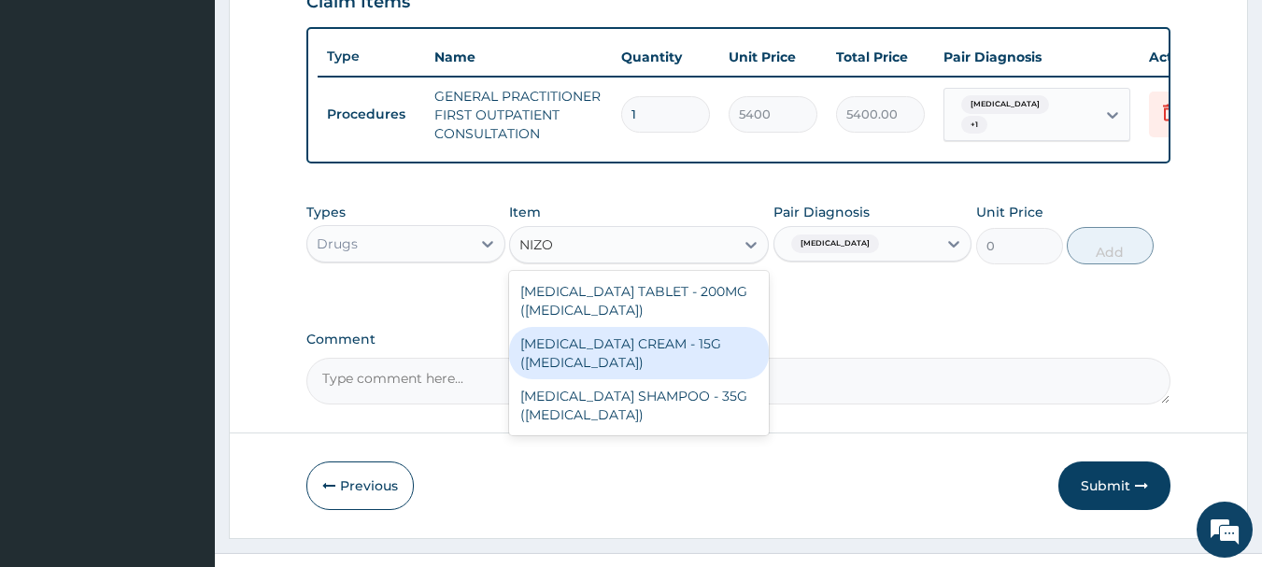
click at [644, 373] on div "[MEDICAL_DATA] CREAM - 15G ([MEDICAL_DATA])" at bounding box center [639, 353] width 260 height 52
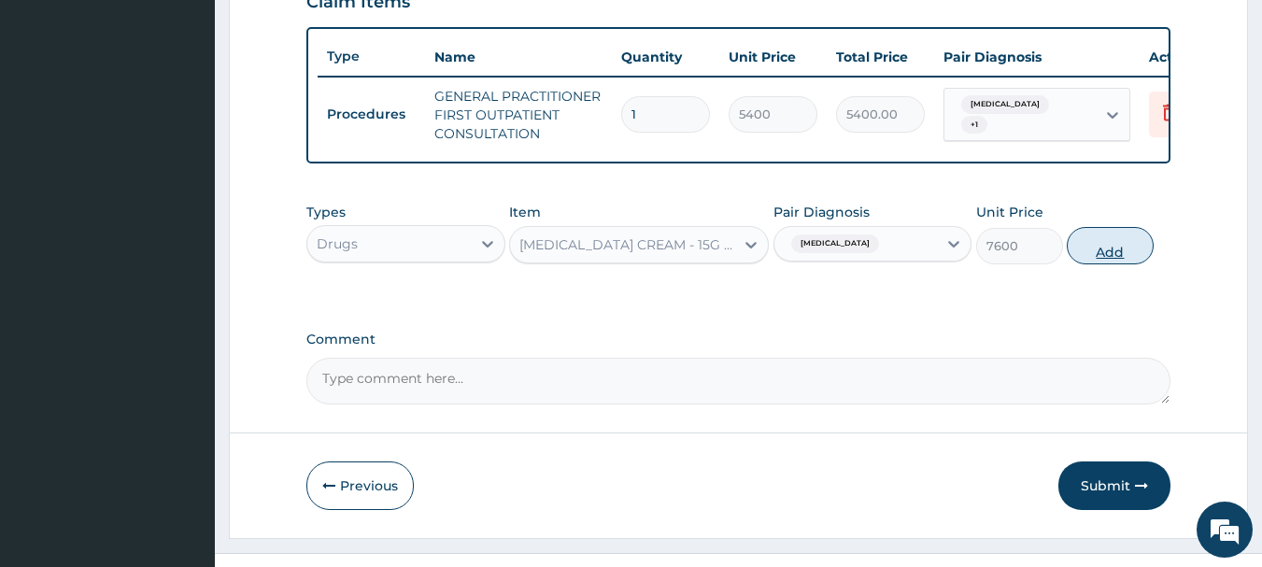
click at [1116, 263] on button "Add" at bounding box center [1110, 245] width 87 height 37
type input "0"
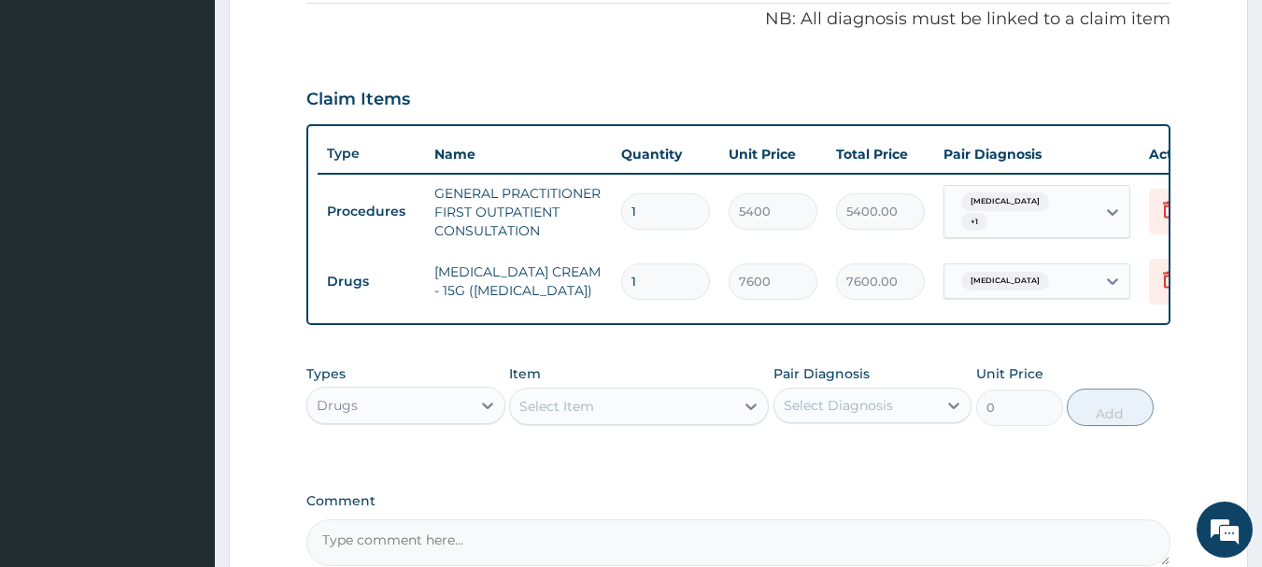
scroll to position [574, 0]
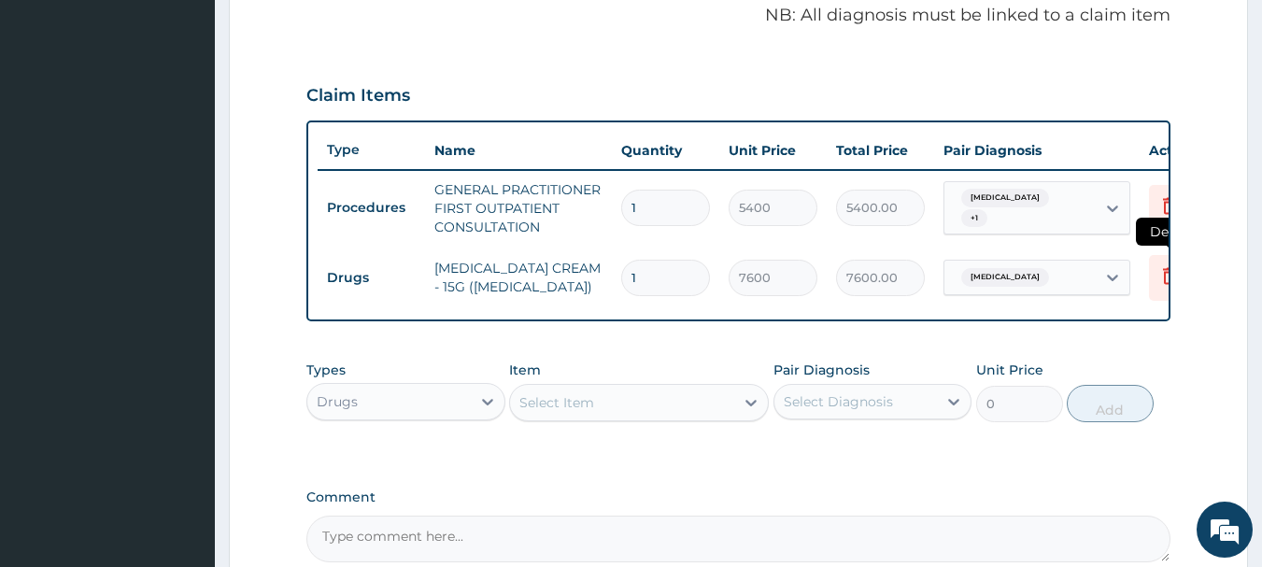
click at [1154, 276] on icon at bounding box center [1169, 278] width 41 height 46
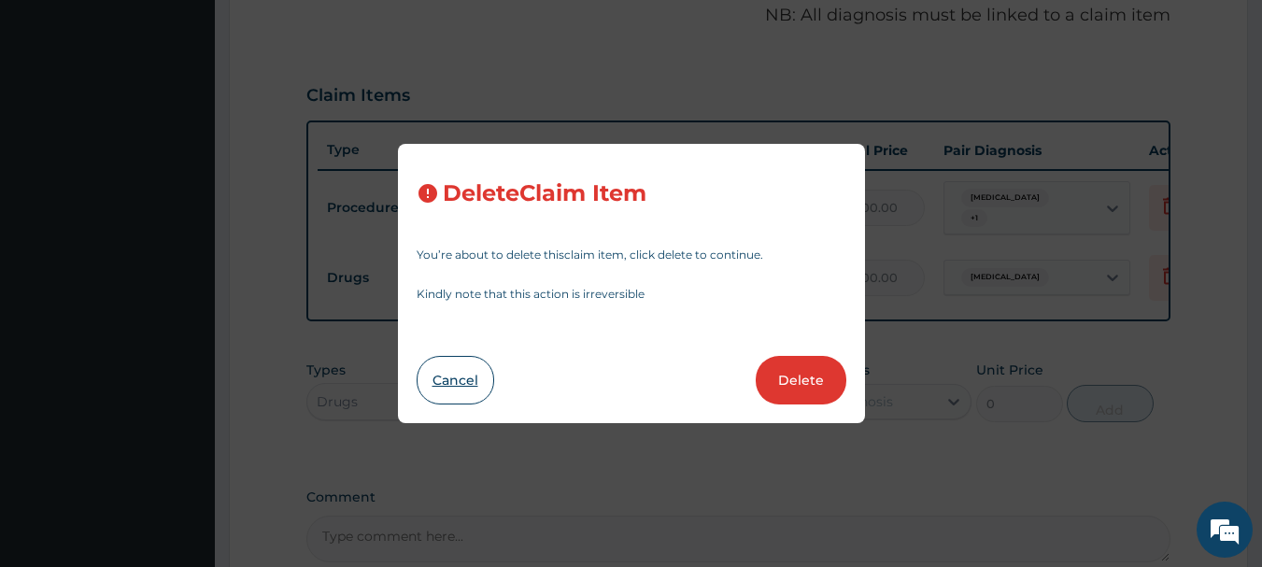
click at [461, 379] on button "Cancel" at bounding box center [456, 380] width 78 height 49
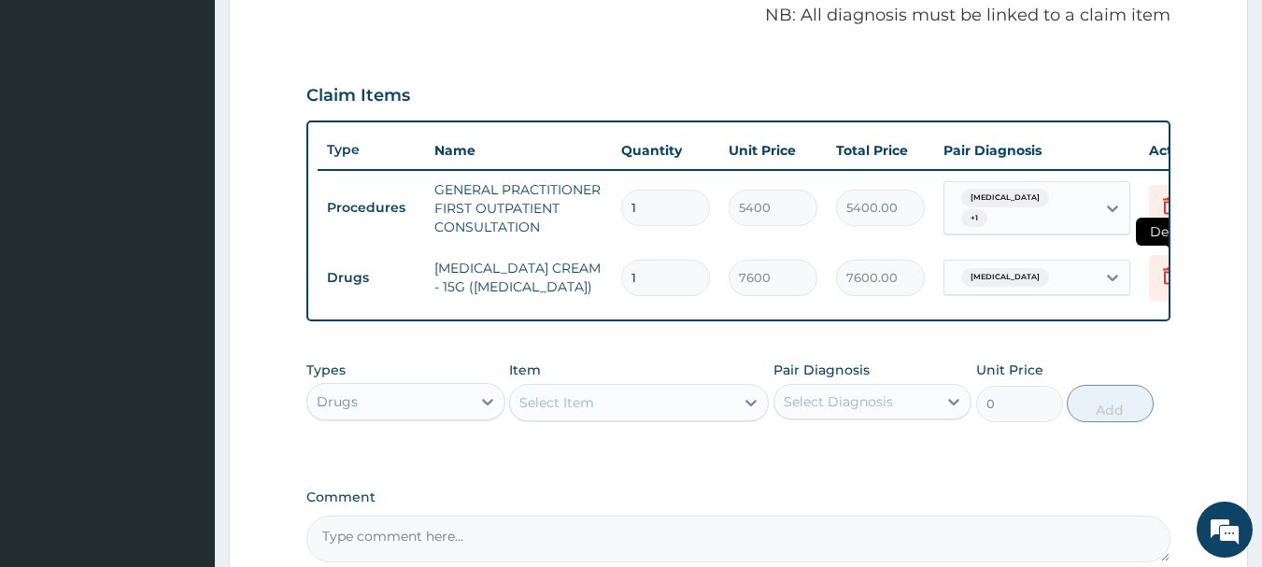
click at [1169, 284] on icon at bounding box center [1169, 275] width 13 height 17
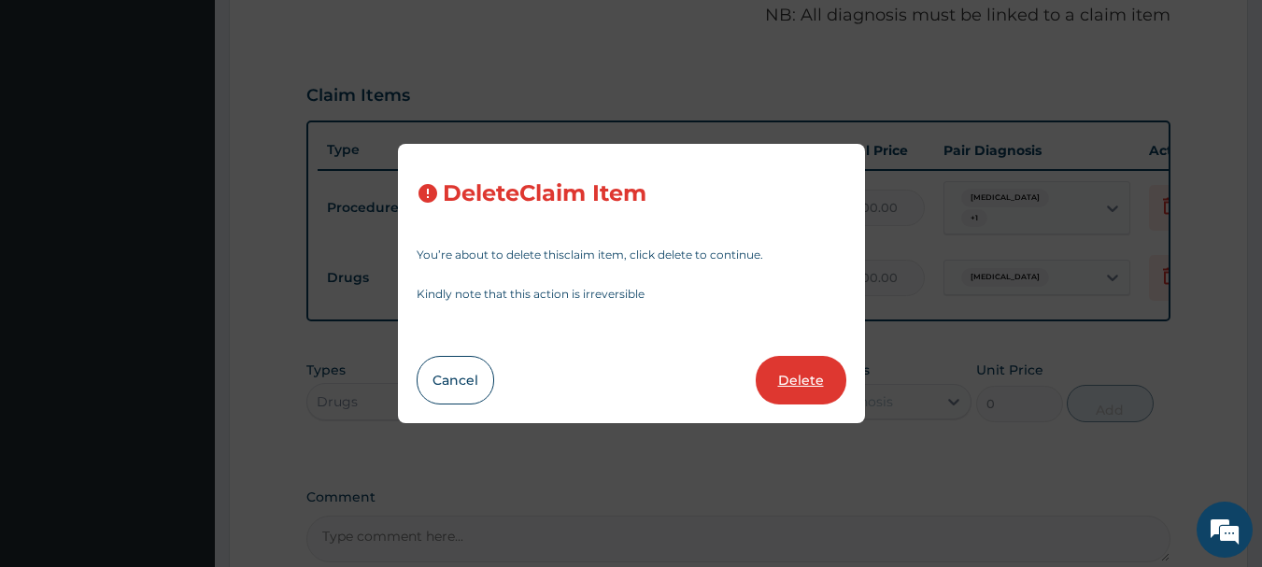
click at [816, 390] on button "Delete" at bounding box center [801, 380] width 91 height 49
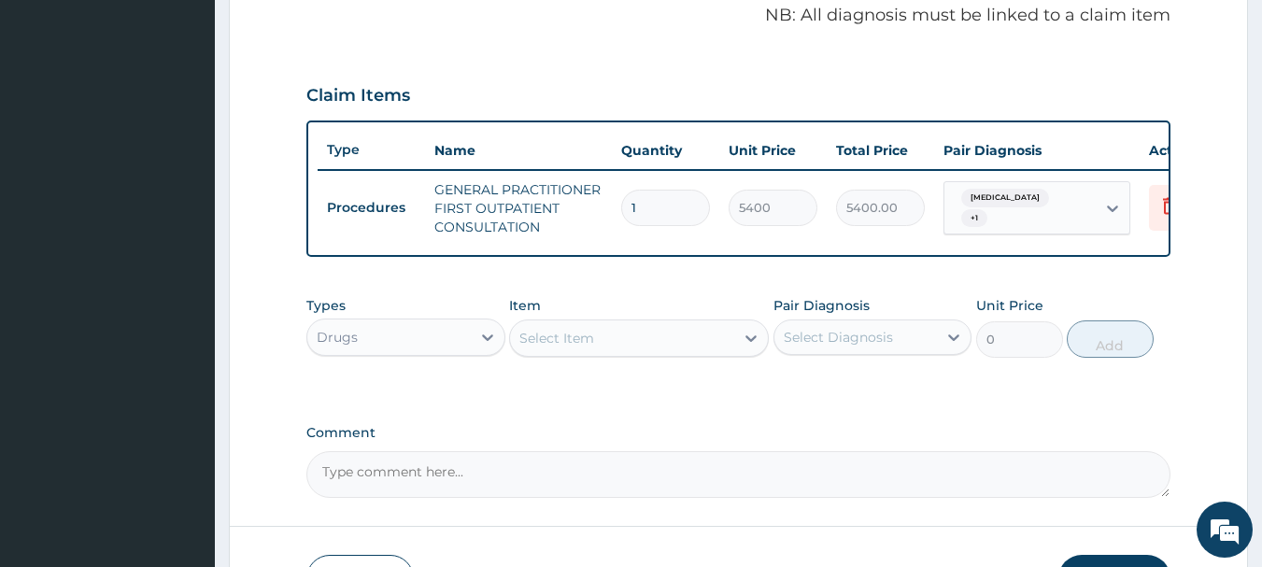
click at [706, 348] on div "Select Item" at bounding box center [622, 338] width 224 height 30
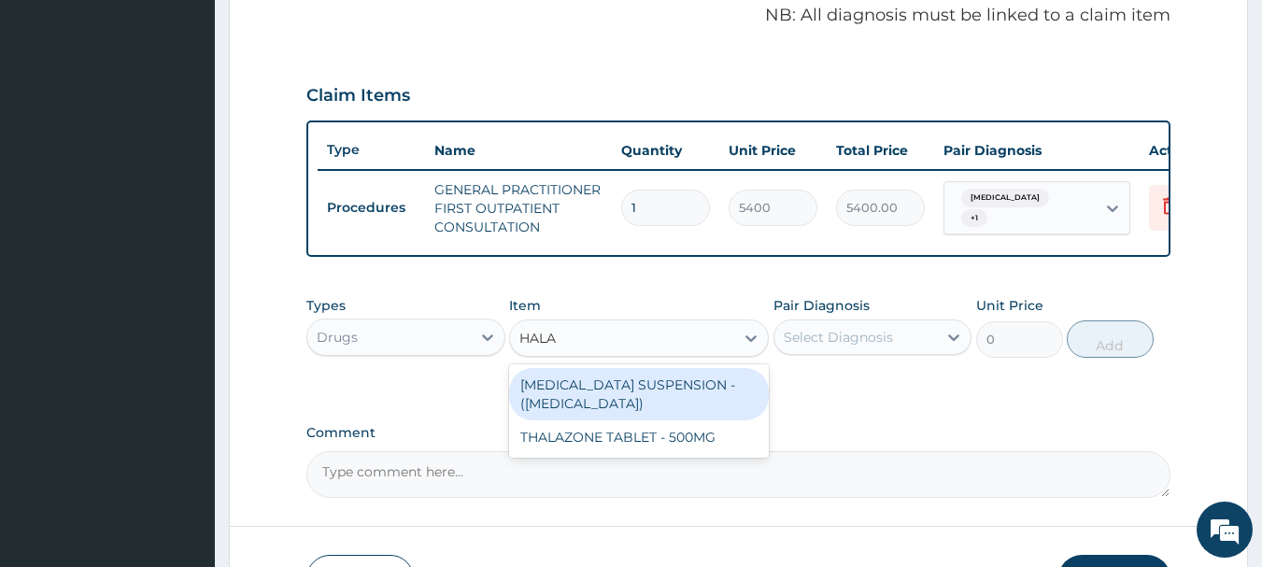
type input "HALAR"
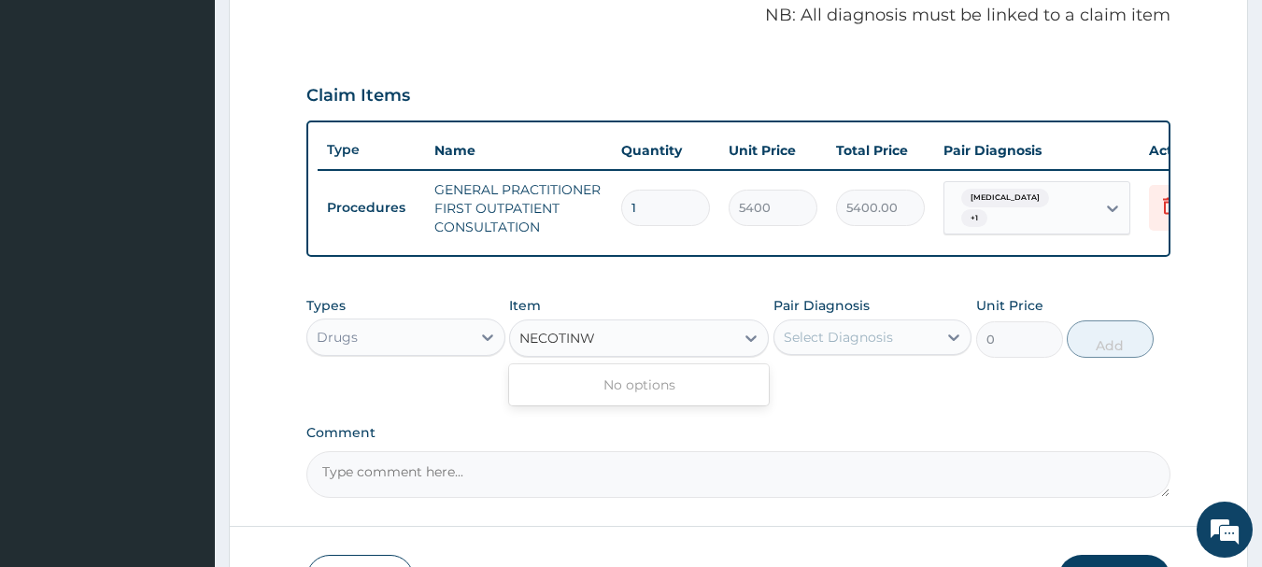
type input "NECOTIN"
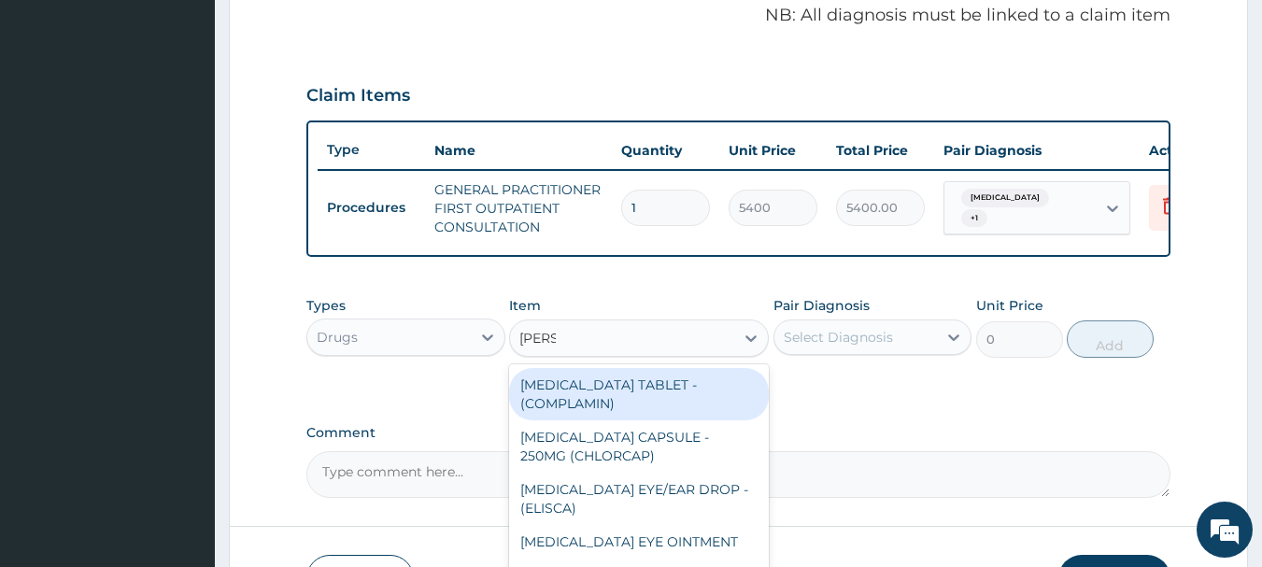
type input "NICOT"
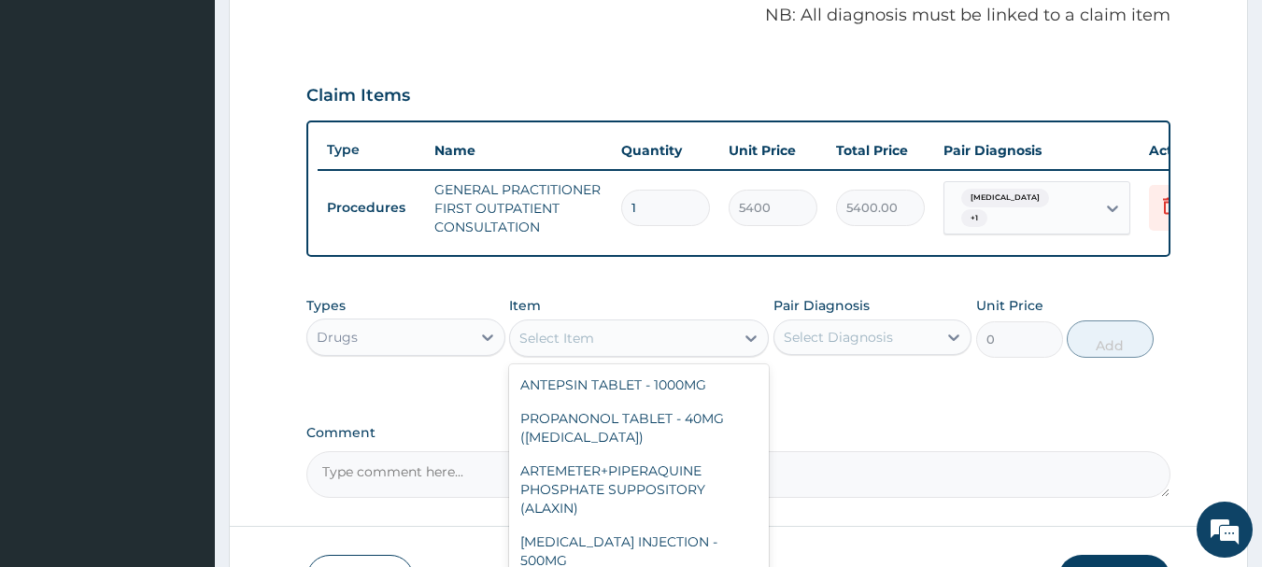
click at [695, 350] on div "Select Item" at bounding box center [622, 338] width 224 height 30
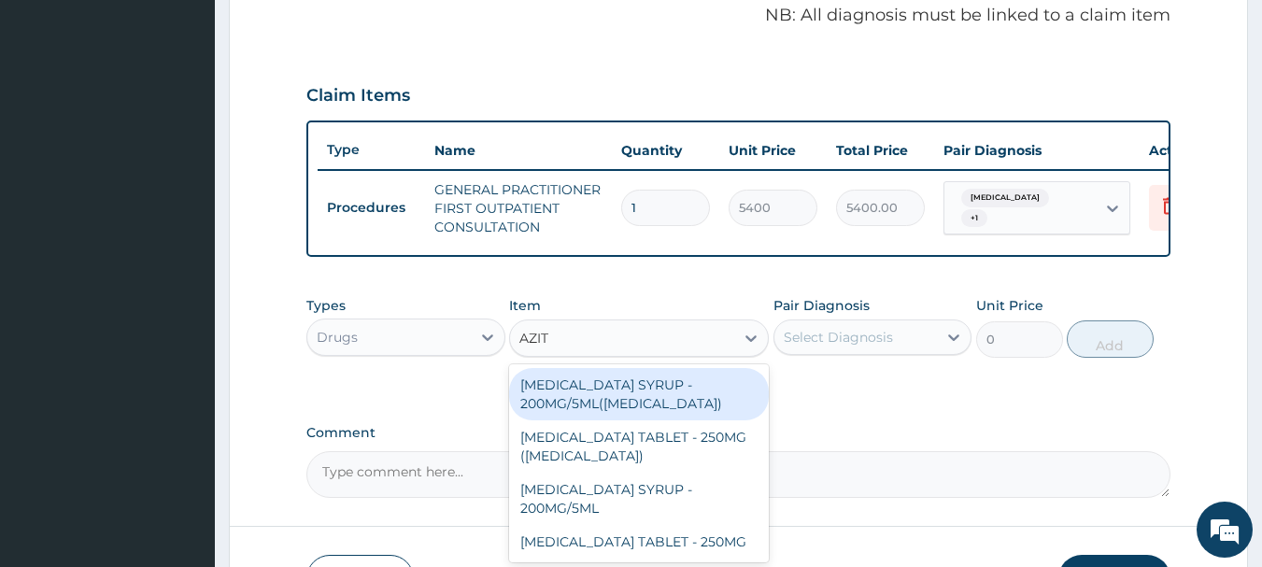
type input "AZITH"
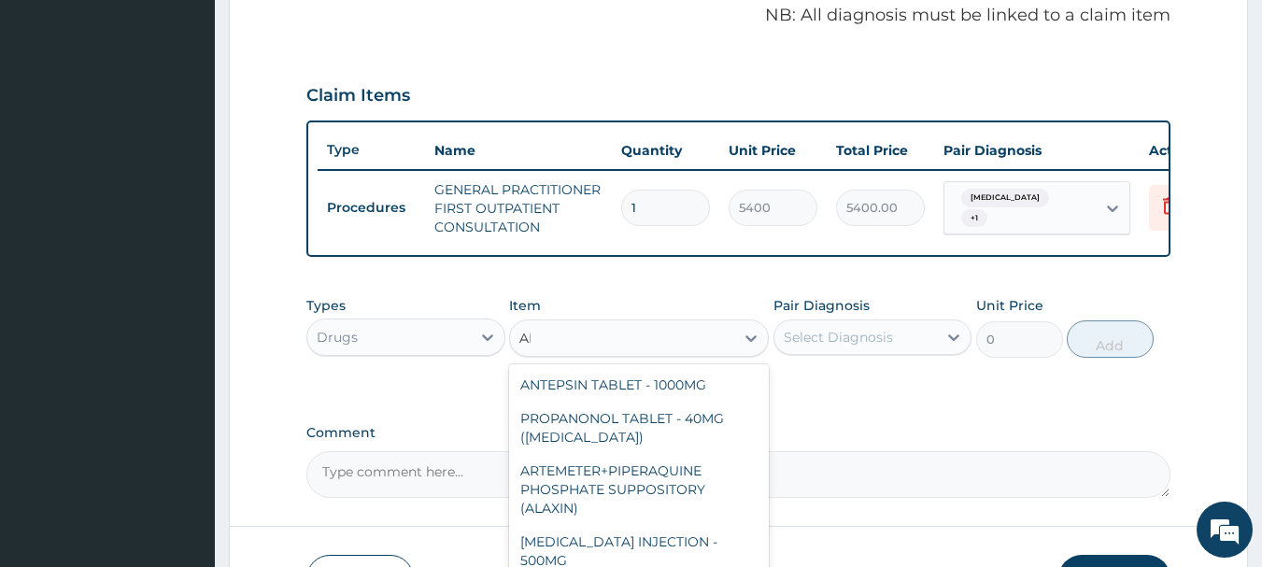
type input "AMO"
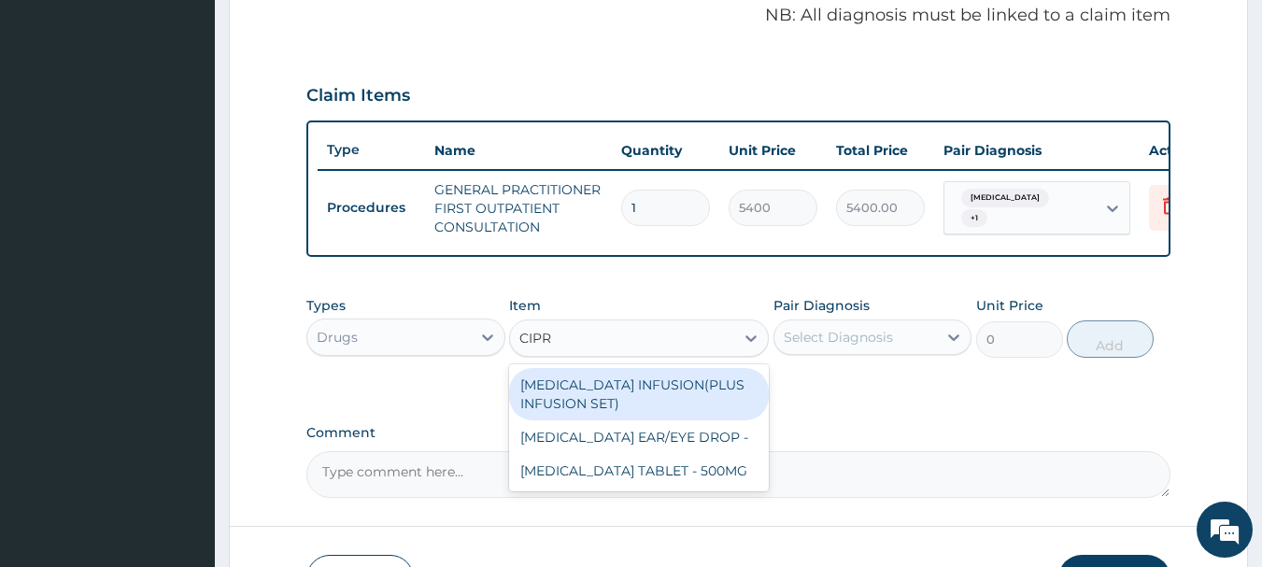
type input "CIPRO"
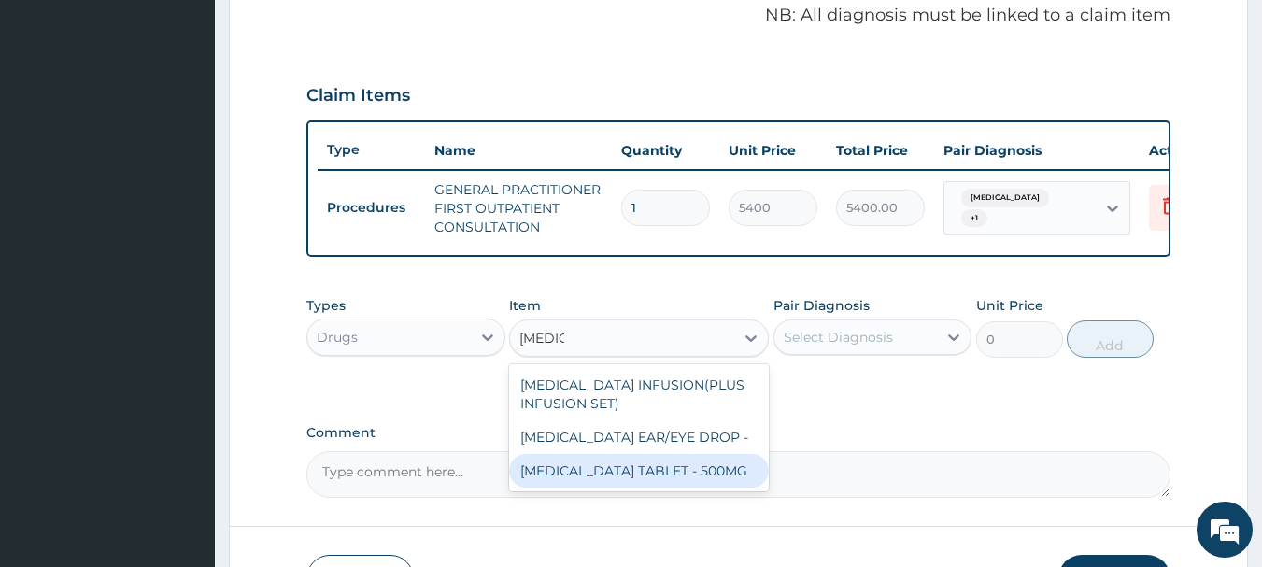
click at [695, 487] on div "[MEDICAL_DATA] TABLET - 500MG" at bounding box center [639, 471] width 260 height 34
type input "266"
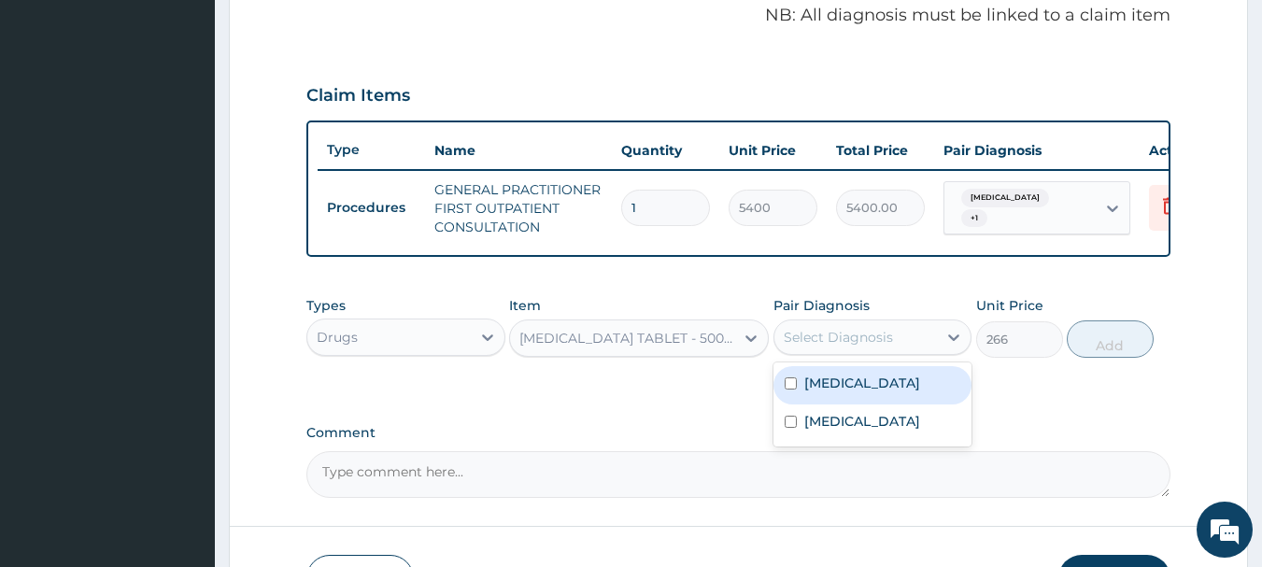
click at [882, 340] on div "Select Diagnosis" at bounding box center [855, 337] width 163 height 30
click at [863, 404] on div "Typhoid fever" at bounding box center [872, 385] width 199 height 38
checkbox input "true"
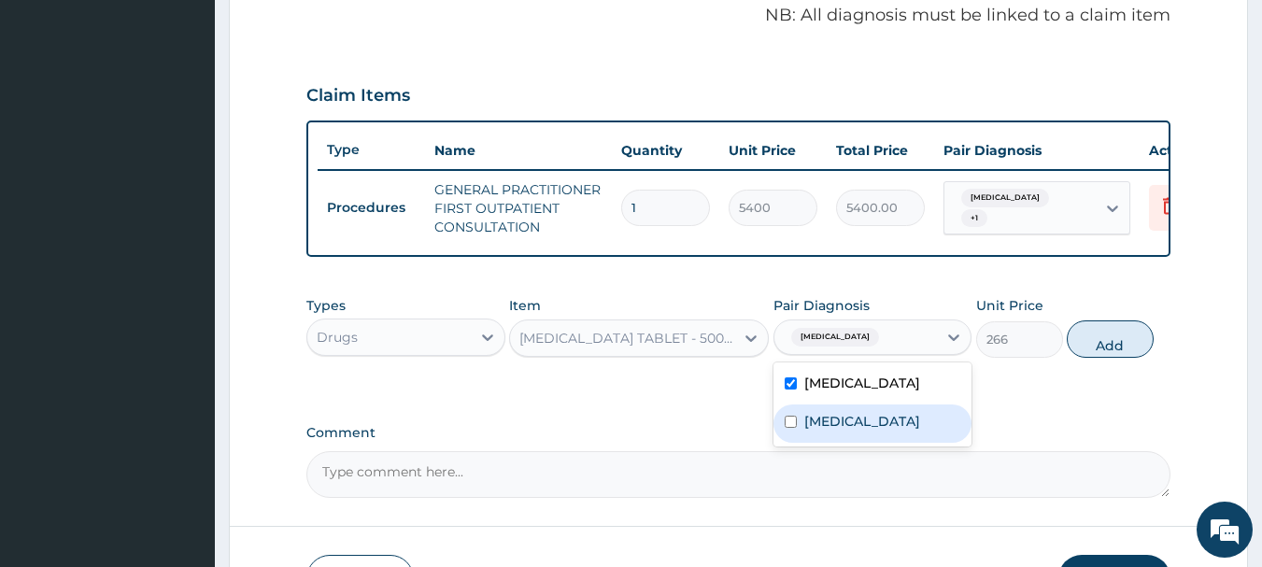
click at [856, 431] on label "Tinea corporis" at bounding box center [862, 421] width 116 height 19
checkbox input "true"
click at [1108, 358] on button "Add" at bounding box center [1110, 338] width 87 height 37
type input "0"
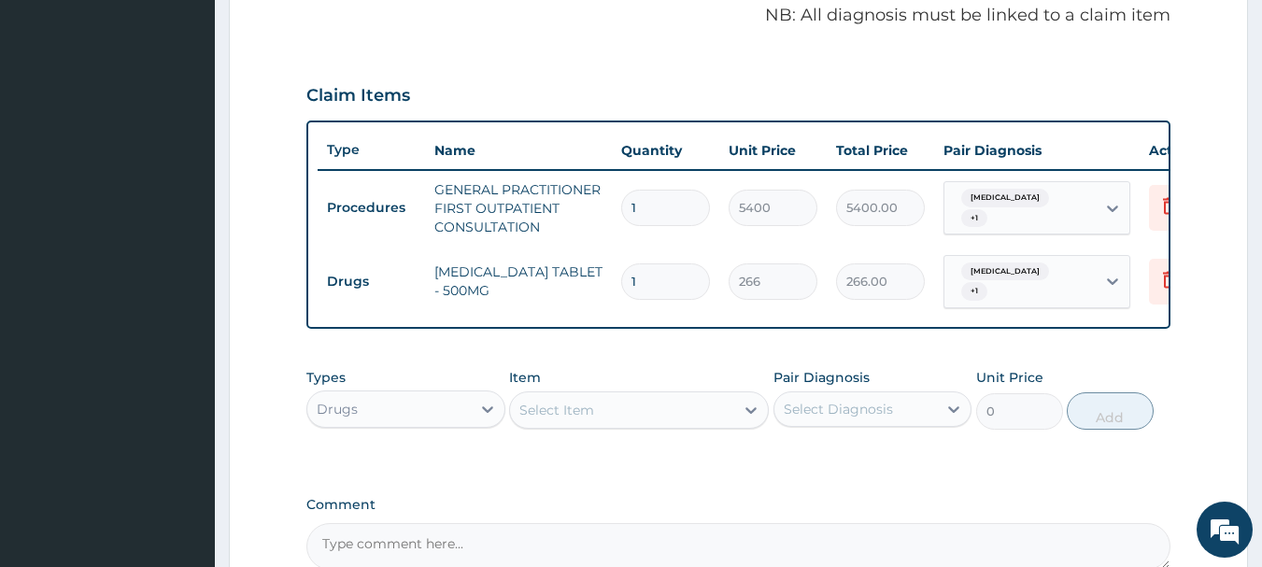
type input "10"
type input "2660.00"
type input "10"
click at [785, 365] on div "Types Drugs Item Select Item Pair Diagnosis Select Diagnosis Unit Price 0 Add" at bounding box center [738, 399] width 865 height 80
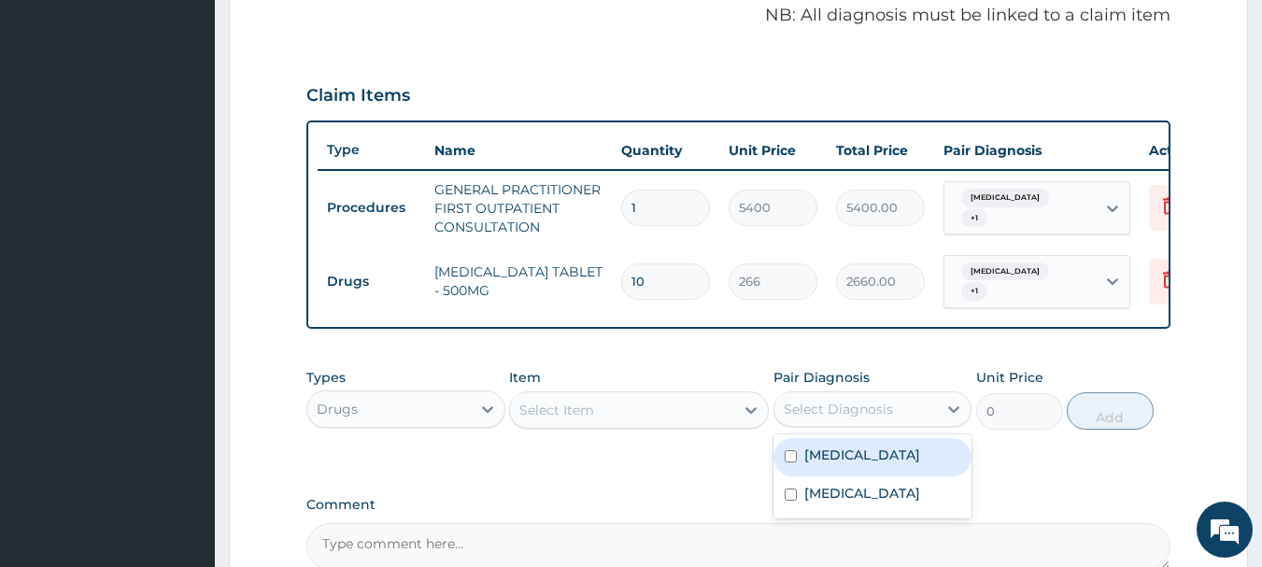
click at [849, 418] on div "Select Diagnosis" at bounding box center [838, 409] width 109 height 19
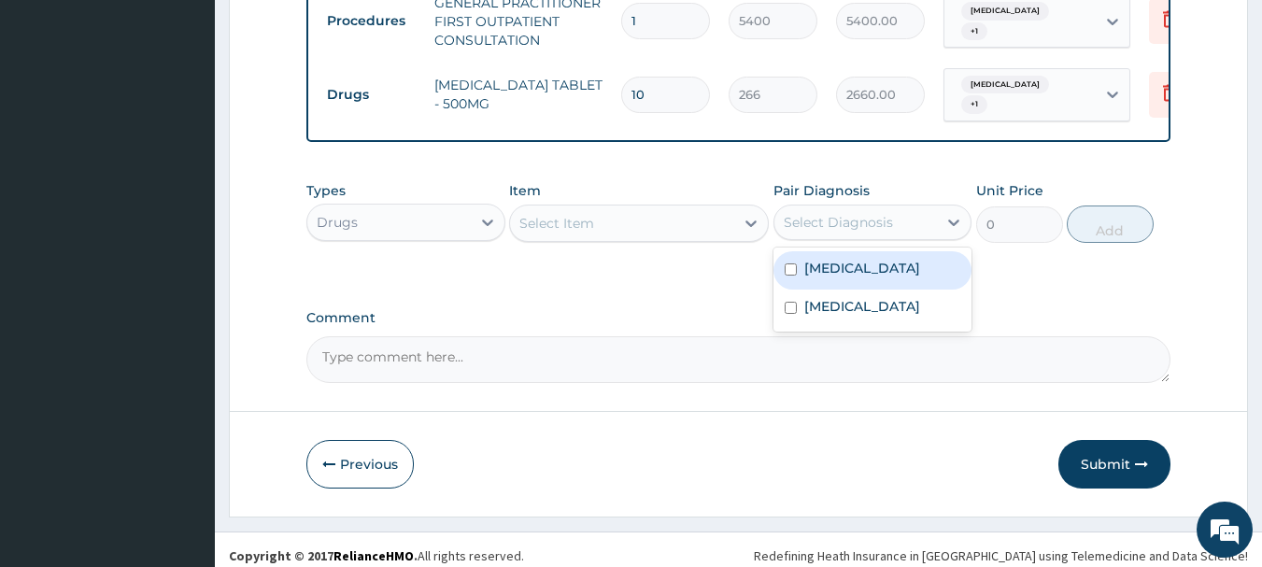
click at [858, 231] on div "Select Diagnosis" at bounding box center [838, 222] width 109 height 19
click at [847, 270] on label "Typhoid fever" at bounding box center [862, 268] width 116 height 19
checkbox input "true"
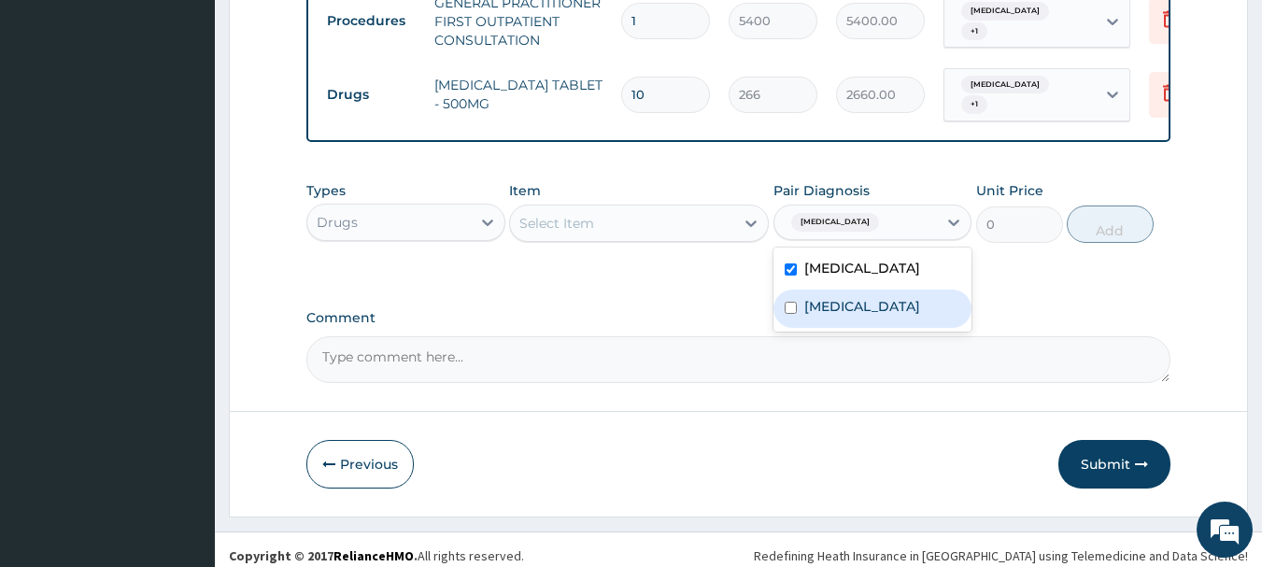
click at [824, 299] on div "Tinea corporis" at bounding box center [872, 309] width 199 height 38
checkbox input "true"
click at [848, 240] on div "Typhoid fever + 1" at bounding box center [872, 222] width 199 height 35
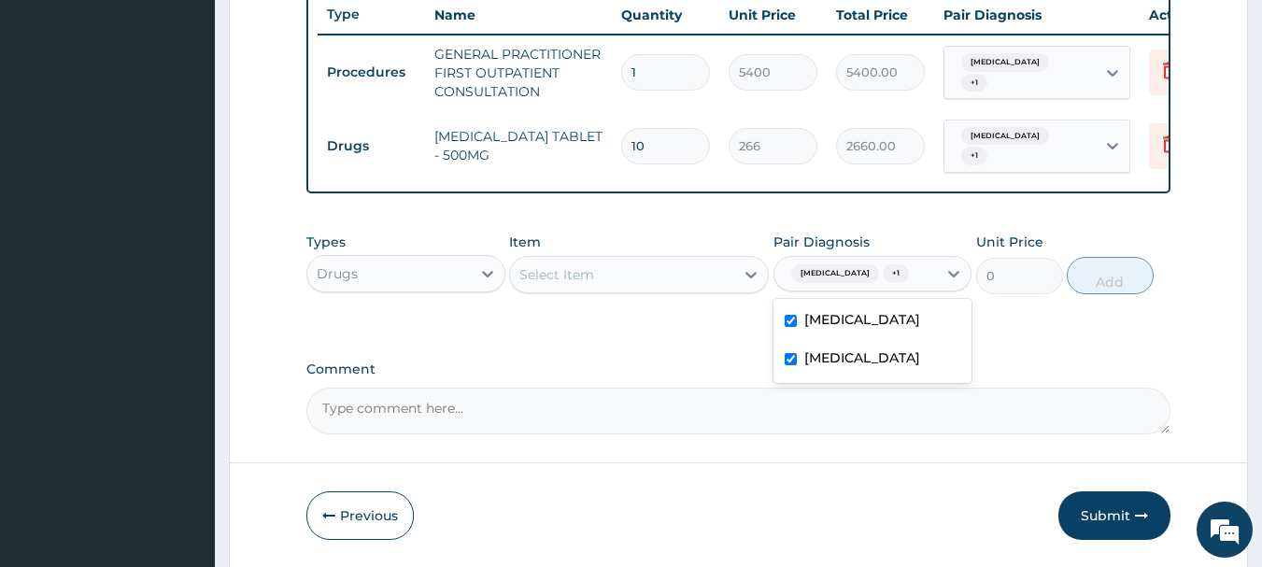
scroll to position [668, 0]
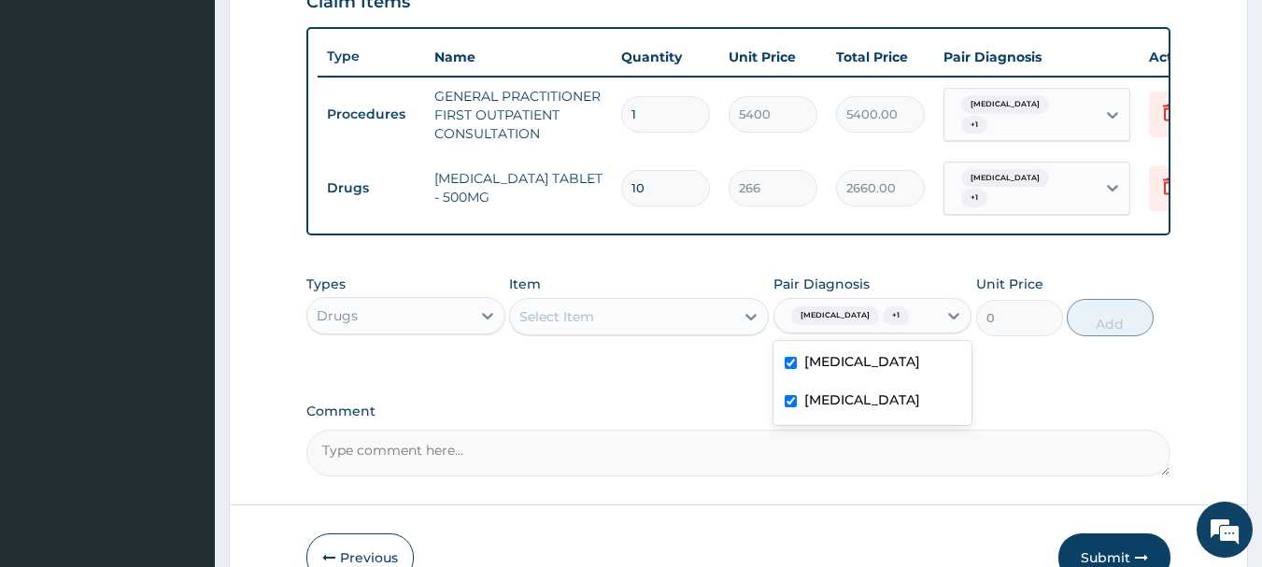
click at [804, 365] on label "Typhoid fever" at bounding box center [862, 361] width 116 height 19
checkbox input "false"
click at [671, 319] on div "Select Item" at bounding box center [622, 317] width 224 height 30
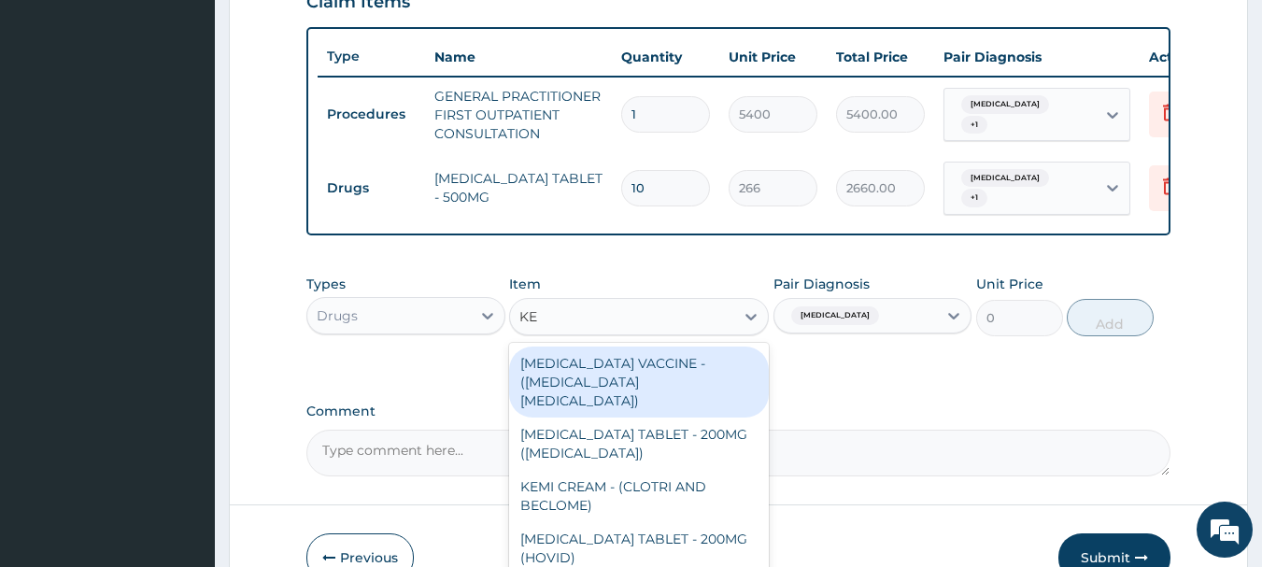
type input "KET"
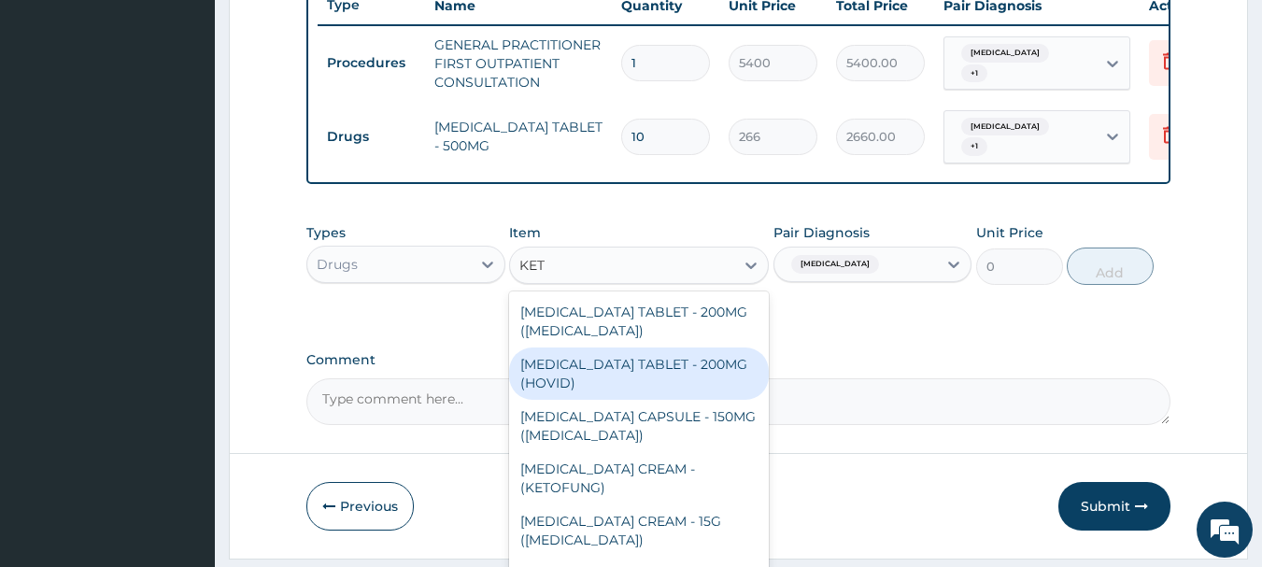
scroll to position [761, 0]
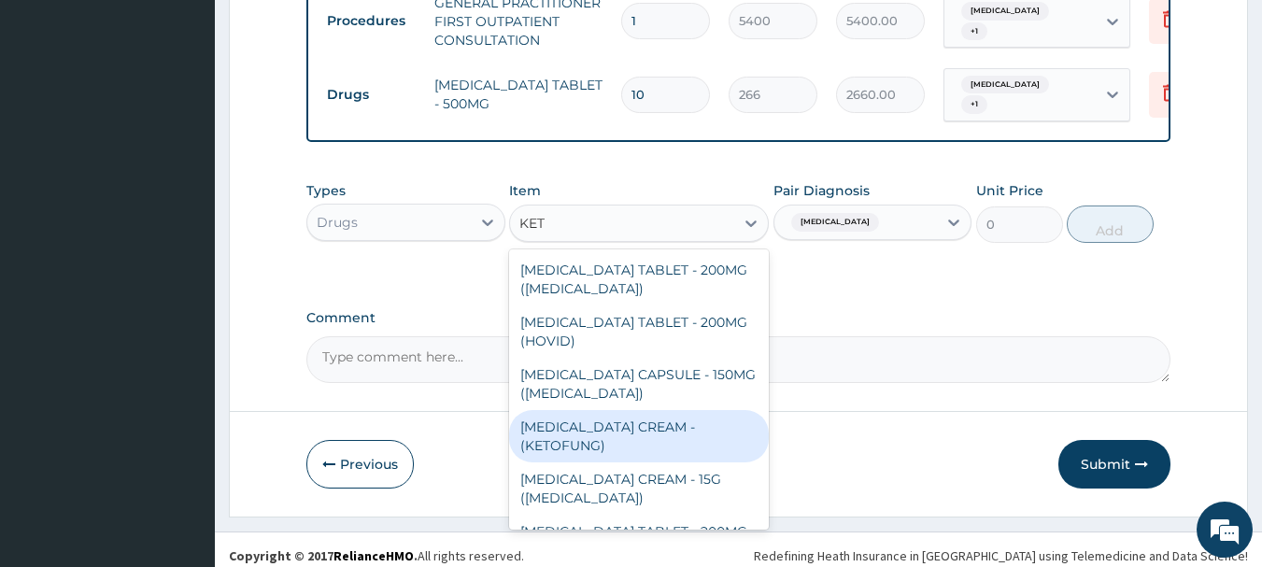
click at [661, 441] on div "KETOCONAZOLE CREAM - (KETOFUNG)" at bounding box center [639, 436] width 260 height 52
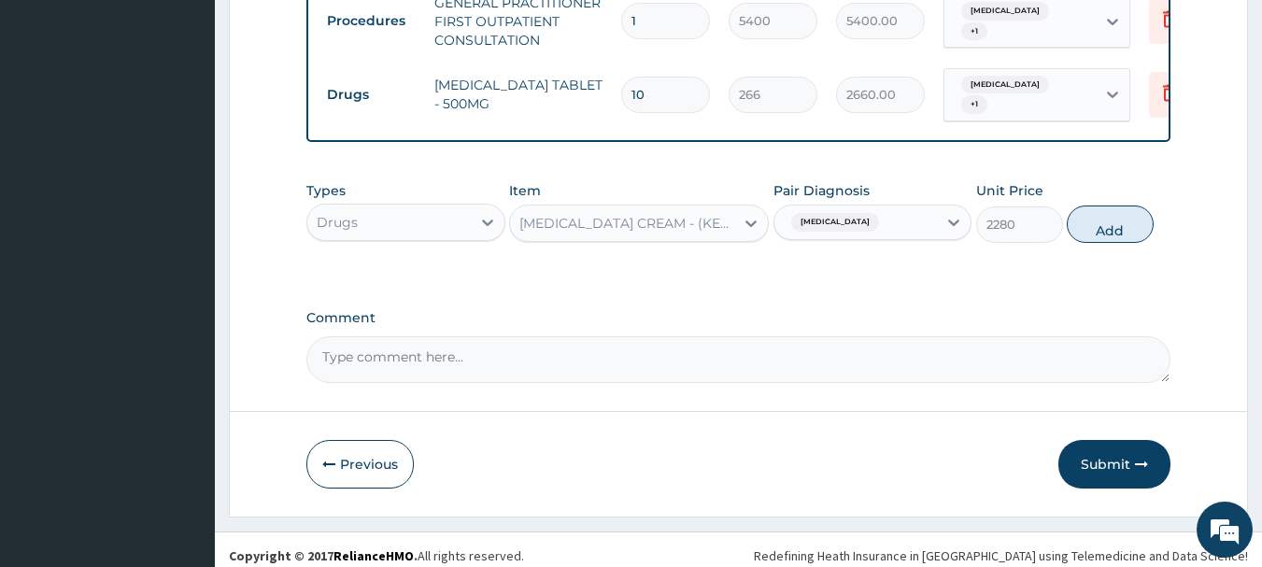
drag, startPoint x: 1113, startPoint y: 223, endPoint x: 1108, endPoint y: 234, distance: 11.7
click at [1113, 223] on button "Add" at bounding box center [1110, 224] width 87 height 37
type input "0"
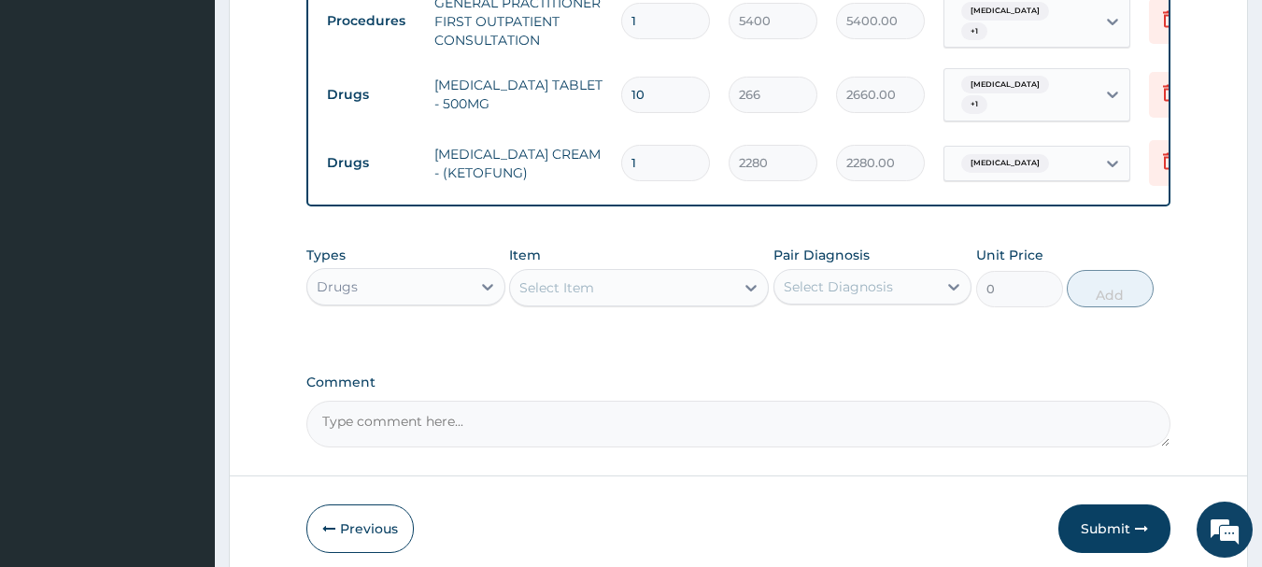
click at [889, 292] on div "Select Diagnosis" at bounding box center [838, 286] width 109 height 19
click at [659, 337] on div "Types Drugs Item Select Item Pair Diagnosis Select Diagnosis Unit Price 0 Add" at bounding box center [738, 290] width 865 height 108
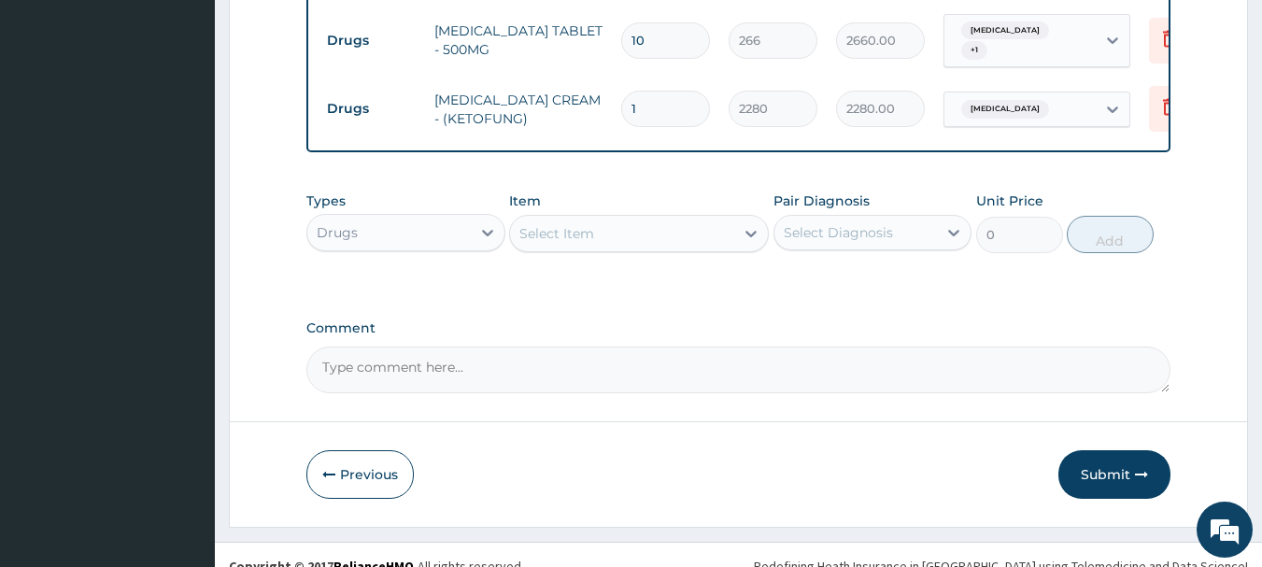
scroll to position [844, 0]
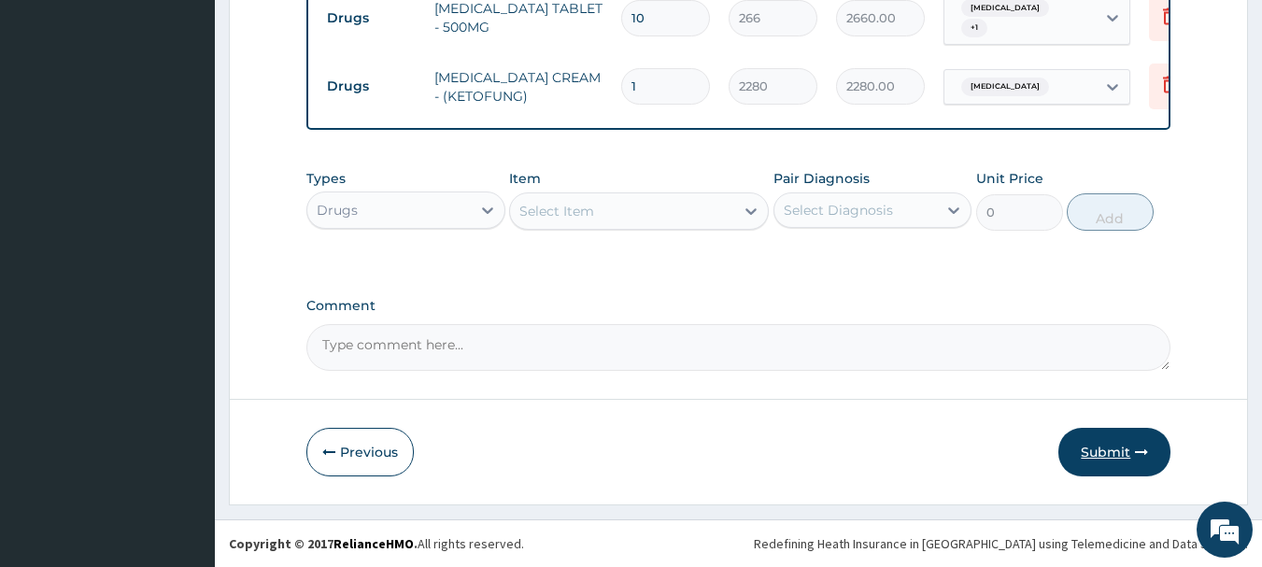
click at [1113, 442] on button "Submit" at bounding box center [1114, 452] width 112 height 49
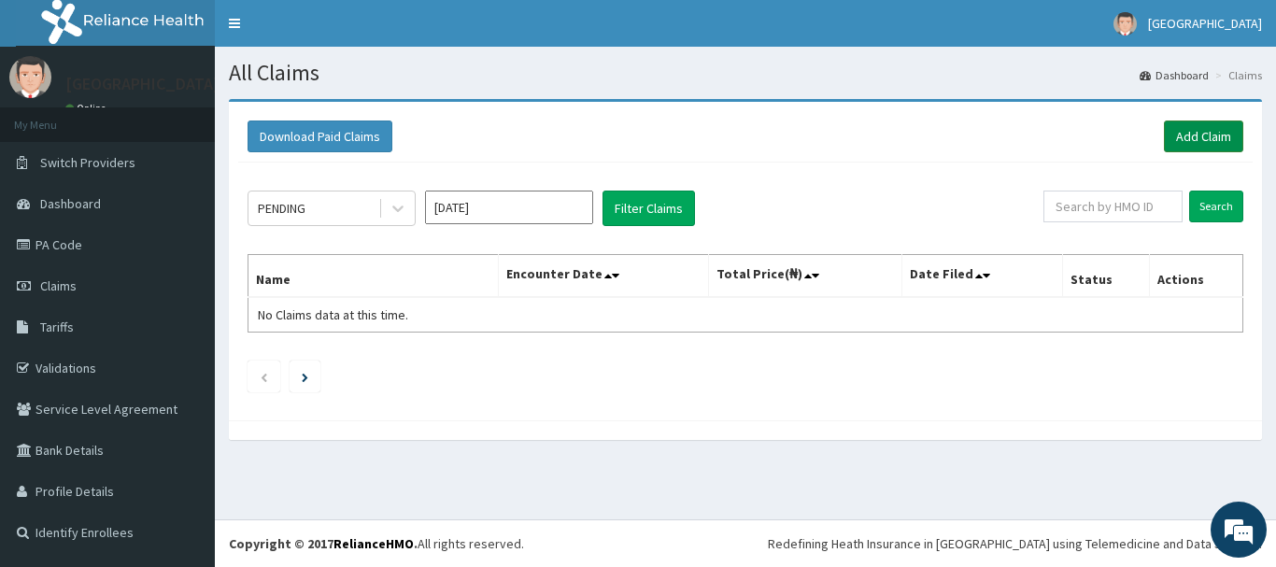
click at [1222, 136] on link "Add Claim" at bounding box center [1203, 137] width 79 height 32
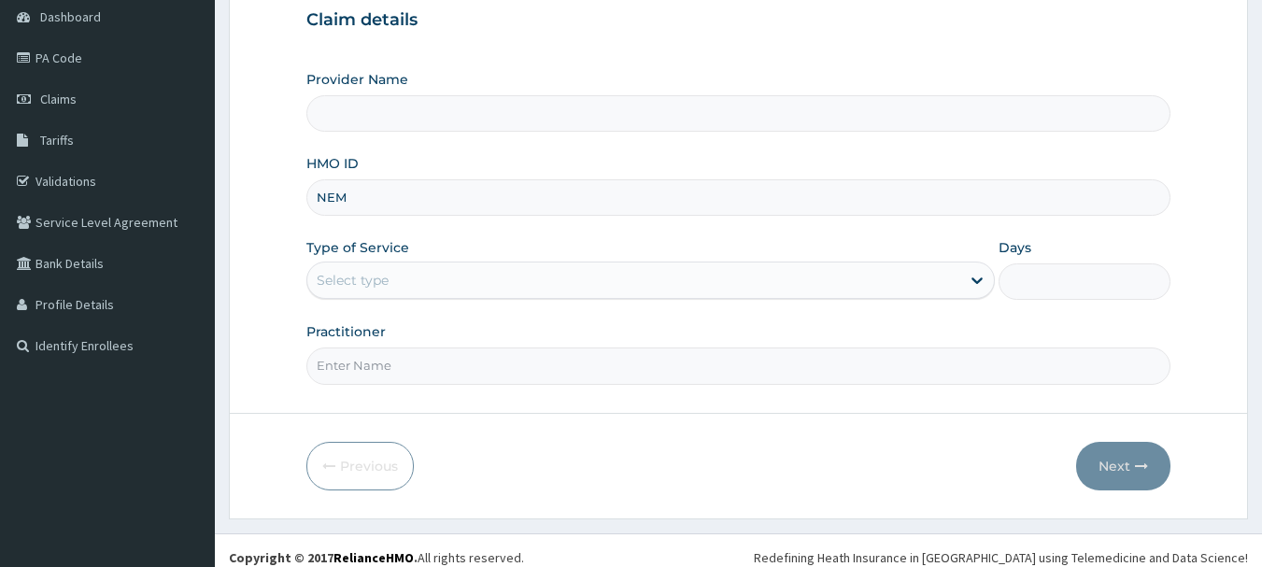
type input "NEM/"
type input "[GEOGRAPHIC_DATA]"
type input "NEM/10121/A"
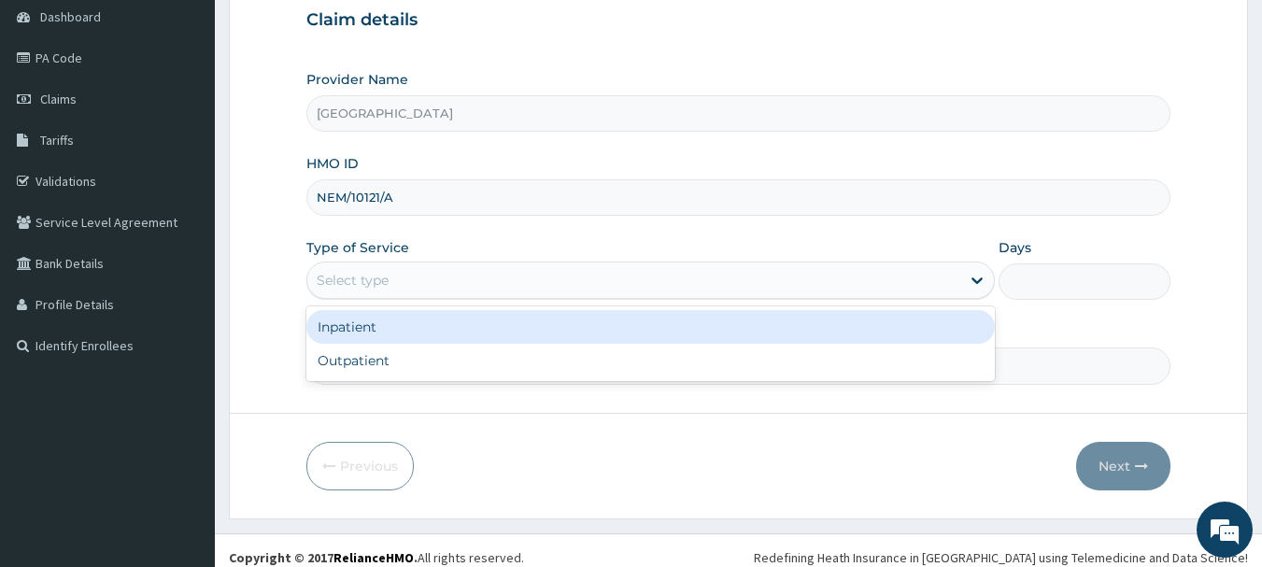
click at [444, 283] on div "Select type" at bounding box center [633, 280] width 653 height 30
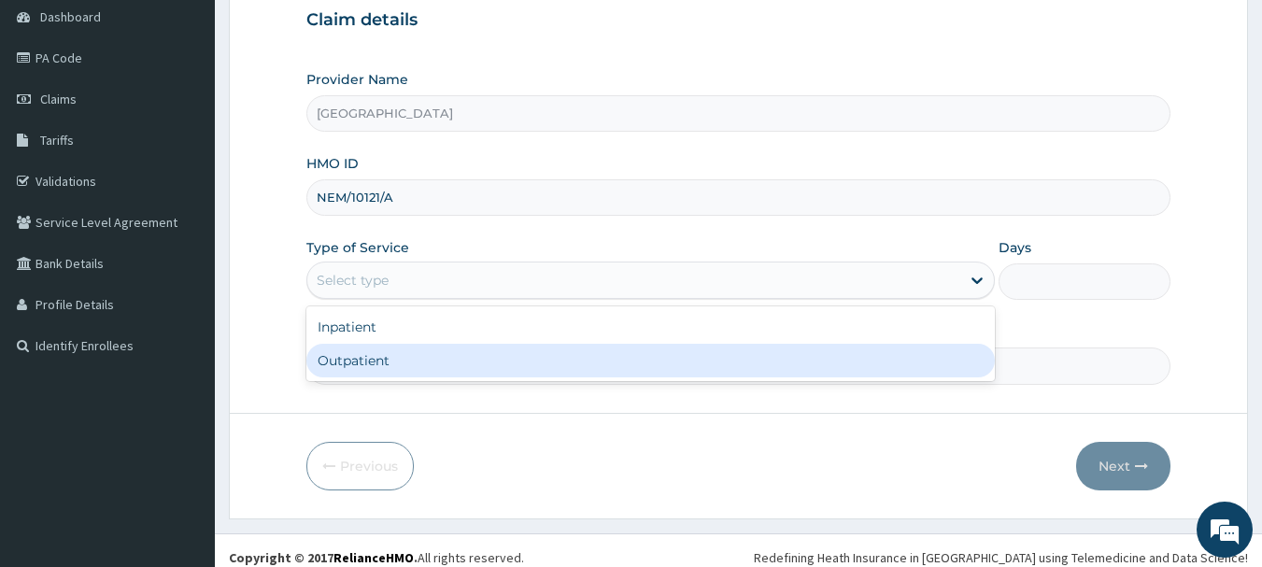
click at [447, 354] on div "Outpatient" at bounding box center [650, 361] width 688 height 34
type input "1"
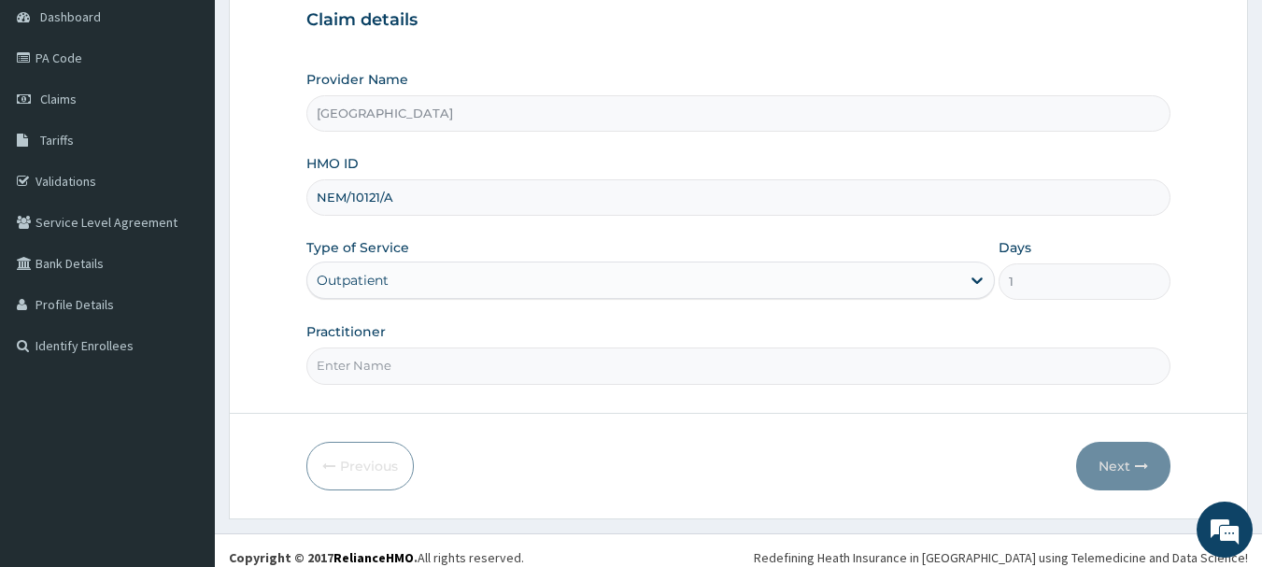
click at [460, 371] on input "Practitioner" at bounding box center [738, 366] width 865 height 36
type input "Dr [PERSON_NAME]"
click at [1142, 471] on icon "button" at bounding box center [1141, 466] width 13 height 13
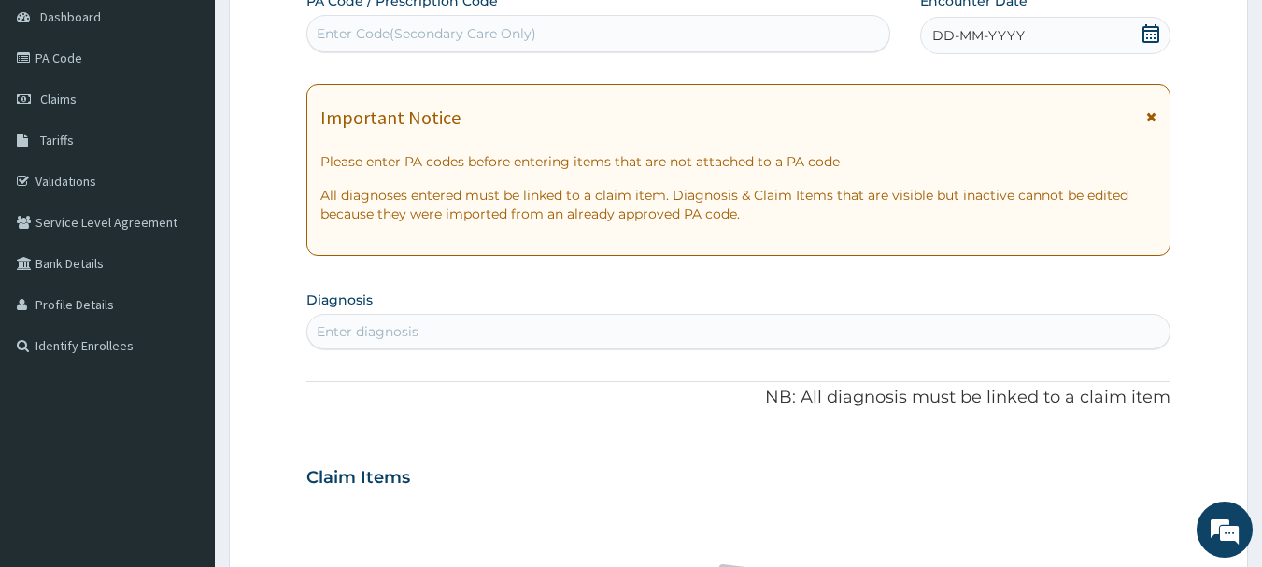
click at [1137, 51] on div "DD-MM-YYYY" at bounding box center [1045, 35] width 250 height 37
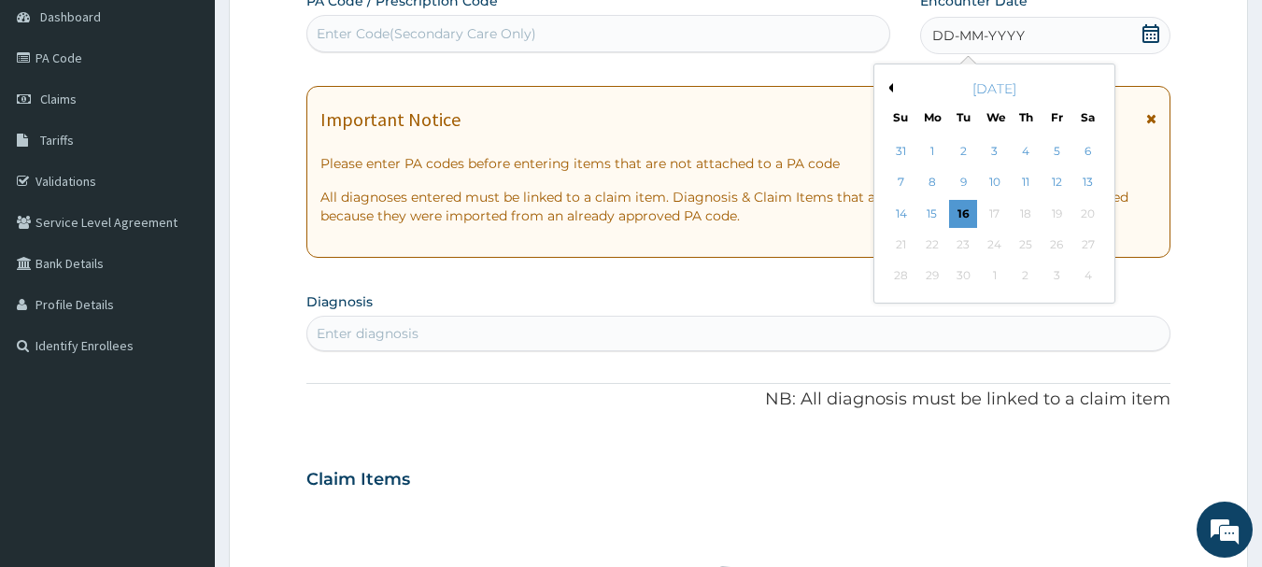
click at [889, 89] on button "Previous Month" at bounding box center [888, 87] width 9 height 9
click at [939, 279] on div "25" at bounding box center [932, 276] width 28 height 28
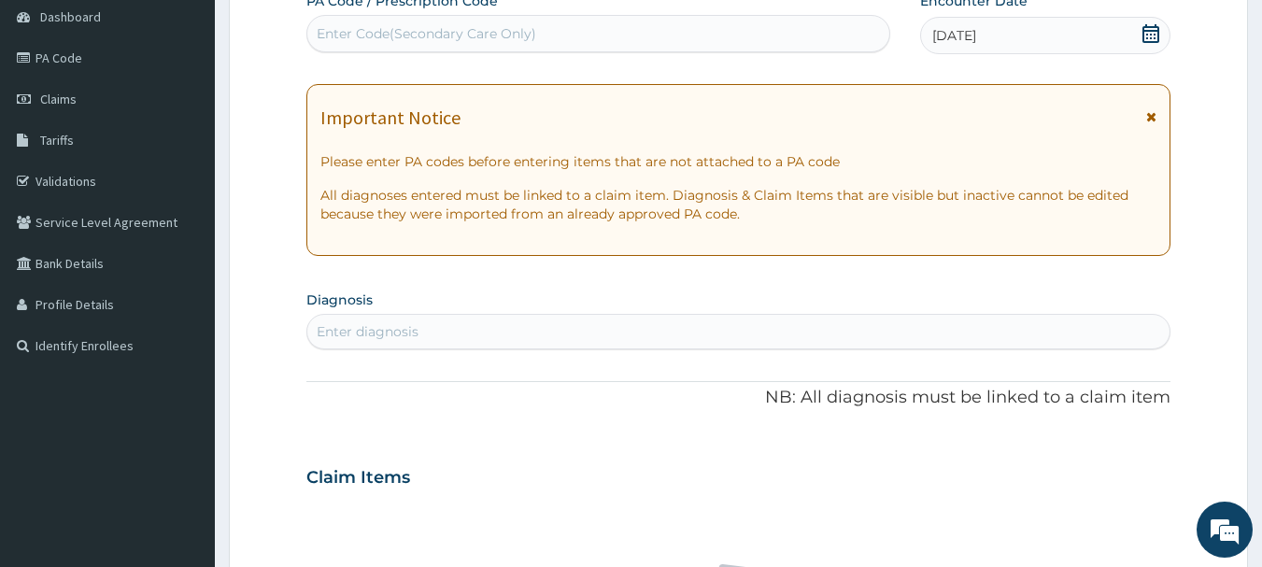
click at [630, 351] on div "PA Code / Prescription Code Enter Code(Secondary Care Only) Encounter Date [DAT…" at bounding box center [738, 475] width 865 height 967
click at [627, 339] on div "Enter diagnosis" at bounding box center [738, 332] width 863 height 30
type input "[MEDICAL_DATA]"
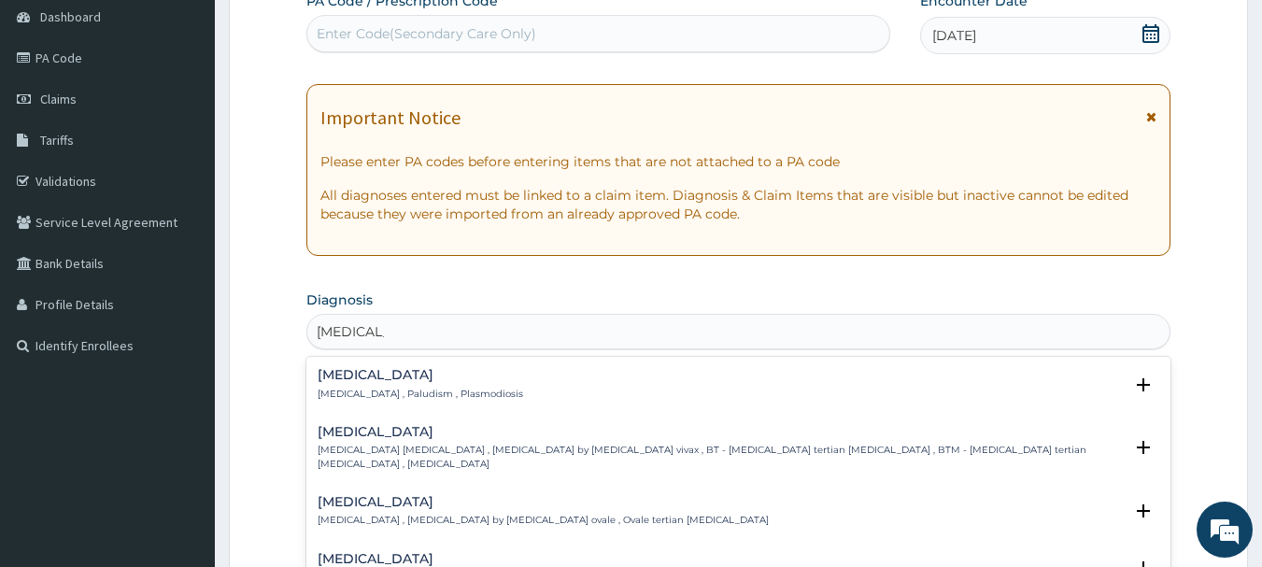
click at [489, 378] on div "[MEDICAL_DATA] [MEDICAL_DATA] , Paludism , Plasmodiosis" at bounding box center [739, 384] width 843 height 33
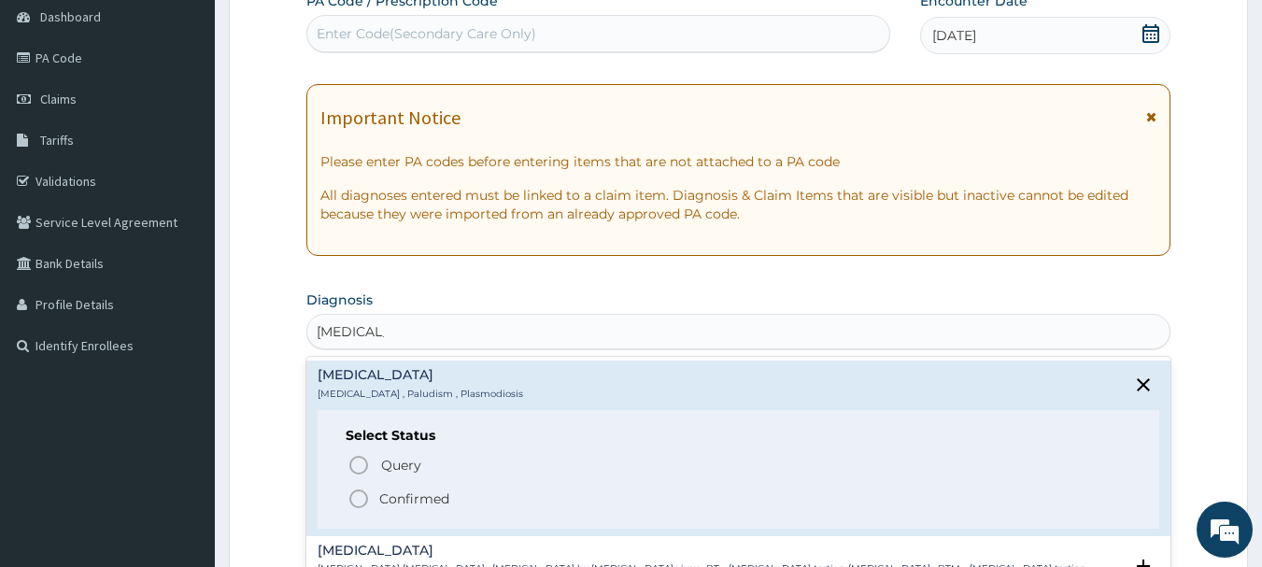
click at [420, 498] on p "Confirmed" at bounding box center [414, 498] width 70 height 19
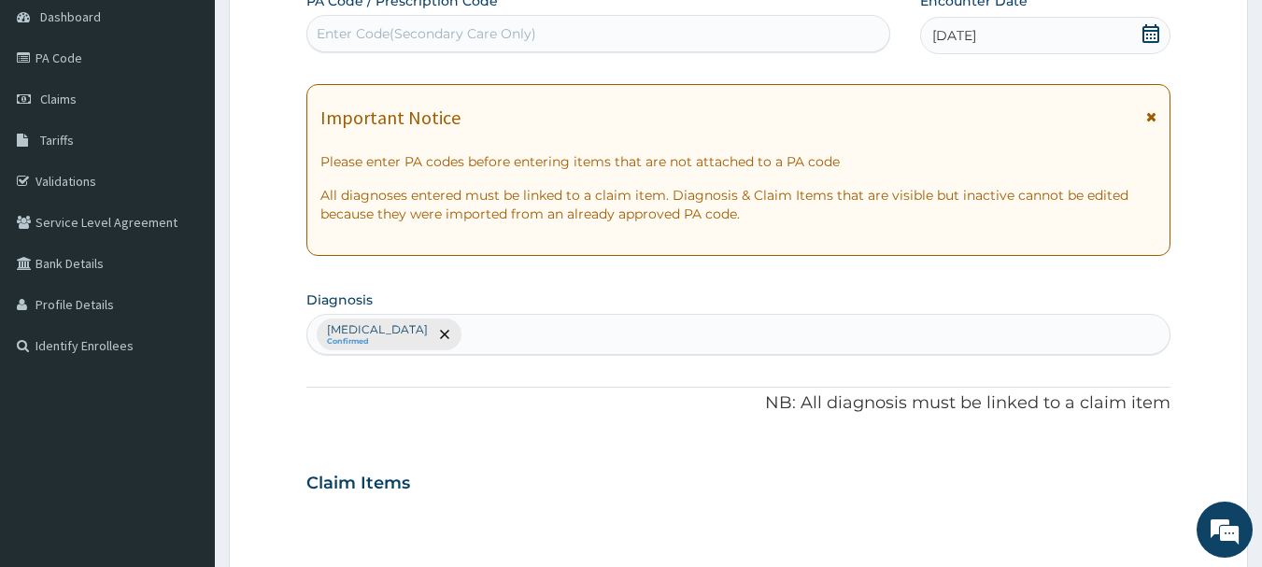
click at [509, 339] on div "[MEDICAL_DATA] Confirmed" at bounding box center [738, 334] width 863 height 39
type input "PEPTIC"
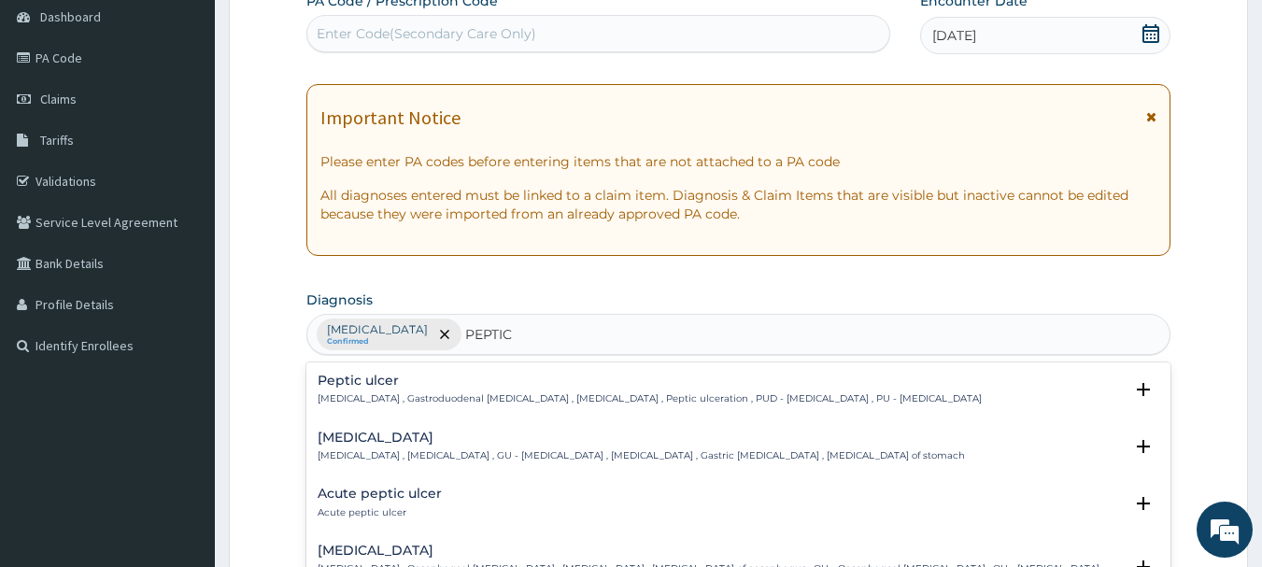
click at [453, 397] on p "[MEDICAL_DATA] , Gastroduodenal [MEDICAL_DATA] , [MEDICAL_DATA] , Peptic ulcera…" at bounding box center [650, 398] width 664 height 13
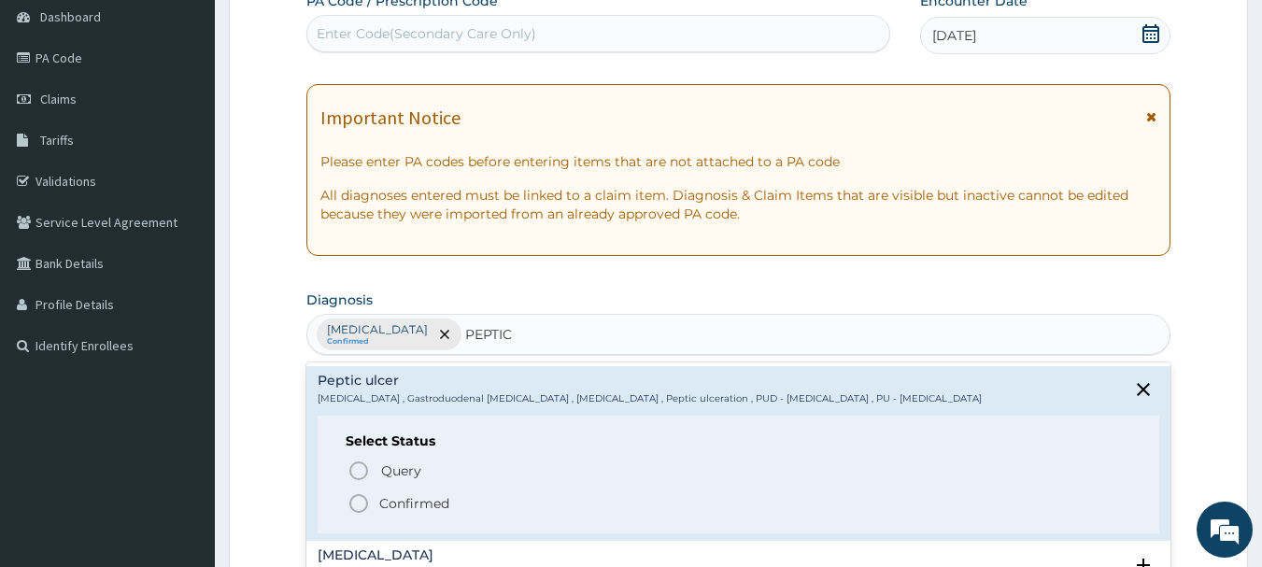
click at [413, 497] on p "Confirmed" at bounding box center [414, 503] width 70 height 19
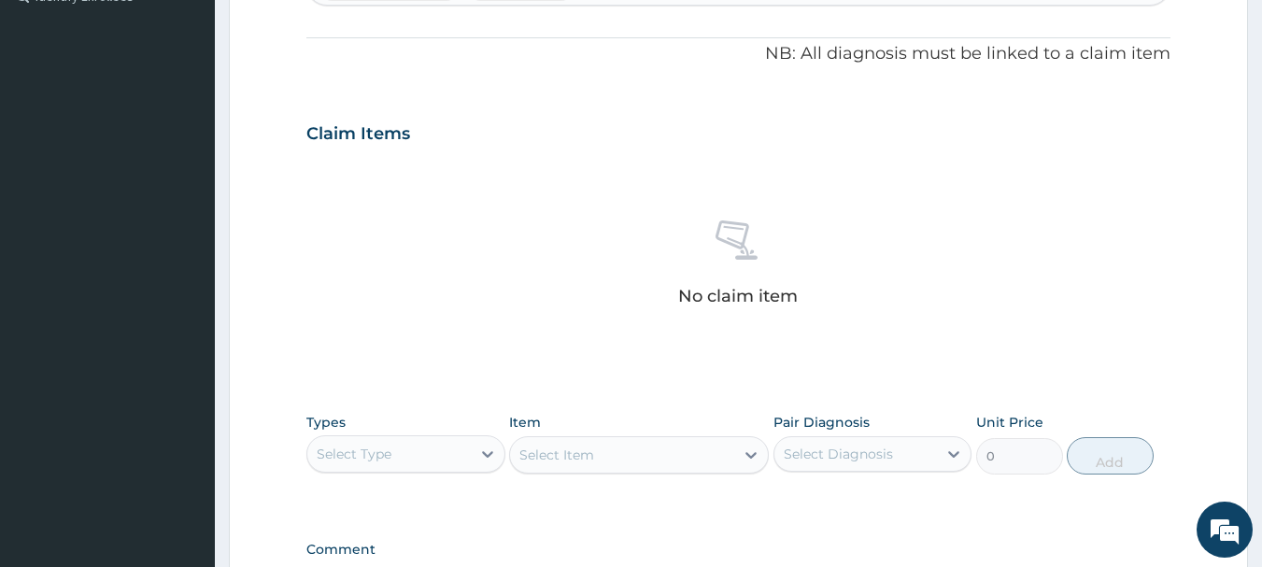
scroll to position [654, 0]
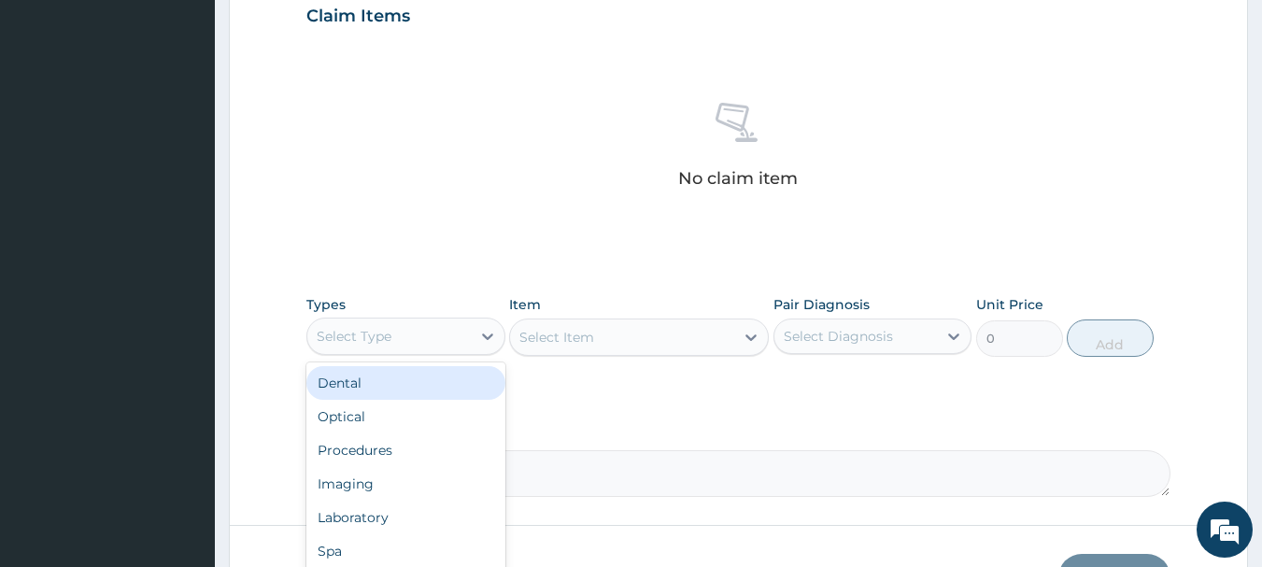
click at [441, 351] on div "Select Type" at bounding box center [405, 336] width 199 height 37
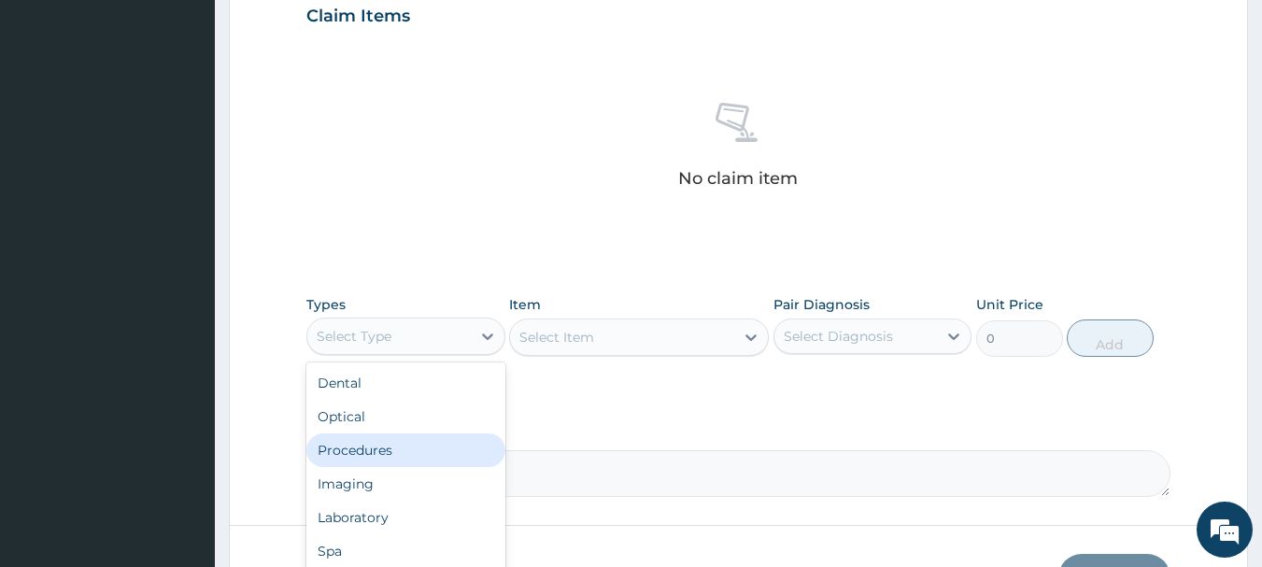
click at [415, 454] on div "Procedures" at bounding box center [405, 450] width 199 height 34
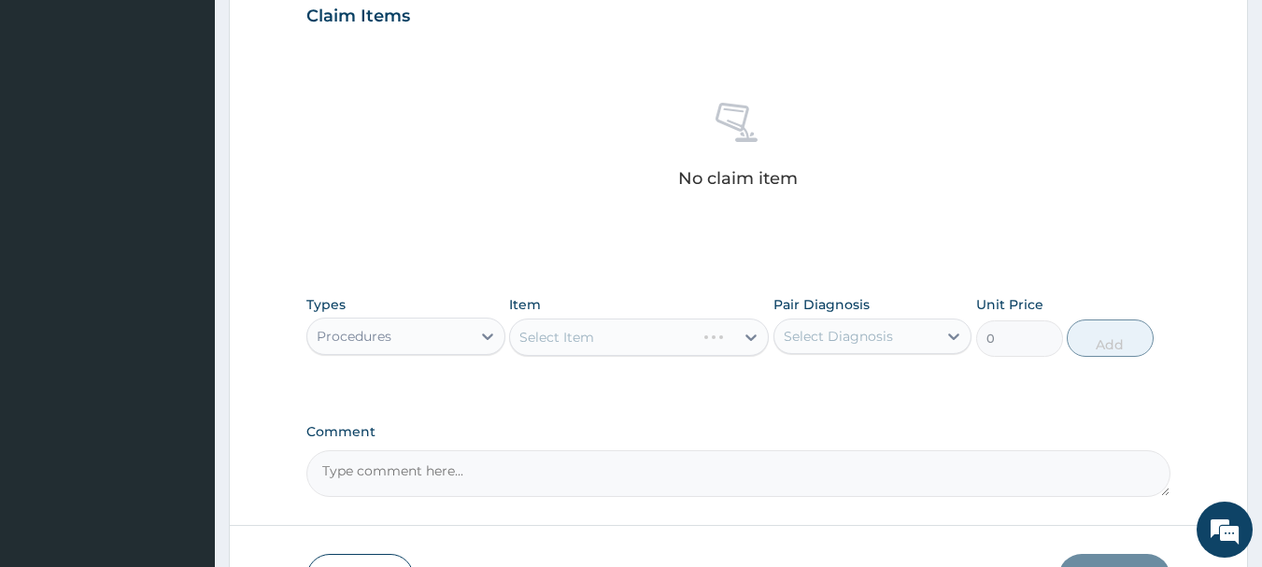
click at [830, 336] on div "Select Diagnosis" at bounding box center [838, 336] width 109 height 19
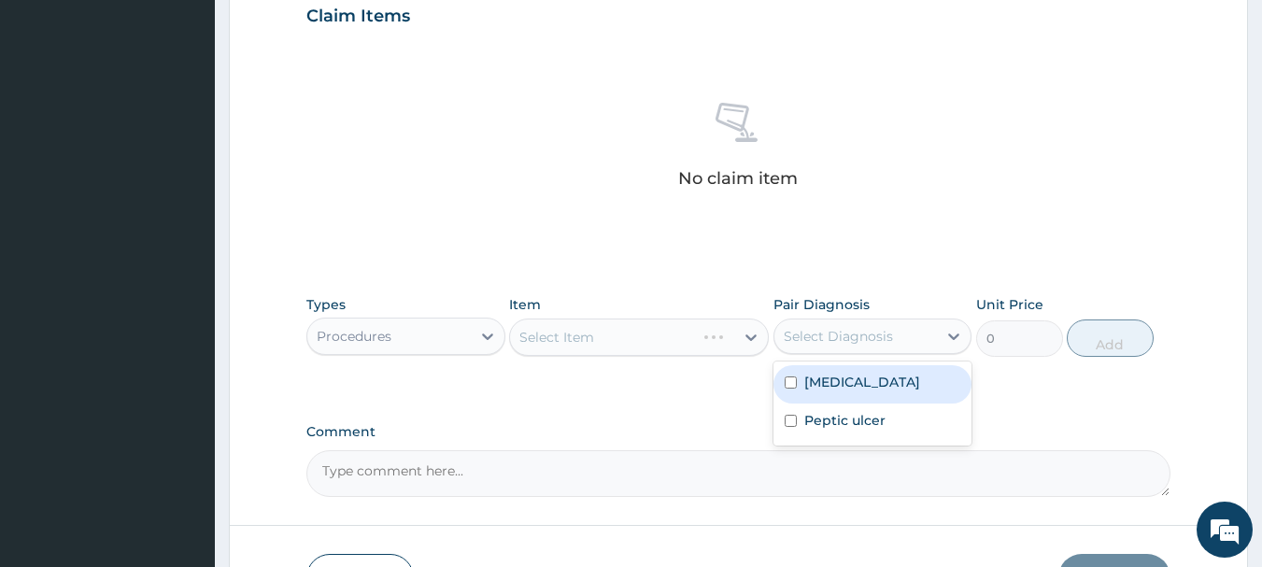
drag, startPoint x: 822, startPoint y: 380, endPoint x: 808, endPoint y: 404, distance: 27.2
click at [822, 383] on label "[MEDICAL_DATA]" at bounding box center [862, 382] width 116 height 19
checkbox input "true"
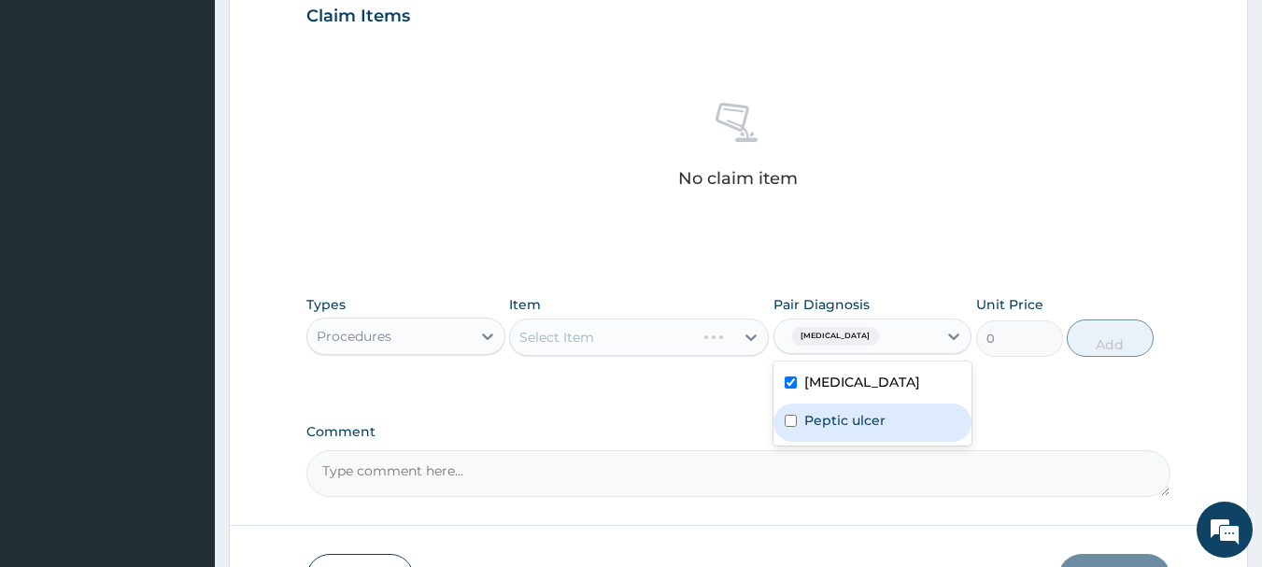
click at [801, 421] on div "Peptic ulcer" at bounding box center [872, 423] width 199 height 38
checkbox input "true"
click at [646, 413] on div "PA Code / Prescription Code Enter Code(Secondary Care Only) Encounter Date [DAT…" at bounding box center [738, 11] width 865 height 972
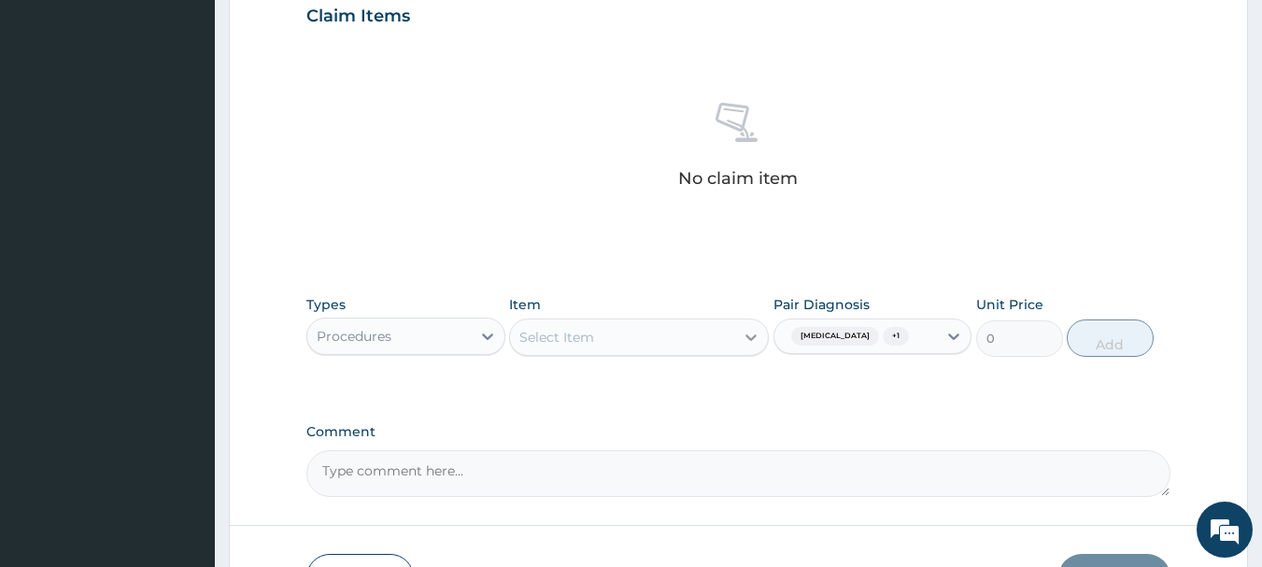
click at [742, 334] on icon at bounding box center [751, 337] width 19 height 19
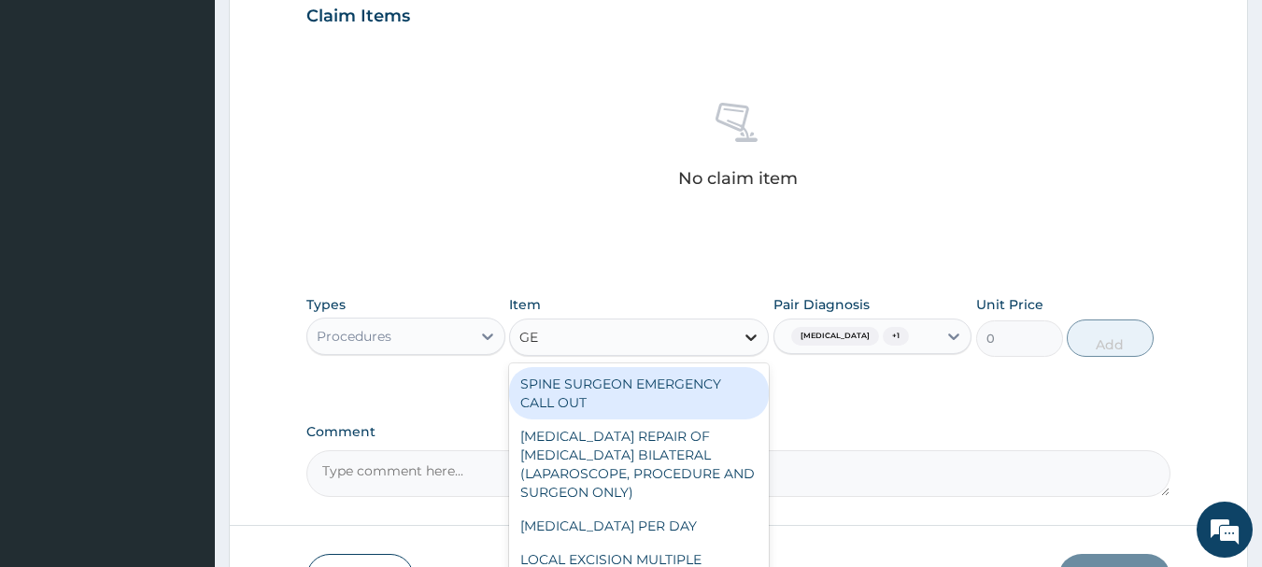
type input "GEL"
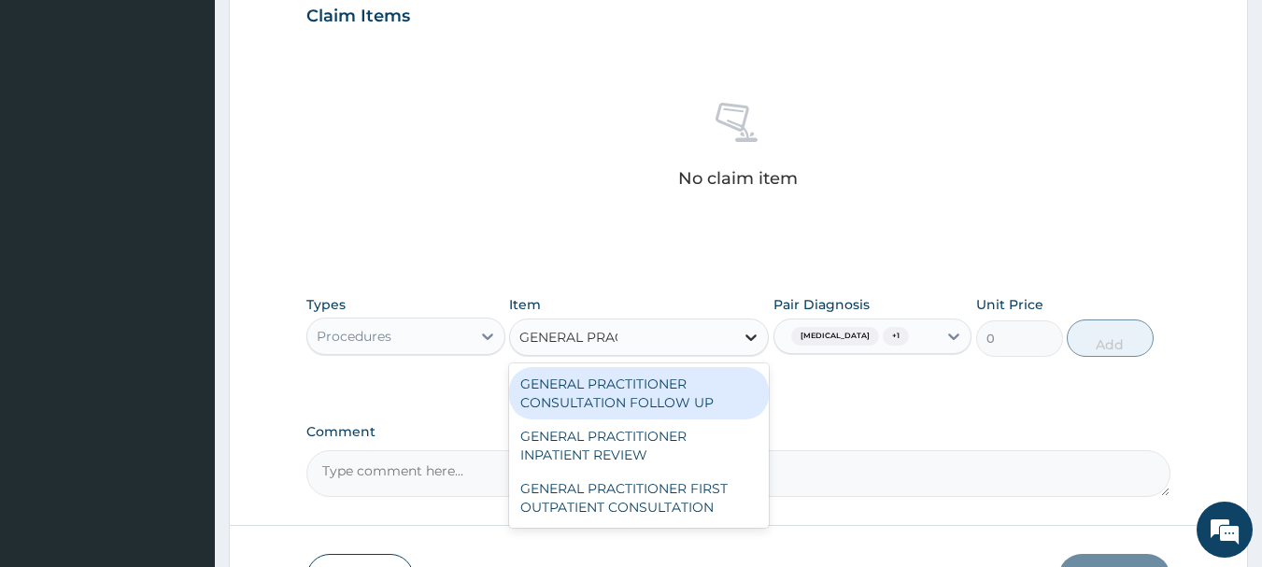
type input "GENERAL PRACT"
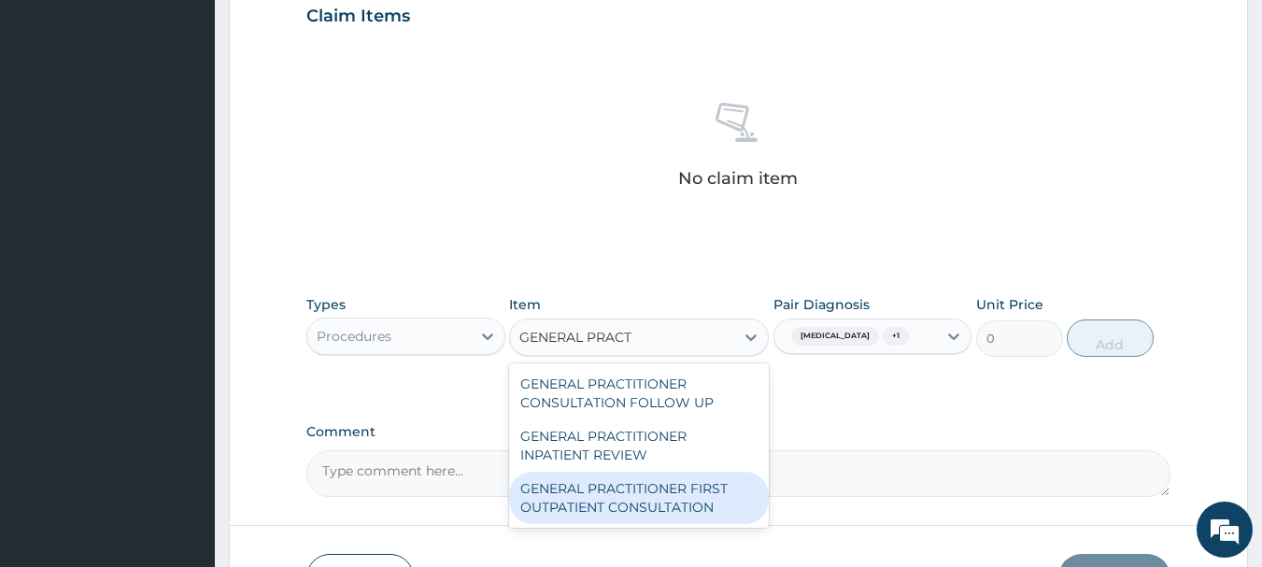
click at [700, 506] on div "GENERAL PRACTITIONER FIRST OUTPATIENT CONSULTATION" at bounding box center [639, 498] width 260 height 52
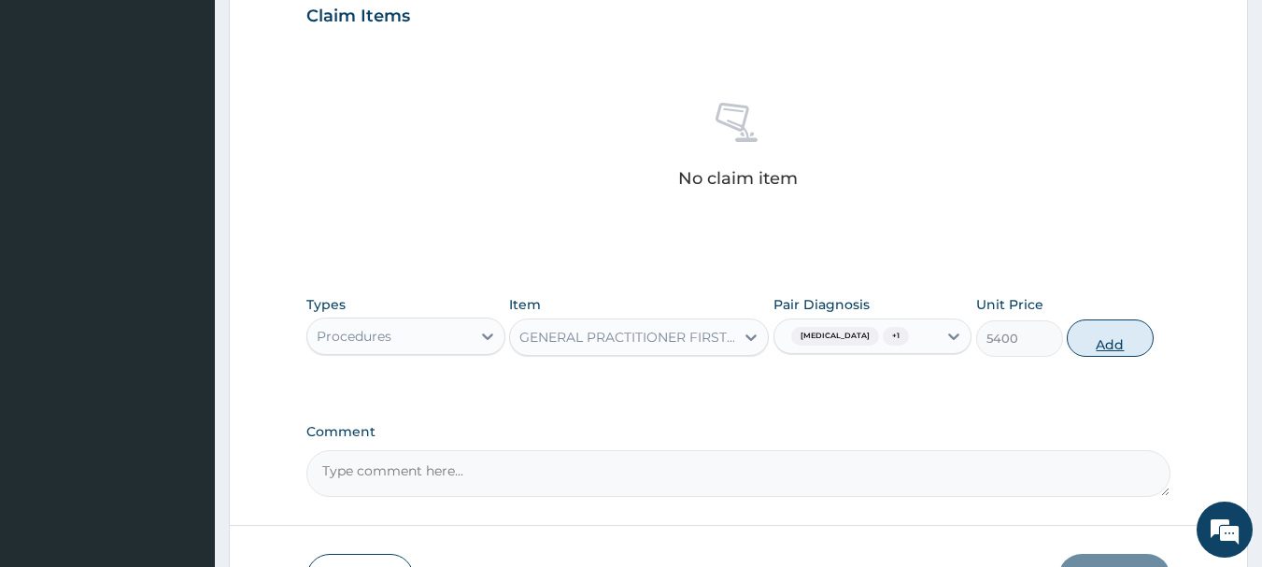
click at [1128, 333] on button "Add" at bounding box center [1110, 337] width 87 height 37
type input "0"
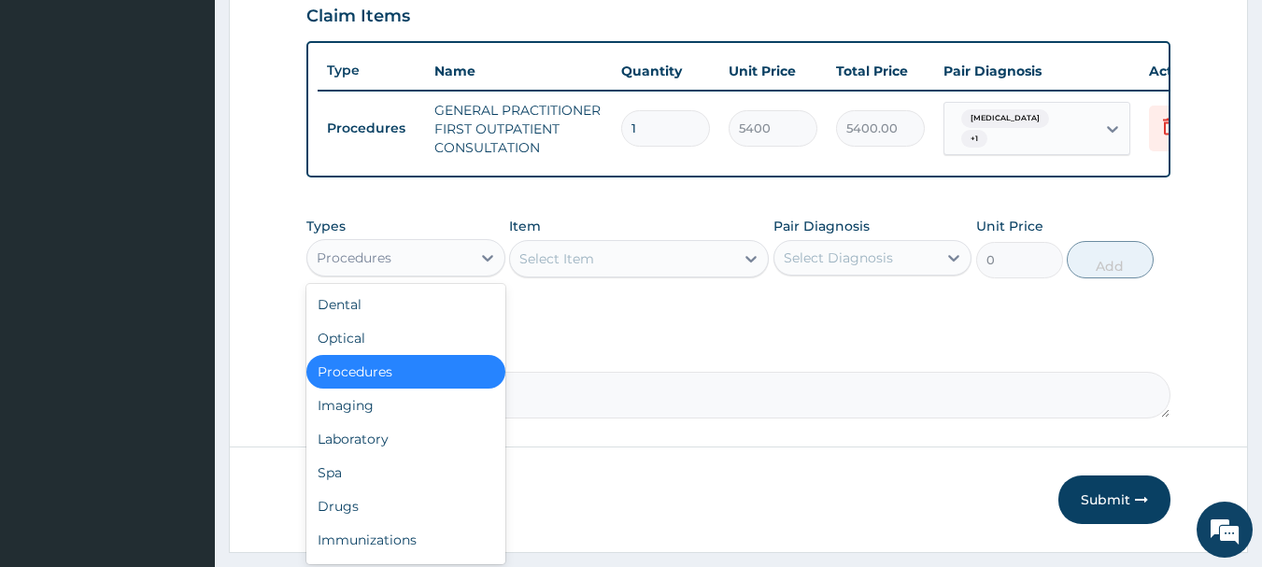
click at [466, 273] on div "Procedures" at bounding box center [388, 258] width 163 height 30
click at [388, 439] on div "Laboratory" at bounding box center [405, 439] width 199 height 34
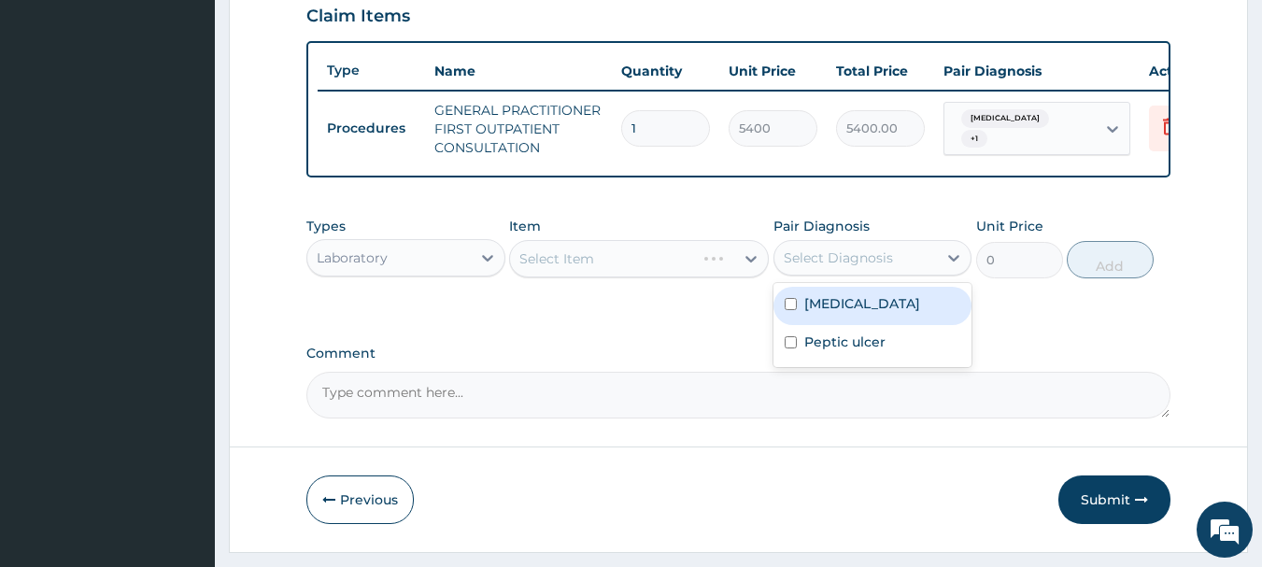
click at [838, 267] on div "Select Diagnosis" at bounding box center [838, 257] width 109 height 19
click at [827, 313] on label "[MEDICAL_DATA]" at bounding box center [862, 303] width 116 height 19
checkbox input "true"
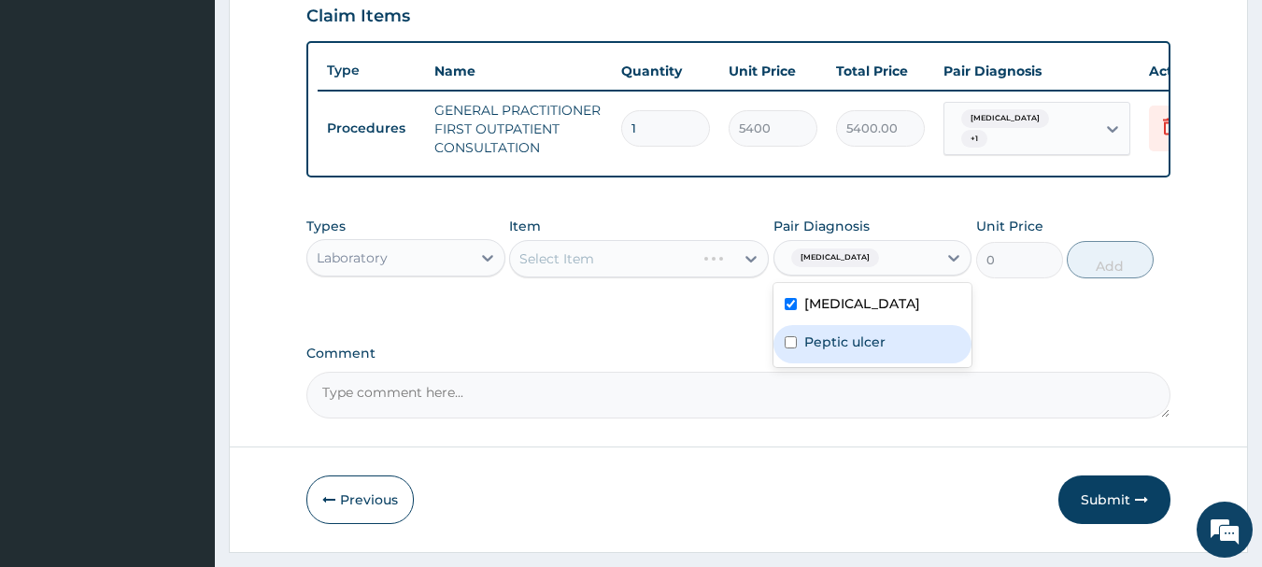
click at [830, 344] on div "Peptic ulcer" at bounding box center [872, 344] width 199 height 38
checkbox input "true"
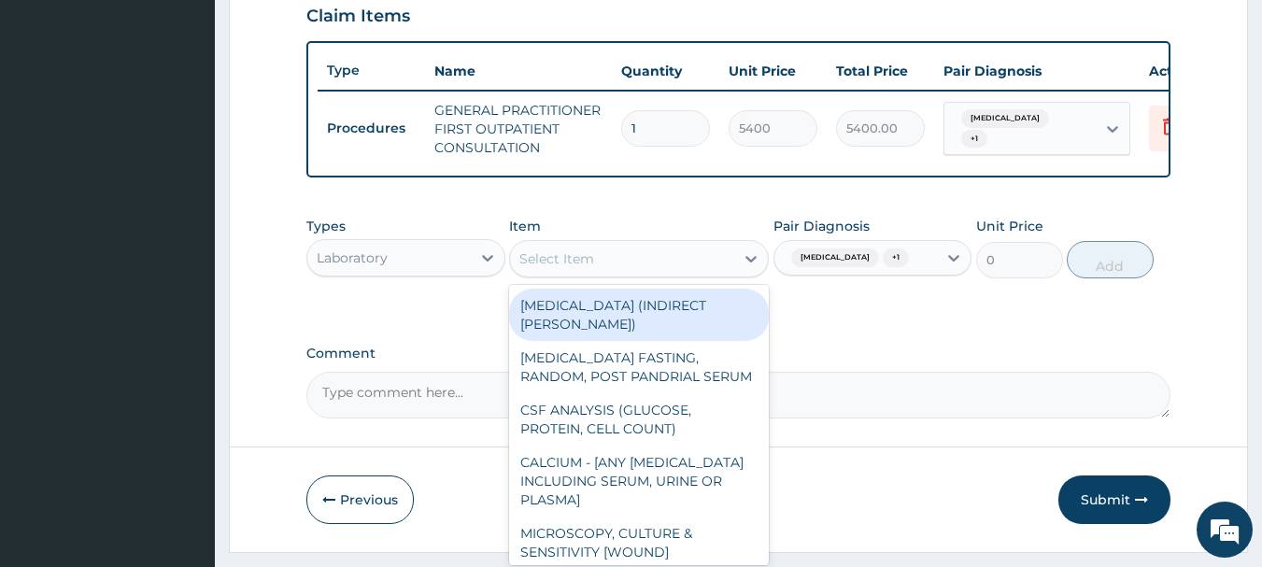
click at [594, 272] on div "Select Item" at bounding box center [622, 259] width 224 height 30
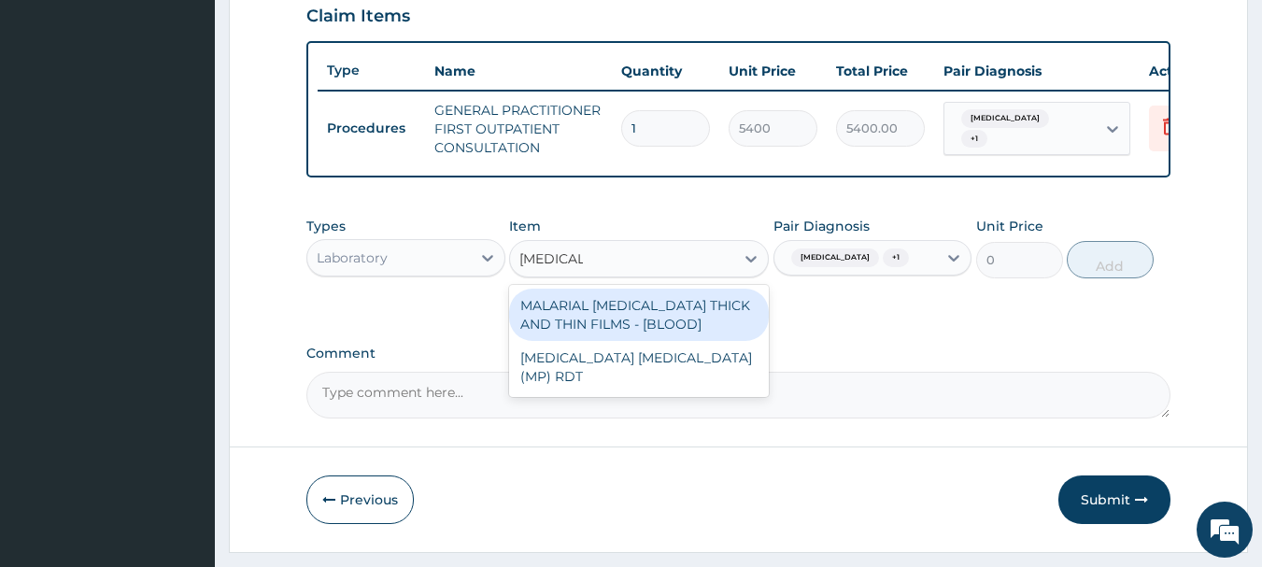
type input "[MEDICAL_DATA]"
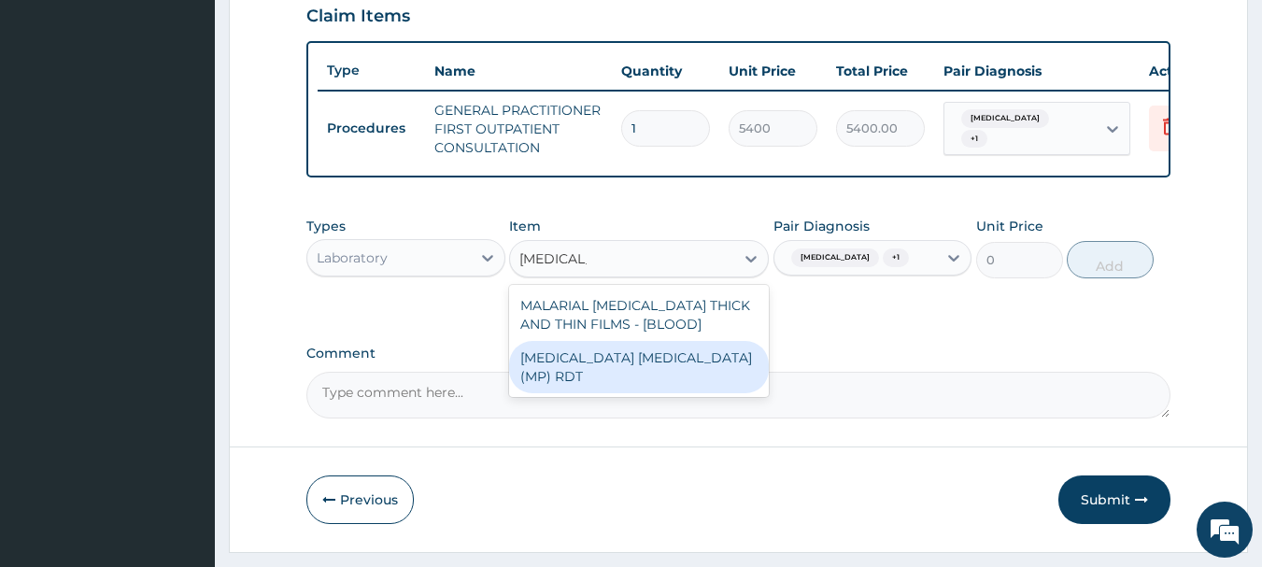
click at [686, 382] on div "[MEDICAL_DATA] [MEDICAL_DATA] (MP) RDT" at bounding box center [639, 367] width 260 height 52
type input "2880"
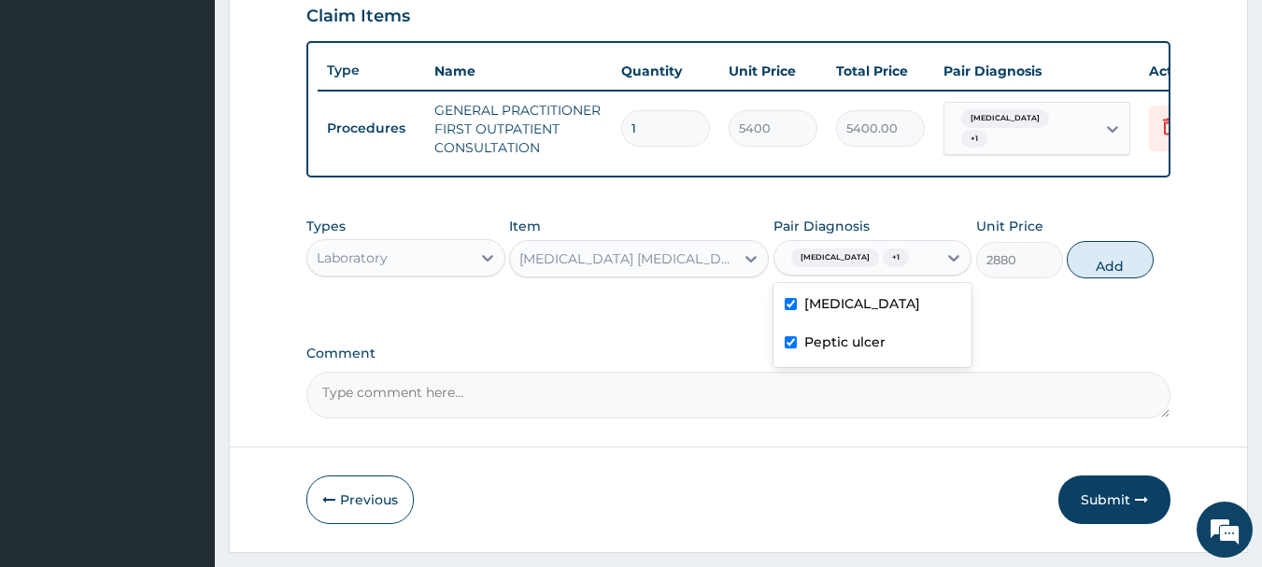
click at [899, 274] on div "[MEDICAL_DATA] + 1" at bounding box center [855, 258] width 163 height 32
click at [880, 350] on label "Peptic ulcer" at bounding box center [844, 342] width 81 height 19
checkbox input "false"
click at [1127, 265] on button "Add" at bounding box center [1110, 259] width 87 height 37
type input "0"
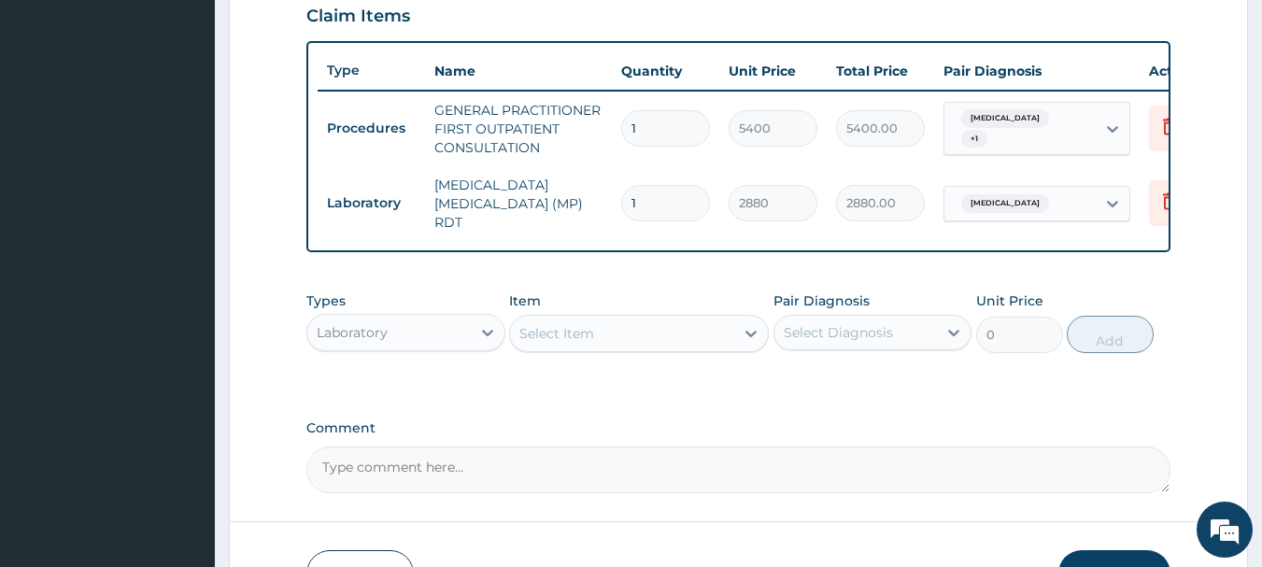
click at [409, 351] on div "Laboratory" at bounding box center [405, 332] width 199 height 37
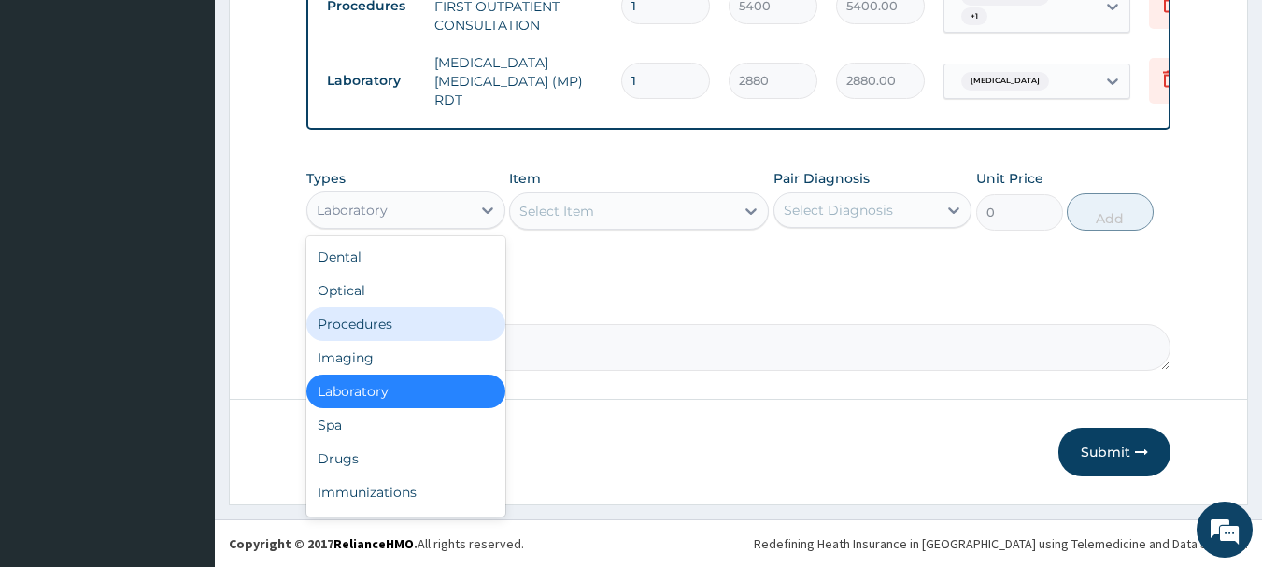
scroll to position [780, 0]
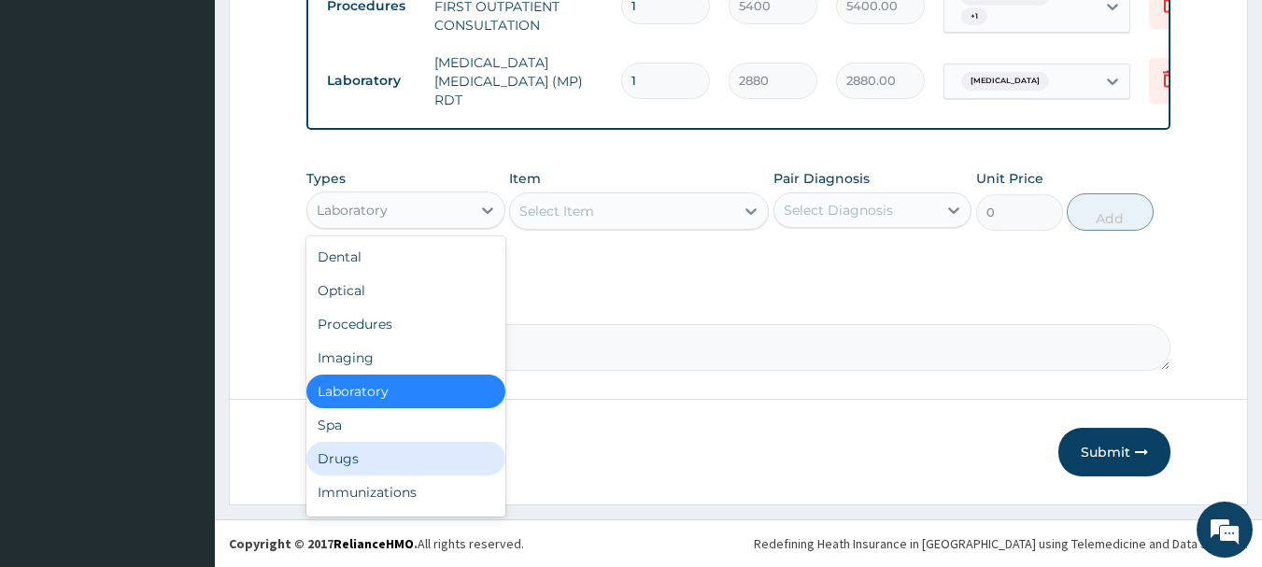
drag, startPoint x: 370, startPoint y: 462, endPoint x: 385, endPoint y: 453, distance: 17.6
click at [370, 462] on div "Drugs" at bounding box center [405, 459] width 199 height 34
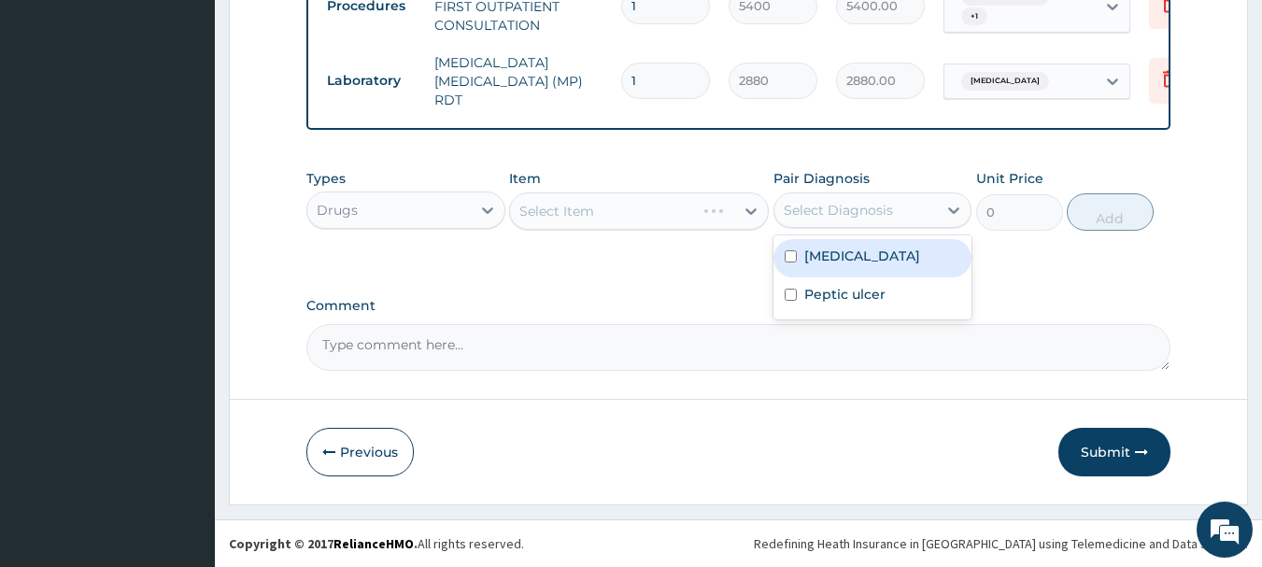
drag, startPoint x: 807, startPoint y: 214, endPoint x: 820, endPoint y: 249, distance: 37.8
click at [807, 214] on div "Select Diagnosis" at bounding box center [838, 210] width 109 height 19
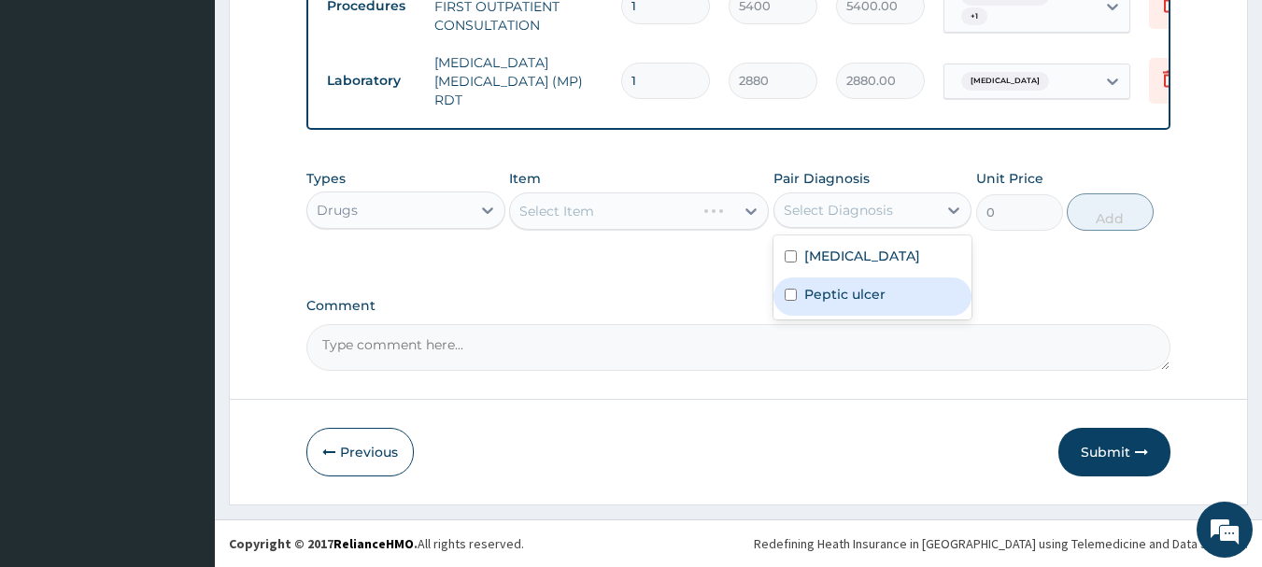
click at [830, 295] on label "Peptic ulcer" at bounding box center [844, 294] width 81 height 19
checkbox input "true"
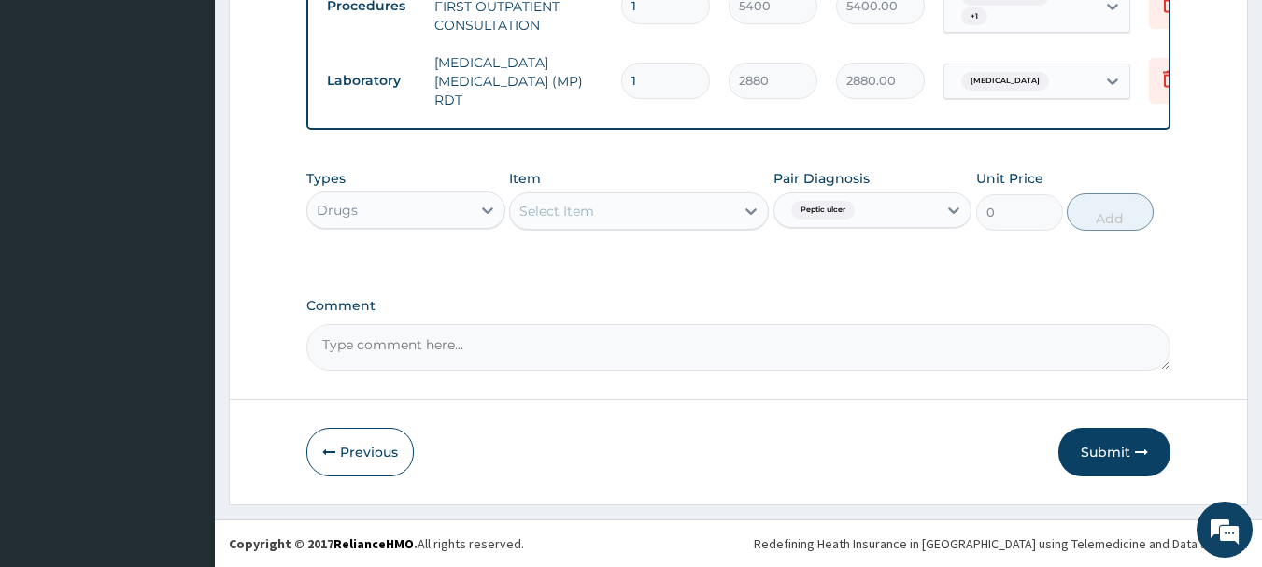
click at [722, 207] on div "Select Item" at bounding box center [622, 211] width 224 height 30
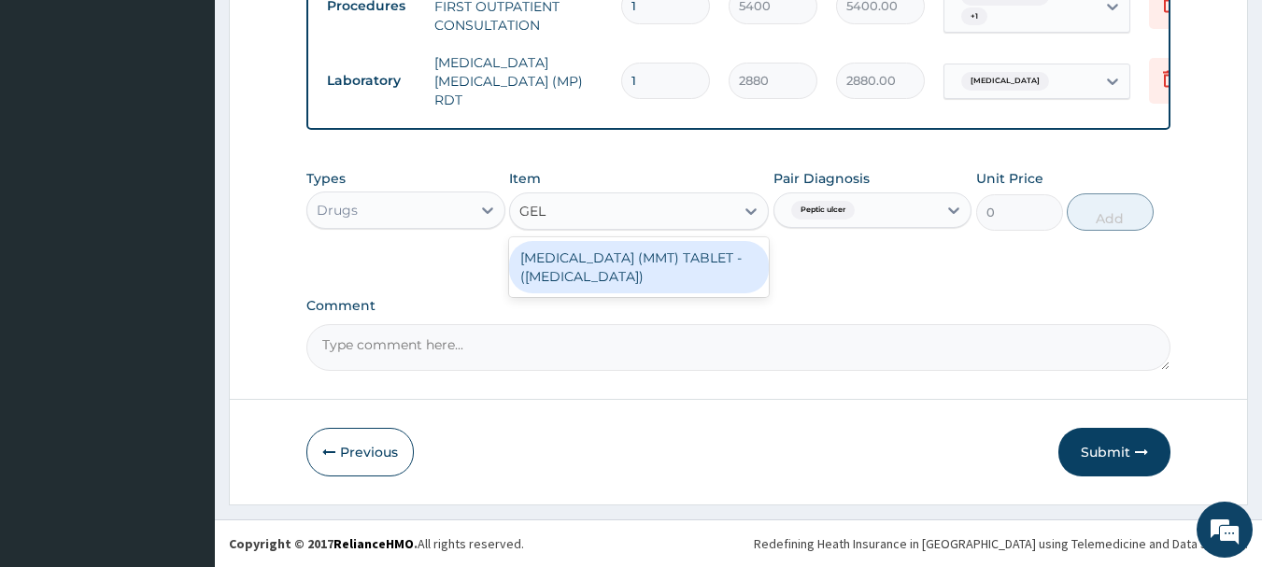
type input "GELU"
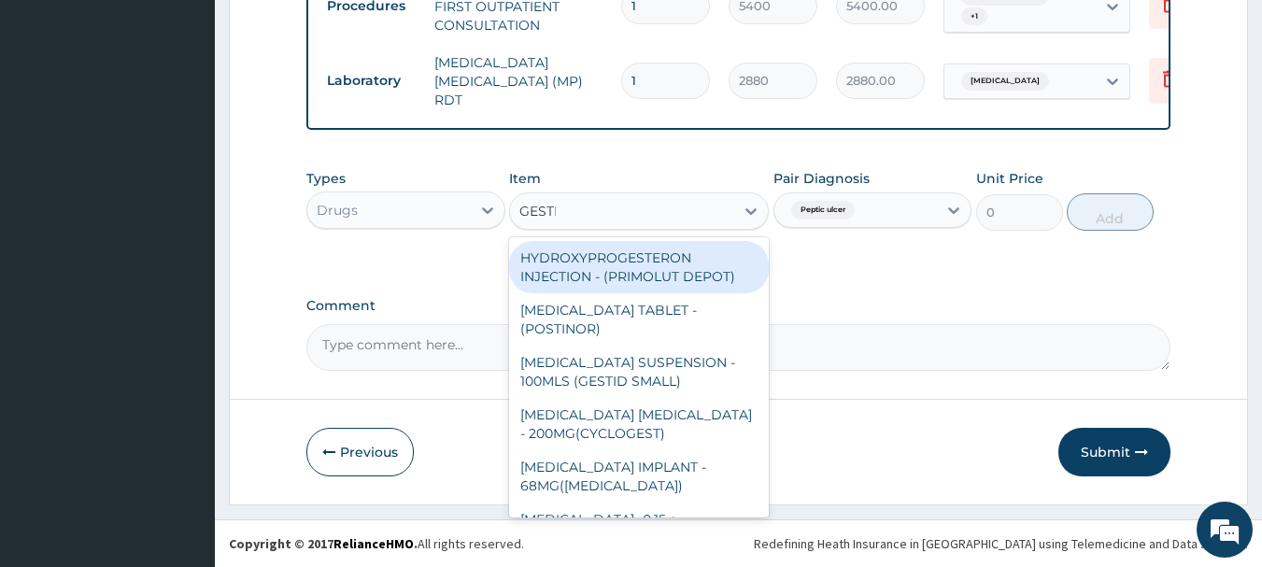
type input "GESTID"
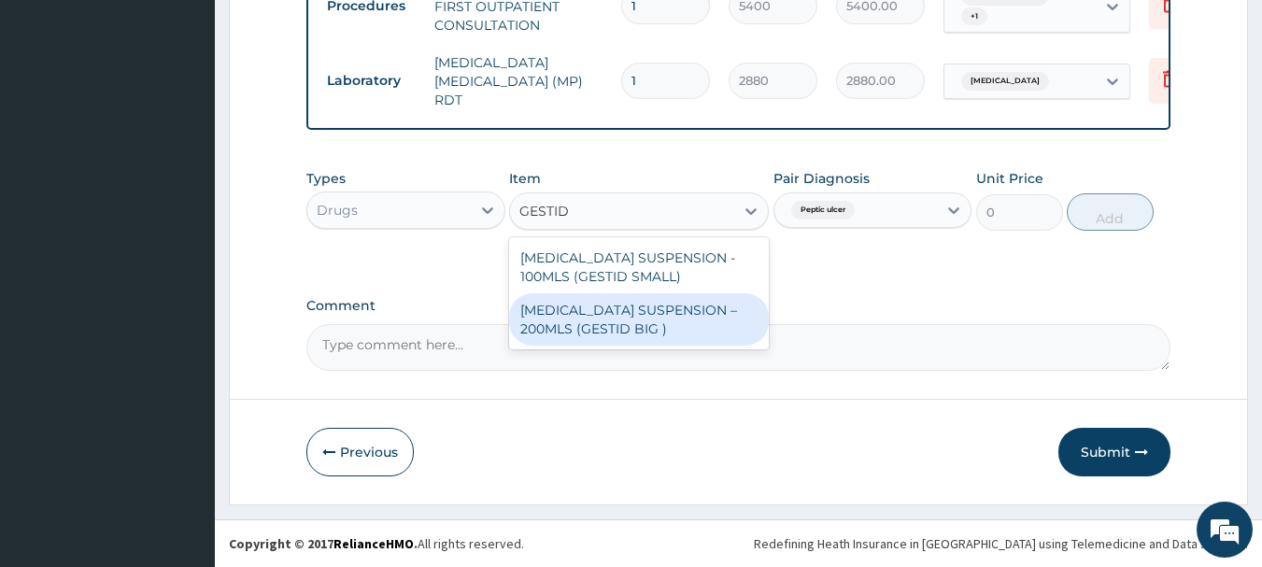
click at [707, 320] on div "[MEDICAL_DATA] SUSPENSION – 200MLS (GESTID BIG )" at bounding box center [639, 319] width 260 height 52
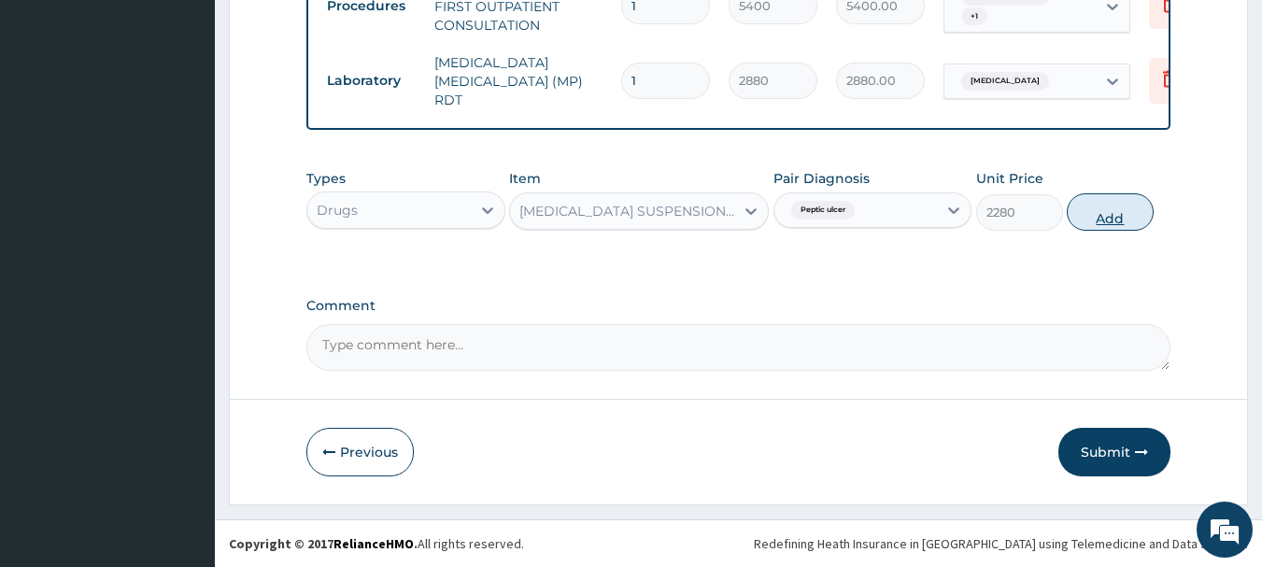
click at [1103, 211] on button "Add" at bounding box center [1110, 211] width 87 height 37
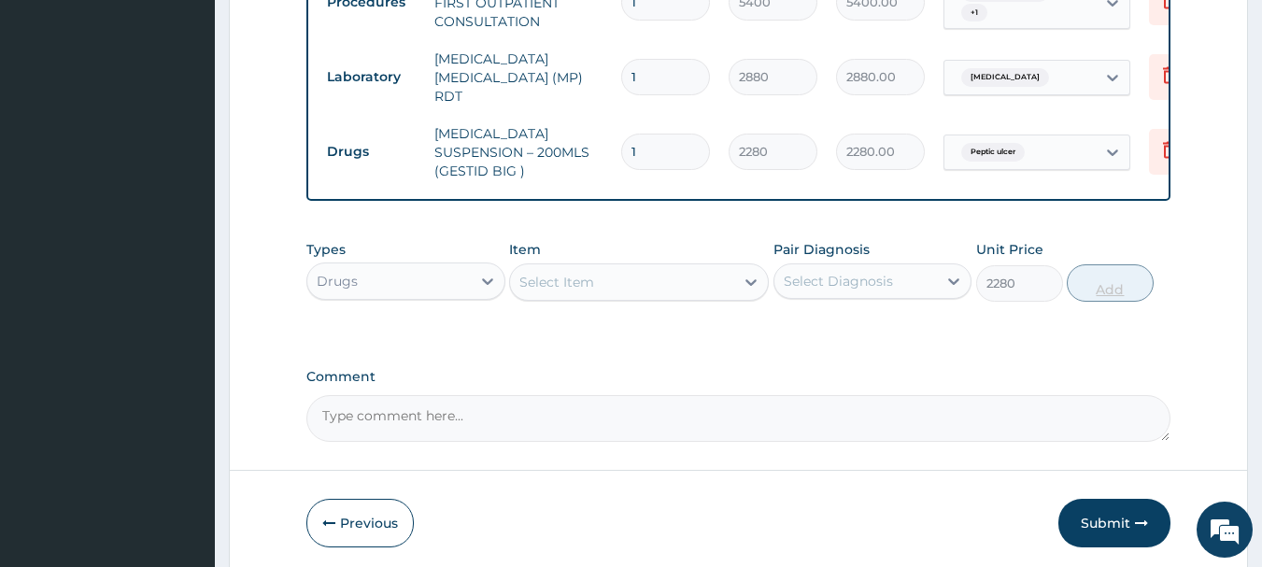
type input "0"
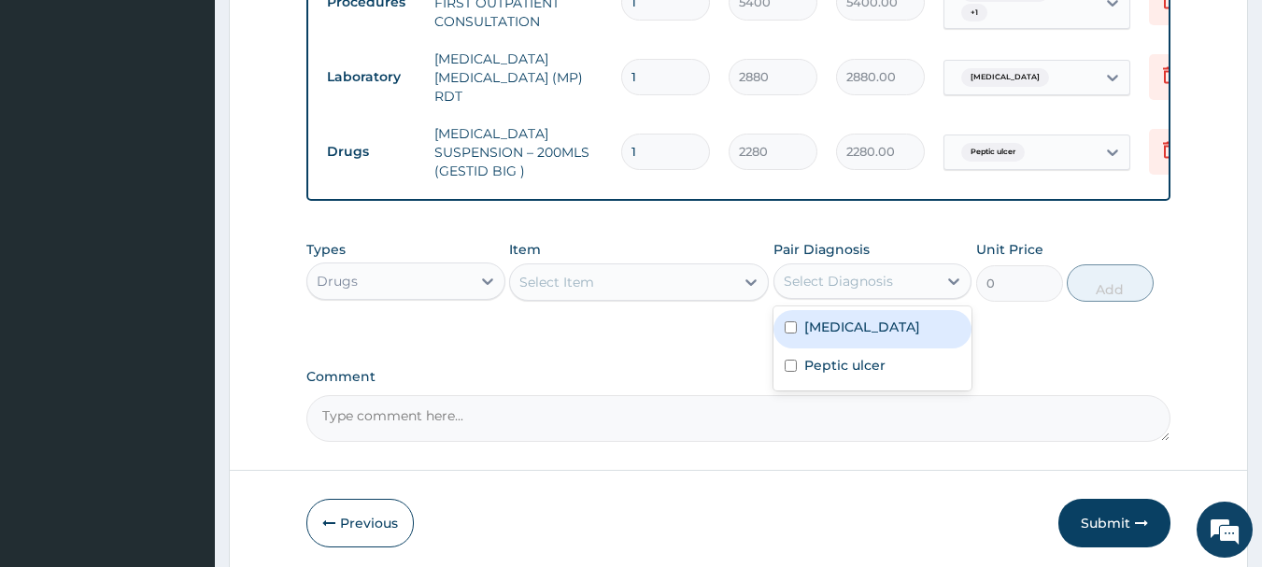
click at [932, 277] on div "Select Diagnosis" at bounding box center [855, 281] width 163 height 30
click at [900, 330] on div "[MEDICAL_DATA]" at bounding box center [872, 329] width 199 height 38
checkbox input "true"
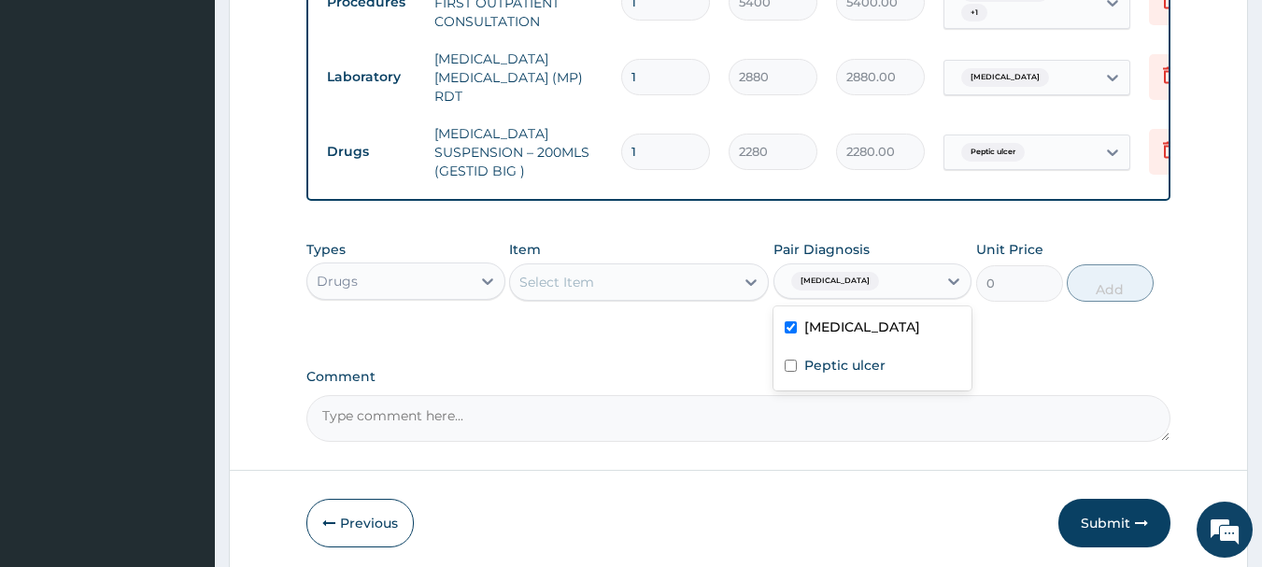
click at [657, 278] on div "Select Item" at bounding box center [622, 282] width 224 height 30
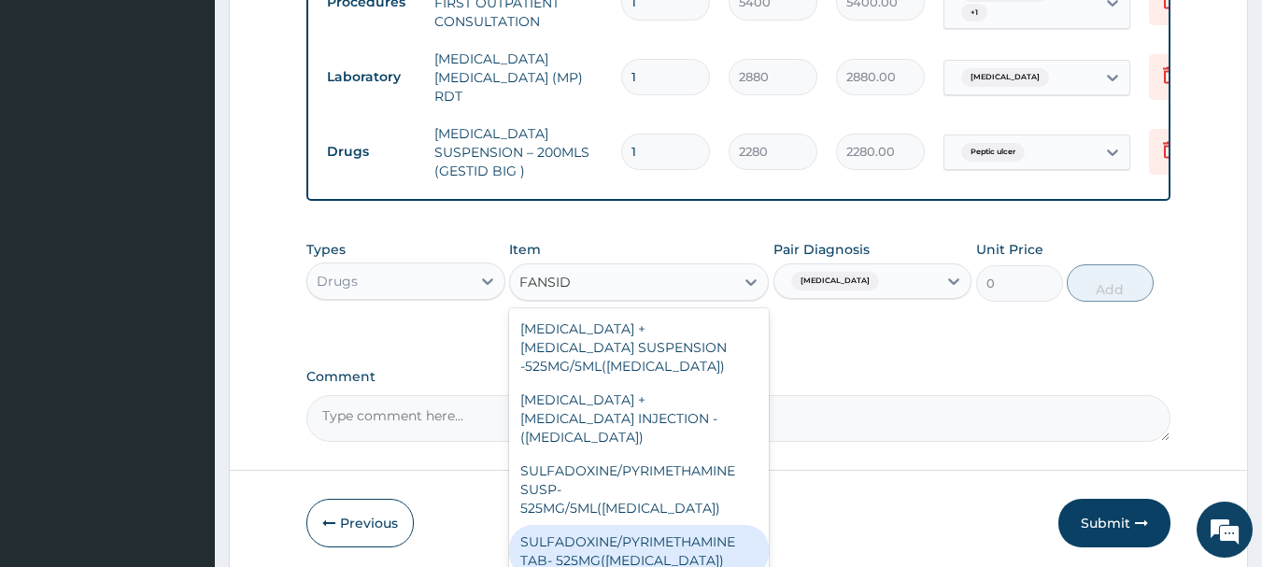
type input "FANSID"
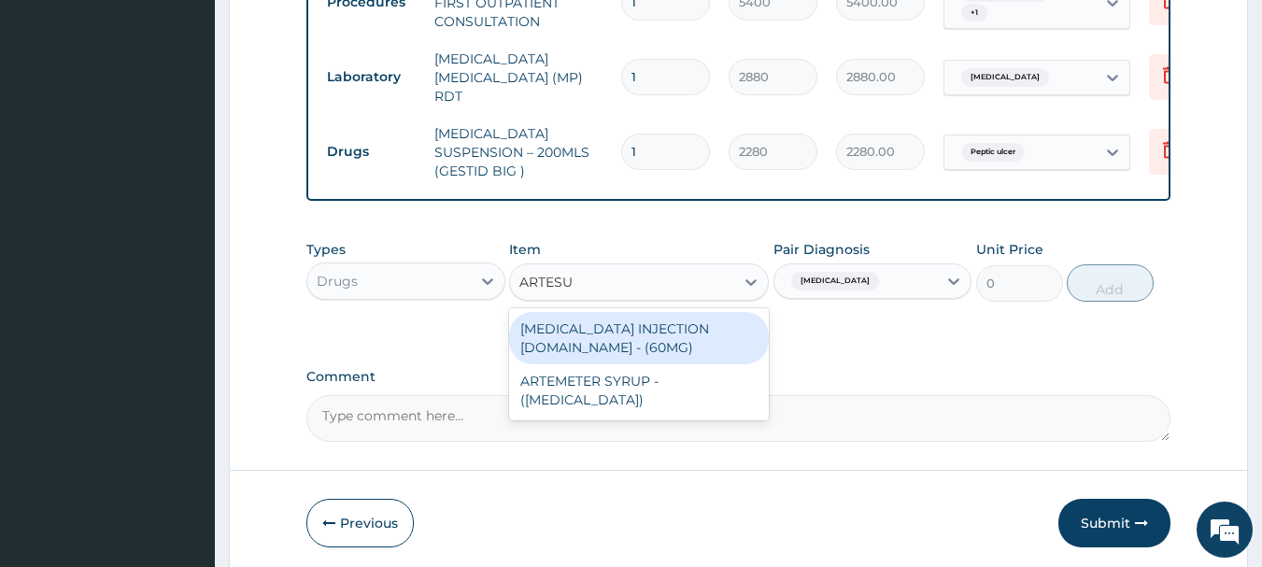
type input "ARTESUN"
click at [653, 345] on div "[MEDICAL_DATA] INJECTION [DOMAIN_NAME] - (60MG)" at bounding box center [639, 338] width 260 height 52
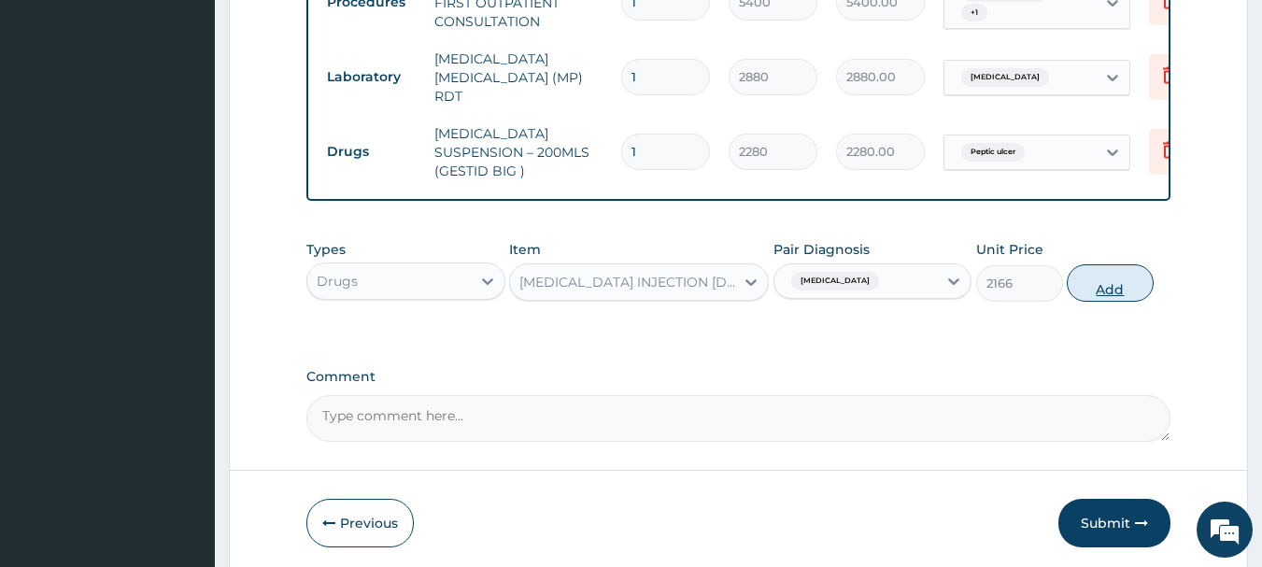
click at [1100, 281] on button "Add" at bounding box center [1110, 282] width 87 height 37
type input "0"
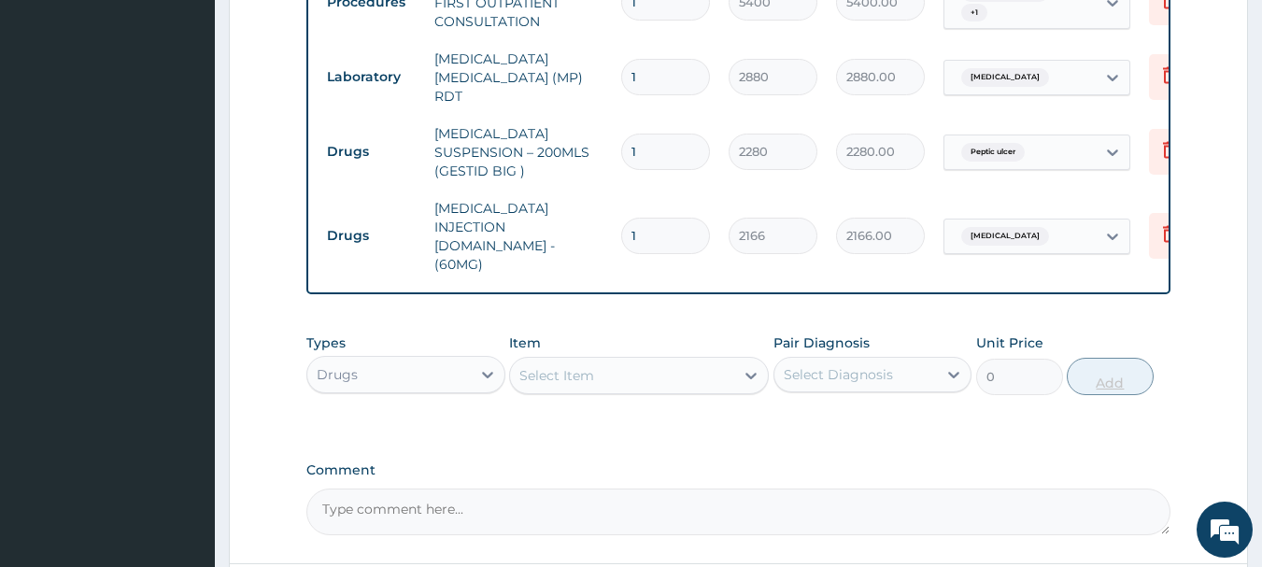
type input "0.00"
type input "3"
type input "6498.00"
type input "3"
click at [658, 333] on div "Item Select Item" at bounding box center [639, 364] width 260 height 62
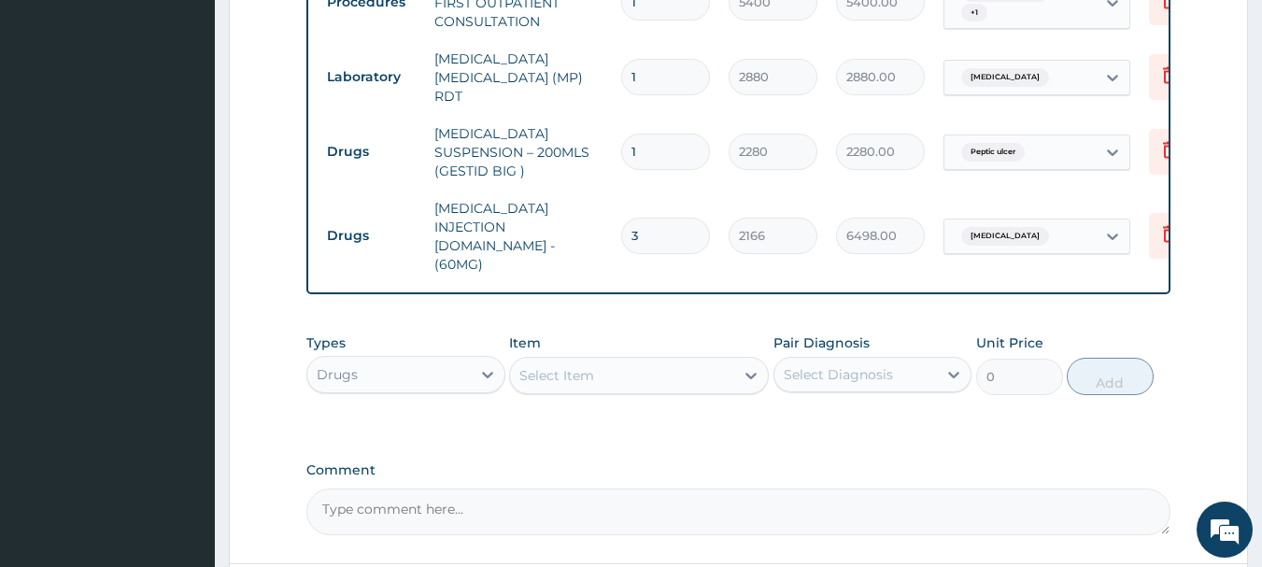
click at [658, 361] on div "Select Item" at bounding box center [622, 376] width 224 height 30
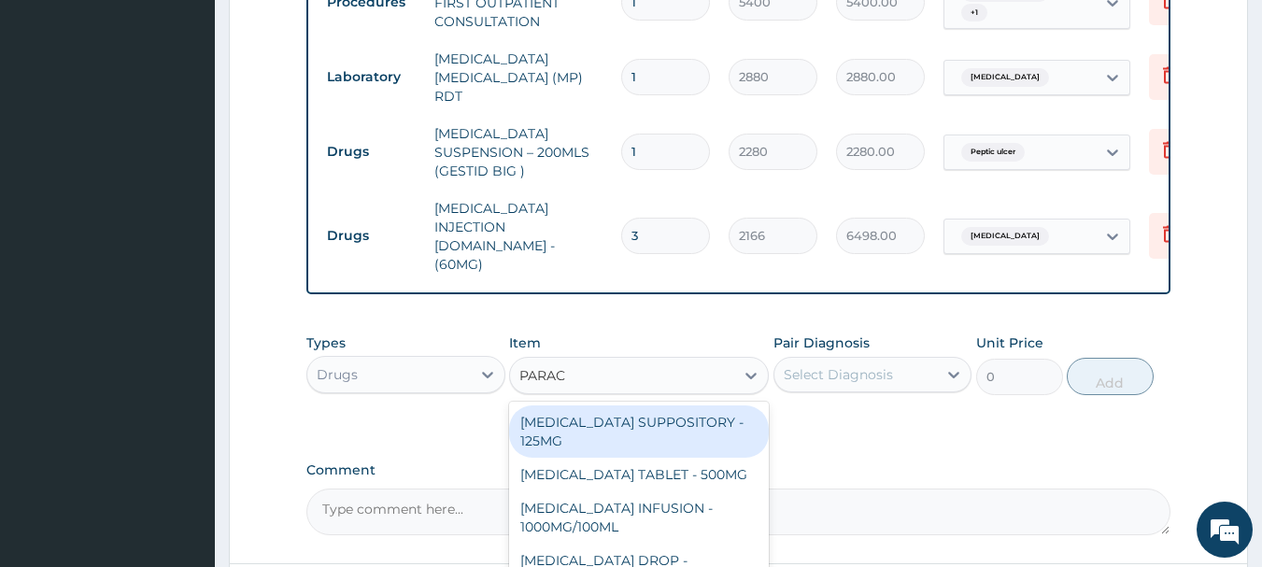
type input "PARACE"
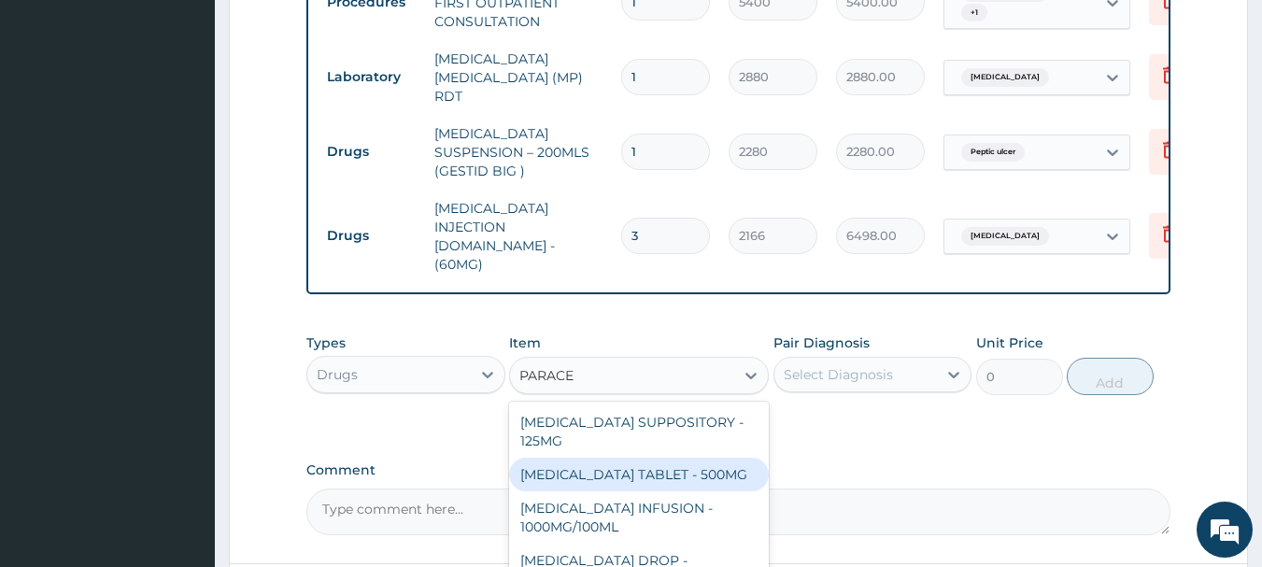
click at [682, 458] on div "[MEDICAL_DATA] TABLET - 500MG" at bounding box center [639, 475] width 260 height 34
click at [682, 462] on div "Comment" at bounding box center [738, 498] width 865 height 73
type input "45.599999999999994"
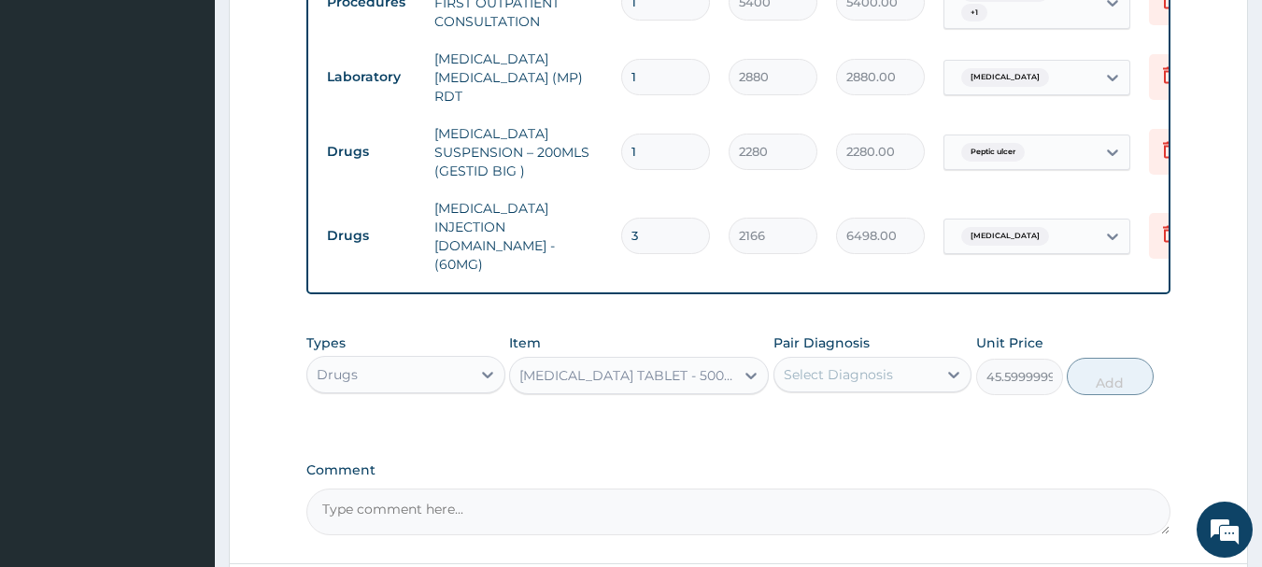
click at [894, 360] on div "Select Diagnosis" at bounding box center [855, 375] width 163 height 30
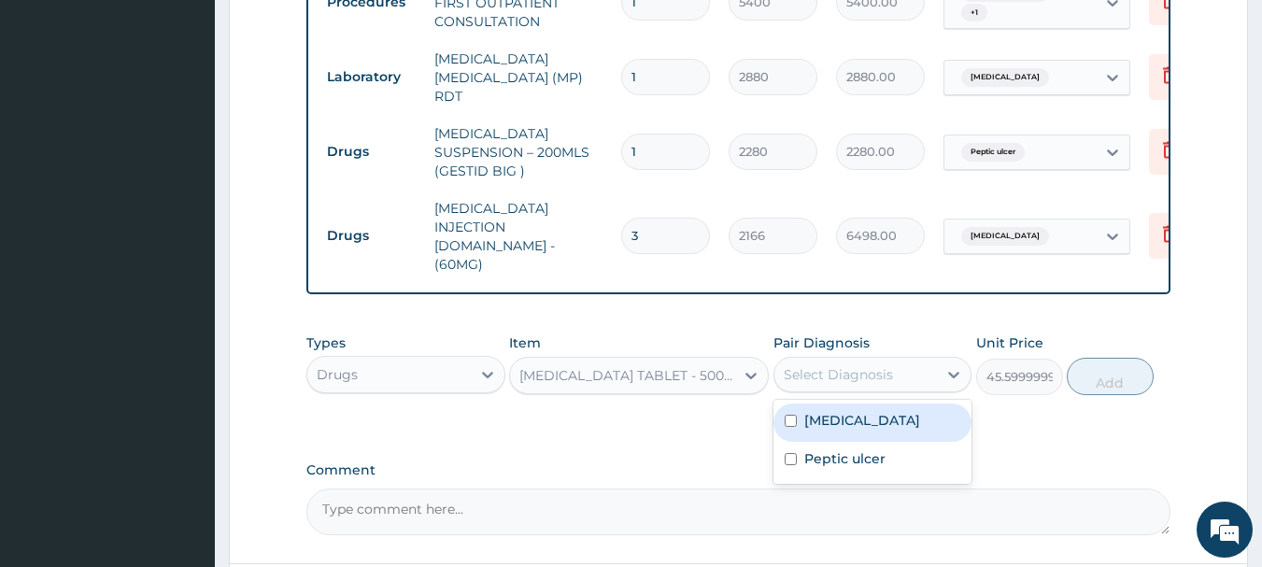
click at [879, 404] on div "[MEDICAL_DATA]" at bounding box center [872, 423] width 199 height 38
checkbox input "true"
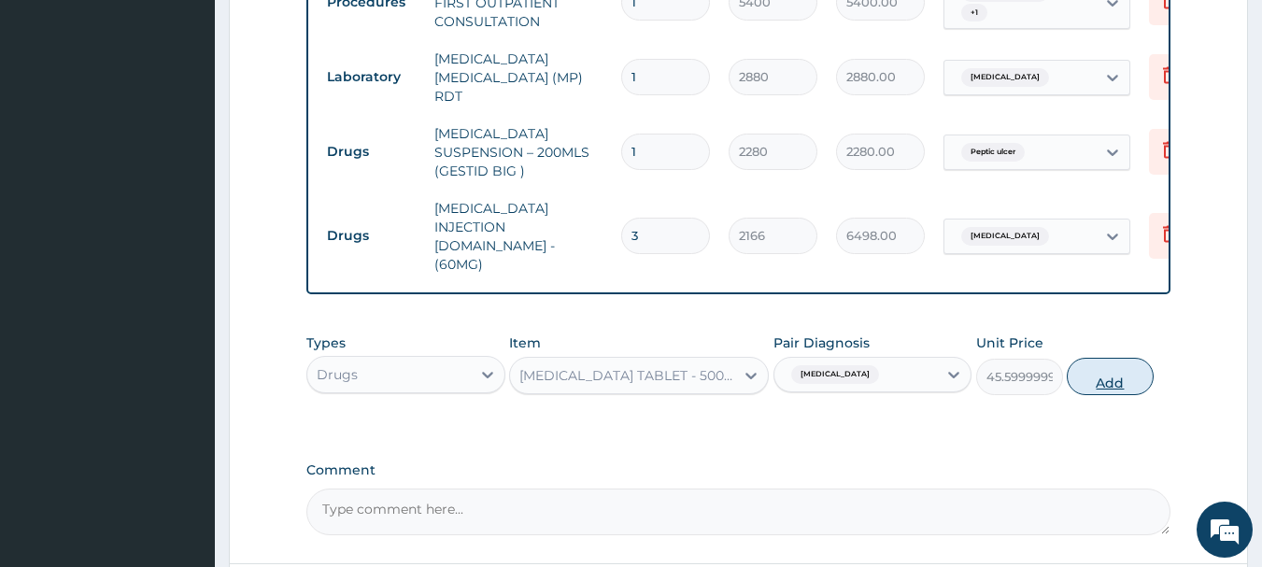
click at [1117, 358] on button "Add" at bounding box center [1110, 376] width 87 height 37
type input "0"
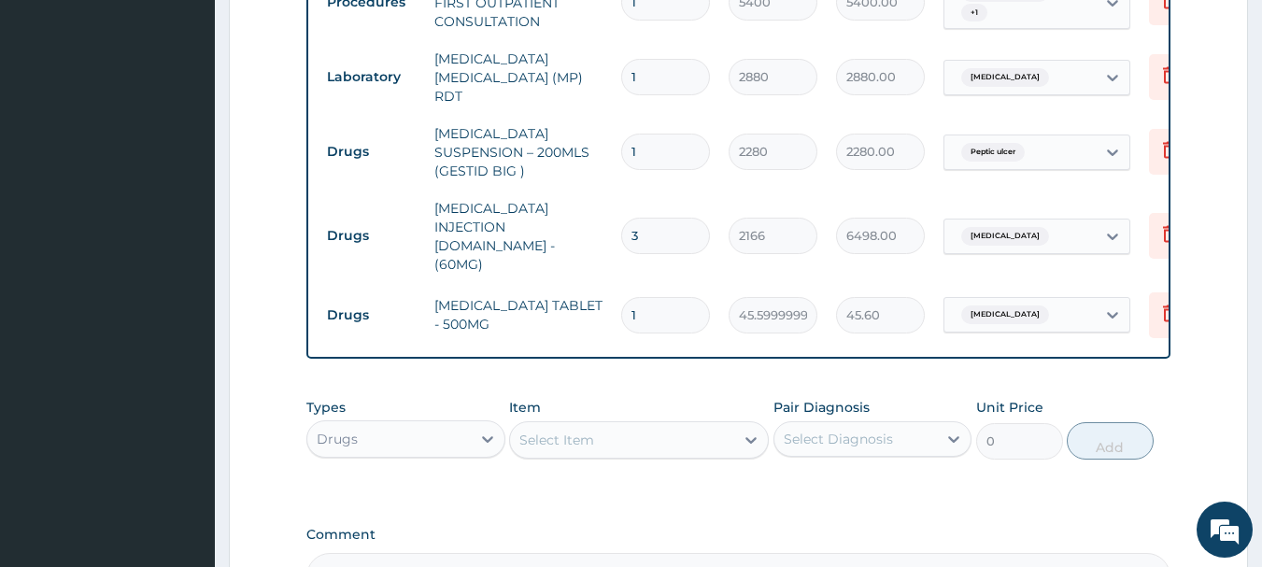
type input "10"
type input "456.00"
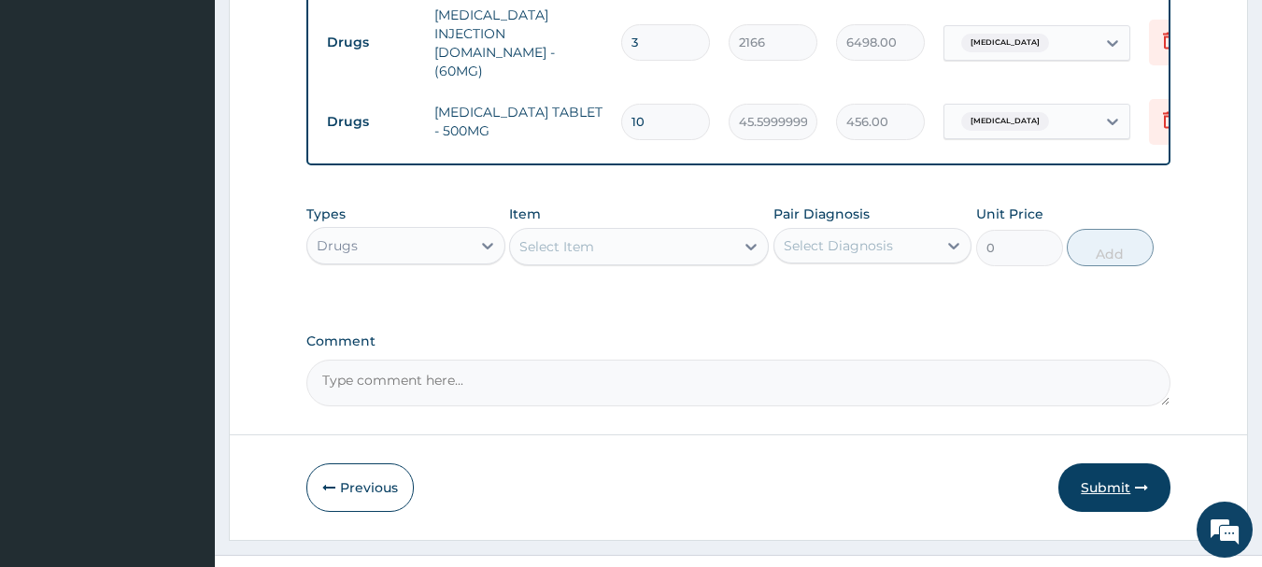
type input "10"
click at [1119, 463] on button "Submit" at bounding box center [1114, 487] width 112 height 49
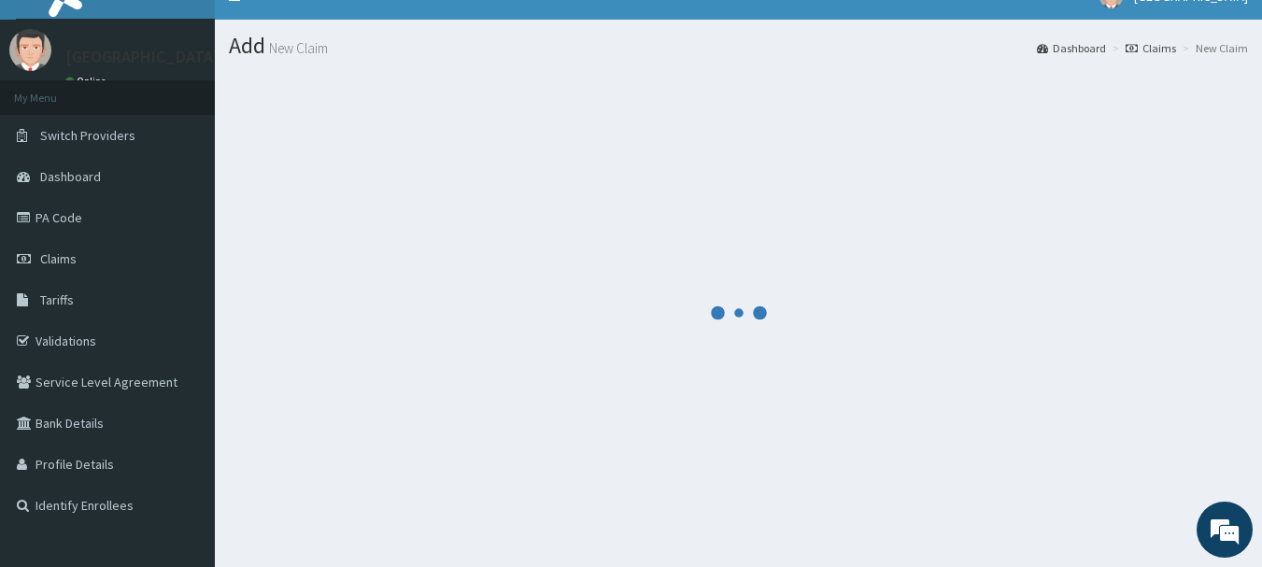
scroll to position [0, 0]
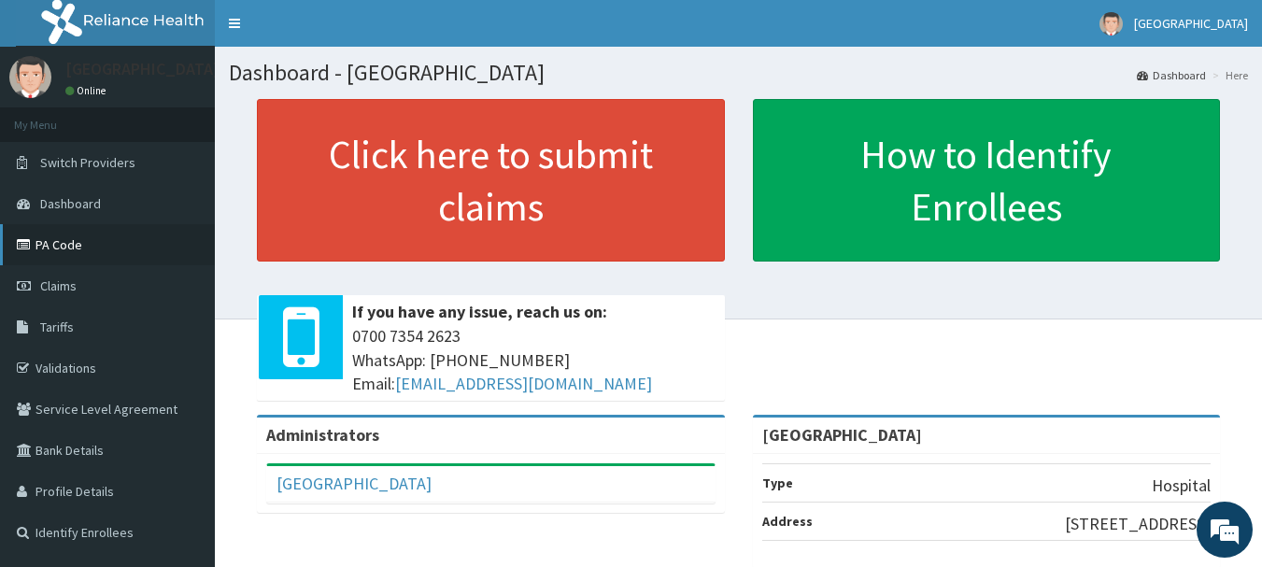
click at [103, 255] on link "PA Code" at bounding box center [107, 244] width 215 height 41
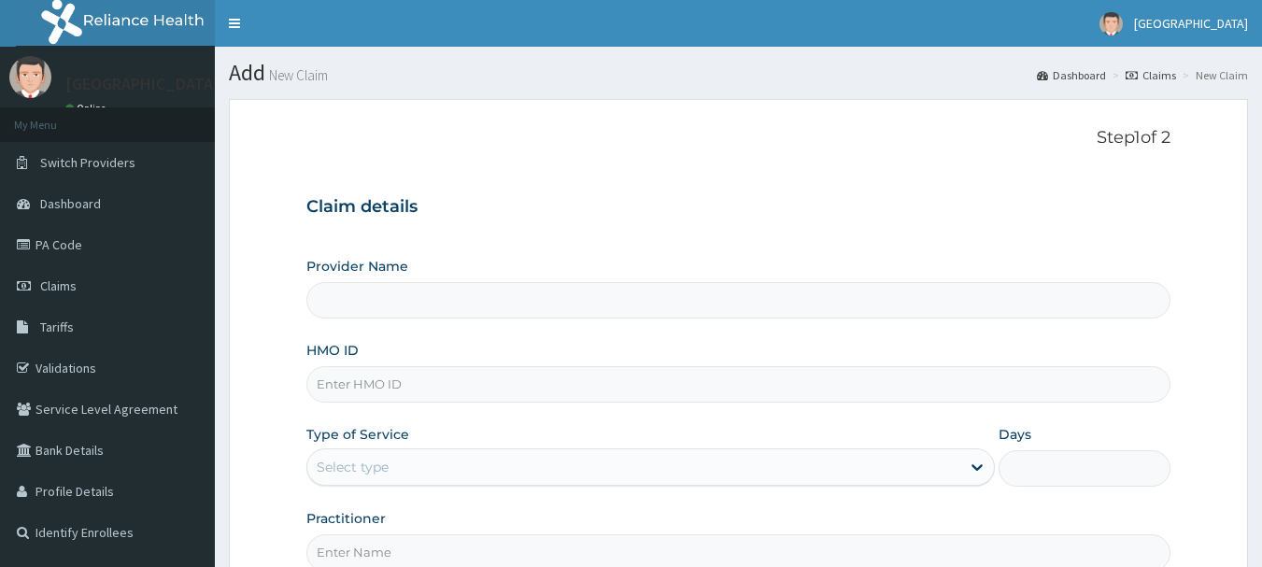
type input "[GEOGRAPHIC_DATA]"
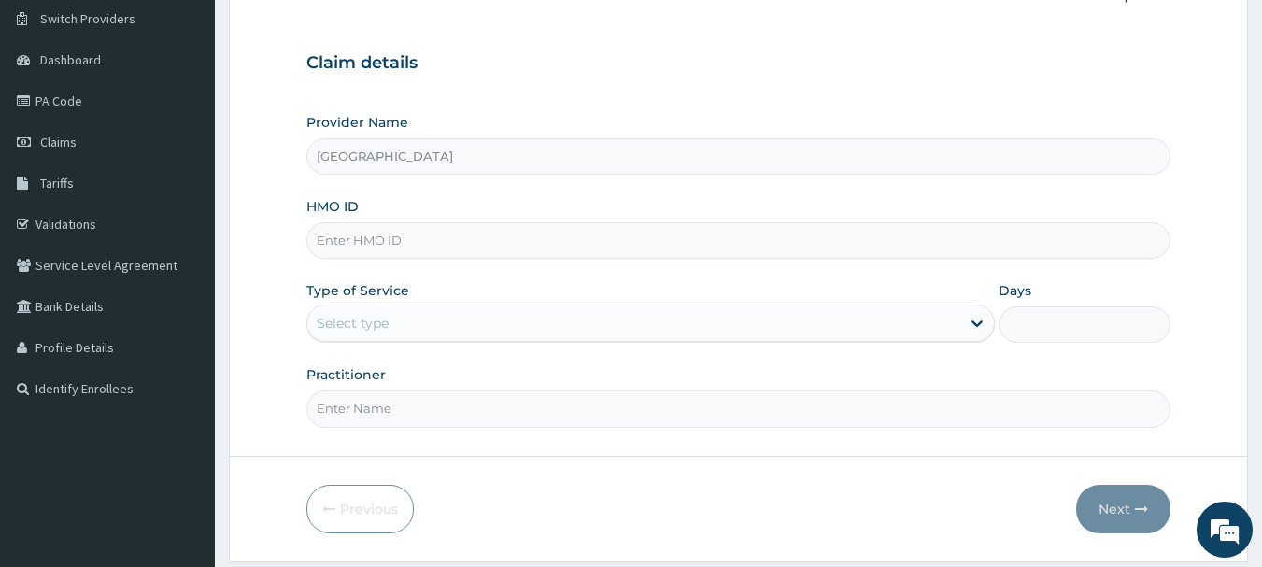
scroll to position [187, 0]
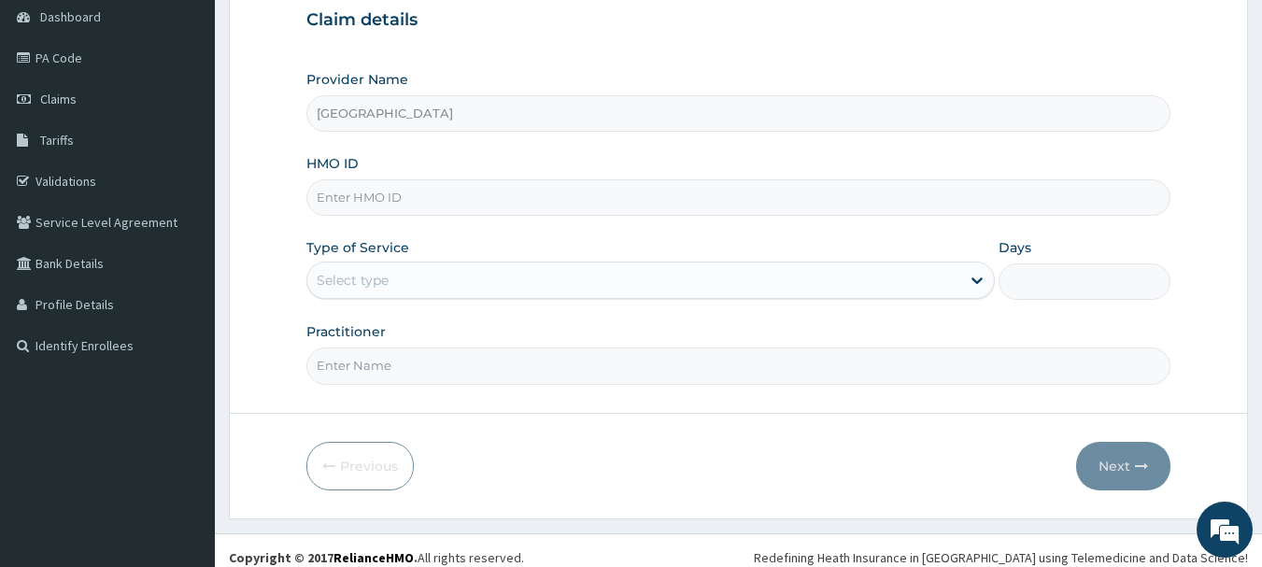
click at [479, 192] on input "HMO ID" at bounding box center [738, 197] width 865 height 36
click at [479, 191] on input "HMO ID" at bounding box center [738, 197] width 865 height 36
click at [538, 202] on input "HMO ID" at bounding box center [738, 197] width 865 height 36
type input "SWF/10225/A"
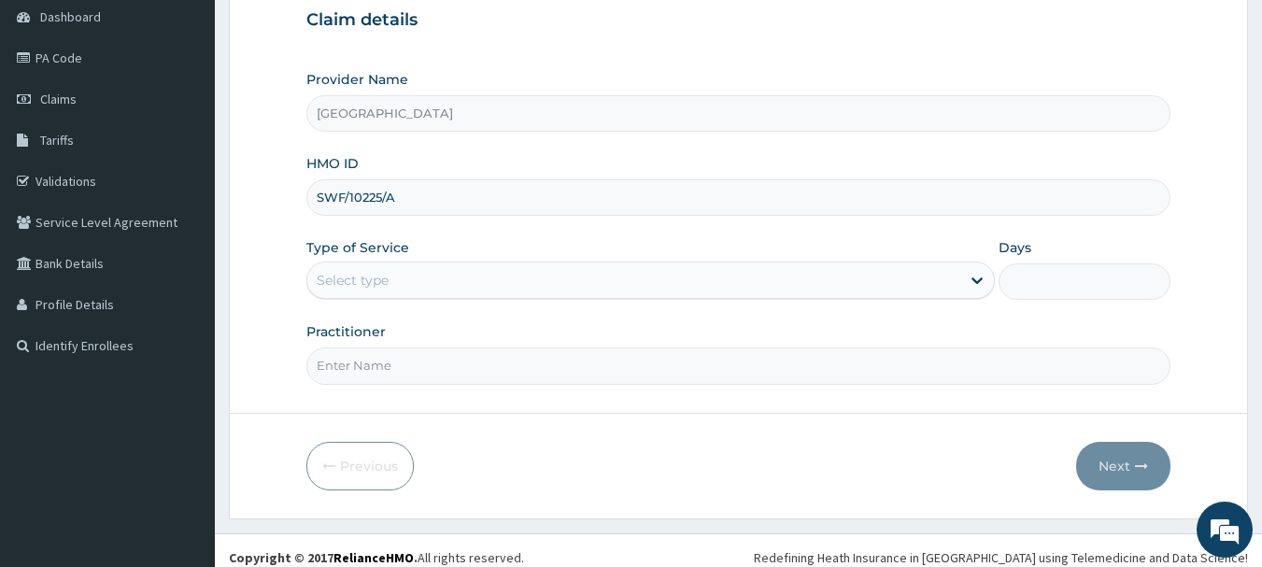
click at [480, 287] on div "Select type" at bounding box center [633, 280] width 653 height 30
click at [463, 277] on div "Select type" at bounding box center [633, 280] width 653 height 30
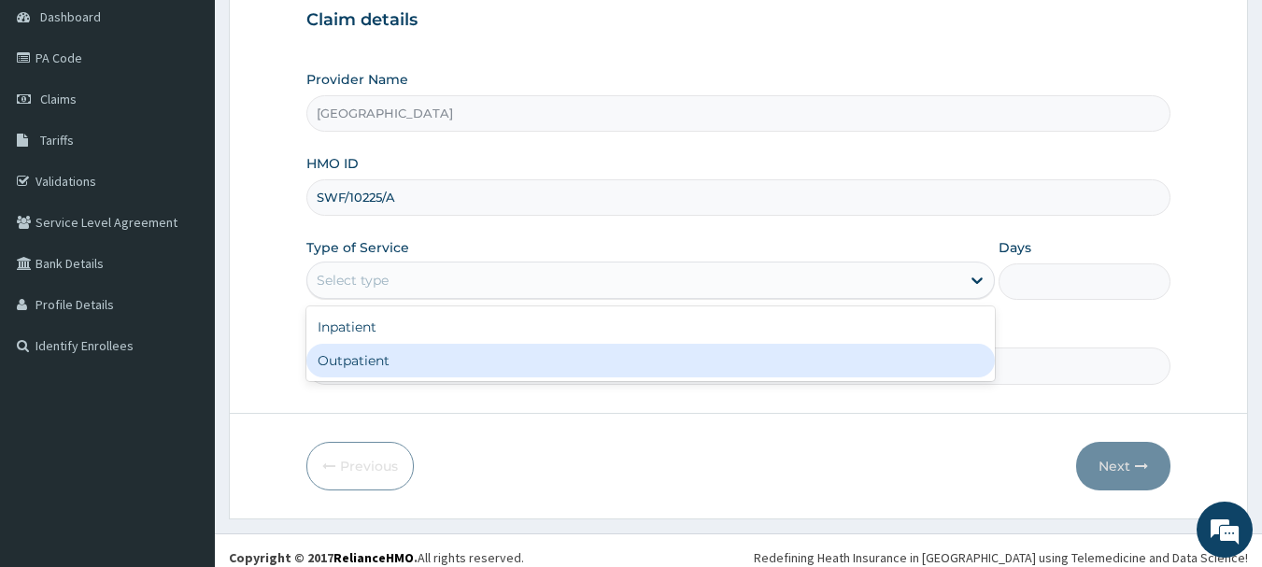
click at [565, 361] on div "Outpatient" at bounding box center [650, 361] width 688 height 34
type input "1"
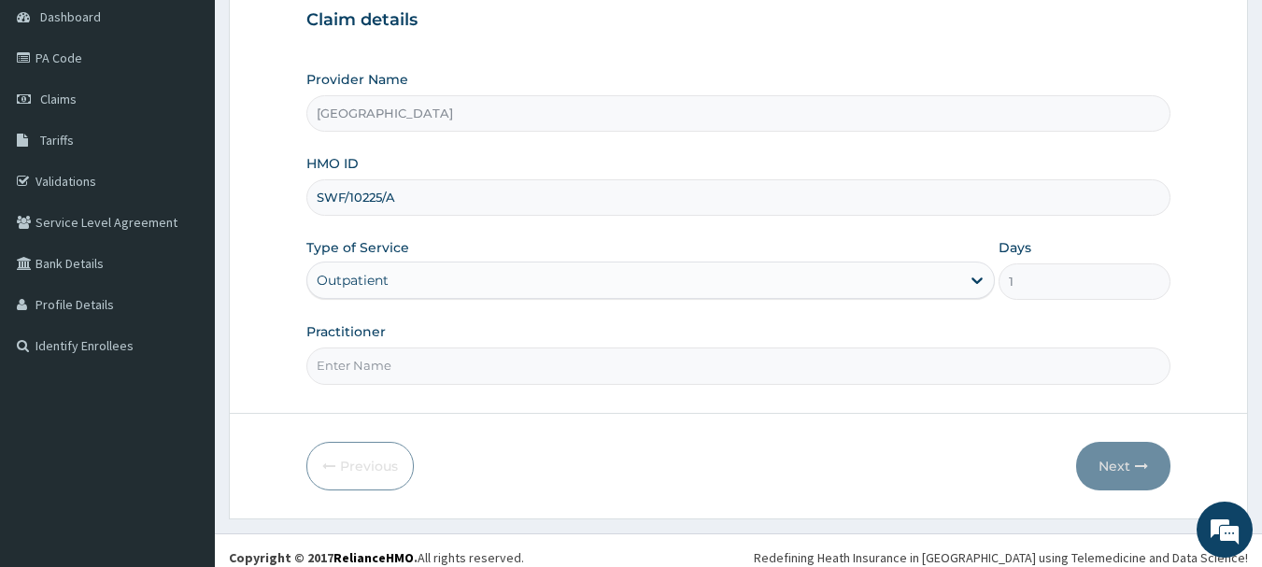
click at [565, 363] on input "Practitioner" at bounding box center [738, 366] width 865 height 36
type input "Dr [PERSON_NAME]"
click at [1094, 447] on button "Next" at bounding box center [1123, 466] width 94 height 49
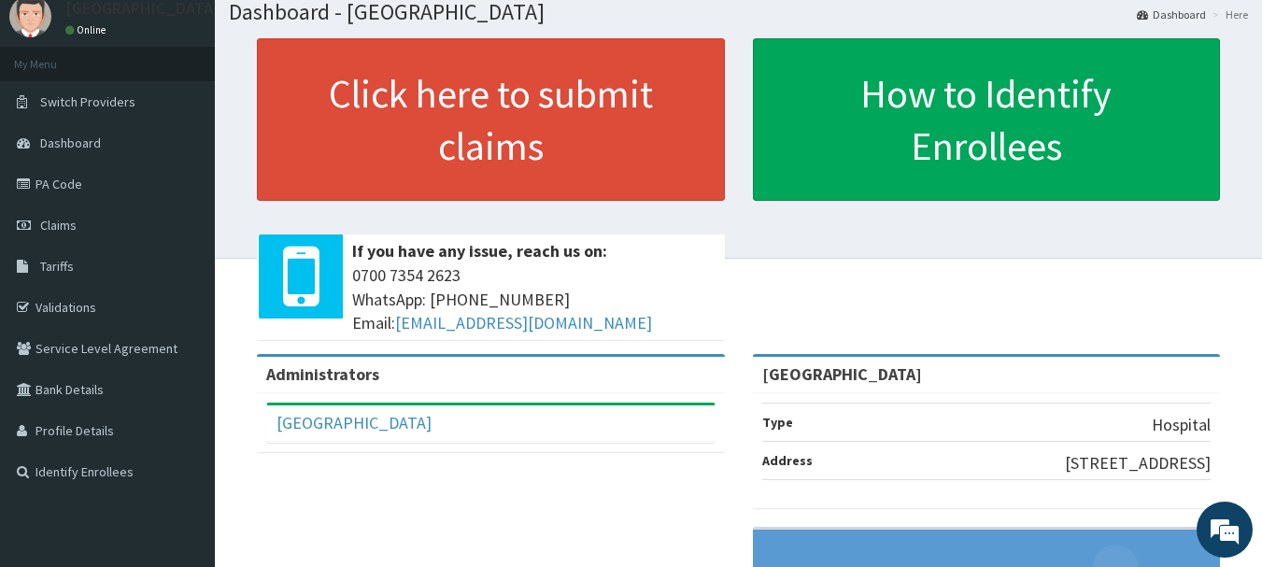
scroll to position [93, 0]
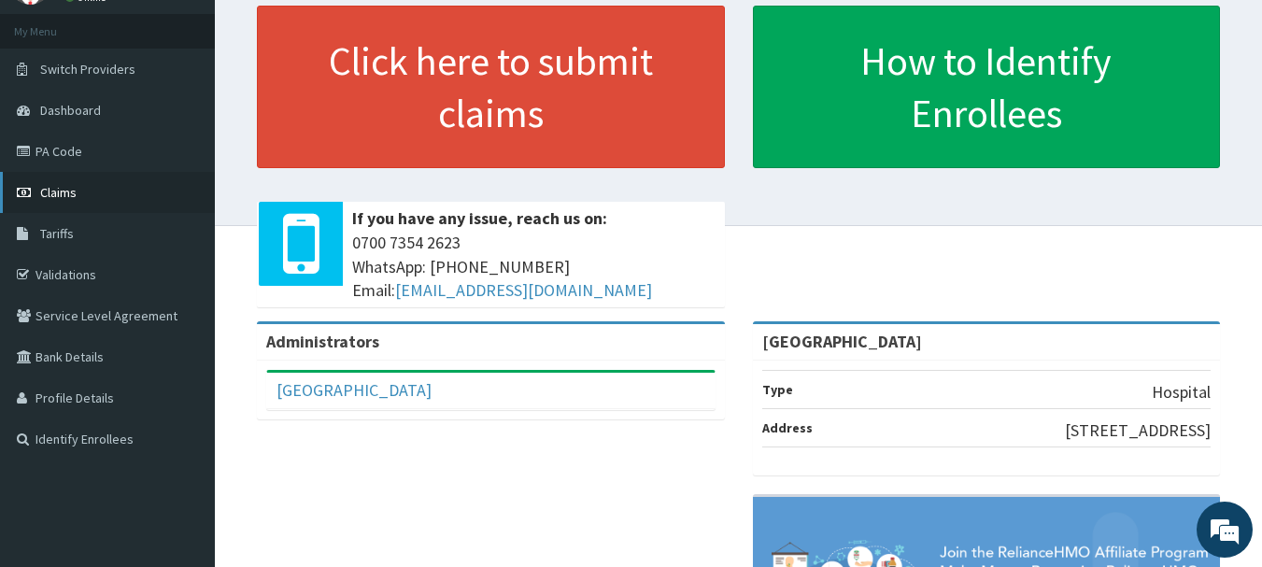
click at [91, 196] on link "Claims" at bounding box center [107, 192] width 215 height 41
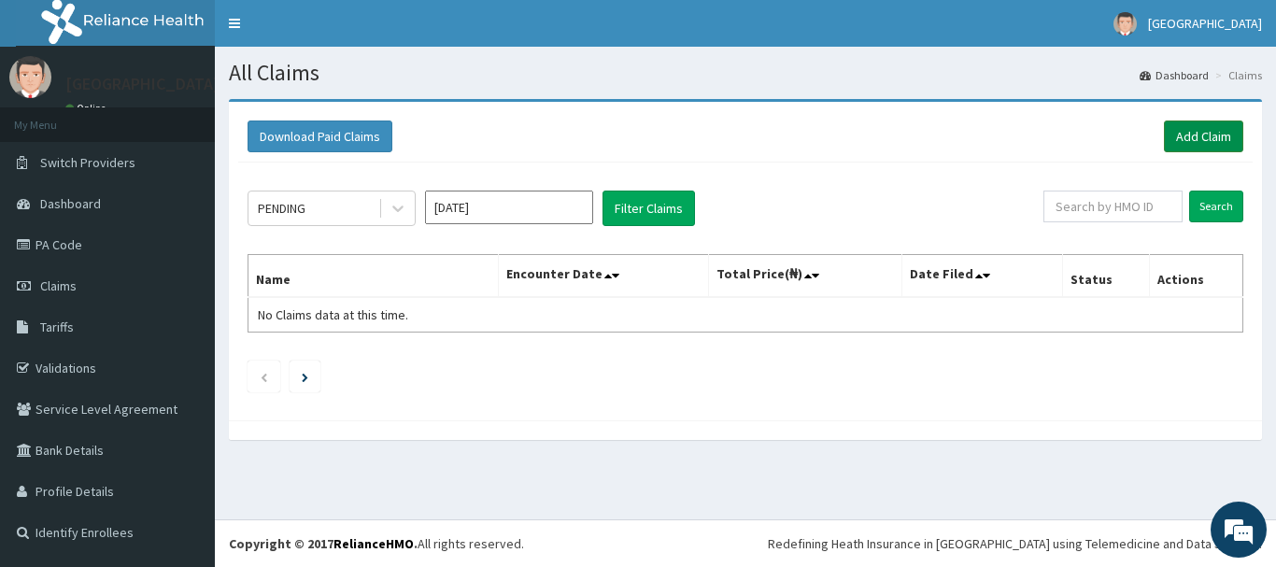
click at [1197, 141] on link "Add Claim" at bounding box center [1203, 137] width 79 height 32
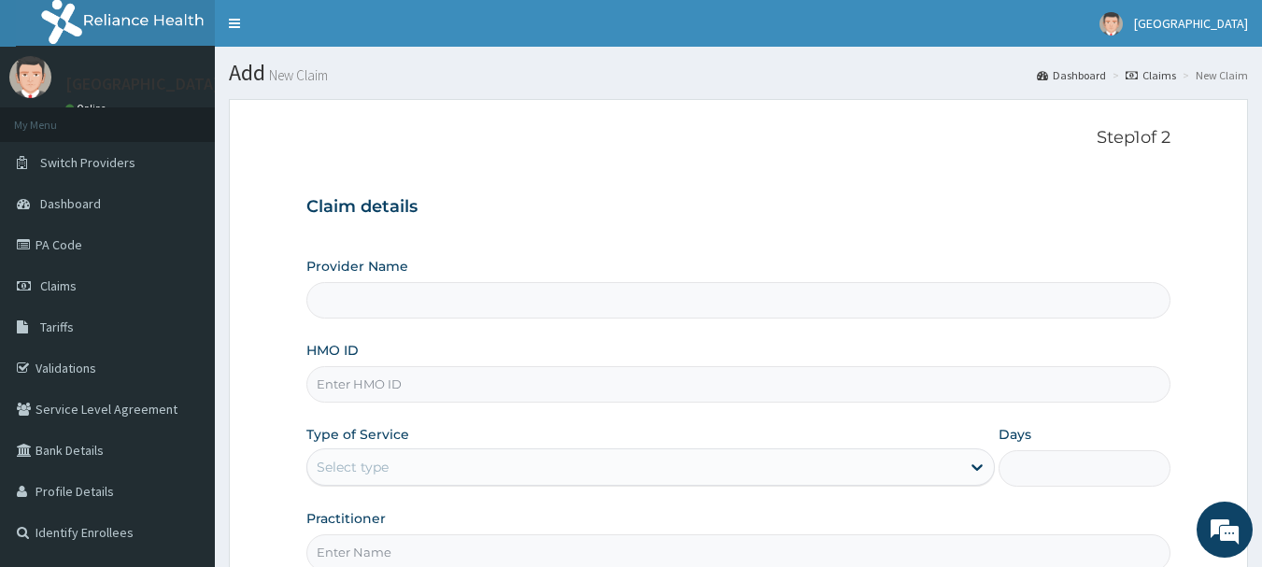
type input "[GEOGRAPHIC_DATA]"
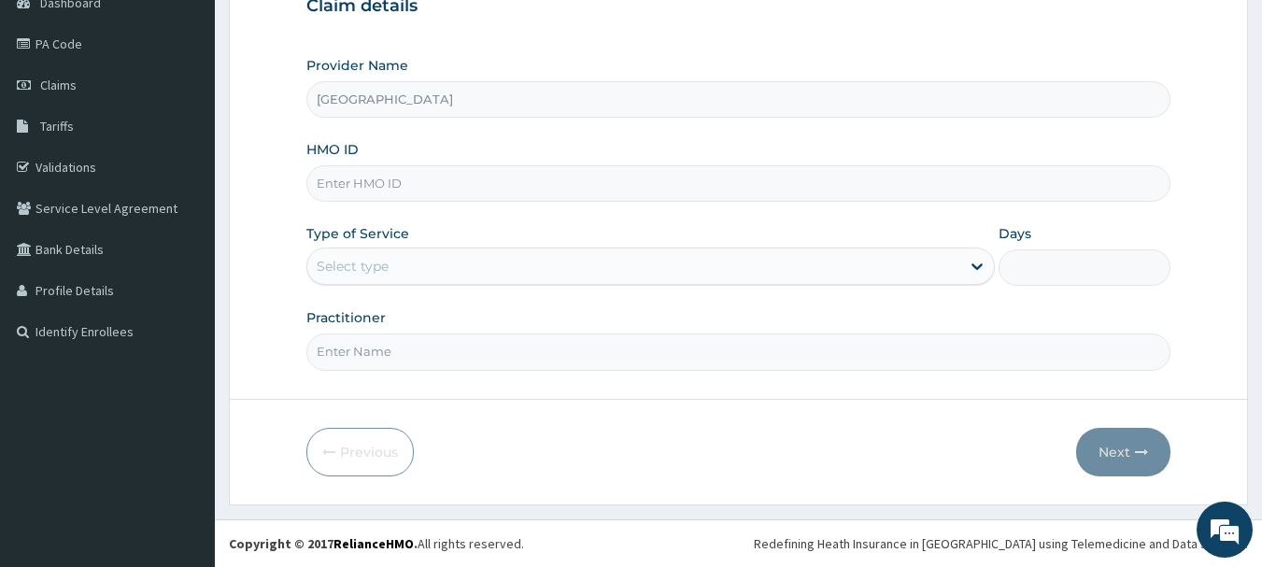
click at [393, 184] on input "HMO ID" at bounding box center [738, 183] width 865 height 36
type input "SWF/10225/A"
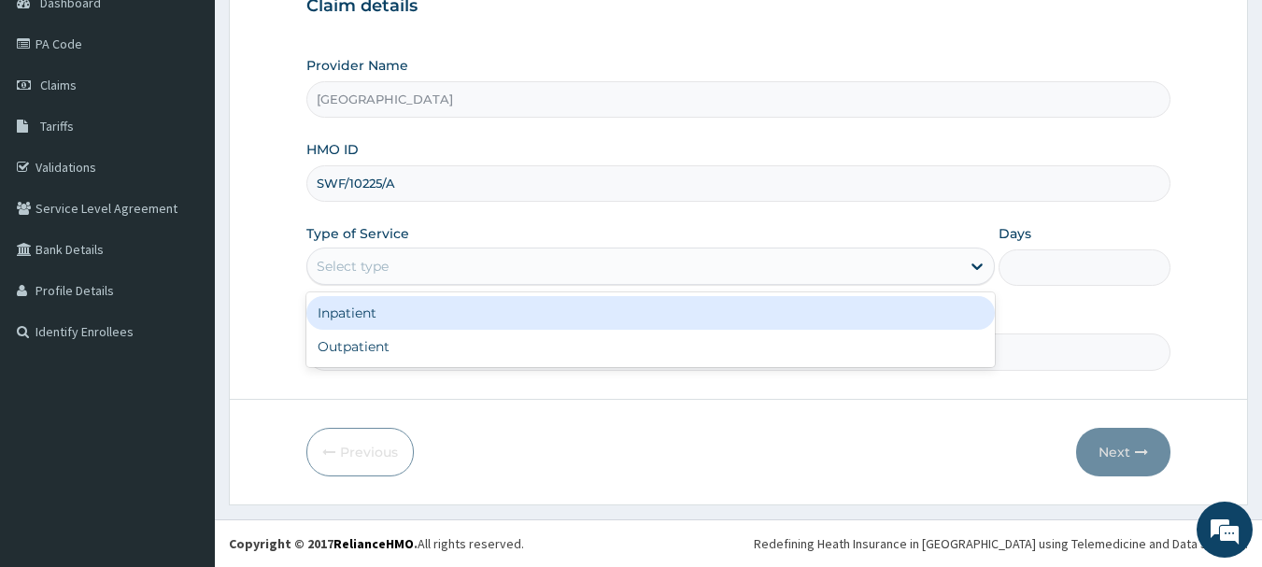
click at [447, 270] on div "Select type" at bounding box center [633, 266] width 653 height 30
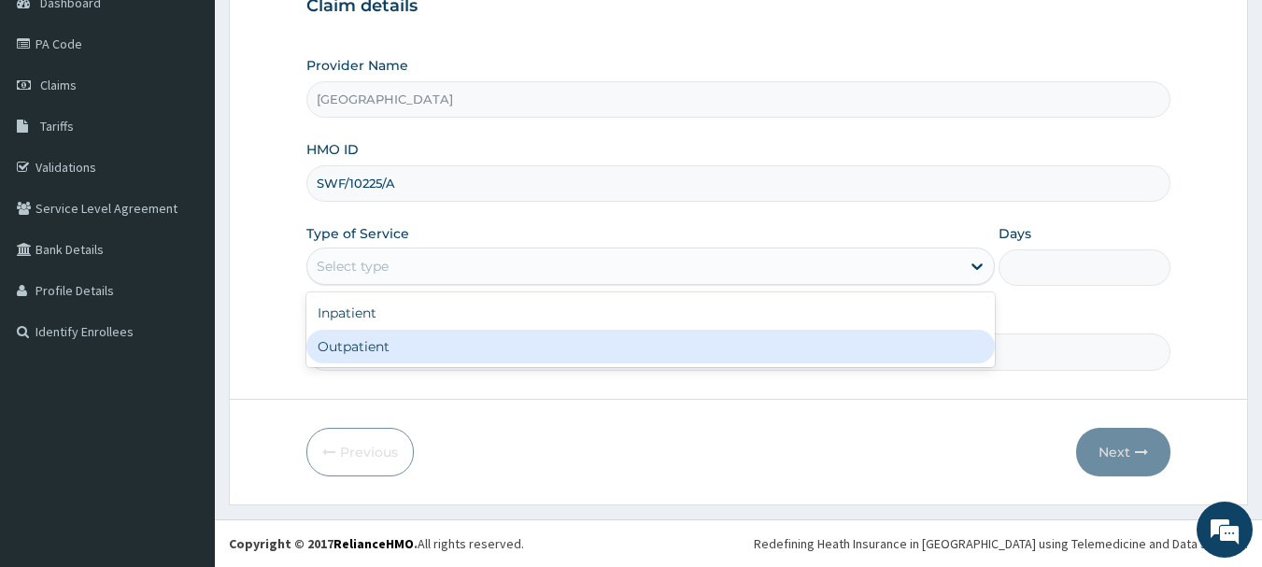
click at [424, 348] on div "Outpatient" at bounding box center [650, 347] width 688 height 34
type input "1"
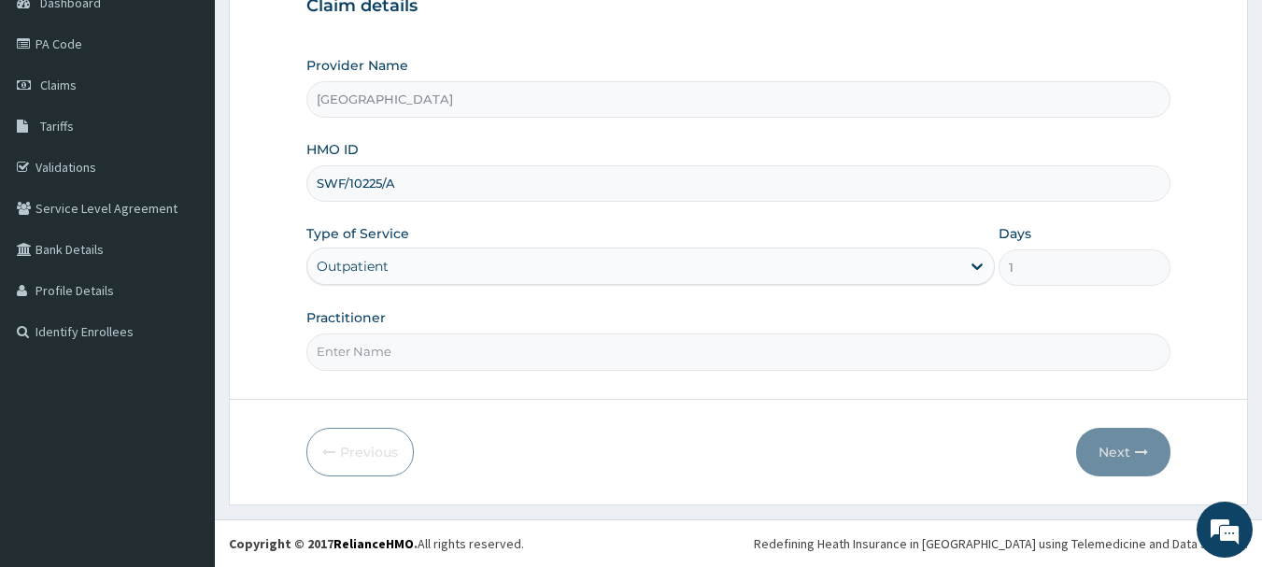
click at [421, 367] on input "Practitioner" at bounding box center [738, 351] width 865 height 36
type input "Dr [PERSON_NAME]"
click at [1104, 453] on button "Next" at bounding box center [1123, 452] width 94 height 49
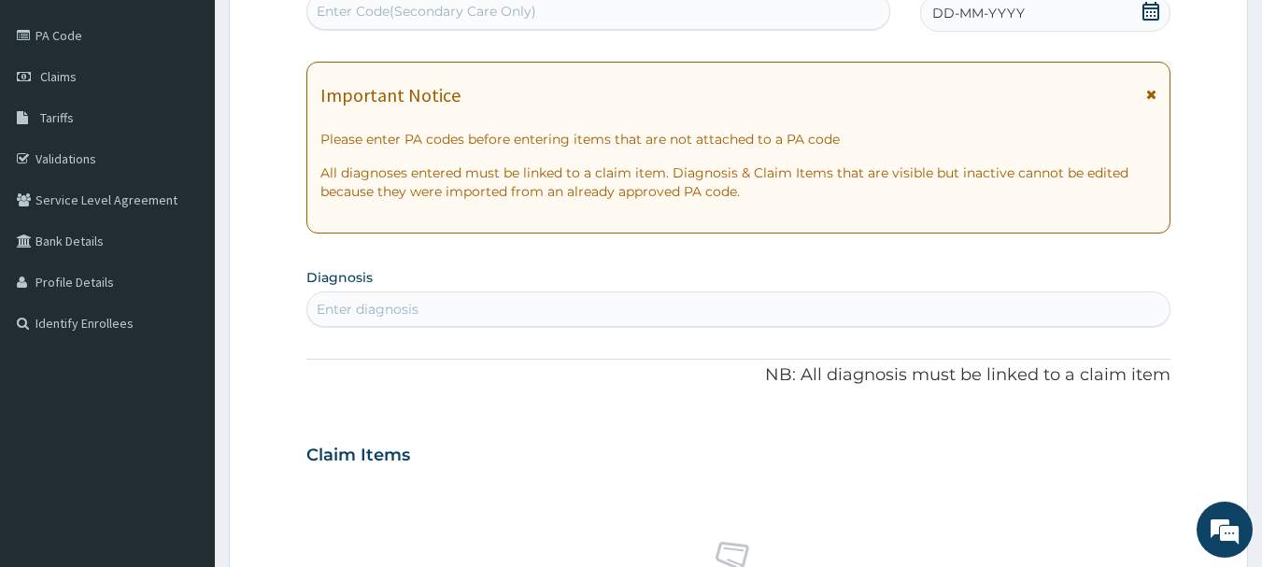
scroll to position [201, 0]
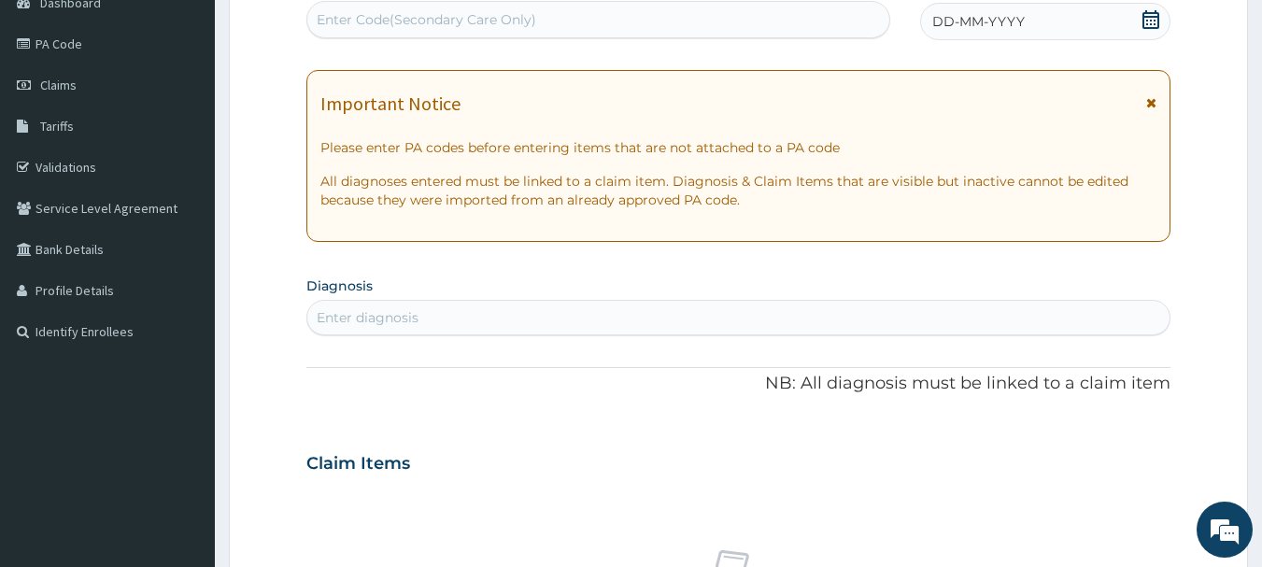
click at [636, 326] on div "Enter diagnosis" at bounding box center [738, 318] width 863 height 30
drag, startPoint x: 635, startPoint y: 326, endPoint x: 550, endPoint y: 282, distance: 95.7
click at [628, 325] on div "Enter diagnosis" at bounding box center [738, 318] width 863 height 30
click at [1146, 21] on icon at bounding box center [1151, 19] width 19 height 19
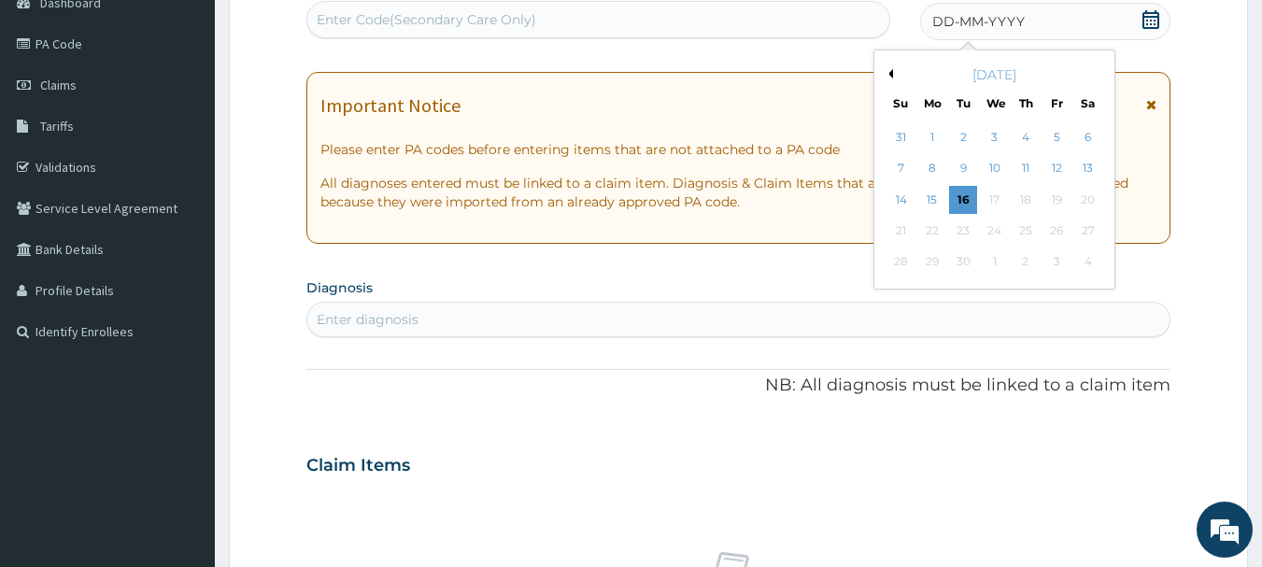
click at [889, 75] on button "Previous Month" at bounding box center [888, 73] width 9 height 9
click at [907, 175] on div "3" at bounding box center [901, 169] width 28 height 28
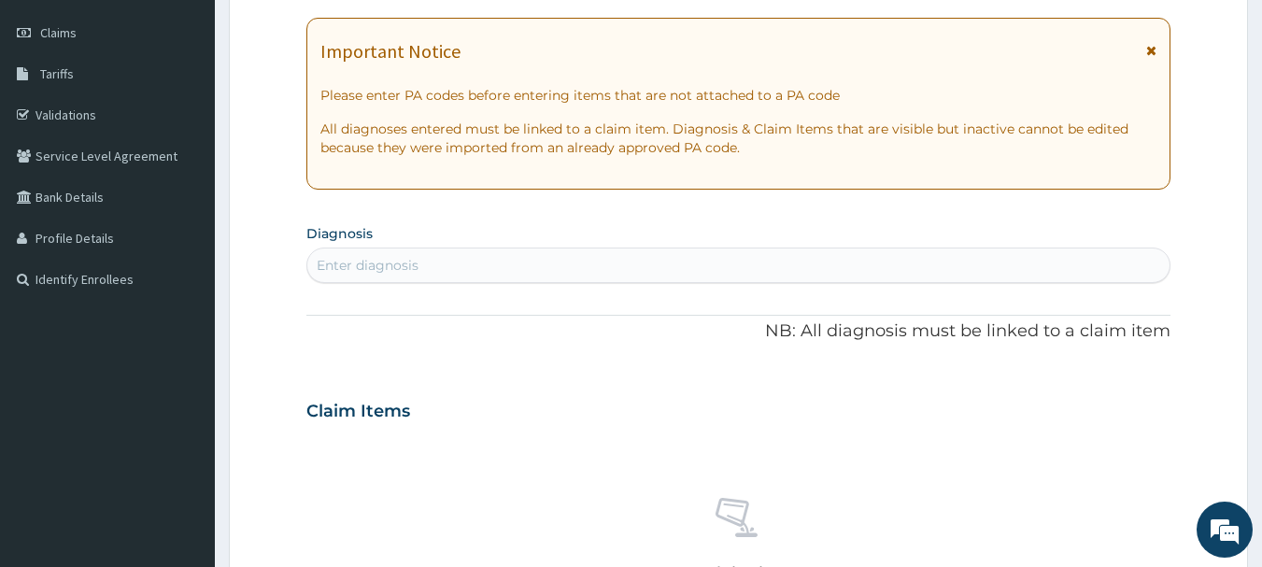
scroll to position [388, 0]
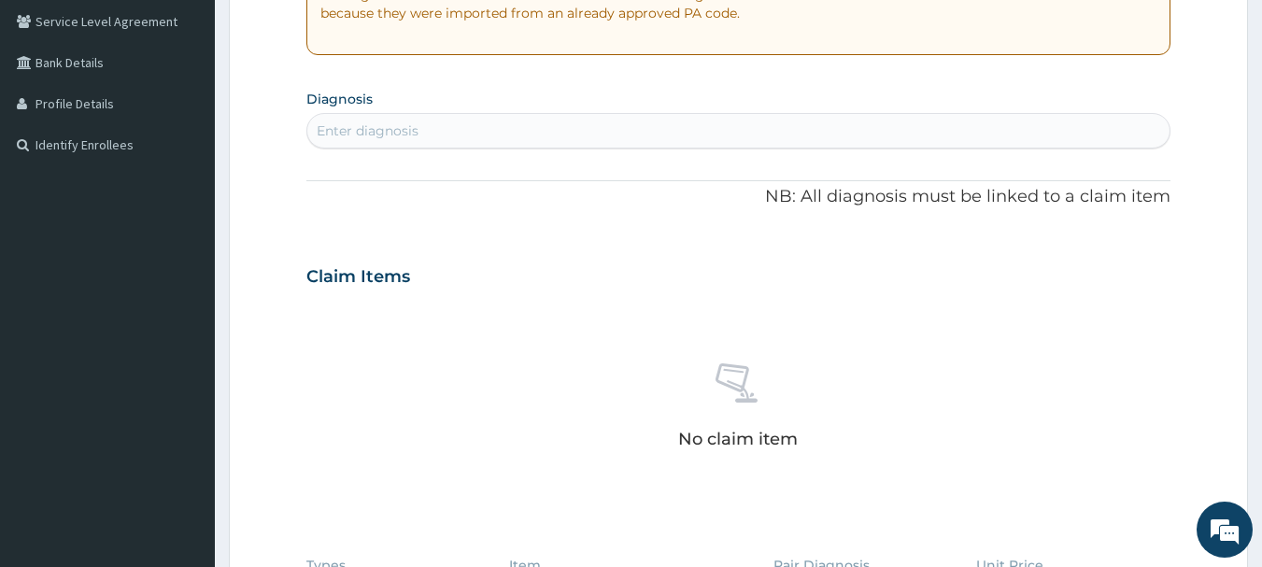
click at [495, 137] on div "Enter diagnosis" at bounding box center [738, 131] width 863 height 30
type input "ESSENTIAL HYPE"
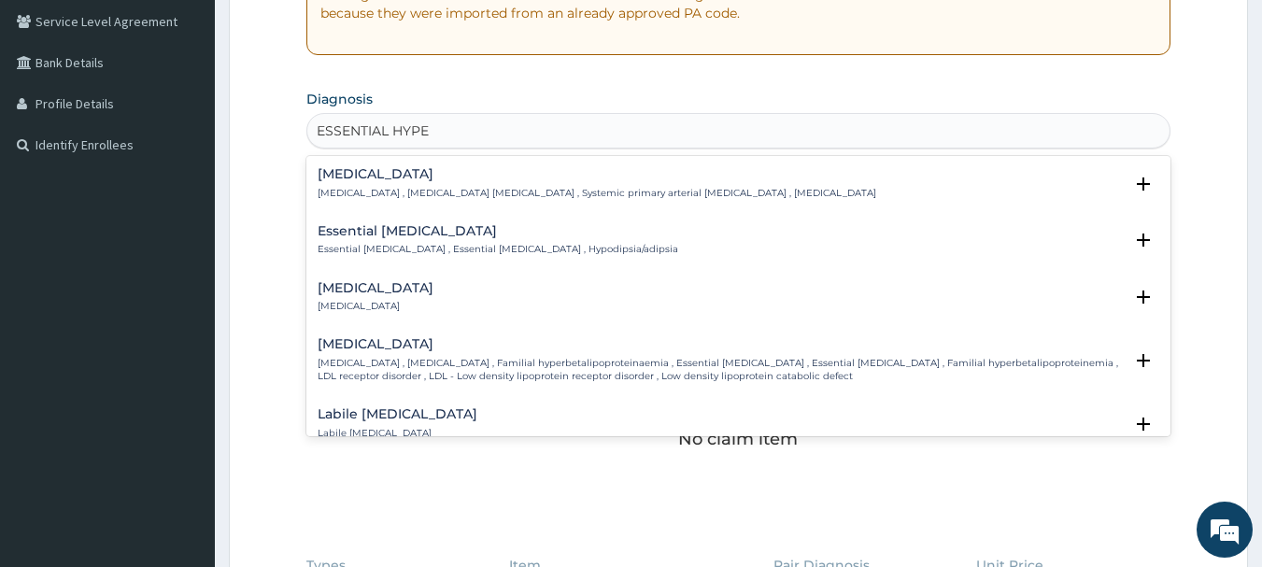
click at [466, 191] on p "[MEDICAL_DATA] , [MEDICAL_DATA] [MEDICAL_DATA] , Systemic primary arterial [MED…" at bounding box center [597, 193] width 559 height 13
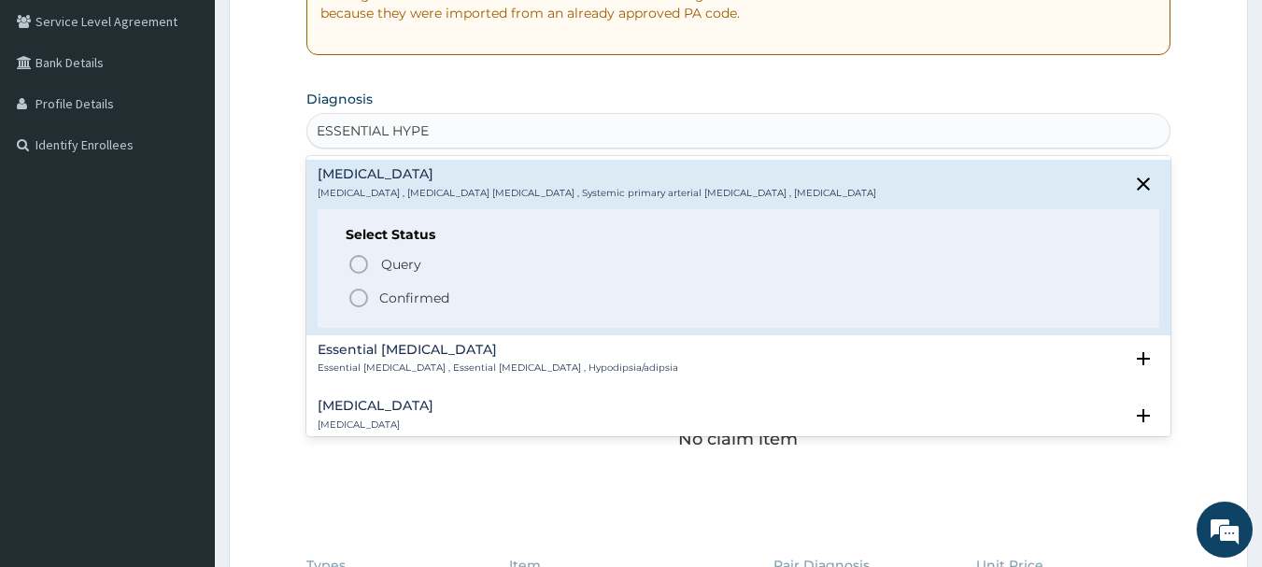
click at [362, 305] on icon "status option filled" at bounding box center [359, 298] width 22 height 22
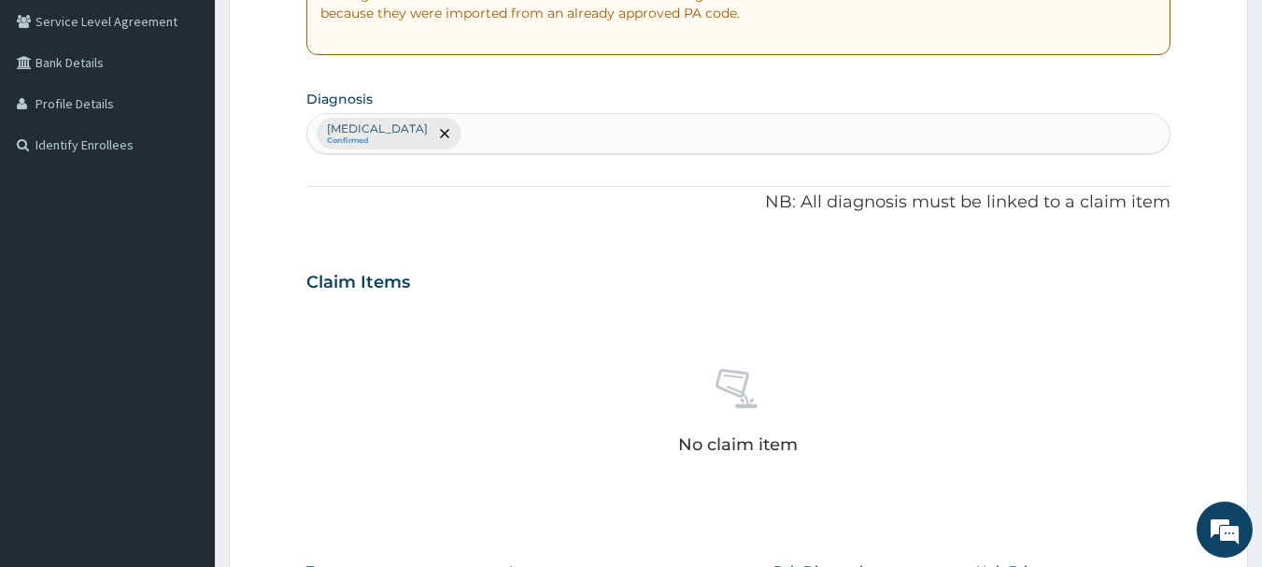
click at [665, 135] on div "[MEDICAL_DATA] Confirmed" at bounding box center [738, 133] width 863 height 39
type input "[MEDICAL_DATA]"
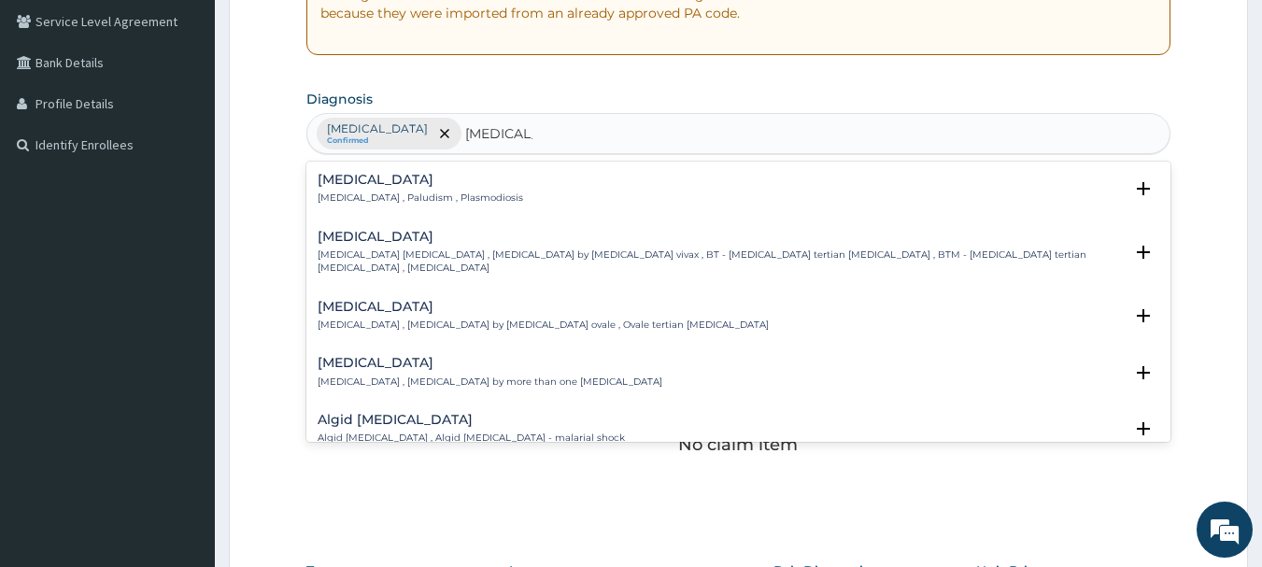
click at [479, 183] on div "[MEDICAL_DATA] [MEDICAL_DATA] , Paludism , Plasmodiosis" at bounding box center [739, 189] width 843 height 33
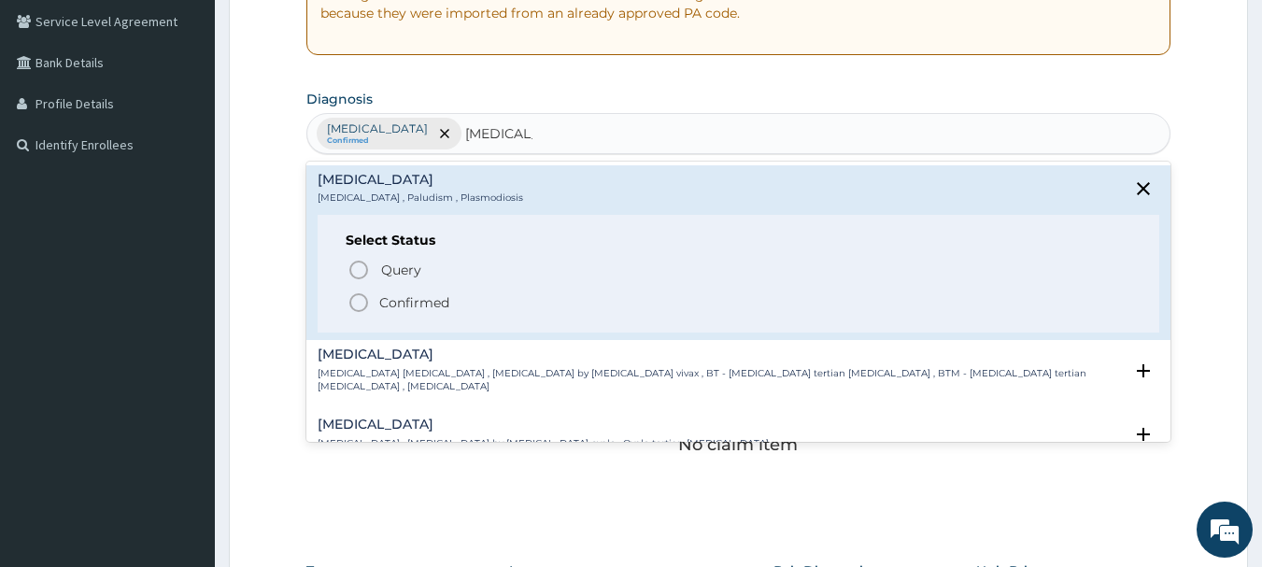
click at [392, 295] on p "Confirmed" at bounding box center [414, 302] width 70 height 19
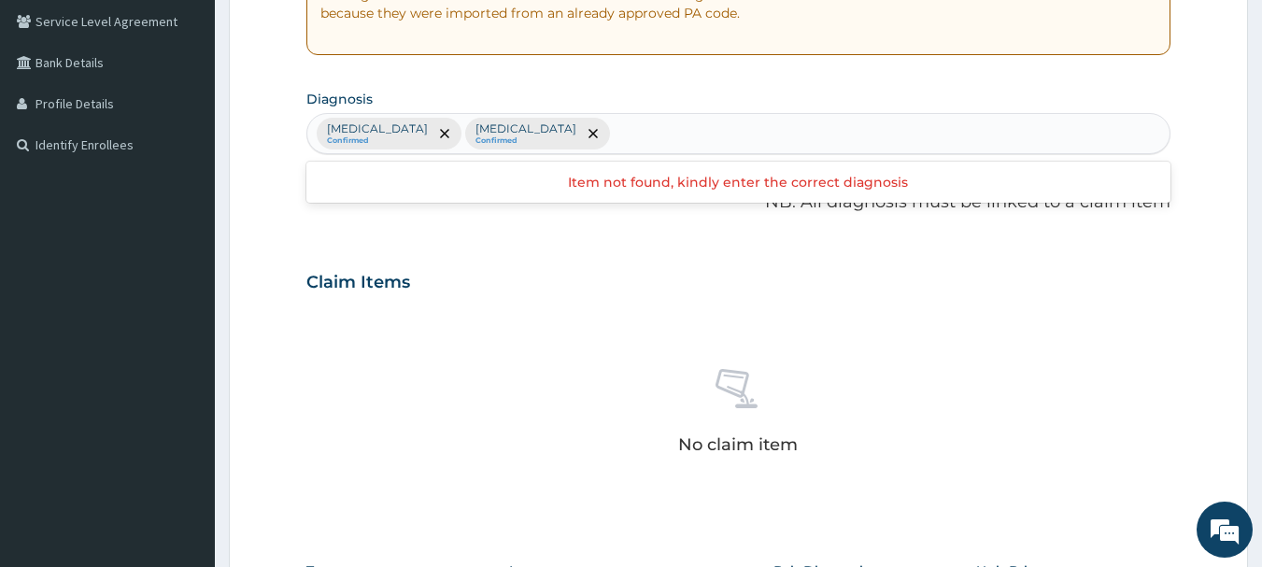
click at [623, 143] on div "[MEDICAL_DATA] Confirmed [MEDICAL_DATA] Confirmed" at bounding box center [738, 133] width 863 height 39
type input "MYALGIA"
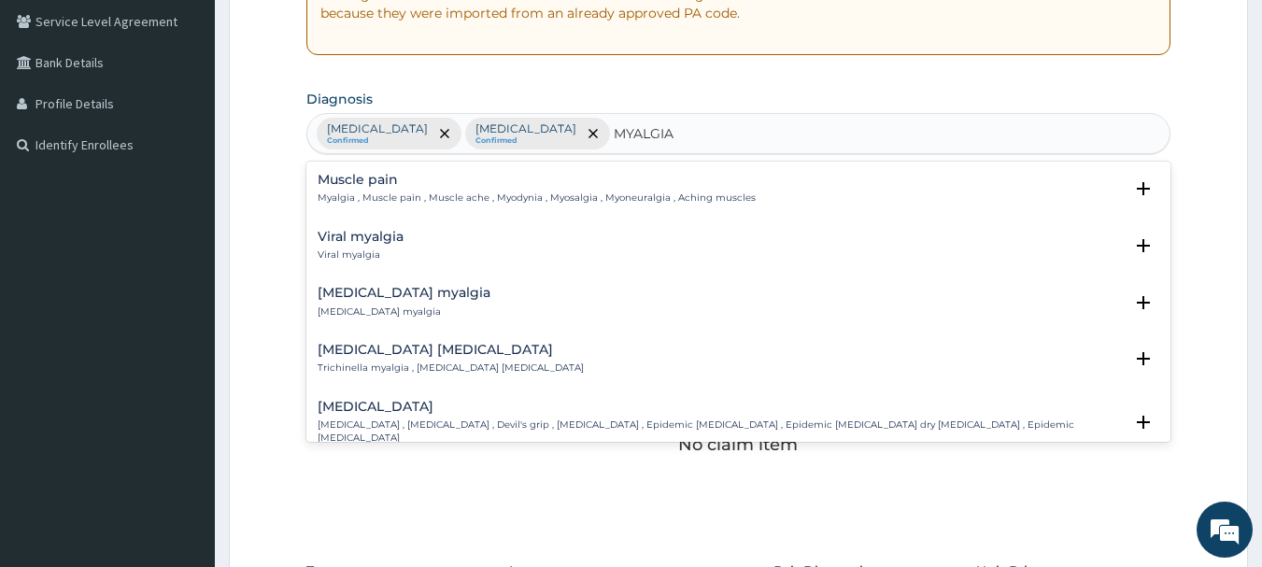
click at [461, 177] on h4 "Muscle pain" at bounding box center [537, 180] width 438 height 14
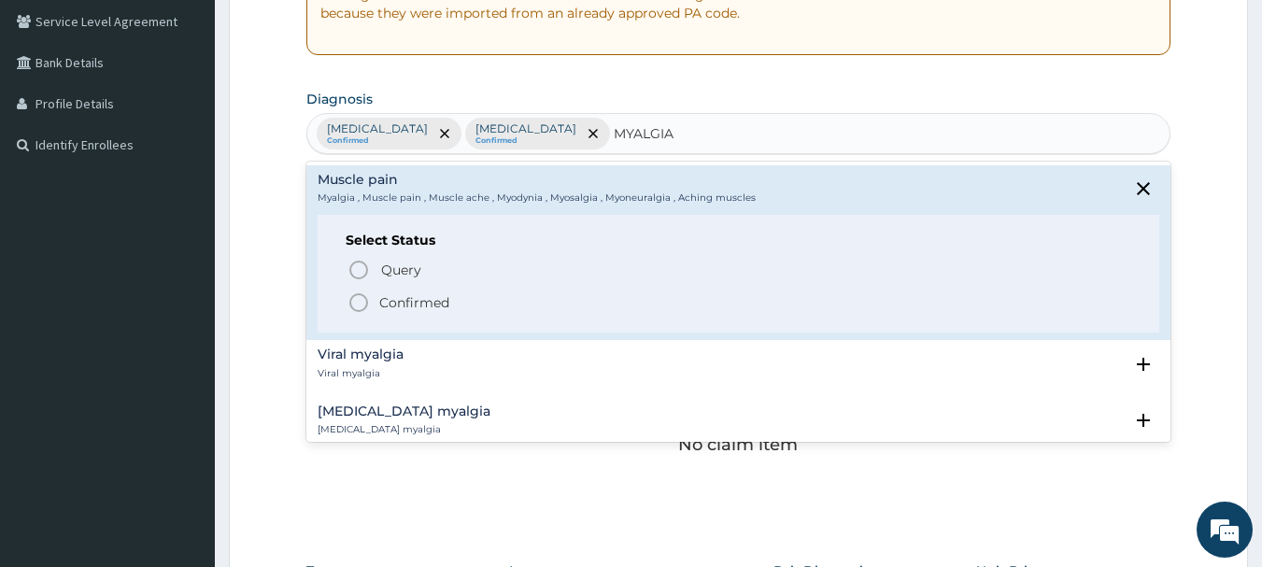
click at [362, 306] on icon "status option filled" at bounding box center [359, 302] width 22 height 22
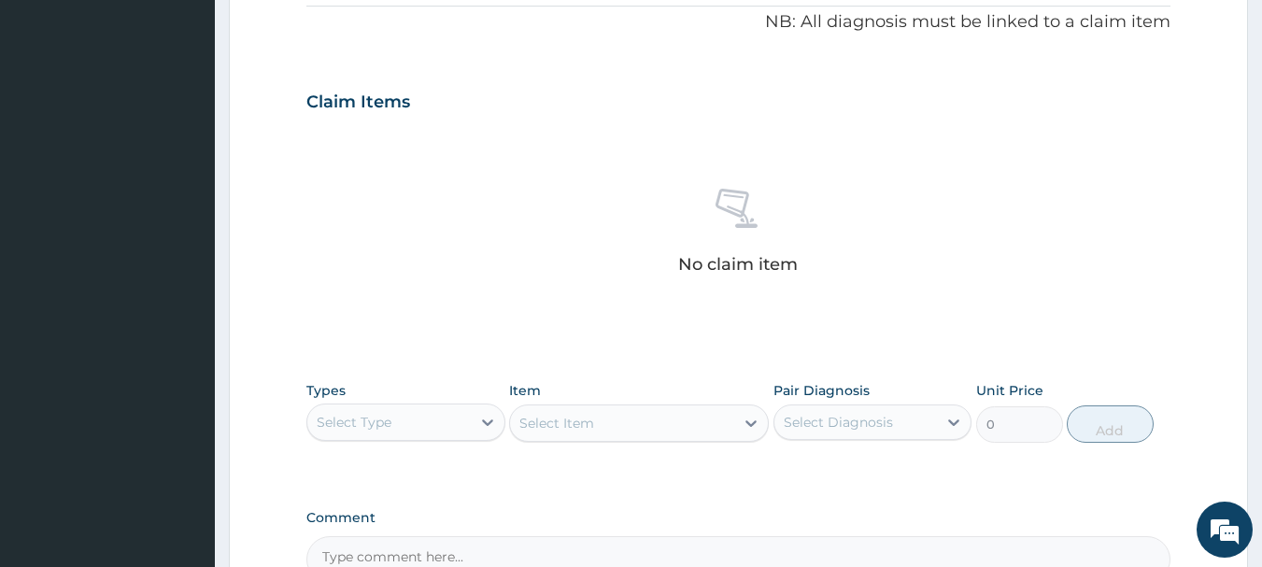
scroll to position [780, 0]
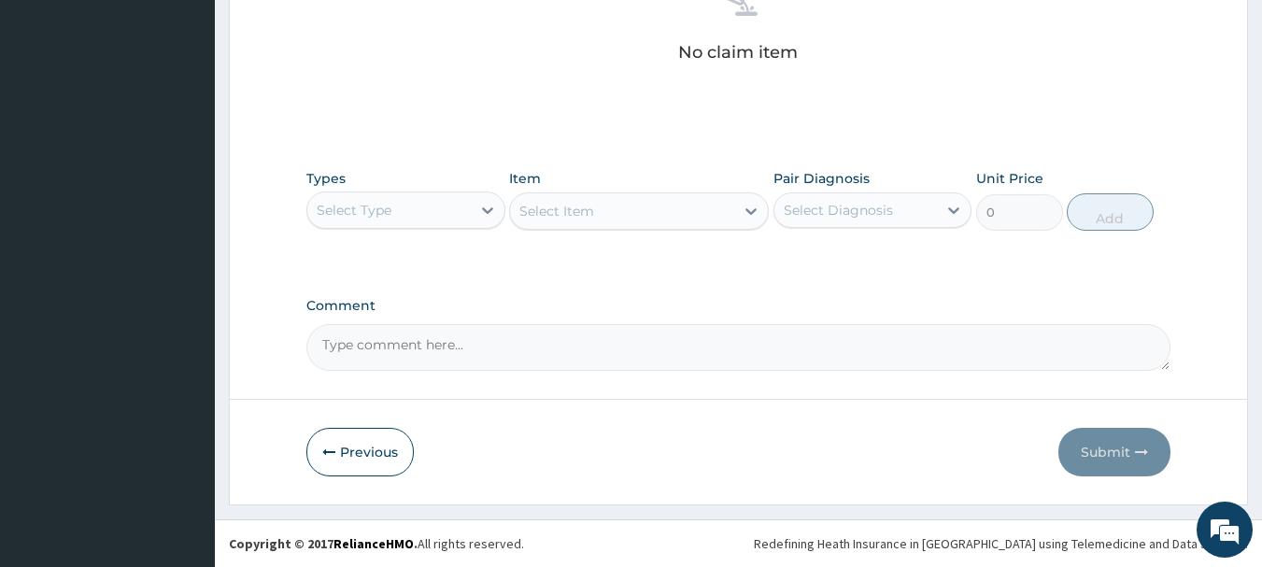
click at [390, 212] on div "Select Type" at bounding box center [354, 210] width 75 height 19
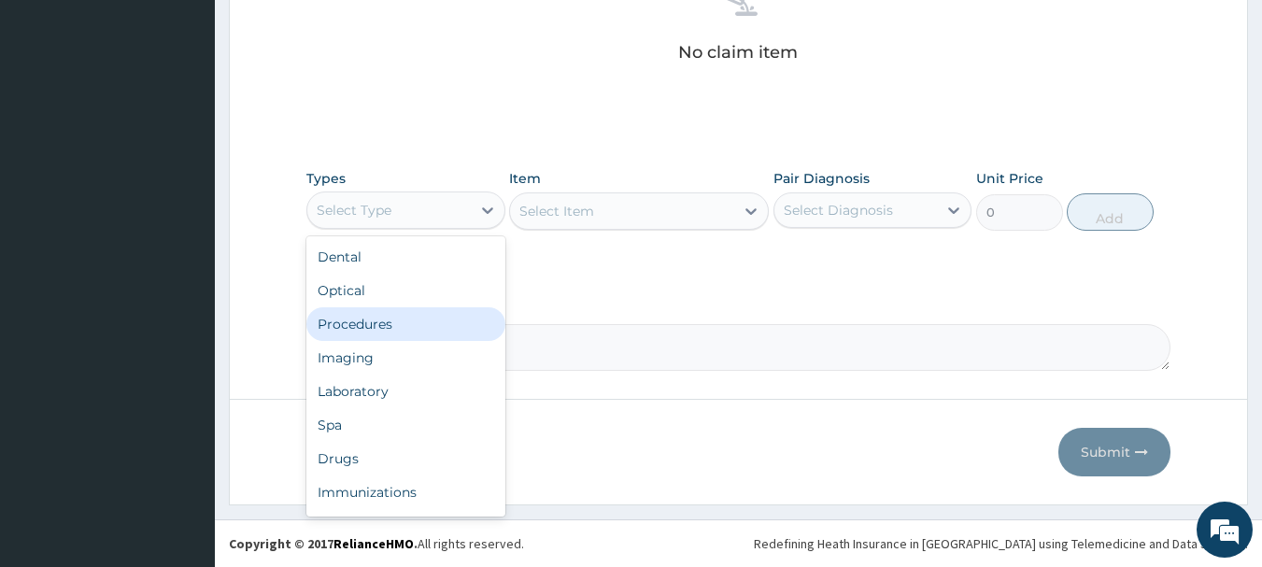
click at [407, 327] on div "Procedures" at bounding box center [405, 324] width 199 height 34
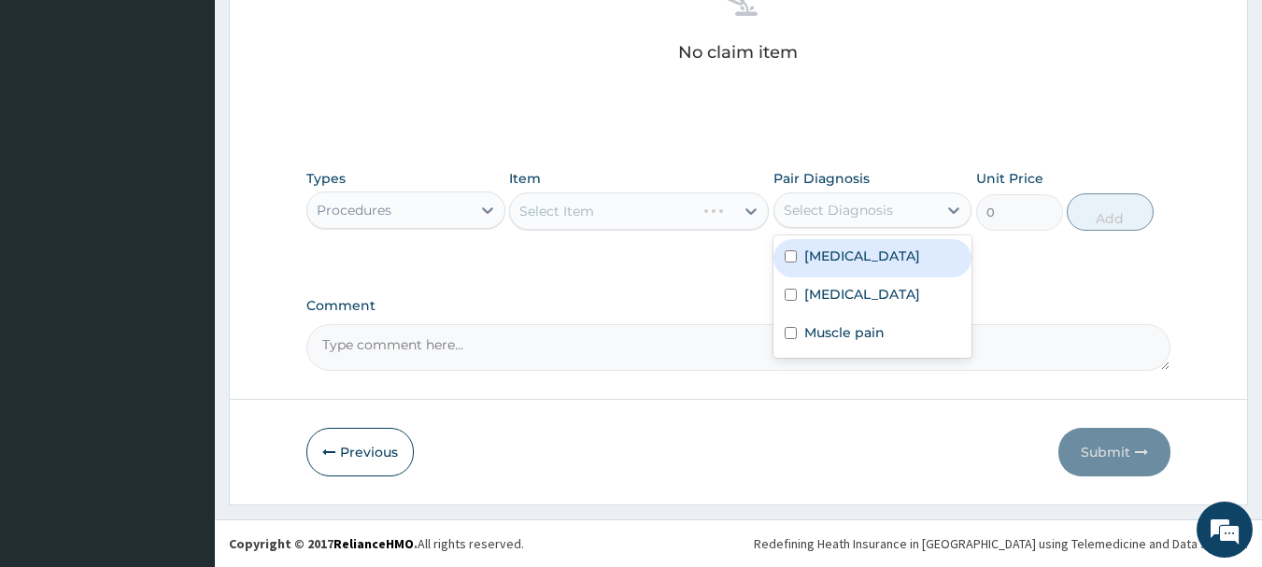
click at [907, 199] on div "Select Diagnosis" at bounding box center [855, 210] width 163 height 30
click at [897, 271] on div "[MEDICAL_DATA]" at bounding box center [872, 258] width 199 height 38
checkbox input "true"
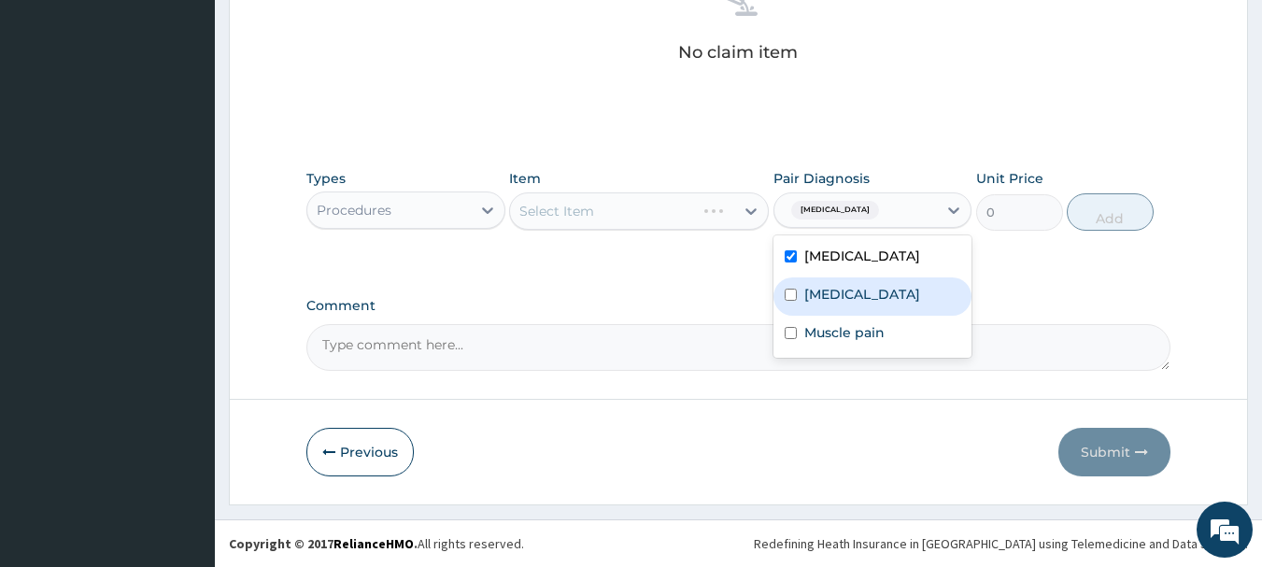
click at [872, 301] on div "[MEDICAL_DATA]" at bounding box center [872, 296] width 199 height 38
click at [852, 316] on div "[MEDICAL_DATA]" at bounding box center [872, 296] width 199 height 38
checkbox input "false"
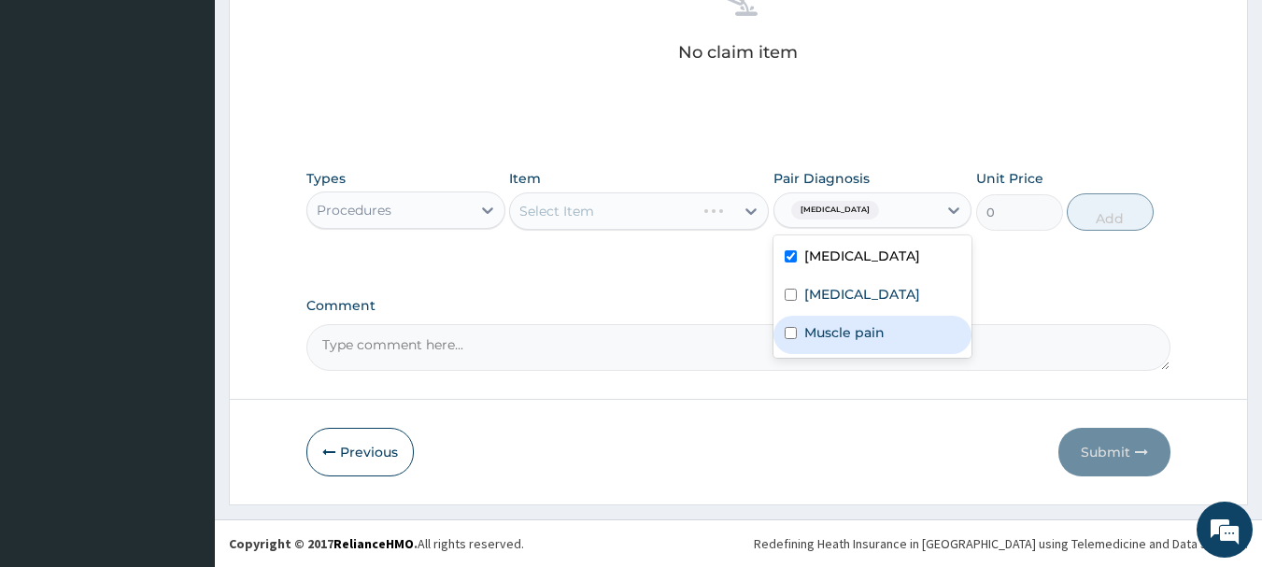
click at [852, 330] on label "Muscle pain" at bounding box center [844, 332] width 80 height 19
checkbox input "true"
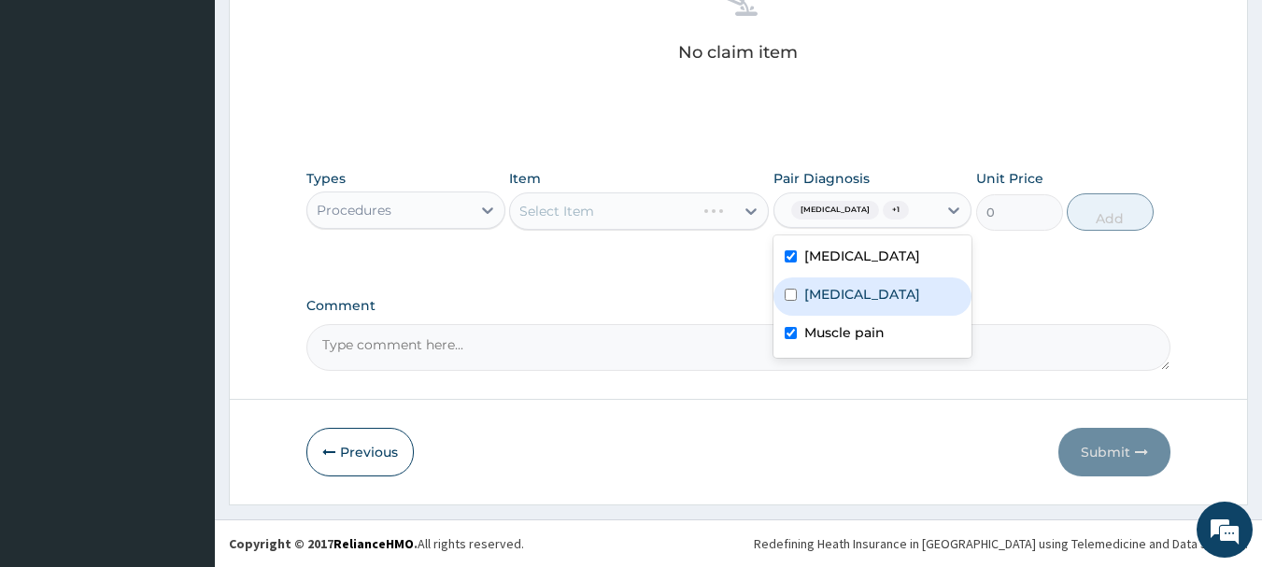
click at [852, 316] on div "[MEDICAL_DATA]" at bounding box center [872, 296] width 199 height 38
click at [850, 304] on label "[MEDICAL_DATA]" at bounding box center [862, 294] width 116 height 19
click at [808, 304] on label "[MEDICAL_DATA]" at bounding box center [862, 294] width 116 height 19
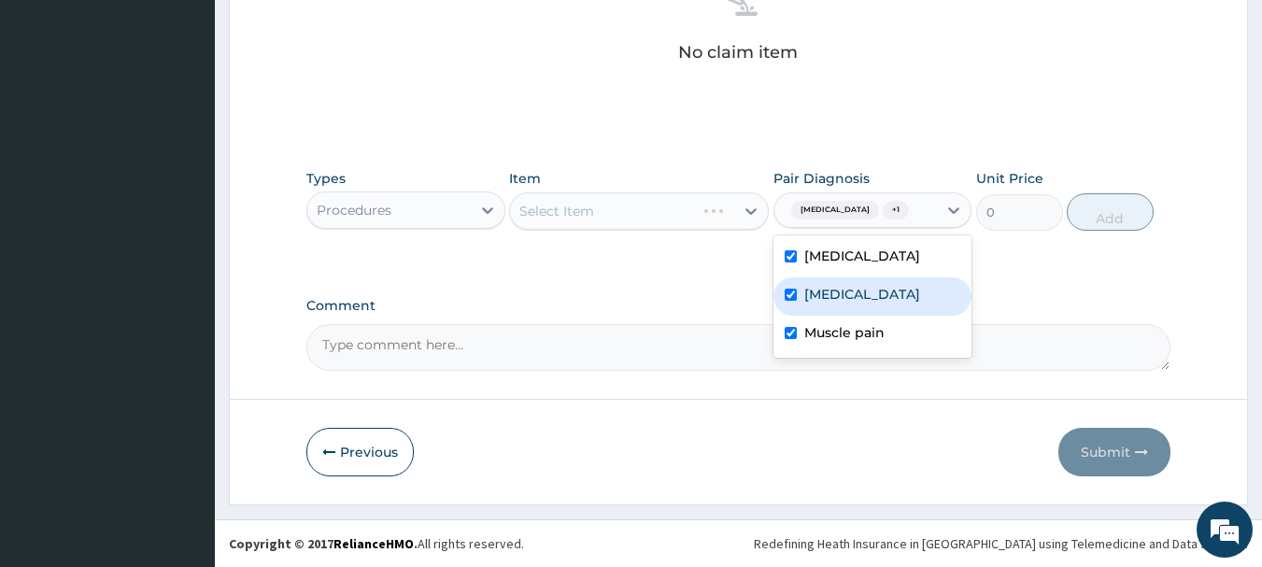
checkbox input "true"
click at [643, 268] on div "Types Procedures Item Select Item Pair Diagnosis option [MEDICAL_DATA], selecte…" at bounding box center [738, 214] width 865 height 108
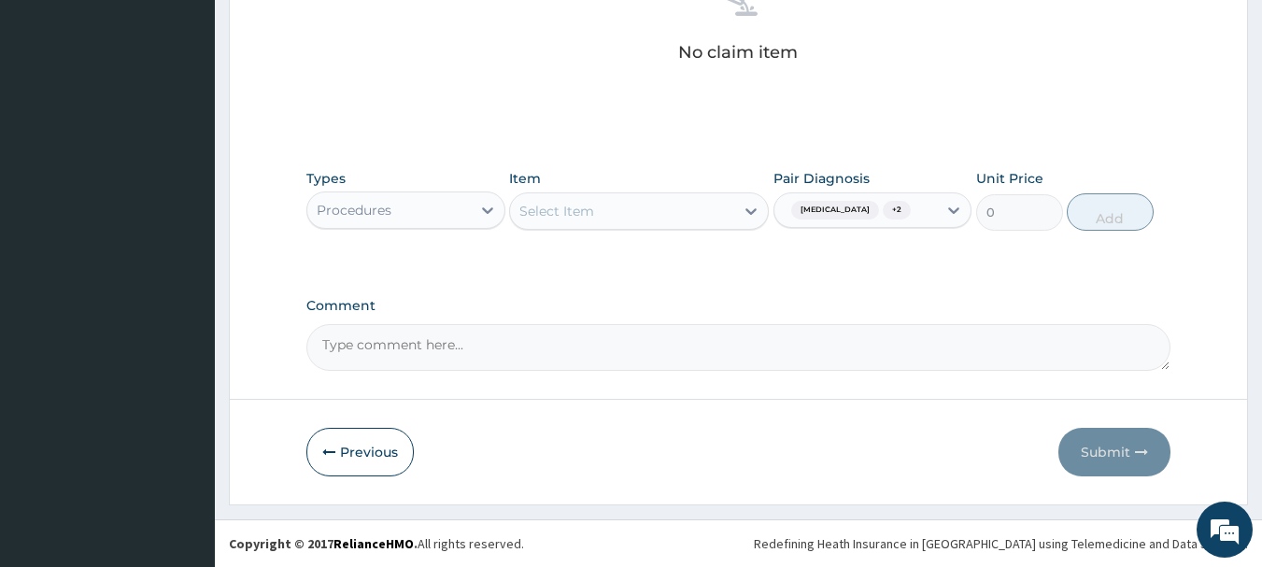
click at [688, 197] on div "Select Item" at bounding box center [622, 211] width 224 height 30
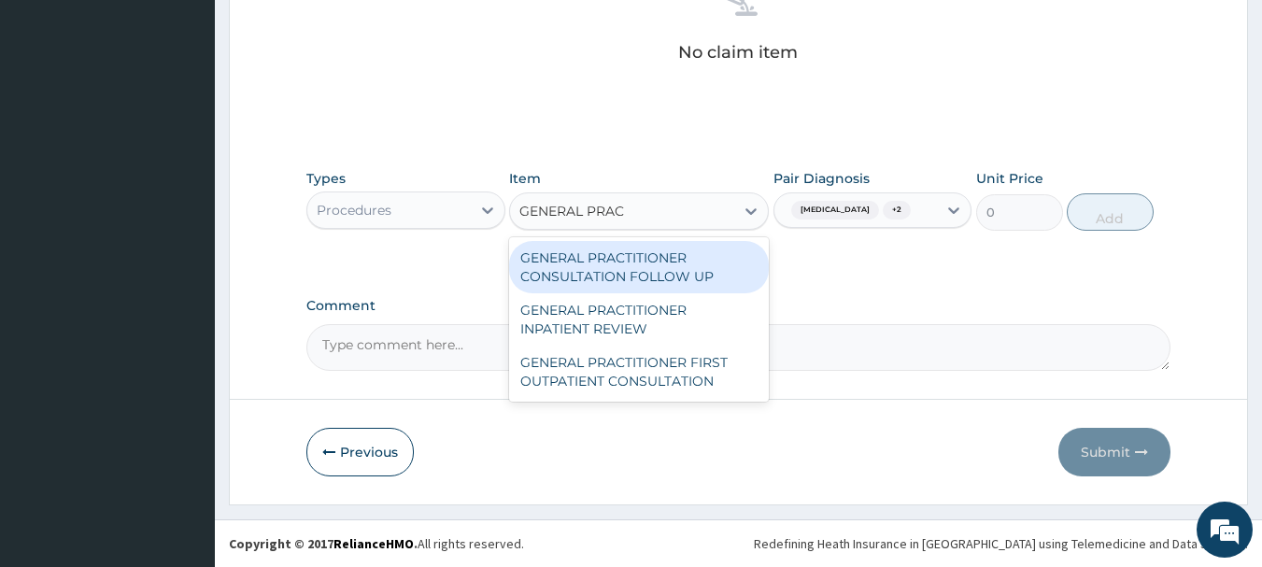
type input "GENERAL PRACT"
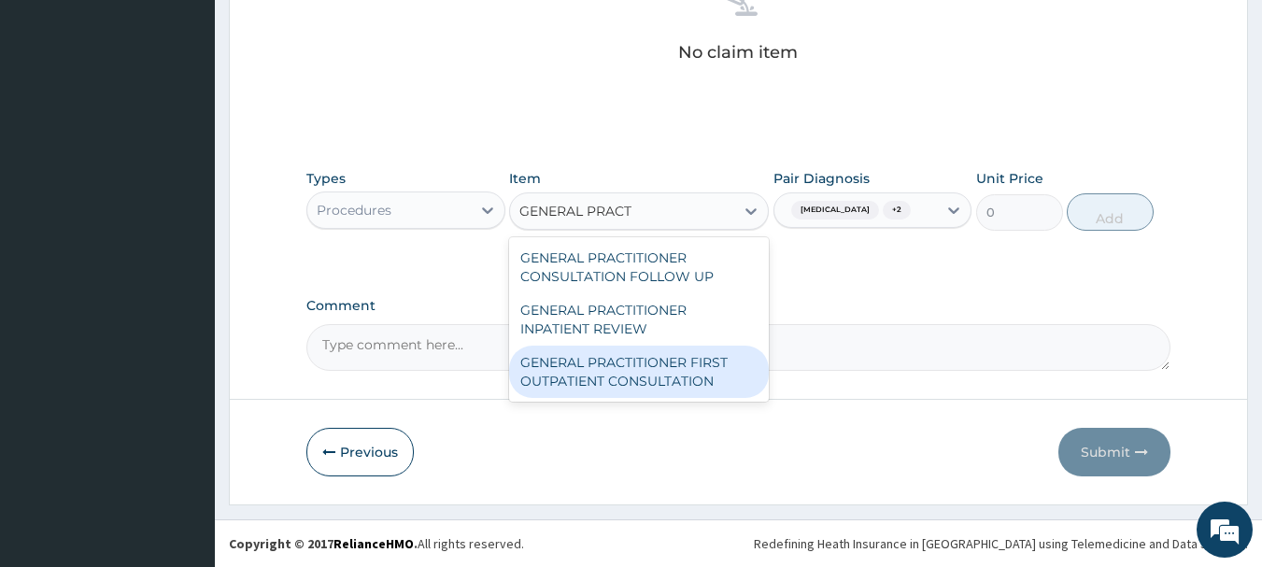
click at [691, 369] on div "GENERAL PRACTITIONER FIRST OUTPATIENT CONSULTATION" at bounding box center [639, 372] width 260 height 52
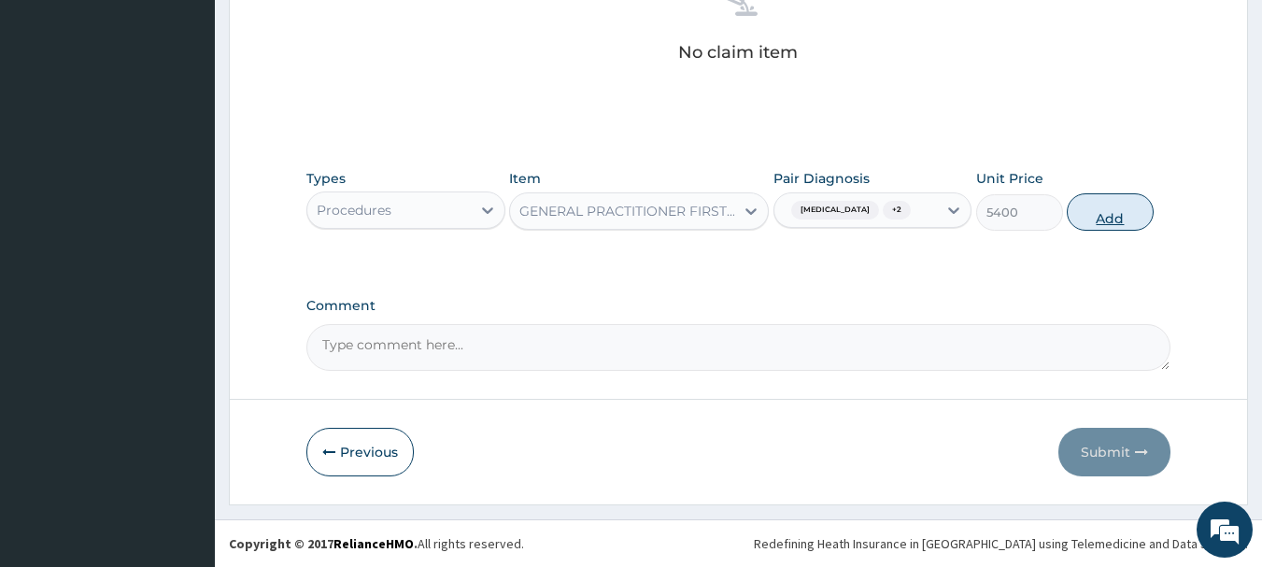
click at [1123, 224] on button "Add" at bounding box center [1110, 211] width 87 height 37
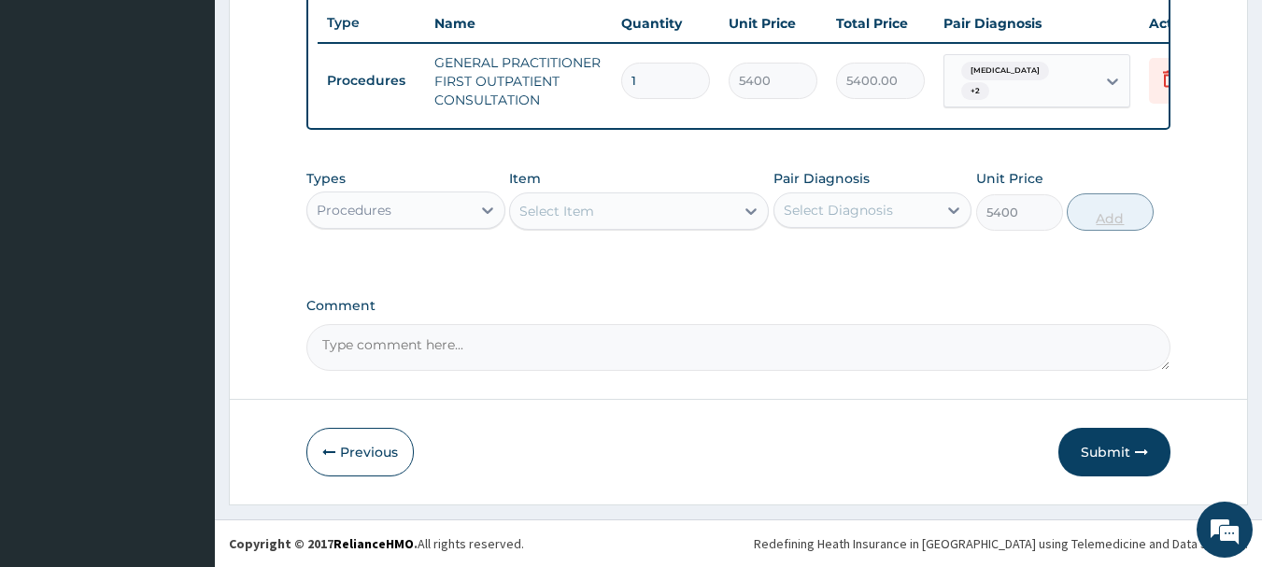
type input "0"
click at [432, 196] on div "Procedures" at bounding box center [388, 210] width 163 height 30
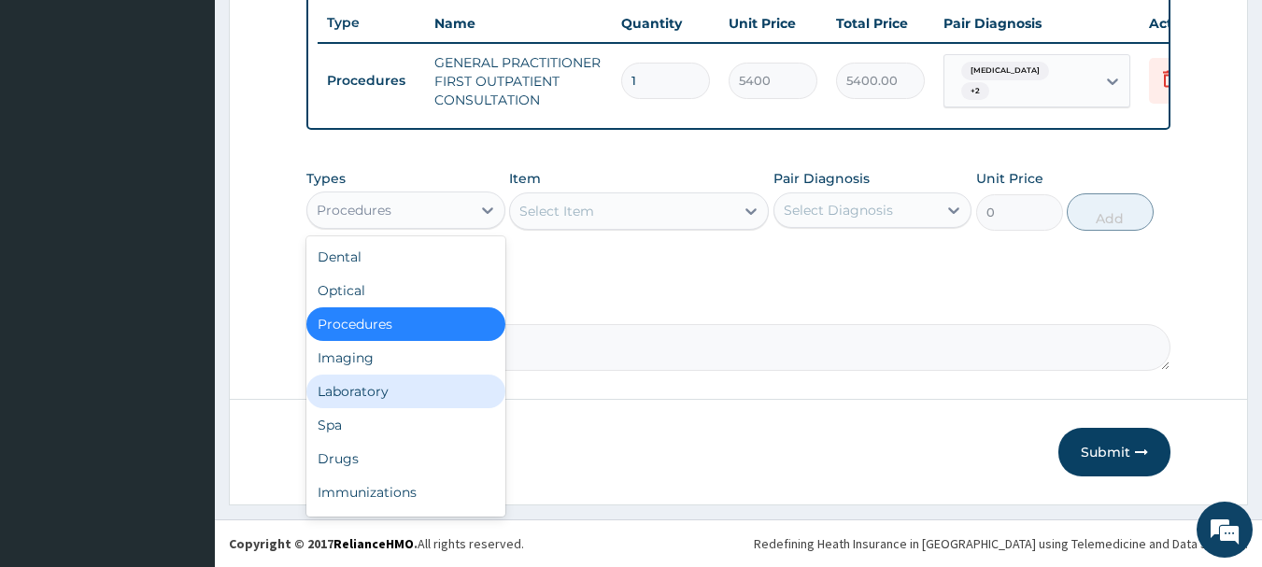
click at [418, 383] on div "Laboratory" at bounding box center [405, 392] width 199 height 34
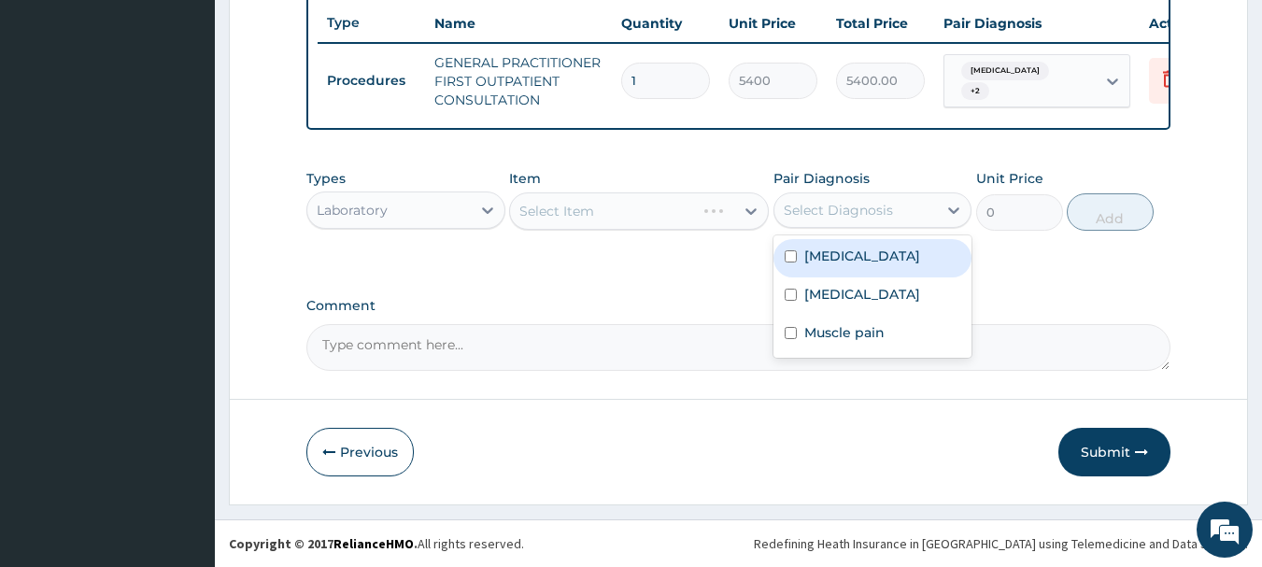
drag, startPoint x: 888, startPoint y: 215, endPoint x: 890, endPoint y: 236, distance: 21.6
click at [889, 213] on div "Select Diagnosis" at bounding box center [838, 210] width 109 height 19
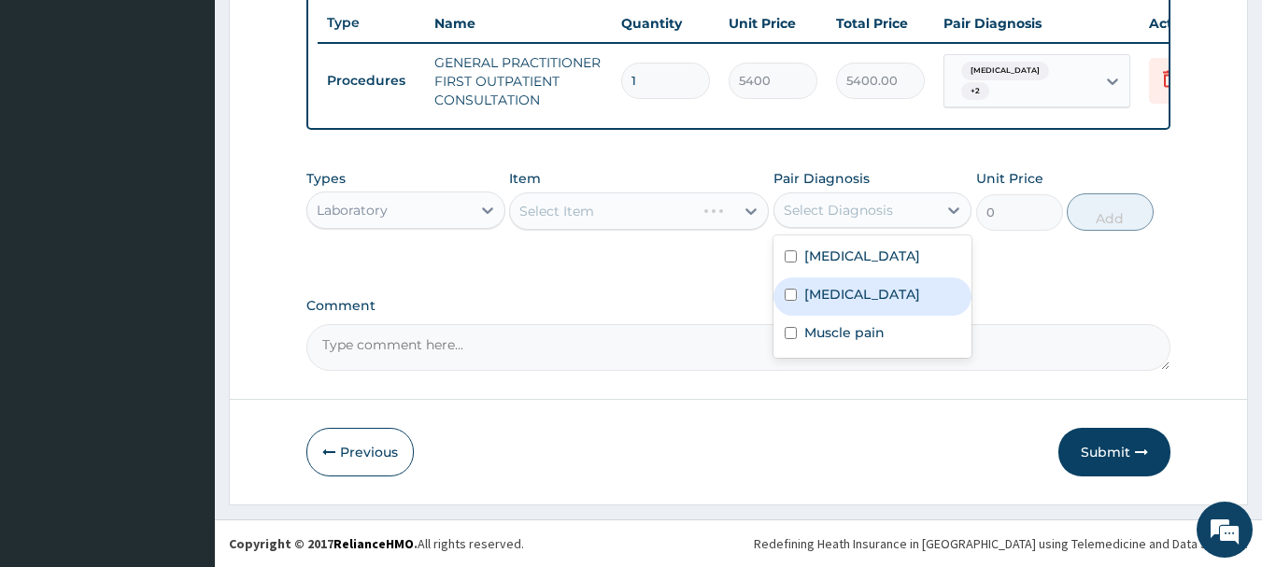
click at [859, 293] on div "[MEDICAL_DATA]" at bounding box center [872, 296] width 199 height 38
checkbox input "true"
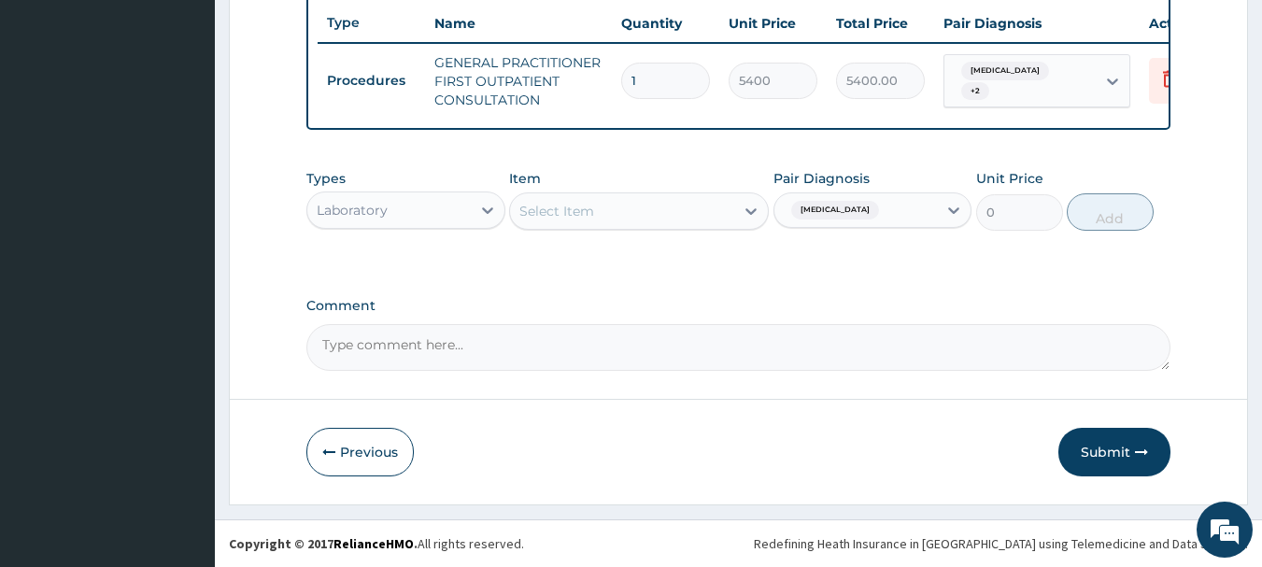
click at [690, 206] on div "Select Item" at bounding box center [622, 211] width 224 height 30
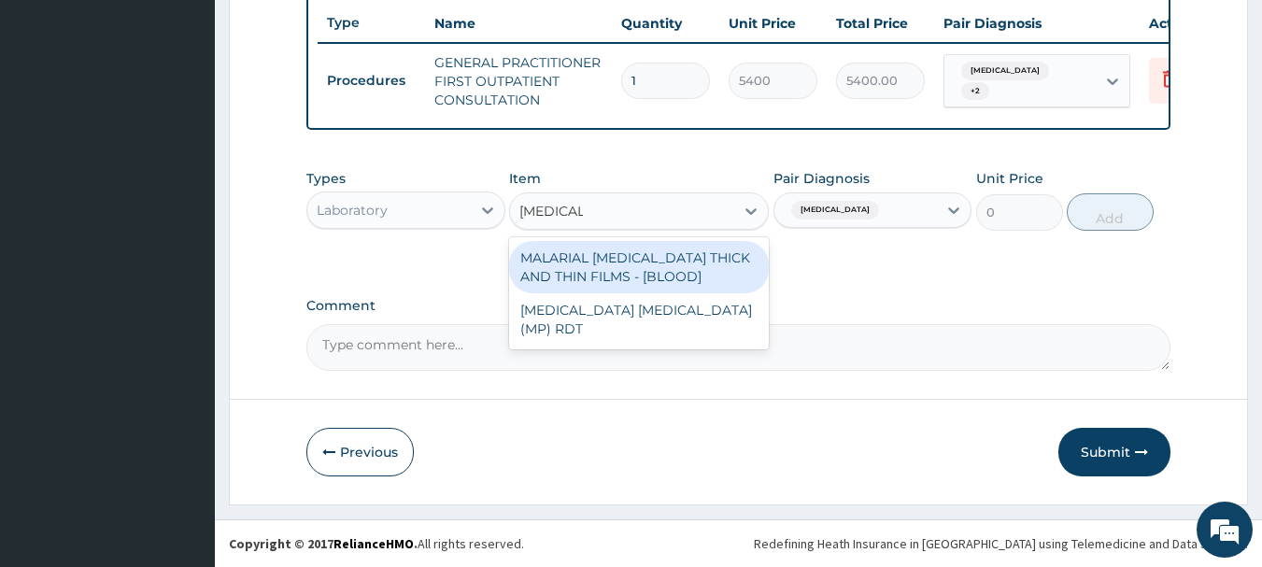
type input "[MEDICAL_DATA]"
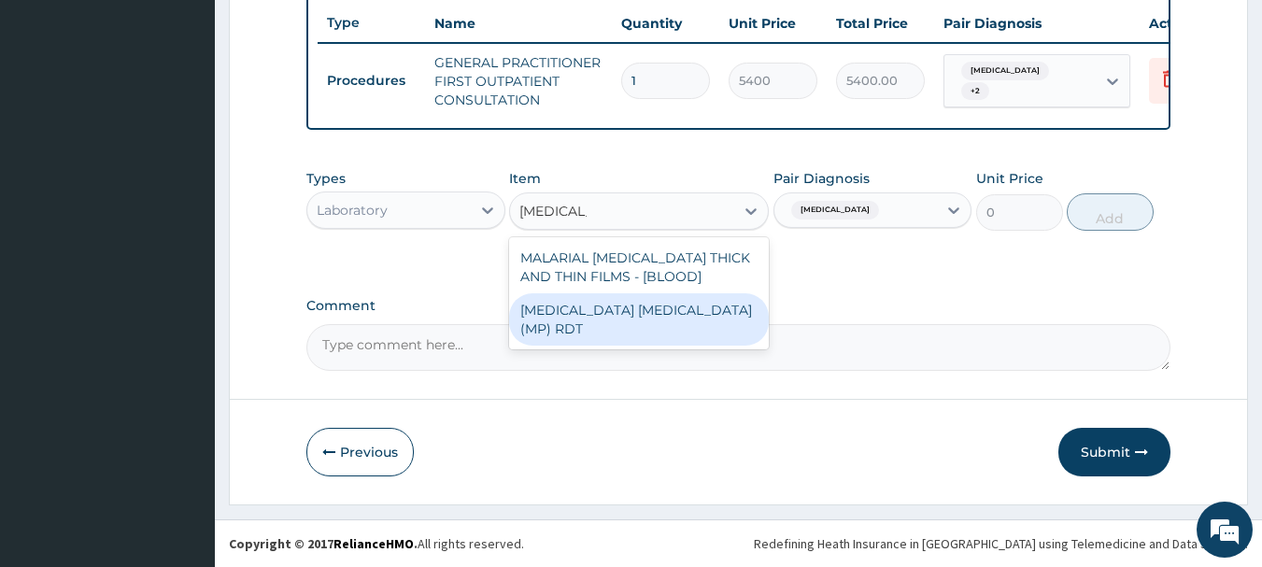
click at [653, 319] on div "[MEDICAL_DATA] [MEDICAL_DATA] (MP) RDT" at bounding box center [639, 319] width 260 height 52
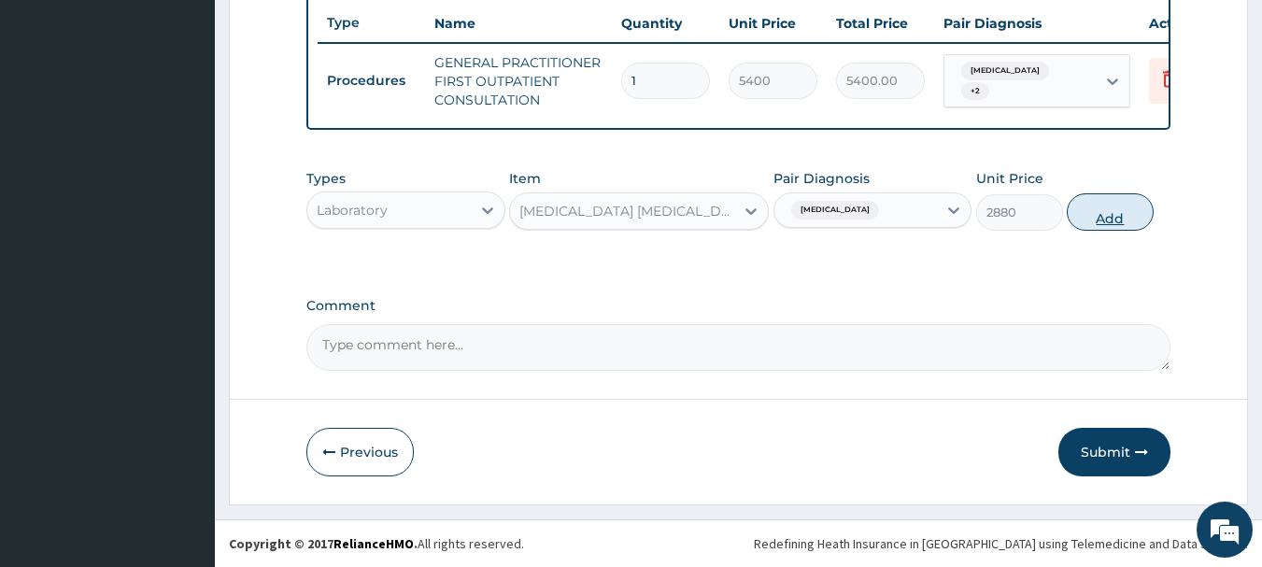
click at [1087, 220] on button "Add" at bounding box center [1110, 211] width 87 height 37
type input "0"
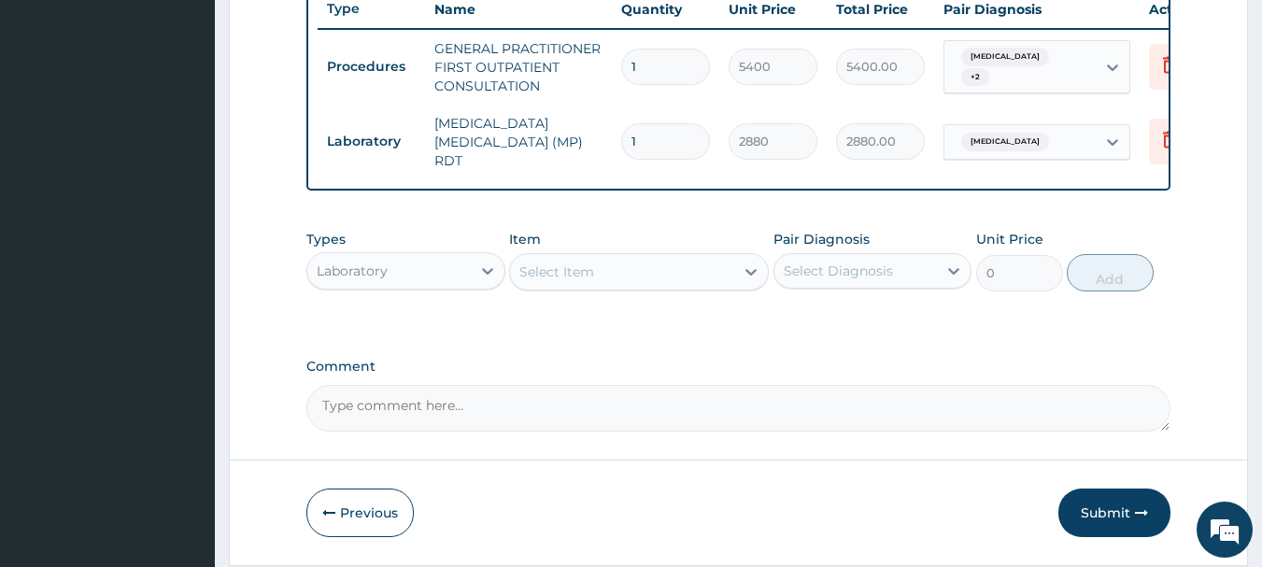
click at [406, 260] on div "Laboratory" at bounding box center [388, 271] width 163 height 30
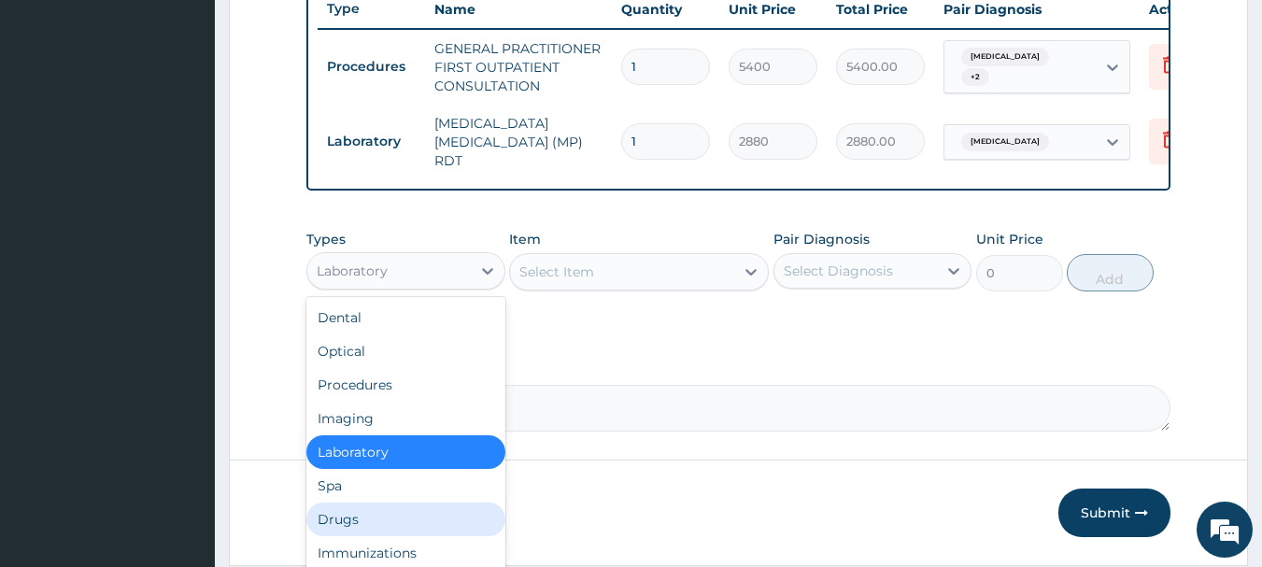
click at [387, 518] on div "Drugs" at bounding box center [405, 520] width 199 height 34
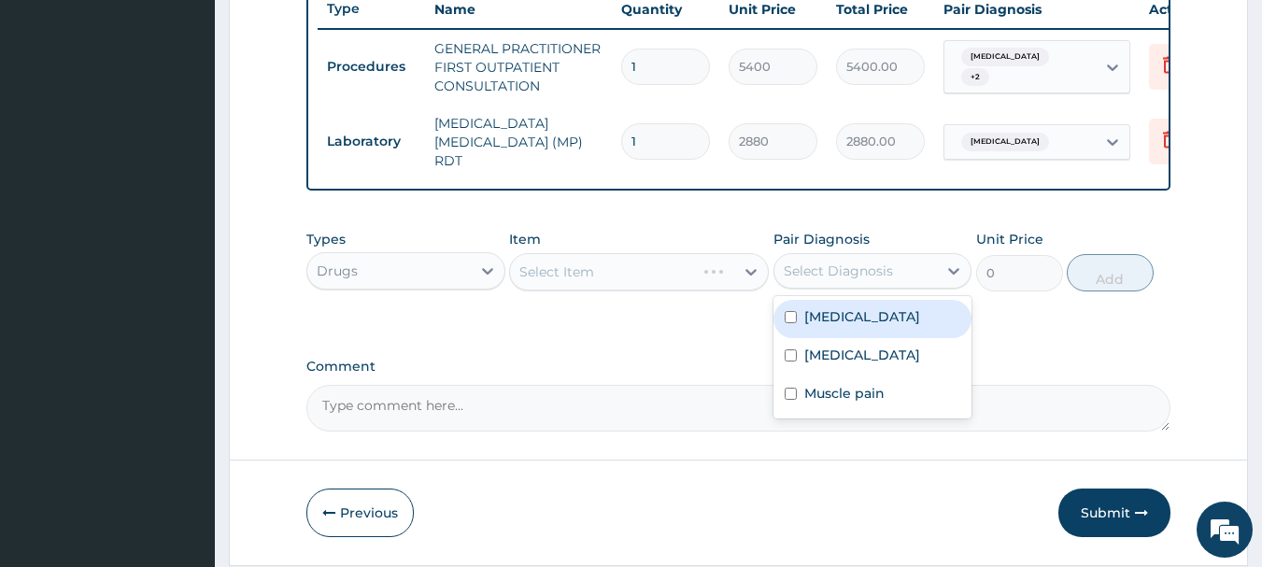
click at [875, 278] on div "Select Diagnosis" at bounding box center [838, 271] width 109 height 19
click at [853, 318] on label "[MEDICAL_DATA]" at bounding box center [862, 316] width 116 height 19
checkbox input "true"
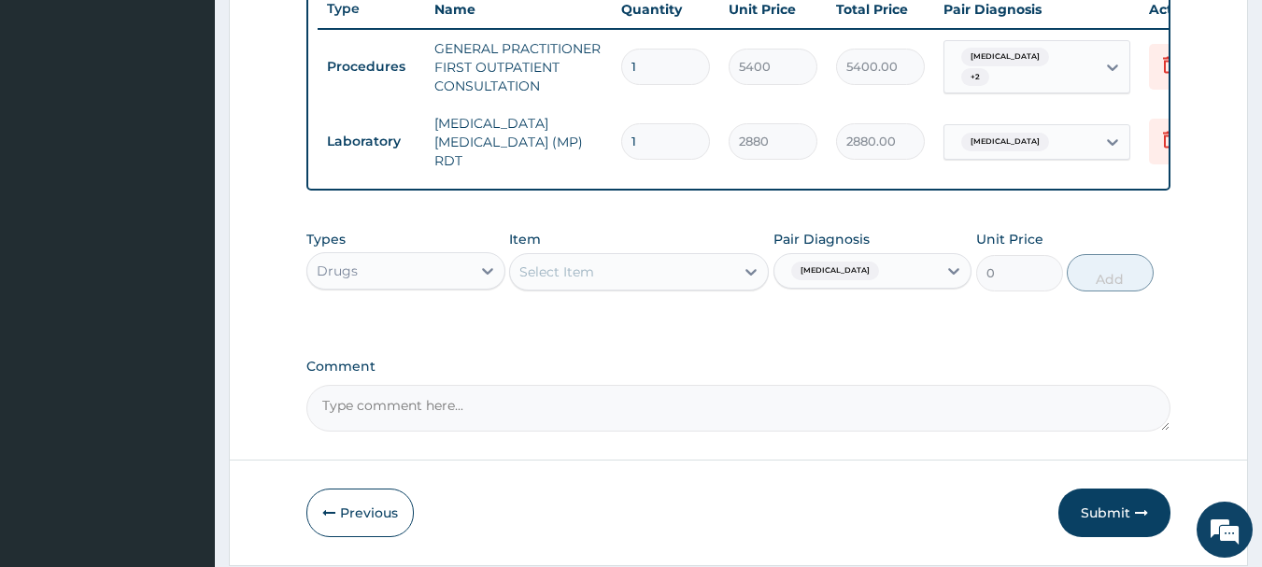
click at [726, 267] on div "Select Item" at bounding box center [622, 272] width 224 height 30
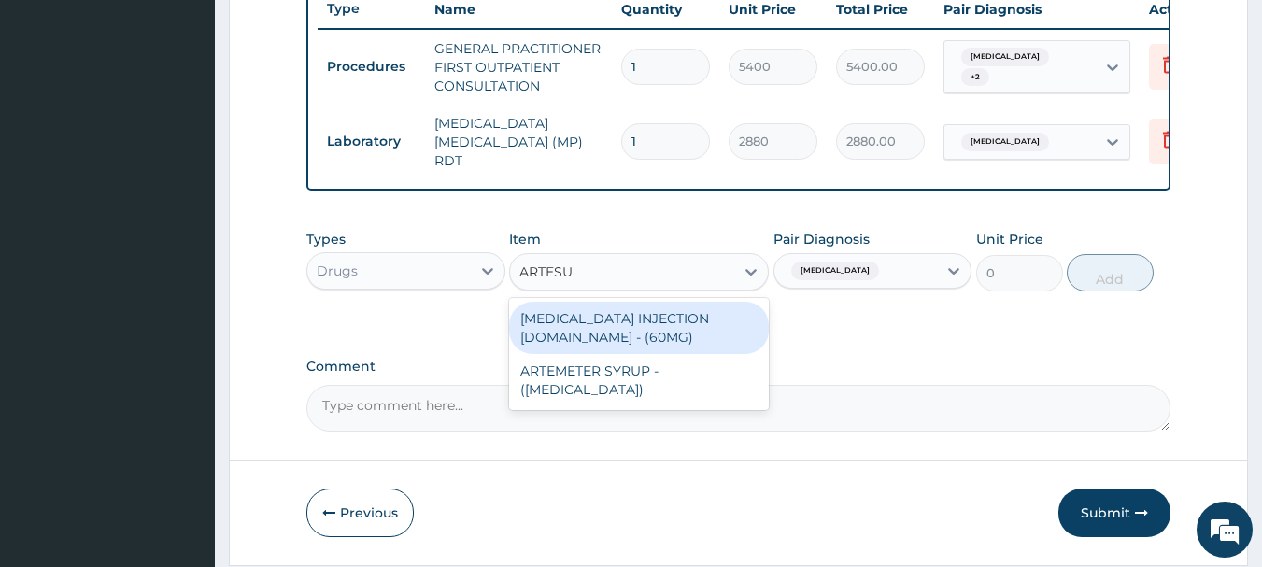
type input "ARTESUN"
click at [631, 319] on div "[MEDICAL_DATA] INJECTION [DOMAIN_NAME] - (60MG)" at bounding box center [639, 328] width 260 height 52
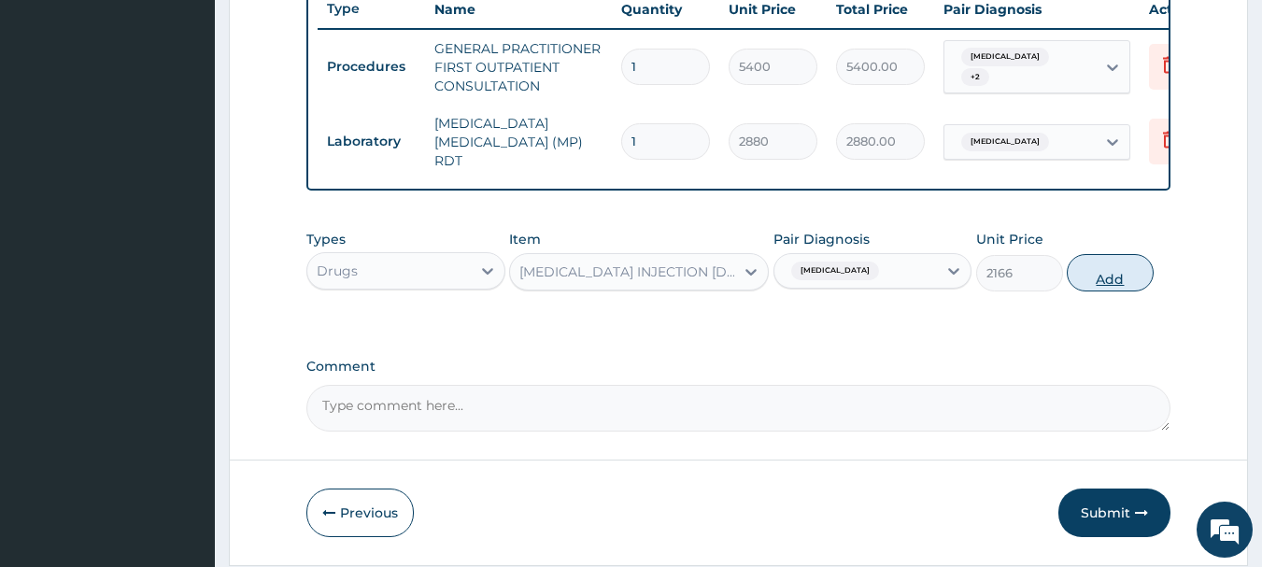
click at [1137, 291] on button "Add" at bounding box center [1110, 272] width 87 height 37
type input "0"
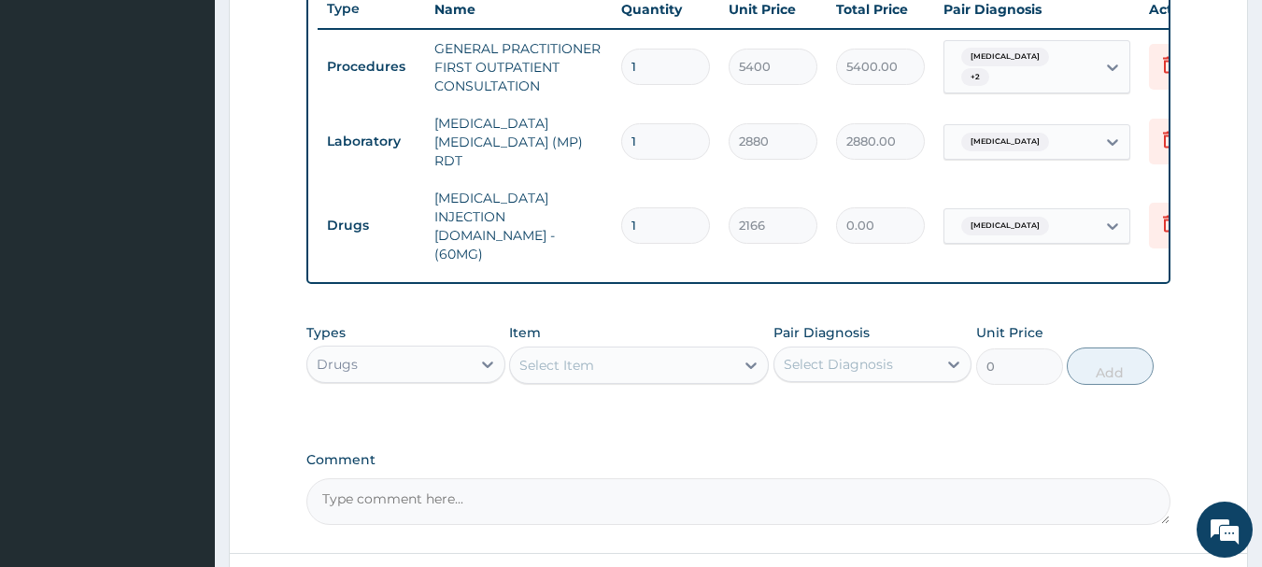
type input "0.00"
type input "3"
type input "6498.00"
type input "3"
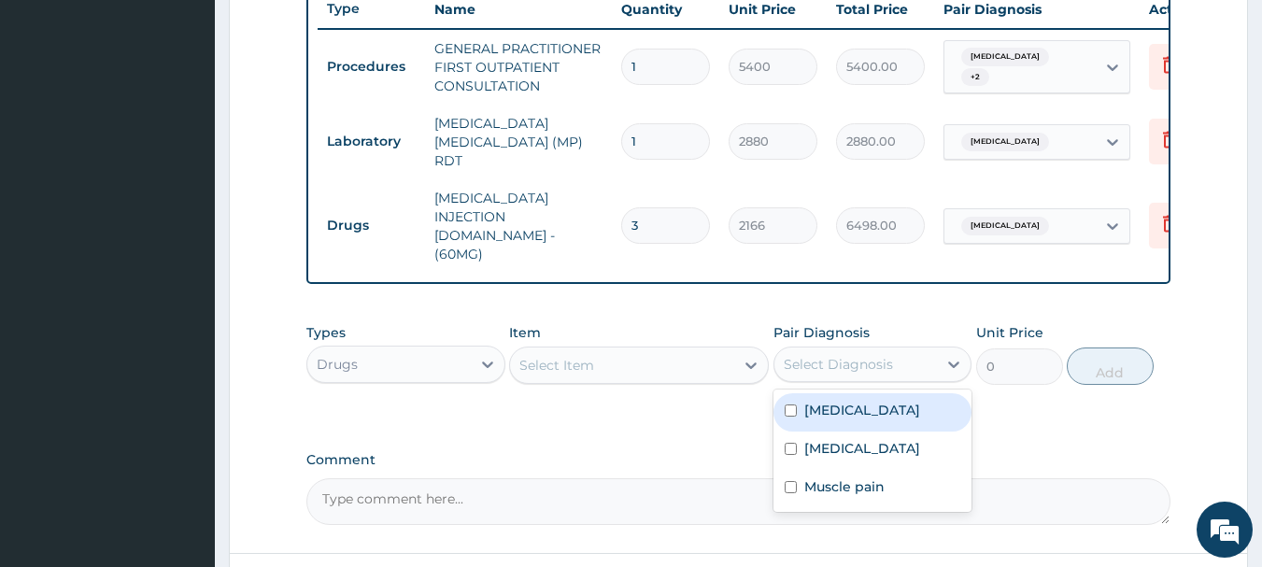
click at [932, 349] on div "Select Diagnosis" at bounding box center [855, 364] width 163 height 30
click at [920, 394] on div "[MEDICAL_DATA]" at bounding box center [872, 412] width 199 height 38
checkbox input "true"
click at [703, 350] on div "Select Item" at bounding box center [622, 365] width 224 height 30
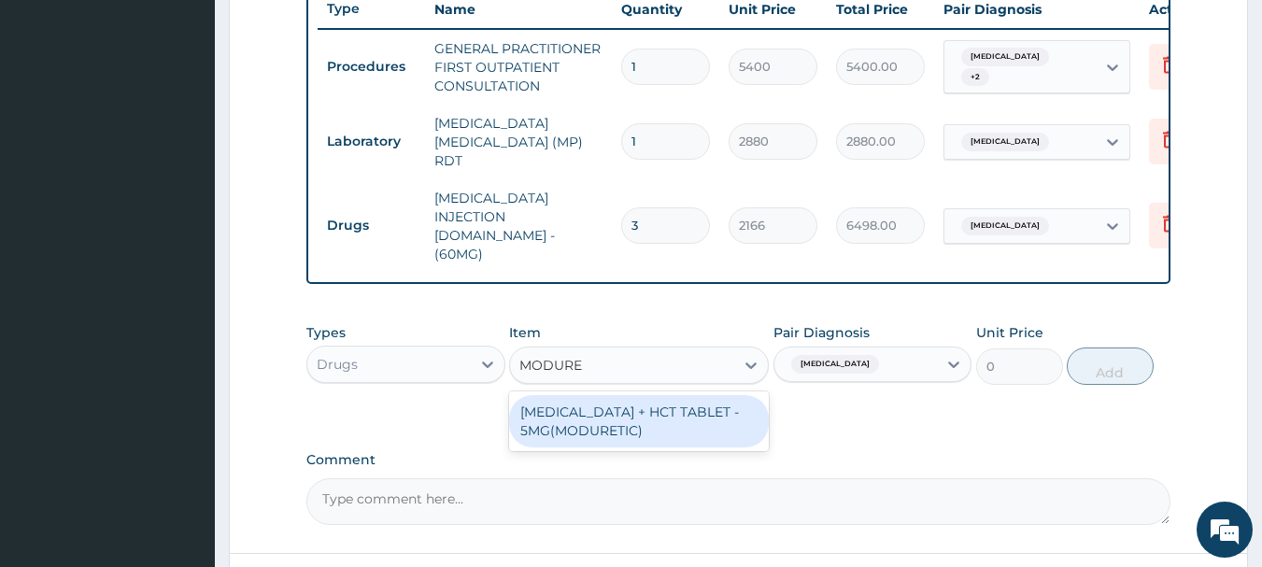
type input "MODURET"
click at [681, 395] on div "[MEDICAL_DATA] + HCT TABLET - 5MG(MODURETIC)" at bounding box center [639, 421] width 260 height 52
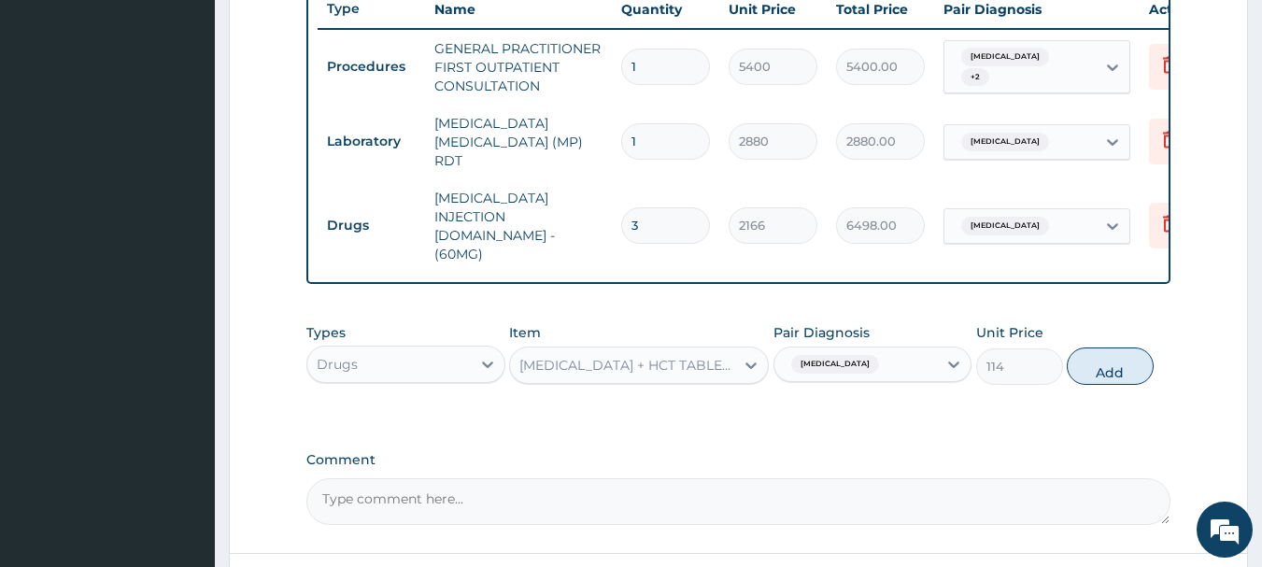
click at [1083, 320] on div "Types Drugs Item [MEDICAL_DATA] + HCT TABLET - 5MG(MODURETIC) Pair Diagnosis [M…" at bounding box center [738, 354] width 865 height 80
click at [1101, 348] on button "Add" at bounding box center [1110, 366] width 87 height 37
type input "0"
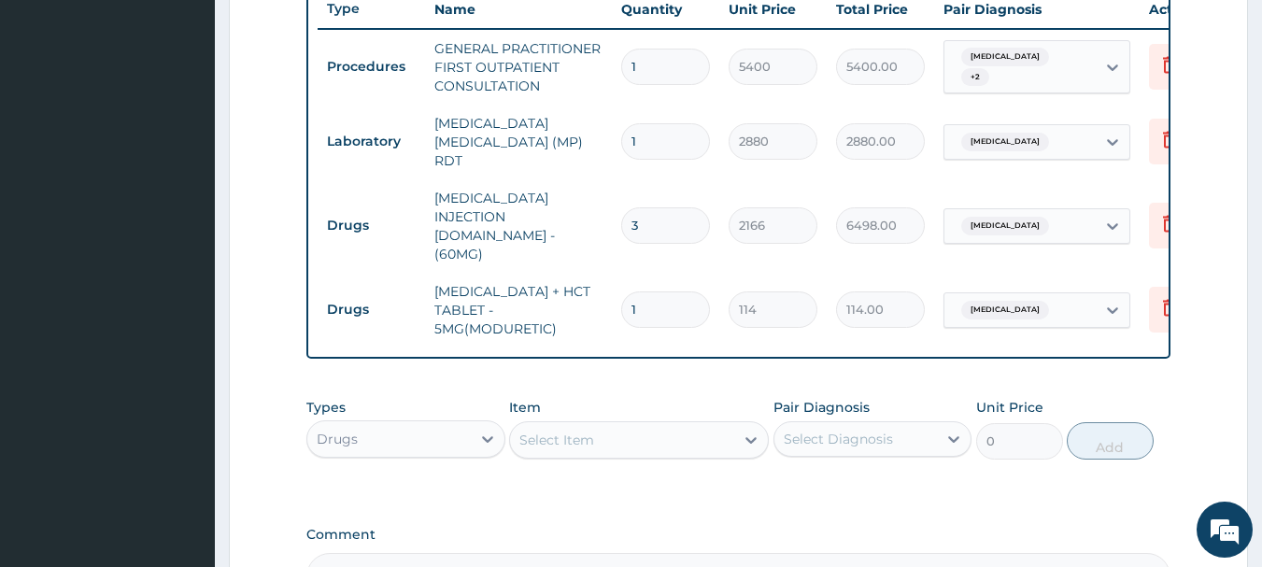
type input "0.00"
type input "32"
type input "3648.00"
type input "320"
type input "36480.00"
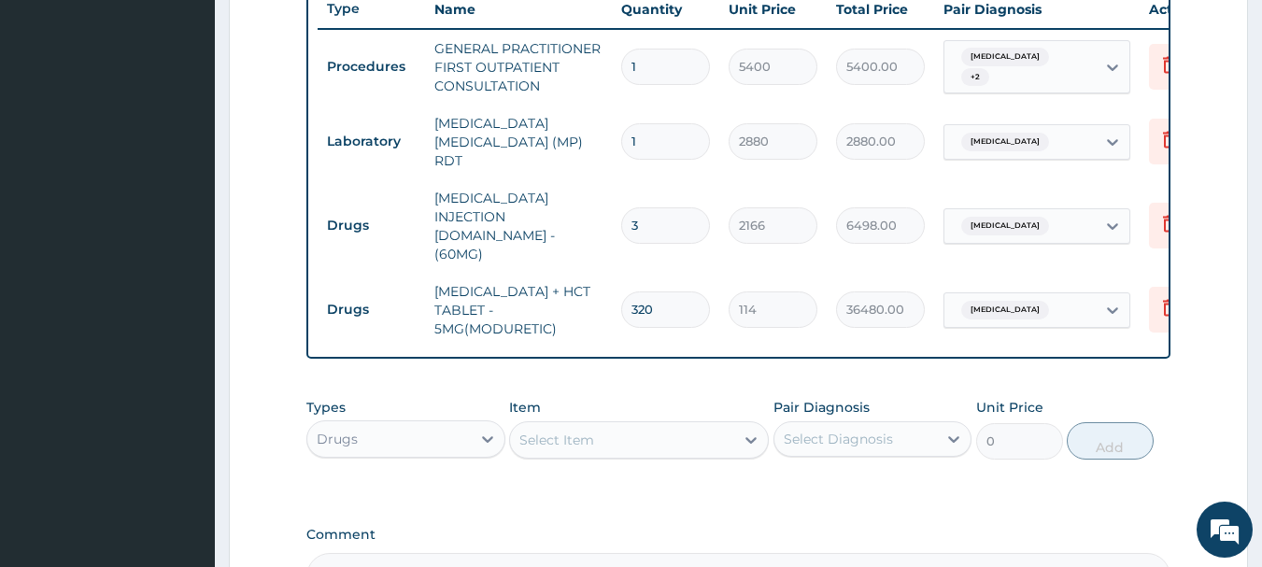
type input "32"
type input "3648.00"
type input "3"
type input "342.00"
type input "30"
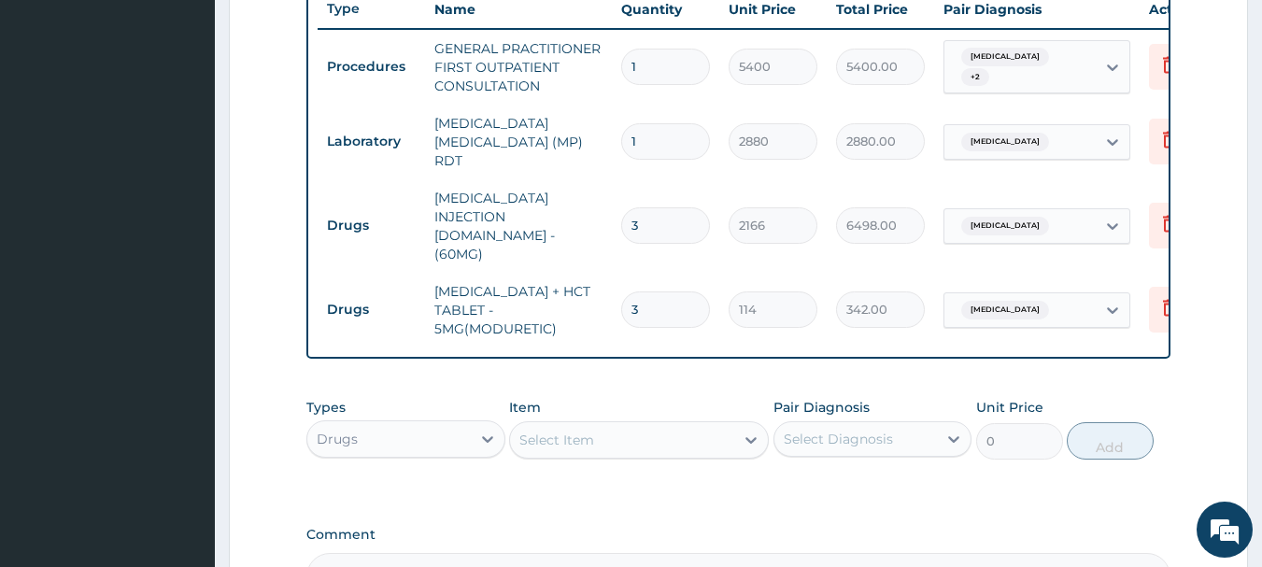
type input "3420.00"
type input "30"
click at [847, 348] on div "PA Code / Prescription Code Enter Code(Secondary Care Only) Encounter Date [DAT…" at bounding box center [738, 31] width 865 height 1137
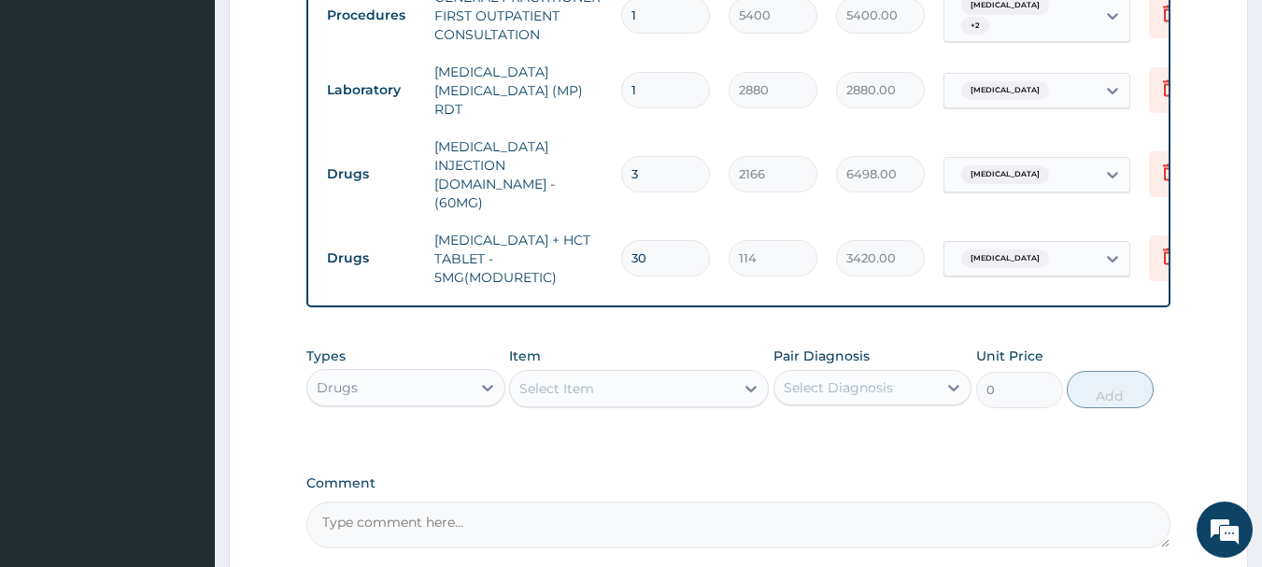
scroll to position [809, 0]
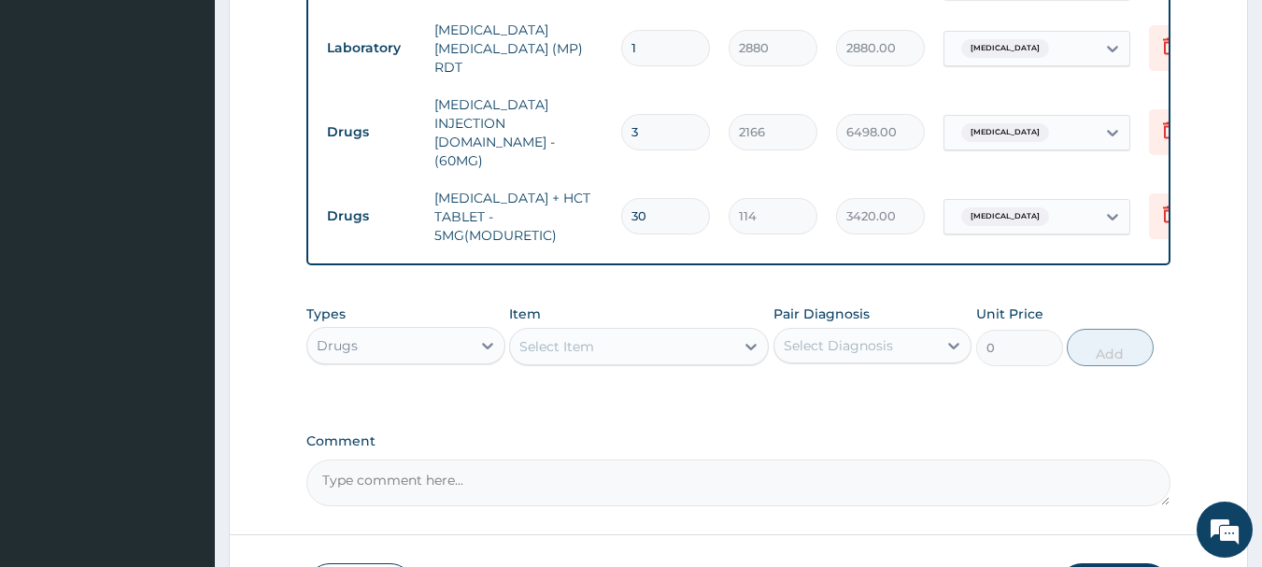
click at [850, 336] on div "Select Diagnosis" at bounding box center [838, 345] width 109 height 19
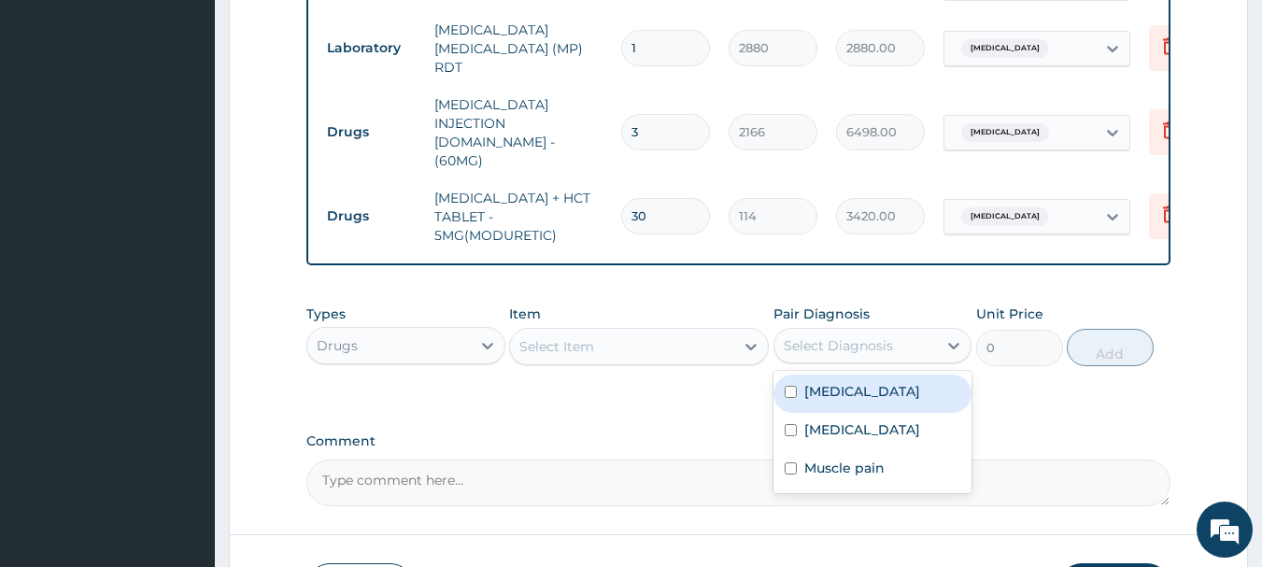
click at [840, 382] on label "[MEDICAL_DATA]" at bounding box center [862, 391] width 116 height 19
checkbox input "true"
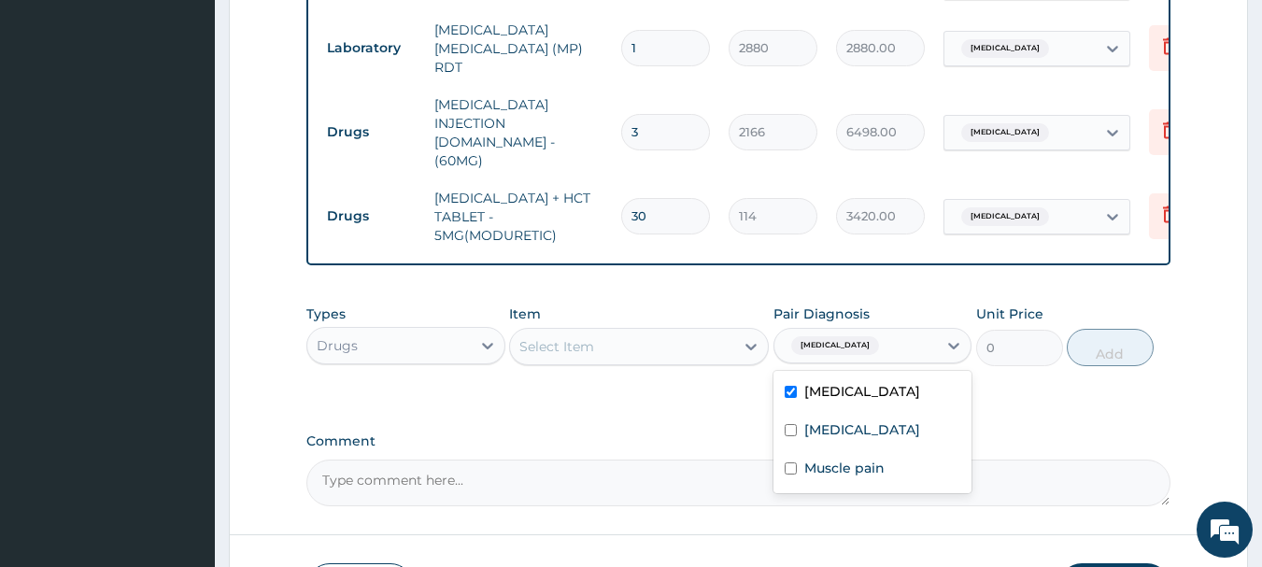
click at [667, 332] on div "Select Item" at bounding box center [622, 347] width 224 height 30
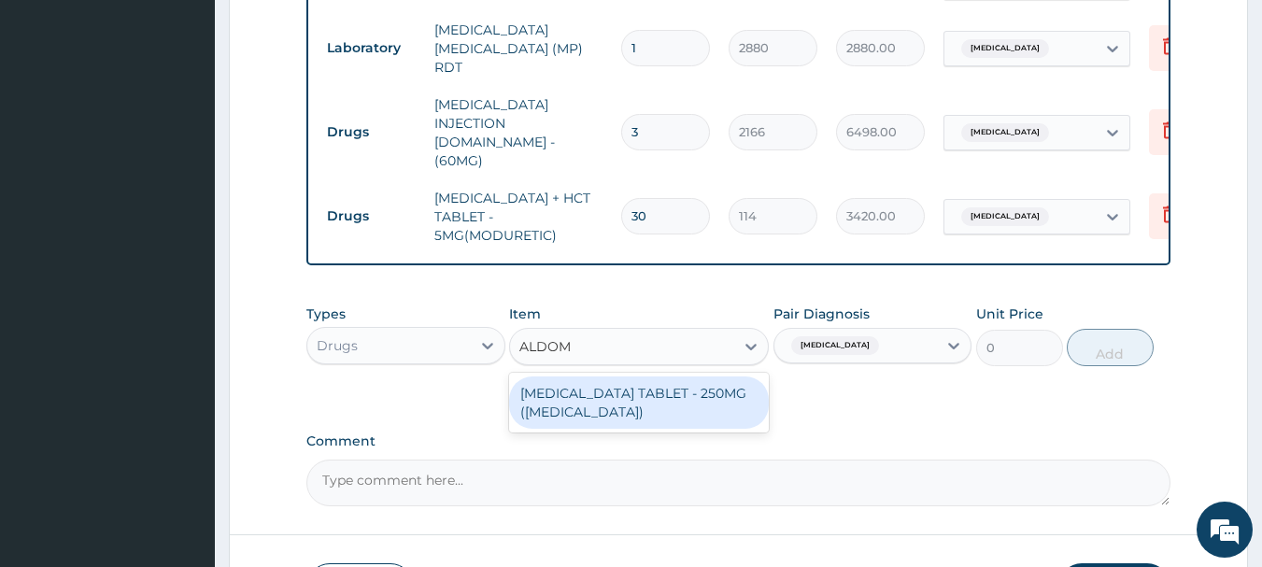
type input "ALDOME"
click at [635, 384] on div "[MEDICAL_DATA] TABLET - 250MG ([MEDICAL_DATA])" at bounding box center [639, 402] width 260 height 52
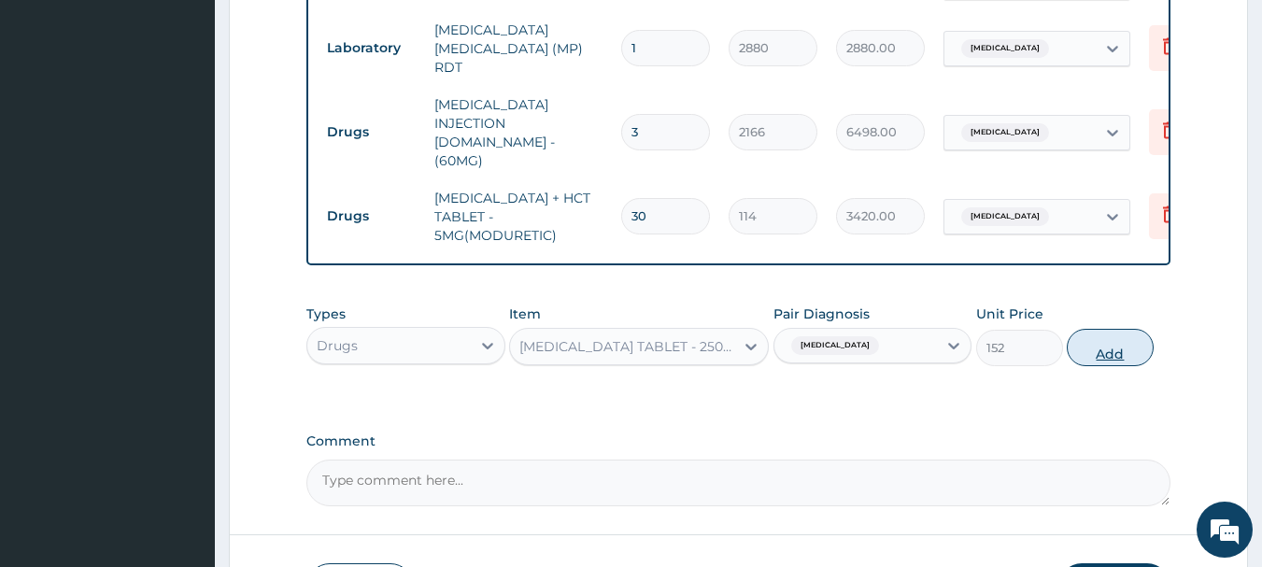
click at [1088, 329] on button "Add" at bounding box center [1110, 347] width 87 height 37
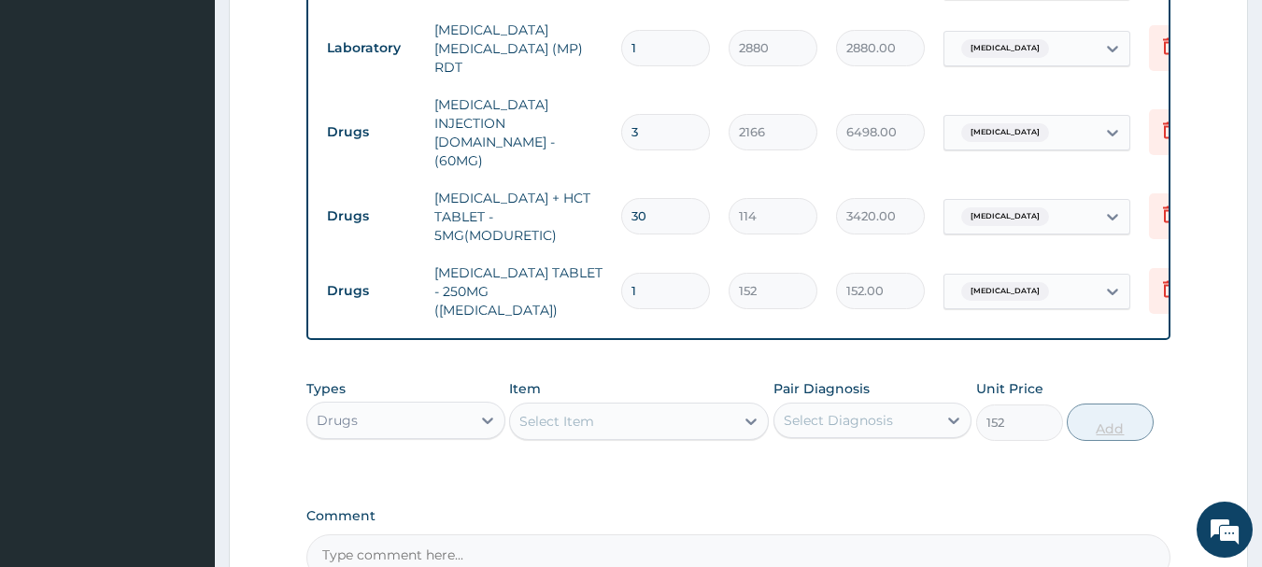
type input "0"
type input "0.00"
type input "3"
type input "456.00"
type input "30"
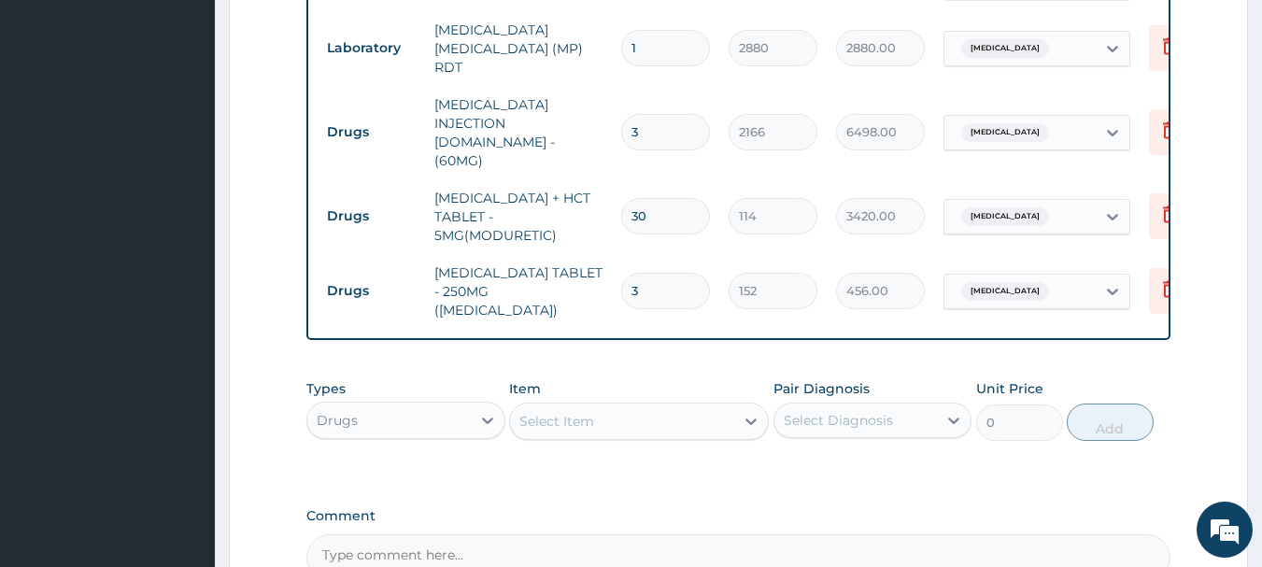
type input "4560.00"
type input "30"
click at [871, 411] on div "Select Diagnosis" at bounding box center [838, 420] width 109 height 19
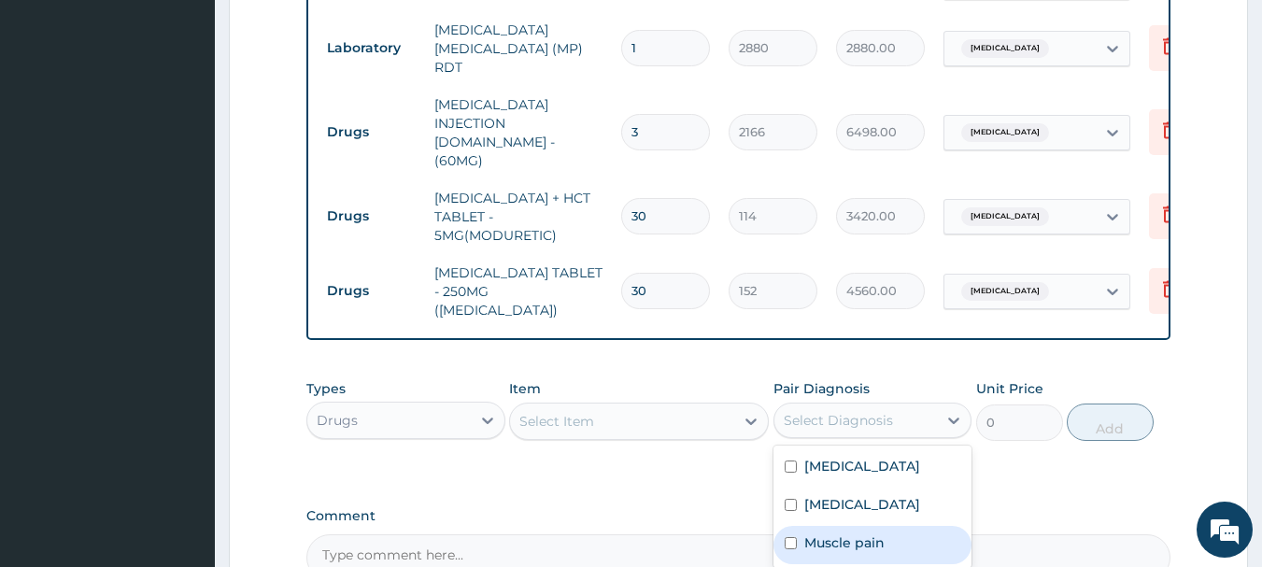
click at [865, 526] on div "Muscle pain" at bounding box center [872, 545] width 199 height 38
checkbox input "true"
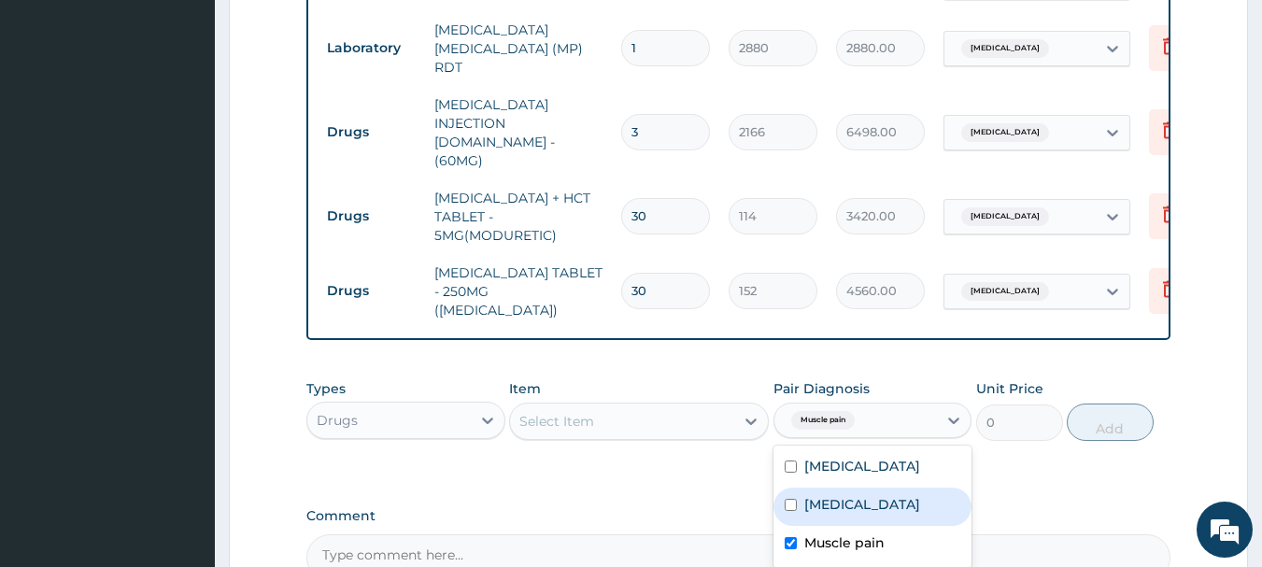
click at [694, 406] on div "Select Item" at bounding box center [622, 421] width 224 height 30
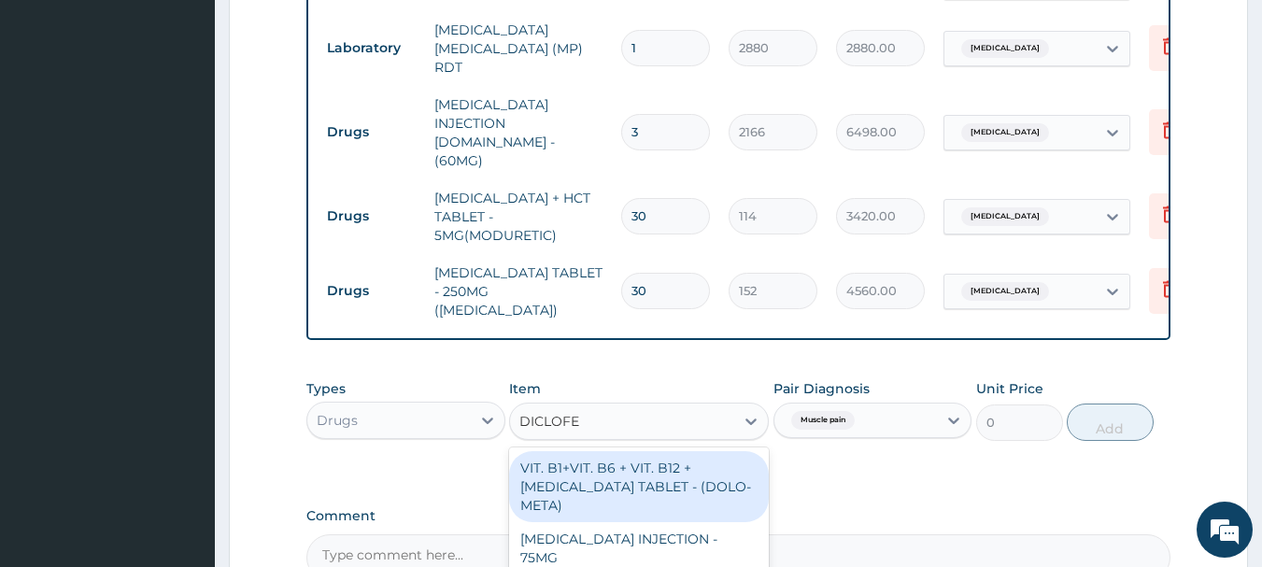
type input "[MEDICAL_DATA]"
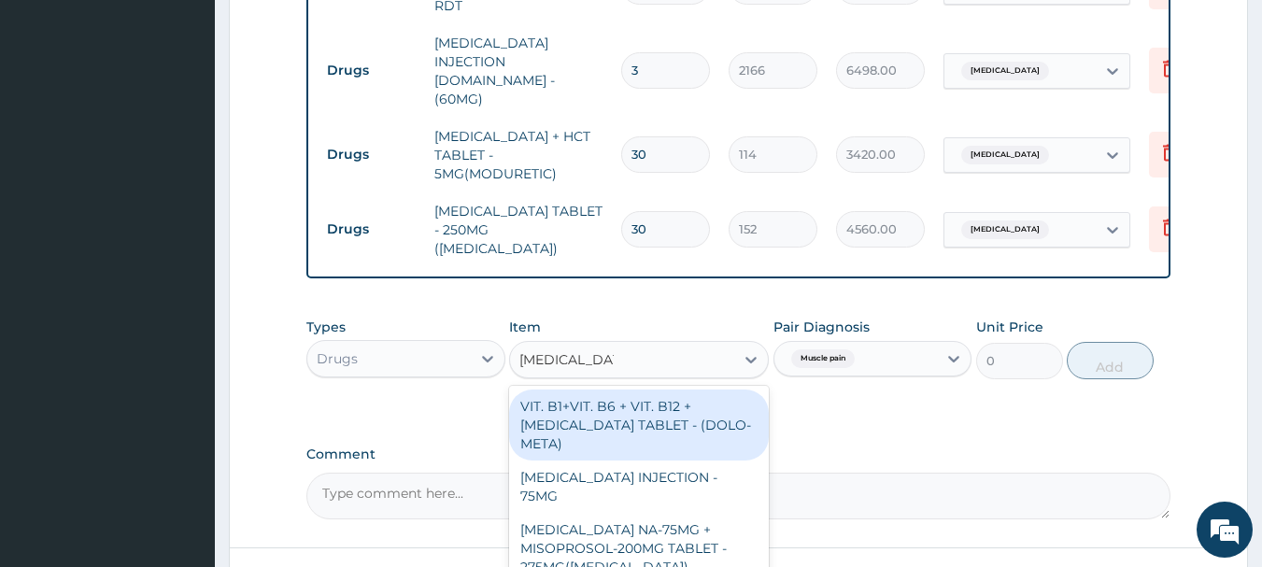
scroll to position [902, 0]
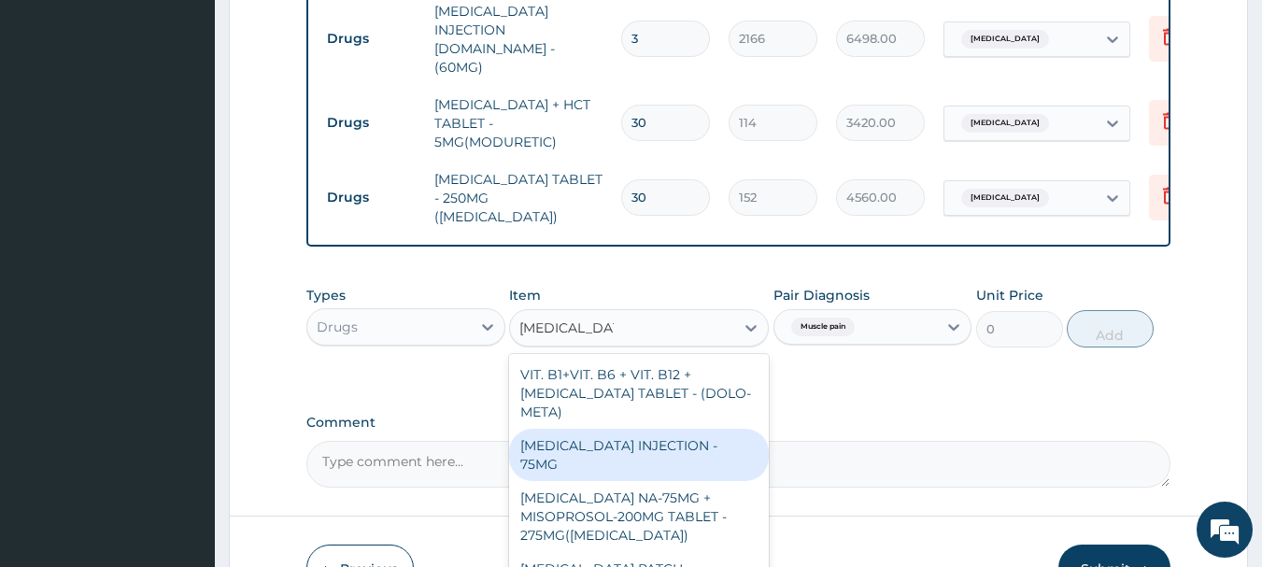
click at [719, 429] on div "[MEDICAL_DATA] INJECTION - 75MG" at bounding box center [639, 455] width 260 height 52
type input "570"
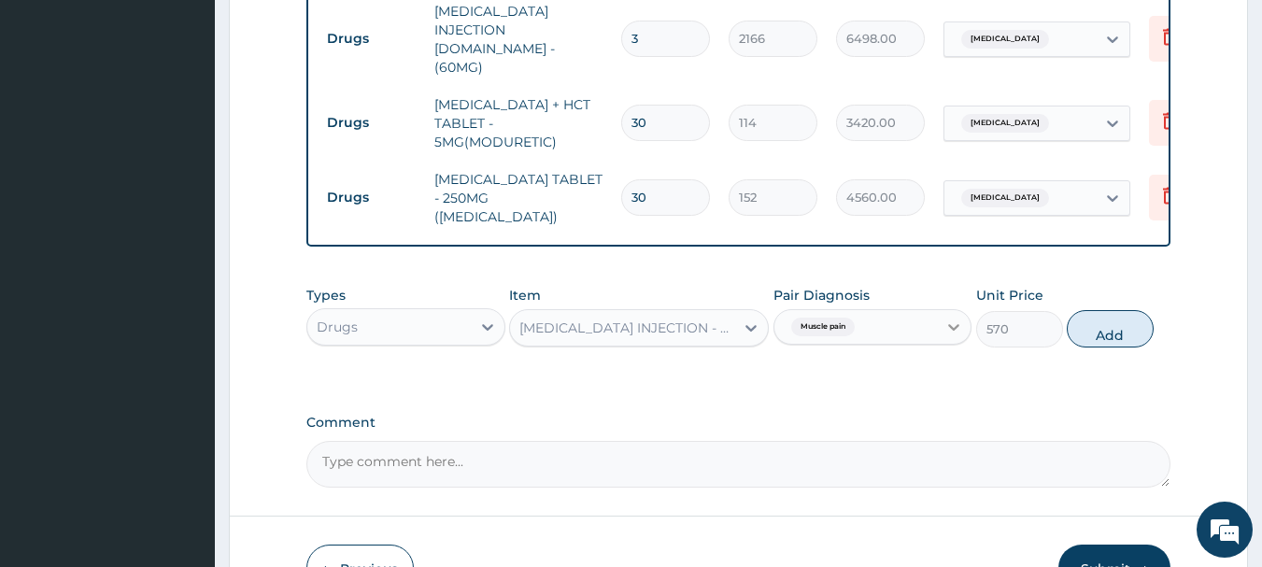
click at [941, 310] on div at bounding box center [954, 327] width 34 height 34
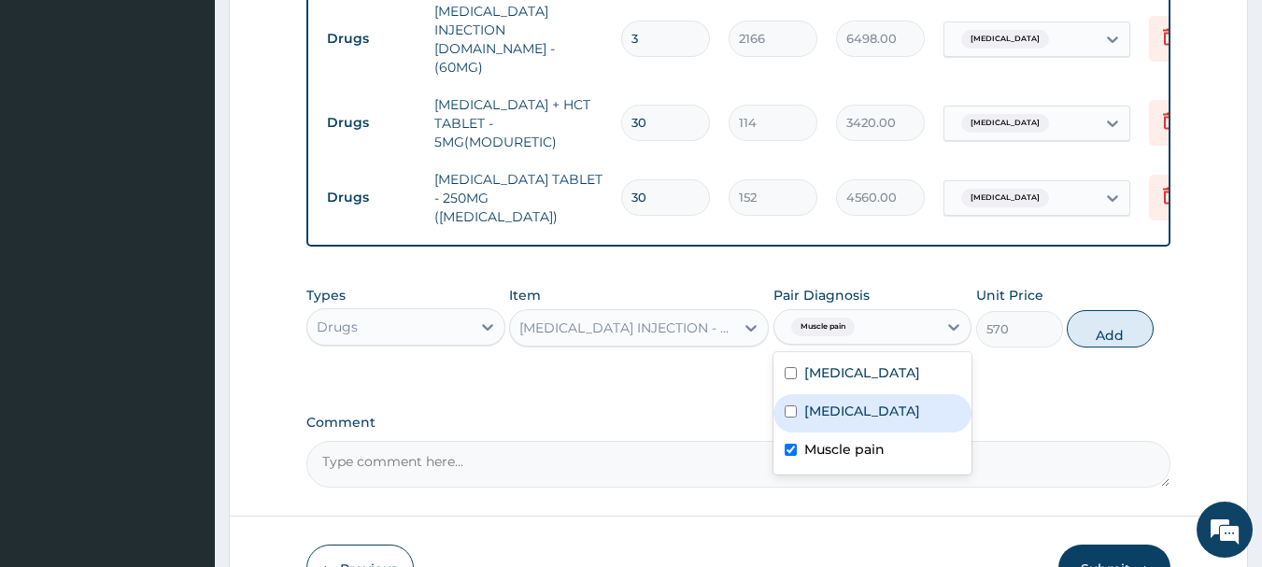
click at [905, 394] on div "[MEDICAL_DATA]" at bounding box center [872, 413] width 199 height 38
checkbox input "true"
click at [1101, 310] on button "Add" at bounding box center [1110, 328] width 87 height 37
type input "0"
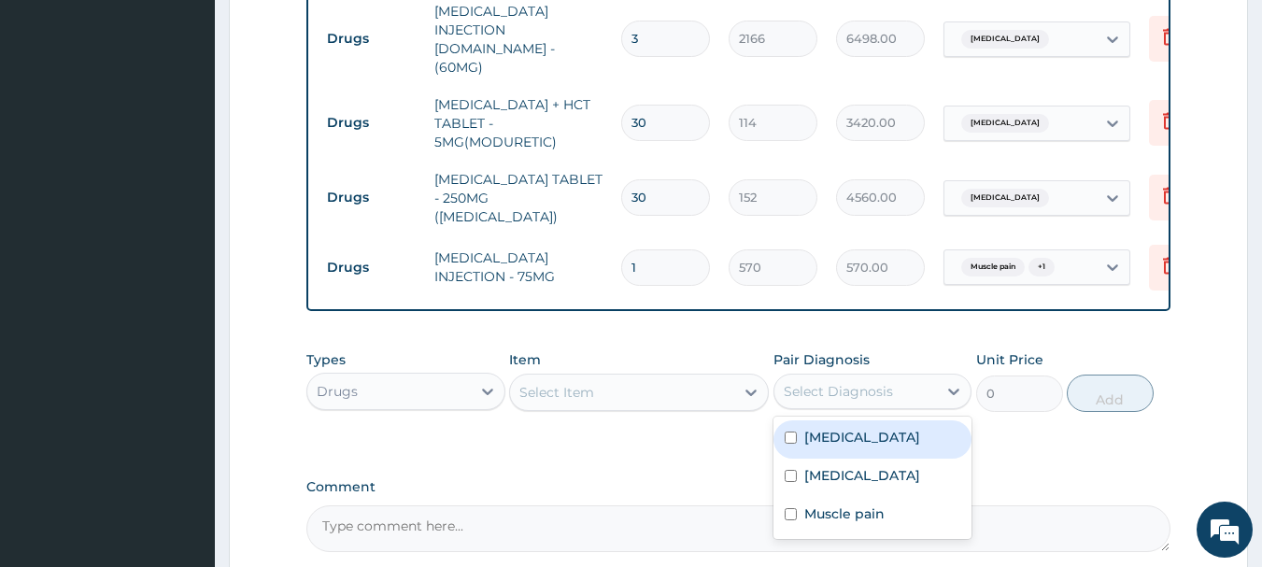
click at [900, 376] on div "Select Diagnosis" at bounding box center [855, 391] width 163 height 30
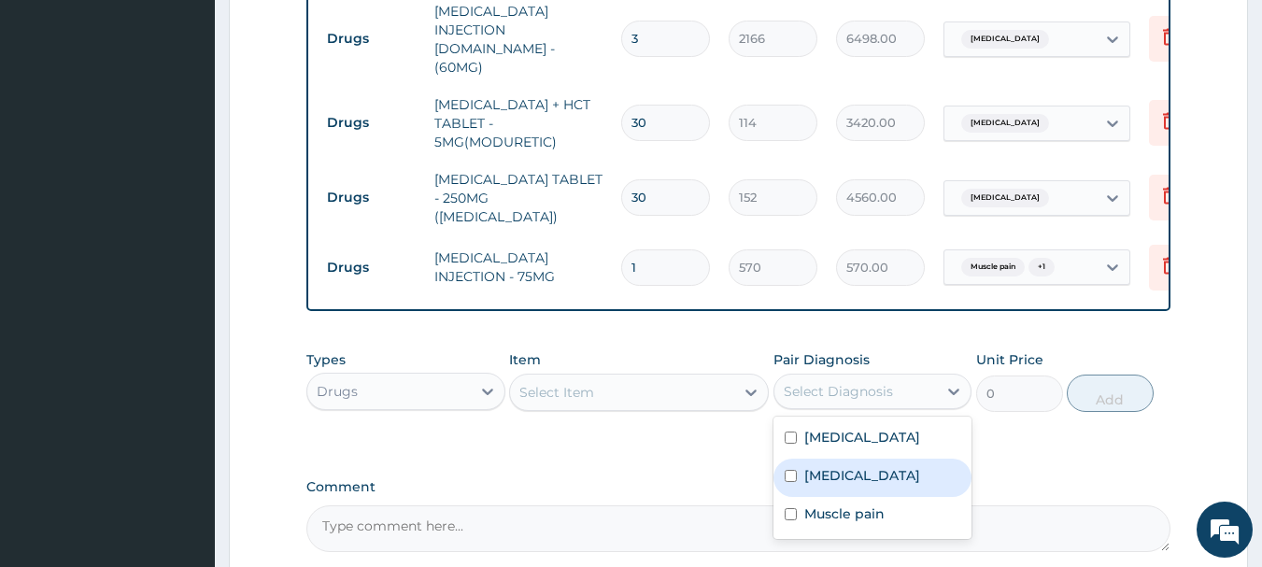
click at [872, 459] on div "[MEDICAL_DATA]" at bounding box center [872, 478] width 199 height 38
checkbox input "true"
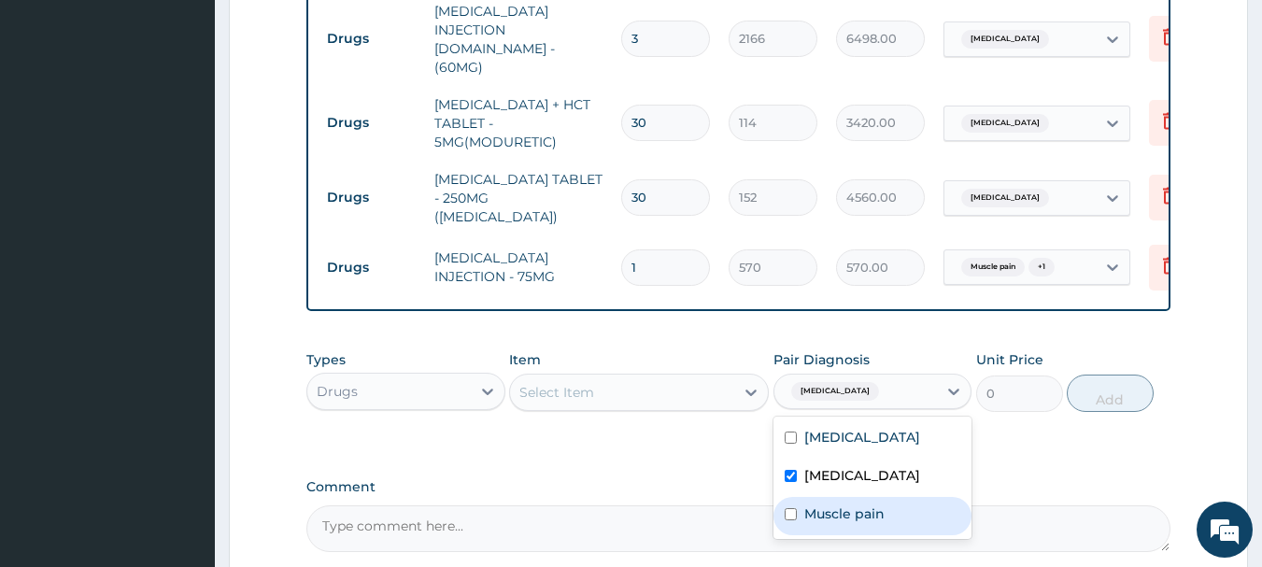
click at [851, 497] on div "Muscle pain" at bounding box center [872, 516] width 199 height 38
checkbox input "true"
click at [689, 377] on div "Select Item" at bounding box center [622, 392] width 224 height 30
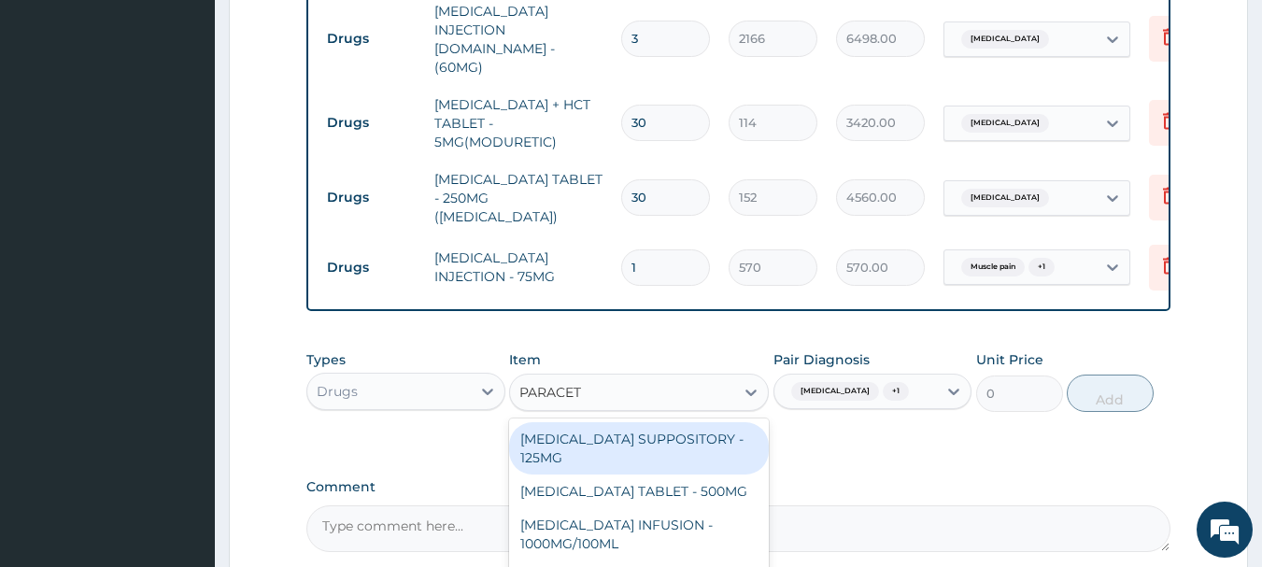
type input "PARACETA"
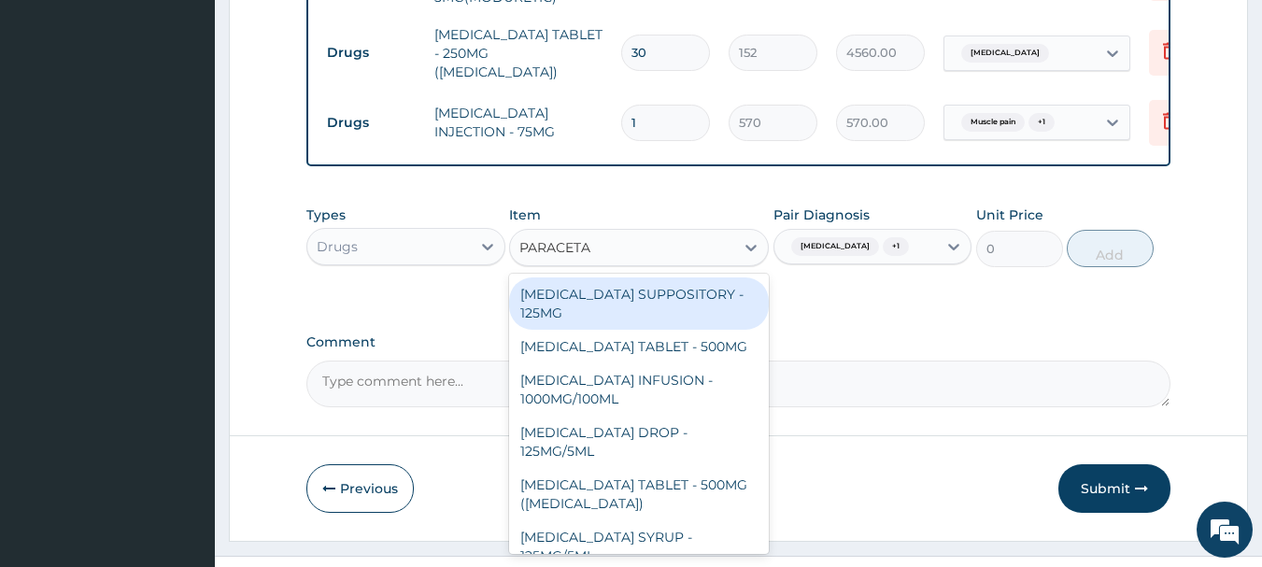
scroll to position [1048, 0]
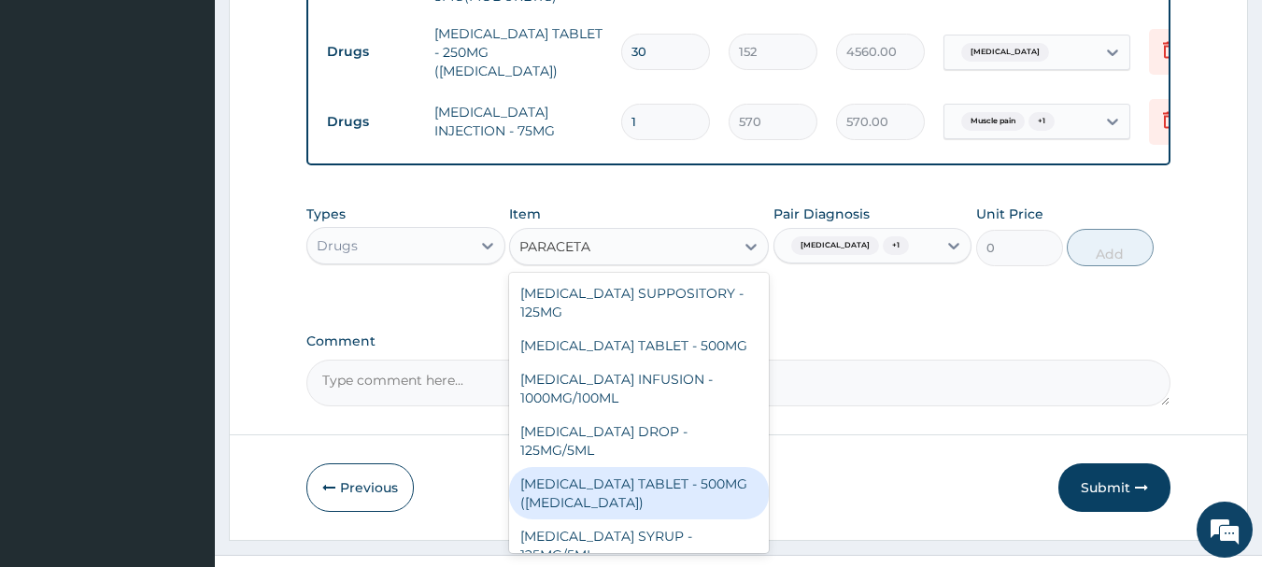
click at [721, 467] on div "[MEDICAL_DATA] TABLET - 500MG ([MEDICAL_DATA])" at bounding box center [639, 493] width 260 height 52
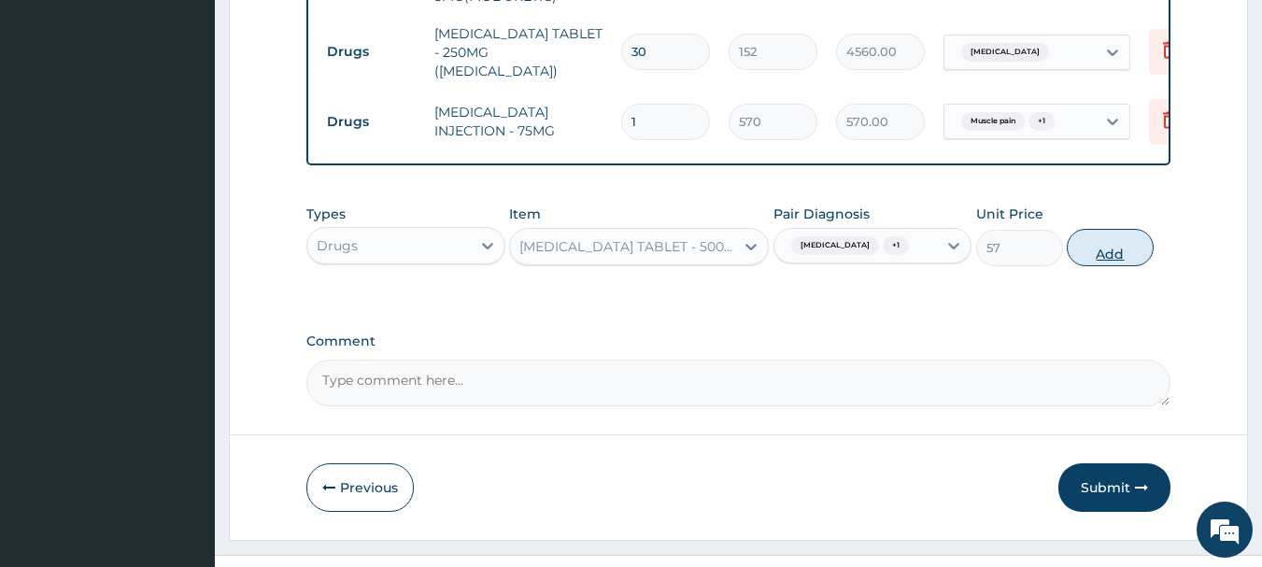
click at [1094, 229] on button "Add" at bounding box center [1110, 247] width 87 height 37
type input "0"
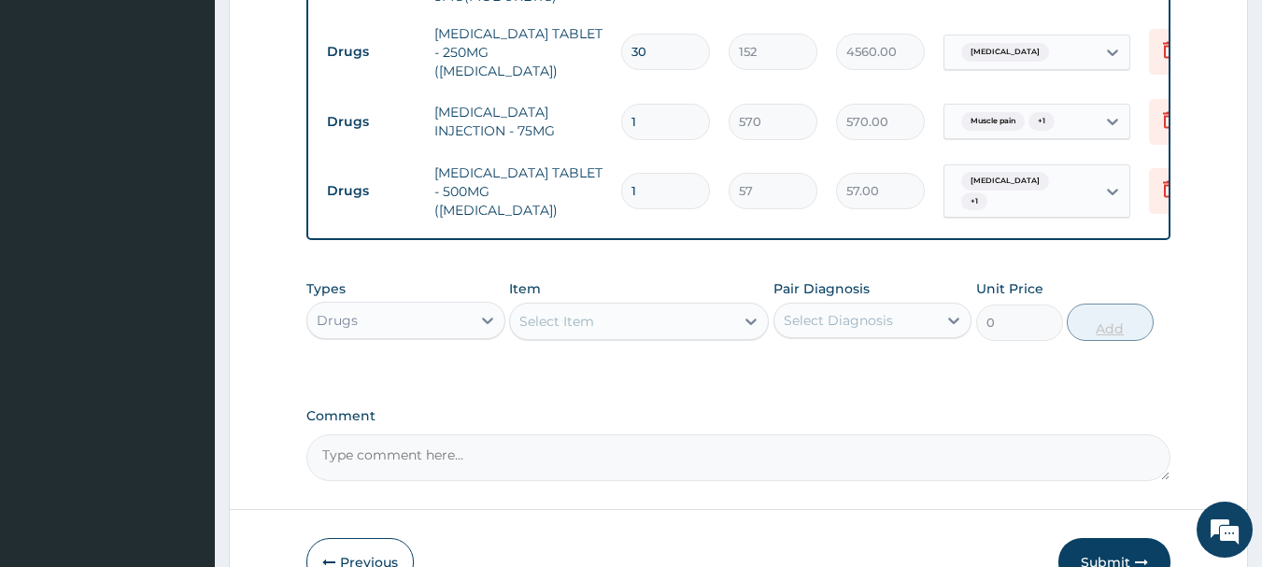
type input "10"
type input "570.00"
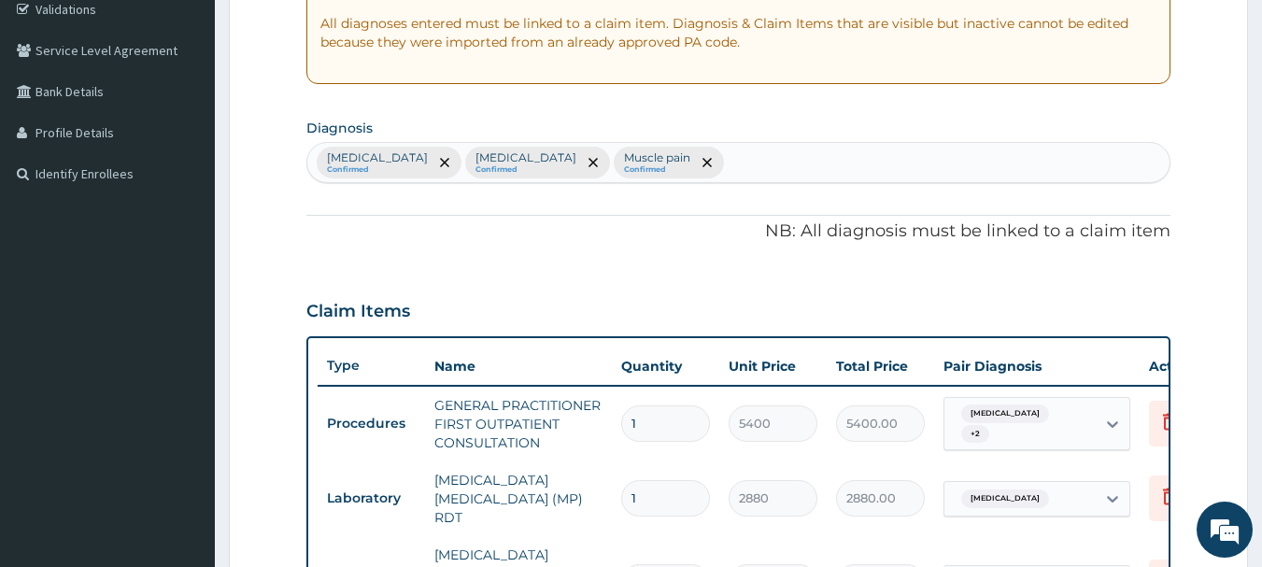
scroll to position [301, 0]
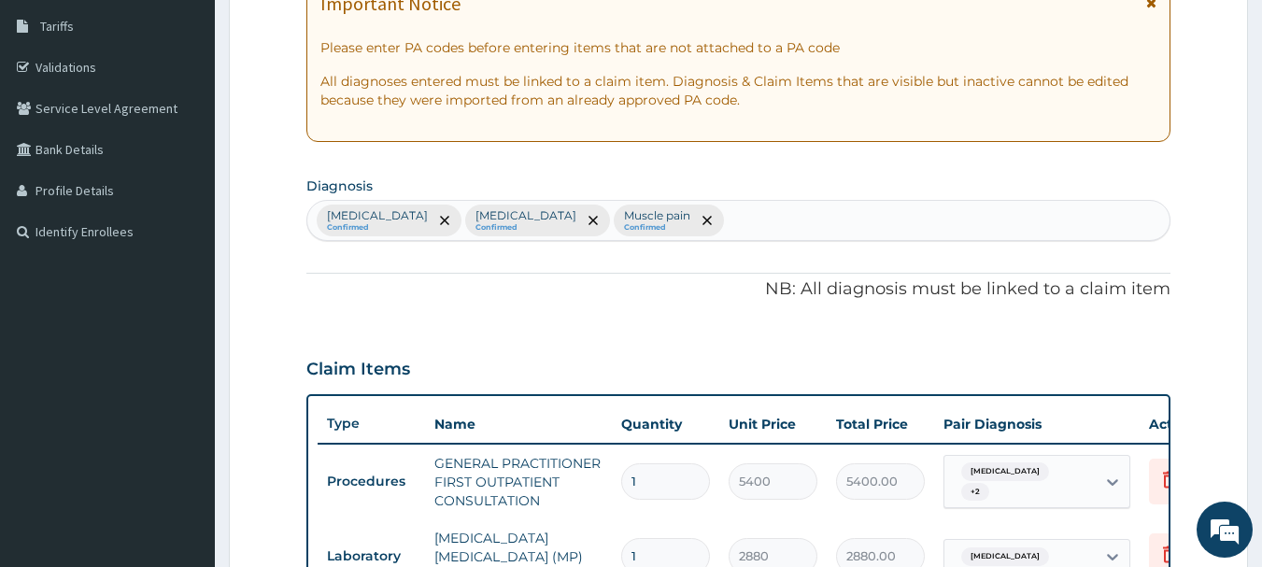
type input "10"
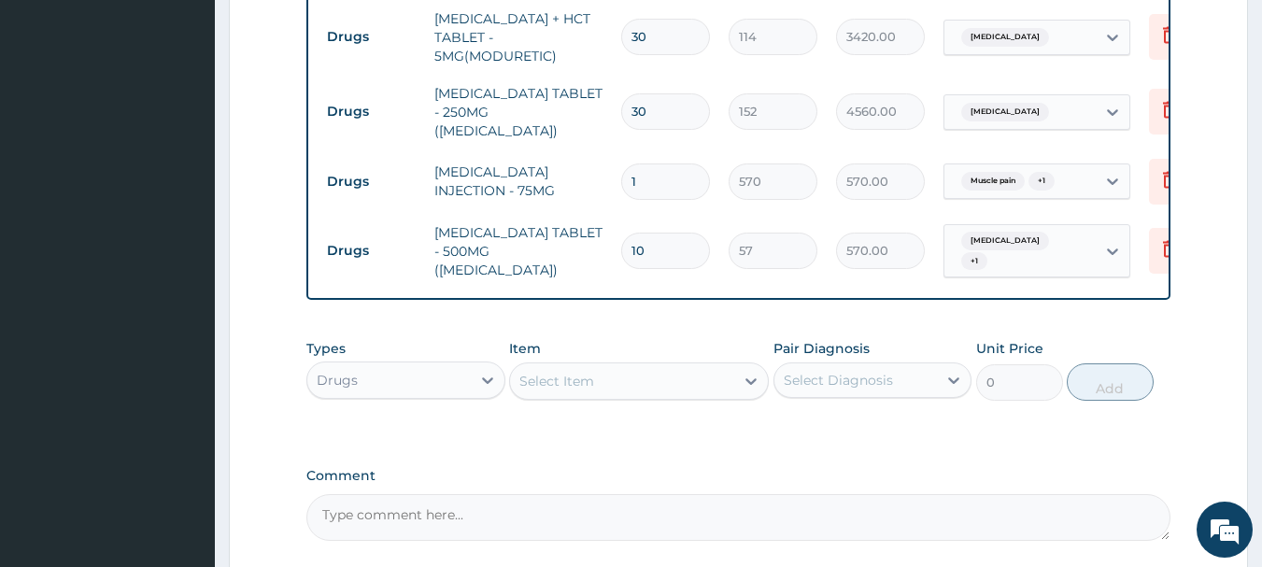
scroll to position [1048, 0]
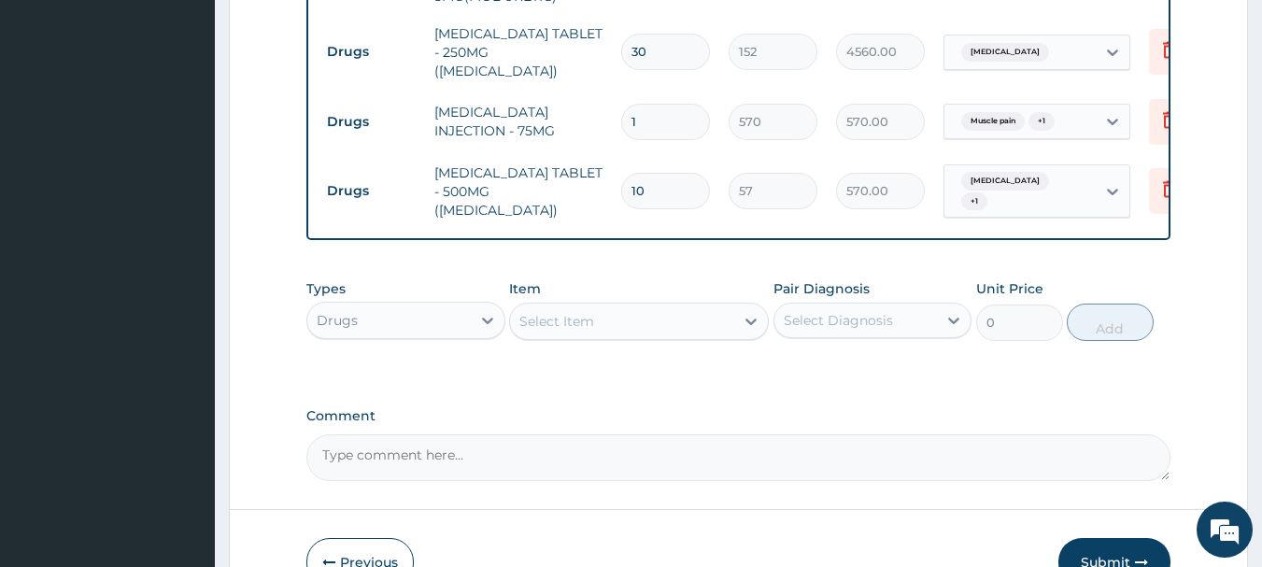
click at [880, 311] on div "Select Diagnosis" at bounding box center [838, 320] width 109 height 19
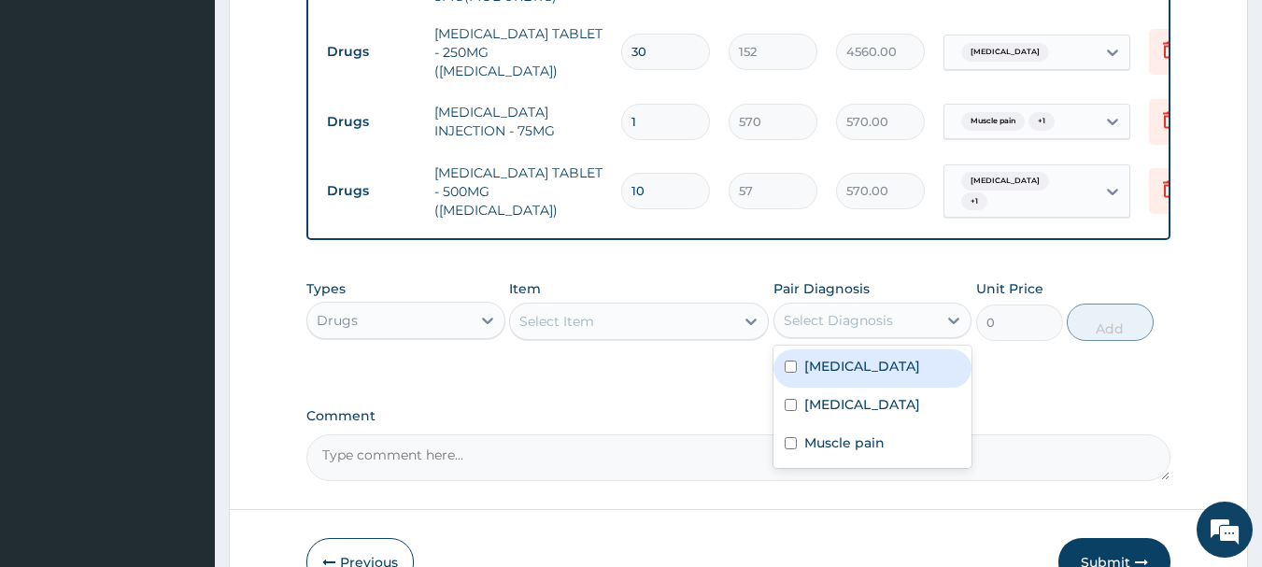
click at [864, 349] on div "[MEDICAL_DATA]" at bounding box center [872, 368] width 199 height 38
checkbox input "true"
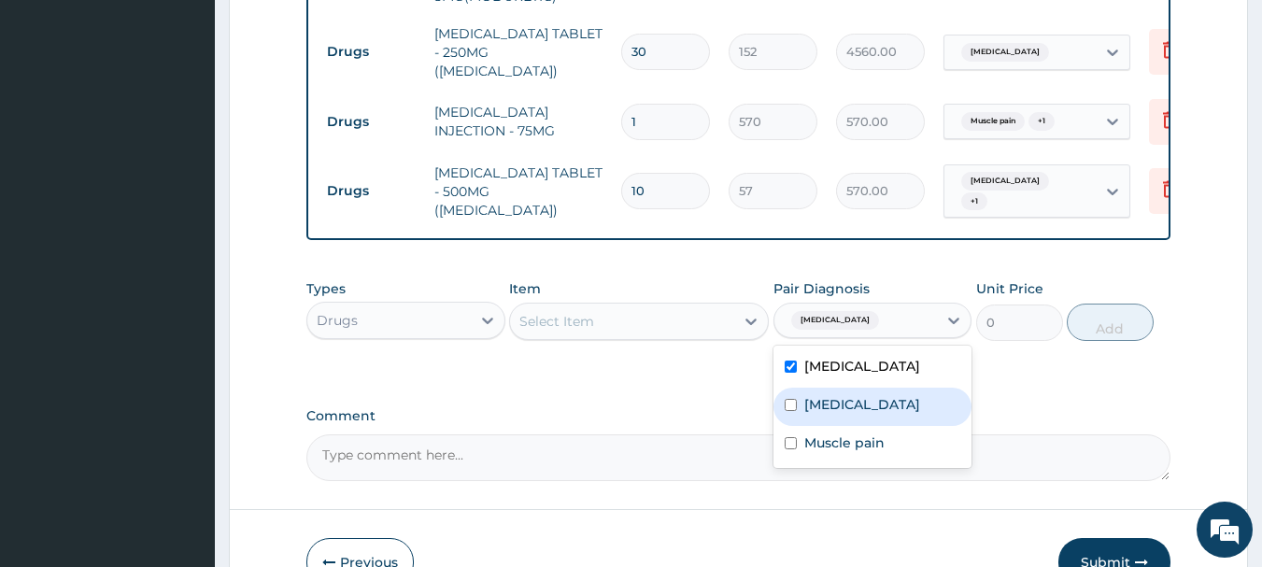
click at [851, 395] on label "[MEDICAL_DATA]" at bounding box center [862, 404] width 116 height 19
checkbox input "true"
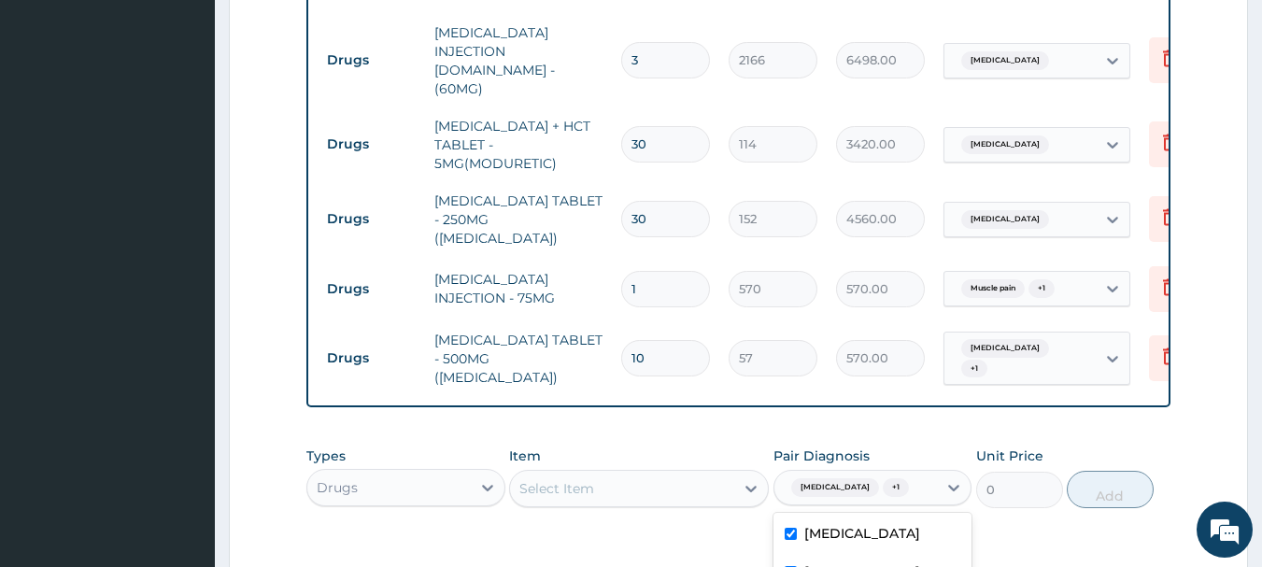
scroll to position [955, 0]
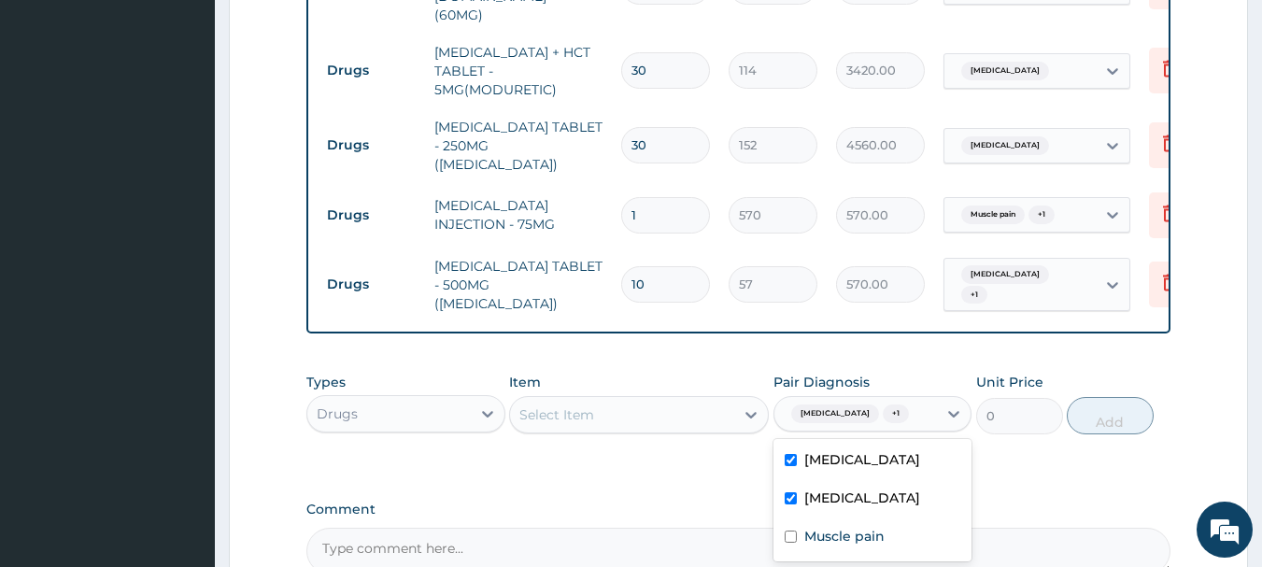
click at [838, 450] on label "[MEDICAL_DATA]" at bounding box center [862, 459] width 116 height 19
checkbox input "false"
click at [822, 489] on label "[MEDICAL_DATA]" at bounding box center [862, 498] width 116 height 19
checkbox input "false"
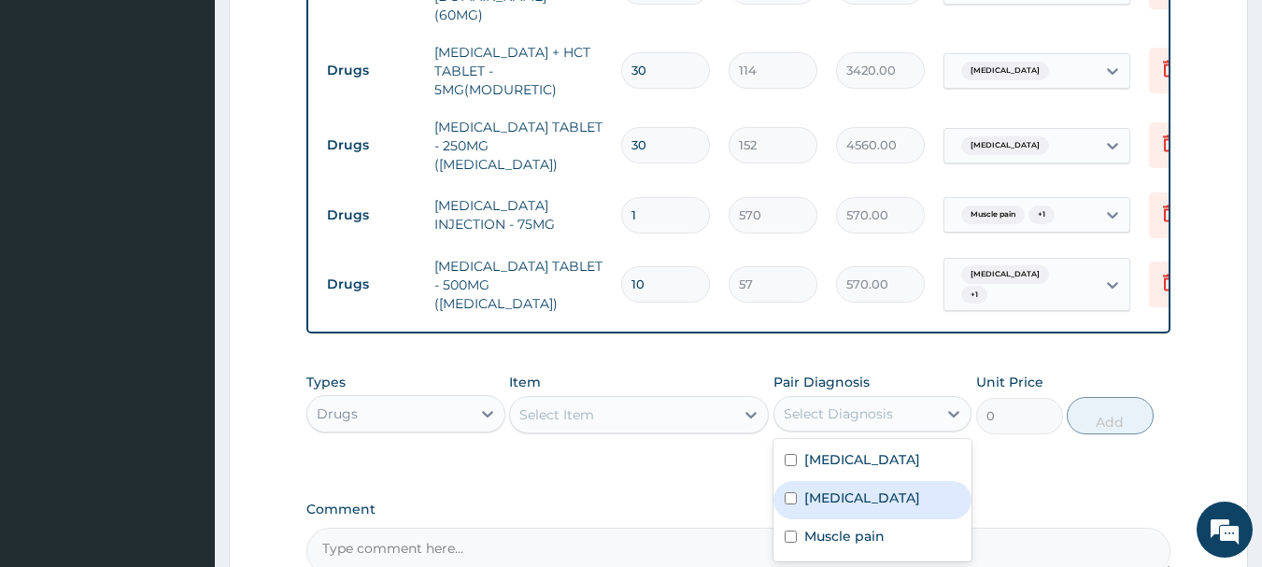
click at [624, 399] on div "Types Drugs Item Select Item Pair Diagnosis option [MEDICAL_DATA], deselected. …" at bounding box center [738, 417] width 865 height 108
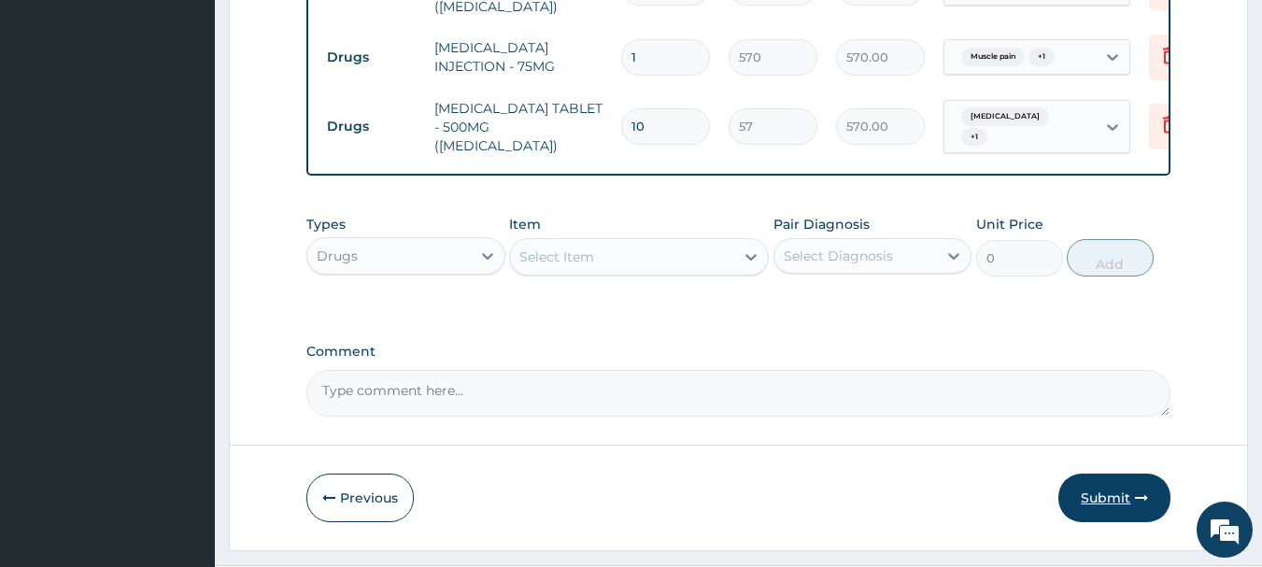
click at [1111, 474] on button "Submit" at bounding box center [1114, 498] width 112 height 49
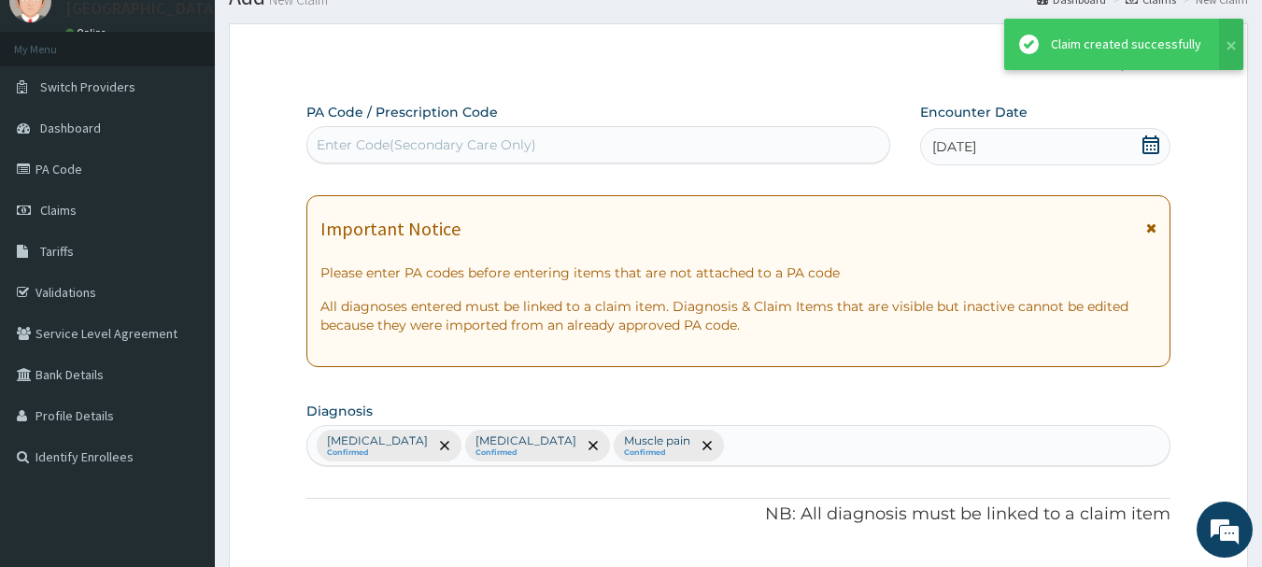
scroll to position [1113, 0]
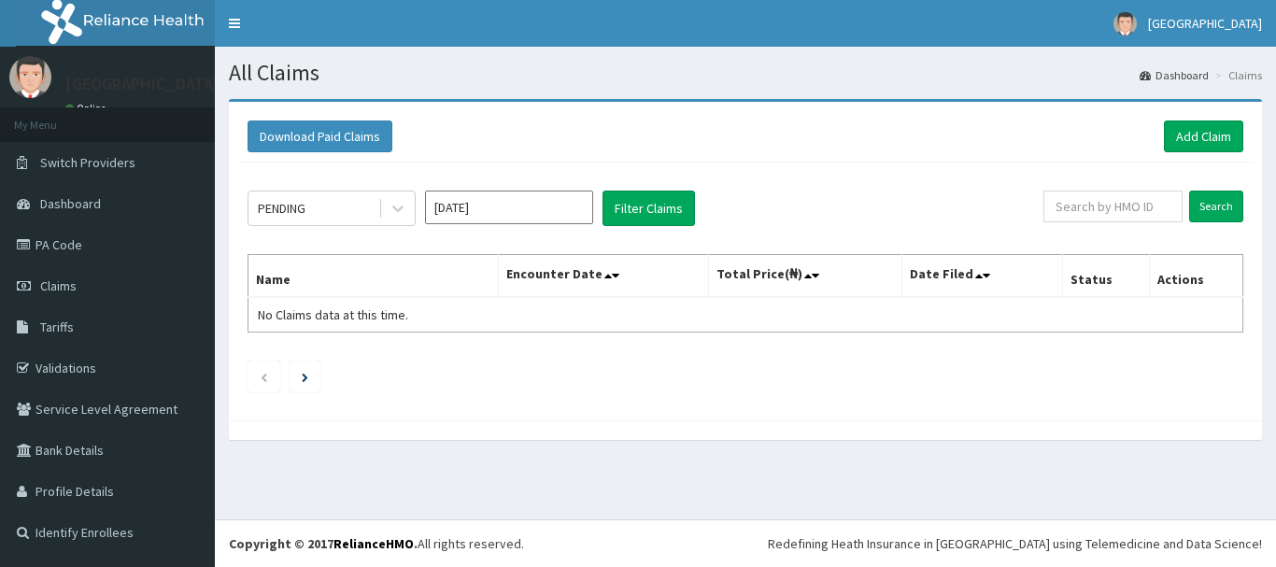
click at [563, 205] on input "[DATE]" at bounding box center [509, 208] width 168 height 34
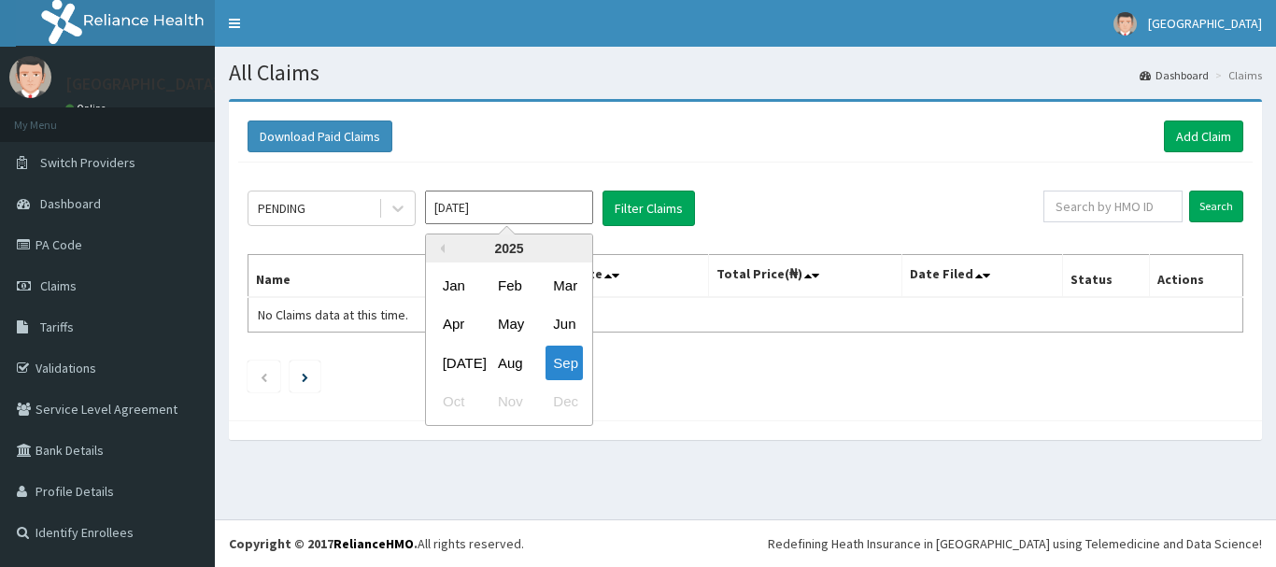
click at [528, 378] on div "[DATE] Aug Sep" at bounding box center [509, 363] width 166 height 38
click at [524, 374] on div "Aug" at bounding box center [508, 363] width 37 height 35
type input "[DATE]"
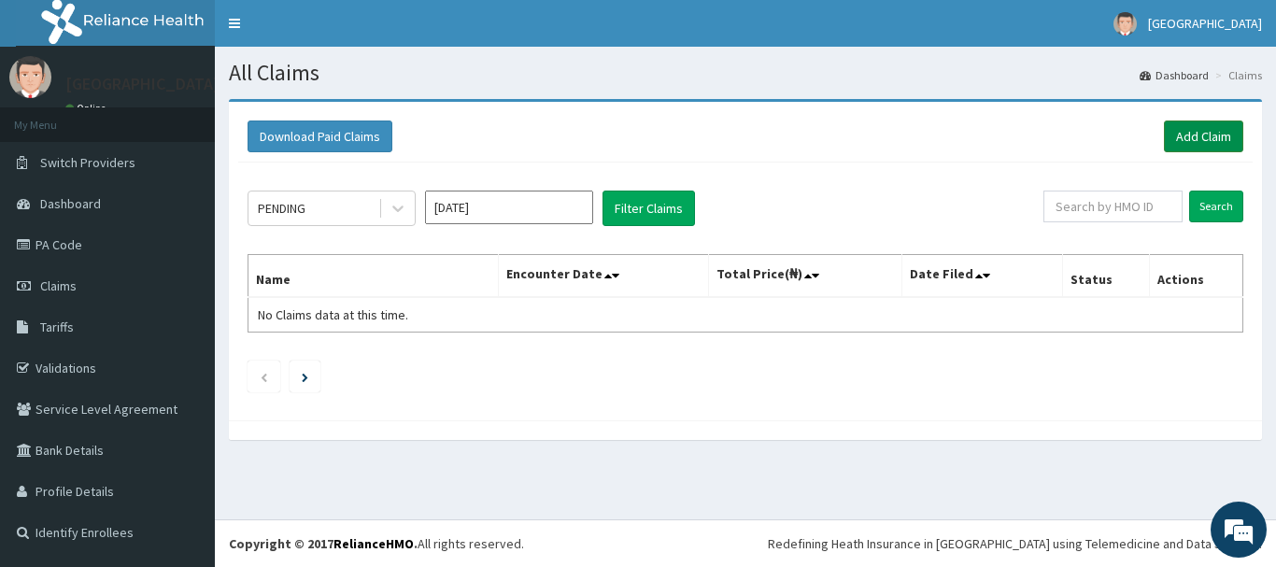
click at [1241, 133] on link "Add Claim" at bounding box center [1203, 137] width 79 height 32
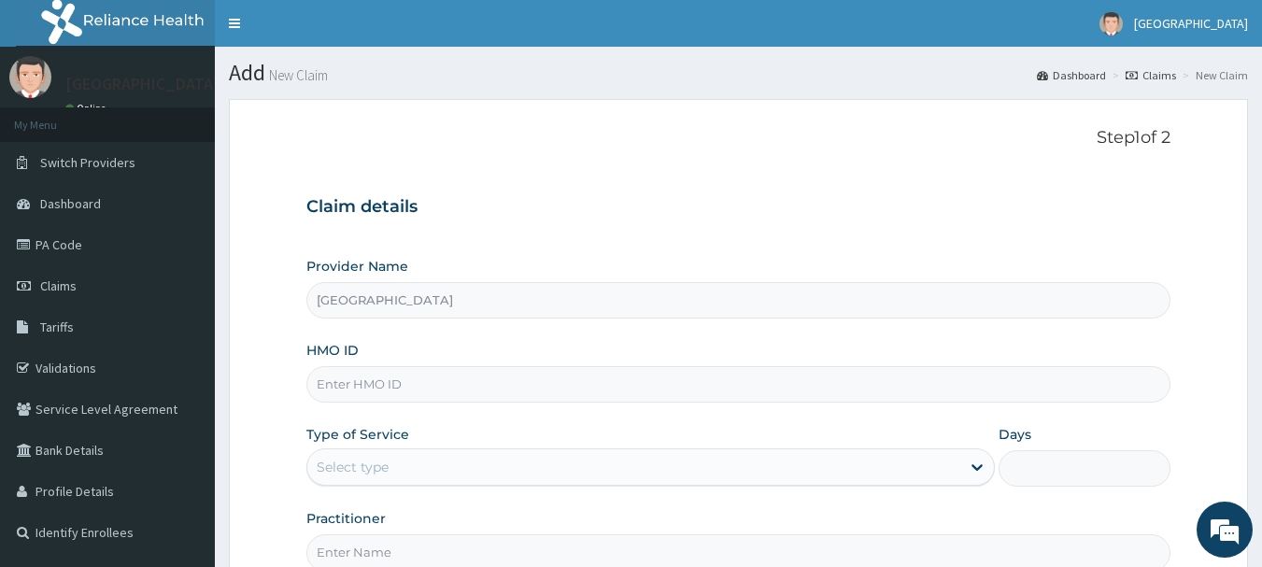
type input "[GEOGRAPHIC_DATA]"
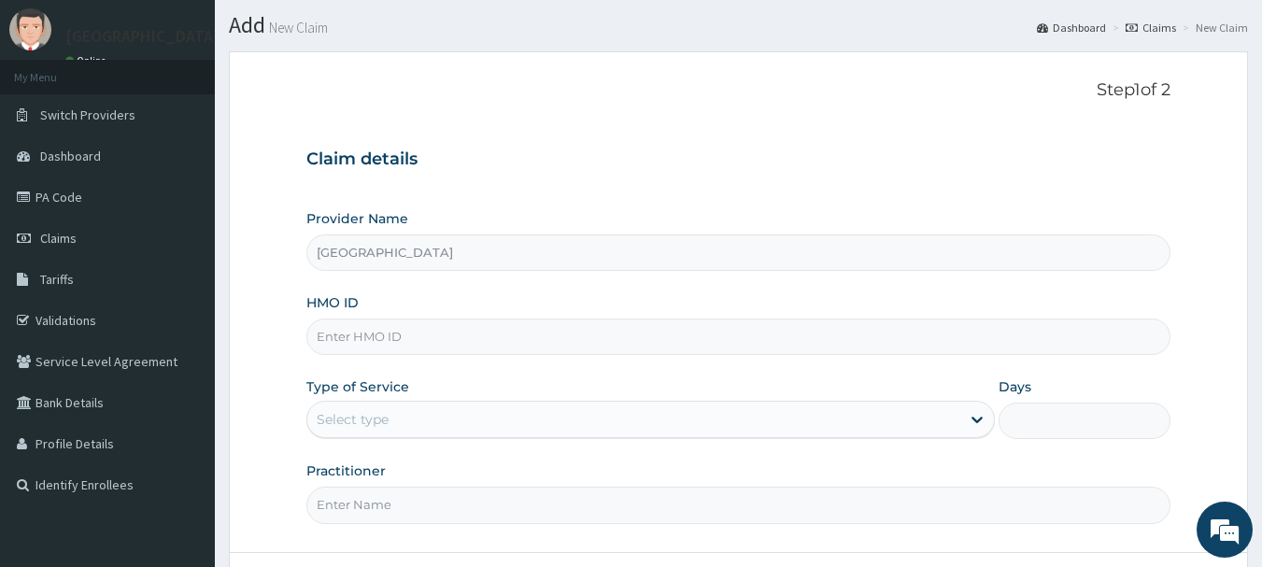
scroll to position [93, 0]
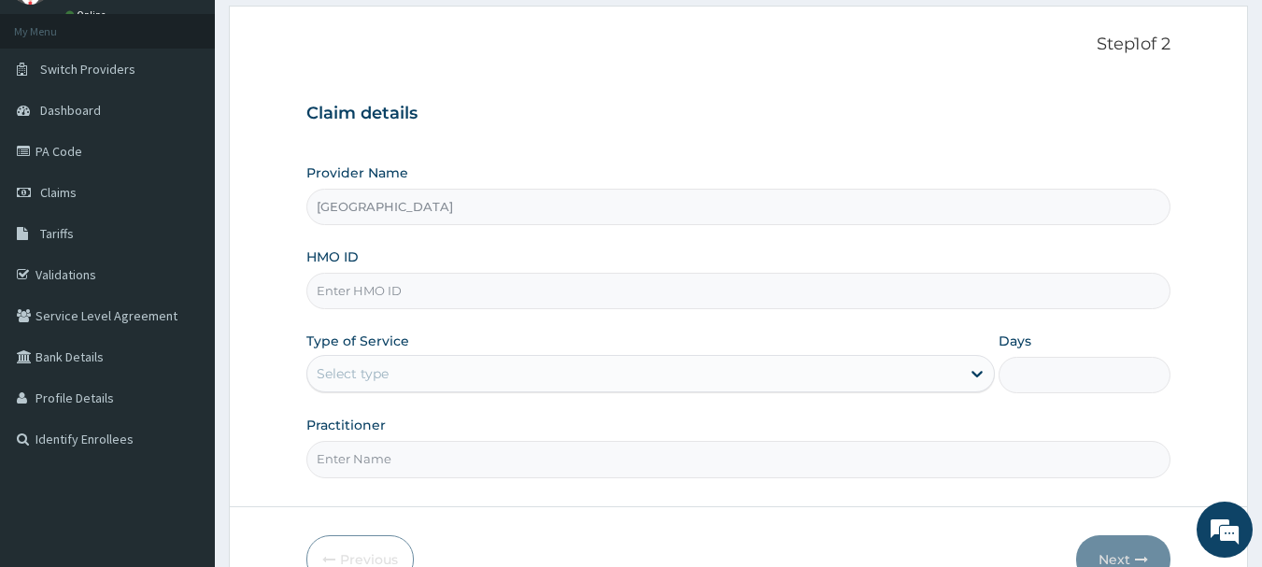
click at [641, 295] on input "HMO ID" at bounding box center [738, 291] width 865 height 36
click at [546, 285] on input "HMO ID" at bounding box center [738, 291] width 865 height 36
type input "SWF/10225/C"
click at [454, 377] on div "Select type" at bounding box center [633, 374] width 653 height 30
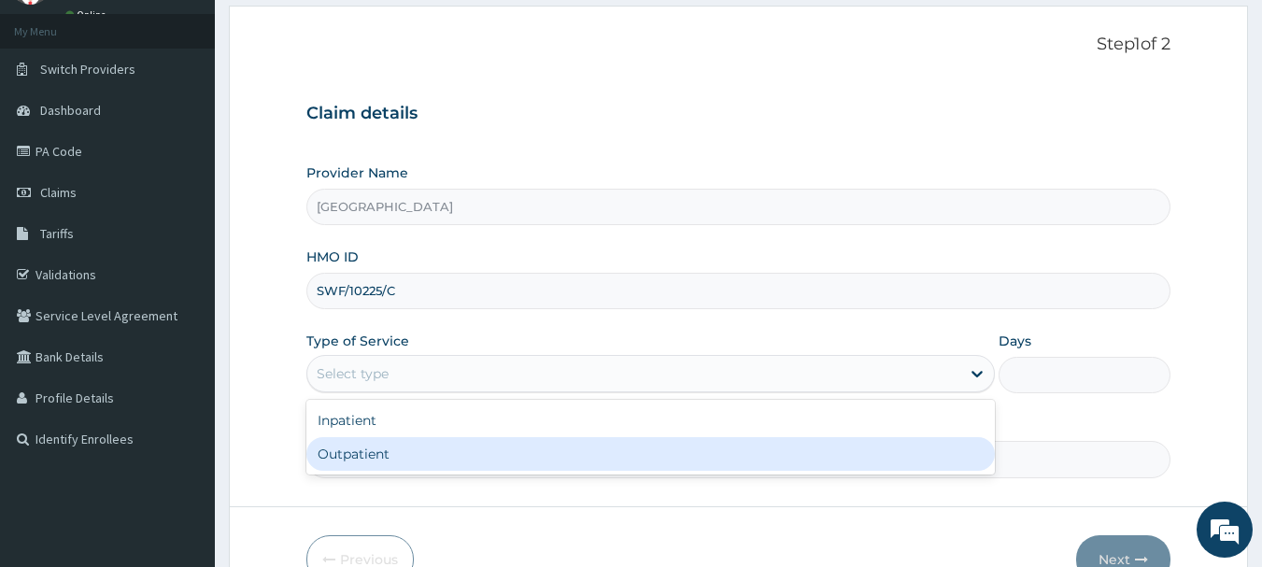
click at [462, 447] on div "Outpatient" at bounding box center [650, 454] width 688 height 34
type input "1"
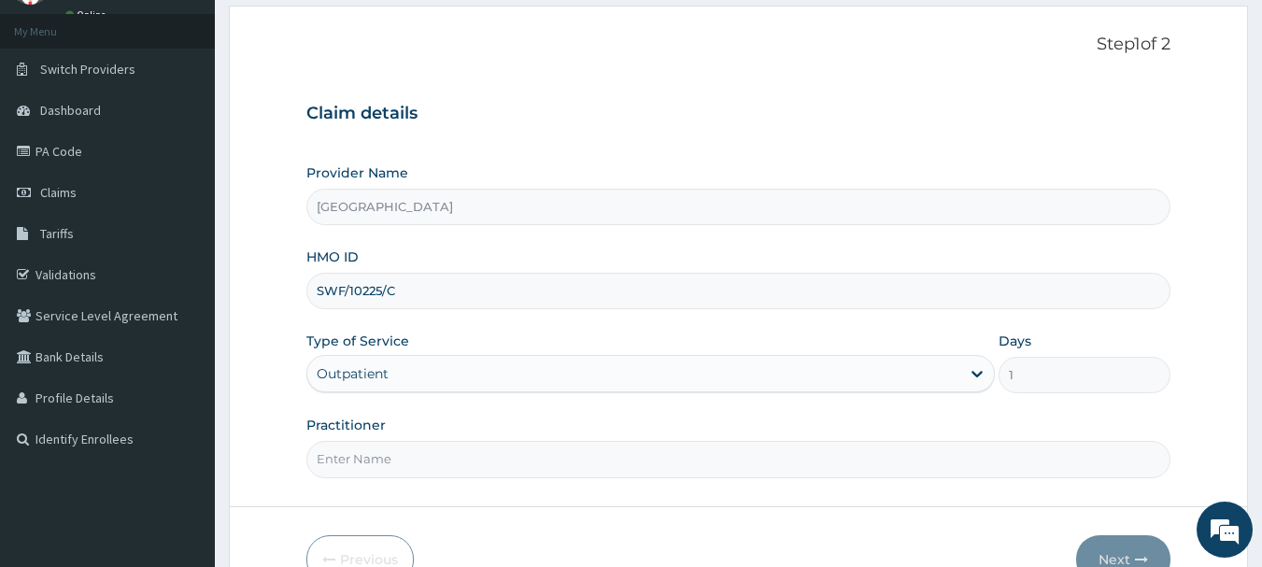
click at [469, 468] on input "Practitioner" at bounding box center [738, 459] width 865 height 36
type input "Dr [PERSON_NAME]"
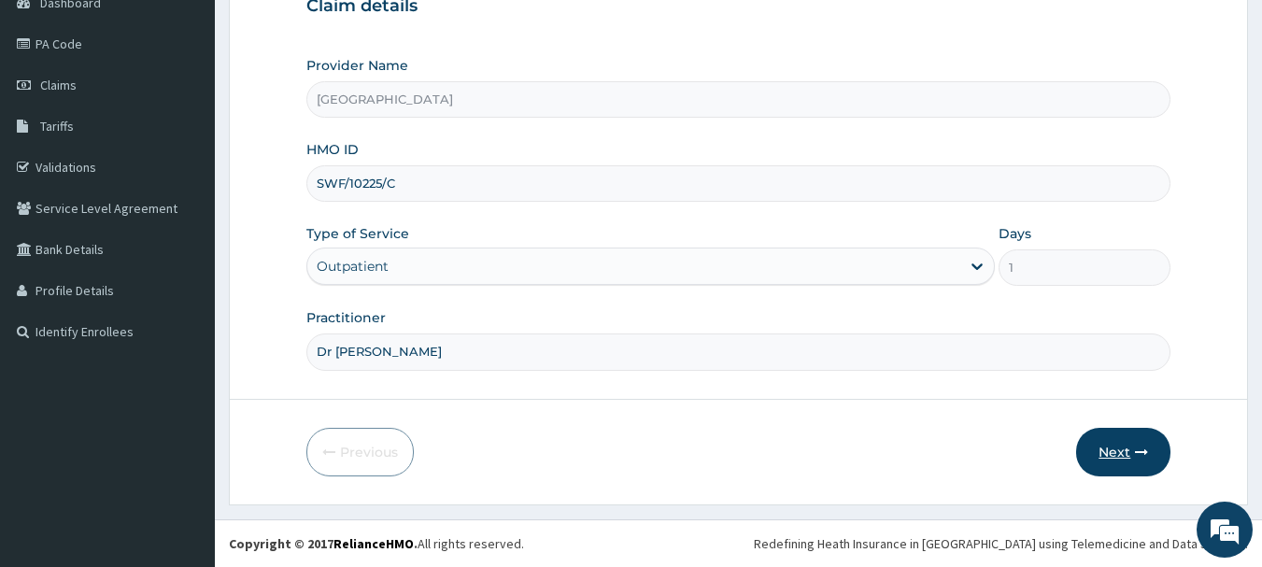
click at [1124, 447] on button "Next" at bounding box center [1123, 452] width 94 height 49
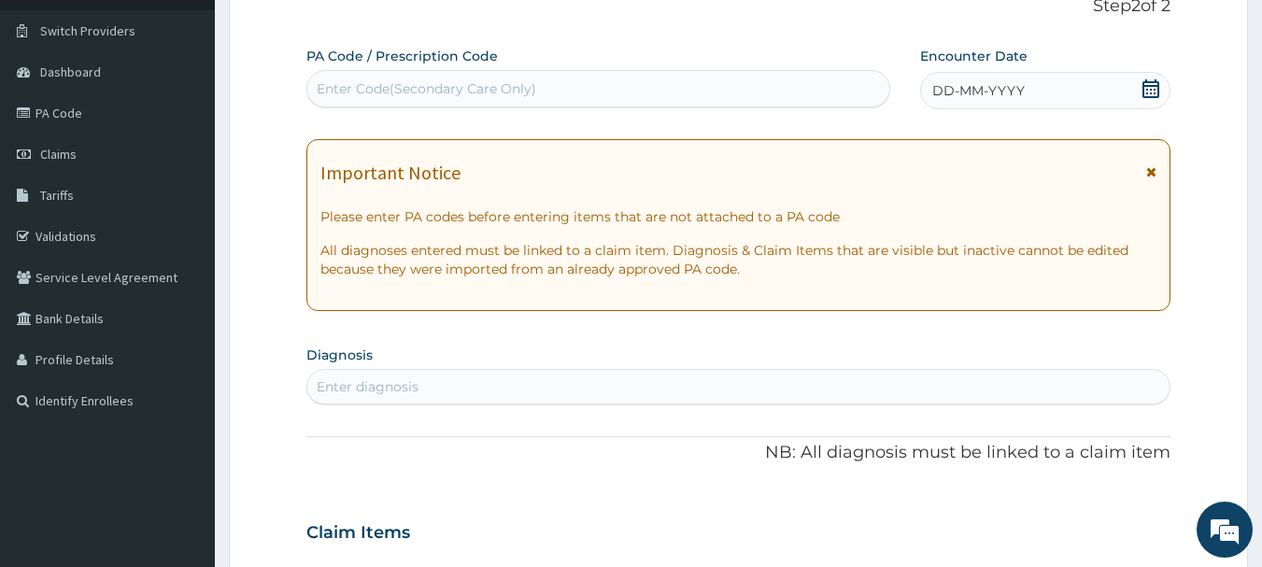
scroll to position [14, 0]
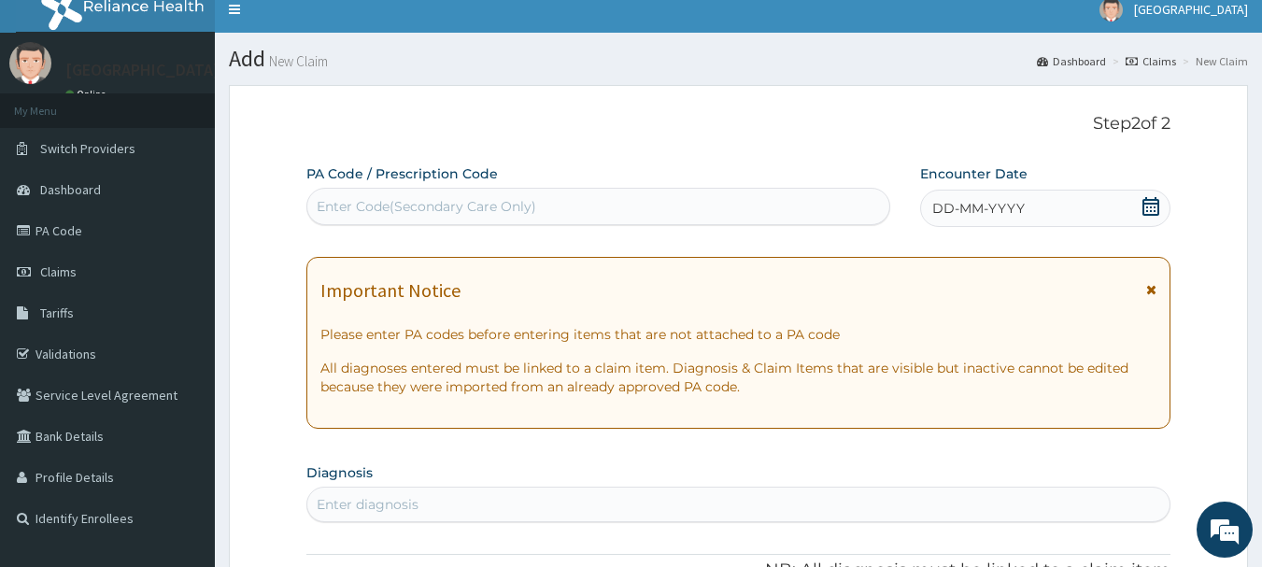
click at [1075, 208] on div "DD-MM-YYYY" at bounding box center [1045, 208] width 250 height 37
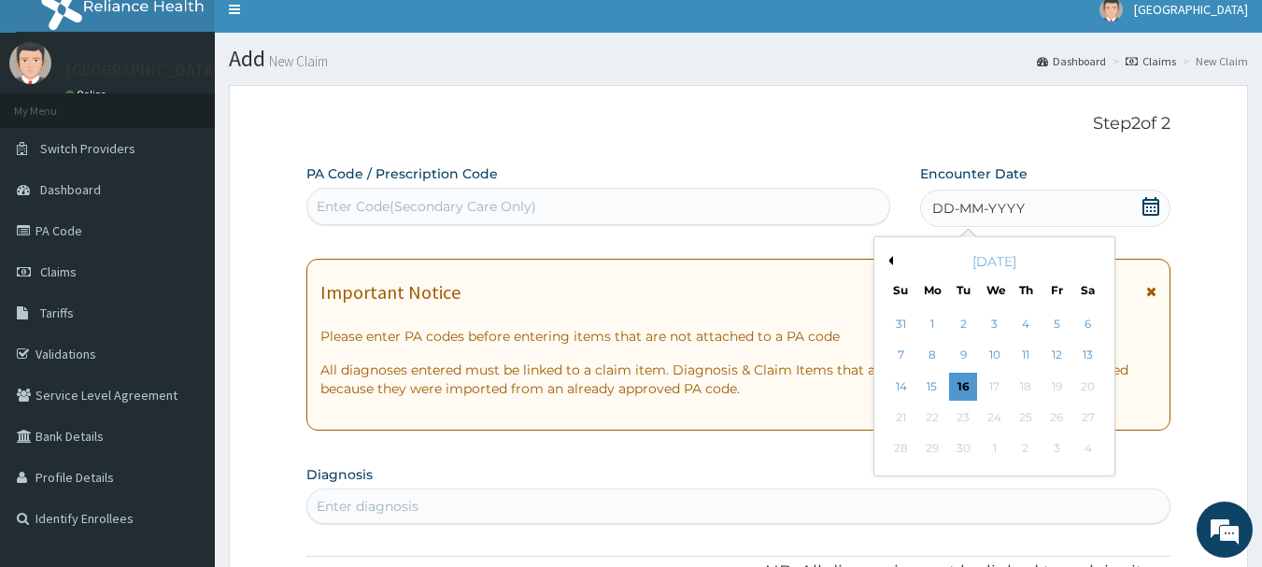
click at [888, 260] on button "Previous Month" at bounding box center [888, 260] width 9 height 9
click at [906, 358] on div "3" at bounding box center [901, 356] width 28 height 28
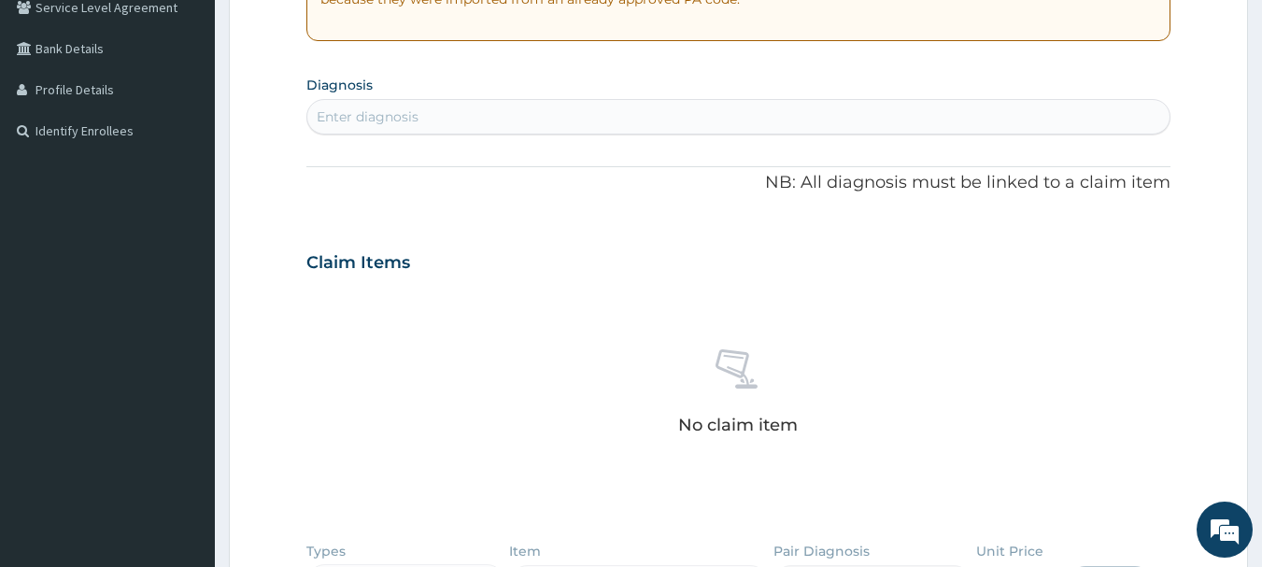
scroll to position [294, 0]
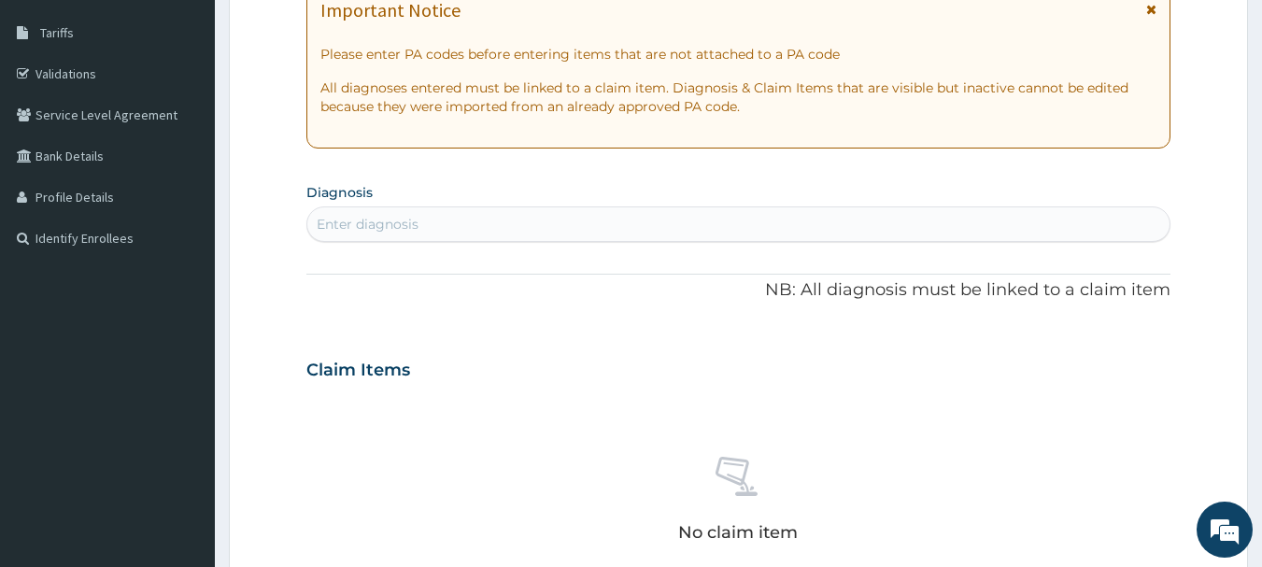
click at [703, 224] on div "Enter diagnosis" at bounding box center [738, 224] width 863 height 30
type input "[MEDICAL_DATA]"
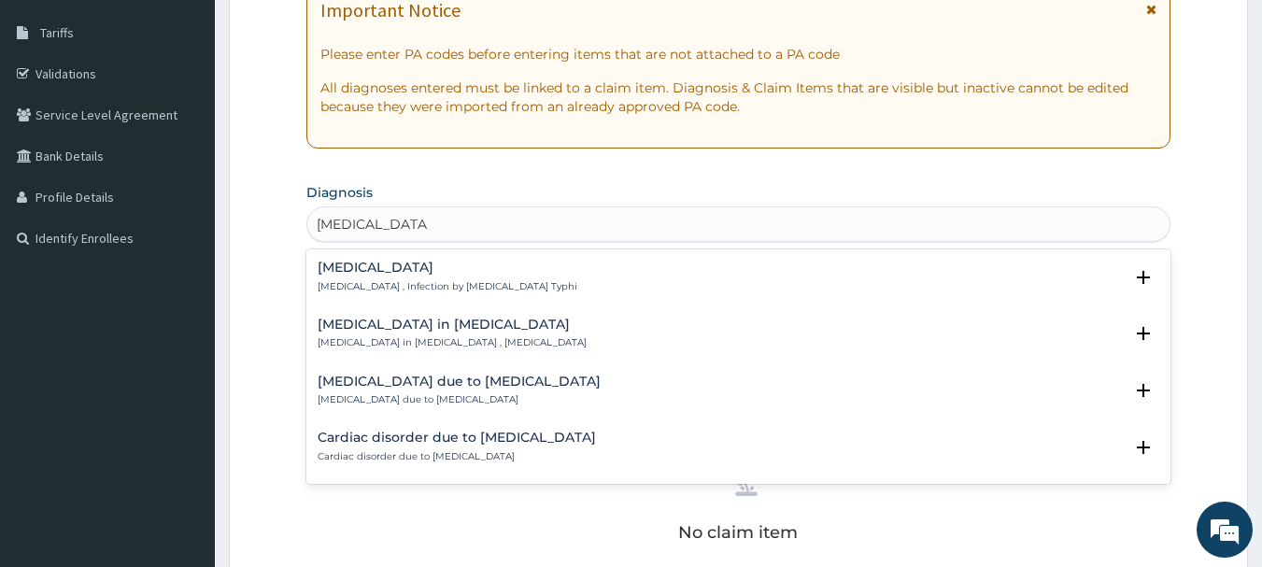
click at [443, 277] on div "[MEDICAL_DATA] [MEDICAL_DATA] , Infection by [MEDICAL_DATA] Typhi" at bounding box center [448, 277] width 260 height 33
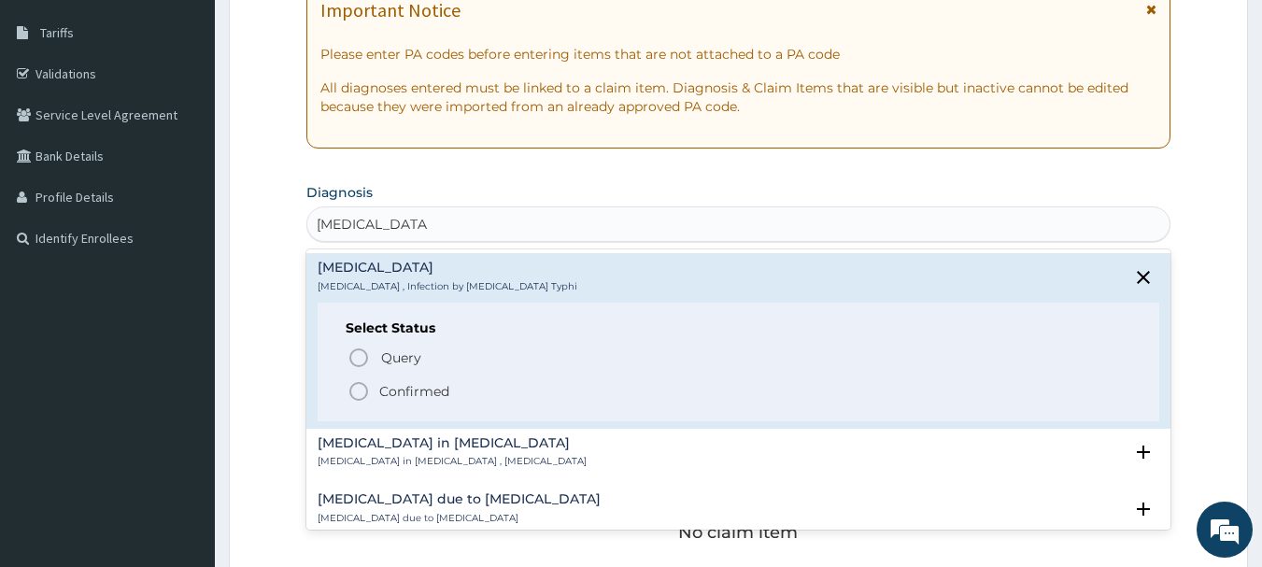
click at [401, 388] on p "Confirmed" at bounding box center [414, 391] width 70 height 19
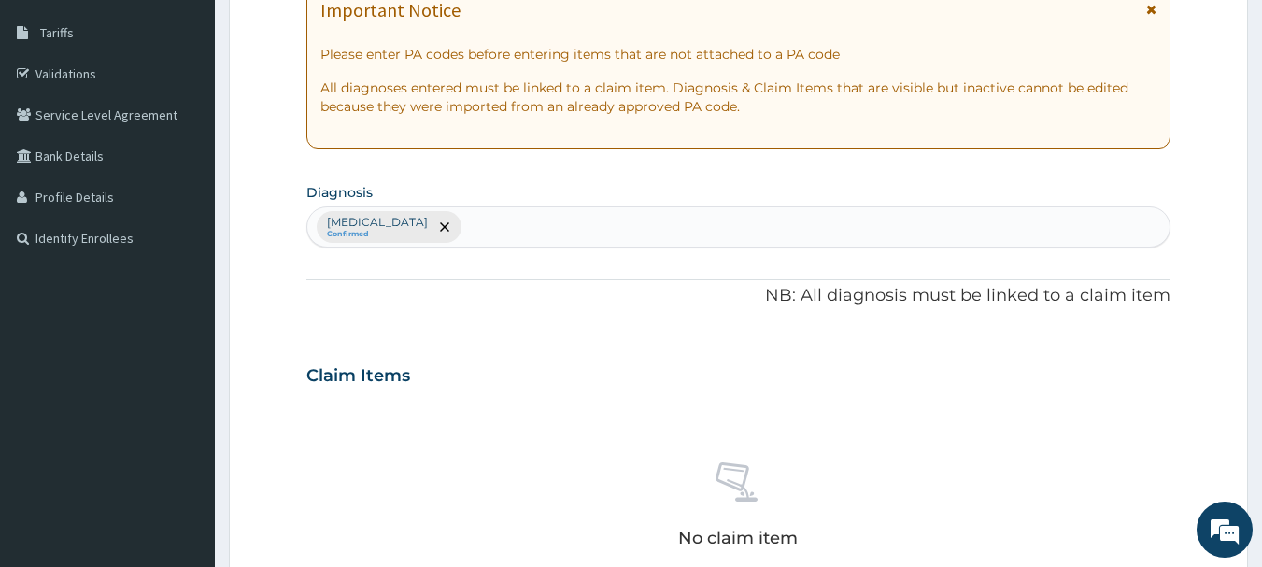
click at [538, 237] on div "[MEDICAL_DATA] Confirmed" at bounding box center [738, 226] width 863 height 39
type input "[MEDICAL_DATA]"
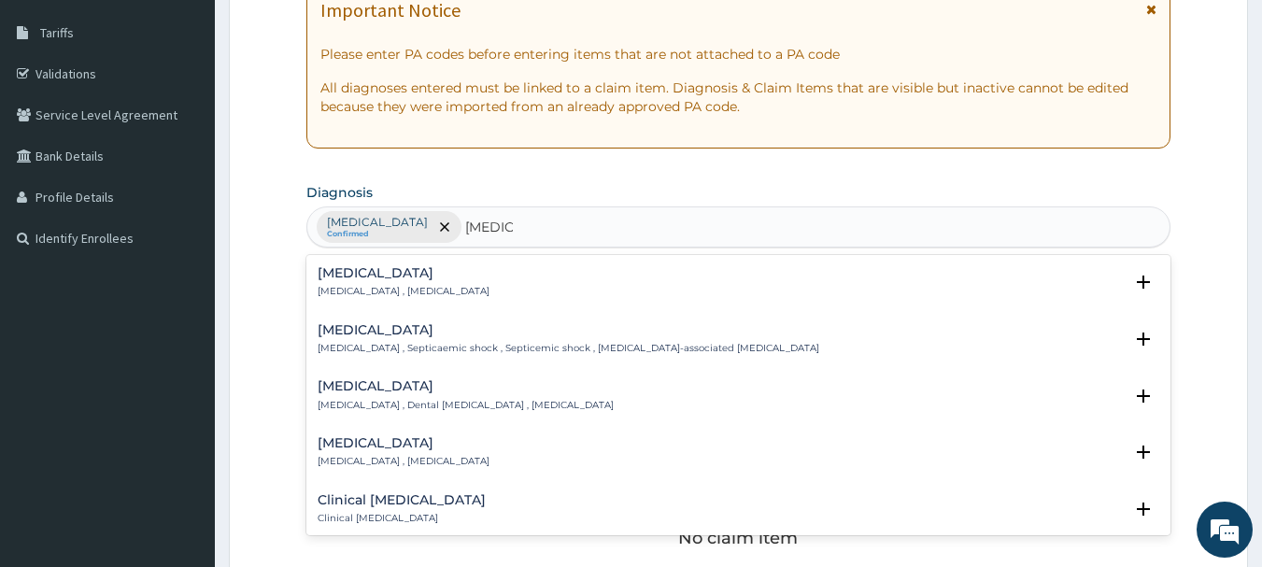
click at [367, 295] on p "[MEDICAL_DATA] , [MEDICAL_DATA]" at bounding box center [404, 291] width 172 height 13
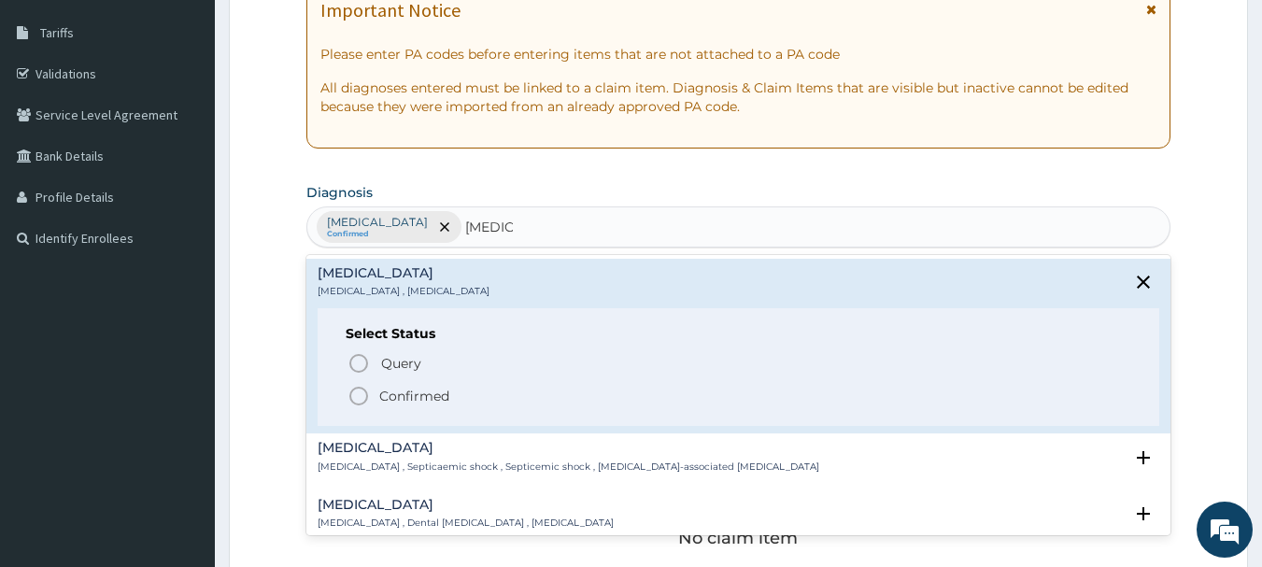
click at [411, 389] on p "Confirmed" at bounding box center [414, 396] width 70 height 19
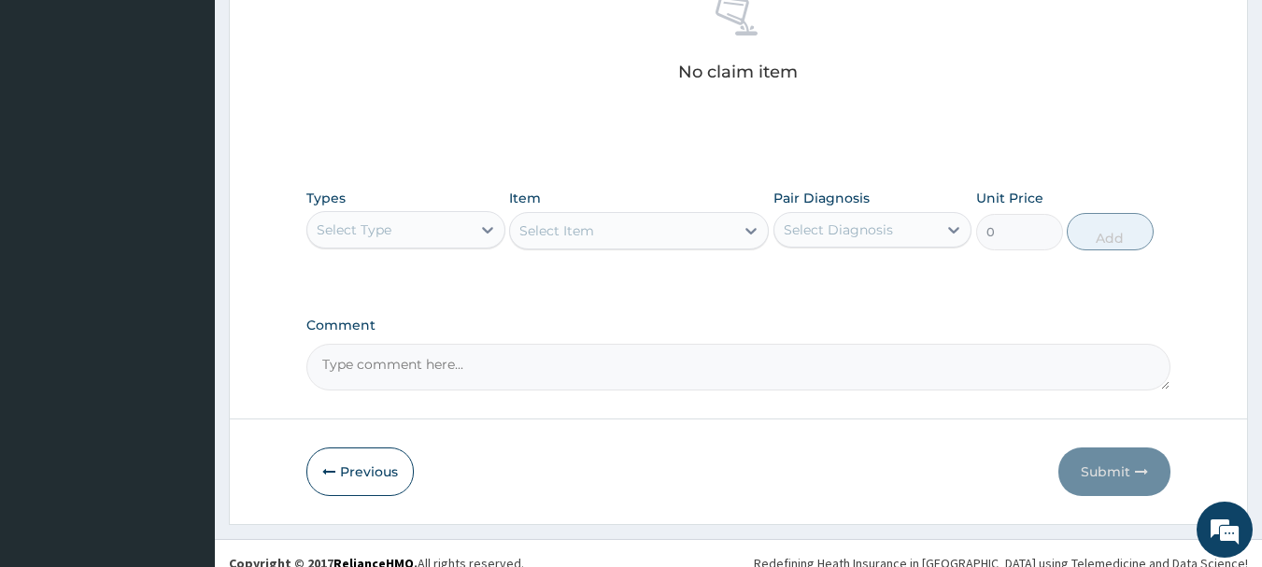
scroll to position [761, 0]
click at [651, 232] on div "Select Item" at bounding box center [639, 229] width 260 height 37
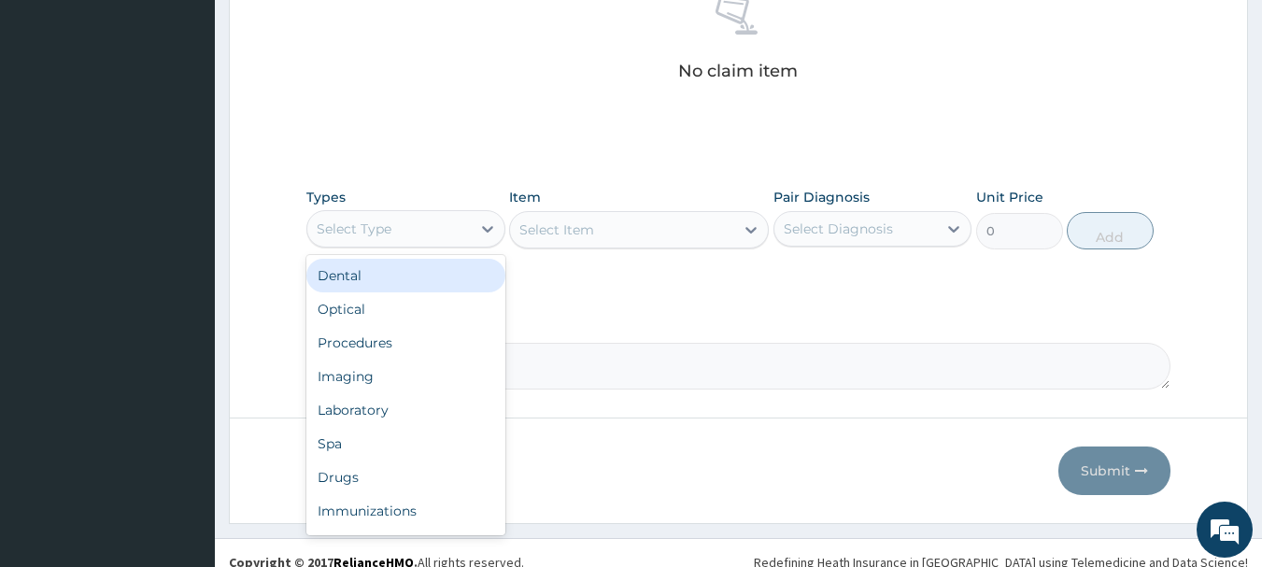
click at [463, 238] on div "Select Type" at bounding box center [388, 229] width 163 height 30
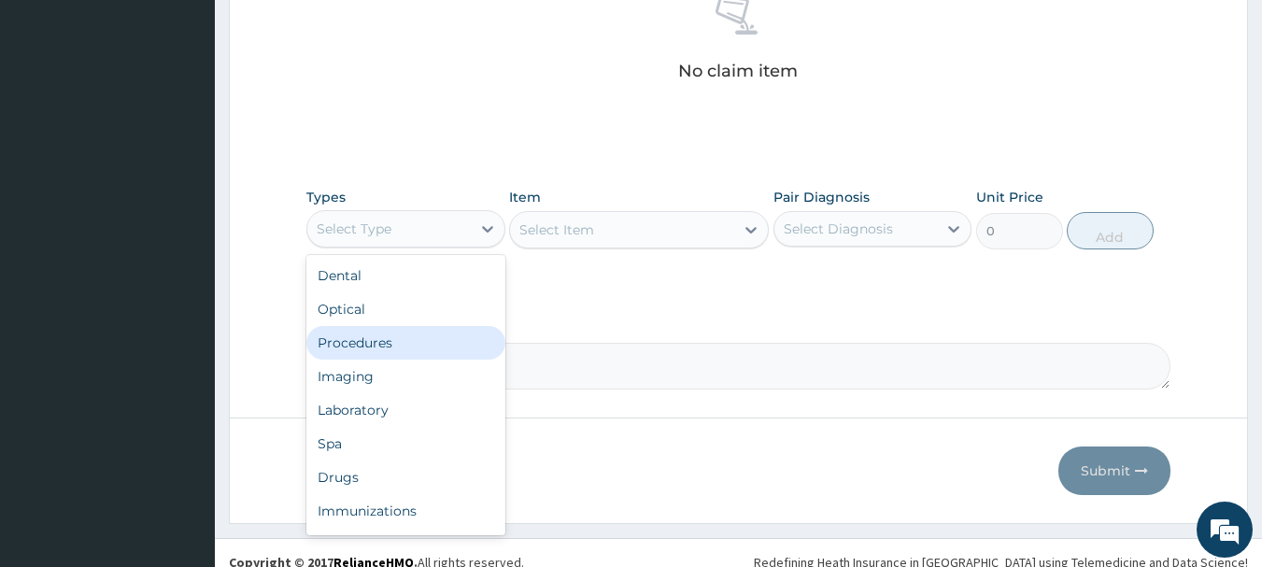
click at [401, 351] on div "Procedures" at bounding box center [405, 343] width 199 height 34
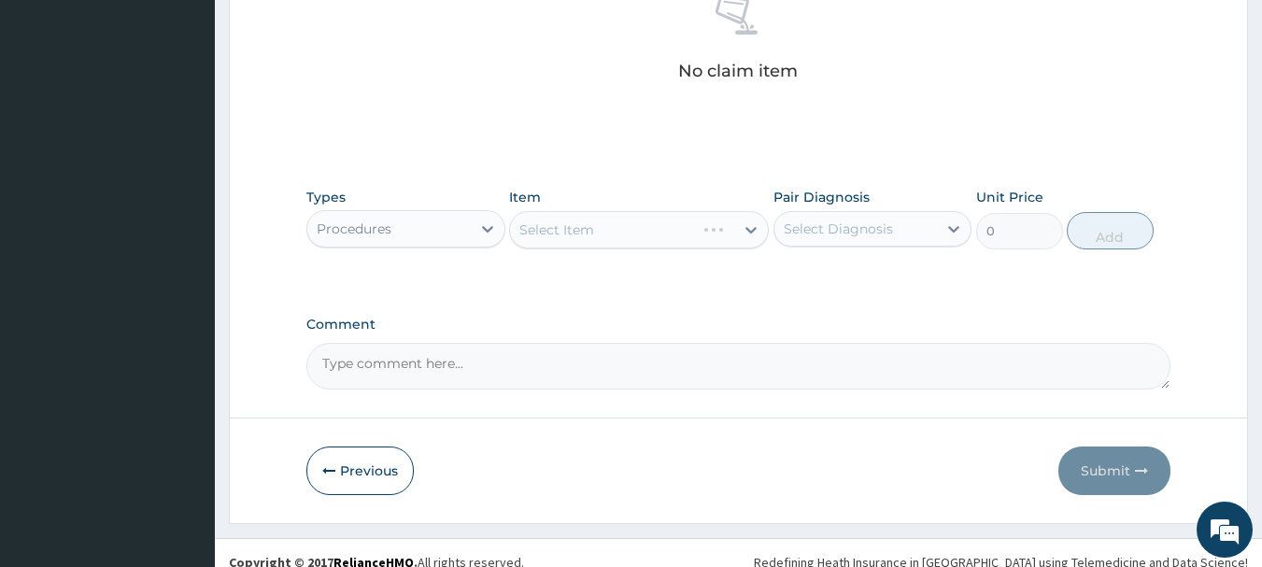
click at [823, 223] on div "Select Diagnosis" at bounding box center [838, 229] width 109 height 19
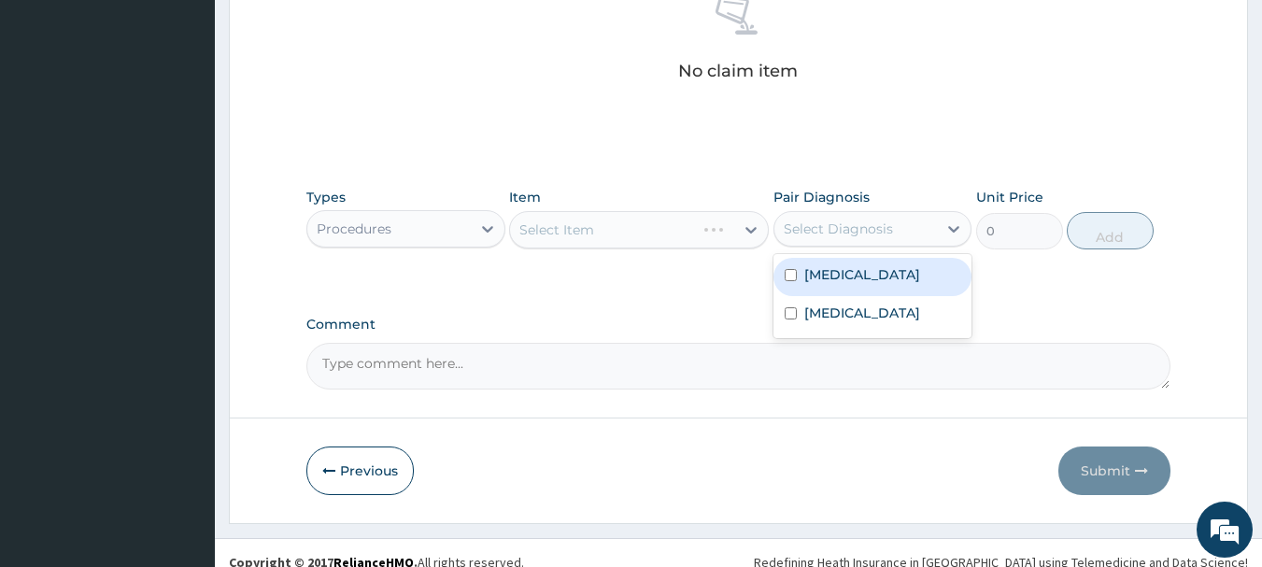
drag, startPoint x: 823, startPoint y: 223, endPoint x: 832, endPoint y: 322, distance: 99.5
click at [823, 277] on label "[MEDICAL_DATA]" at bounding box center [862, 274] width 116 height 19
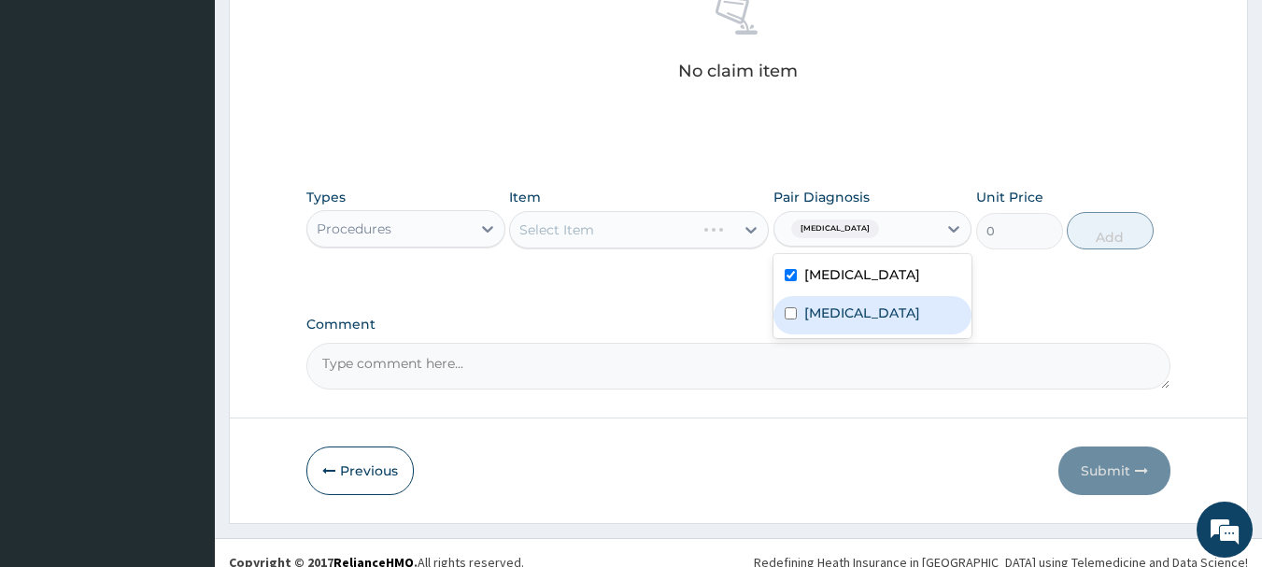
checkbox input "true"
click at [832, 322] on div "[MEDICAL_DATA]" at bounding box center [872, 315] width 199 height 38
checkbox input "true"
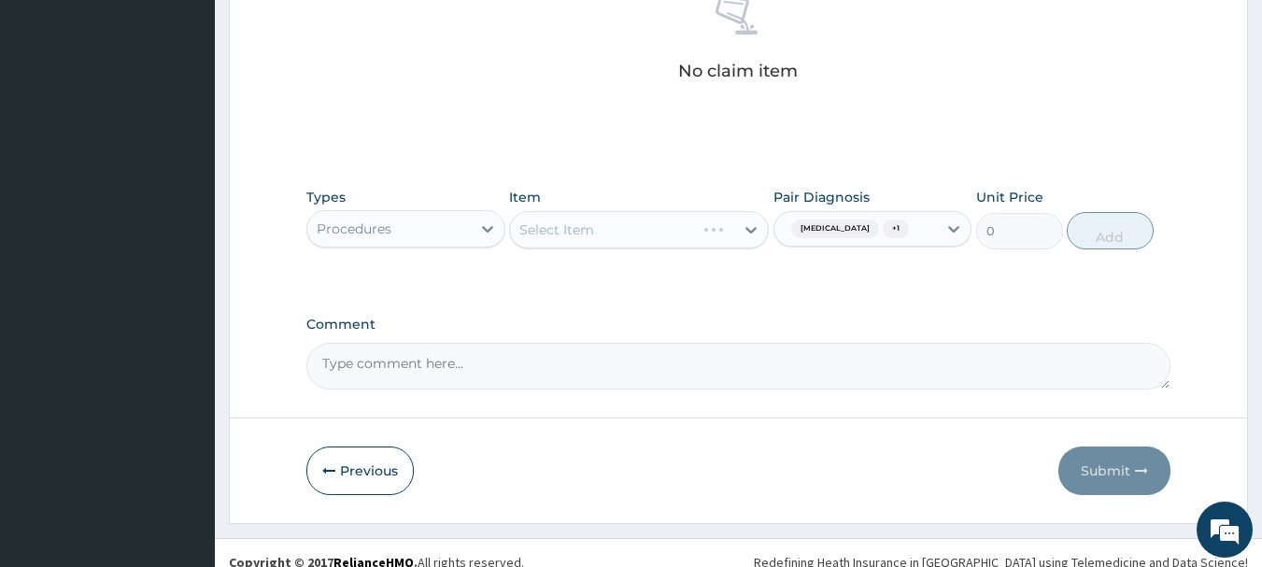
click at [637, 223] on div "Select Item" at bounding box center [639, 229] width 260 height 37
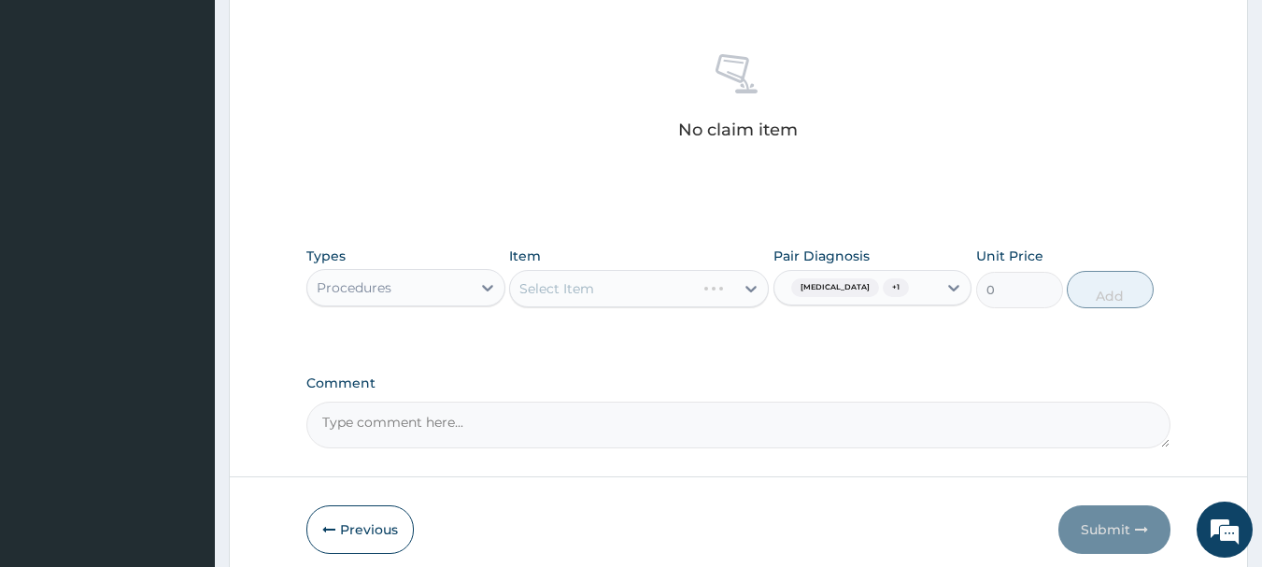
scroll to position [780, 0]
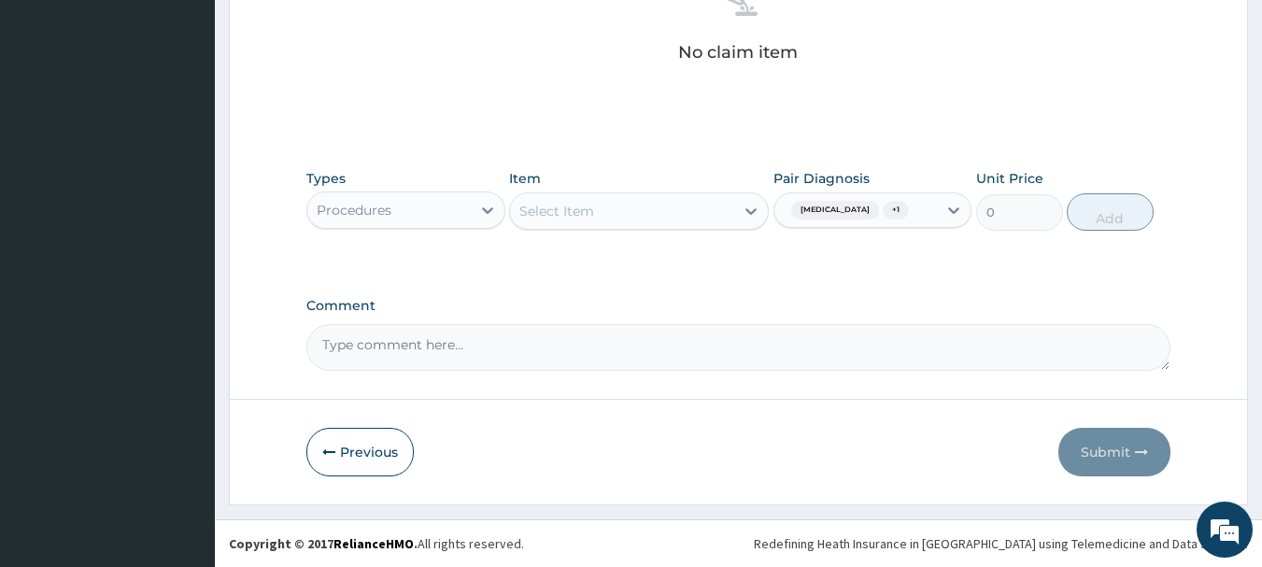
click at [675, 211] on div "Select Item" at bounding box center [622, 211] width 224 height 30
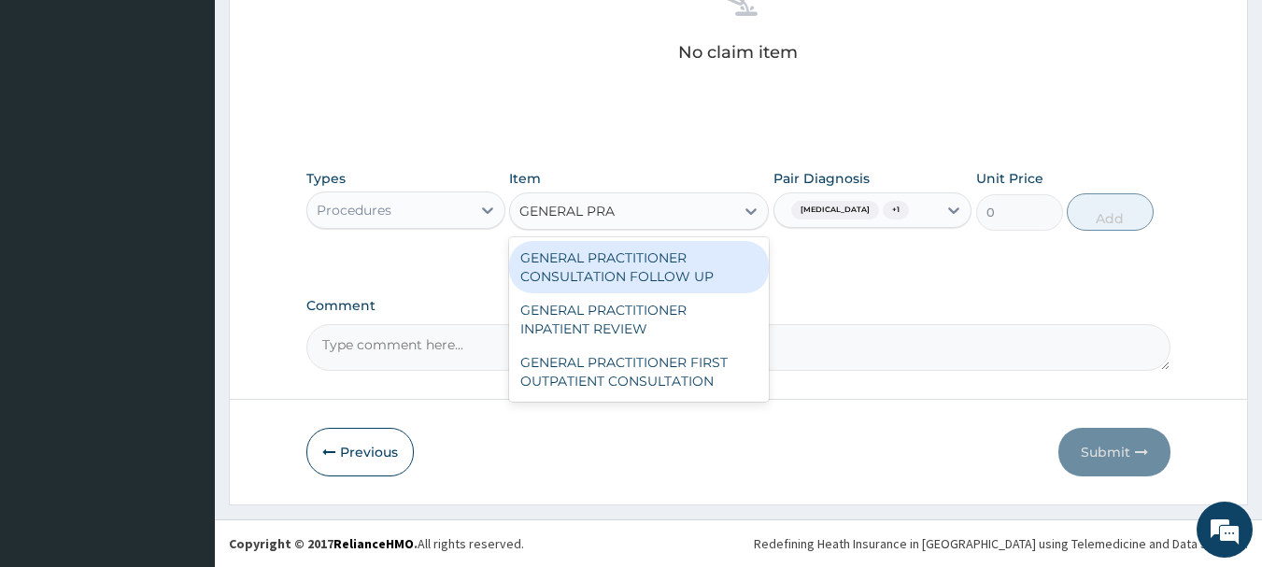
type input "GENERAL PRAC"
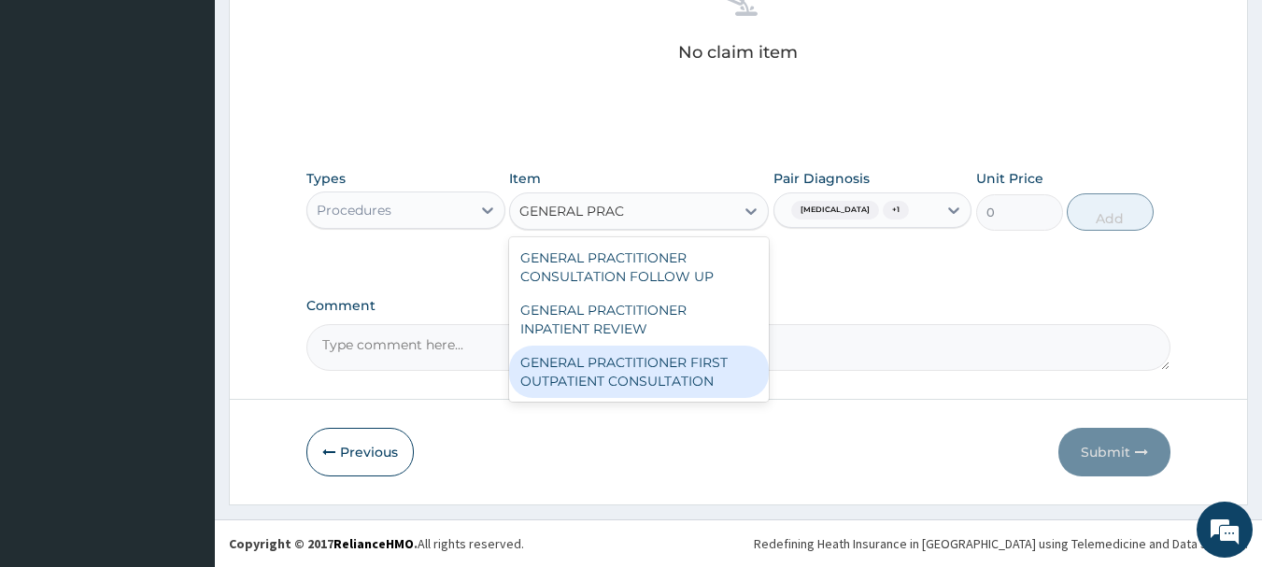
click at [660, 364] on div "GENERAL PRACTITIONER FIRST OUTPATIENT CONSULTATION" at bounding box center [639, 372] width 260 height 52
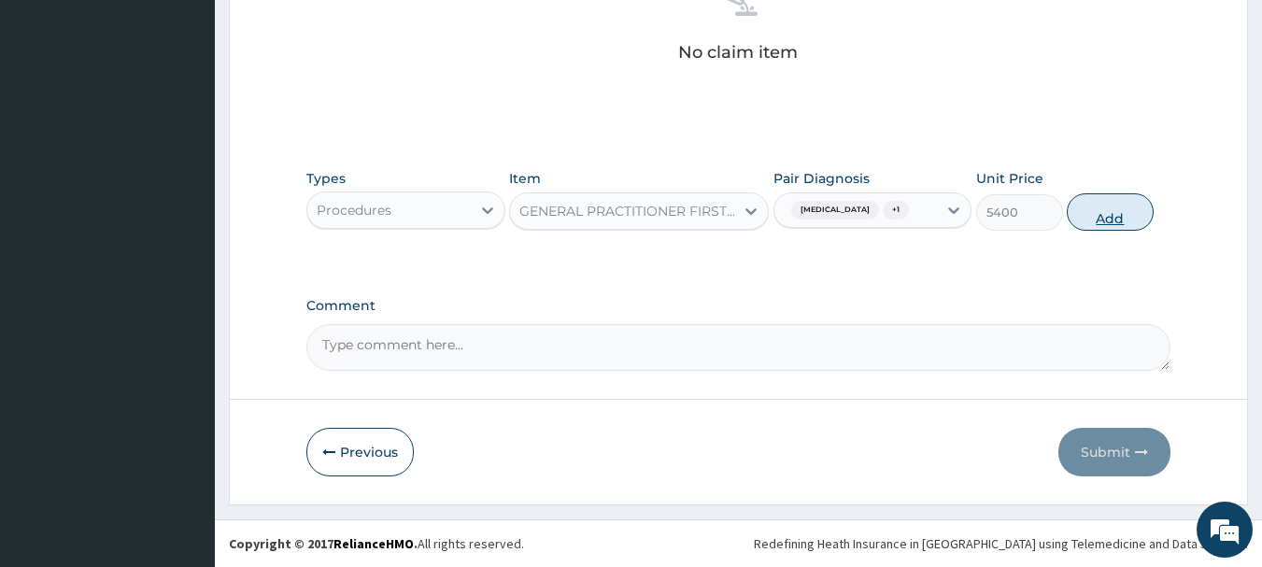
click at [1126, 207] on button "Add" at bounding box center [1110, 211] width 87 height 37
type input "0"
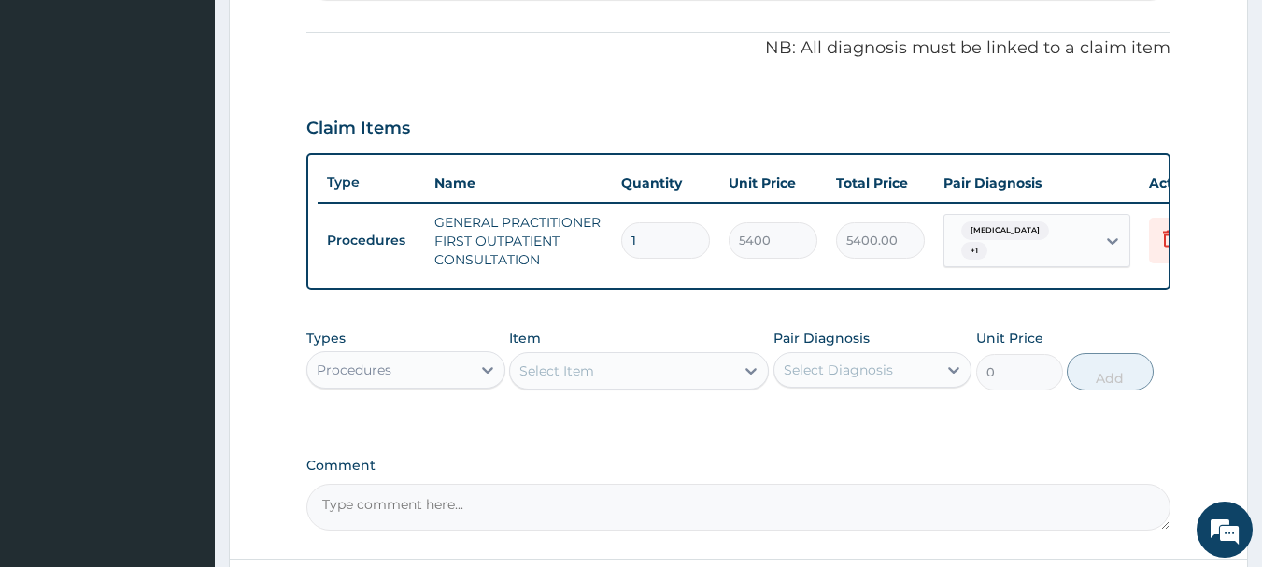
scroll to position [529, 0]
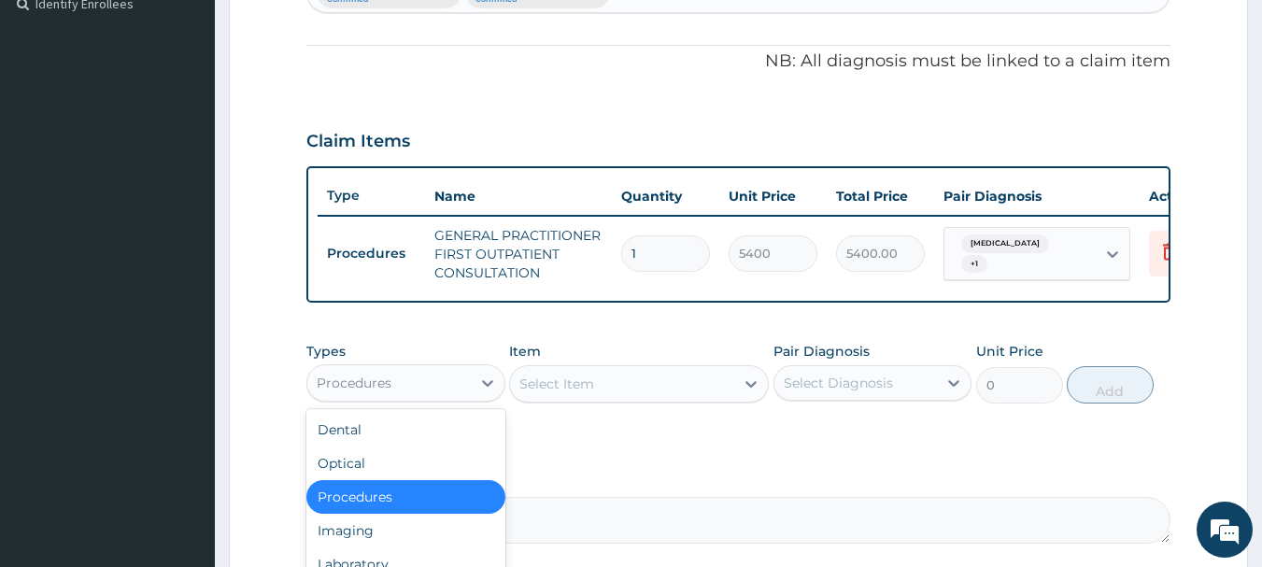
click at [418, 398] on div "Procedures" at bounding box center [388, 383] width 163 height 30
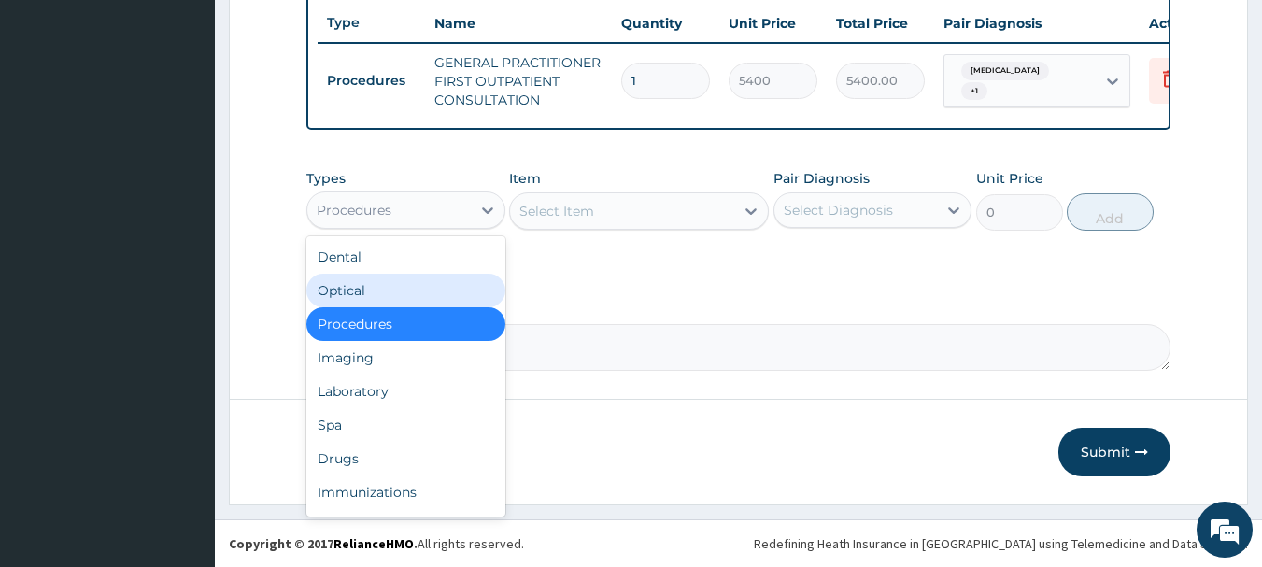
scroll to position [716, 0]
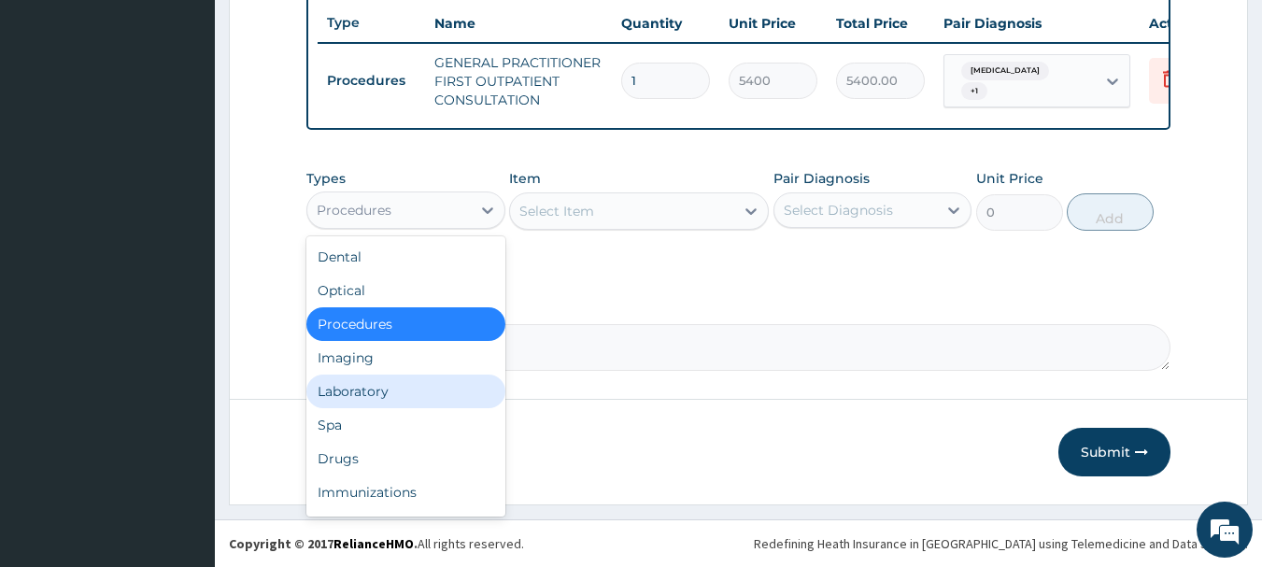
click at [382, 392] on div "Laboratory" at bounding box center [405, 392] width 199 height 34
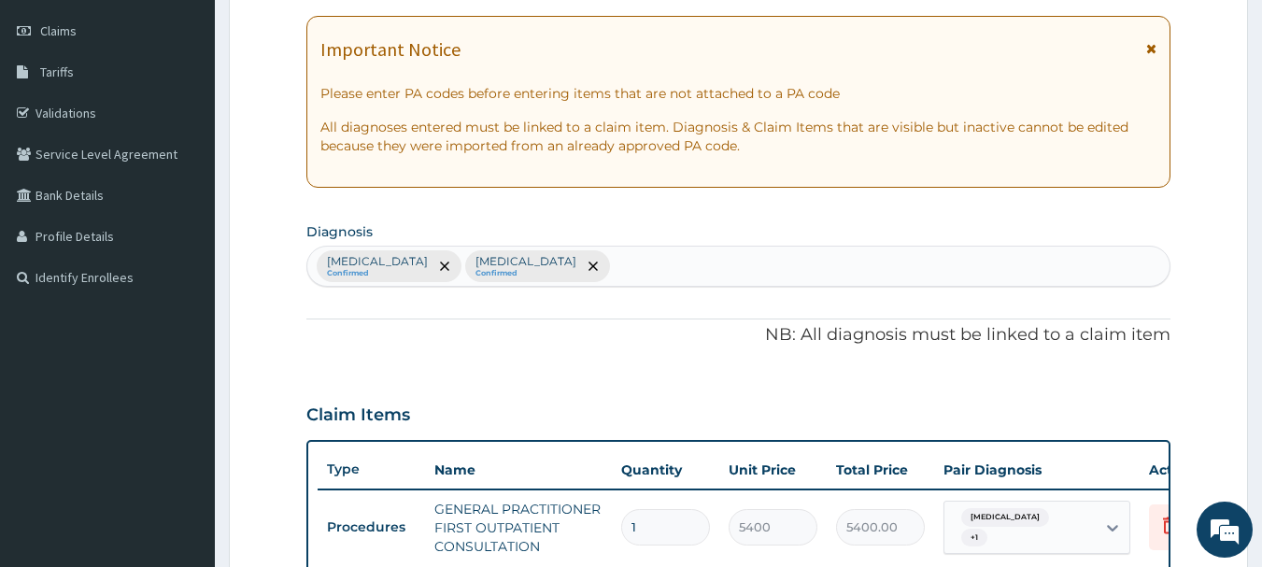
scroll to position [248, 0]
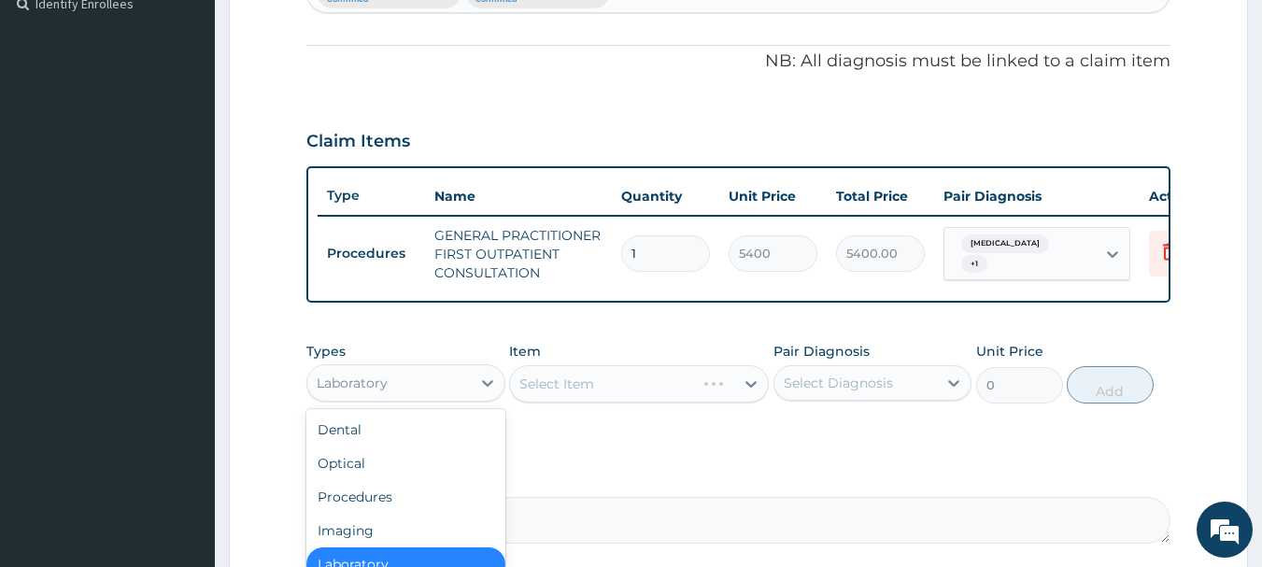
click at [432, 391] on div "Laboratory" at bounding box center [388, 383] width 163 height 30
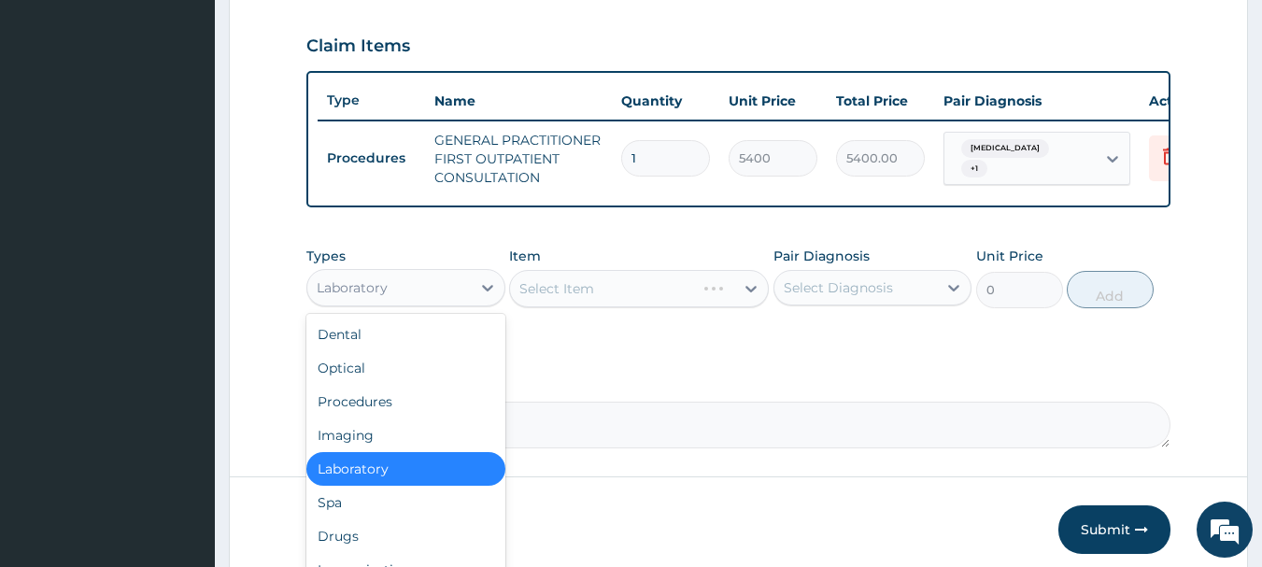
scroll to position [716, 0]
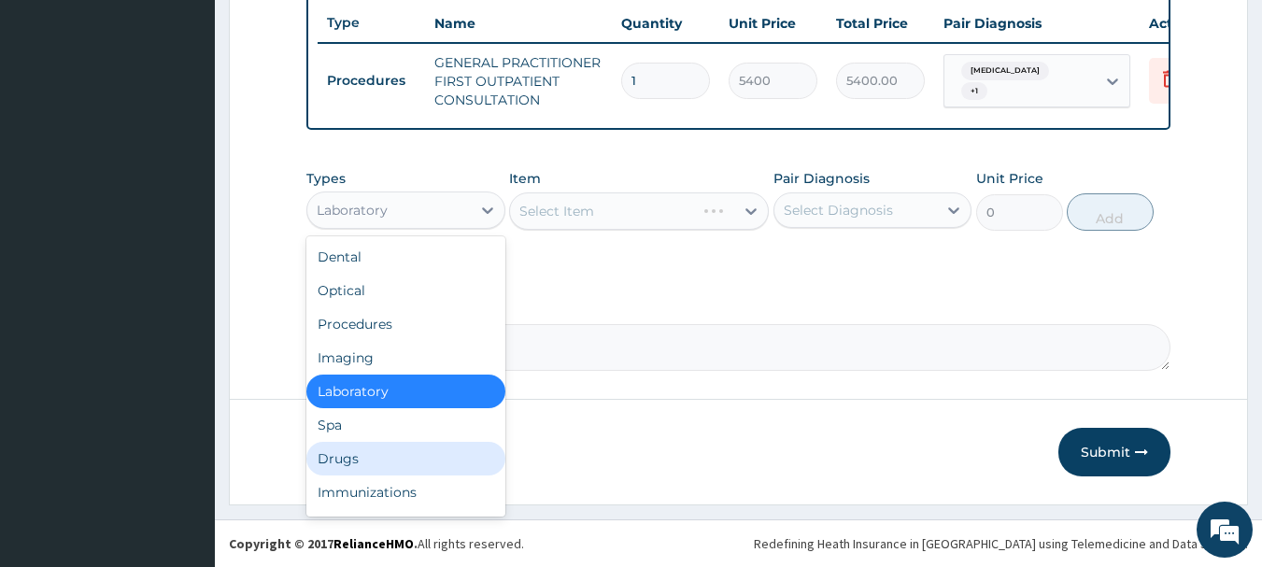
click at [402, 452] on div "Drugs" at bounding box center [405, 459] width 199 height 34
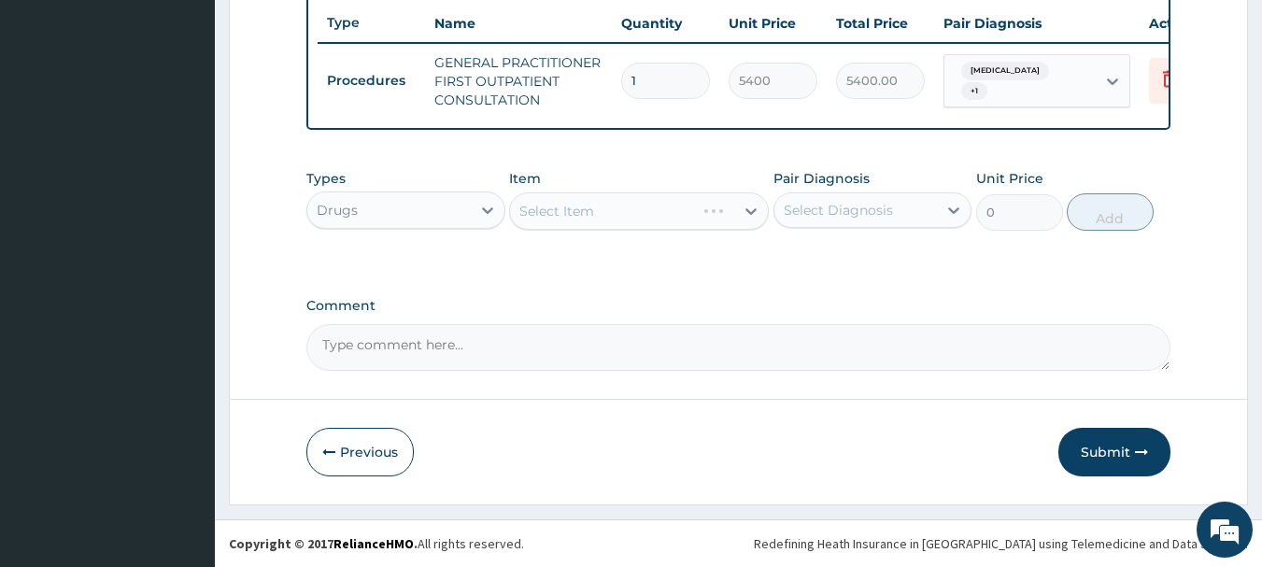
click at [845, 207] on div "Select Diagnosis" at bounding box center [838, 210] width 109 height 19
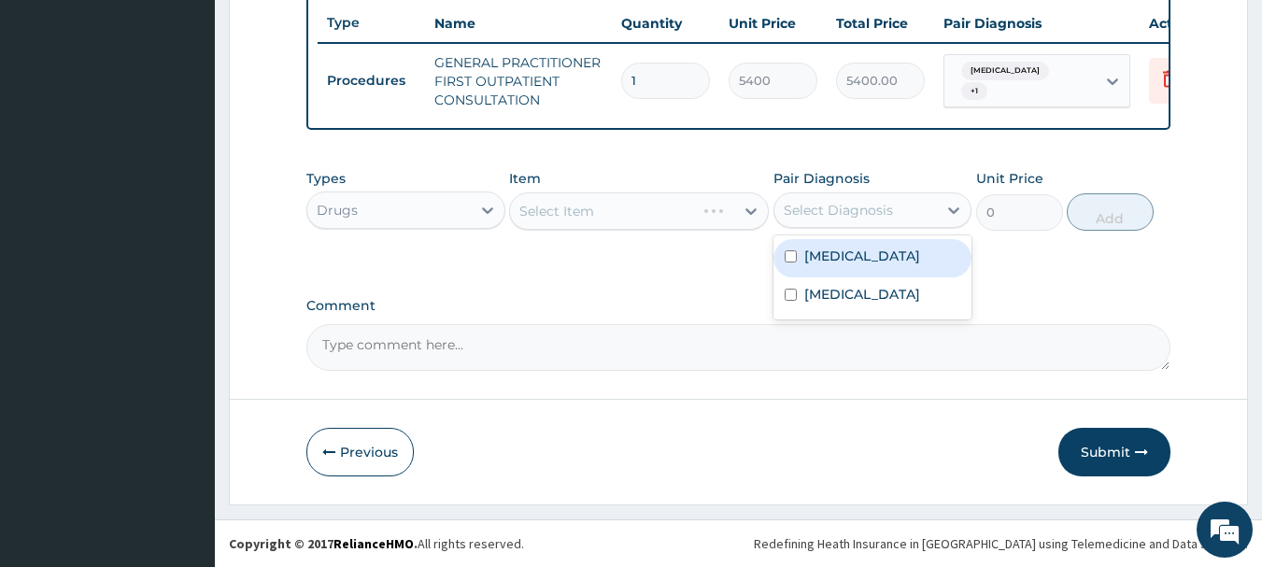
click at [847, 258] on label "[MEDICAL_DATA]" at bounding box center [862, 256] width 116 height 19
checkbox input "true"
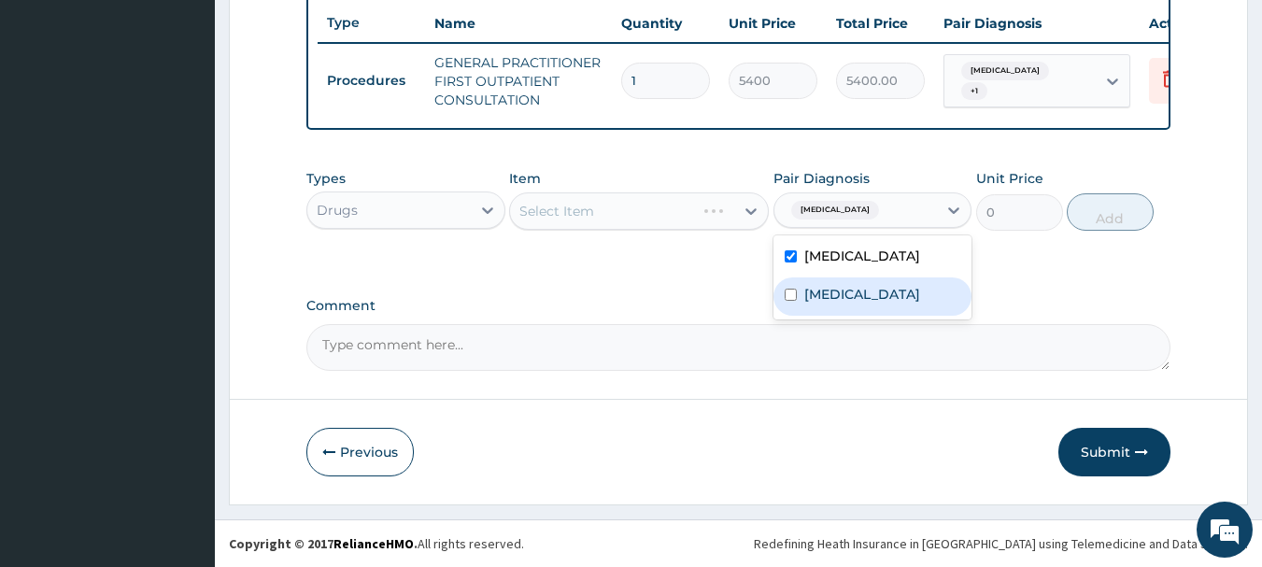
click at [842, 300] on label "[MEDICAL_DATA]" at bounding box center [862, 294] width 116 height 19
checkbox input "true"
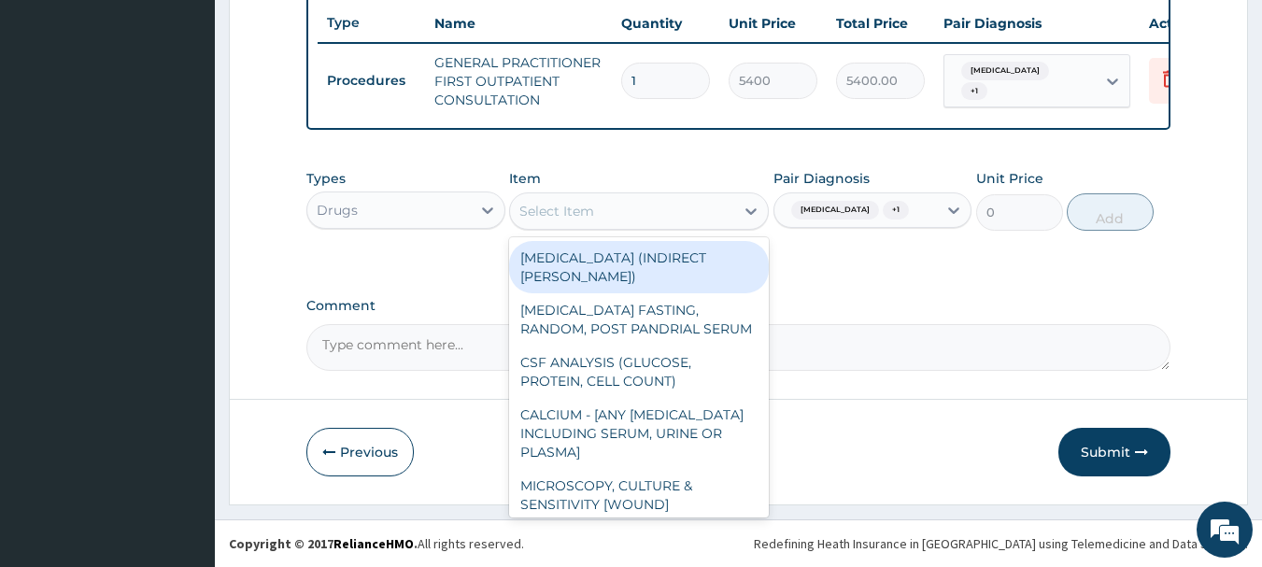
drag, startPoint x: 649, startPoint y: 213, endPoint x: 654, endPoint y: 221, distance: 9.6
click at [654, 221] on div "Select Item" at bounding box center [622, 211] width 224 height 30
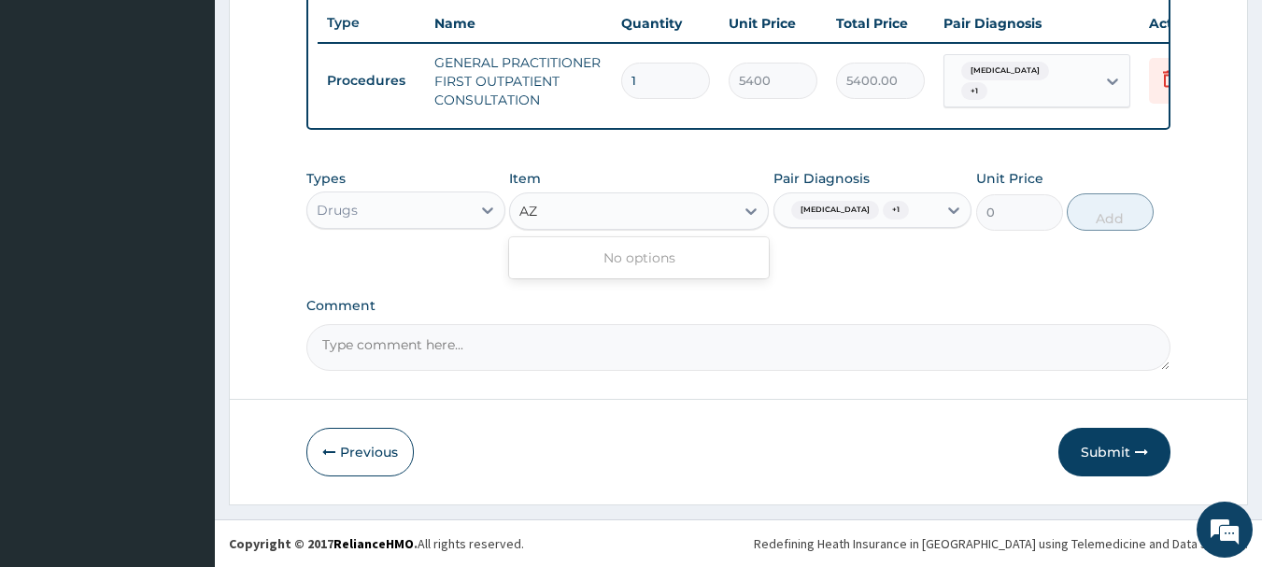
type input "A"
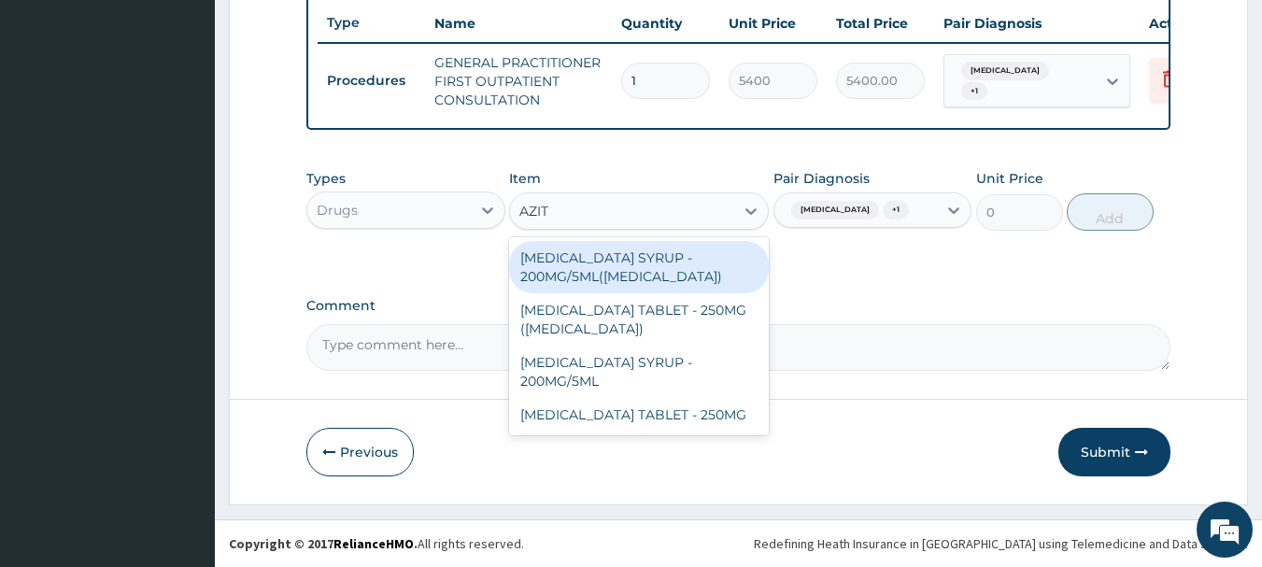
type input "AZITH"
click at [653, 280] on div "[MEDICAL_DATA] SYRUP - 200MG/5ML([MEDICAL_DATA])" at bounding box center [639, 267] width 260 height 52
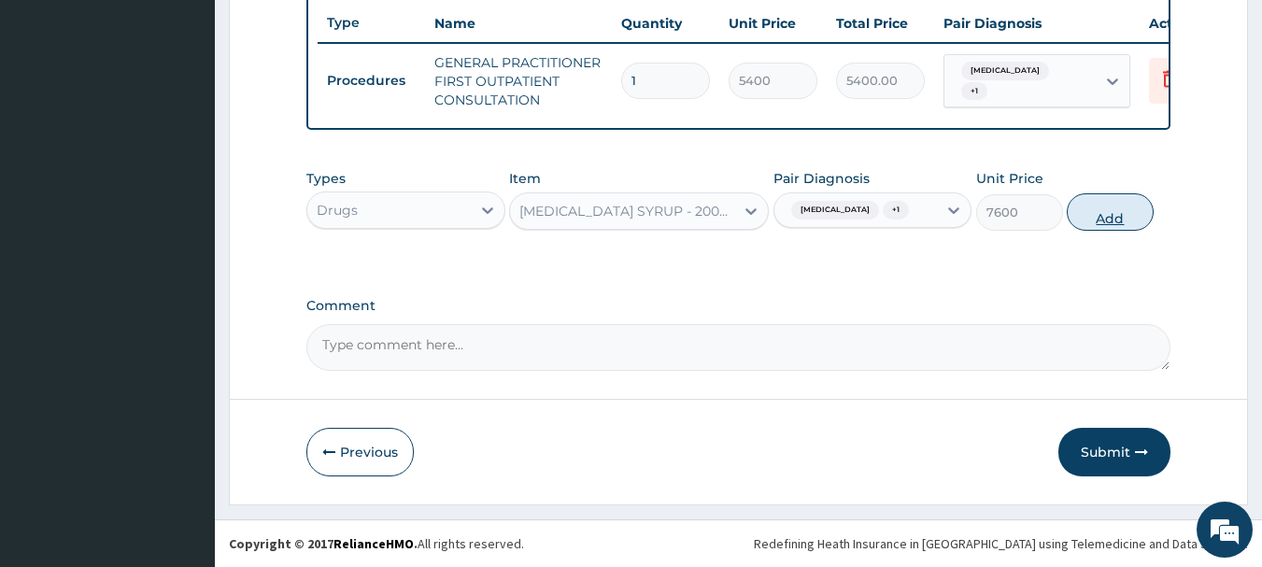
click at [1122, 228] on button "Add" at bounding box center [1110, 211] width 87 height 37
type input "0"
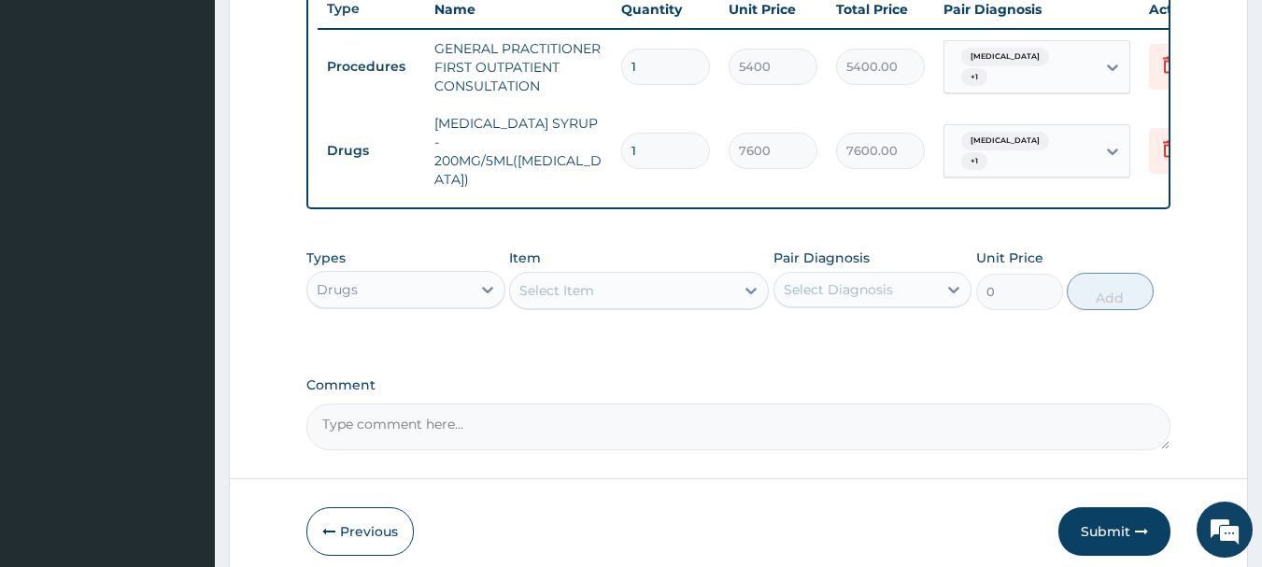
click at [645, 276] on div "Select Item" at bounding box center [622, 291] width 224 height 30
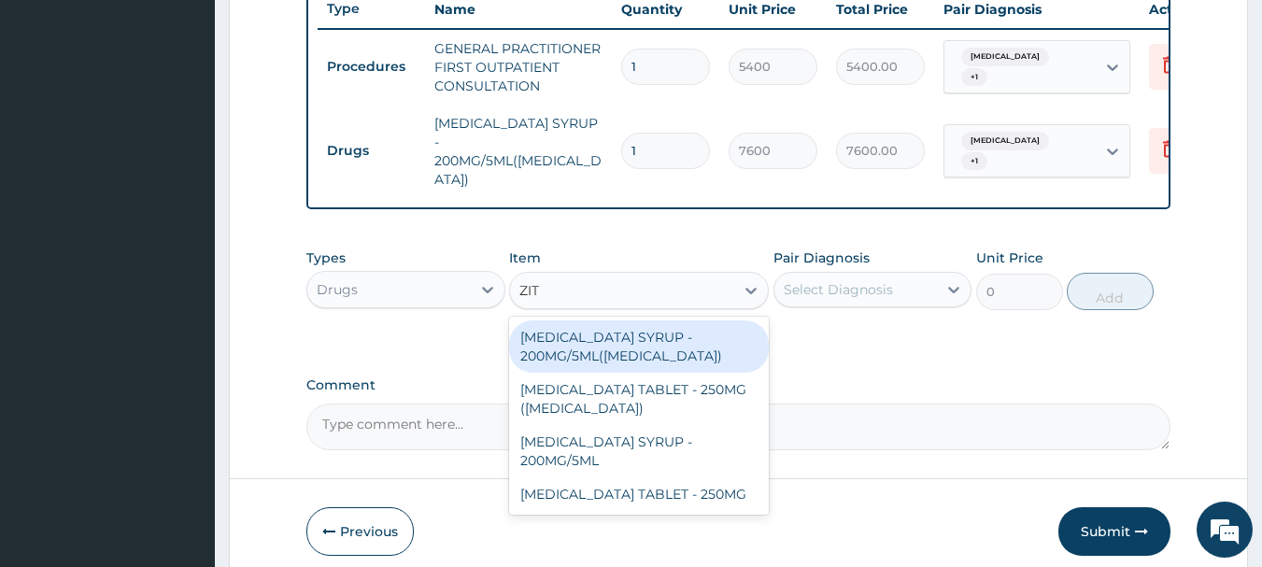
type input "ZITH"
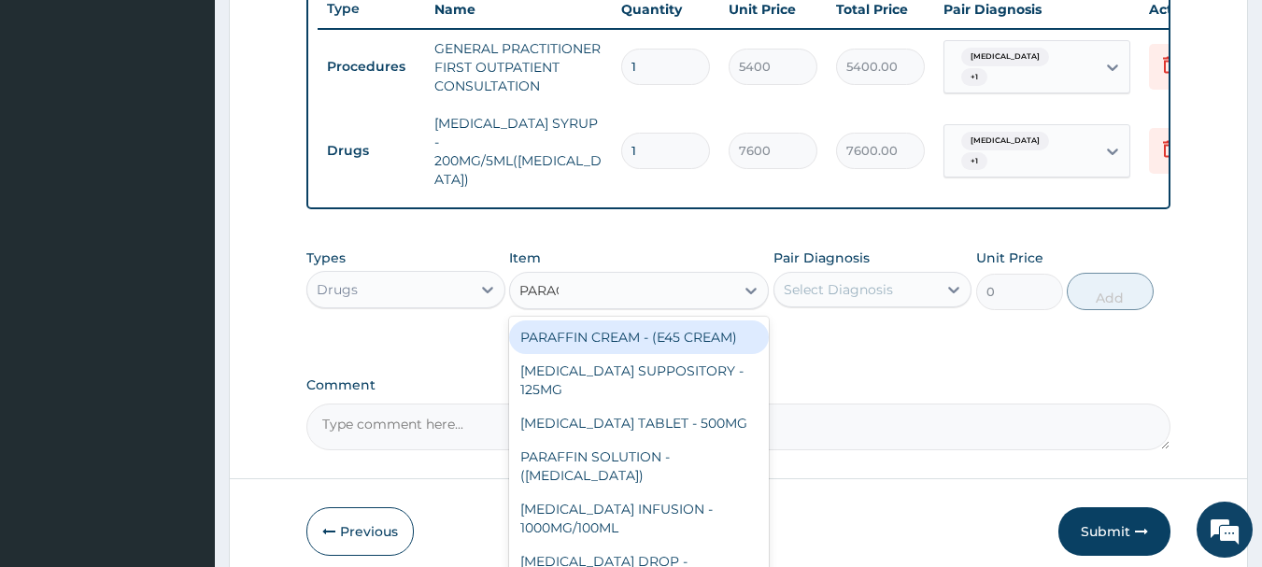
type input "PARACE"
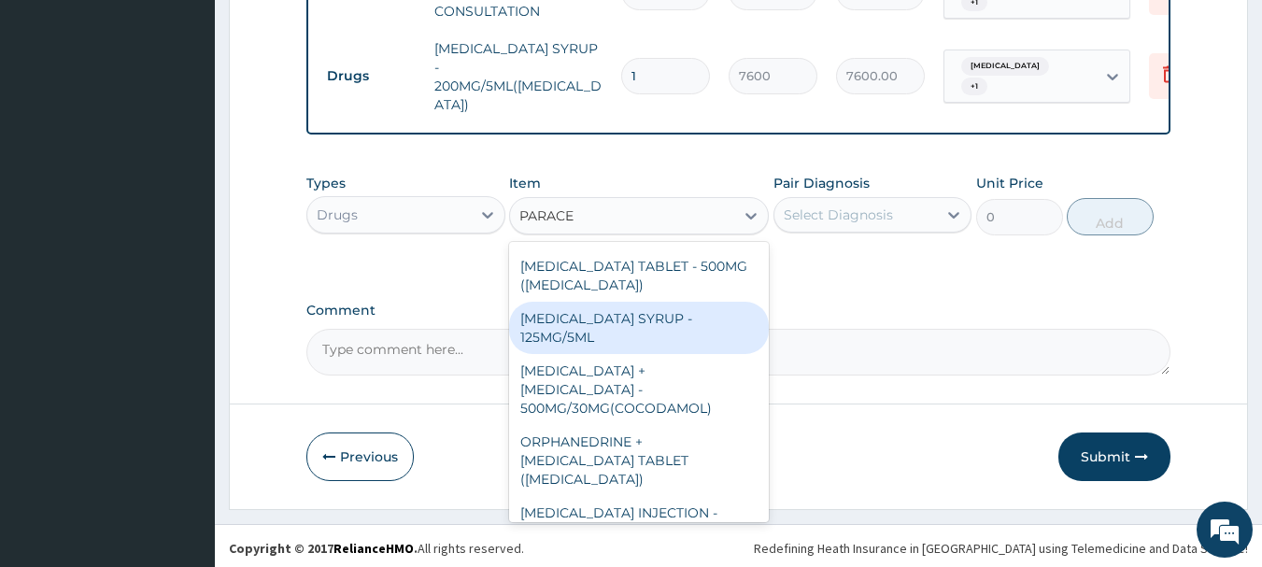
scroll to position [0, 0]
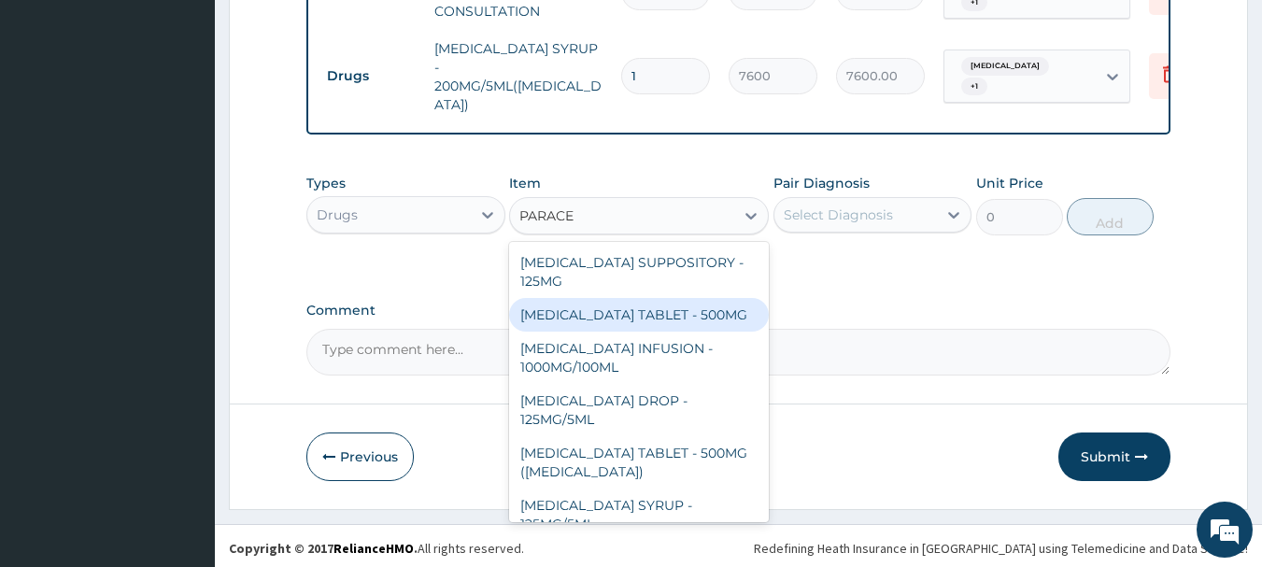
click at [666, 319] on div "[MEDICAL_DATA] TABLET - 500MG" at bounding box center [639, 315] width 260 height 34
type input "45.599999999999994"
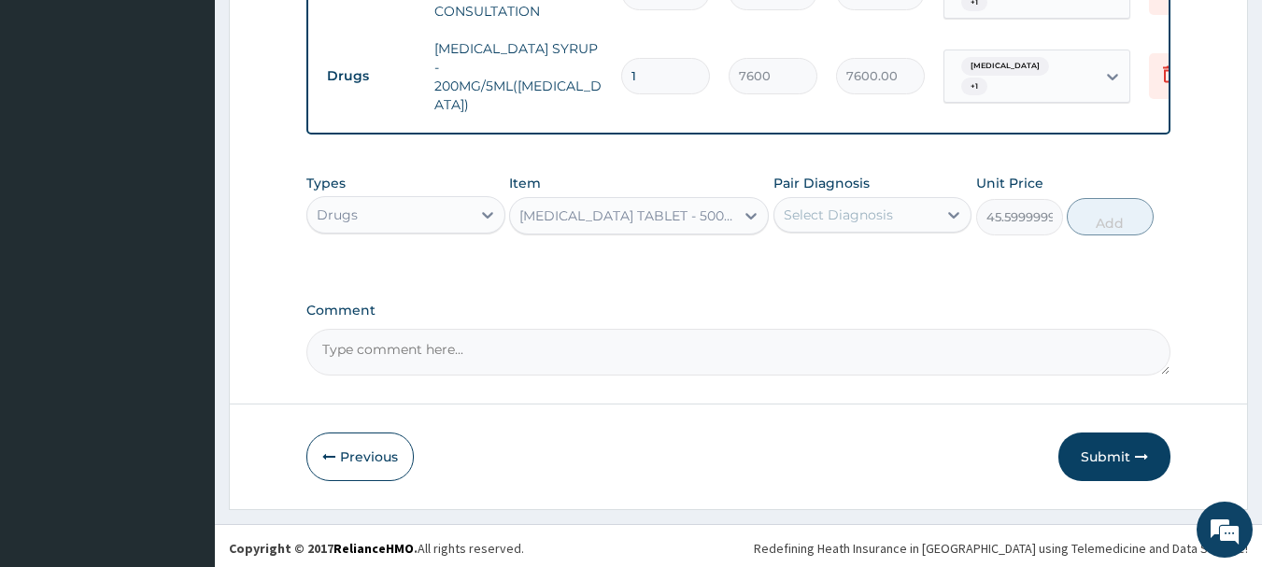
click at [879, 209] on div "Select Diagnosis" at bounding box center [838, 215] width 109 height 19
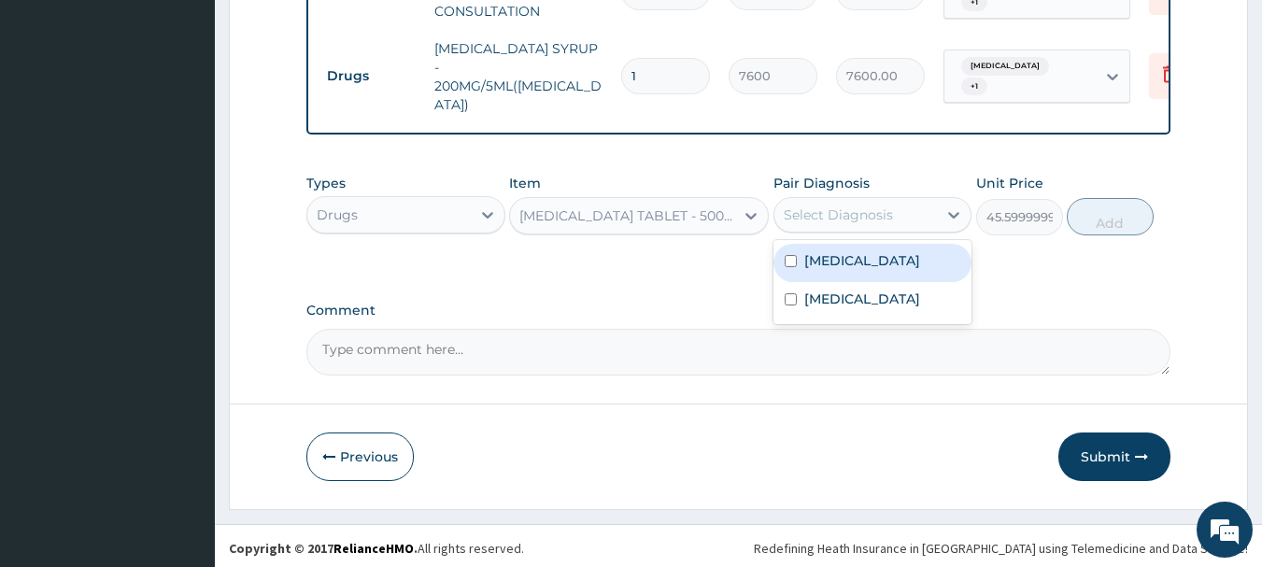
click at [874, 269] on div "[MEDICAL_DATA]" at bounding box center [872, 263] width 199 height 38
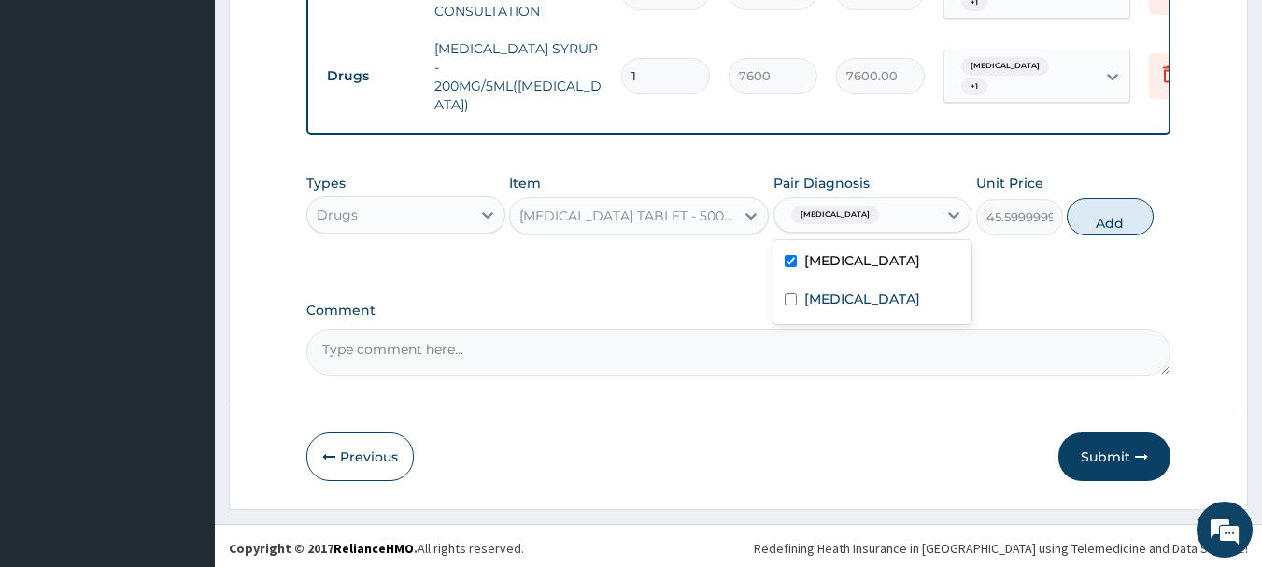
checkbox input "true"
click at [826, 304] on div "[MEDICAL_DATA]" at bounding box center [872, 301] width 199 height 38
checkbox input "true"
click at [1094, 225] on button "Add" at bounding box center [1110, 216] width 87 height 37
type input "0"
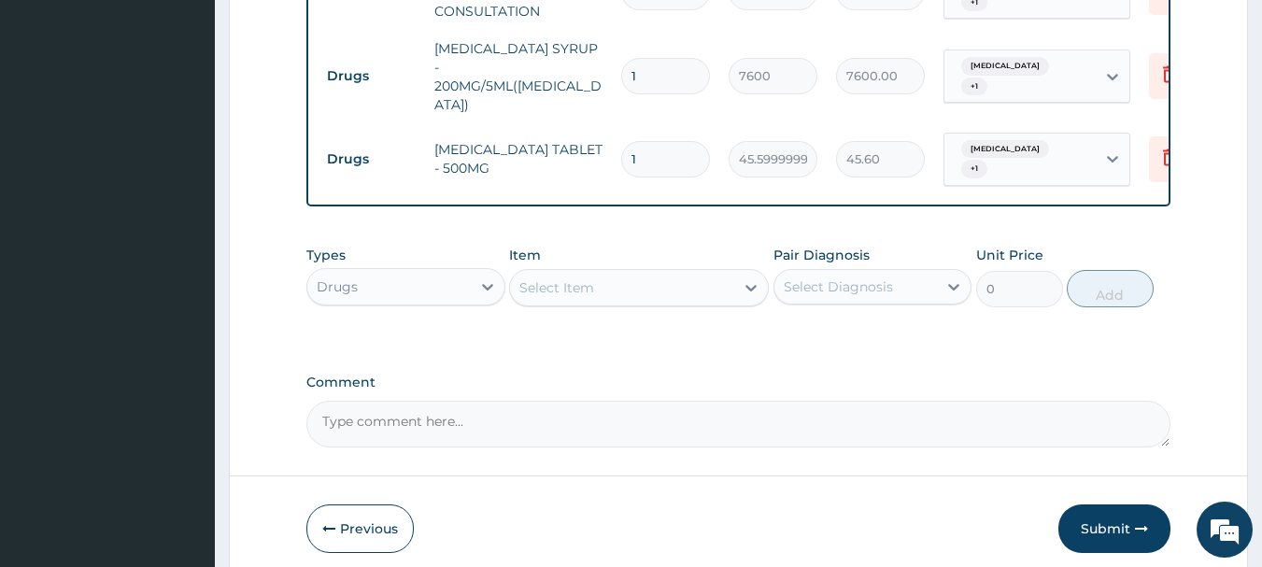
type input "18"
type input "820.80"
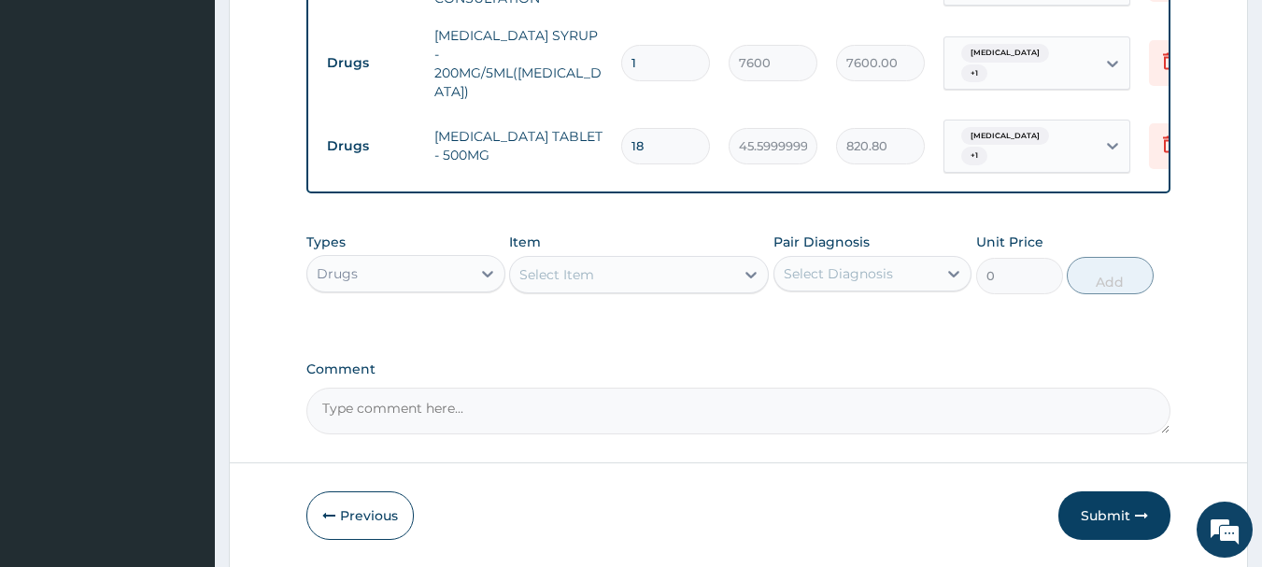
scroll to position [855, 0]
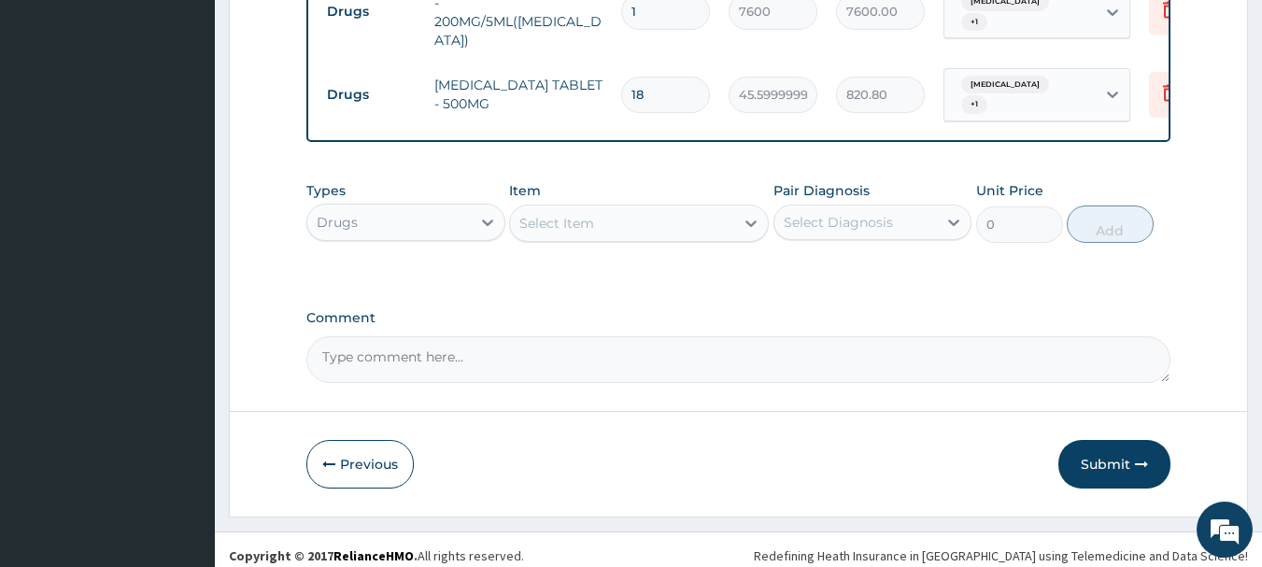
type input "18"
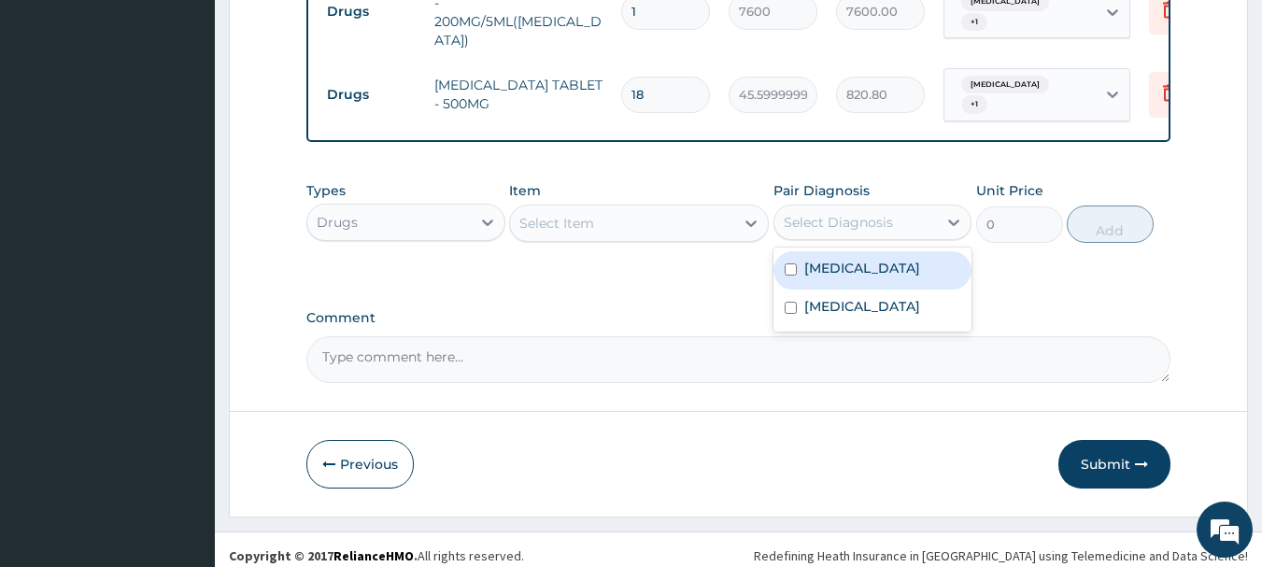
click at [808, 215] on div "Select Diagnosis" at bounding box center [838, 222] width 109 height 19
click at [720, 217] on div "Select Item" at bounding box center [622, 223] width 224 height 30
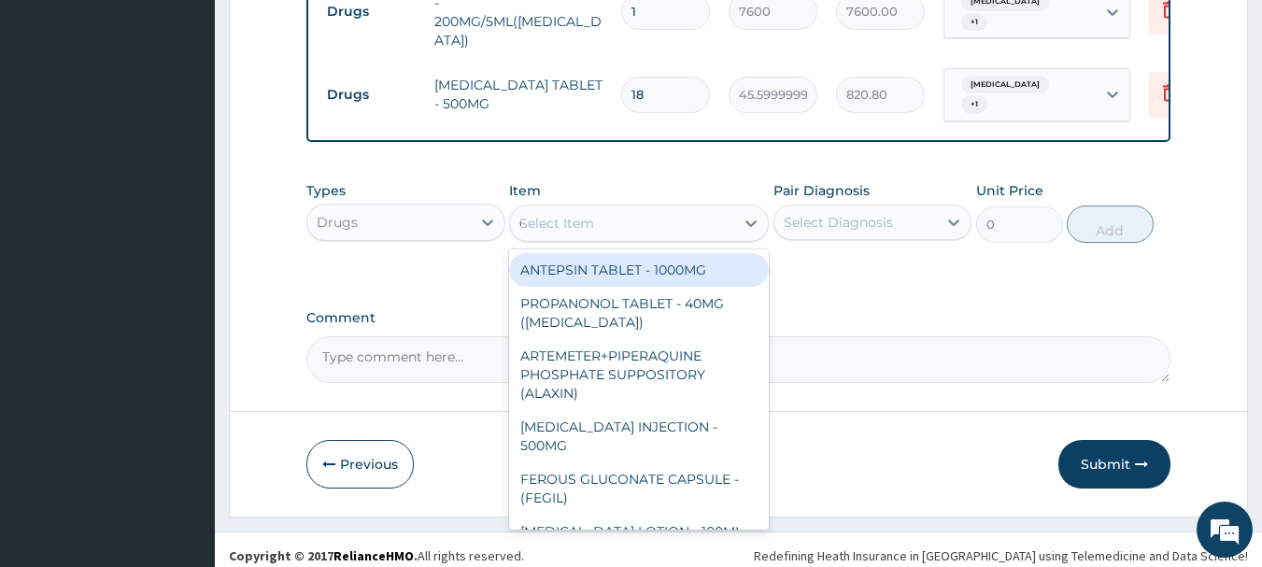
type input "CEF"
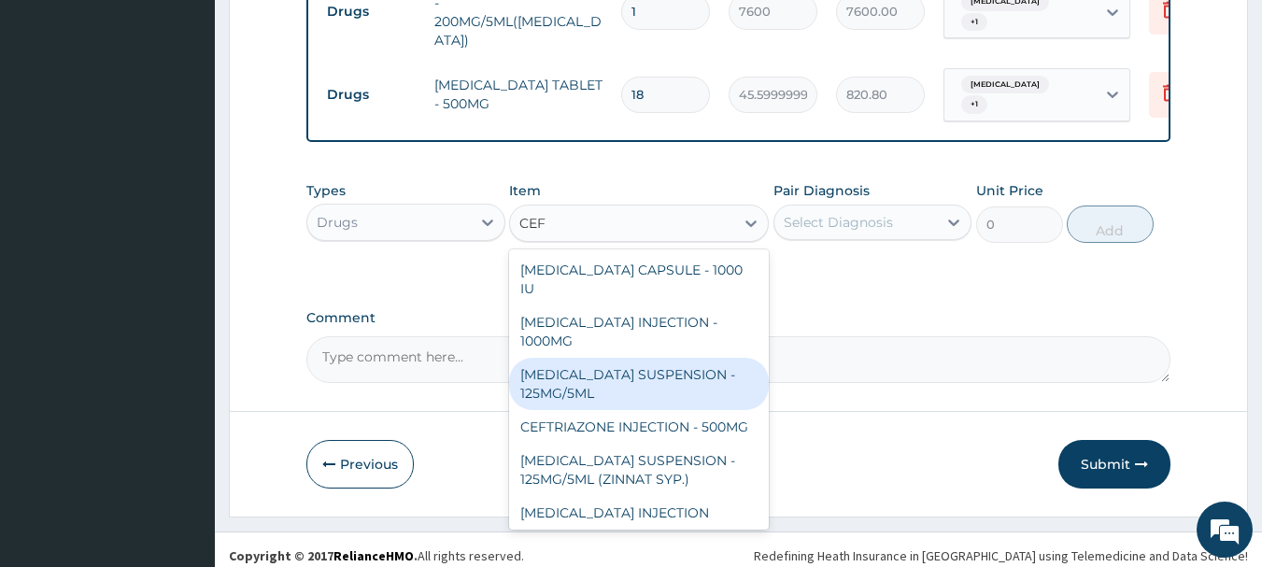
click at [674, 358] on div "[MEDICAL_DATA] SUSPENSION - 125MG/5ML" at bounding box center [639, 384] width 260 height 52
type input "5320"
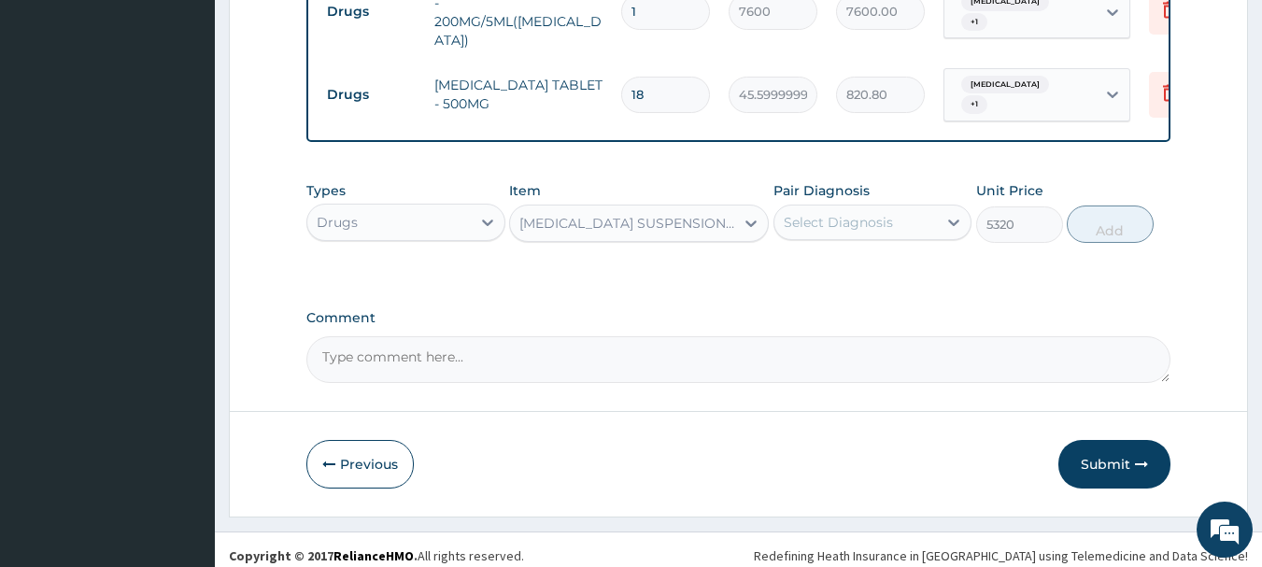
click at [864, 213] on div "Select Diagnosis" at bounding box center [838, 222] width 109 height 19
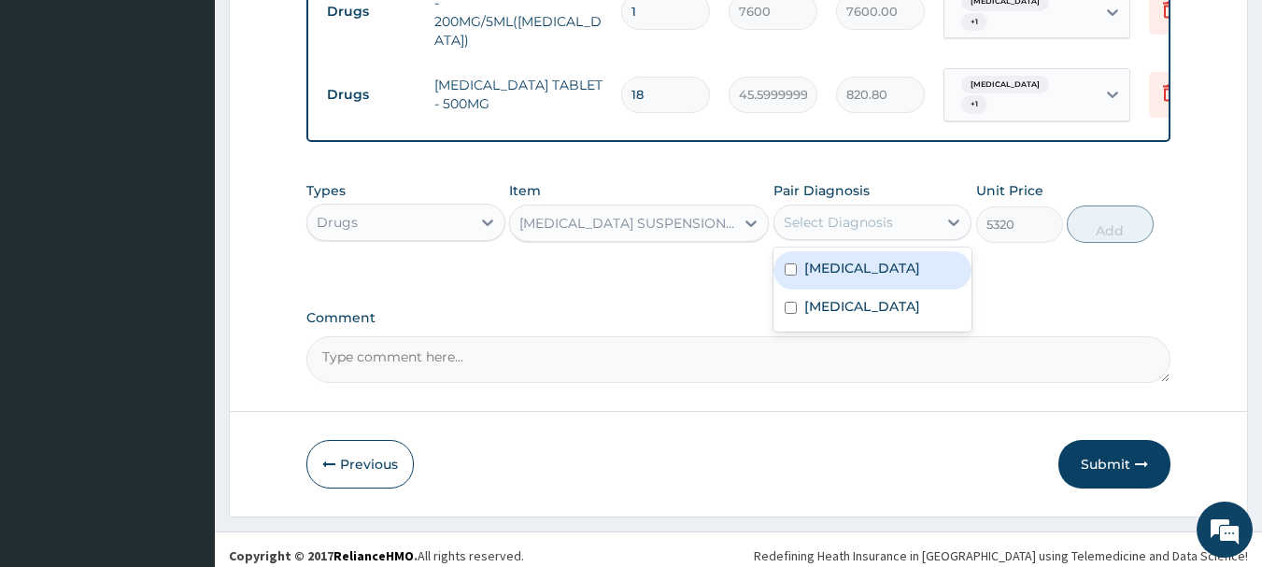
click at [857, 270] on div "[MEDICAL_DATA]" at bounding box center [872, 270] width 199 height 38
checkbox input "true"
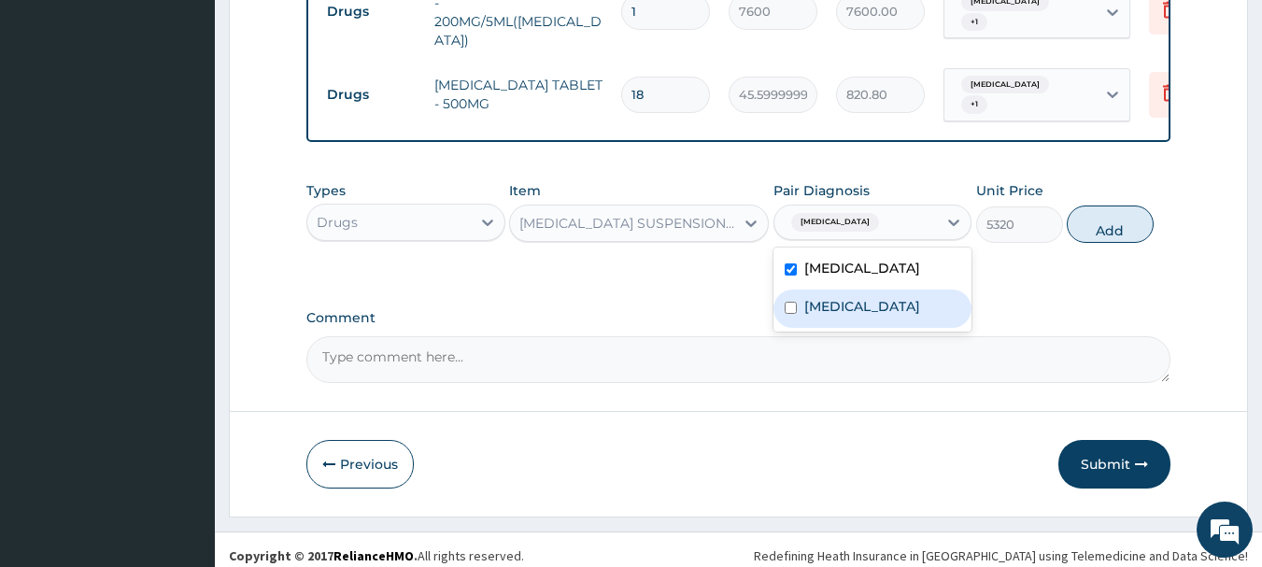
click at [852, 293] on div "[MEDICAL_DATA]" at bounding box center [872, 309] width 199 height 38
checkbox input "true"
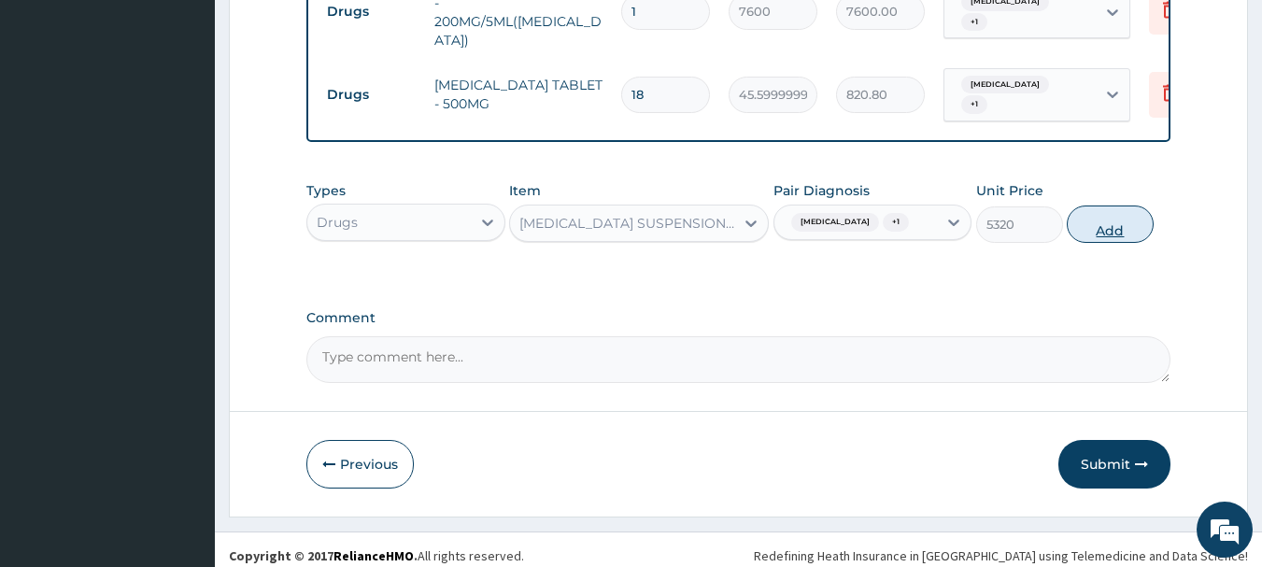
click at [1123, 209] on button "Add" at bounding box center [1110, 224] width 87 height 37
type input "0"
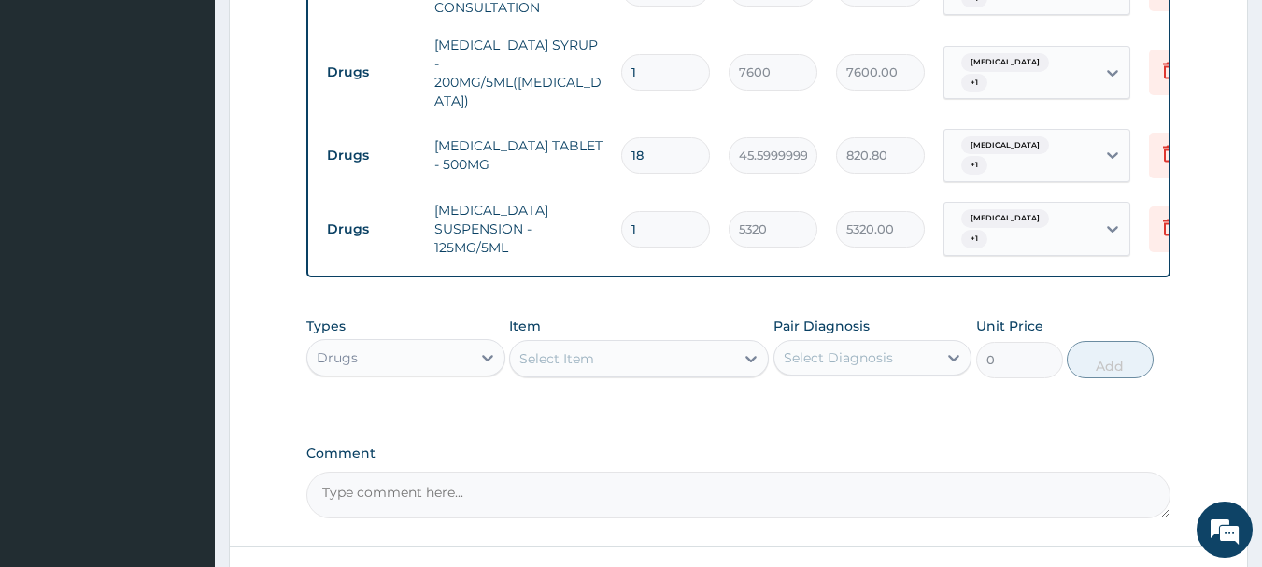
scroll to position [761, 0]
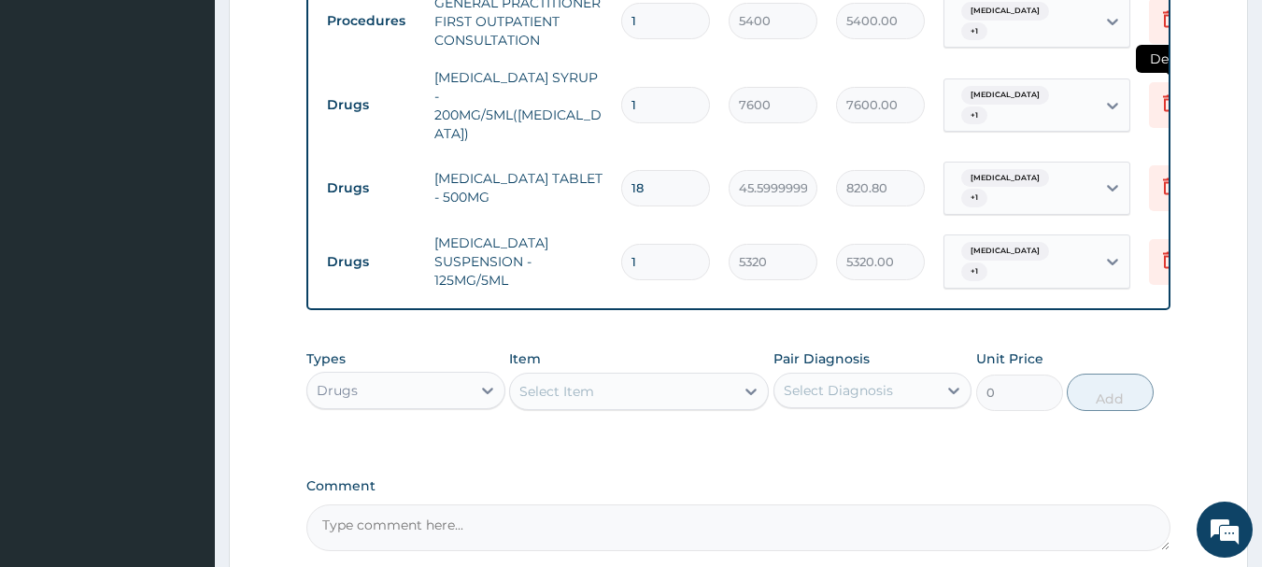
click at [1159, 107] on icon at bounding box center [1169, 105] width 41 height 46
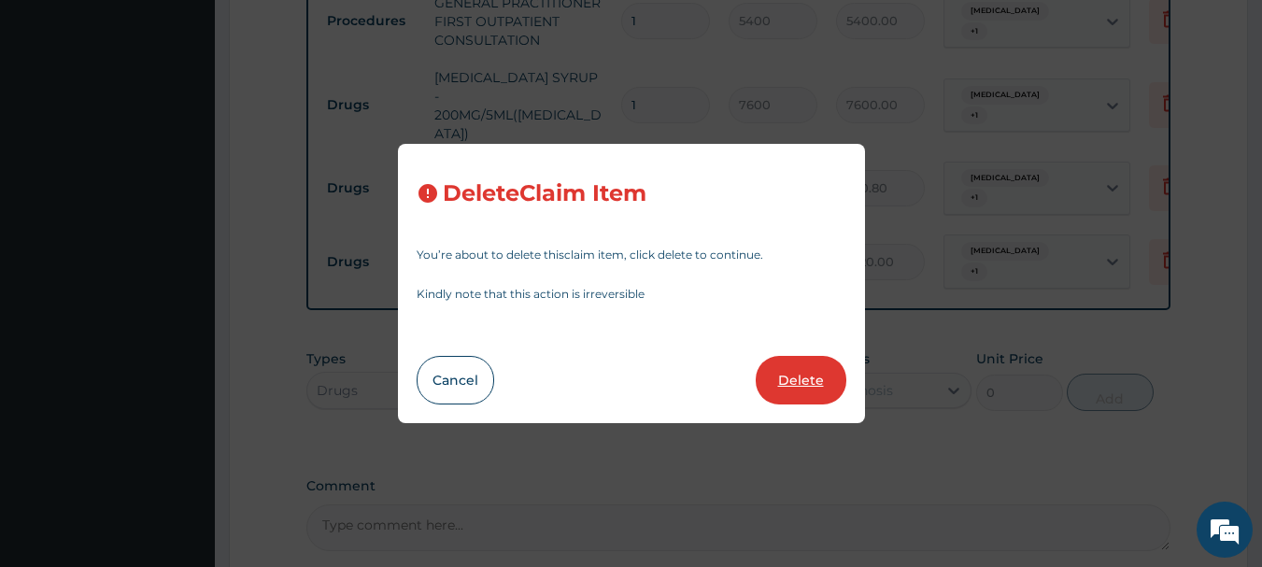
click at [800, 382] on button "Delete" at bounding box center [801, 380] width 91 height 49
type input "18"
type input "45.599999999999994"
type input "820.80"
type input "1"
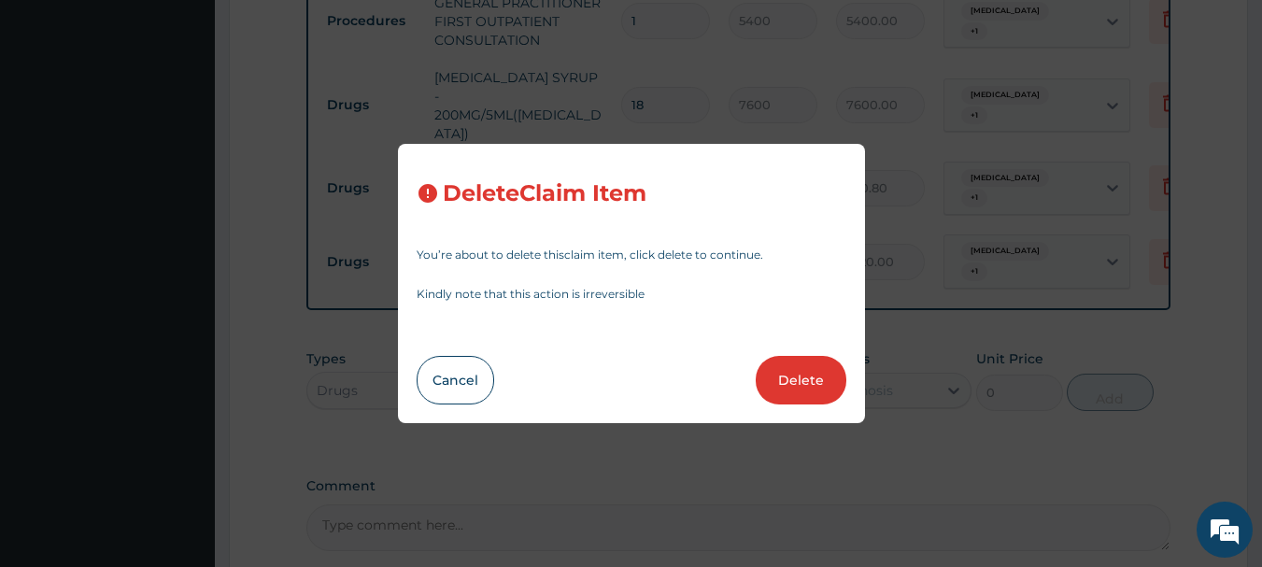
type input "5320"
type input "5320.00"
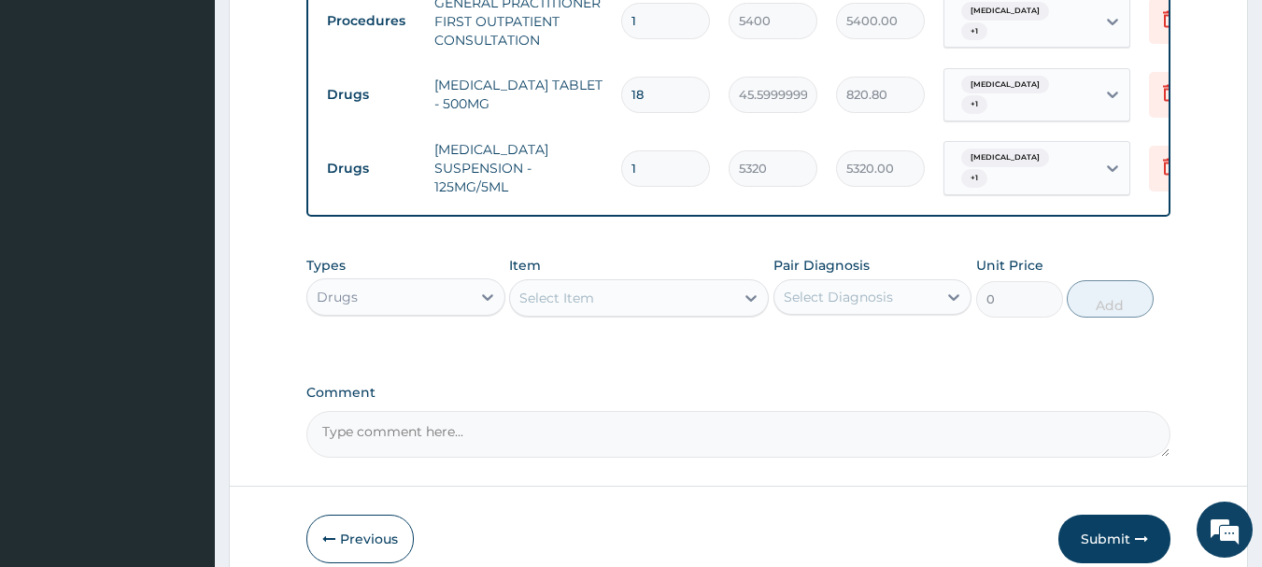
scroll to position [668, 0]
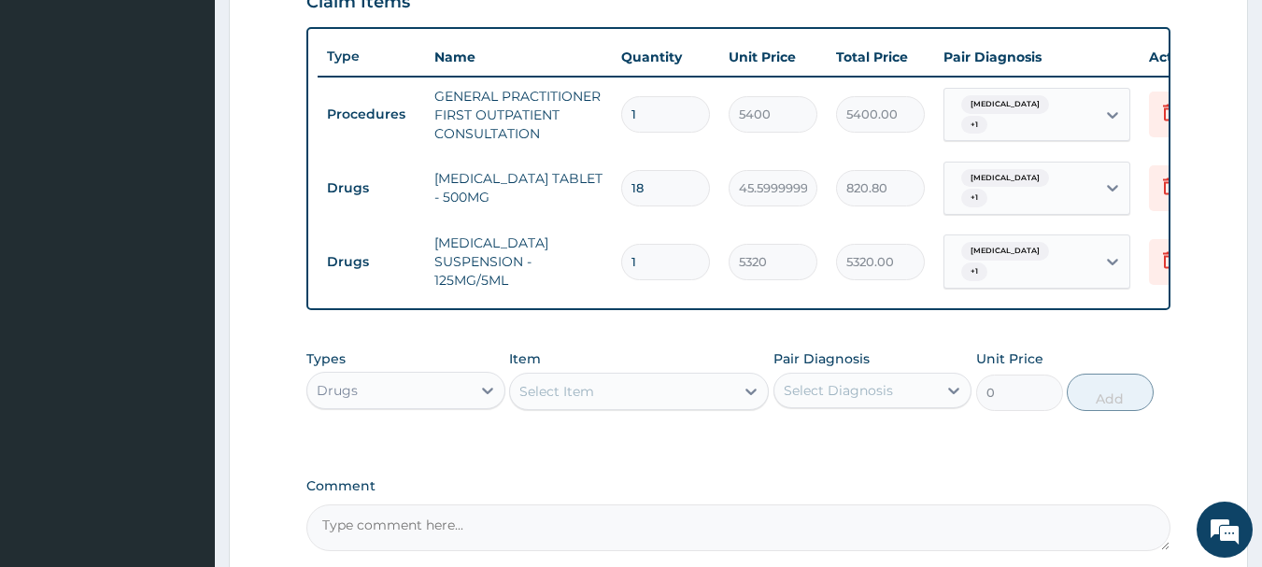
click at [560, 401] on div "Select Item" at bounding box center [556, 391] width 75 height 19
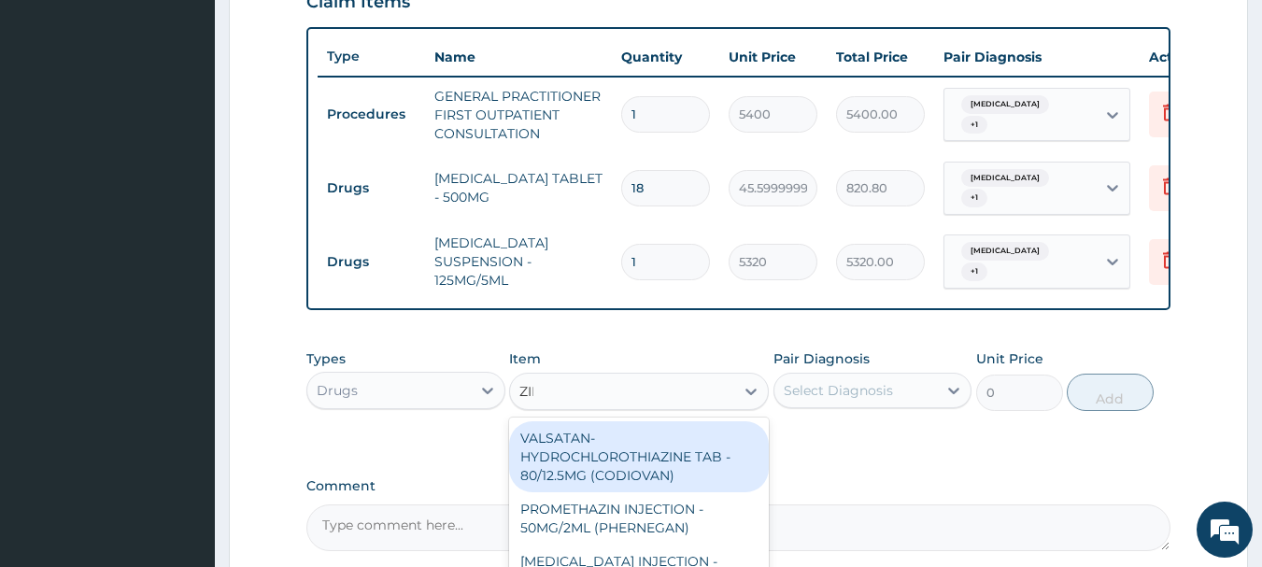
type input "ZINC"
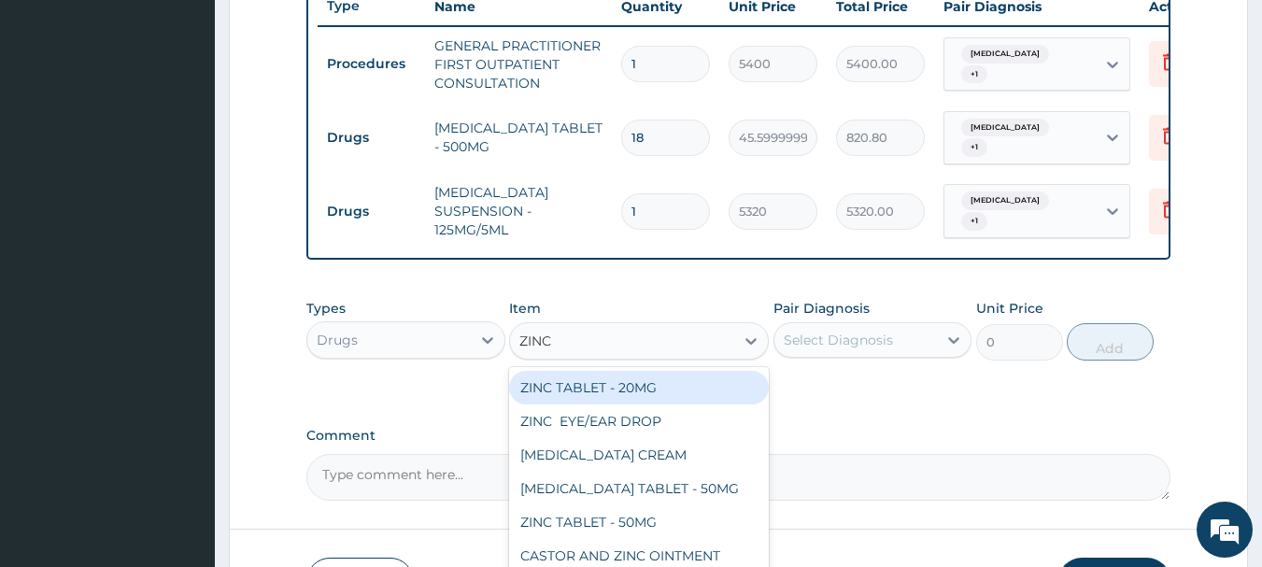
scroll to position [761, 0]
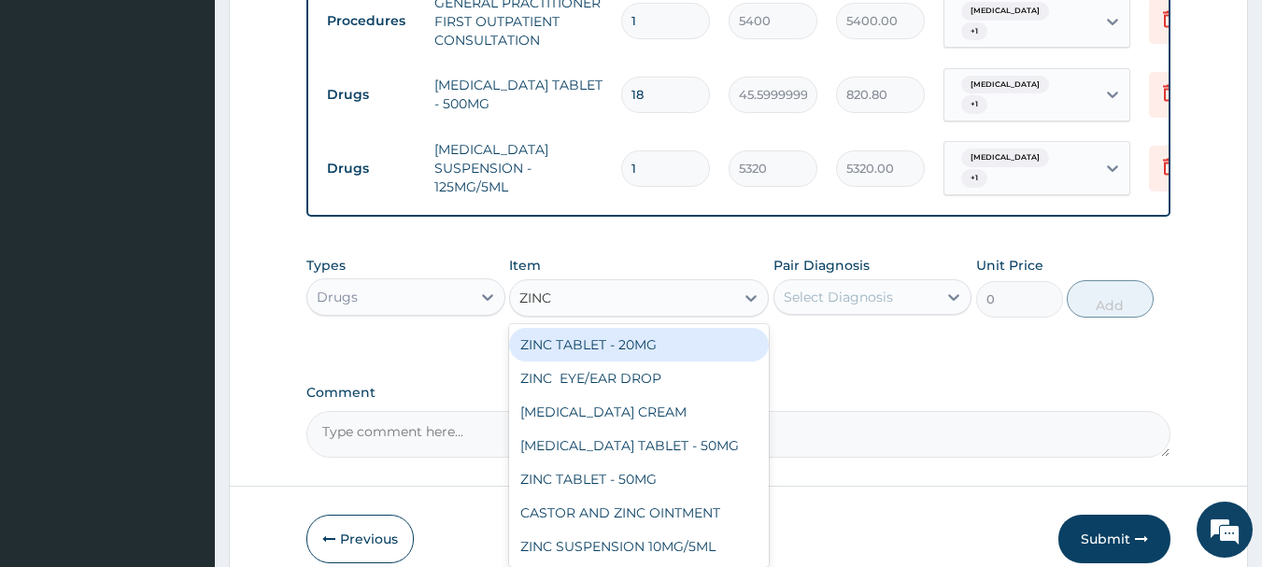
click at [672, 354] on div "ZINC TABLET - 20MG" at bounding box center [639, 345] width 260 height 34
type input "87.39999999999999"
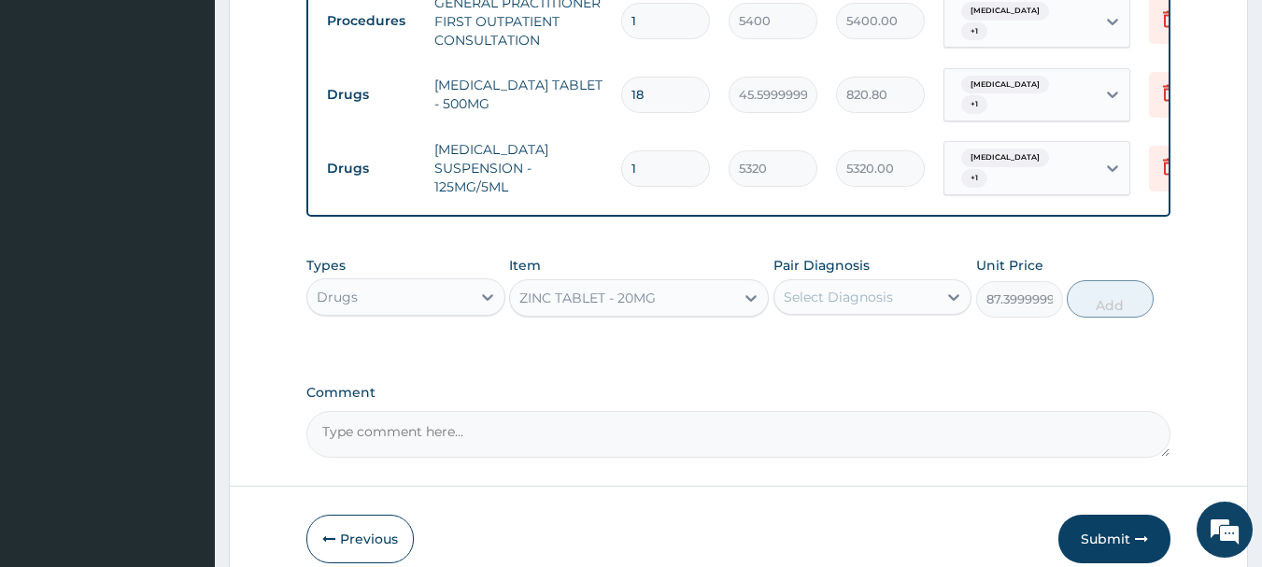
click at [937, 303] on div "Select Diagnosis" at bounding box center [855, 297] width 163 height 30
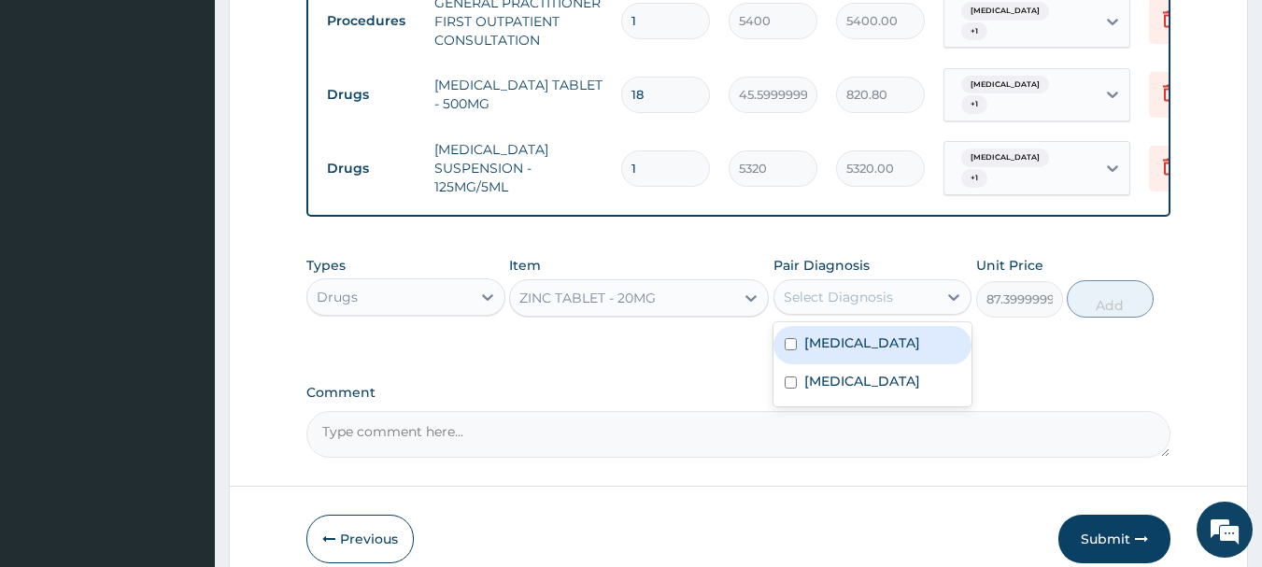
click at [909, 347] on div "[MEDICAL_DATA]" at bounding box center [872, 345] width 199 height 38
checkbox input "true"
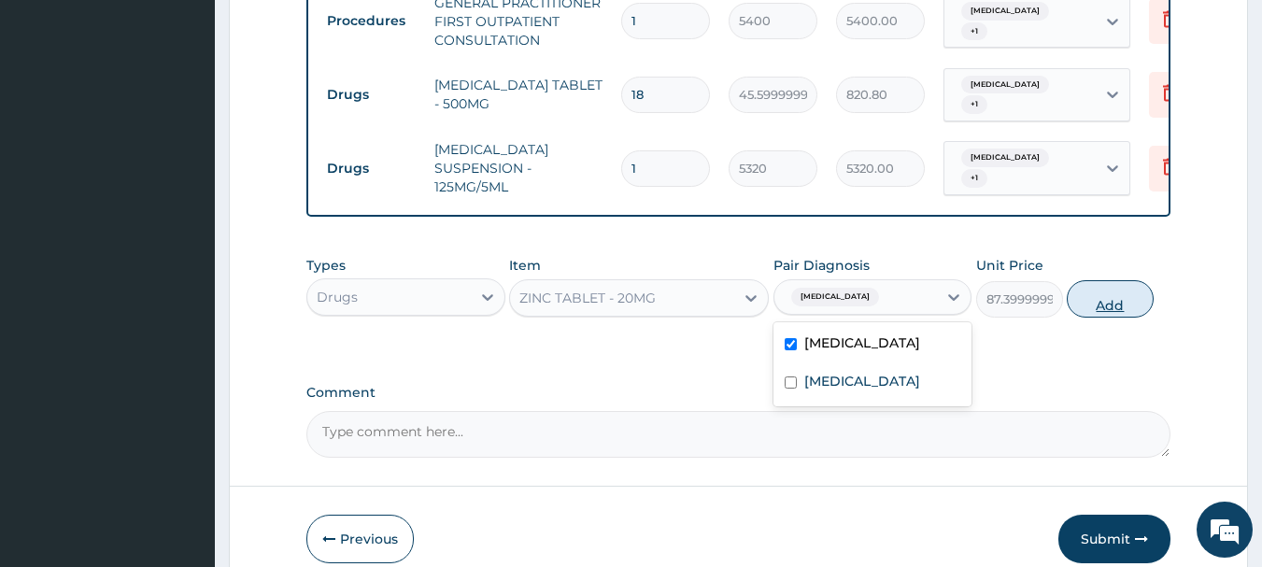
click at [1094, 298] on button "Add" at bounding box center [1110, 298] width 87 height 37
type input "0"
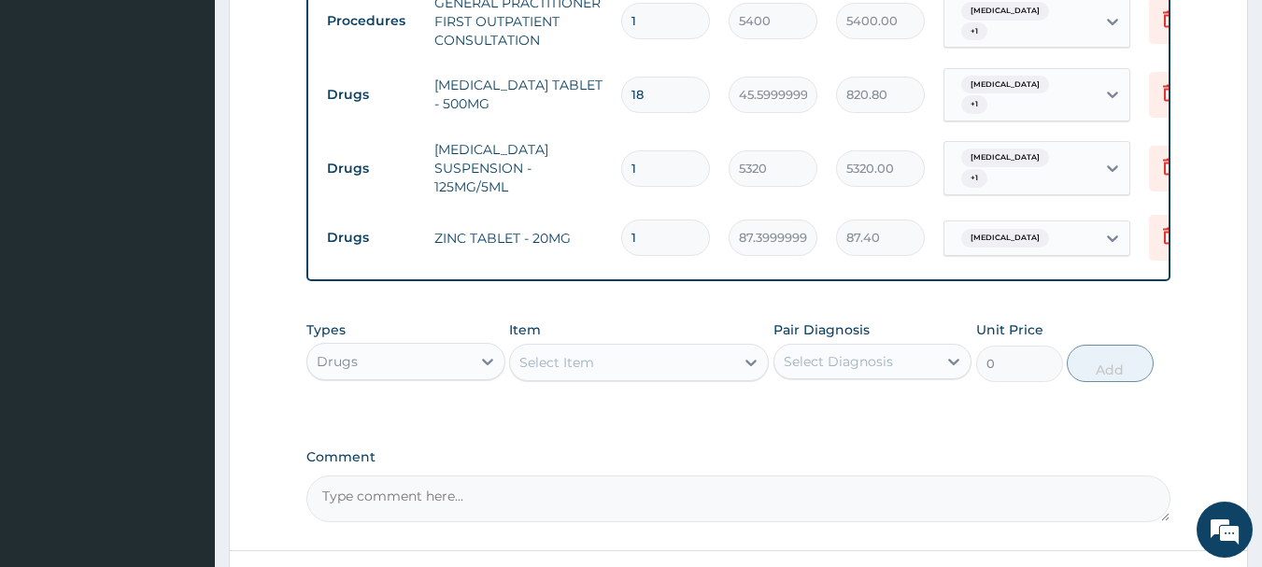
click at [673, 237] on input "1" at bounding box center [665, 238] width 89 height 36
type input "0.00"
type input "2"
type input "174.80"
type input "20"
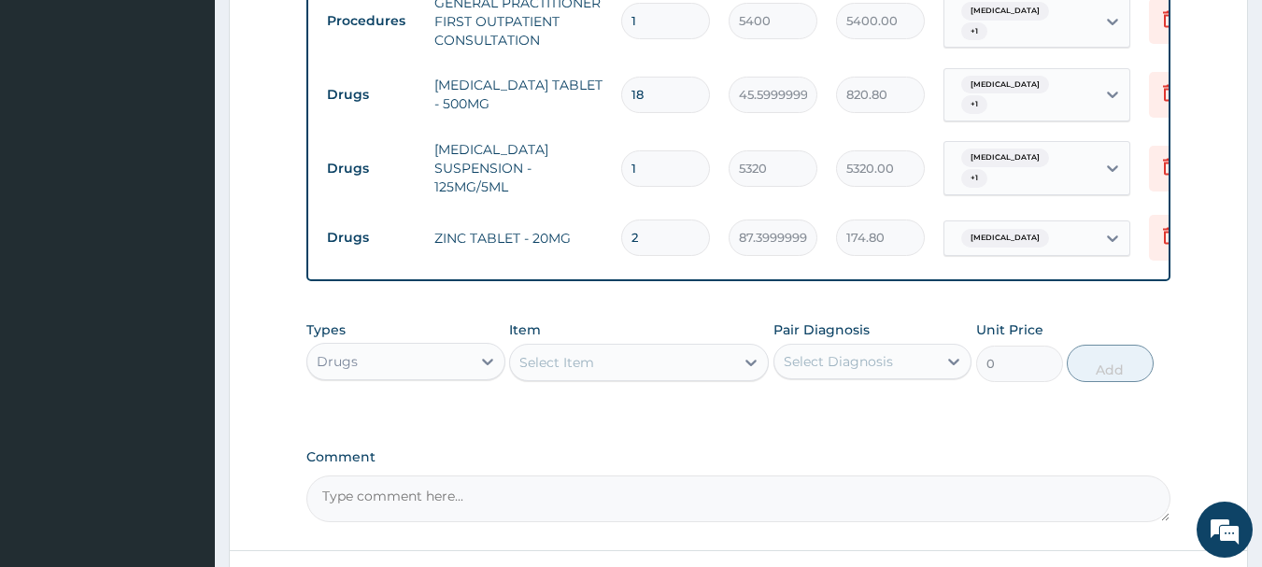
type input "1748.00"
type input "20"
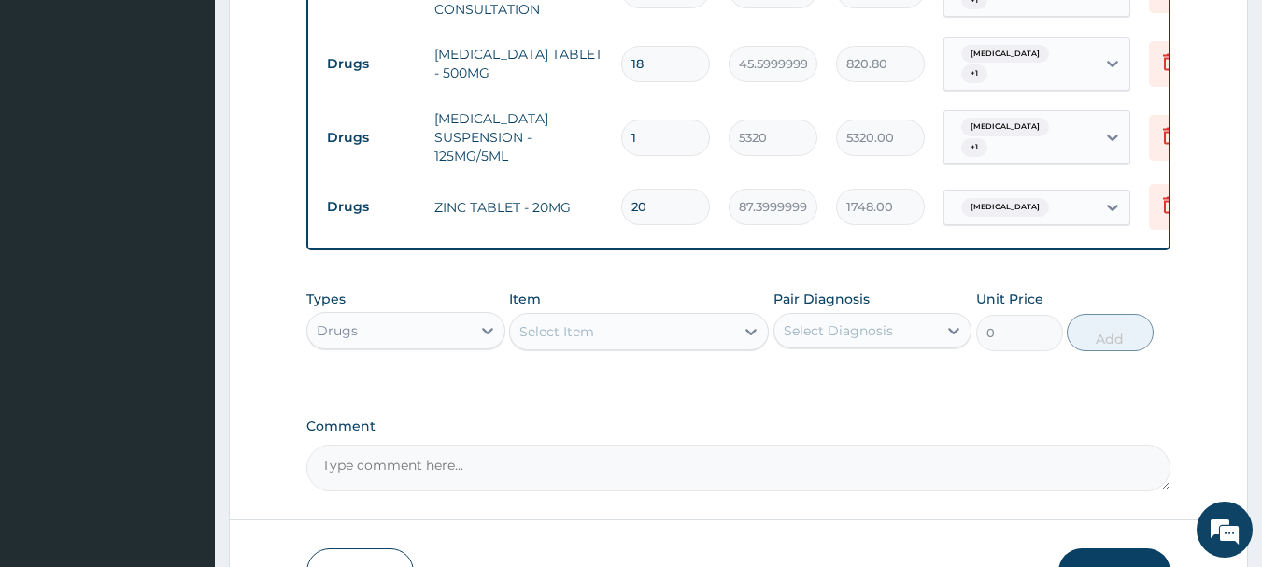
scroll to position [826, 0]
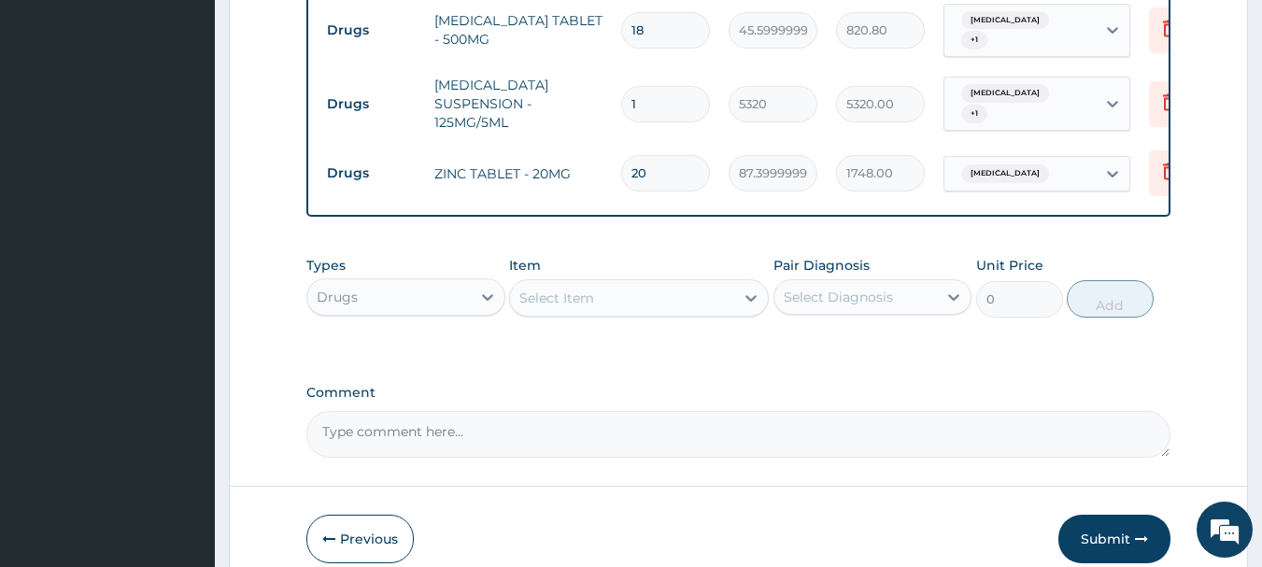
click at [695, 295] on div "Select Item" at bounding box center [622, 298] width 224 height 30
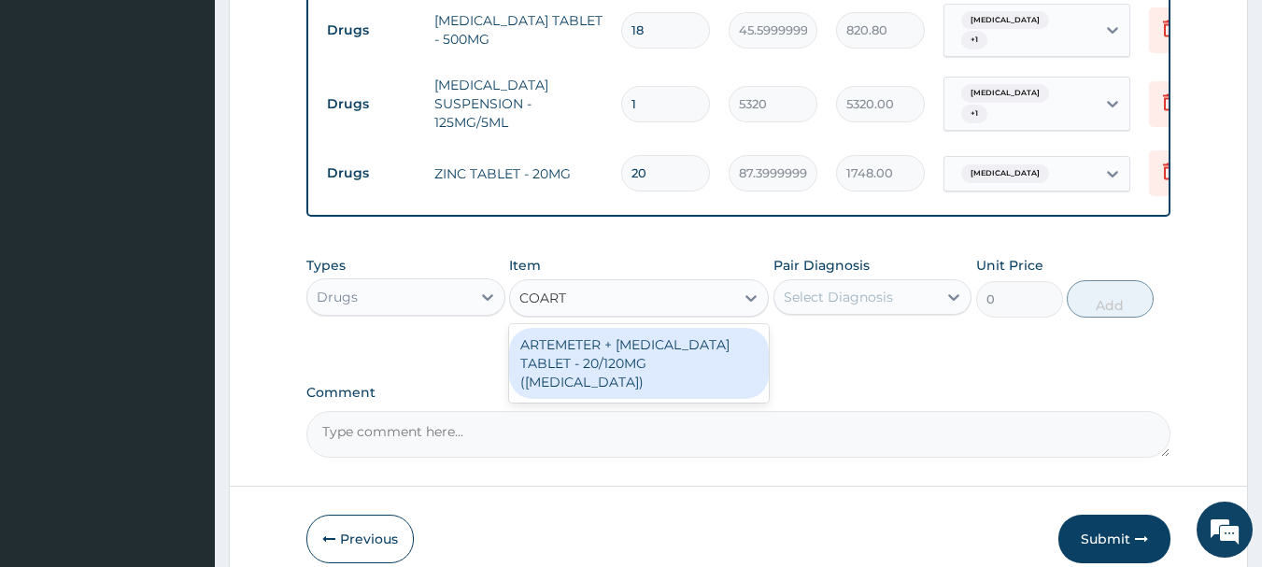
type input "COARTE"
type input "285"
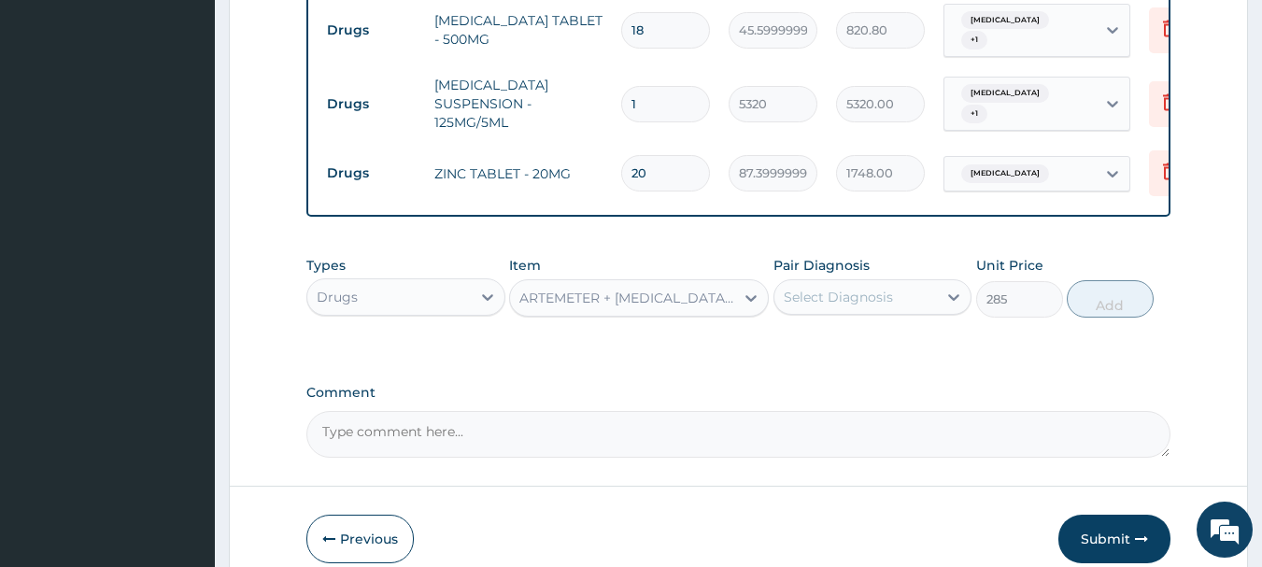
click at [887, 274] on div "Pair Diagnosis Select Diagnosis" at bounding box center [872, 287] width 199 height 62
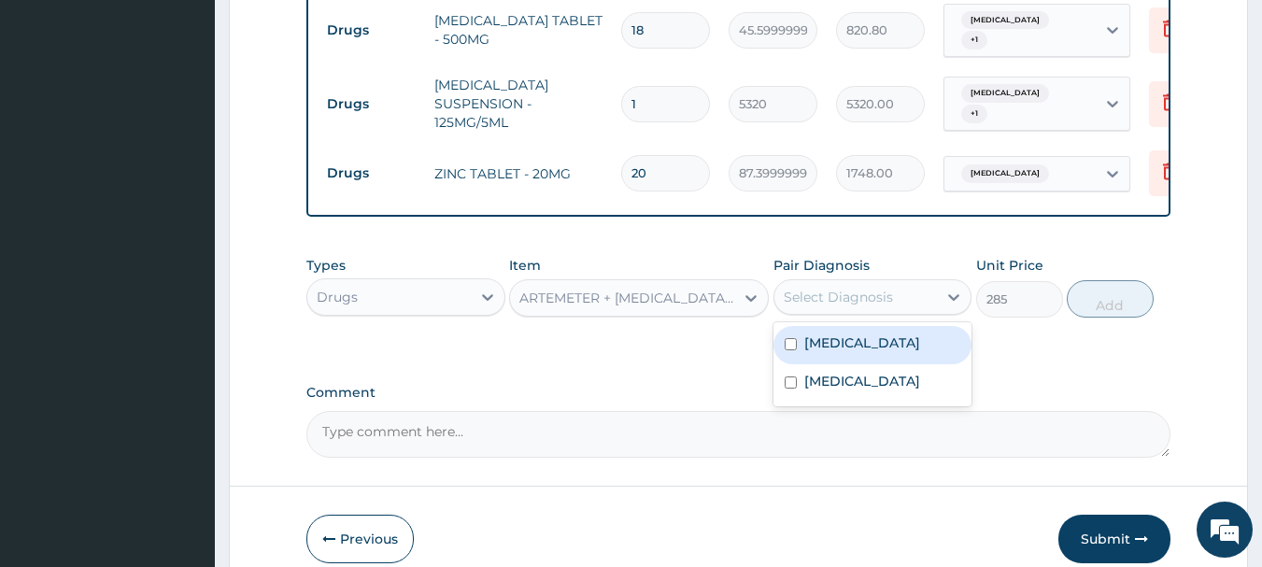
click at [881, 303] on div "Select Diagnosis" at bounding box center [838, 297] width 109 height 19
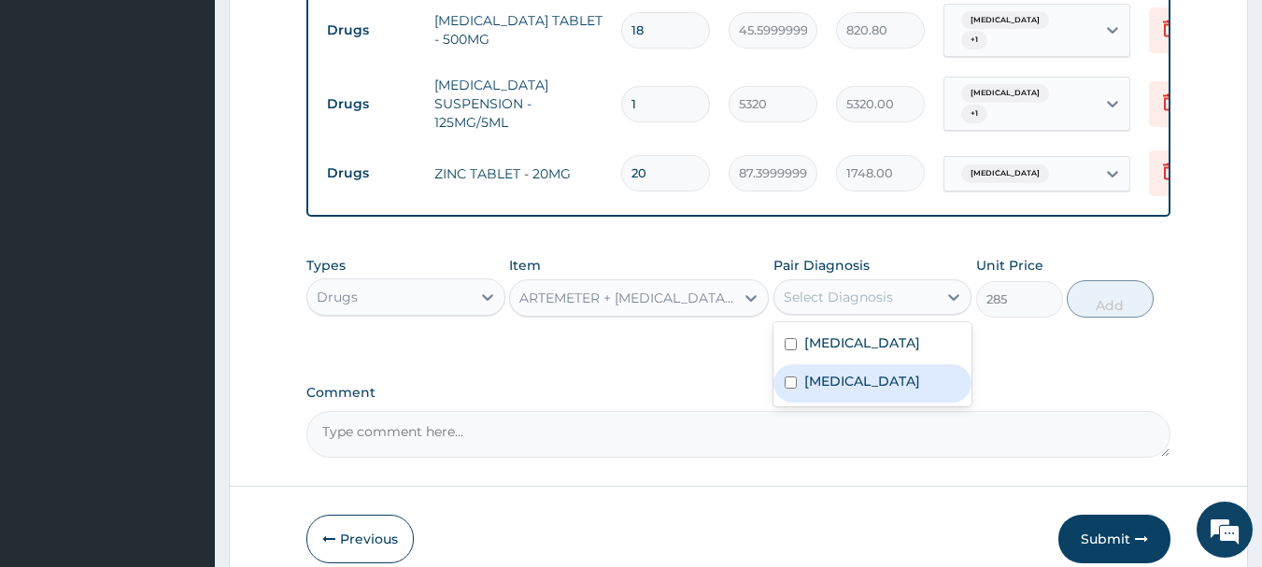
click at [872, 387] on div "[MEDICAL_DATA]" at bounding box center [872, 383] width 199 height 38
checkbox input "true"
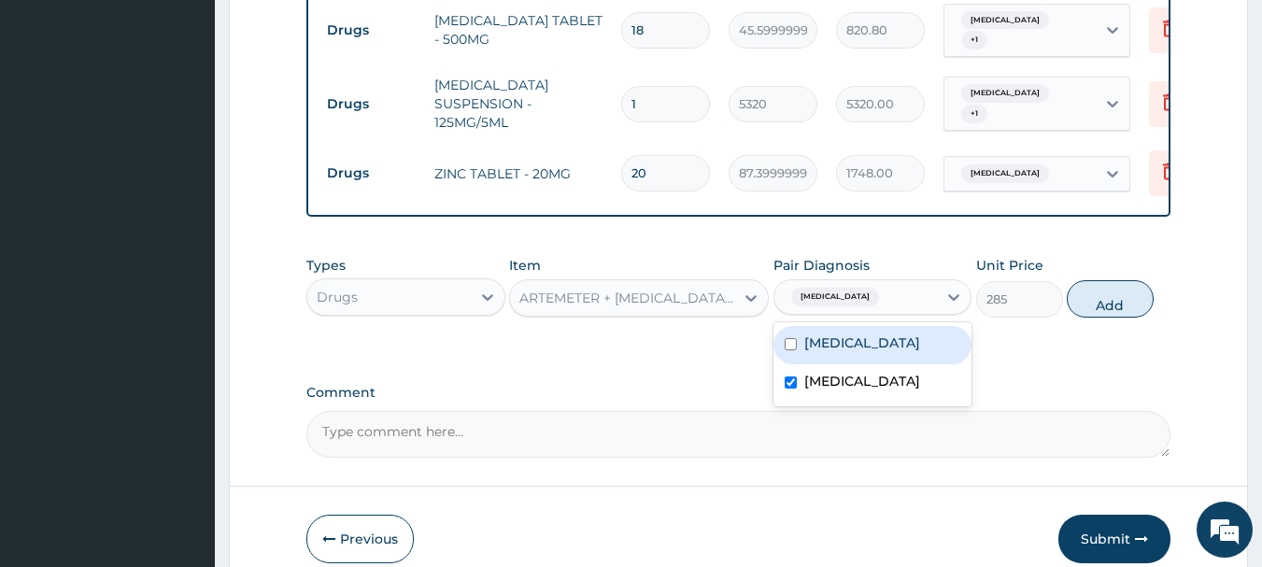
drag, startPoint x: 890, startPoint y: 361, endPoint x: 900, endPoint y: 357, distance: 10.1
click at [895, 362] on div "[MEDICAL_DATA]" at bounding box center [872, 345] width 199 height 38
checkbox input "true"
click at [1113, 309] on button "Add" at bounding box center [1110, 298] width 87 height 37
type input "0"
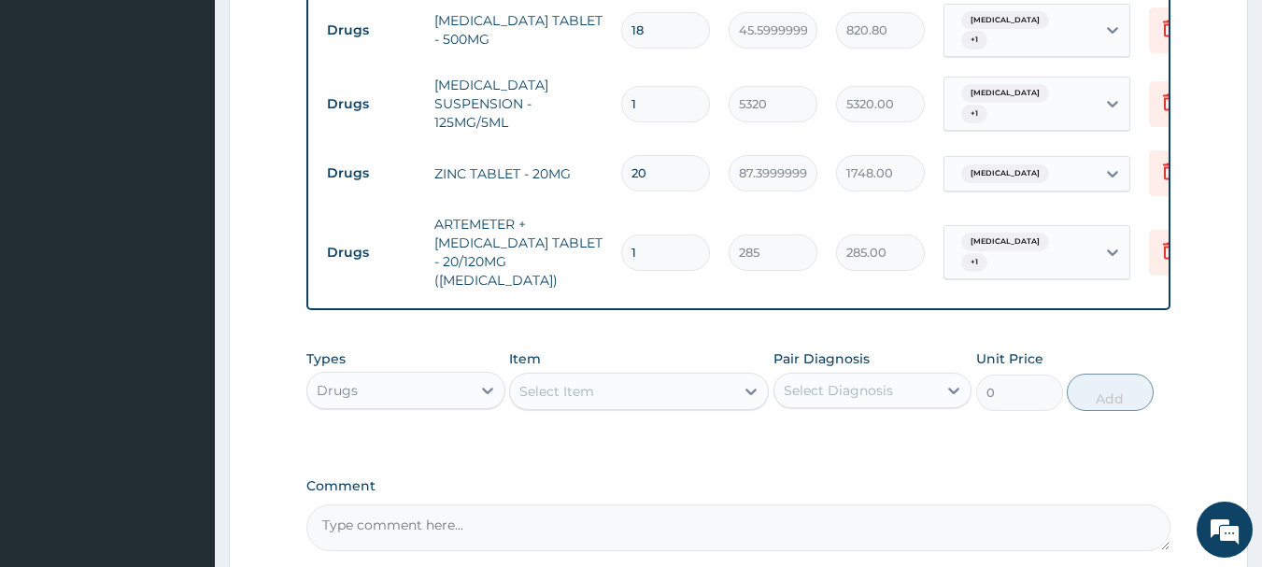
type input "13"
type input "3705.00"
type input "1"
type input "285.00"
type input "0.00"
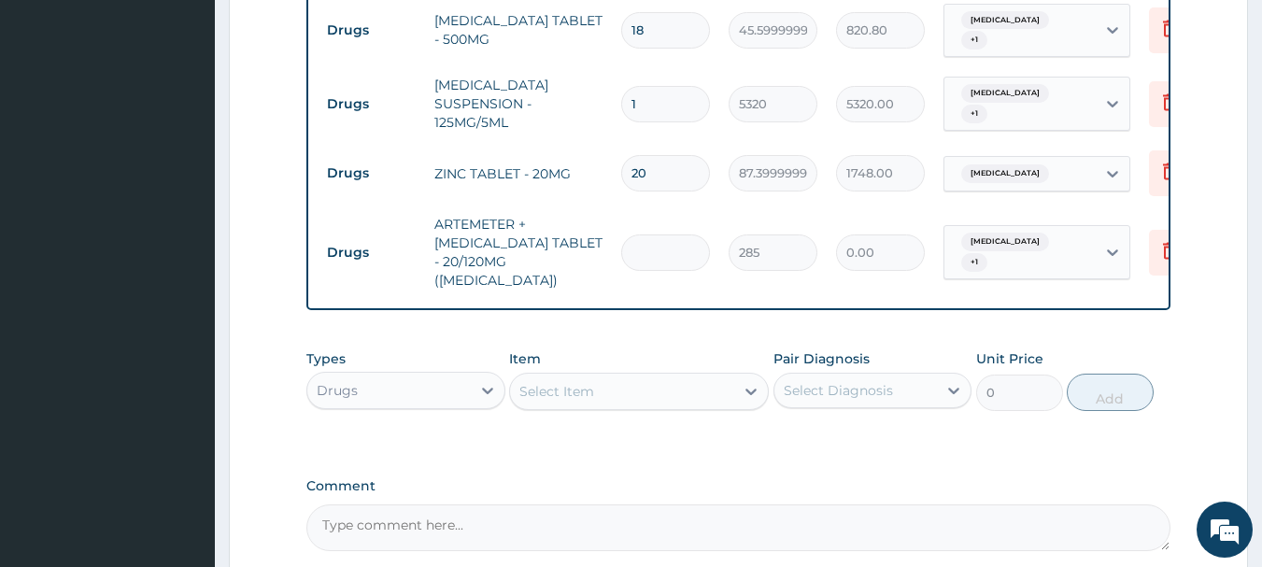
type input "3"
type input "855.00"
type input "3"
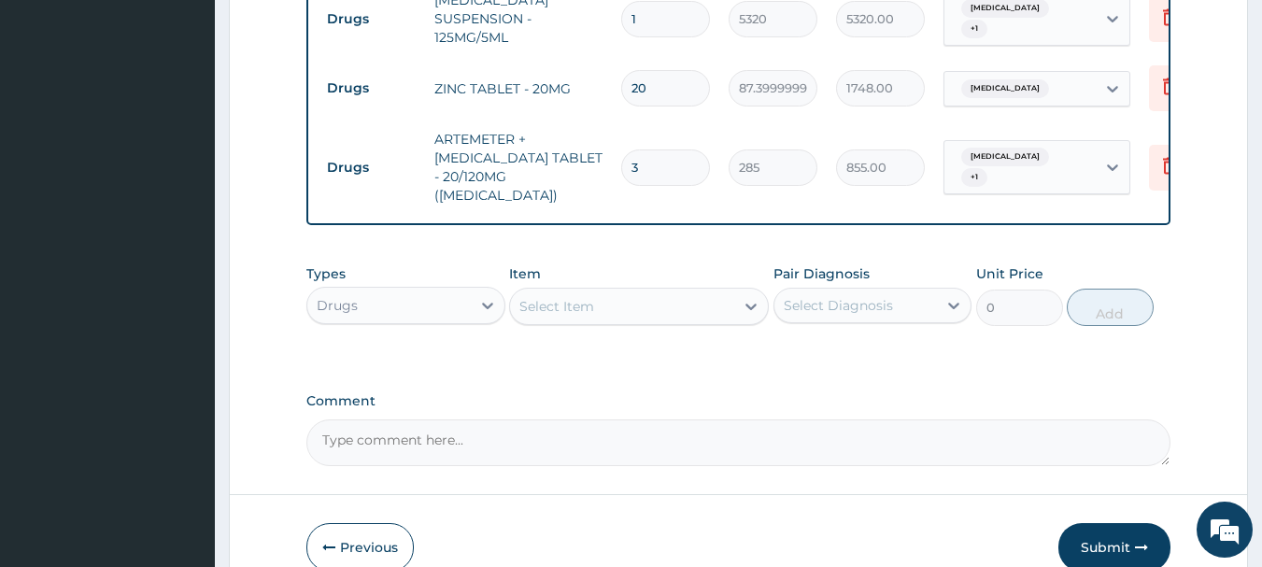
scroll to position [994, 0]
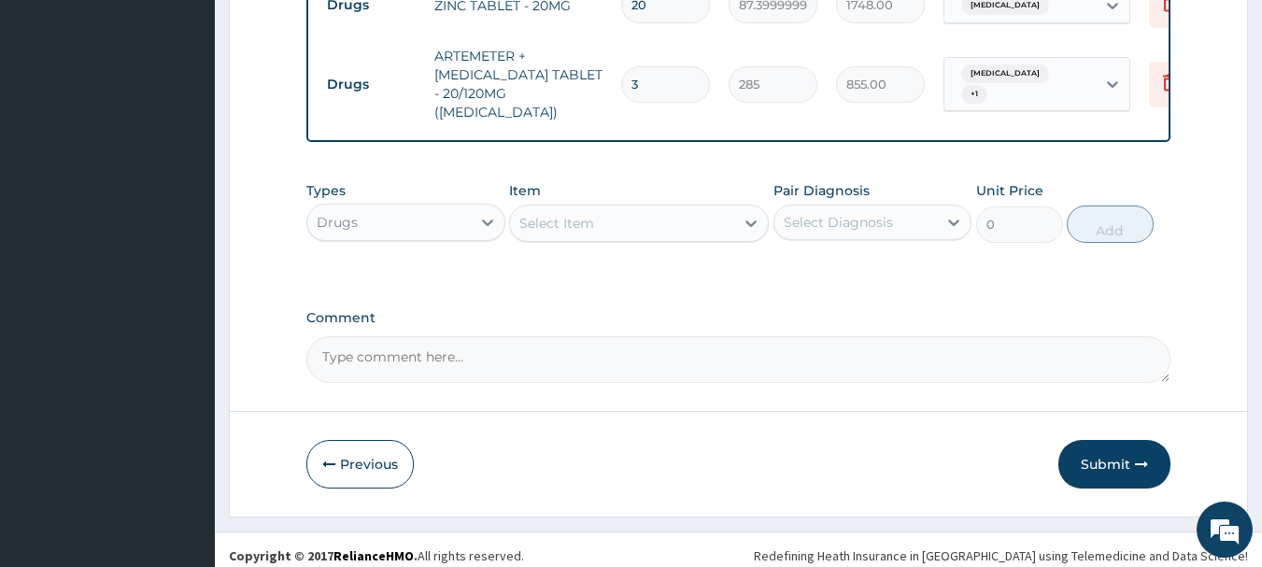
click at [1131, 451] on button "Submit" at bounding box center [1114, 464] width 112 height 49
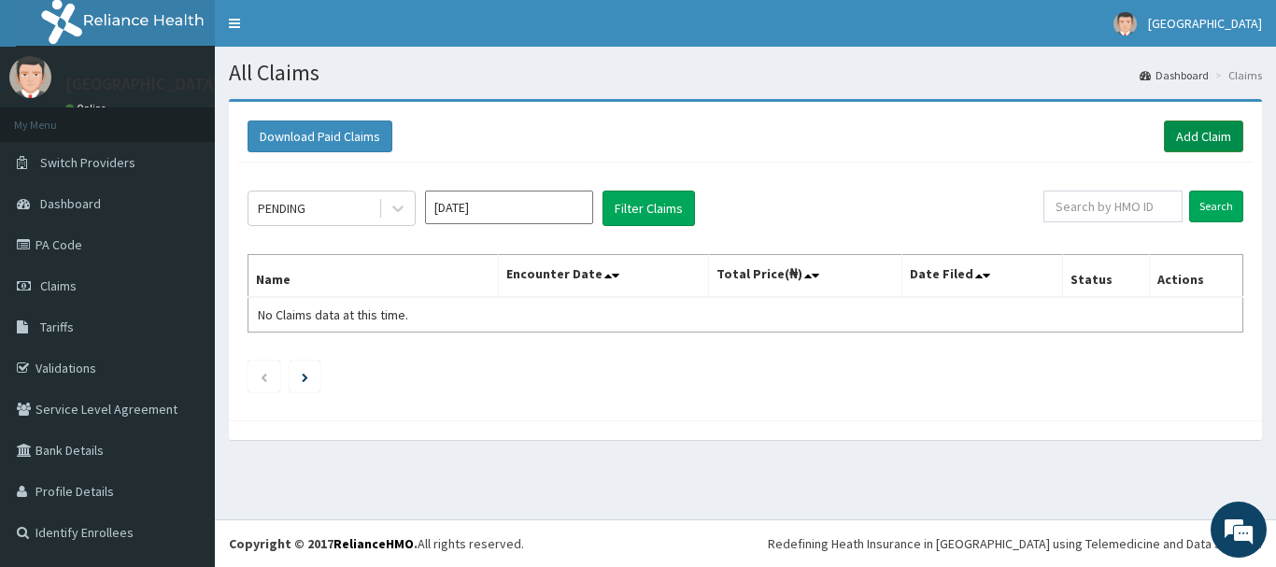
click at [1227, 140] on link "Add Claim" at bounding box center [1203, 137] width 79 height 32
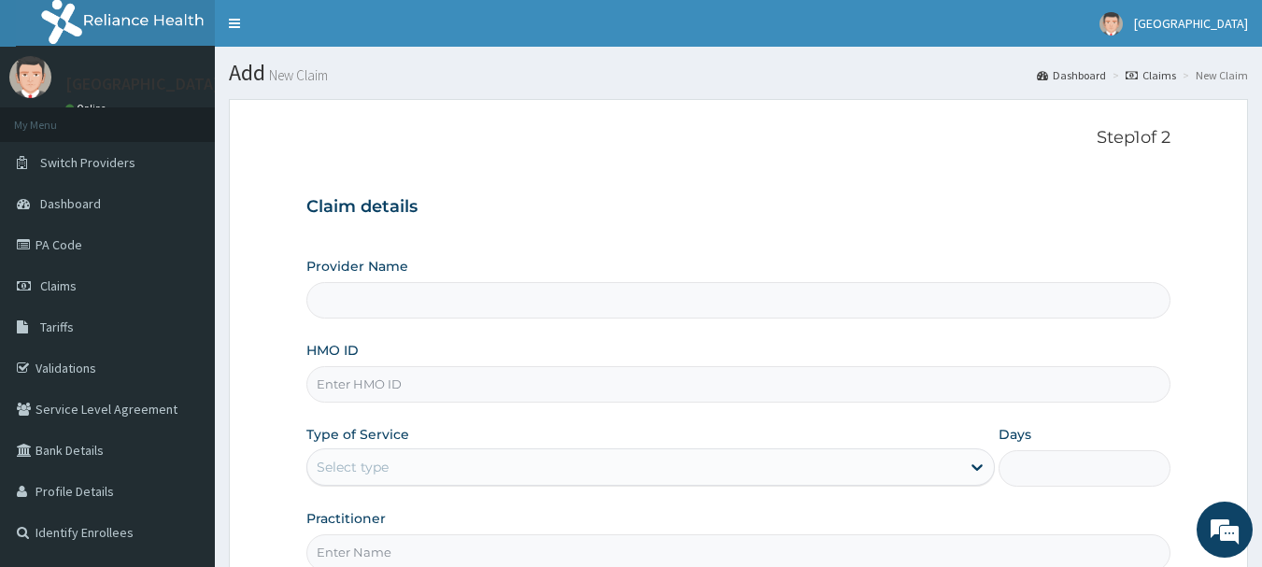
type input "[GEOGRAPHIC_DATA]"
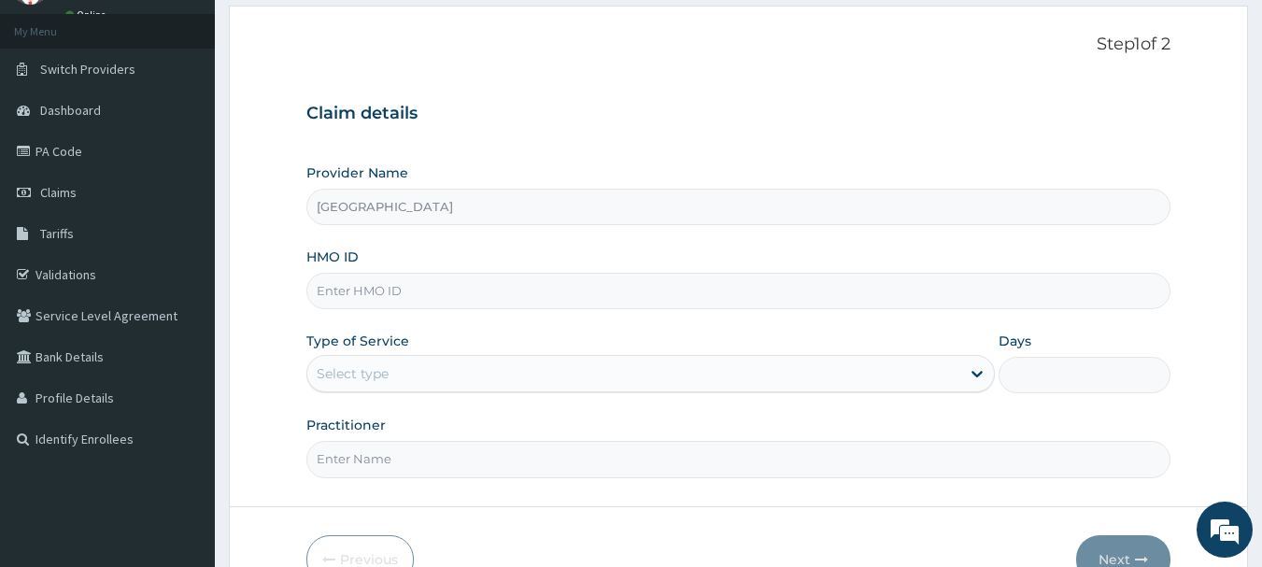
click at [440, 275] on input "HMO ID" at bounding box center [738, 291] width 865 height 36
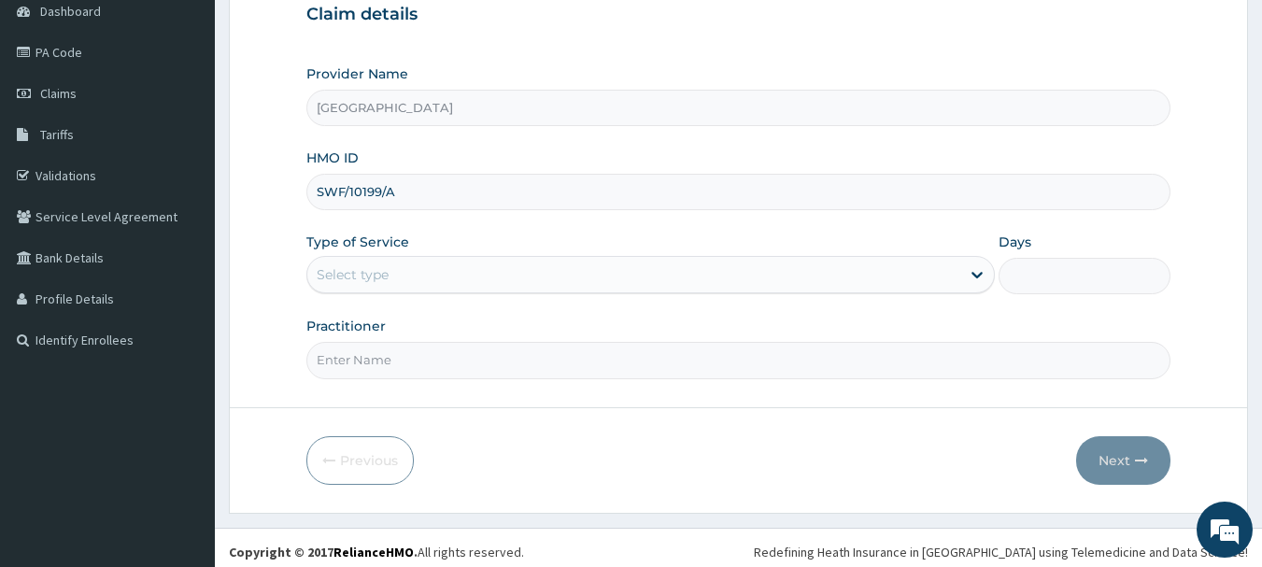
scroll to position [201, 0]
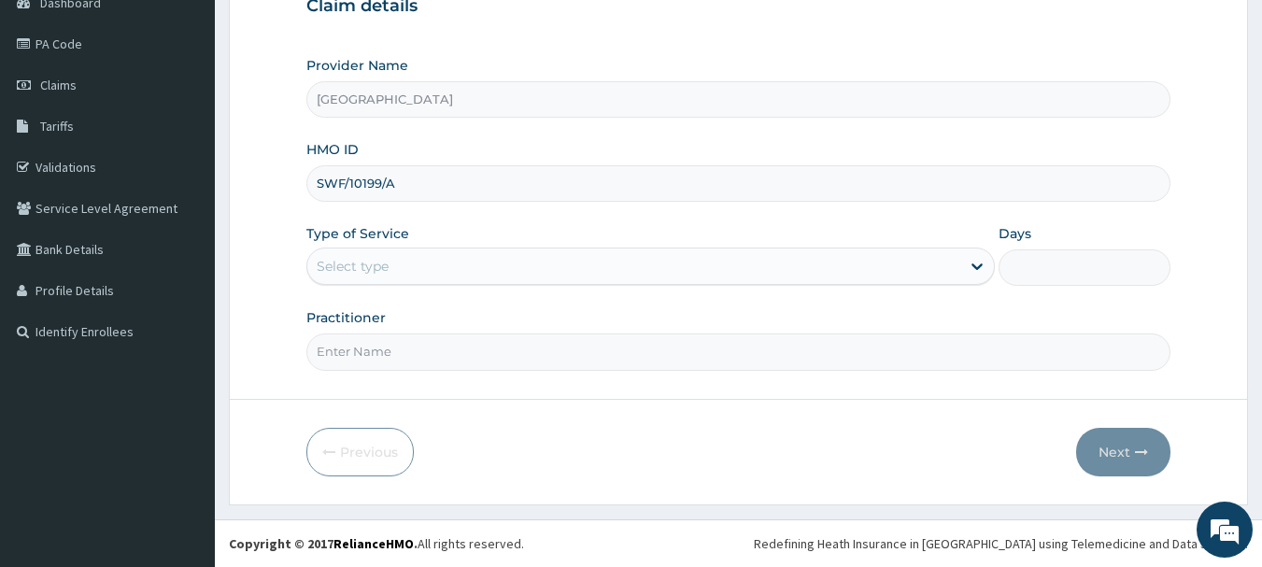
type input "SWF/10199/A"
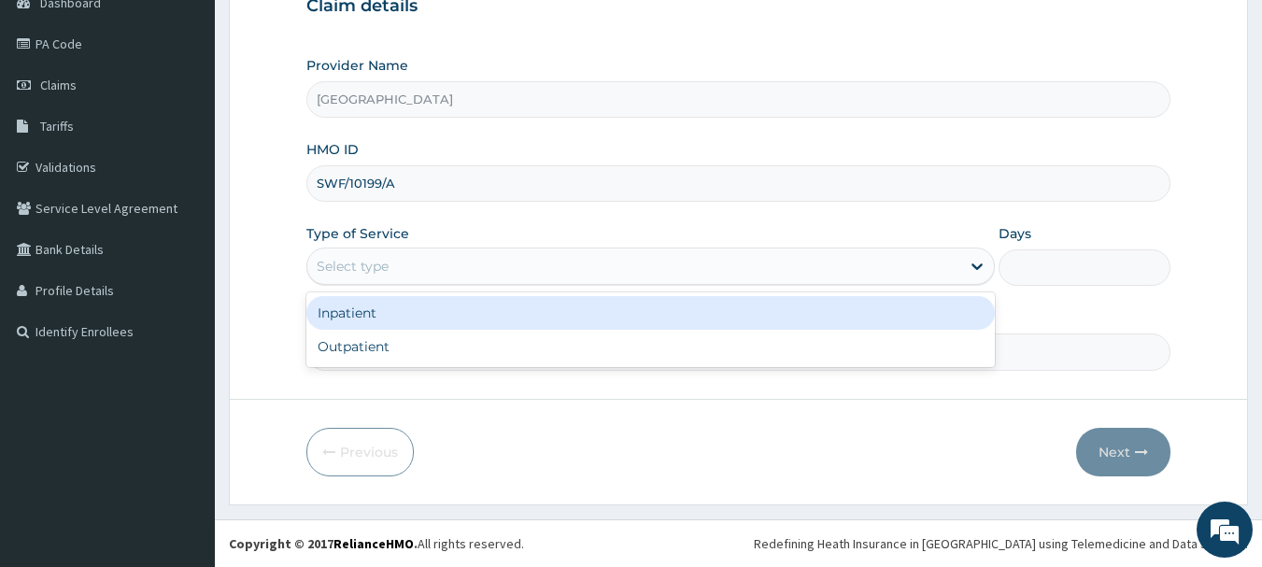
click at [700, 277] on div "Select type" at bounding box center [633, 266] width 653 height 30
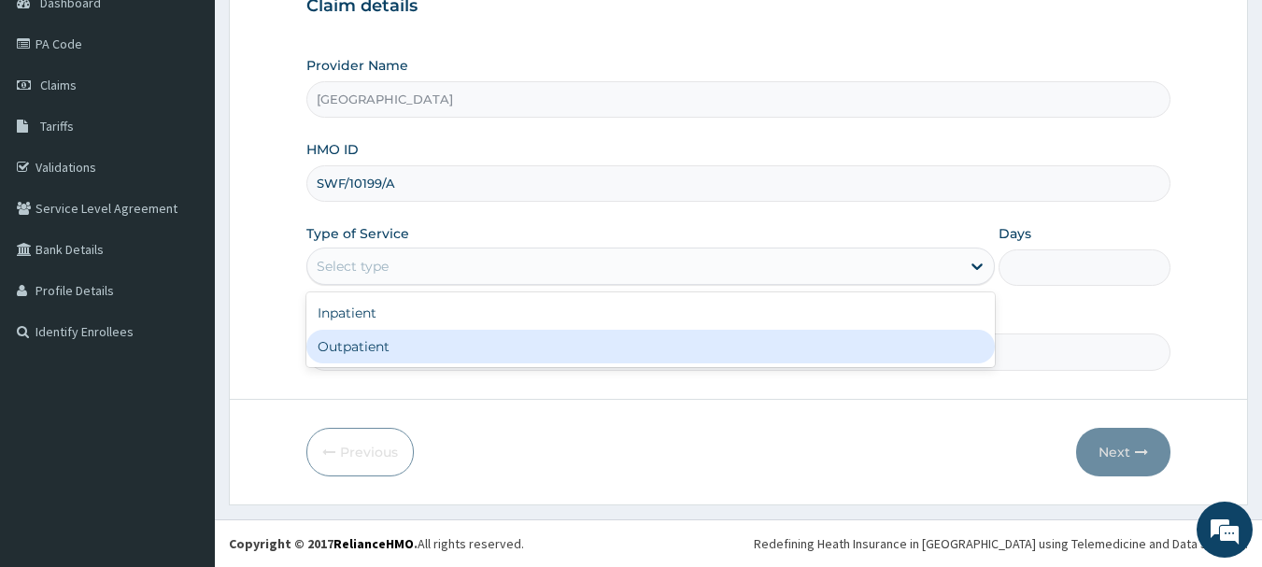
click at [659, 349] on div "Outpatient" at bounding box center [650, 347] width 688 height 34
type input "1"
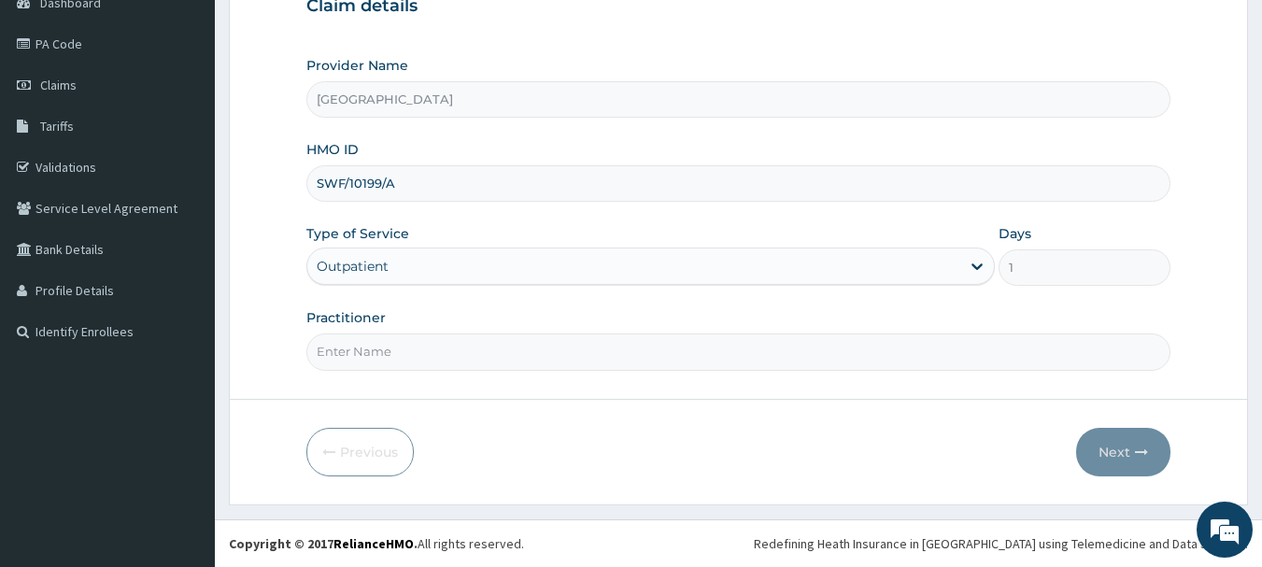
click at [664, 349] on input "Practitioner" at bounding box center [738, 351] width 865 height 36
type input "Dr [PERSON_NAME]"
click at [1134, 445] on button "Next" at bounding box center [1123, 452] width 94 height 49
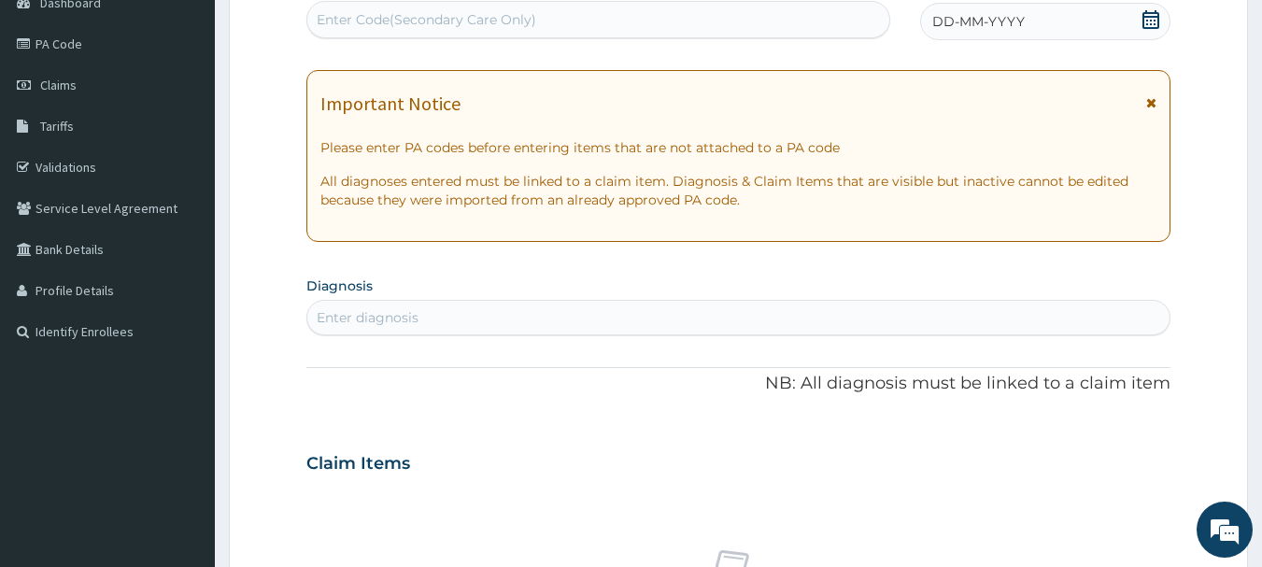
click at [1131, 7] on div "DD-MM-YYYY" at bounding box center [1045, 21] width 250 height 37
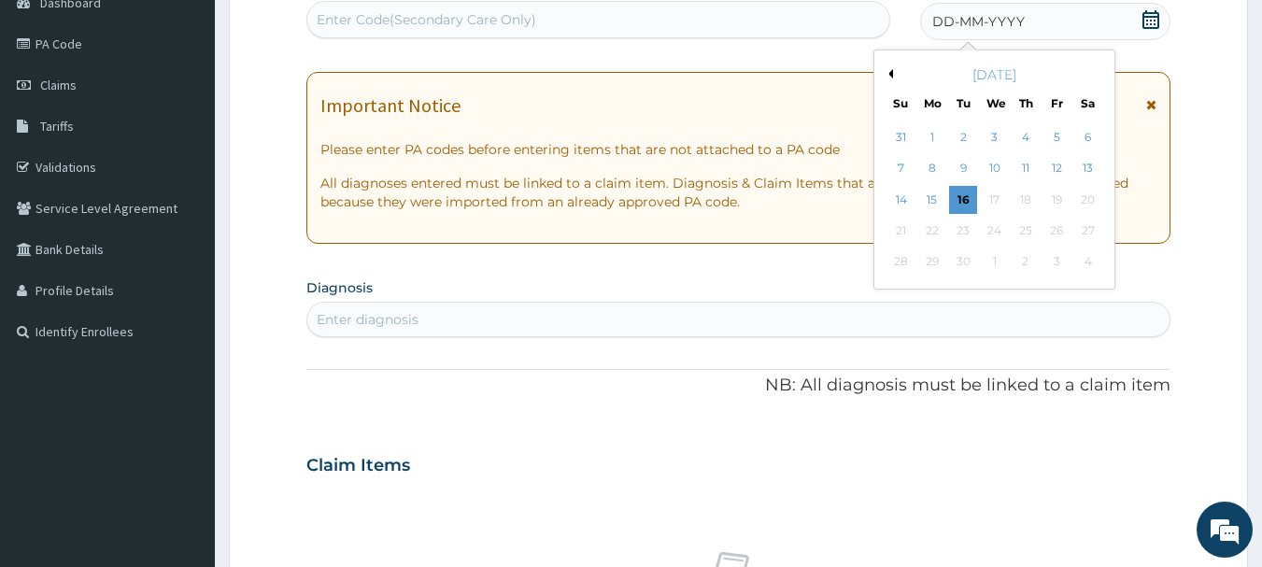
click at [892, 73] on button "Previous Month" at bounding box center [888, 73] width 9 height 9
click at [1000, 229] on div "20" at bounding box center [995, 231] width 28 height 28
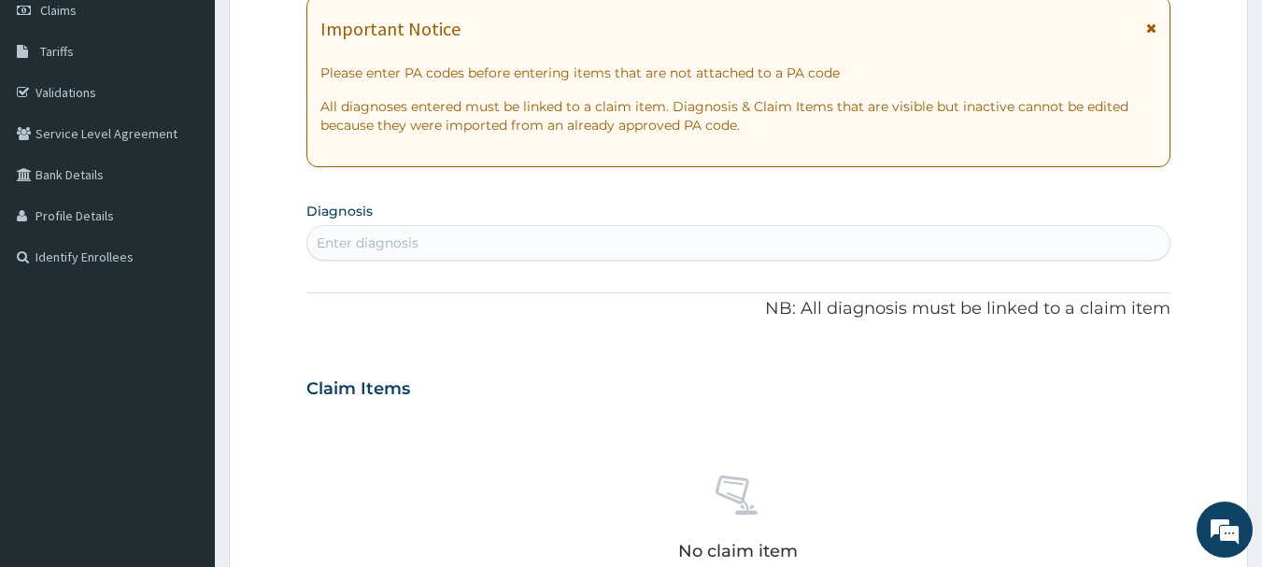
scroll to position [388, 0]
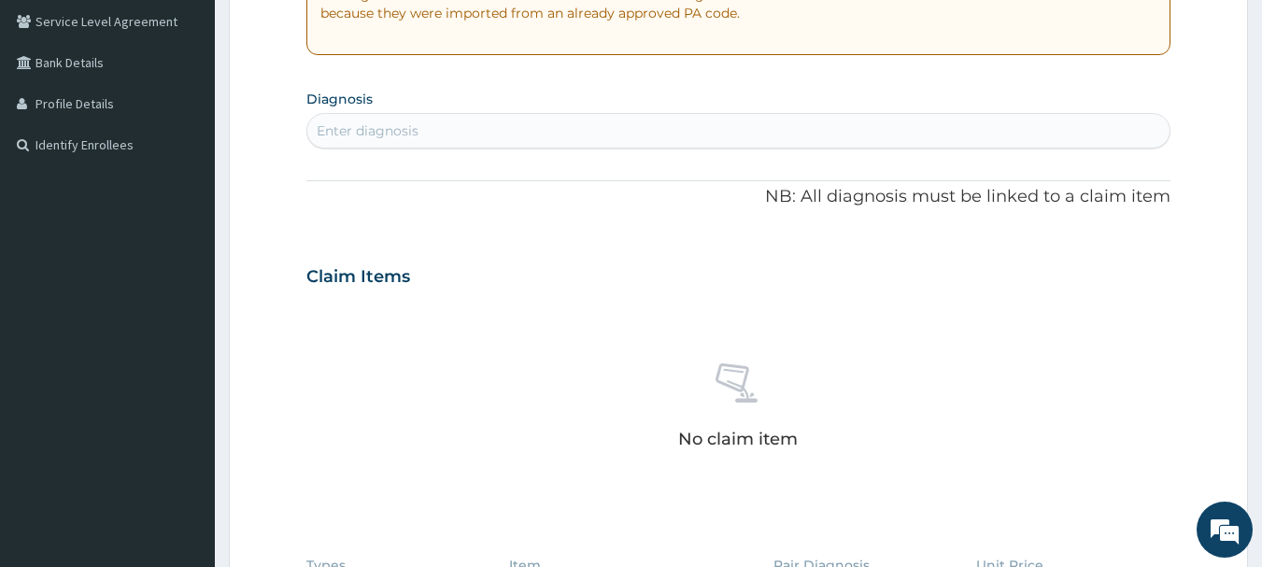
click at [557, 136] on div "Enter diagnosis" at bounding box center [738, 131] width 863 height 30
type input "[MEDICAL_DATA]"
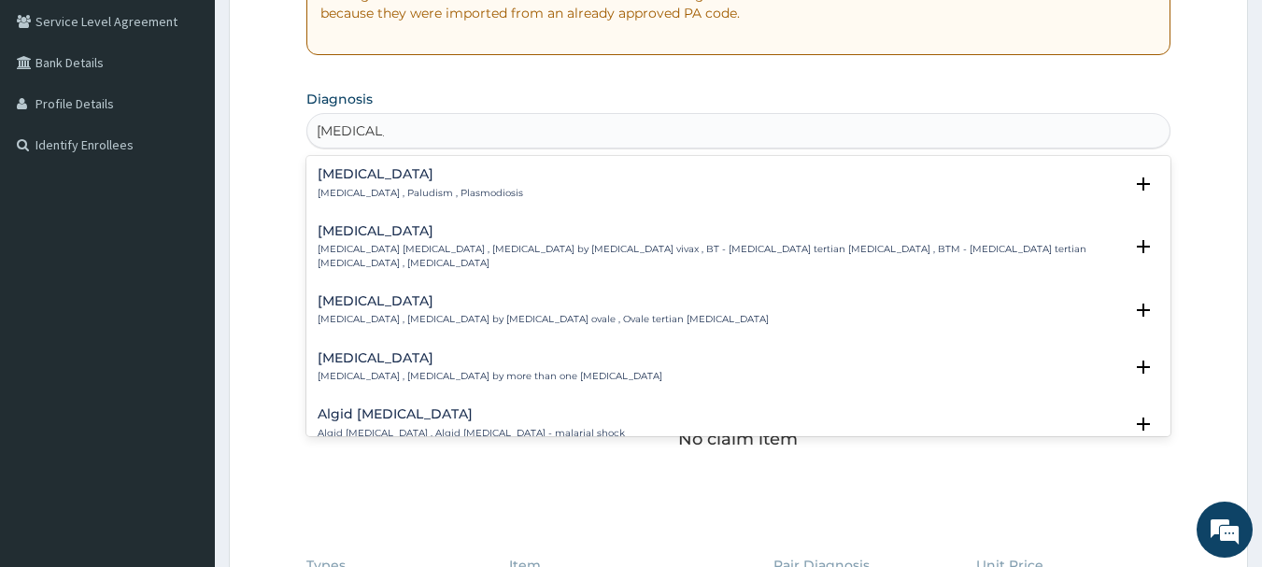
click at [494, 183] on div "[MEDICAL_DATA] [MEDICAL_DATA] , Paludism , Plasmodiosis" at bounding box center [739, 183] width 843 height 33
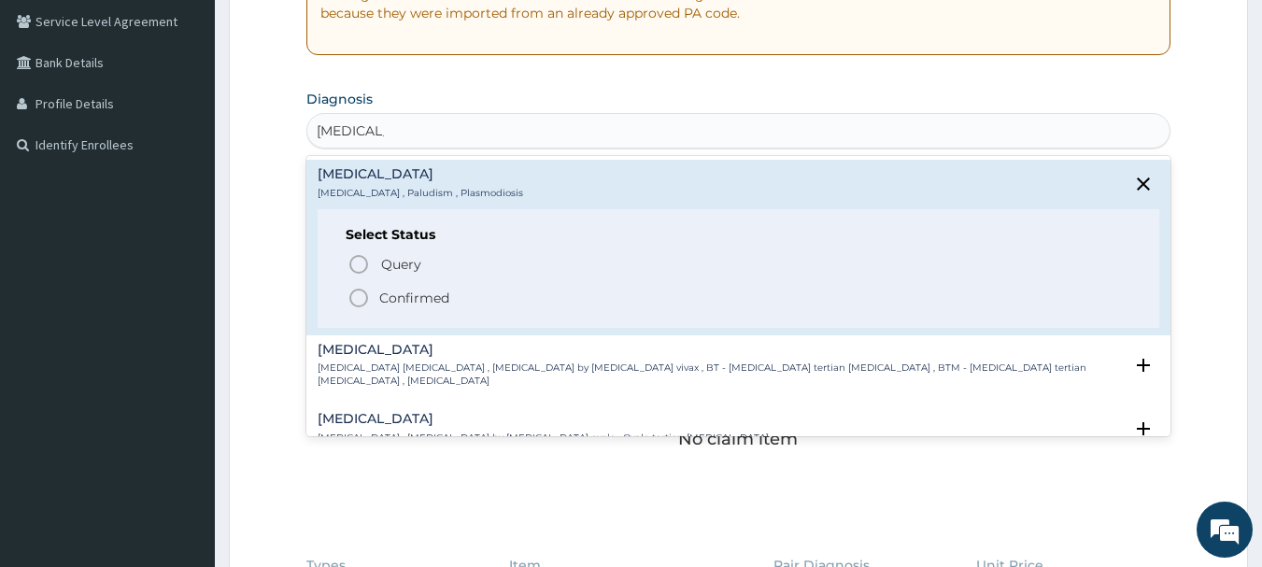
click at [424, 304] on p "Confirmed" at bounding box center [414, 298] width 70 height 19
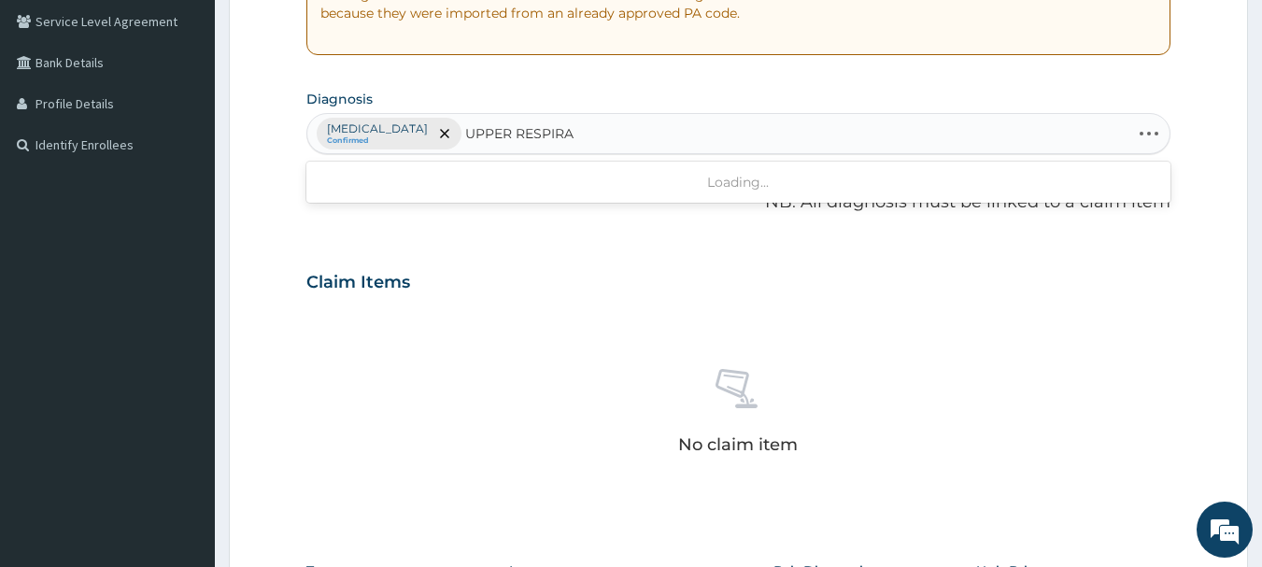
type input "UPPER RESPIRAT"
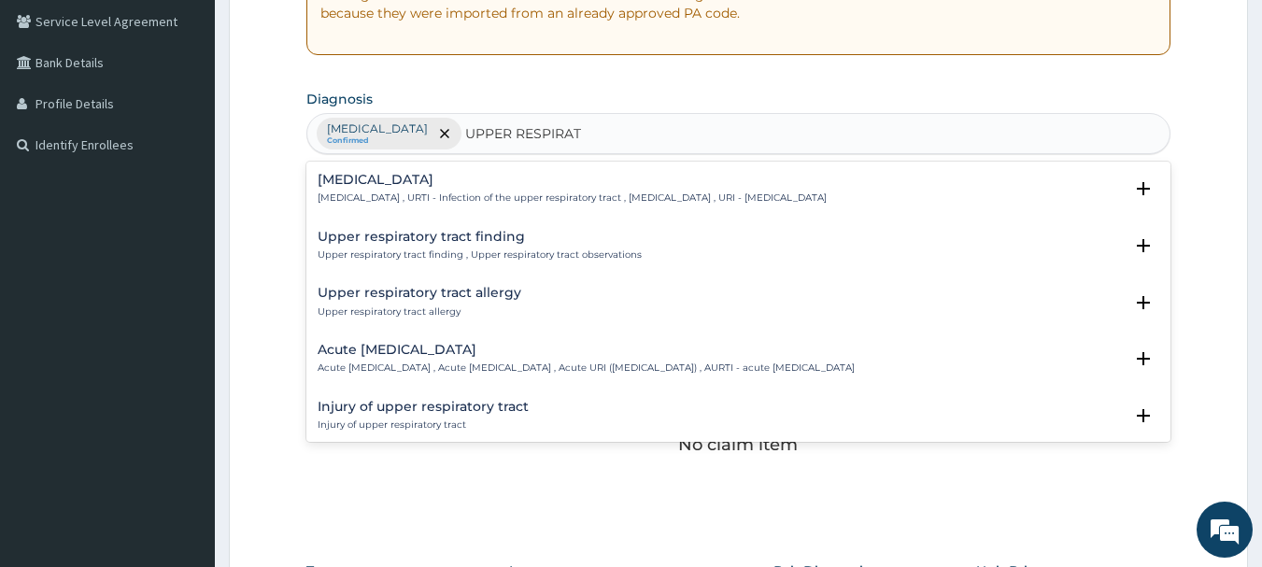
click at [488, 189] on div "[MEDICAL_DATA] [MEDICAL_DATA] , URTI - Infection of the upper respiratory tract…" at bounding box center [572, 189] width 509 height 33
click at [471, 191] on p "[MEDICAL_DATA] , URTI - Infection of the upper respiratory tract , [MEDICAL_DAT…" at bounding box center [572, 197] width 509 height 13
click at [458, 187] on h4 "[MEDICAL_DATA]" at bounding box center [572, 180] width 509 height 14
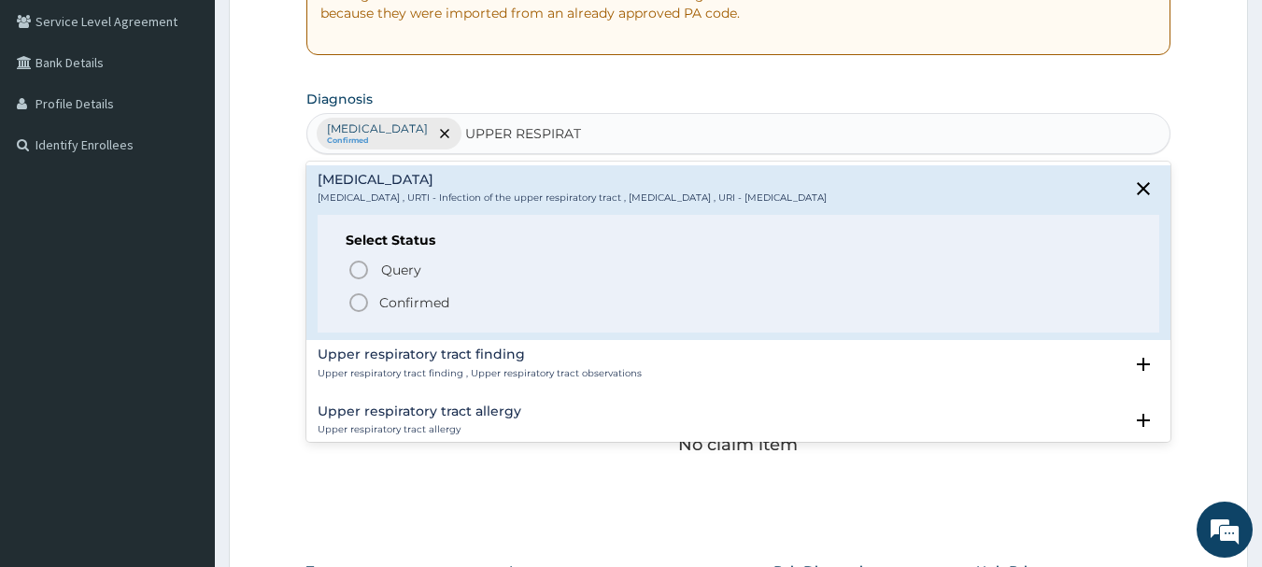
click at [392, 314] on span "Confirmed" at bounding box center [740, 302] width 785 height 22
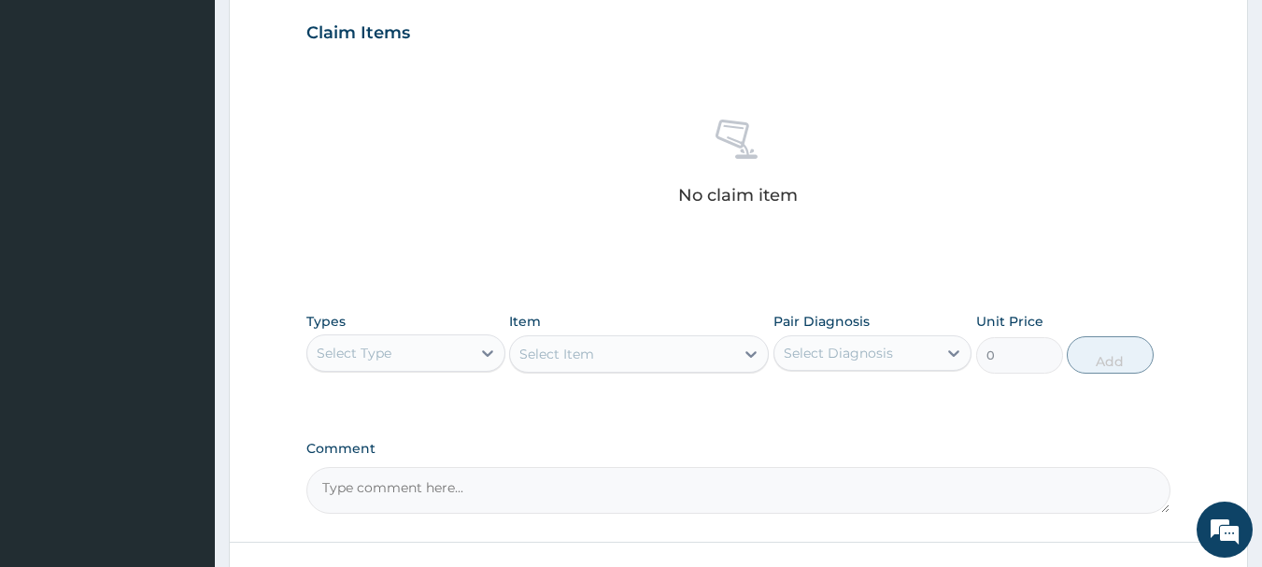
scroll to position [668, 0]
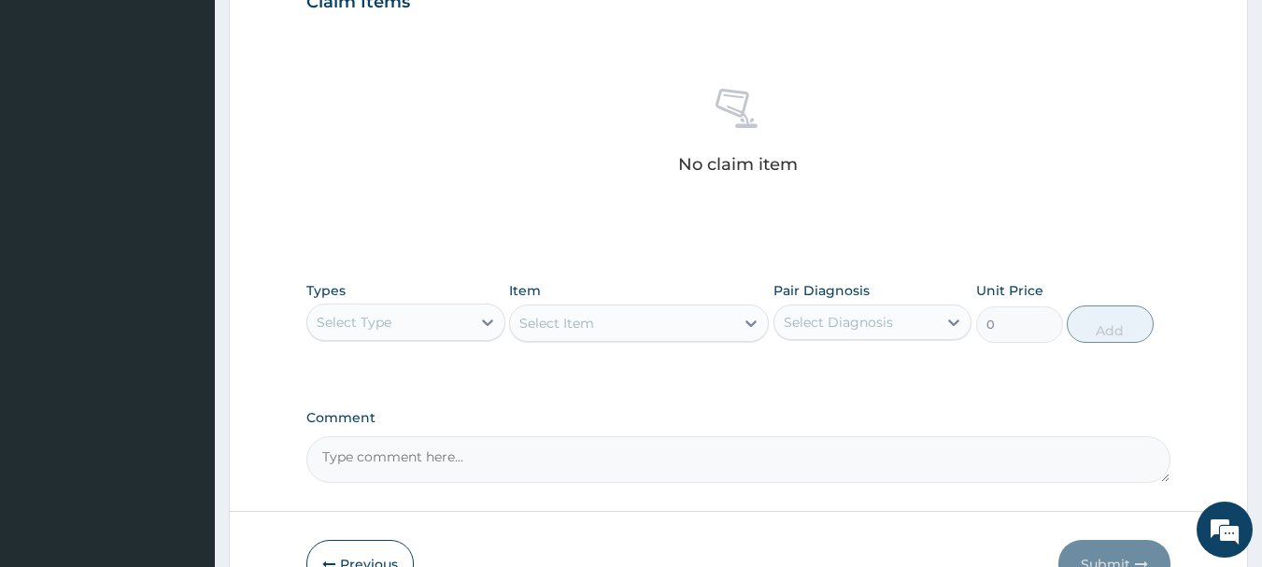
click at [450, 309] on div "Select Type" at bounding box center [388, 322] width 163 height 30
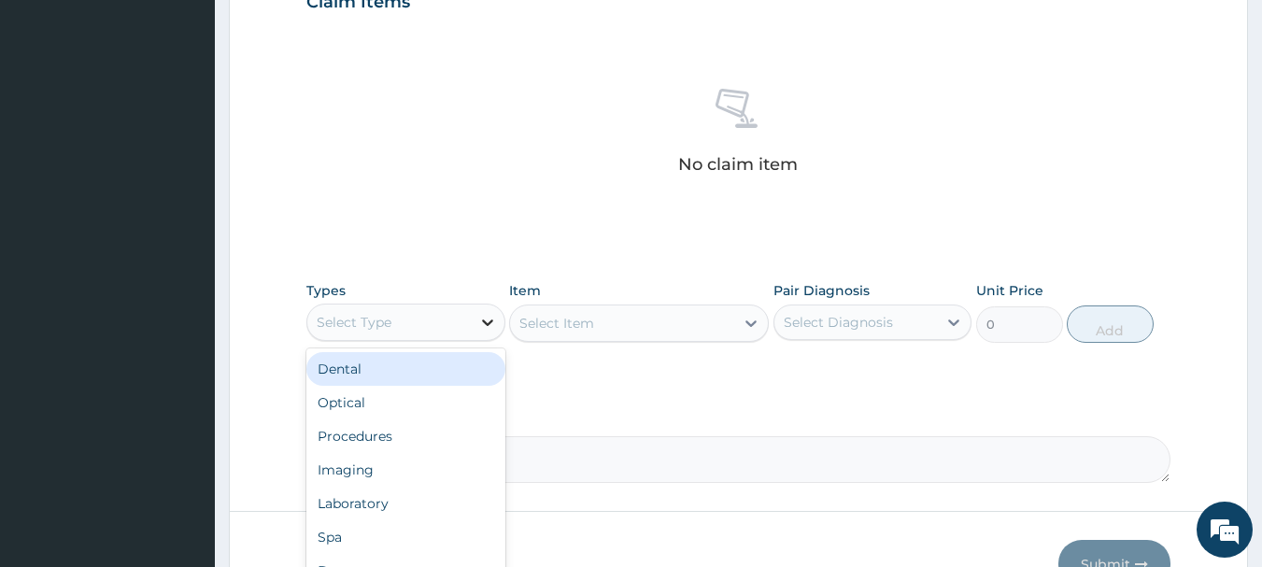
click at [486, 324] on icon at bounding box center [487, 322] width 11 height 7
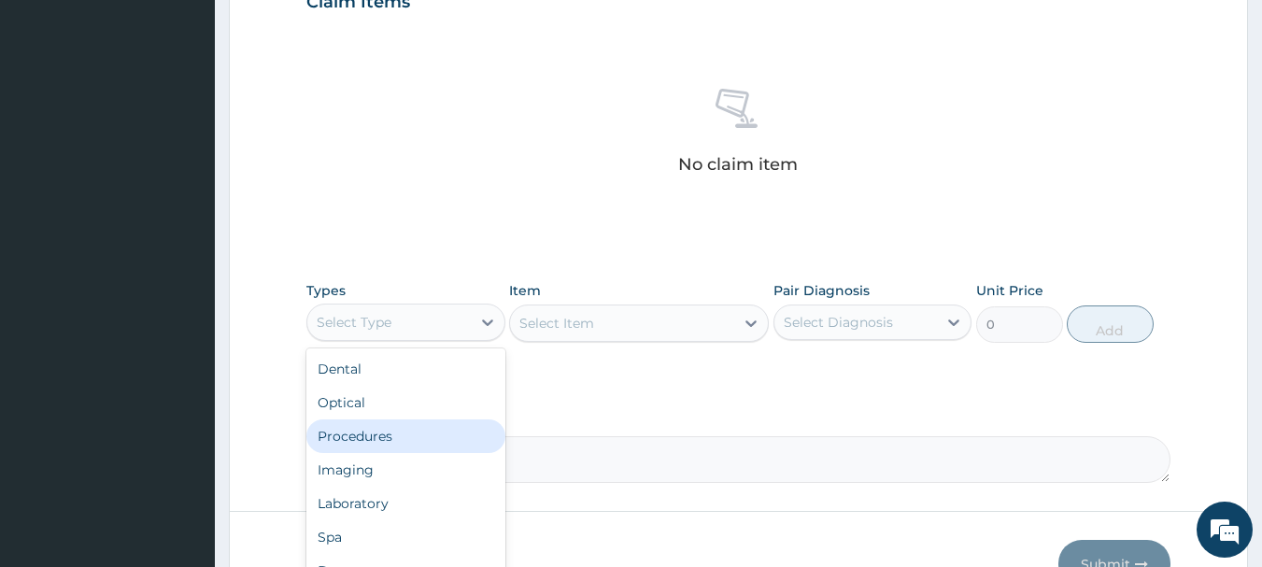
click at [441, 429] on div "Procedures" at bounding box center [405, 436] width 199 height 34
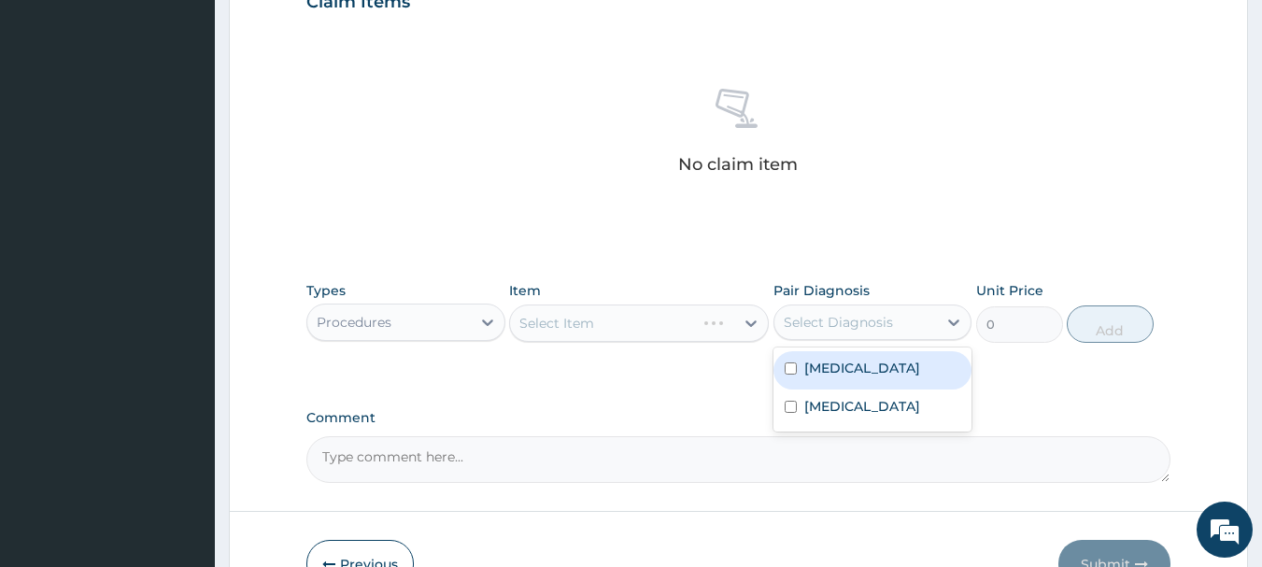
click at [850, 317] on div "Select Diagnosis" at bounding box center [838, 322] width 109 height 19
click at [866, 357] on div "[MEDICAL_DATA]" at bounding box center [872, 370] width 199 height 38
checkbox input "true"
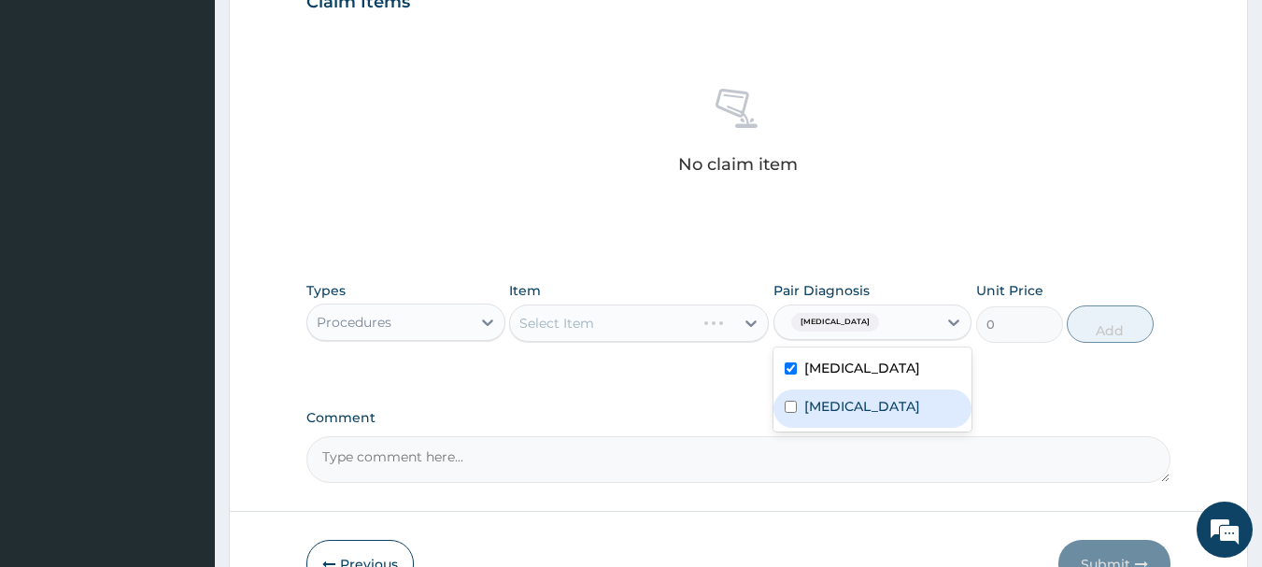
click at [879, 404] on label "[MEDICAL_DATA]" at bounding box center [862, 406] width 116 height 19
checkbox input "true"
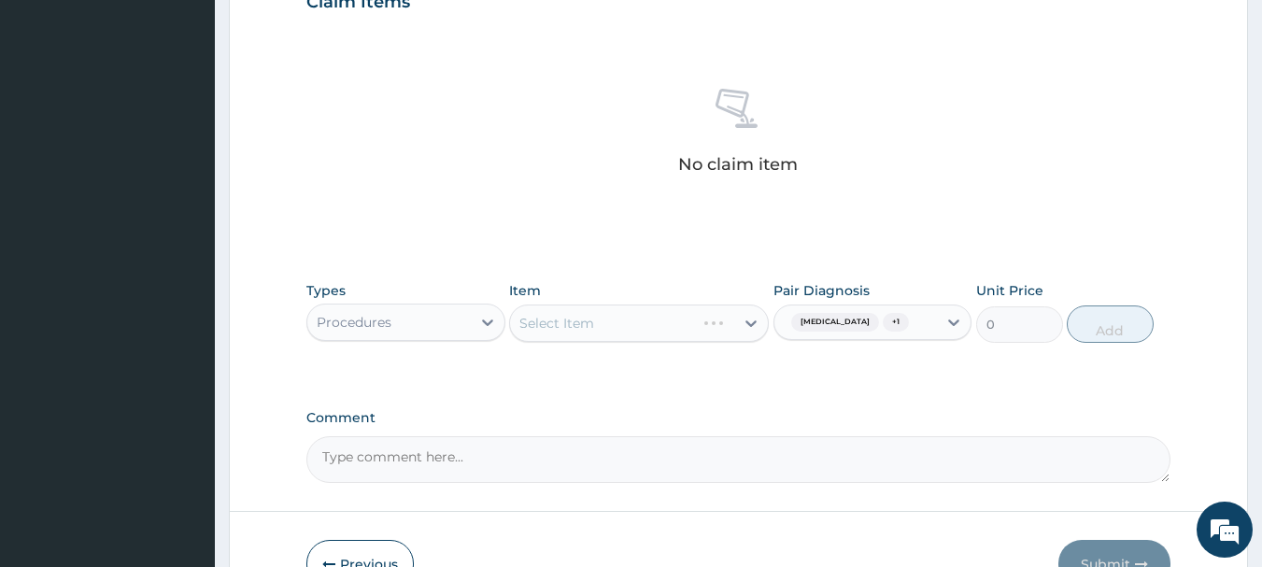
click at [710, 375] on div "Types Procedures Item Select Item Pair Diagnosis [MEDICAL_DATA] + 1 Unit Price …" at bounding box center [738, 326] width 865 height 108
click at [627, 324] on div "Select Item" at bounding box center [622, 323] width 224 height 30
type input "GENERAL PRA"
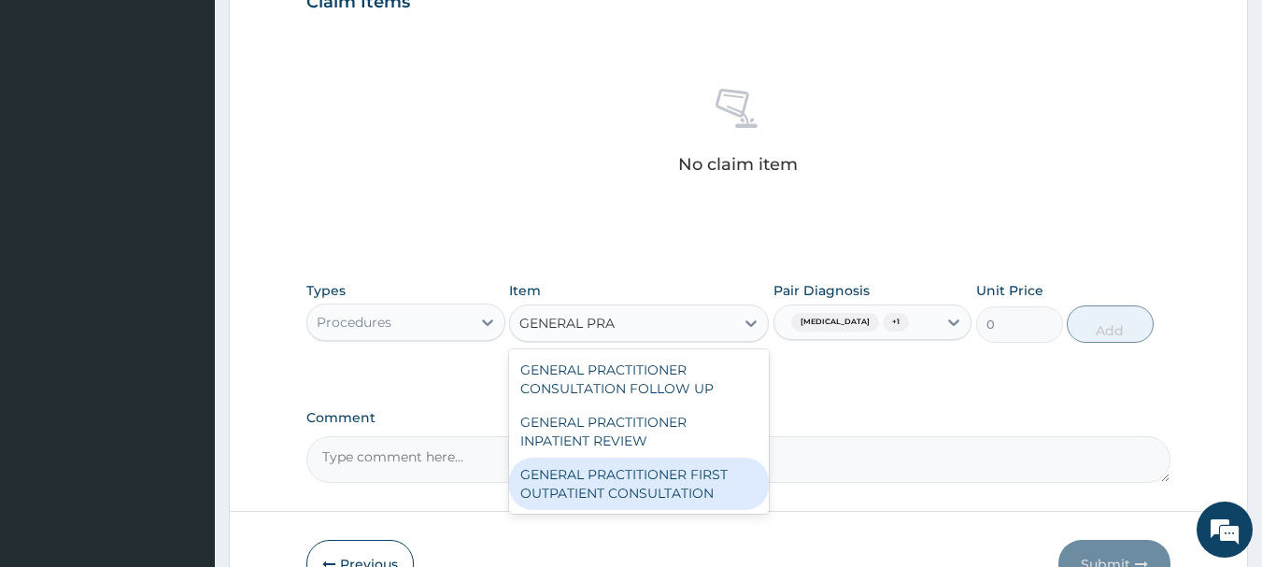
click at [628, 505] on div "GENERAL PRACTITIONER FIRST OUTPATIENT CONSULTATION" at bounding box center [639, 484] width 260 height 52
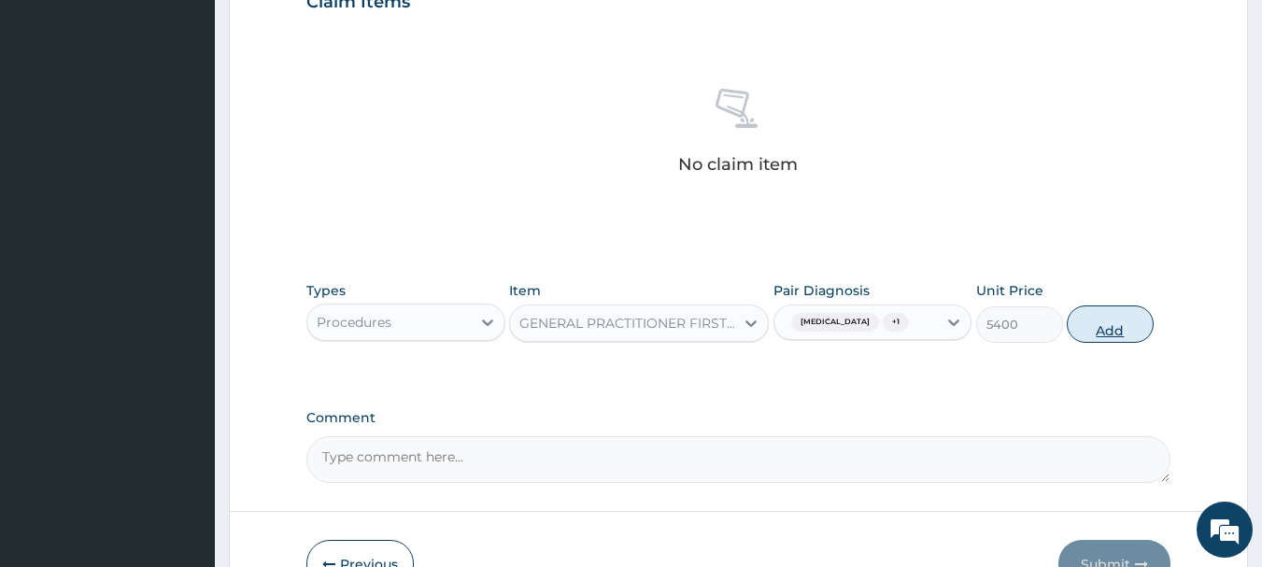
click at [1112, 322] on button "Add" at bounding box center [1110, 323] width 87 height 37
type input "0"
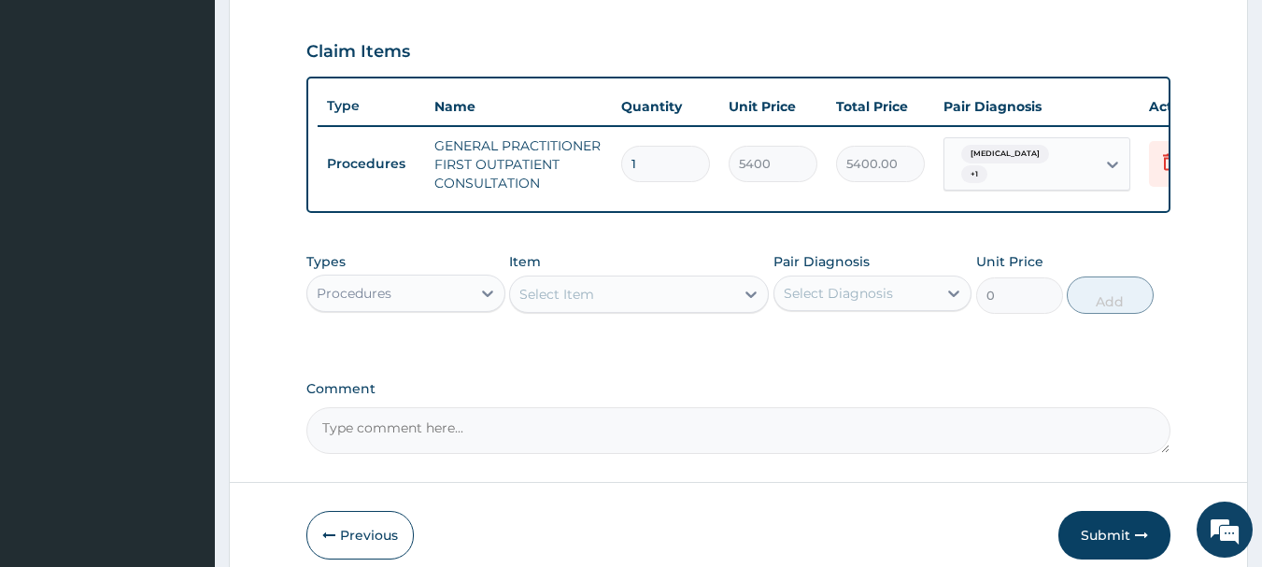
scroll to position [574, 0]
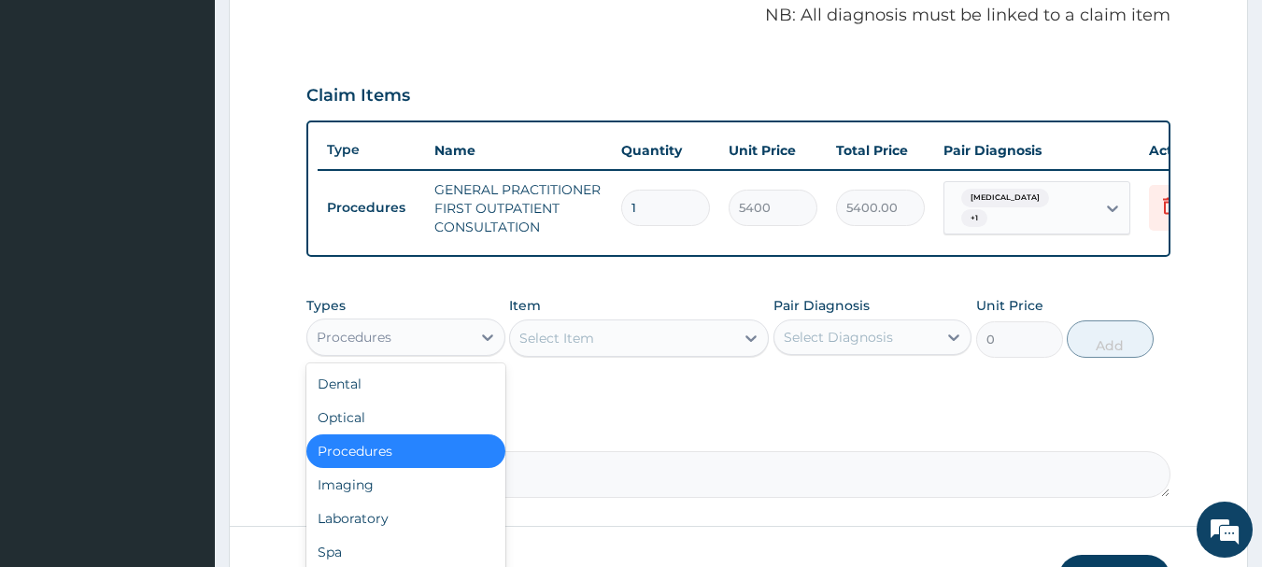
click at [468, 352] on div "Procedures" at bounding box center [388, 337] width 163 height 30
click at [396, 535] on div "Laboratory" at bounding box center [405, 519] width 199 height 34
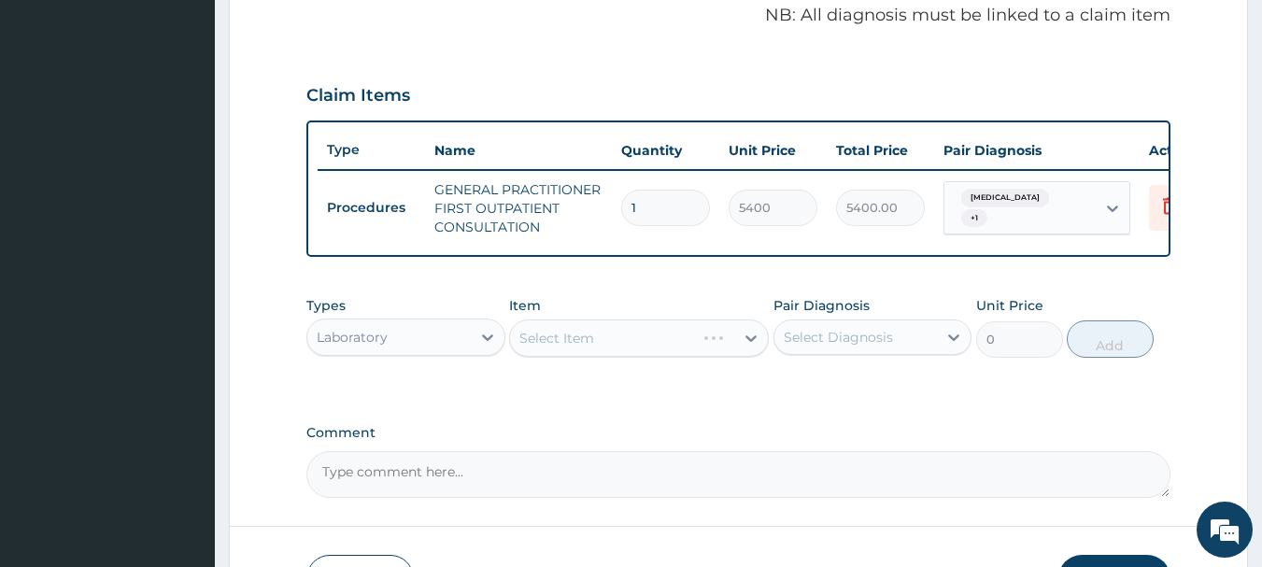
click at [896, 342] on div "Select Diagnosis" at bounding box center [855, 337] width 163 height 30
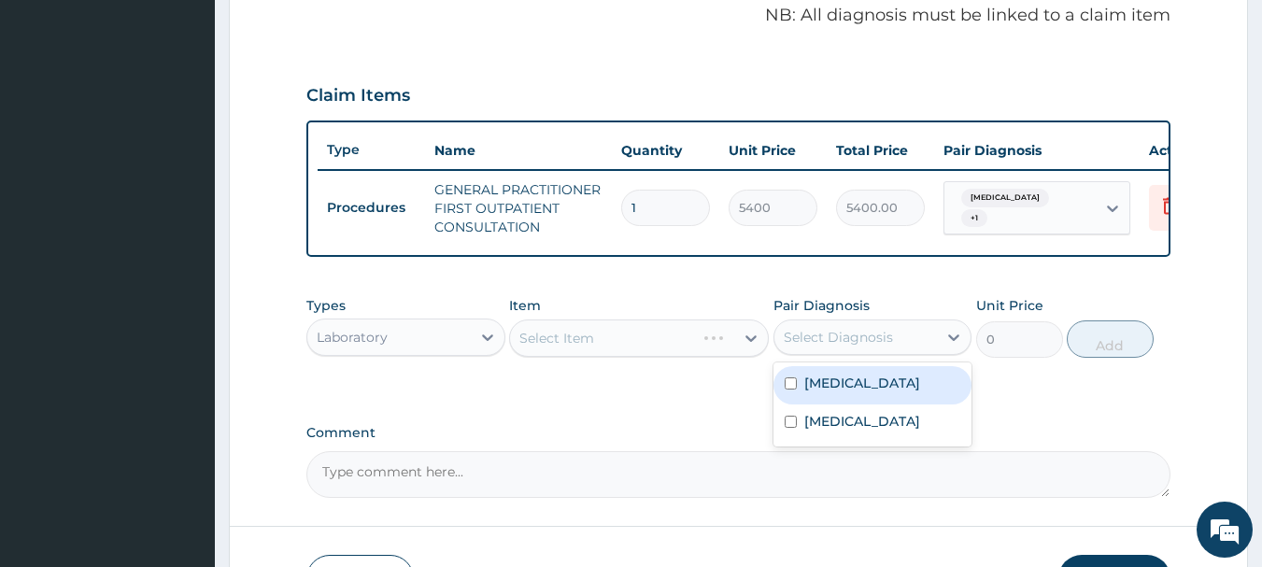
click at [877, 394] on div "[MEDICAL_DATA]" at bounding box center [872, 385] width 199 height 38
checkbox input "true"
click at [674, 417] on div "PA Code / Prescription Code Enter Code(Secondary Care Only) Encounter Date [DAT…" at bounding box center [738, 51] width 865 height 894
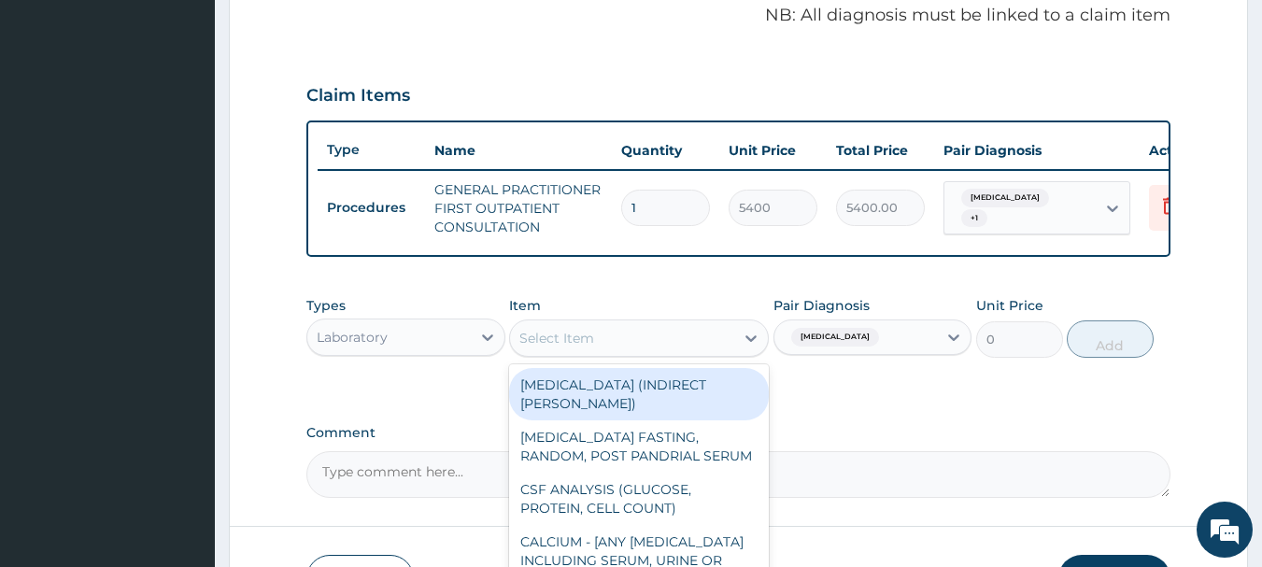
drag, startPoint x: 738, startPoint y: 367, endPoint x: 730, endPoint y: 362, distance: 10.1
click at [734, 355] on div at bounding box center [751, 338] width 34 height 34
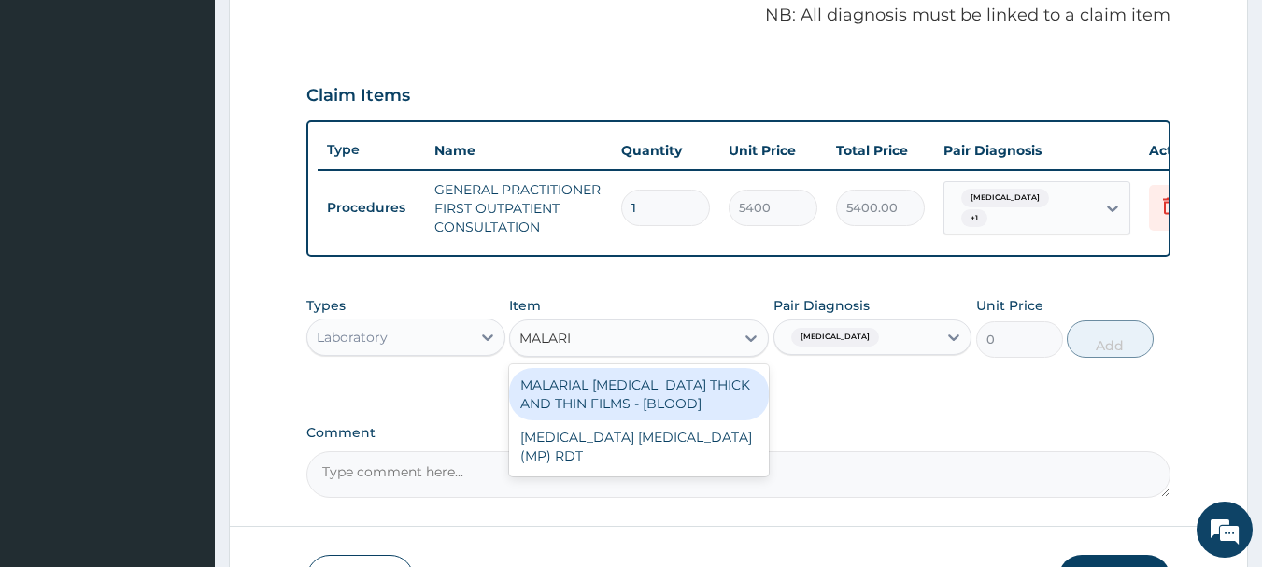
type input "MALARI"
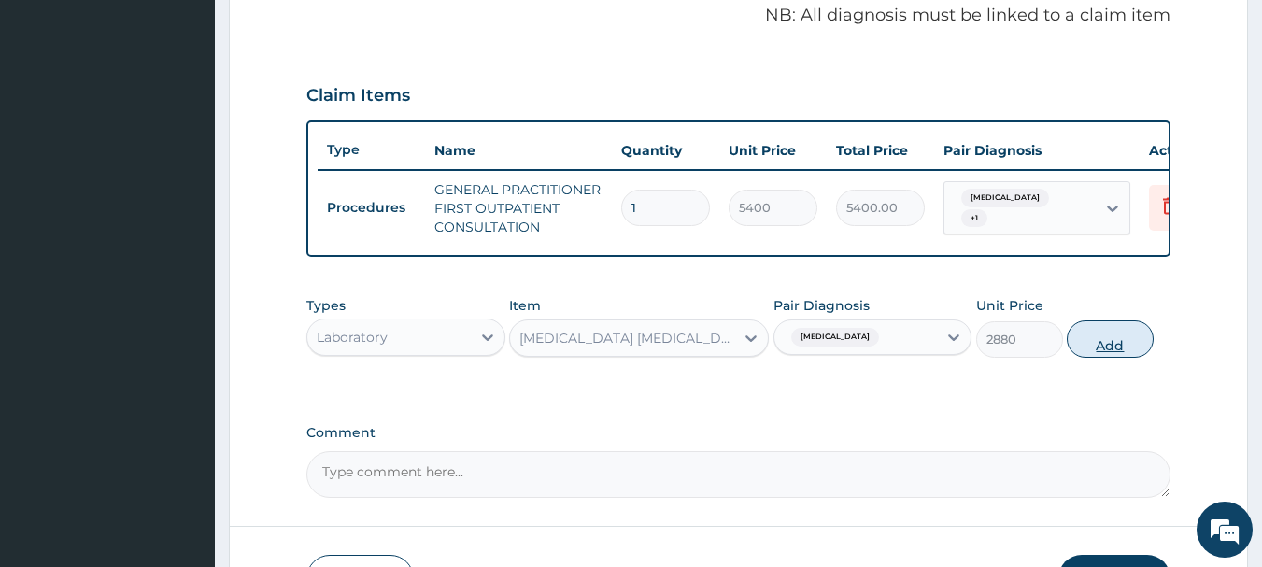
click at [1107, 349] on button "Add" at bounding box center [1110, 338] width 87 height 37
type input "0"
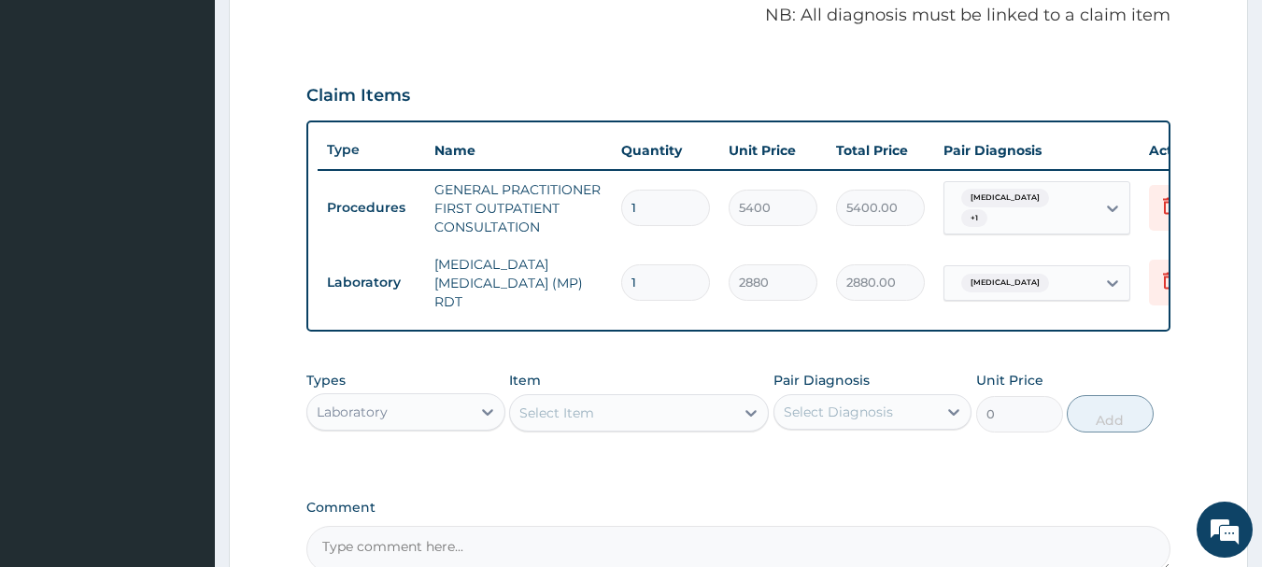
click at [380, 421] on div "Laboratory" at bounding box center [352, 412] width 71 height 19
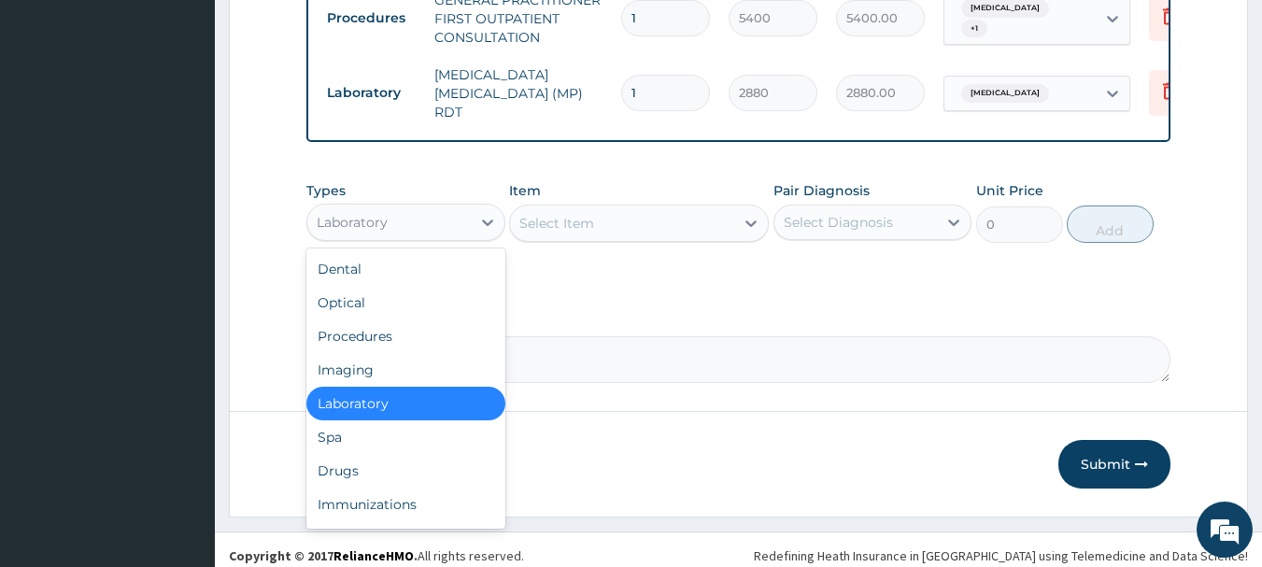
scroll to position [780, 0]
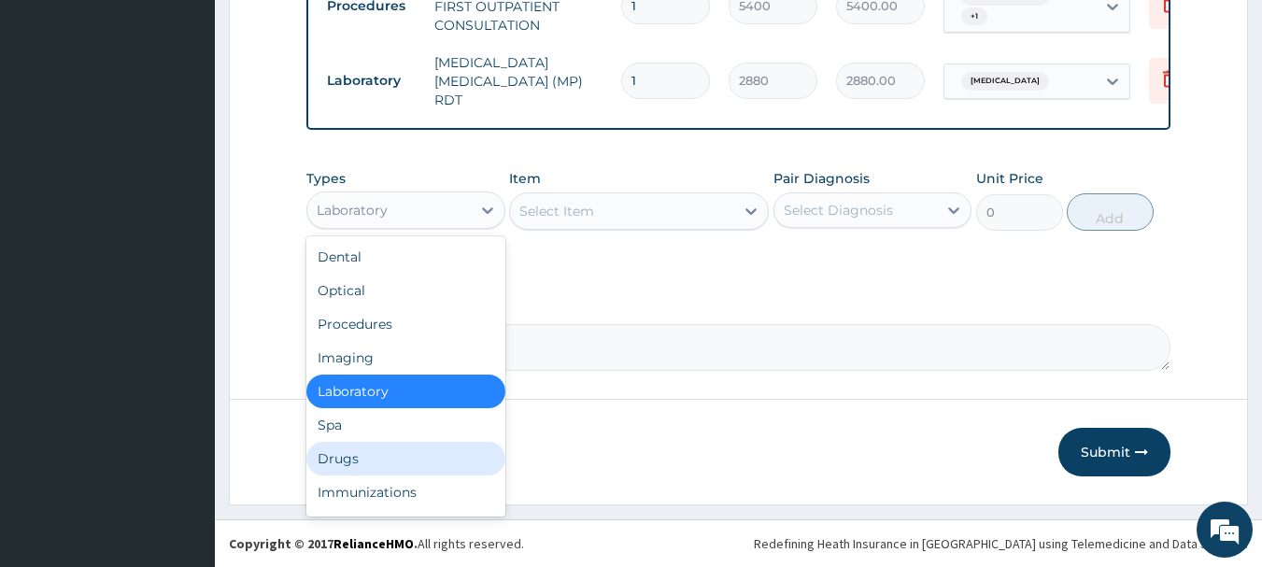
click at [396, 458] on div "Drugs" at bounding box center [405, 459] width 199 height 34
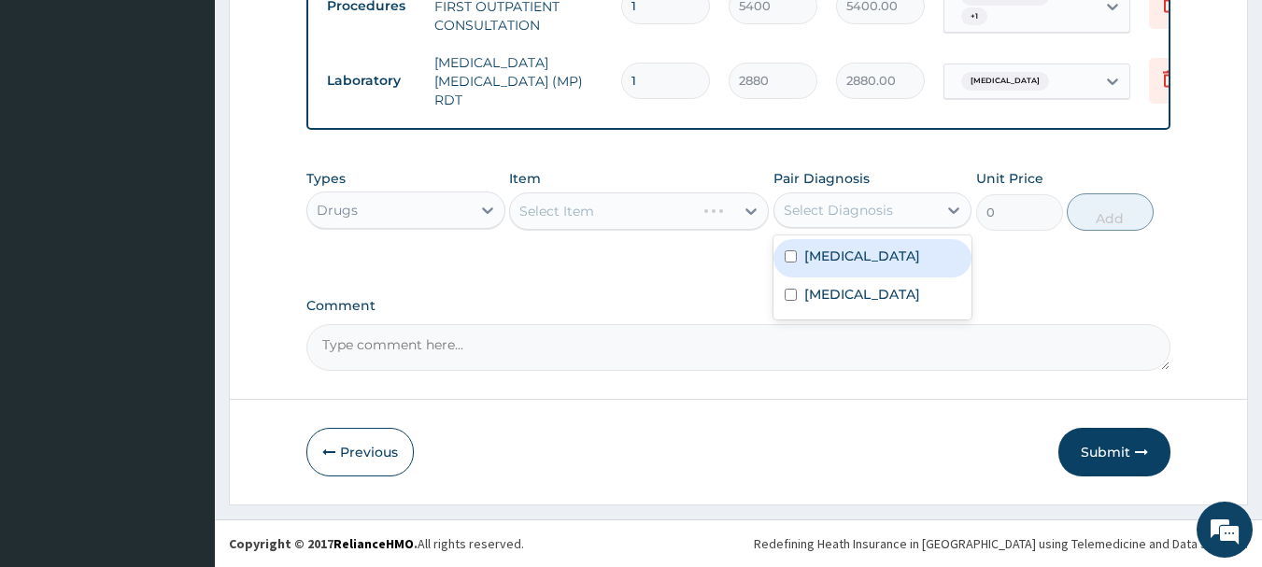
click at [831, 208] on div "Select Diagnosis" at bounding box center [838, 210] width 109 height 19
click at [816, 261] on label "[MEDICAL_DATA]" at bounding box center [862, 256] width 116 height 19
checkbox input "true"
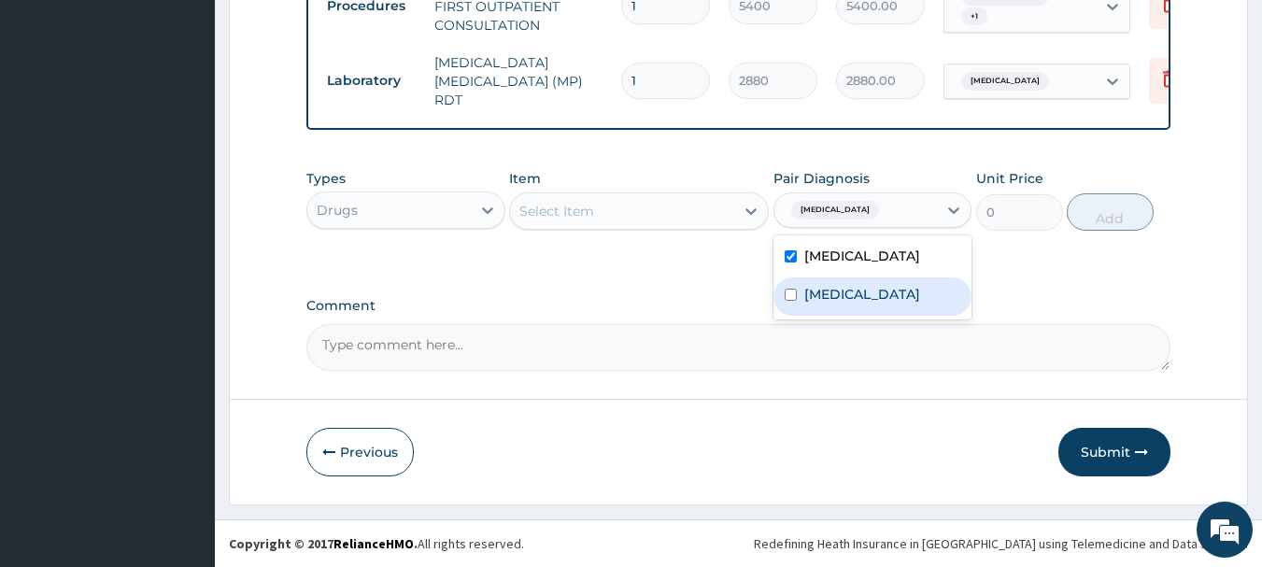
click at [700, 228] on div "Select Item" at bounding box center [639, 210] width 260 height 37
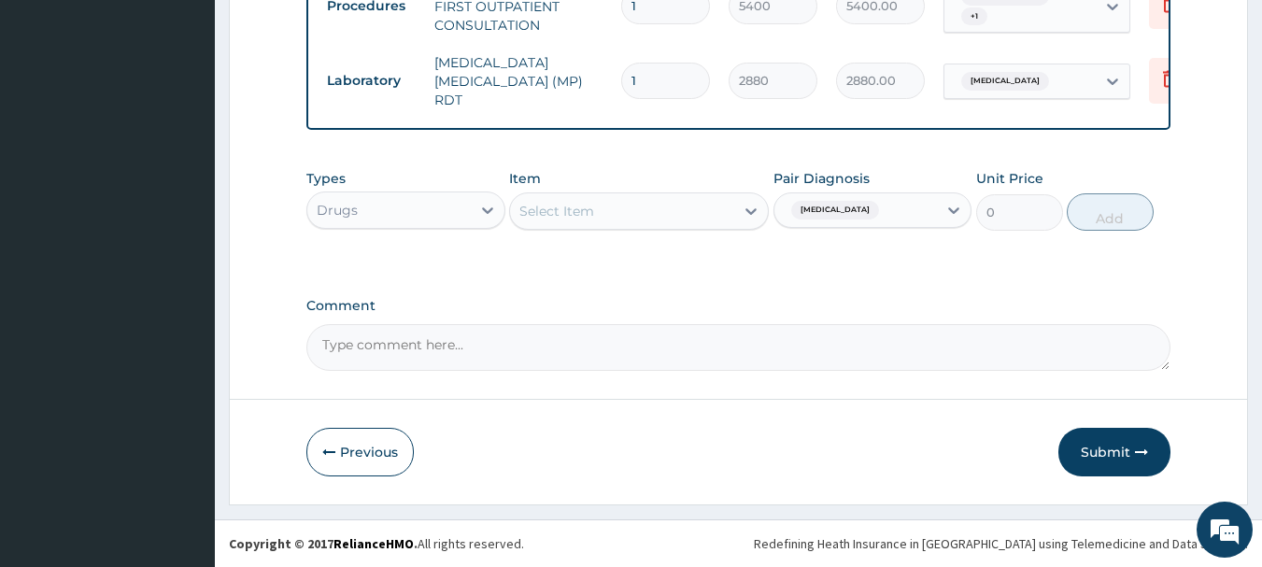
click at [702, 217] on div "Select Item" at bounding box center [622, 211] width 224 height 30
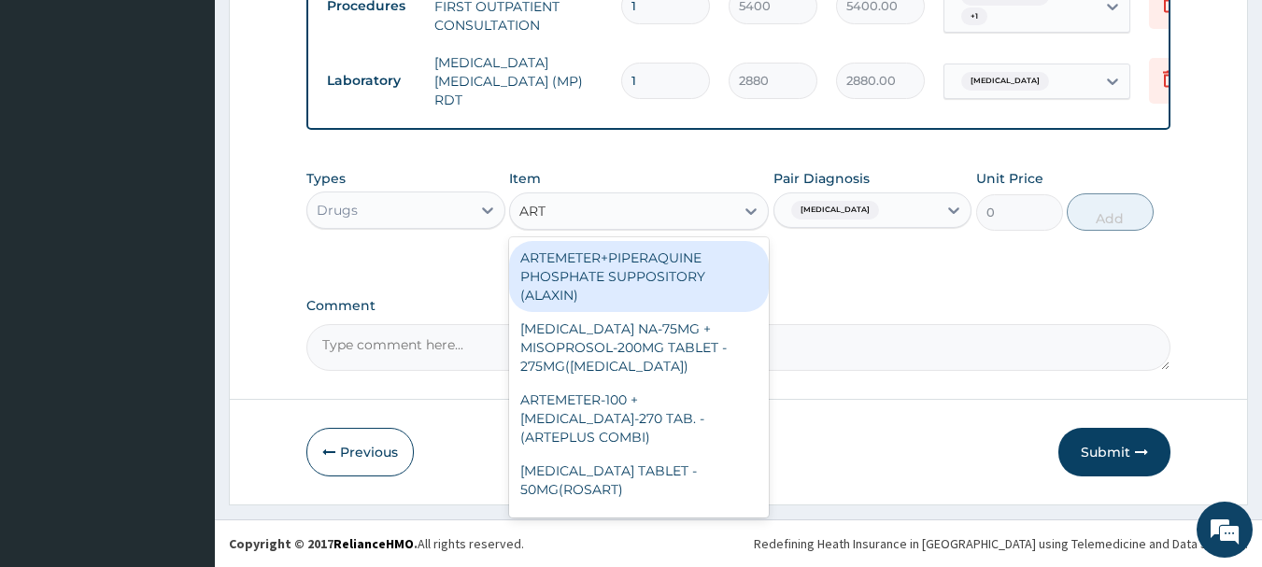
type input "ARTE"
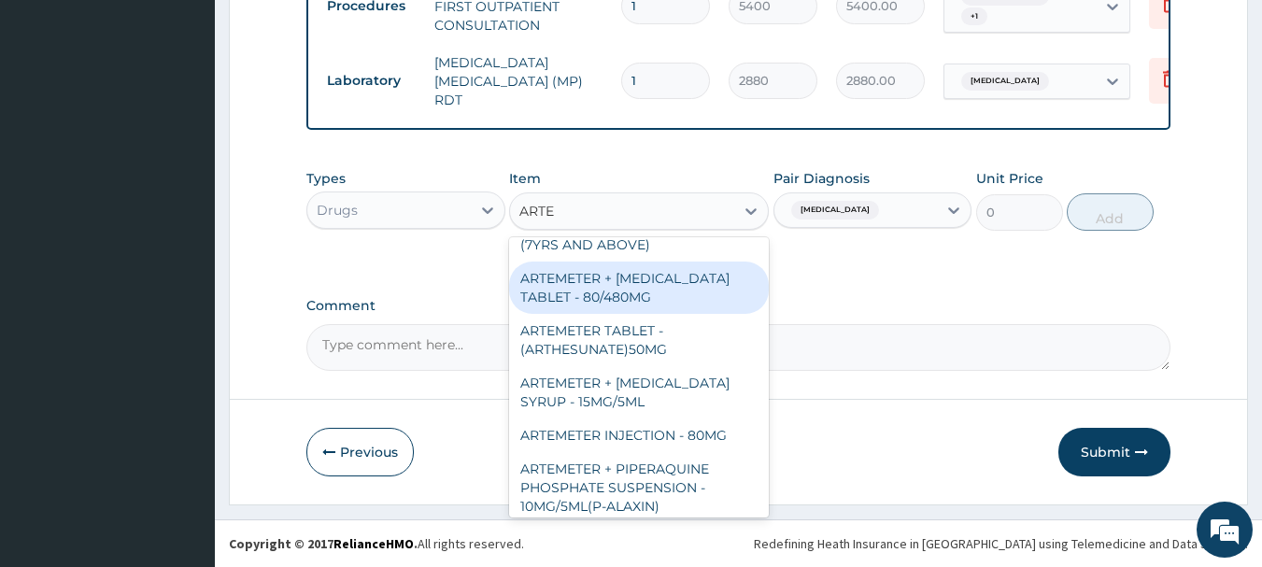
scroll to position [374, 0]
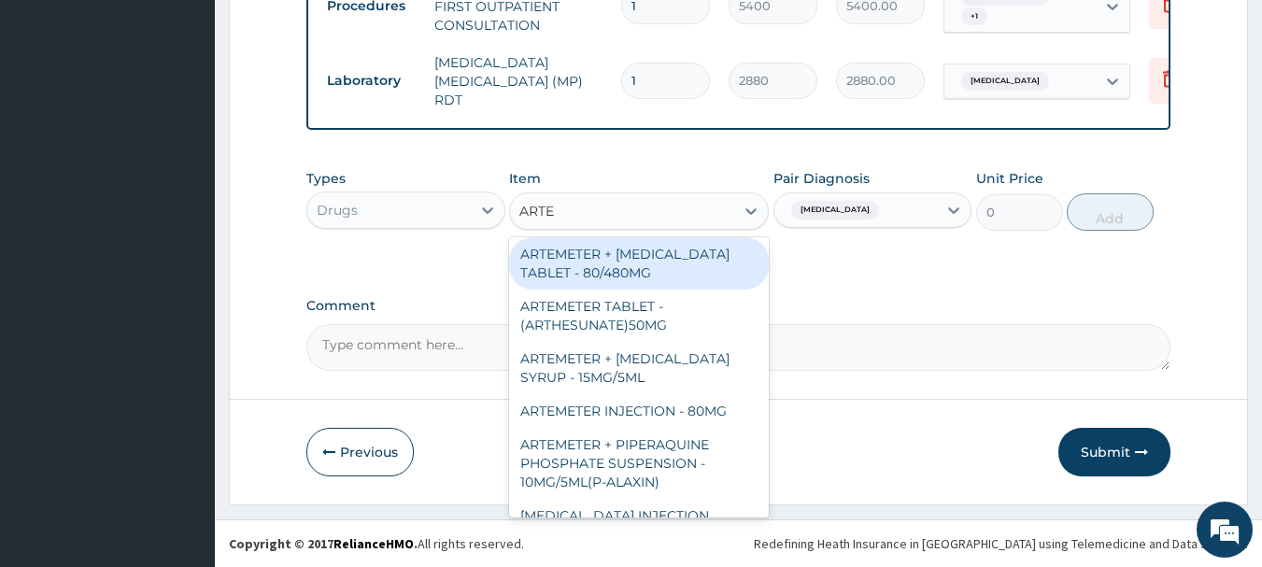
click at [689, 264] on div "ARTEMETER + [MEDICAL_DATA] TABLET - 80/480MG" at bounding box center [639, 263] width 260 height 52
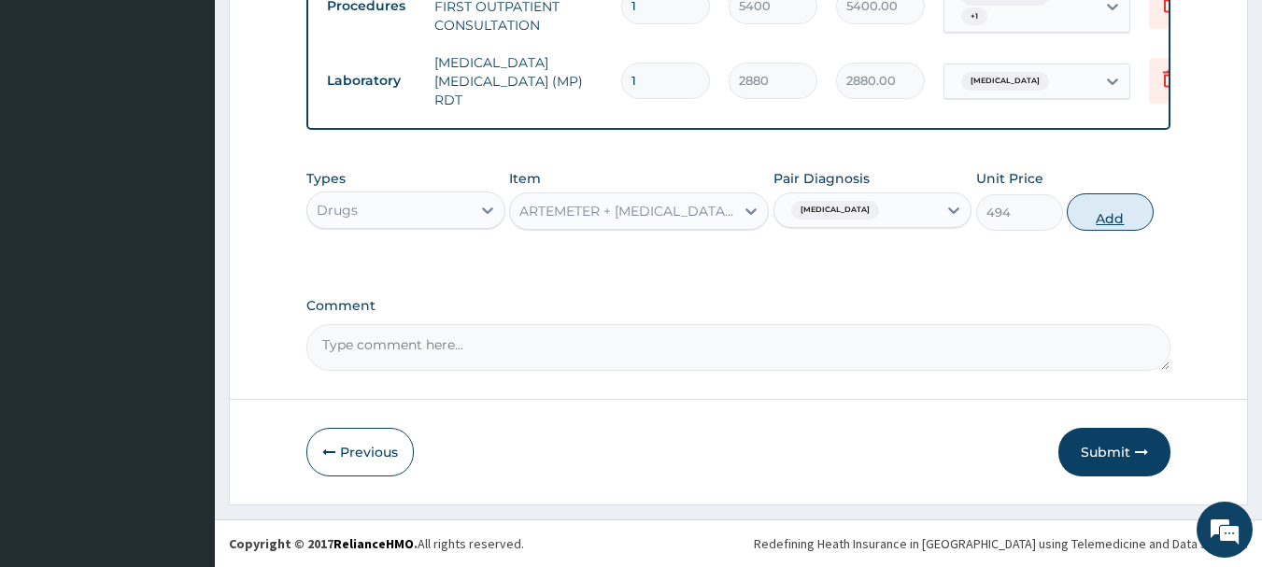
click at [1075, 208] on button "Add" at bounding box center [1110, 211] width 87 height 37
type input "0"
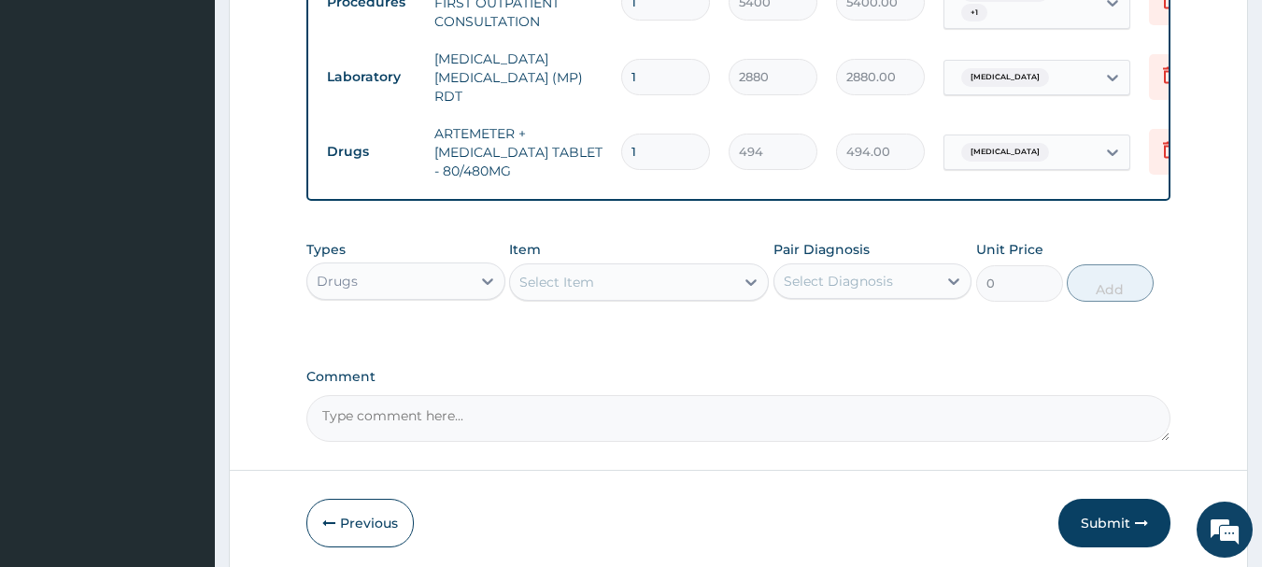
type input "0.00"
type input "6"
type input "2964.00"
type input "6"
click at [734, 278] on div at bounding box center [751, 282] width 34 height 34
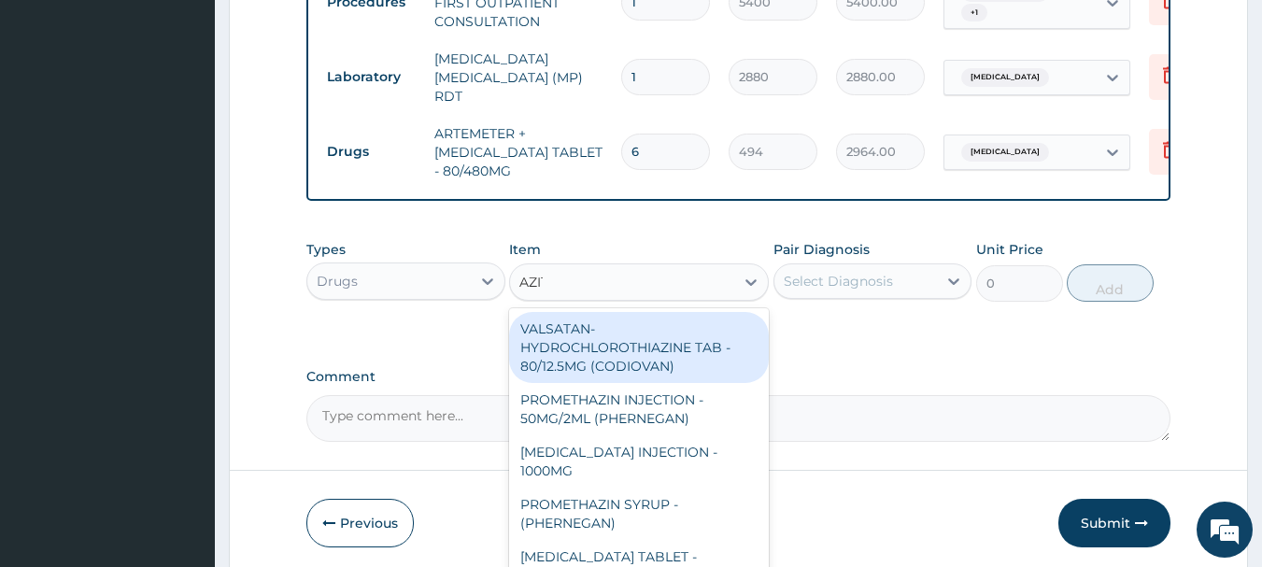
type input "AZITH"
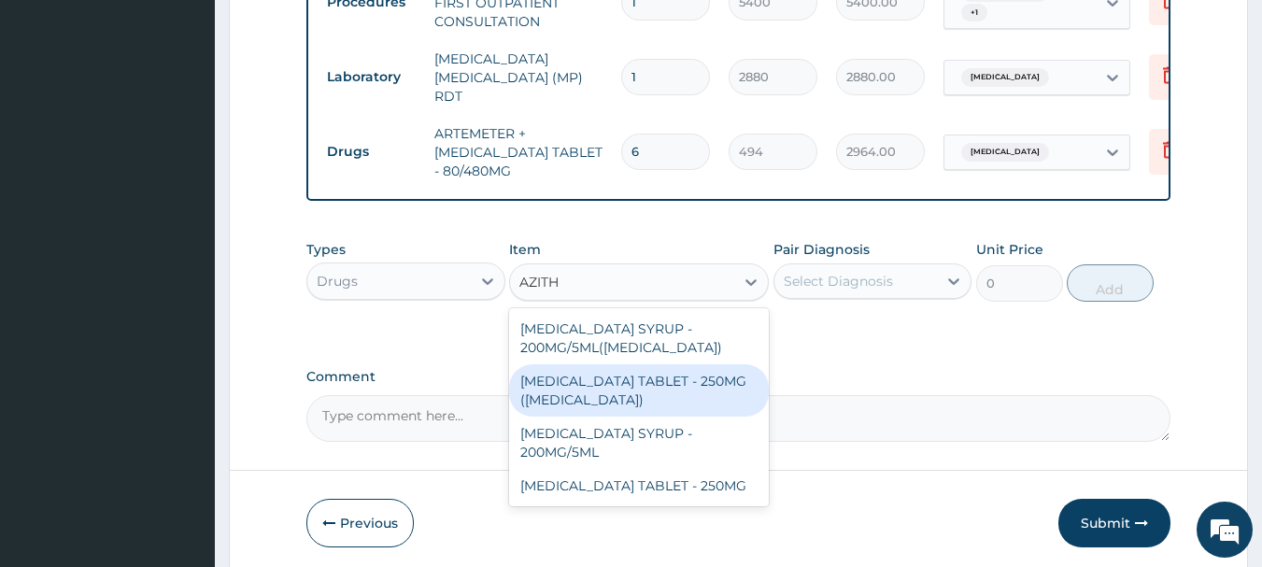
click at [745, 389] on div "[MEDICAL_DATA] TABLET - 250MG ([MEDICAL_DATA])" at bounding box center [639, 390] width 260 height 52
type input "2660"
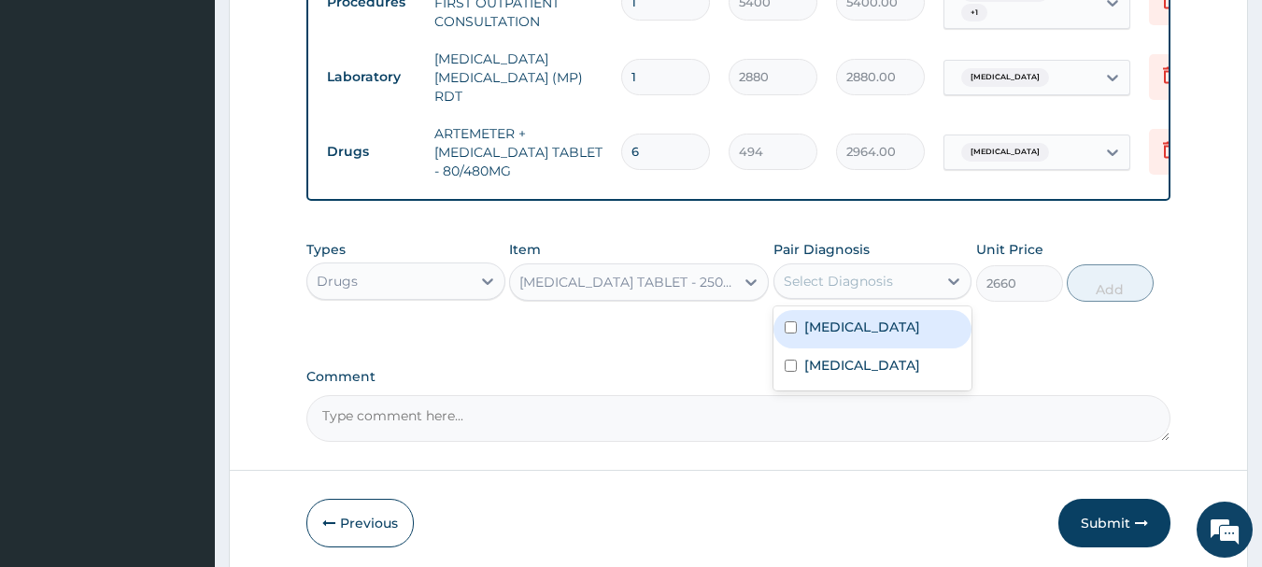
click at [865, 289] on div "Select Diagnosis" at bounding box center [838, 281] width 109 height 19
click at [859, 326] on div "[MEDICAL_DATA]" at bounding box center [872, 329] width 199 height 38
checkbox input "true"
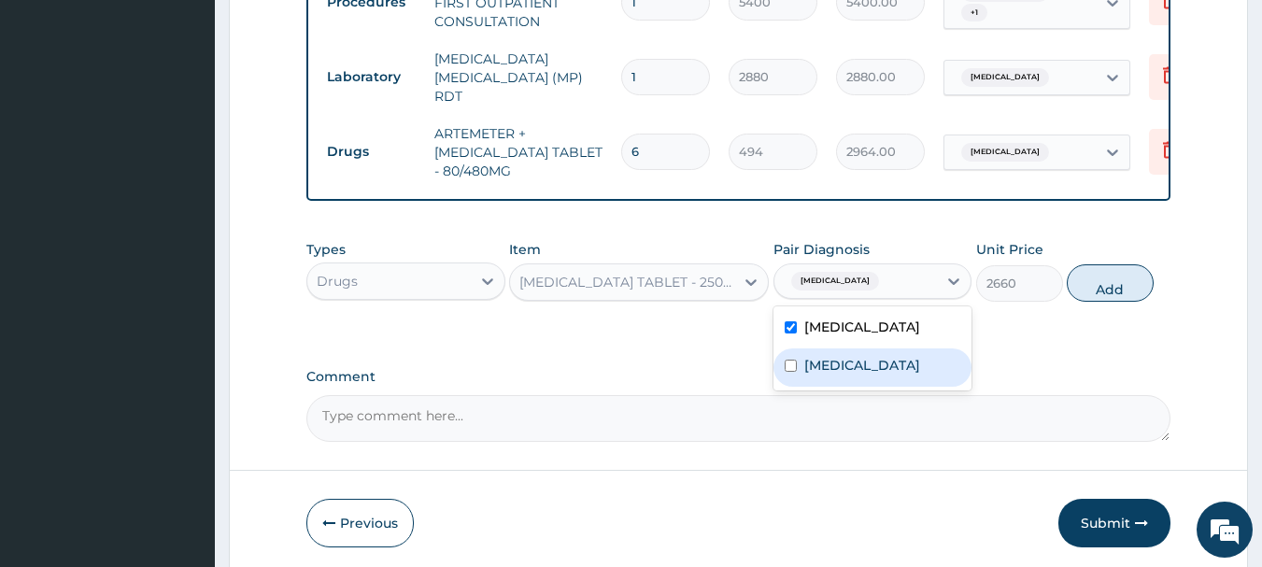
click at [858, 351] on div "[MEDICAL_DATA]" at bounding box center [872, 367] width 199 height 38
checkbox input "true"
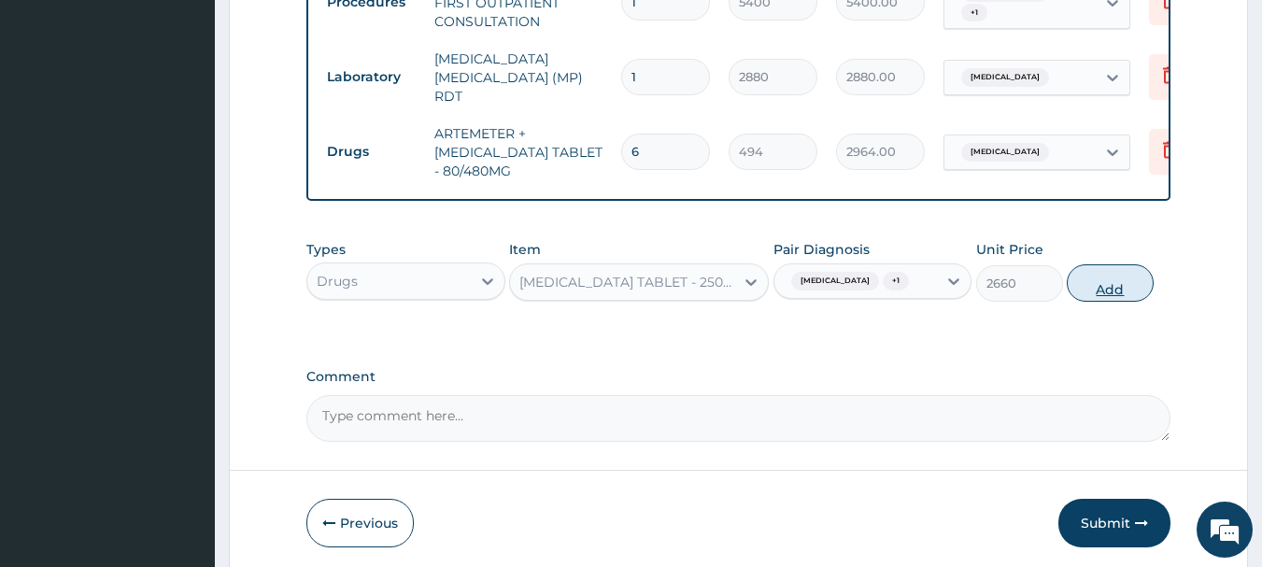
click at [1094, 286] on button "Add" at bounding box center [1110, 282] width 87 height 37
type input "0"
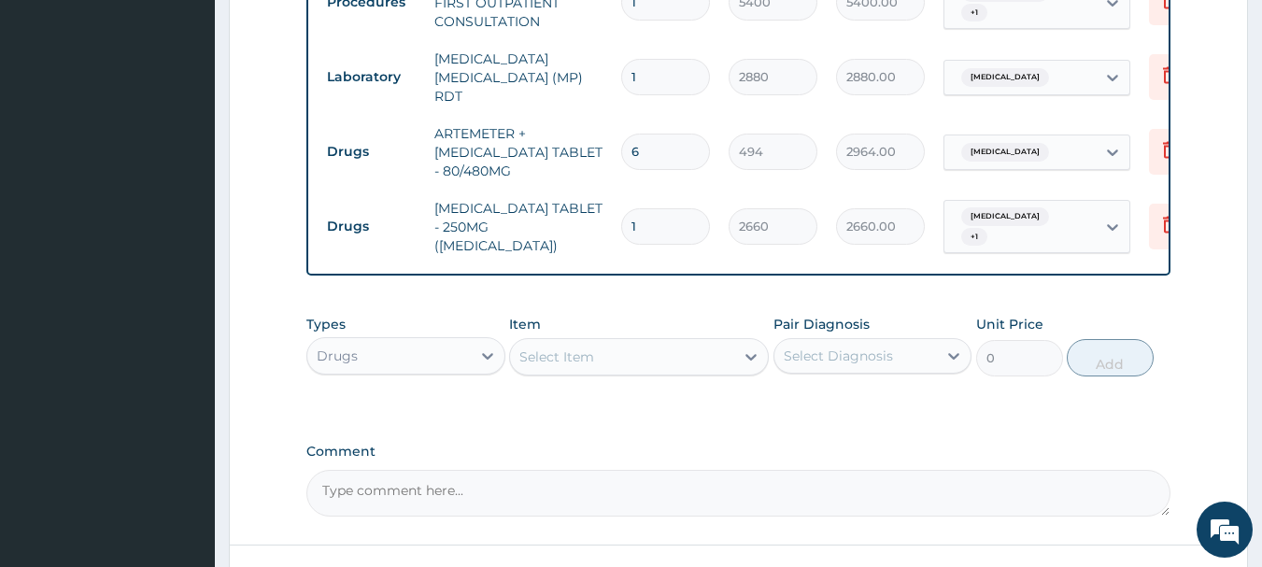
click at [687, 238] on td "1" at bounding box center [665, 226] width 107 height 55
click at [683, 212] on input "1" at bounding box center [665, 226] width 89 height 36
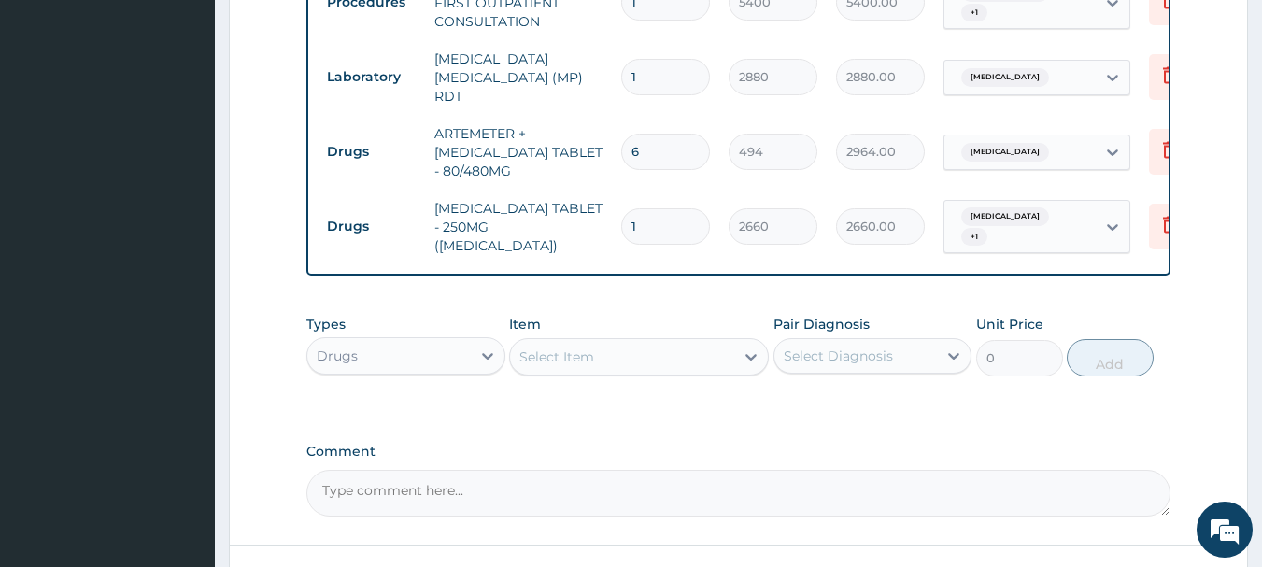
type input "10"
type input "26600.00"
type input "1"
type input "2660.00"
type input "0.00"
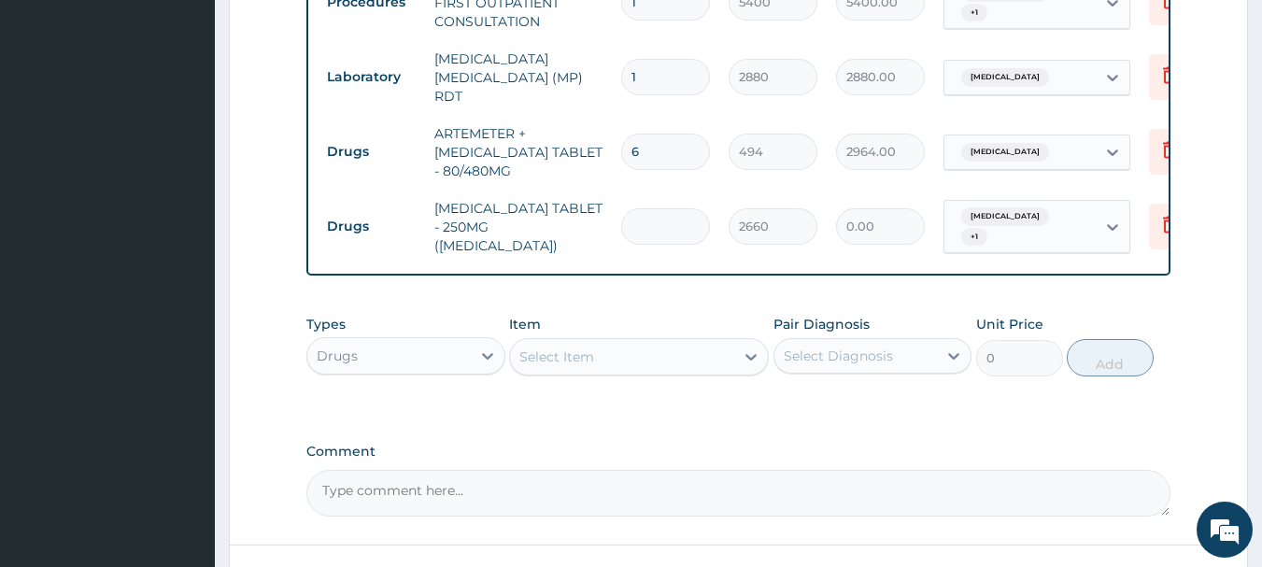
type input "1"
type input "2660.00"
click at [1159, 216] on icon at bounding box center [1169, 224] width 22 height 22
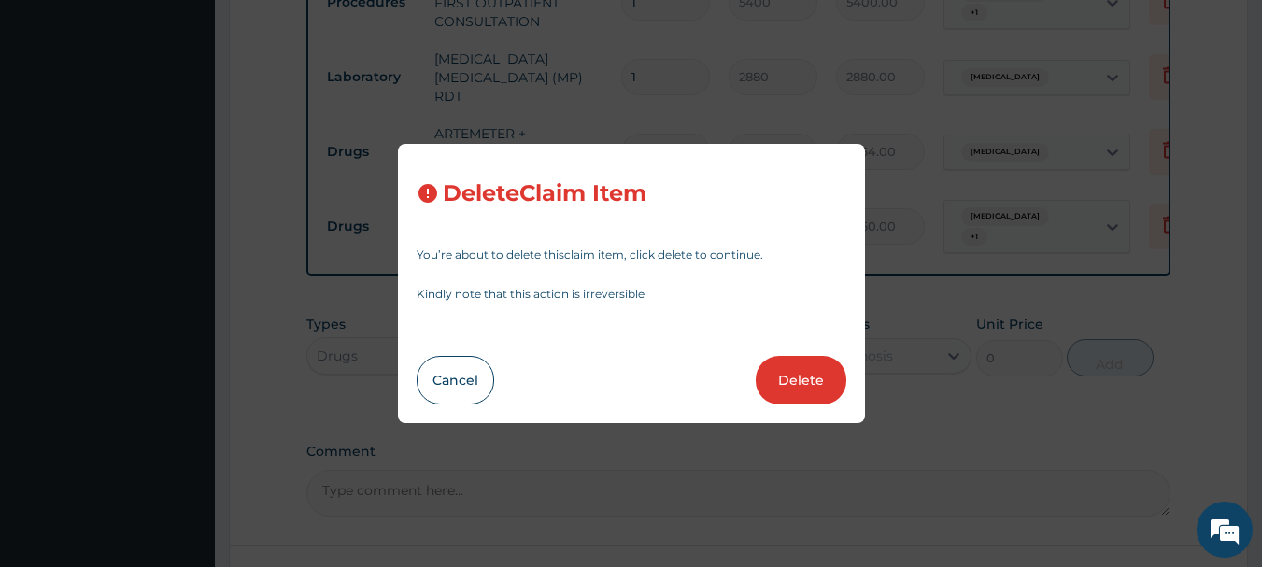
click at [829, 366] on button "Delete" at bounding box center [801, 380] width 91 height 49
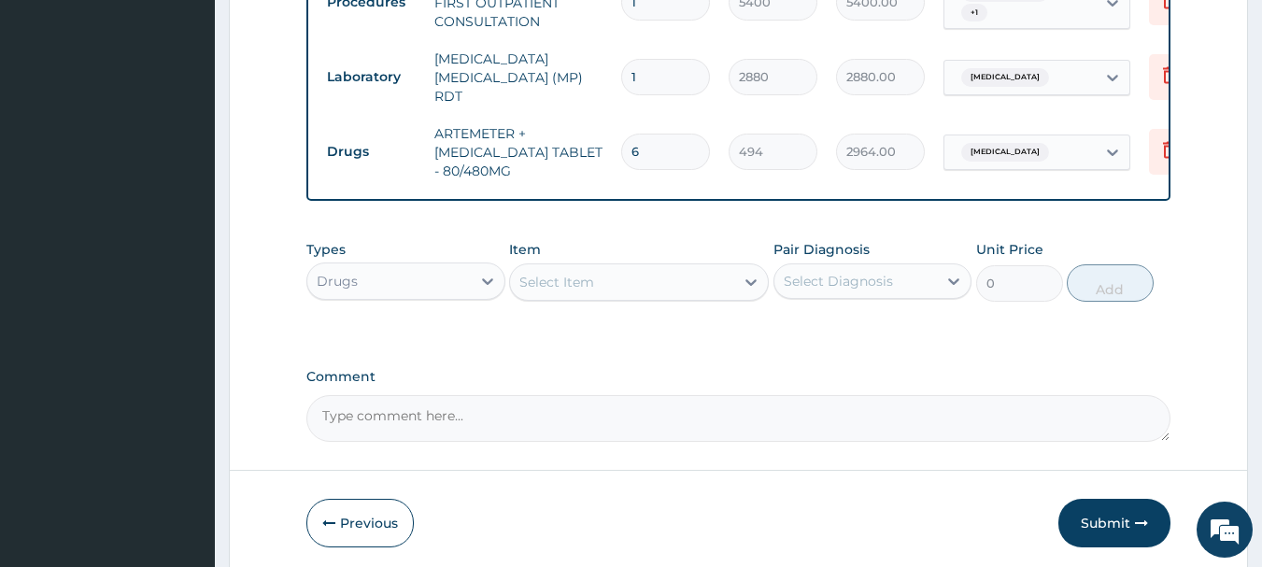
click at [699, 278] on div "Select Item" at bounding box center [622, 282] width 224 height 30
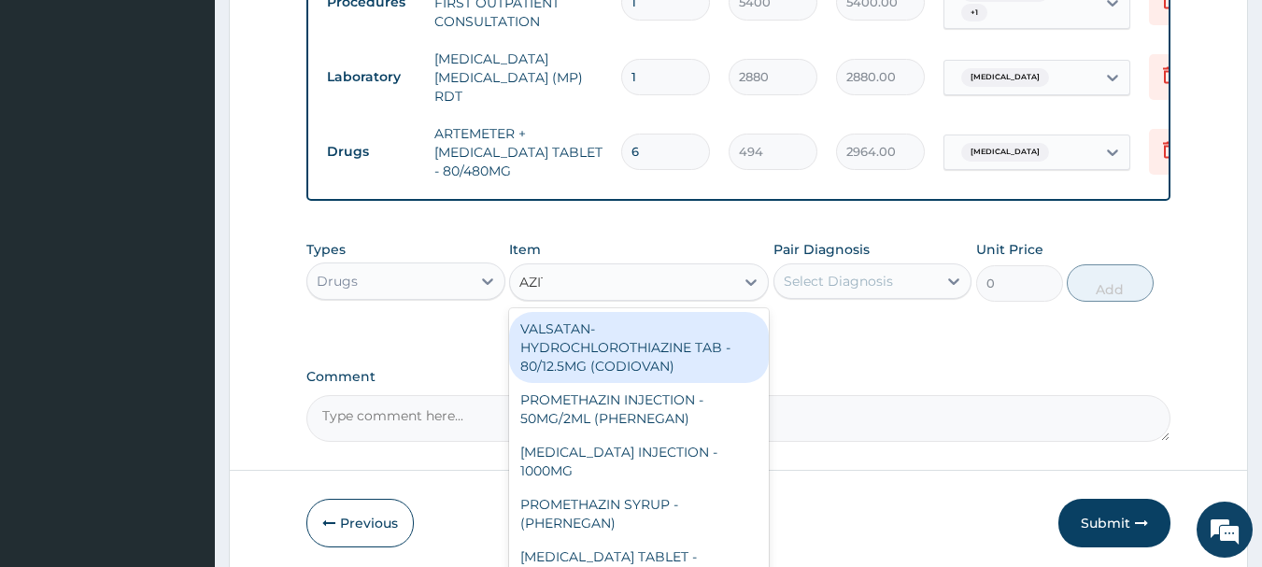
type input "AZITH"
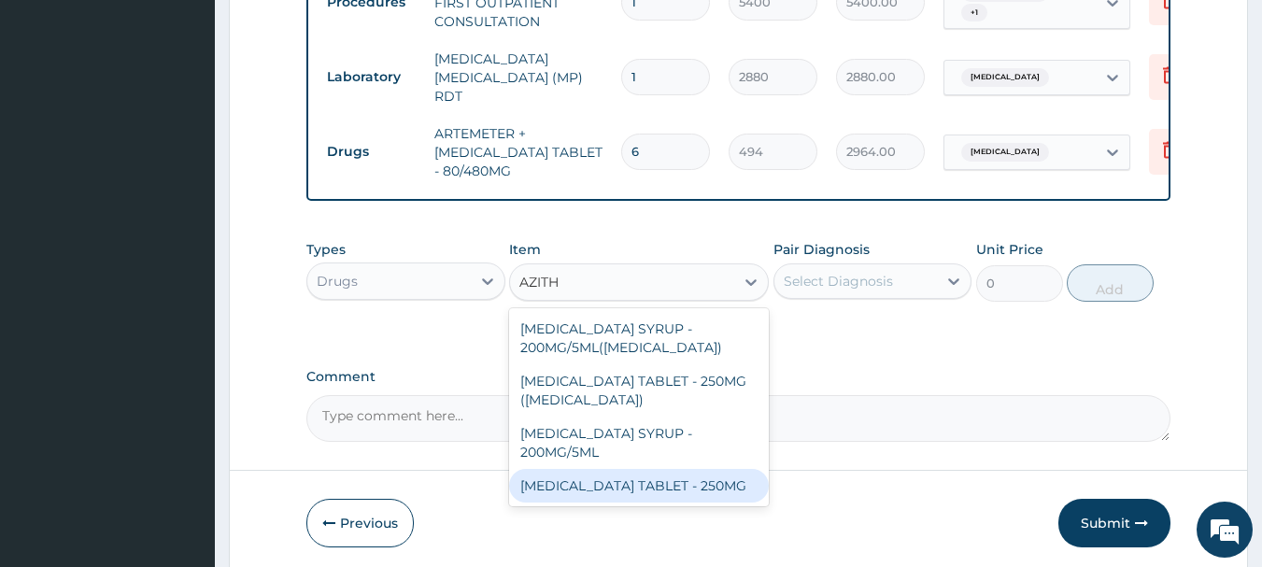
click at [702, 486] on div "[MEDICAL_DATA] TABLET - 250MG" at bounding box center [639, 486] width 260 height 34
type input "380"
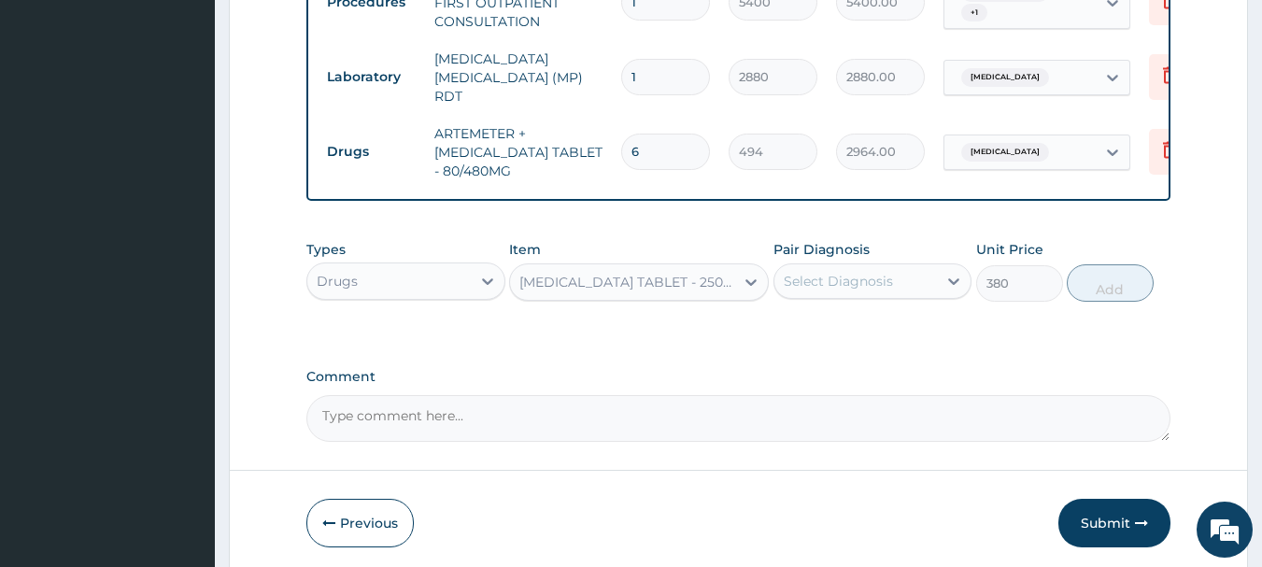
click at [935, 278] on div "Select Diagnosis" at bounding box center [855, 281] width 163 height 30
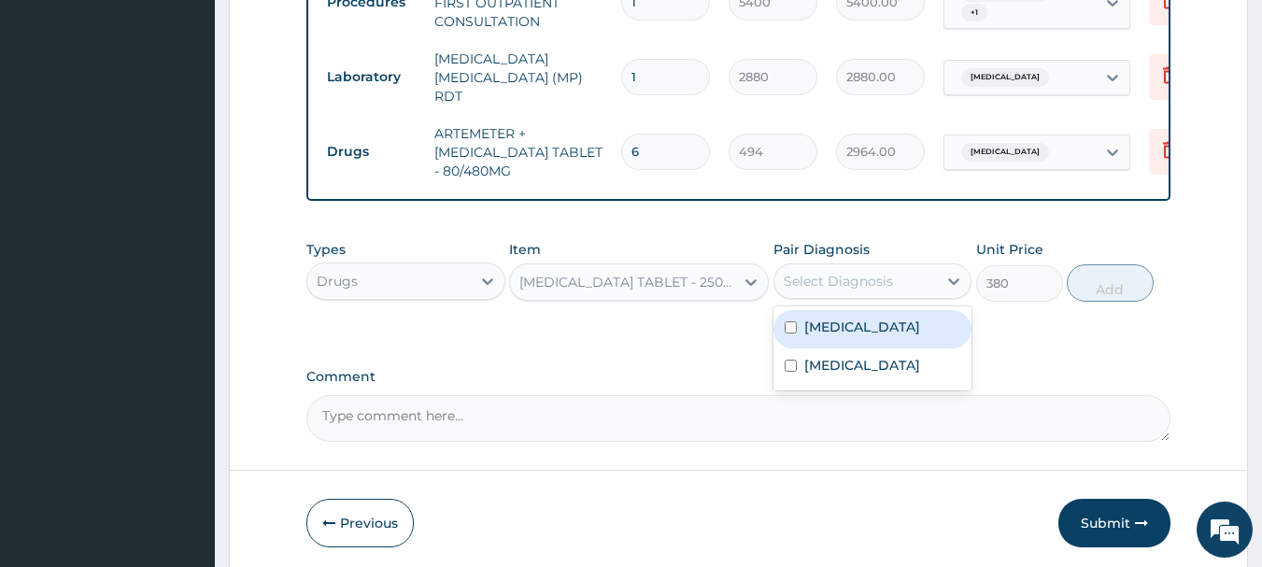
click at [878, 336] on div "[MEDICAL_DATA]" at bounding box center [872, 329] width 199 height 38
checkbox input "true"
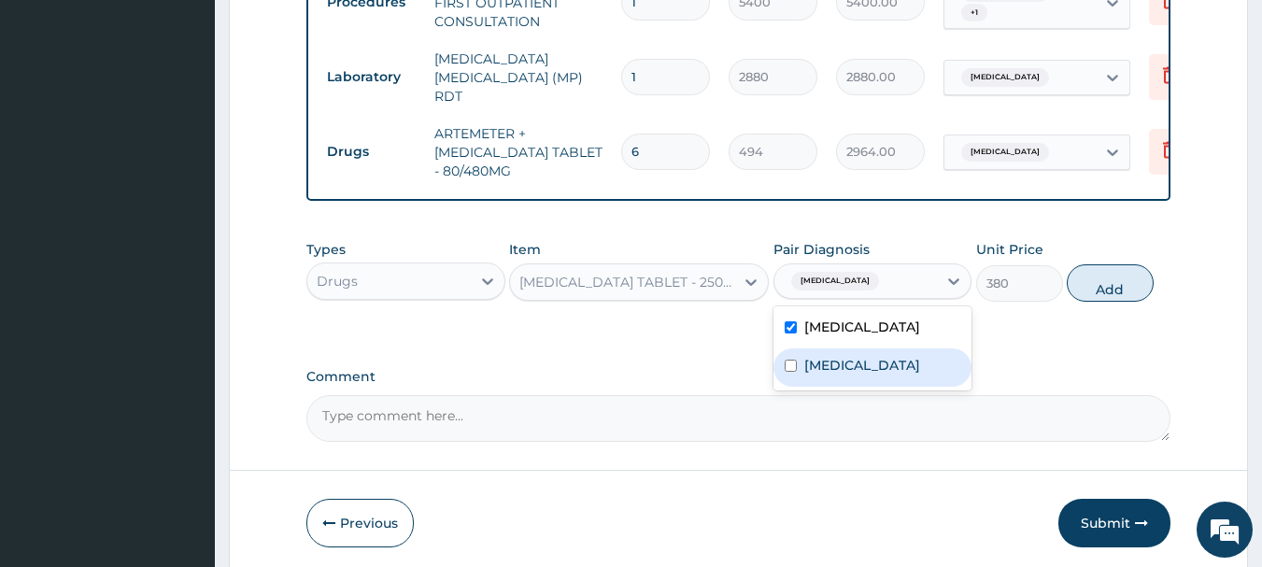
click at [859, 375] on label "[MEDICAL_DATA]" at bounding box center [862, 365] width 116 height 19
checkbox input "true"
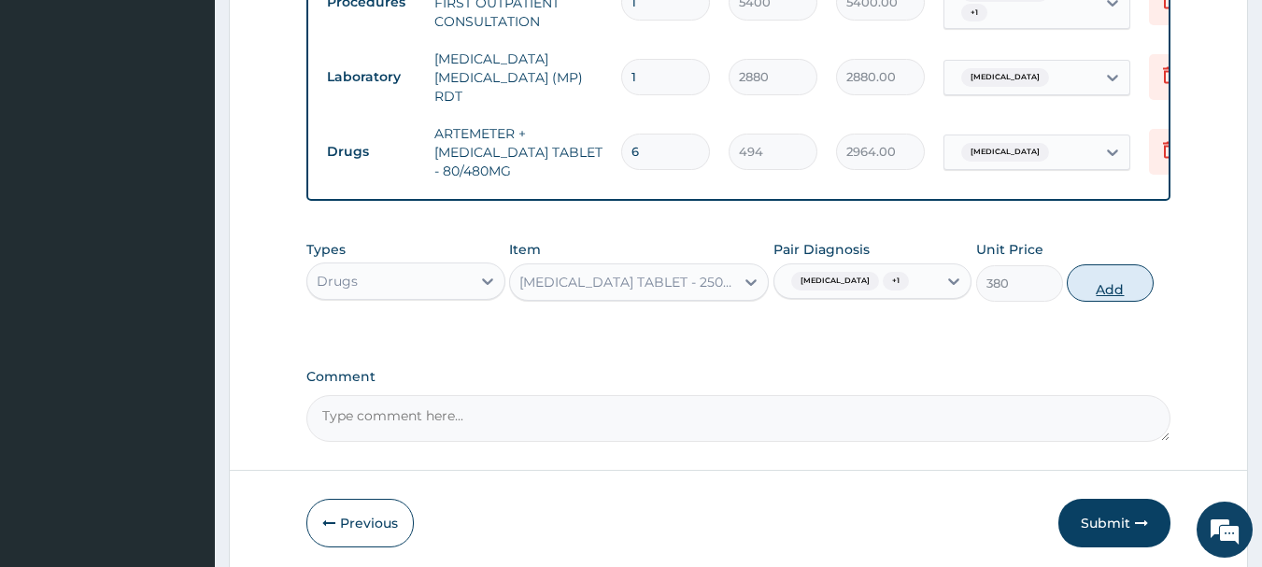
click at [1077, 290] on button "Add" at bounding box center [1110, 282] width 87 height 37
type input "0"
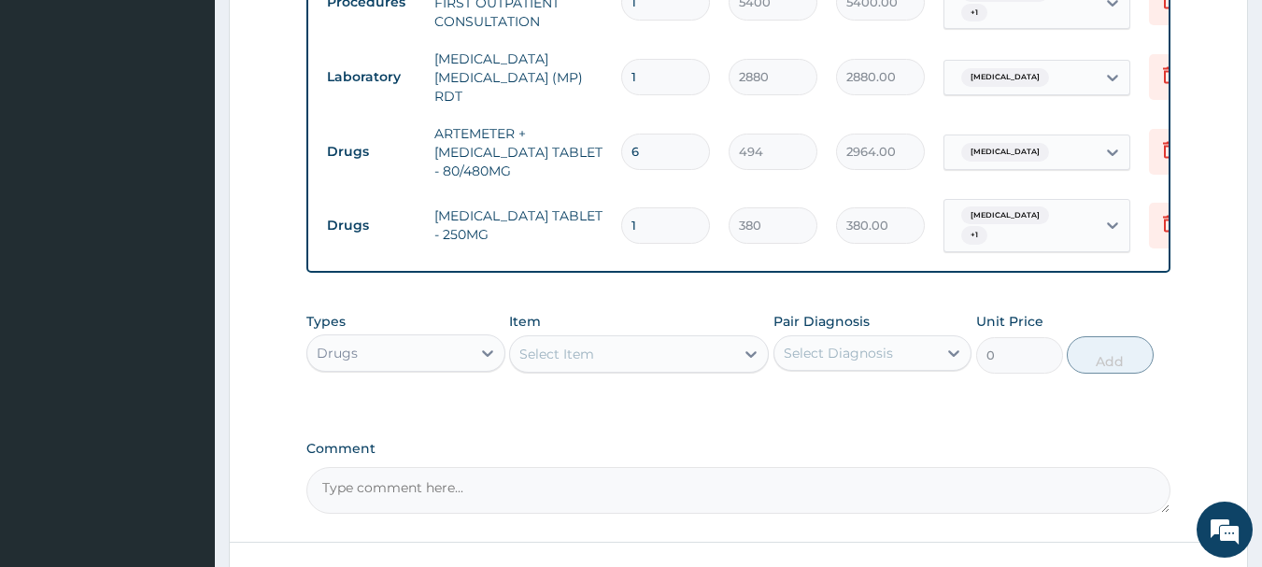
type input "0.00"
type input "1"
type input "380.00"
type input "10"
type input "3800.00"
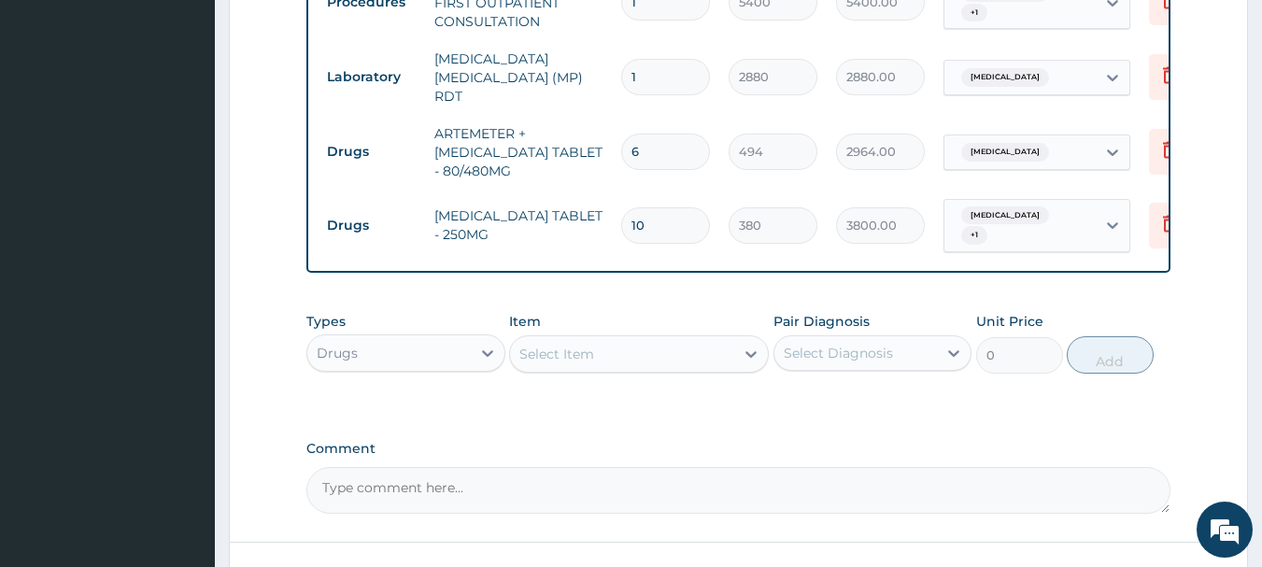
scroll to position [687, 0]
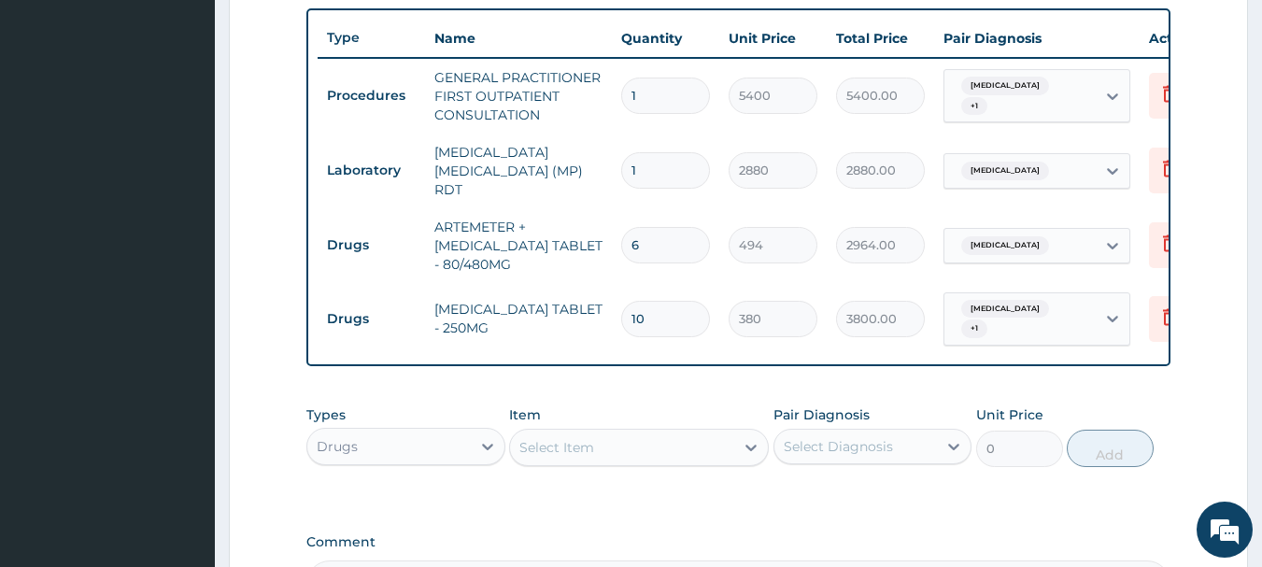
type input "10"
click at [656, 434] on div "Select Item" at bounding box center [622, 448] width 224 height 30
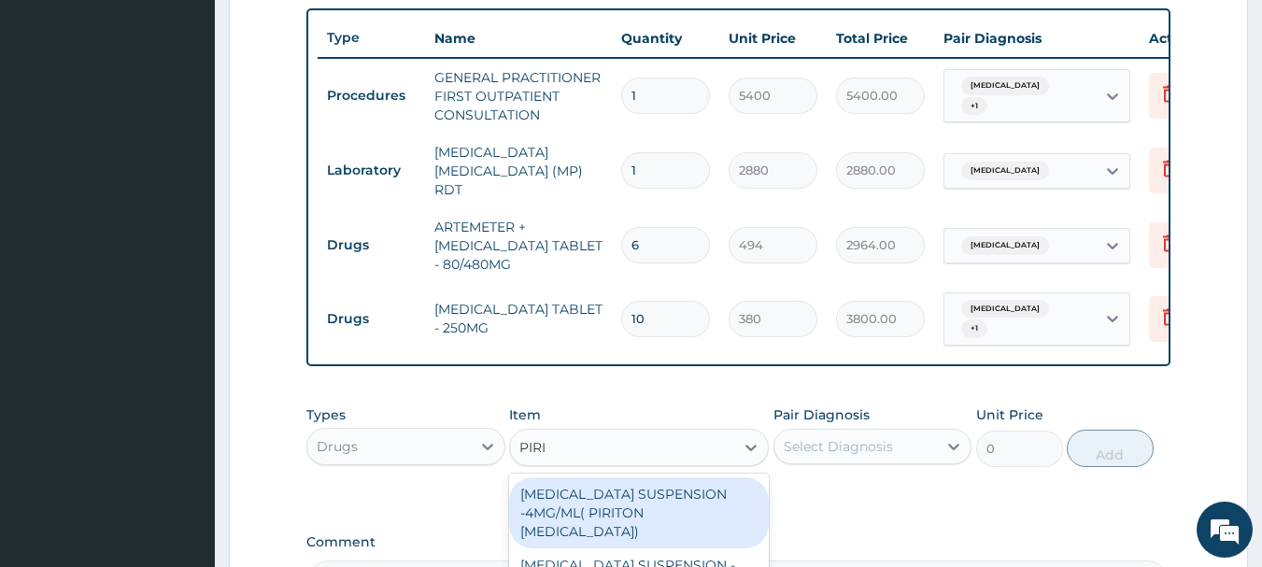
type input "PIRIT"
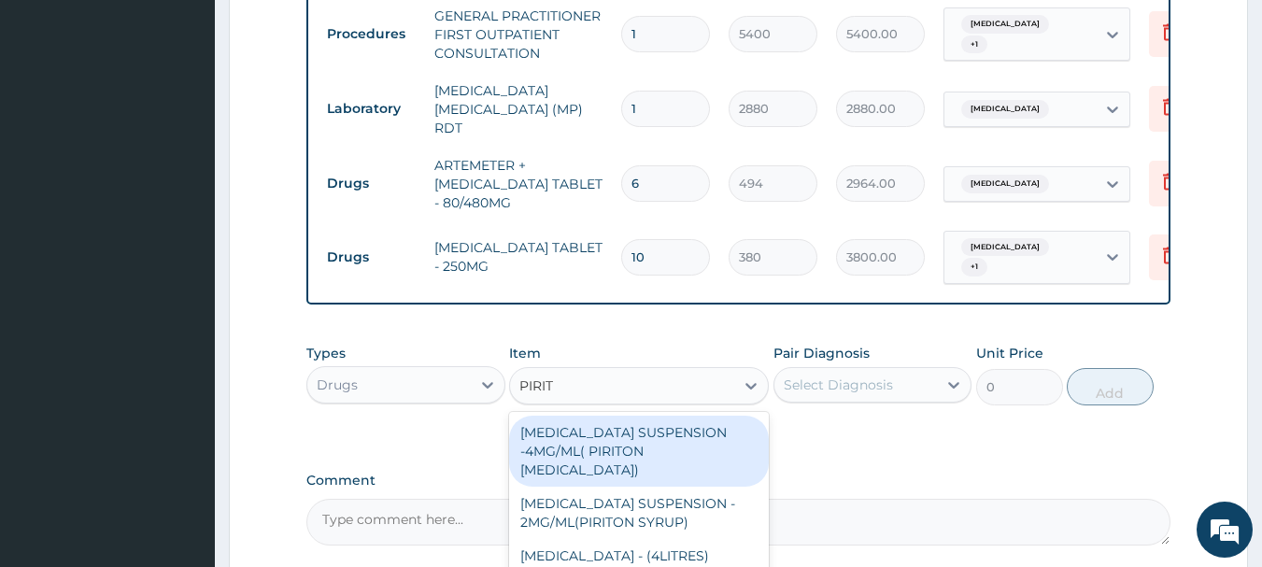
scroll to position [873, 0]
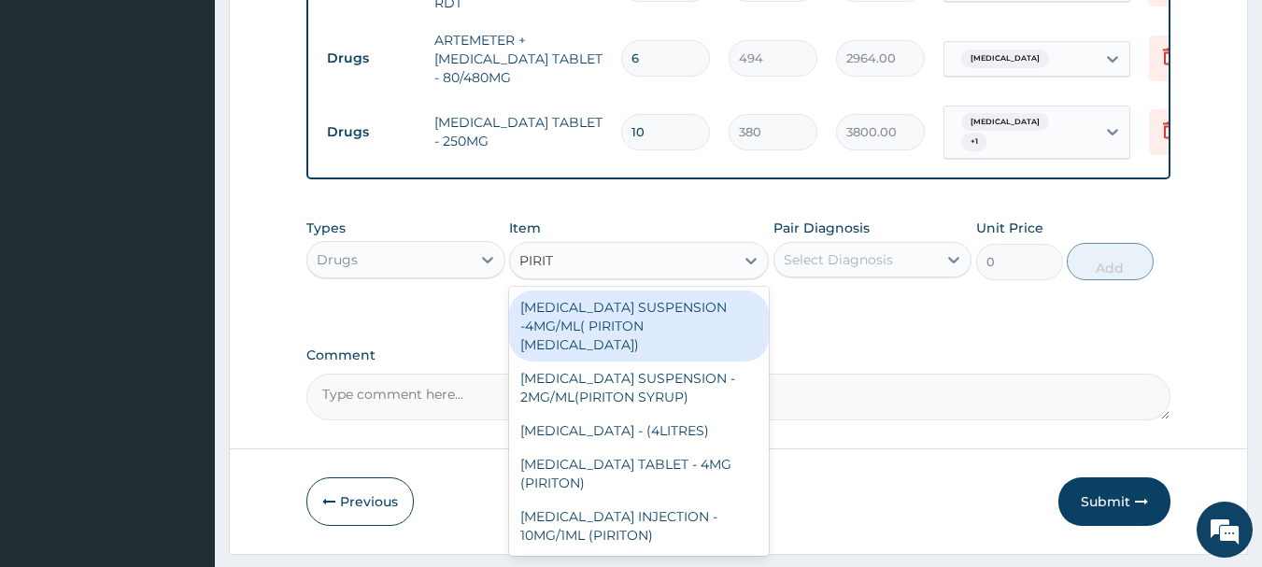
click at [697, 327] on div "[MEDICAL_DATA] SUSPENSION -4MG/ML( PIRITON [MEDICAL_DATA])" at bounding box center [639, 326] width 260 height 71
type input "1862"
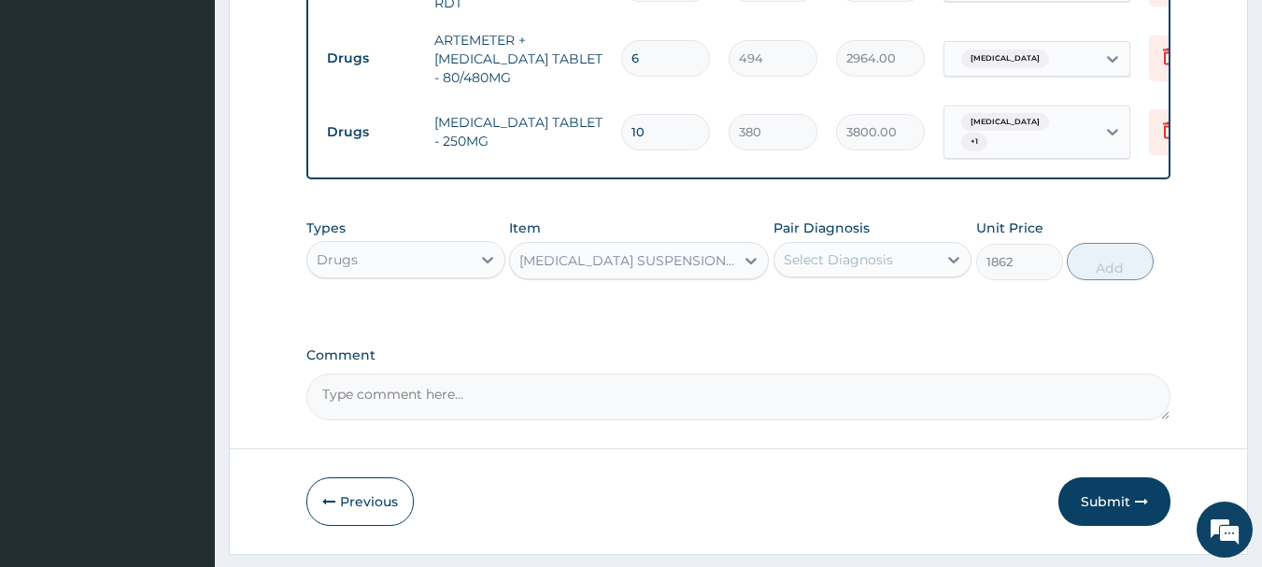
click at [814, 253] on div "Select Diagnosis" at bounding box center [838, 259] width 109 height 19
click at [827, 250] on div "Select Diagnosis" at bounding box center [838, 259] width 109 height 19
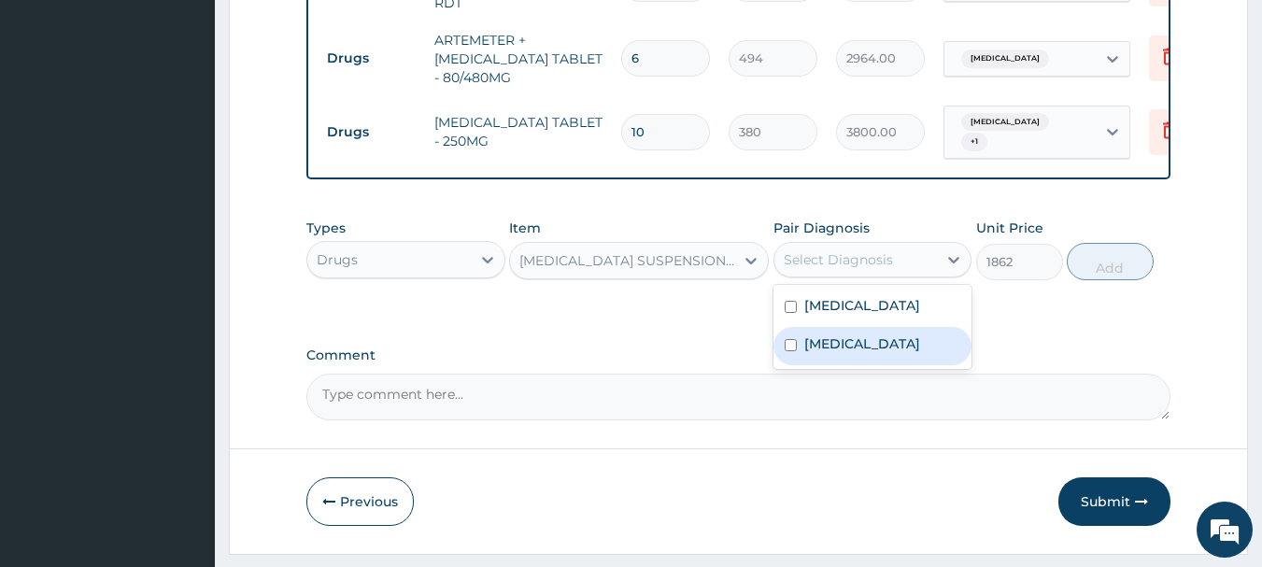
click at [825, 340] on label "[MEDICAL_DATA]" at bounding box center [862, 343] width 116 height 19
checkbox input "true"
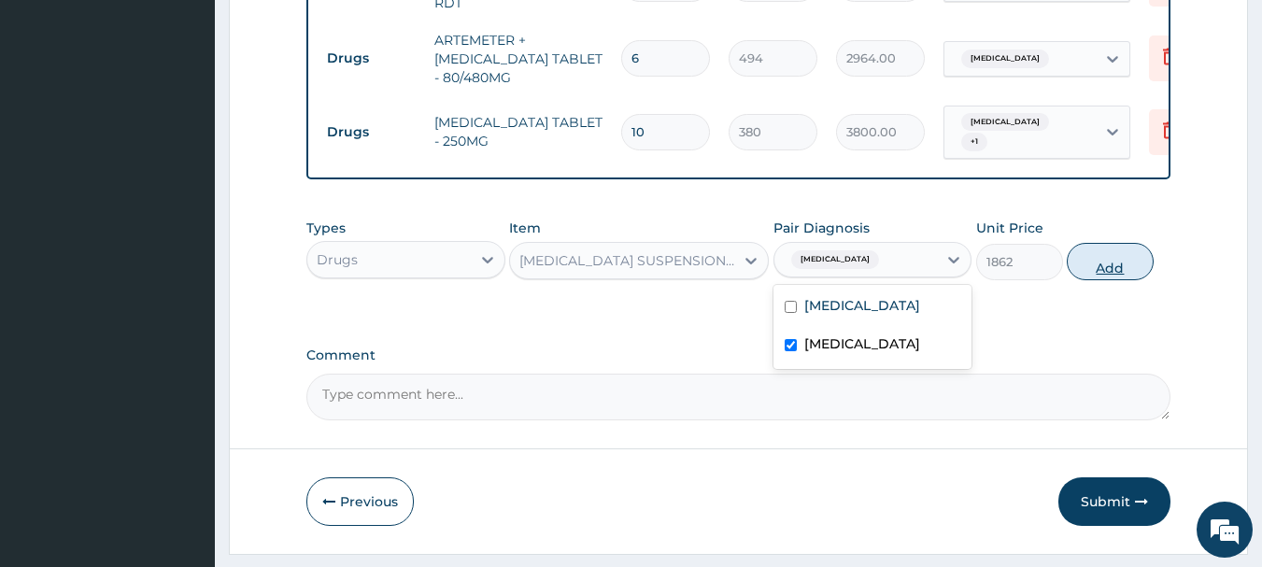
click at [1127, 251] on button "Add" at bounding box center [1110, 261] width 87 height 37
type input "0"
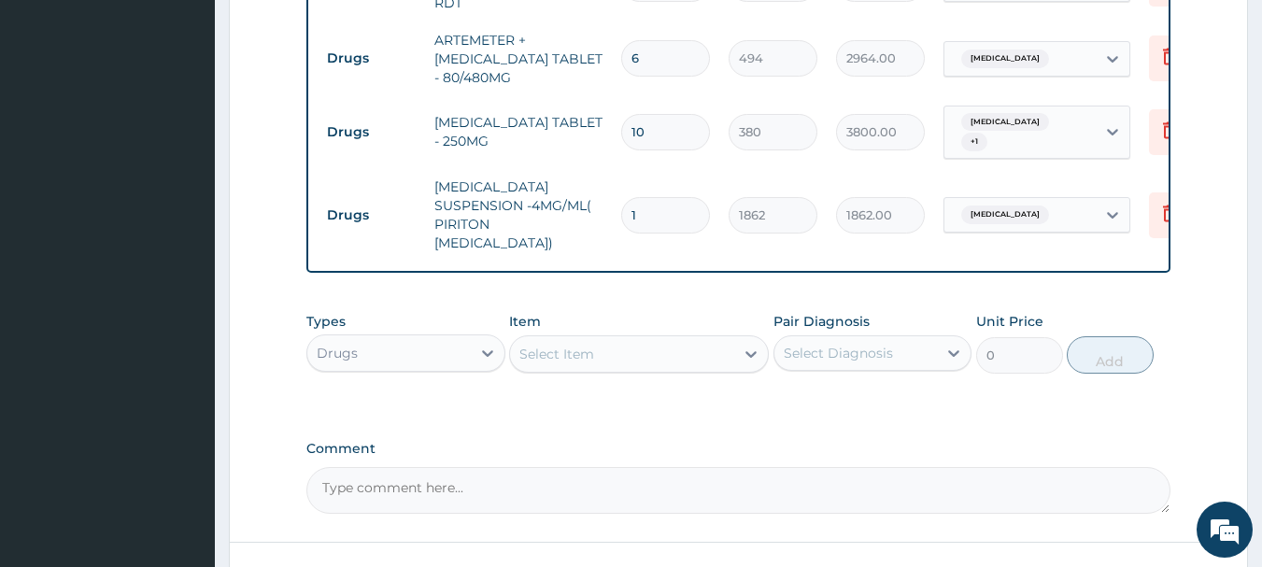
scroll to position [994, 0]
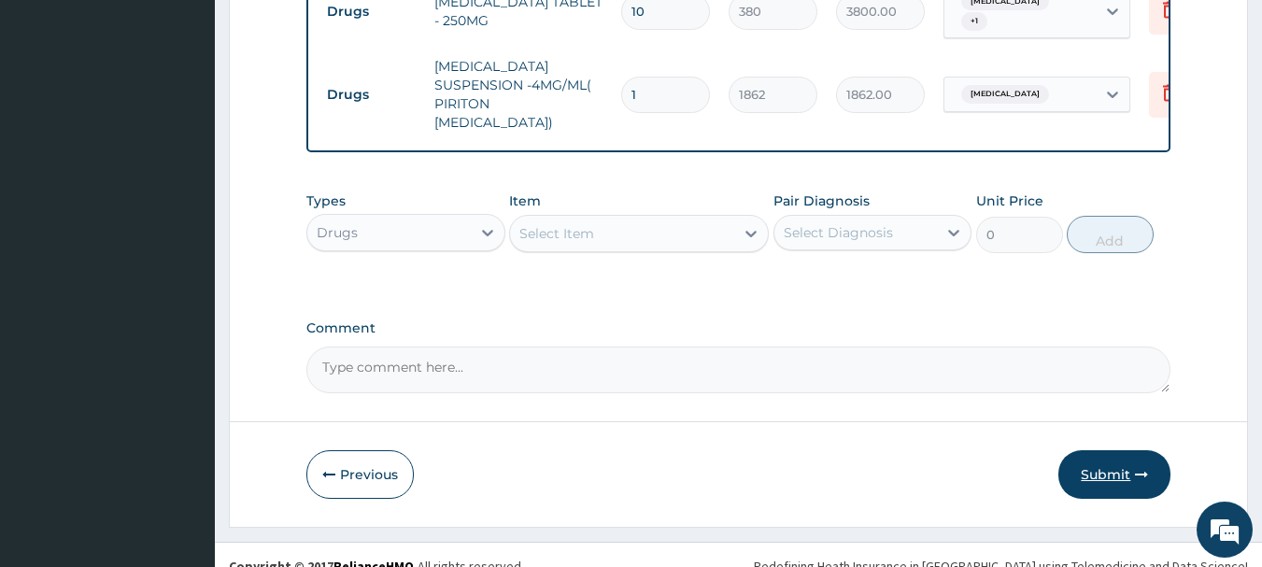
click at [1104, 463] on button "Submit" at bounding box center [1114, 474] width 112 height 49
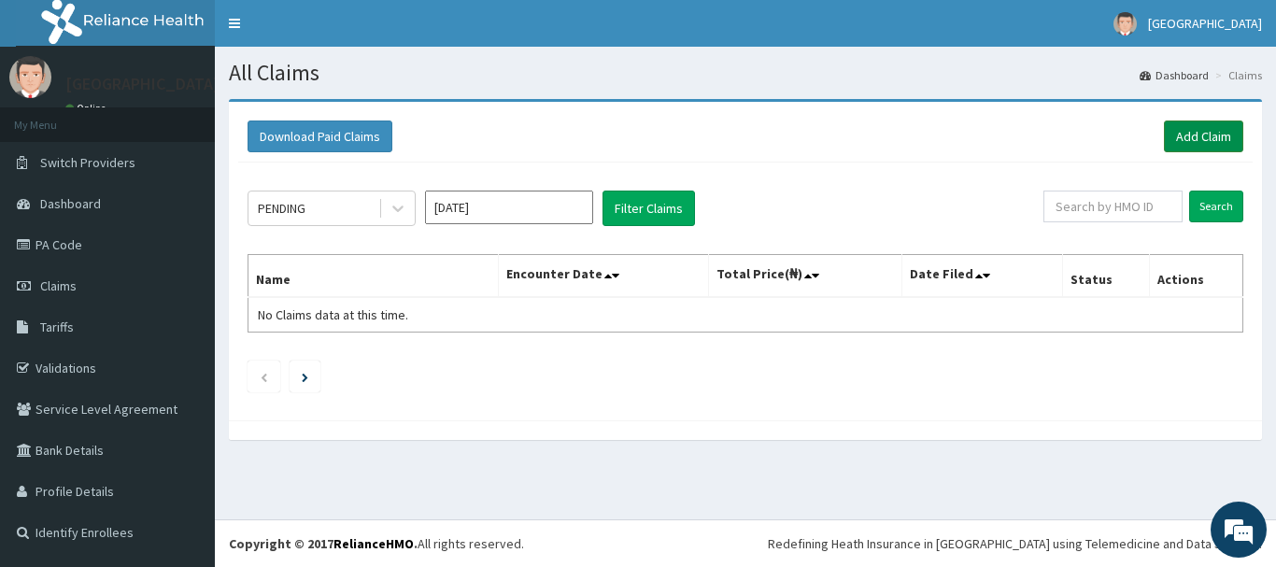
click at [1173, 138] on link "Add Claim" at bounding box center [1203, 137] width 79 height 32
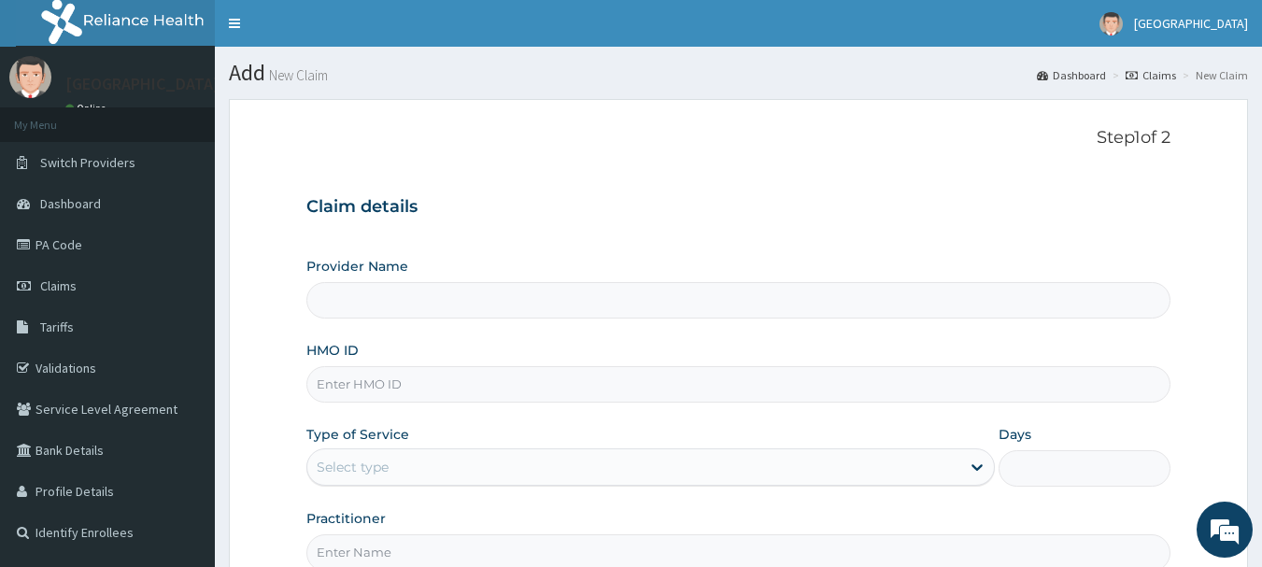
type input "[GEOGRAPHIC_DATA]"
click at [521, 364] on div "HMO ID" at bounding box center [738, 372] width 865 height 62
click at [527, 387] on input "HMO ID" at bounding box center [738, 384] width 865 height 36
paste input "jny/10038/c"
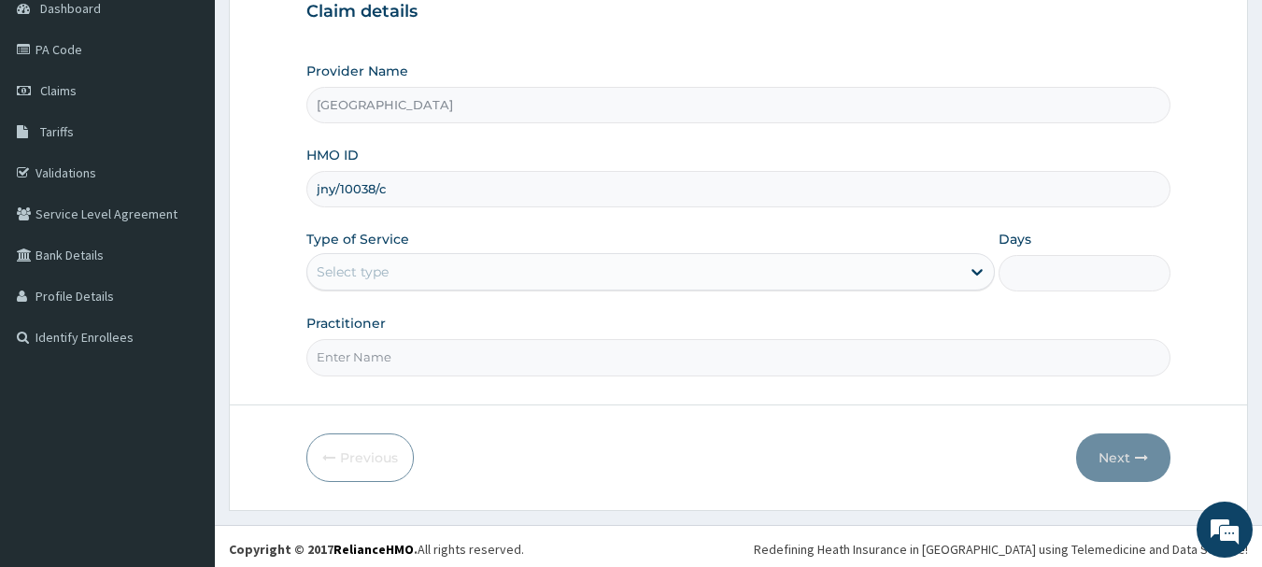
scroll to position [201, 0]
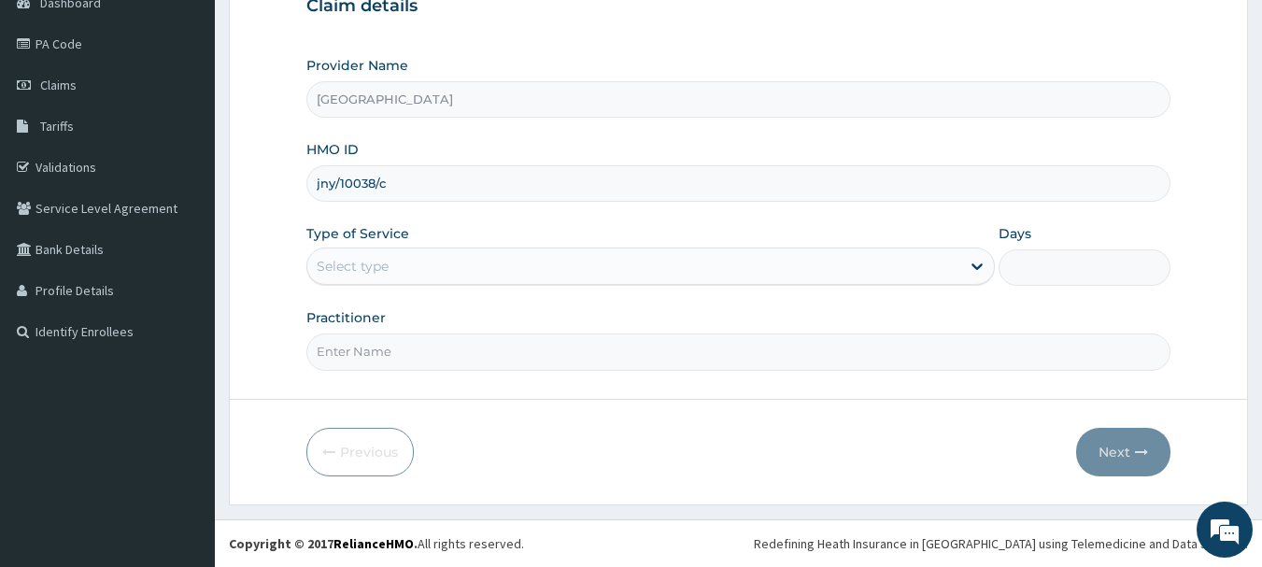
click at [343, 189] on input "jny/10038/c" at bounding box center [738, 183] width 865 height 36
type input "jny/10038/c"
click at [396, 261] on div "Select type" at bounding box center [633, 266] width 653 height 30
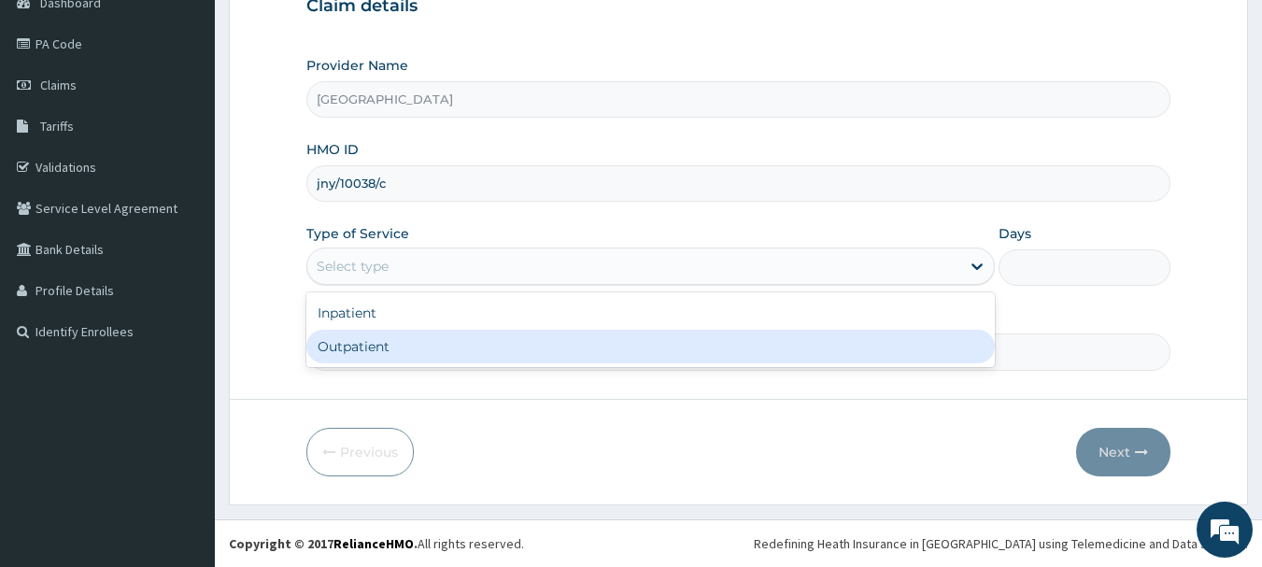
scroll to position [0, 0]
click at [408, 360] on div "Outpatient" at bounding box center [650, 347] width 688 height 34
type input "1"
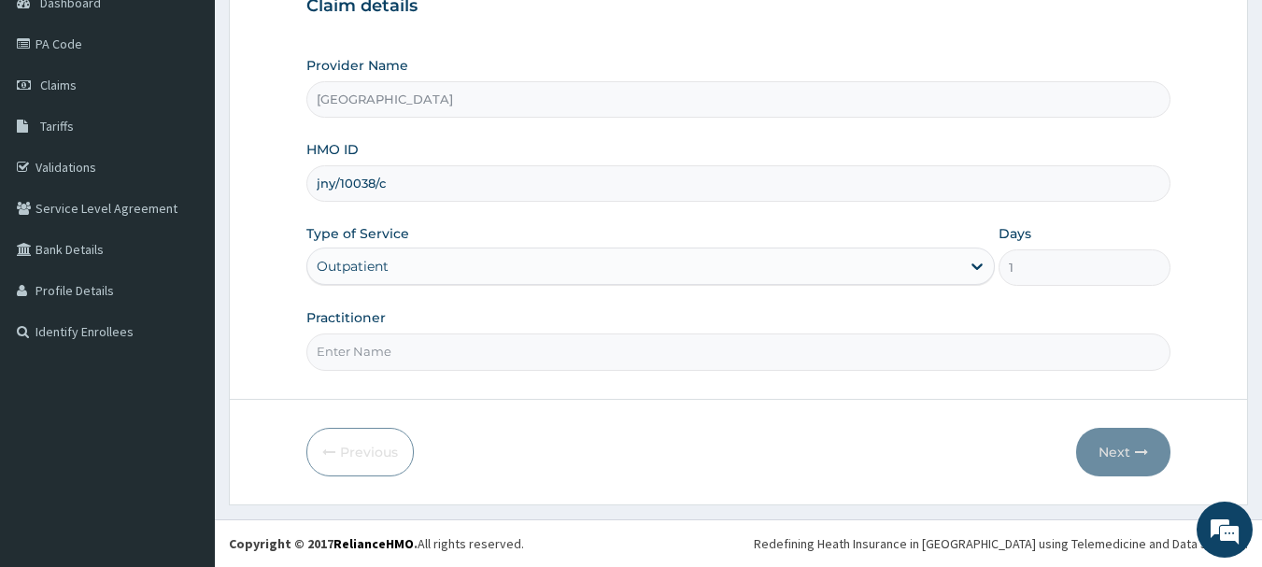
click at [412, 362] on input "Practitioner" at bounding box center [738, 351] width 865 height 36
type input "Dr Okolonji Uchenna"
click at [1115, 444] on button "Next" at bounding box center [1123, 452] width 94 height 49
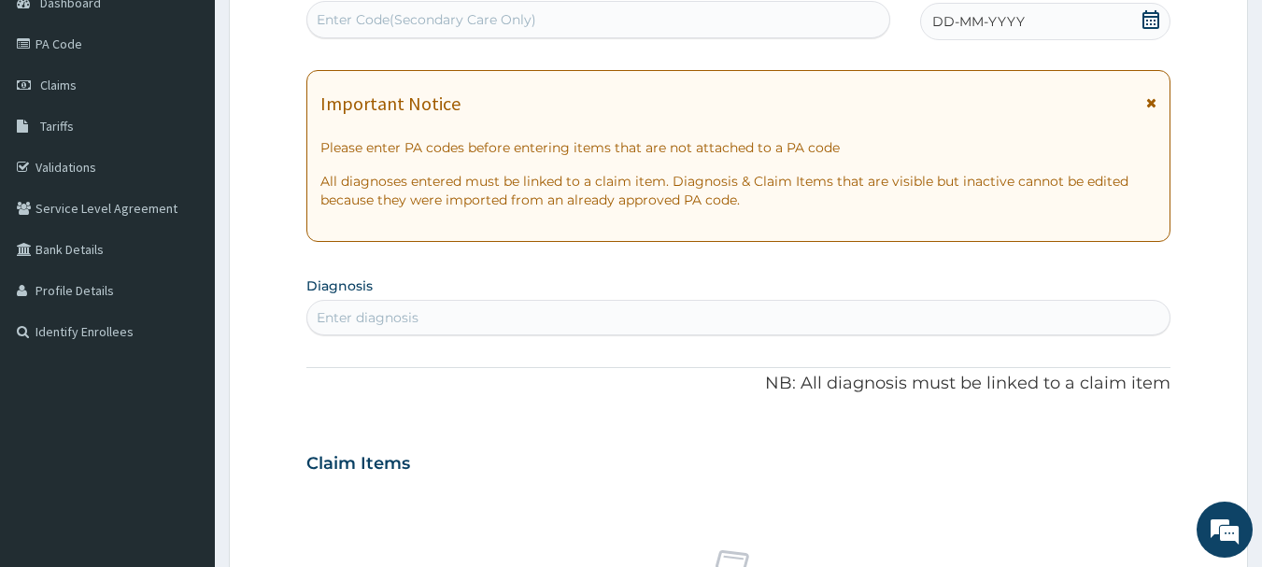
drag, startPoint x: 1070, startPoint y: 7, endPoint x: 1079, endPoint y: 6, distance: 9.4
click at [1076, 6] on div "DD-MM-YYYY" at bounding box center [1045, 21] width 250 height 37
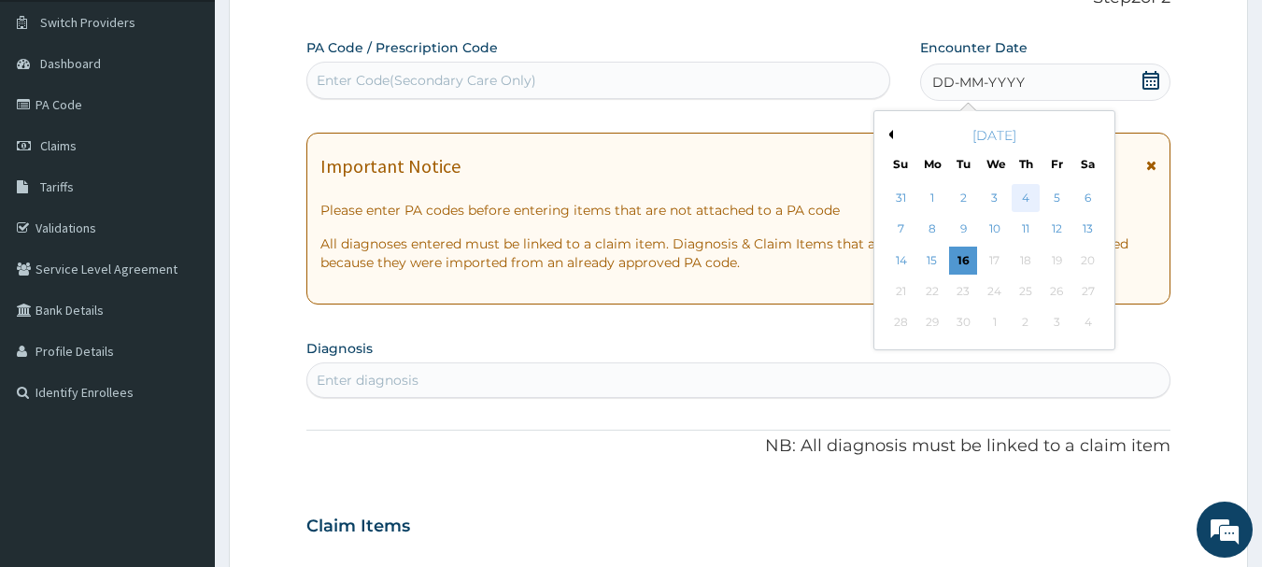
scroll to position [107, 0]
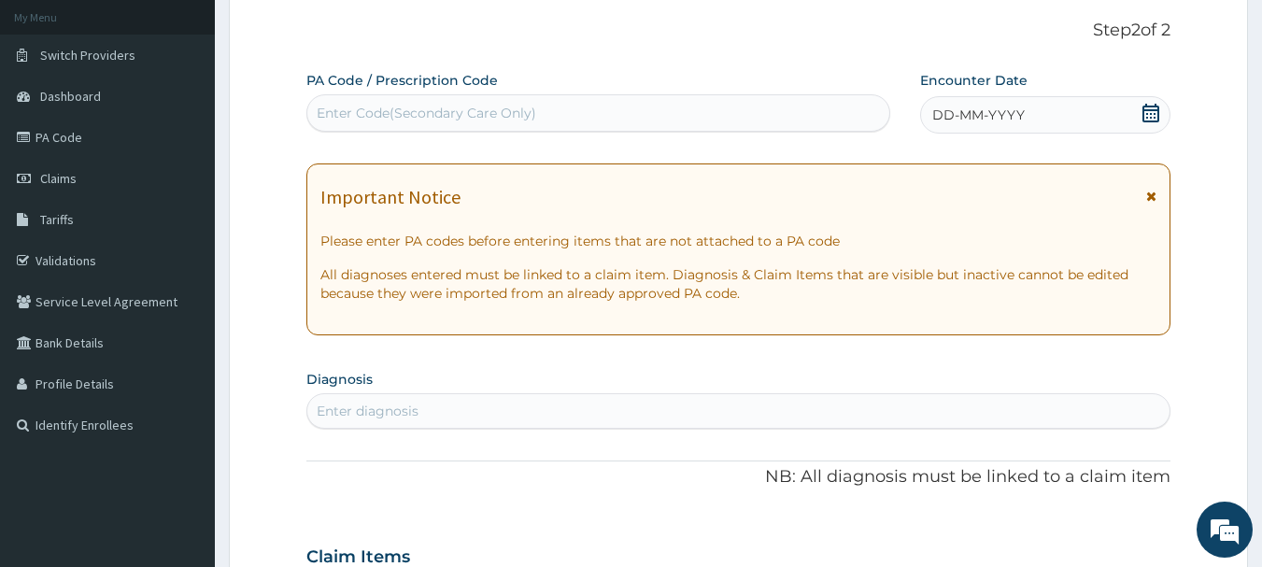
click at [688, 101] on div "Enter Code(Secondary Care Only)" at bounding box center [598, 113] width 583 height 30
paste input "PA/4AD554"
type input "PA/4AD554"
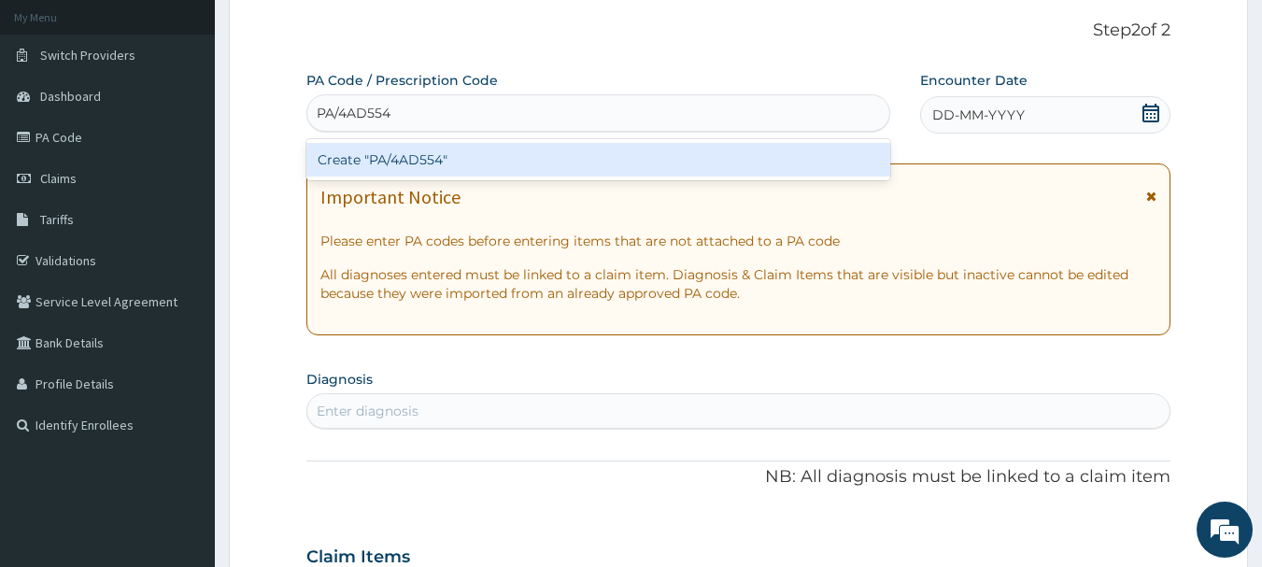
click at [647, 161] on div "Create "PA/4AD554"" at bounding box center [598, 160] width 585 height 34
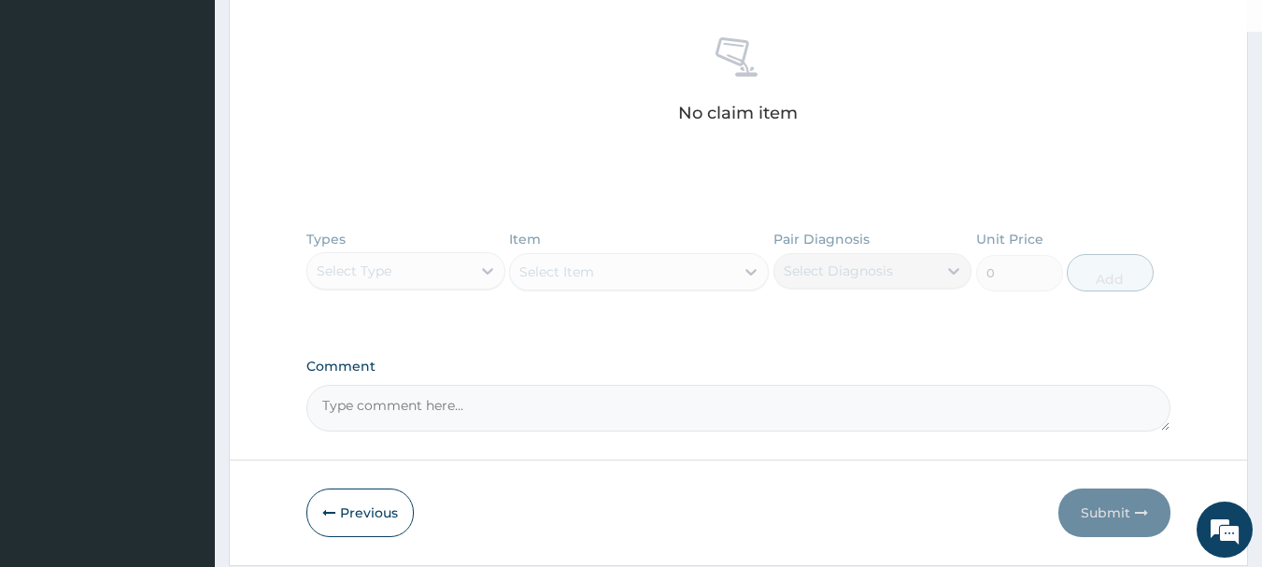
scroll to position [681, 0]
